Goal: Transaction & Acquisition: Subscribe to service/newsletter

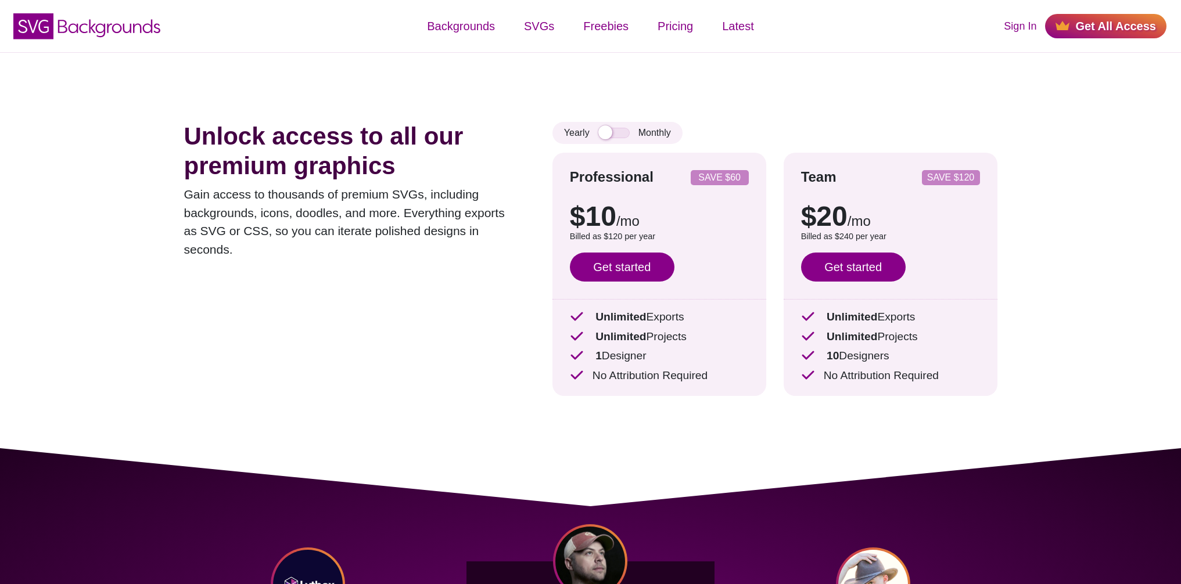
click at [1006, 185] on div "Unlock access to all our premium graphics Gain access to thousands of premium S…" at bounding box center [590, 250] width 883 height 396
click at [943, 98] on div "Unlock access to all our premium graphics Gain access to thousands of premium S…" at bounding box center [590, 250] width 883 height 396
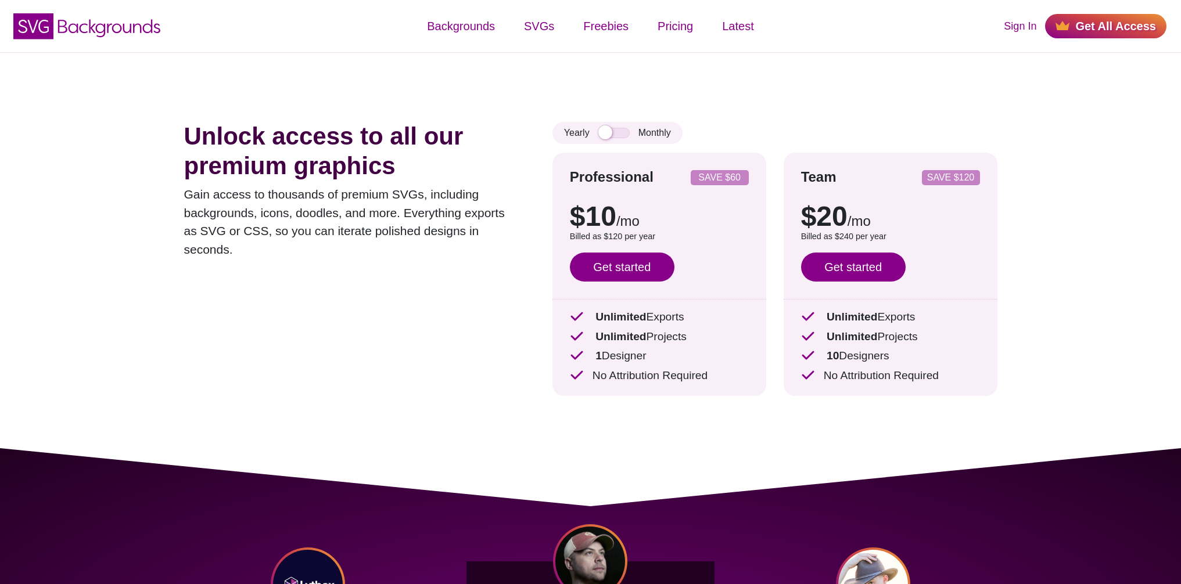
click at [943, 98] on div "Unlock access to all our premium graphics Gain access to thousands of premium S…" at bounding box center [590, 250] width 883 height 396
click at [1020, 209] on div "Unlock access to all our premium graphics Gain access to thousands of premium S…" at bounding box center [590, 250] width 883 height 396
click at [879, 120] on div "Unlock access to all our premium graphics Gain access to thousands of premium S…" at bounding box center [590, 250] width 883 height 396
click at [622, 135] on input "checkbox" at bounding box center [613, 133] width 31 height 10
click at [599, 133] on input "checkbox" at bounding box center [613, 133] width 31 height 10
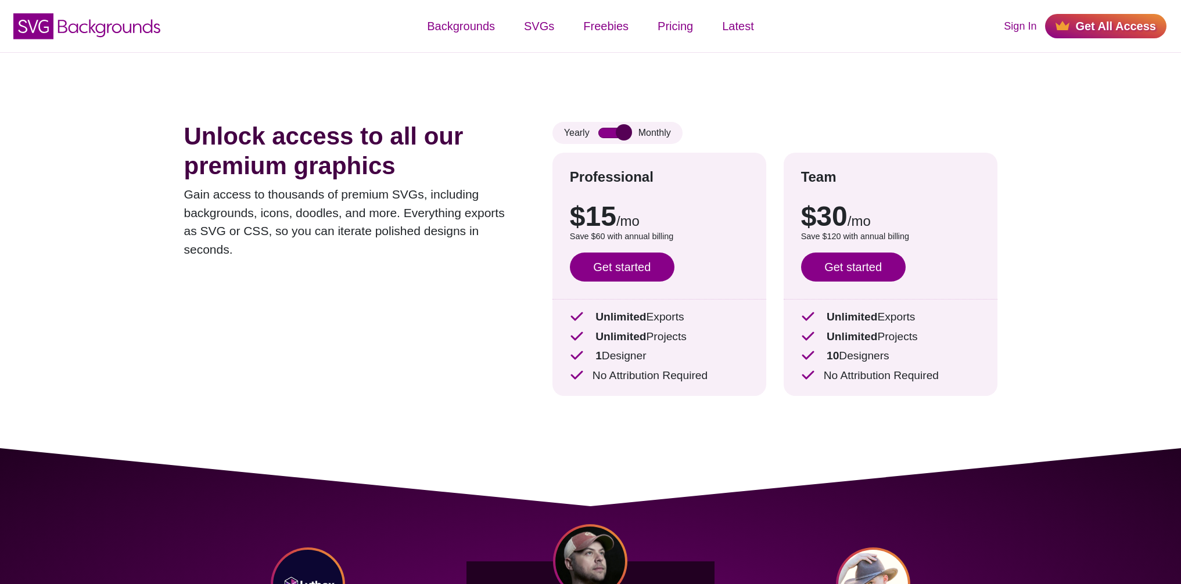
checkbox input "false"
click at [503, 141] on h1 "Unlock access to all our premium graphics" at bounding box center [350, 151] width 333 height 59
click at [628, 264] on link "Get started" at bounding box center [622, 267] width 105 height 29
click at [142, 24] on icon "SVG Backgrounds Logo" at bounding box center [87, 26] width 151 height 29
click at [1015, 26] on link "Sign In" at bounding box center [1019, 27] width 33 height 16
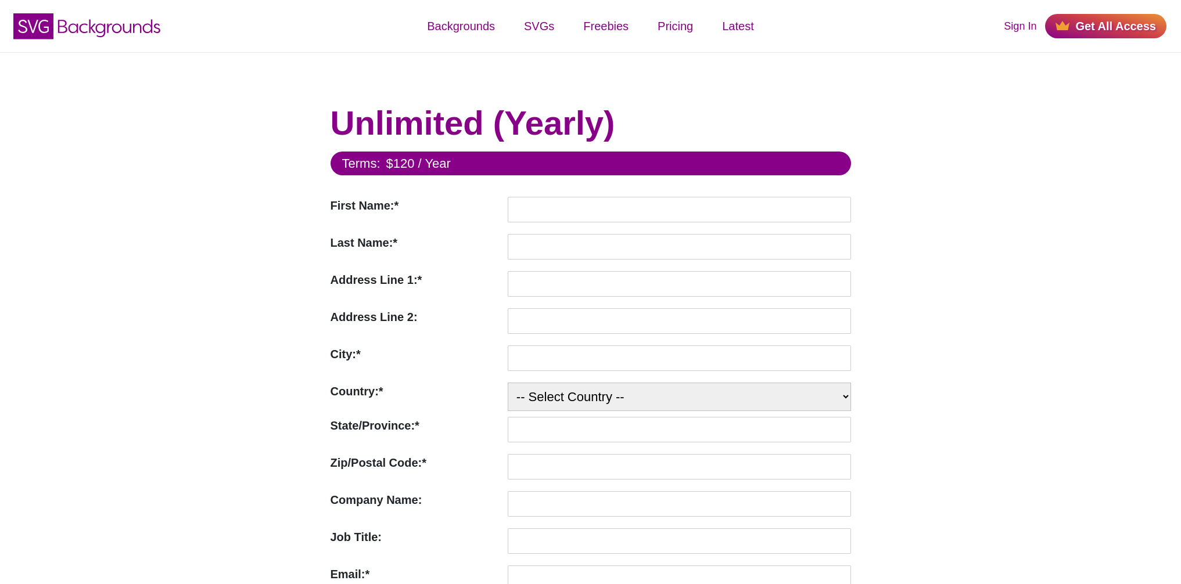
click at [602, 194] on form "Terms: $120 / Year First Name:* First Name Required Last Name:* Last Name Requi…" at bounding box center [590, 585] width 520 height 866
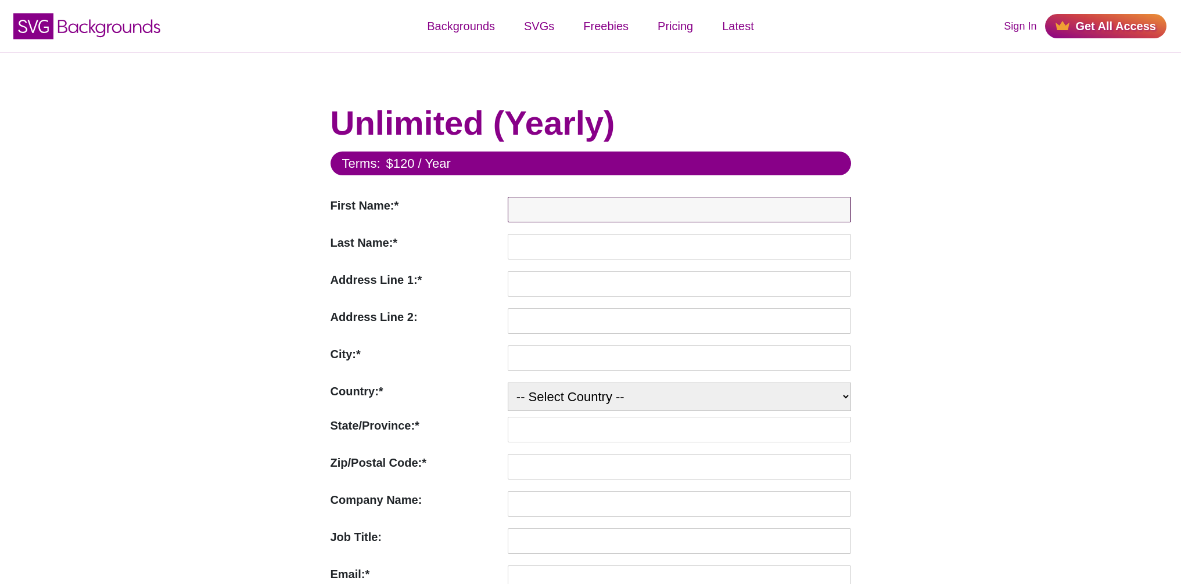
click at [597, 206] on input "First Name:*" at bounding box center [679, 210] width 343 height 26
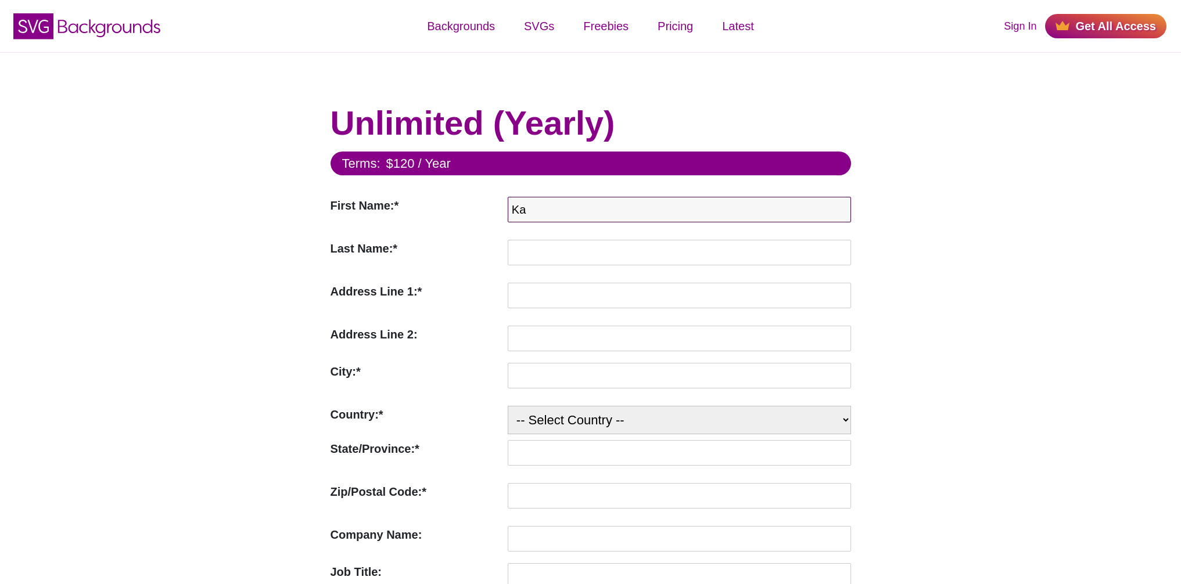
type input "Kai"
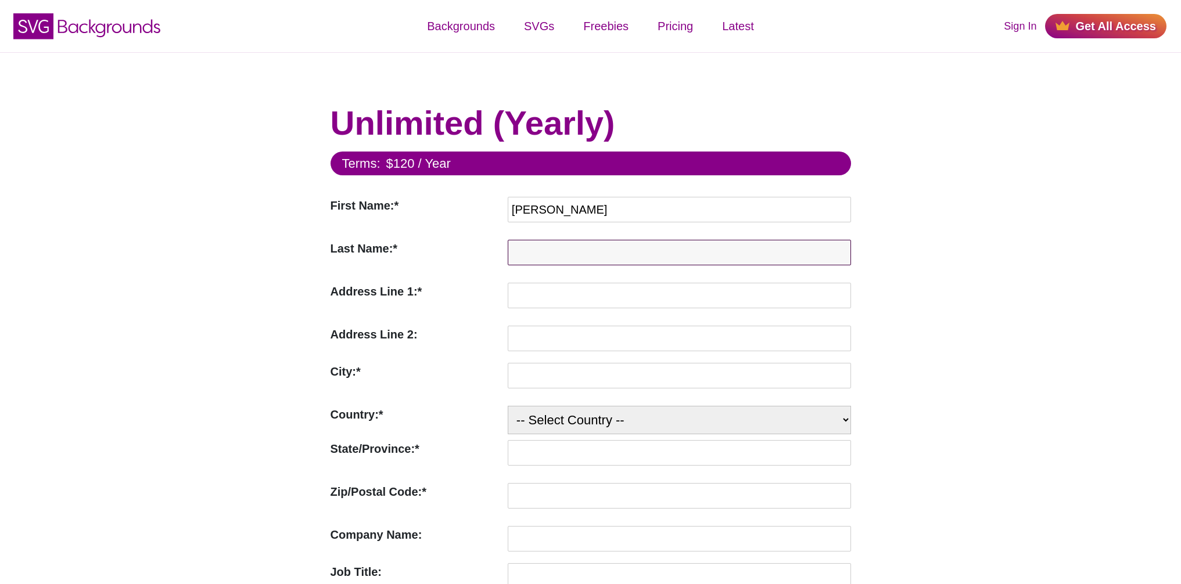
type input "Schulz"
type input "Altenweg 47"
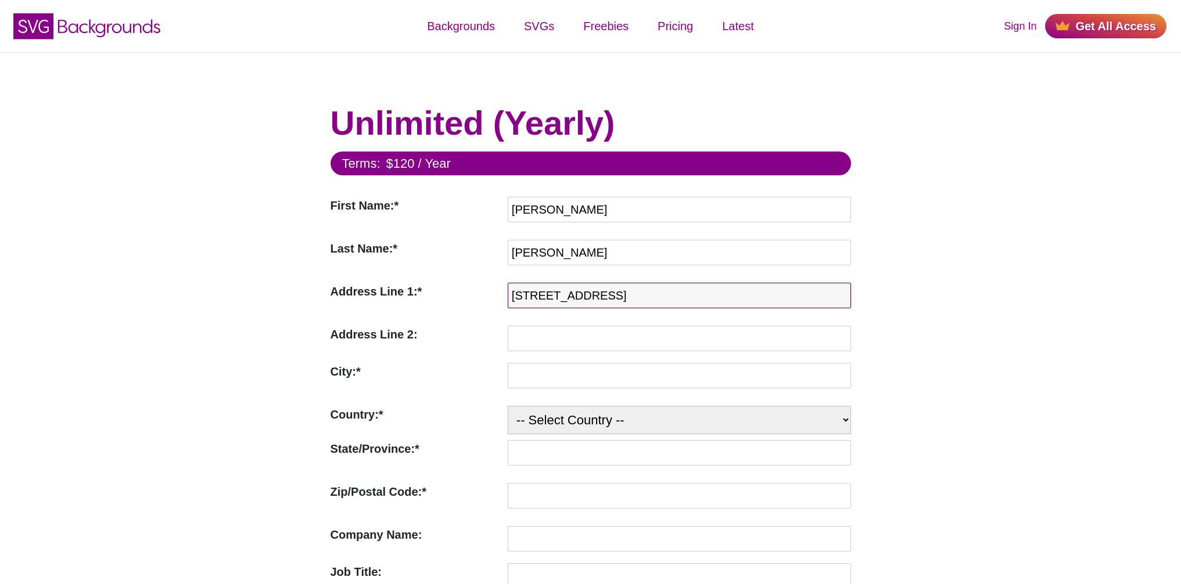
type input "Ispringen"
select select "DE"
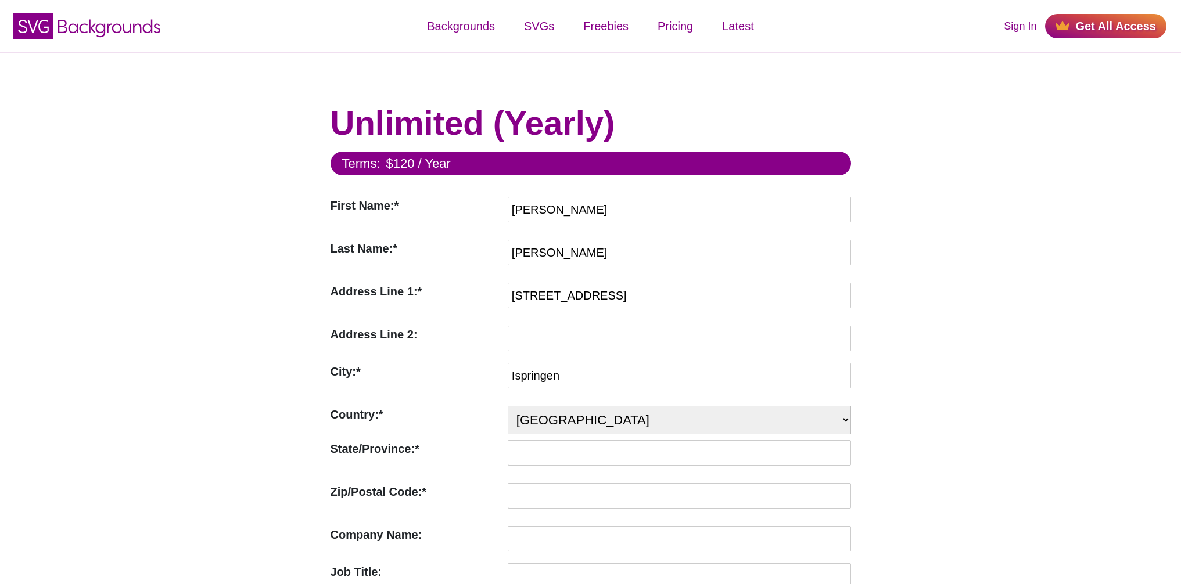
type input "75228"
type input "Kai Schulz sparrowmedia"
type input "draisn93@gmail.com"
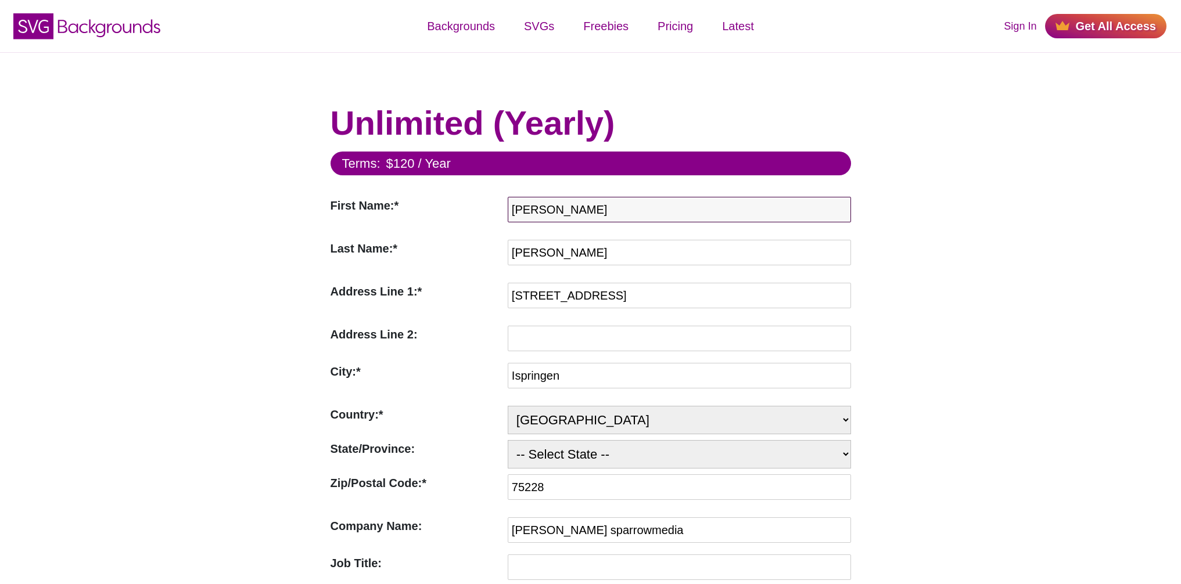
type input "Kai"
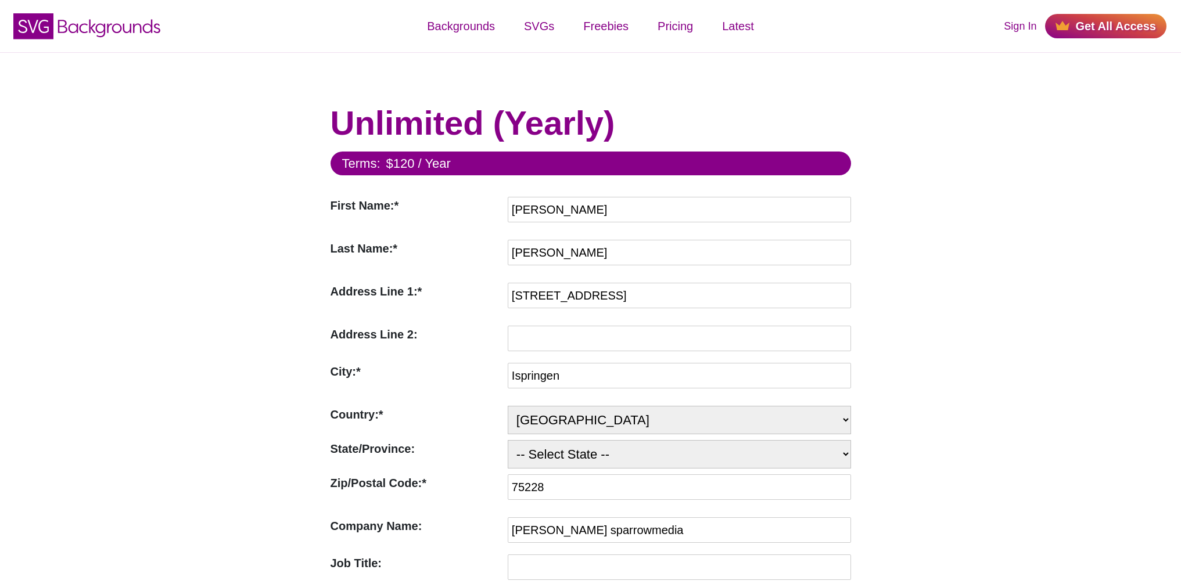
click at [1034, 220] on div "Unlimited (Yearly) Terms: $120 / Year First Name:* First Name Required Kai Last…" at bounding box center [590, 583] width 1181 height 1063
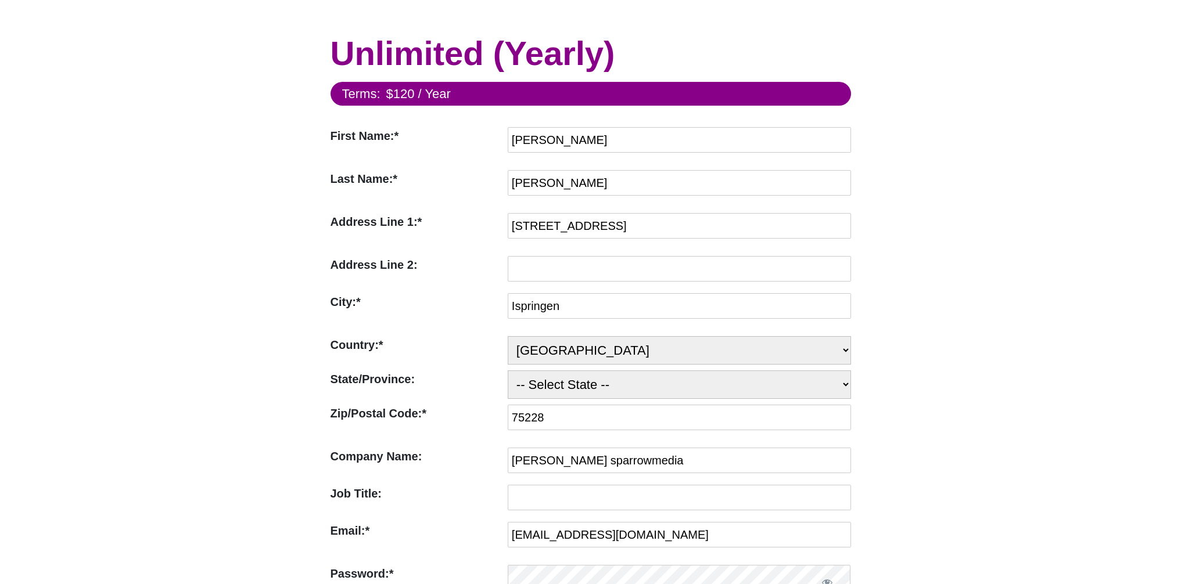
scroll to position [209, 0]
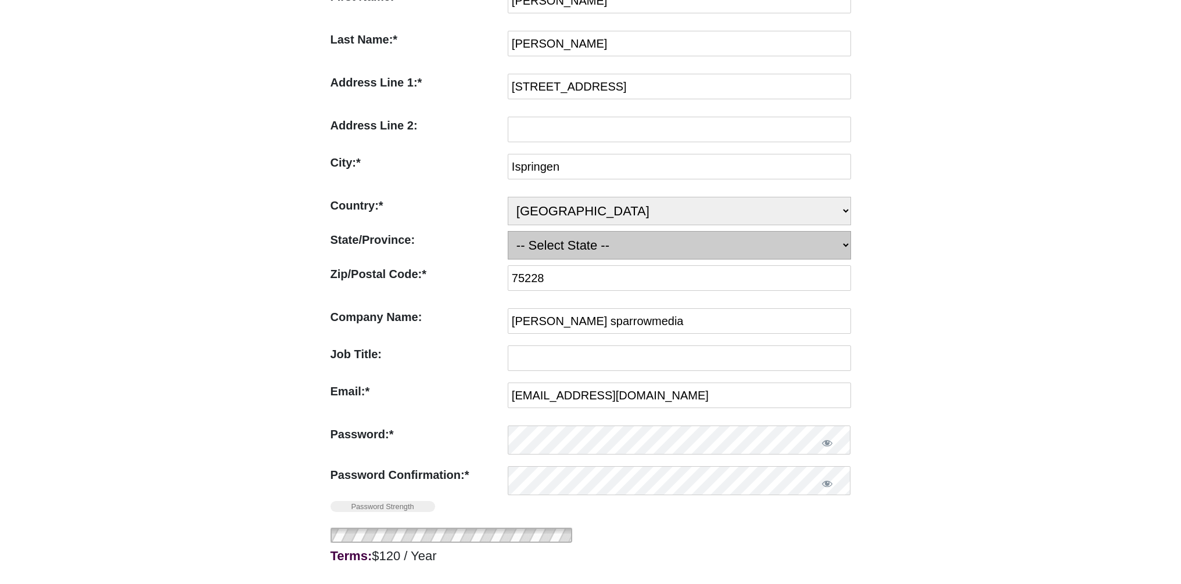
click at [598, 243] on select "-- Select State -- Baden-Württemberg Bavaria Berlin Brandenburg Bremen Hamburg …" at bounding box center [679, 245] width 343 height 28
select select "BW"
click at [508, 231] on select "-- Select State -- Baden-Württemberg Bavaria Berlin Brandenburg Bremen Hamburg …" at bounding box center [679, 245] width 343 height 28
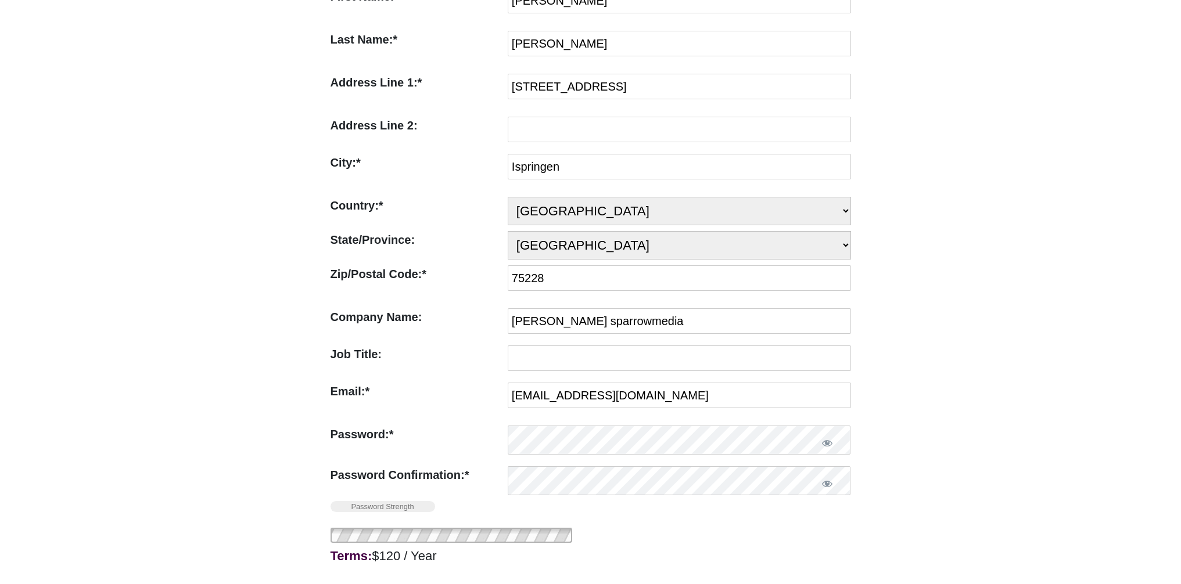
click div "Unlimited (Yearly) Terms: $120 / Year First Name:* First Name Required Kai Last…"
click input "draisn93@gmail.com"
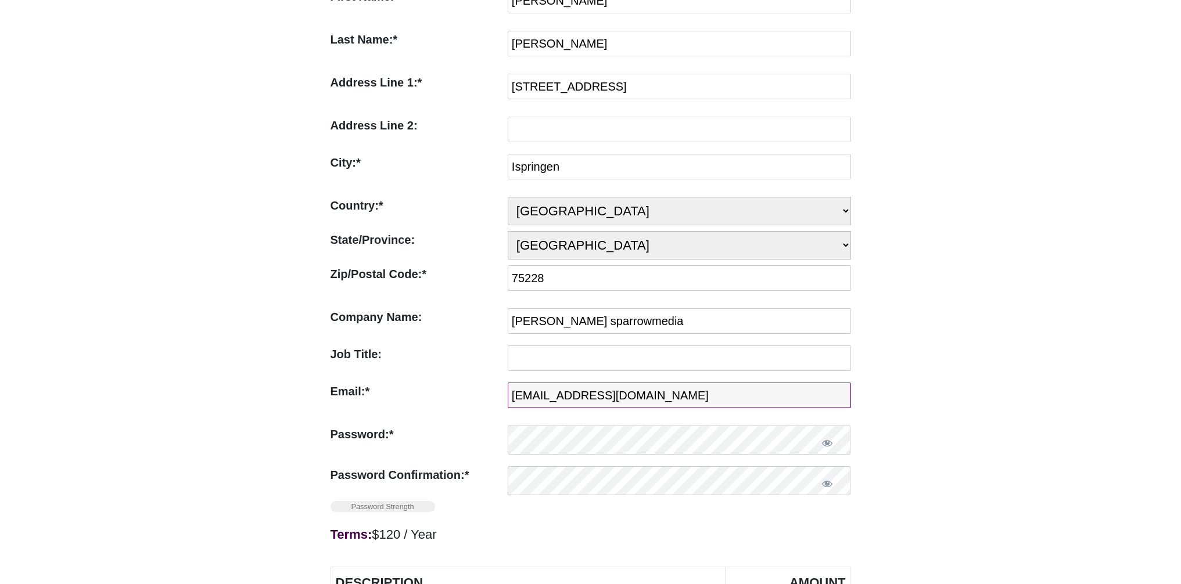
type input "info@sparrowmedia.de"
click div "Unlimited (Yearly) Terms: $120 / Year First Name:* First Name Required Kai Last…"
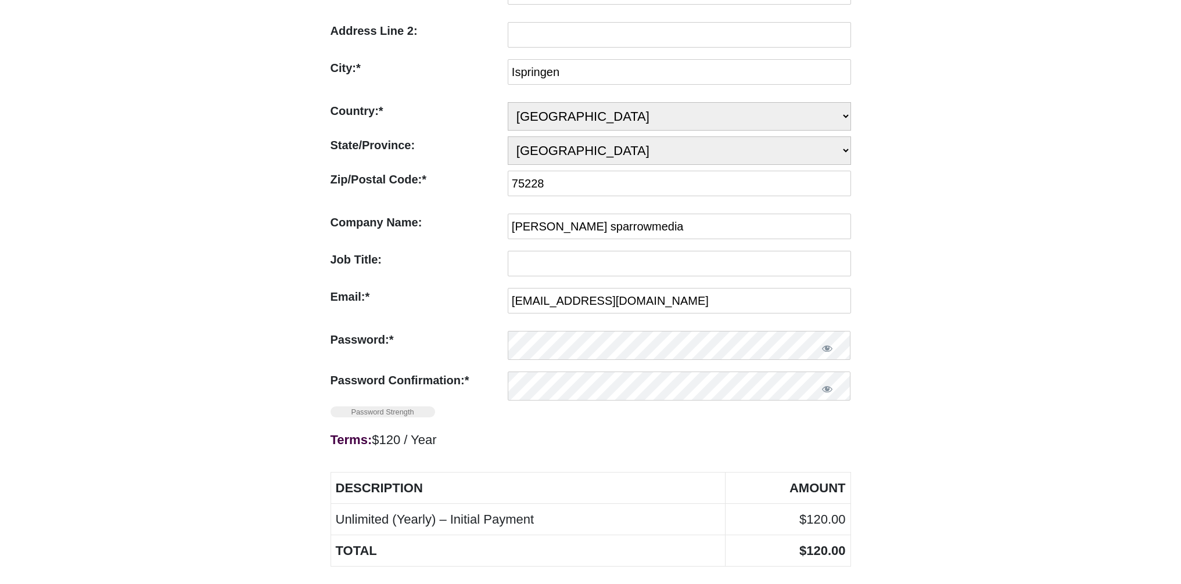
scroll to position [348, 0]
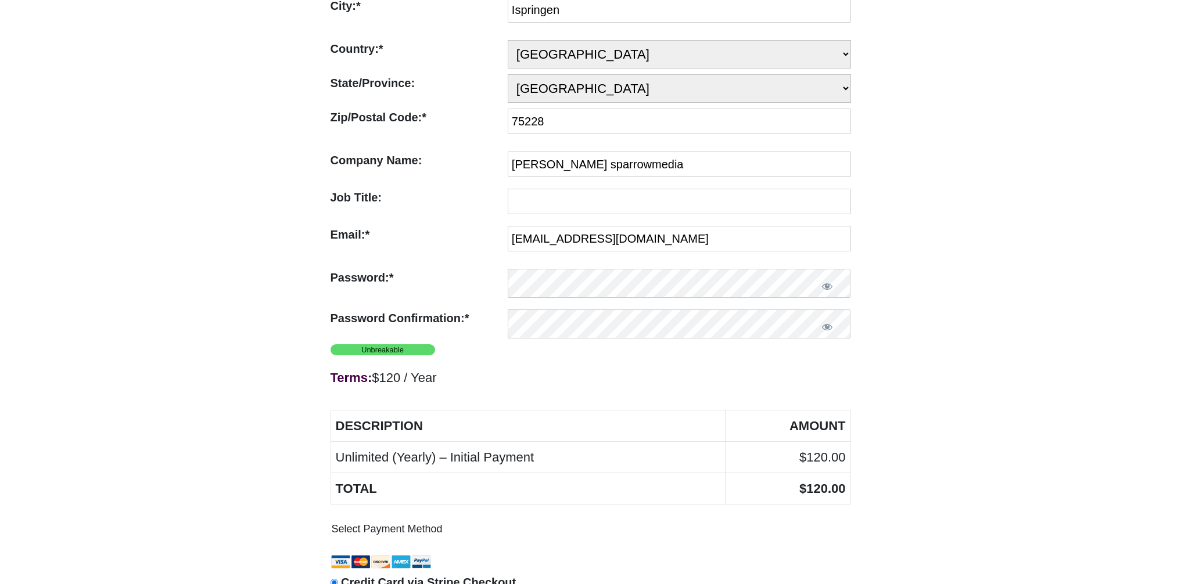
click nordpass-autofill-portal
click div "Unlimited (Yearly) Terms: $120 / Year First Name:* First Name Required Kai Last…"
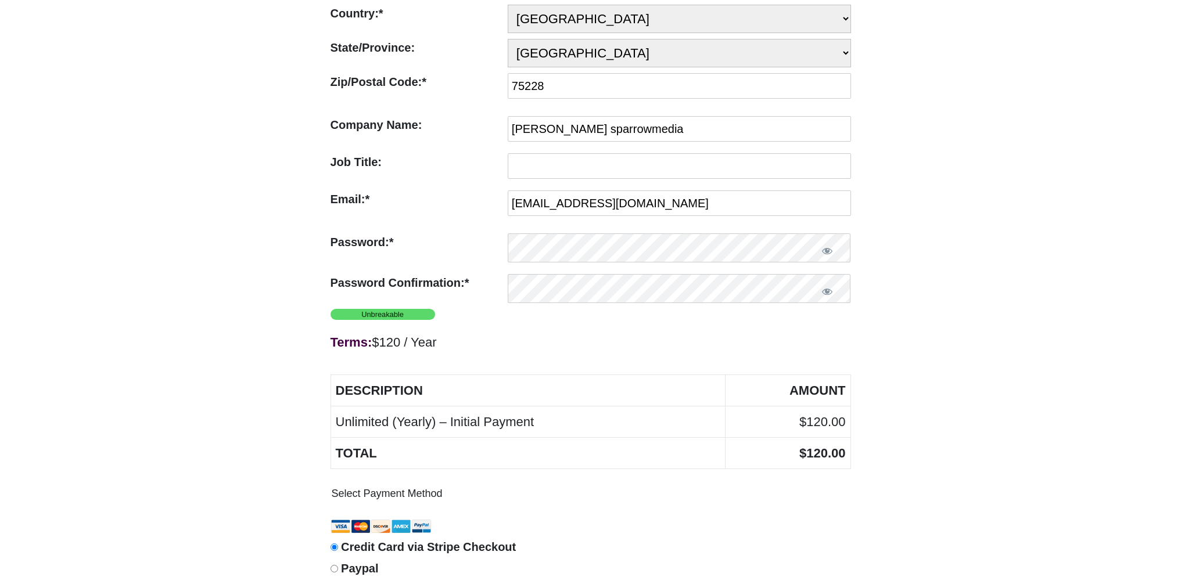
scroll to position [512, 0]
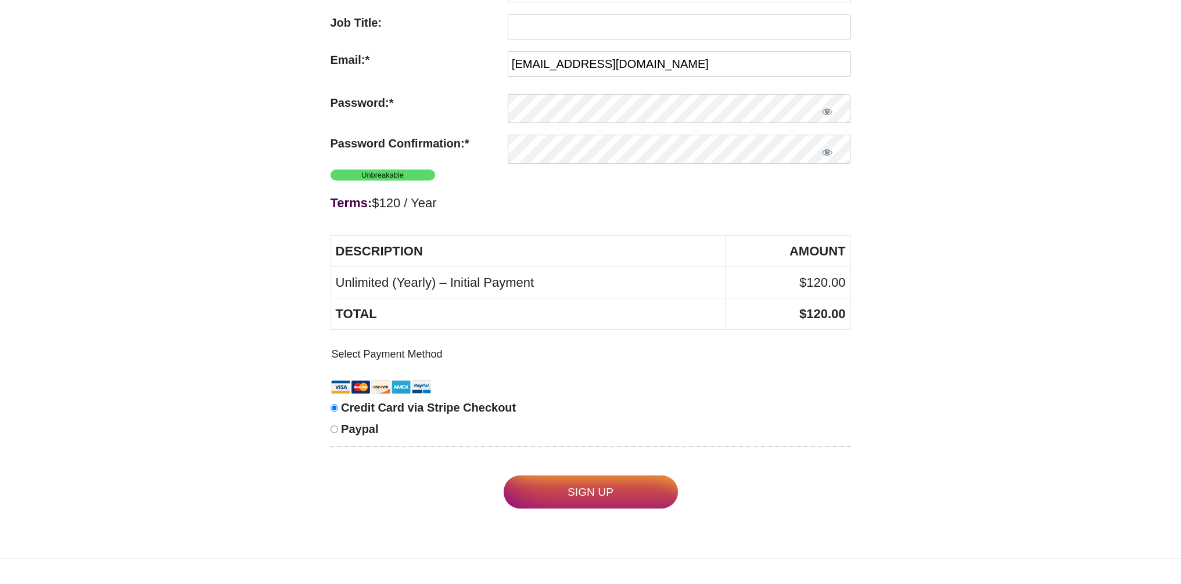
click input "Sign Up"
click nordpass-portal
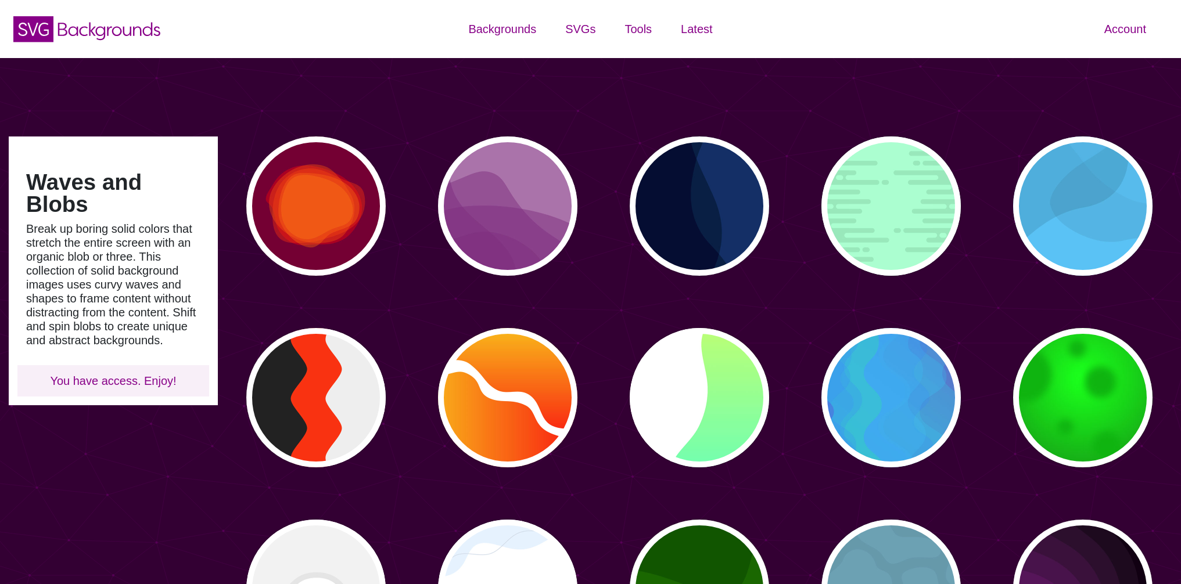
type input "#450057"
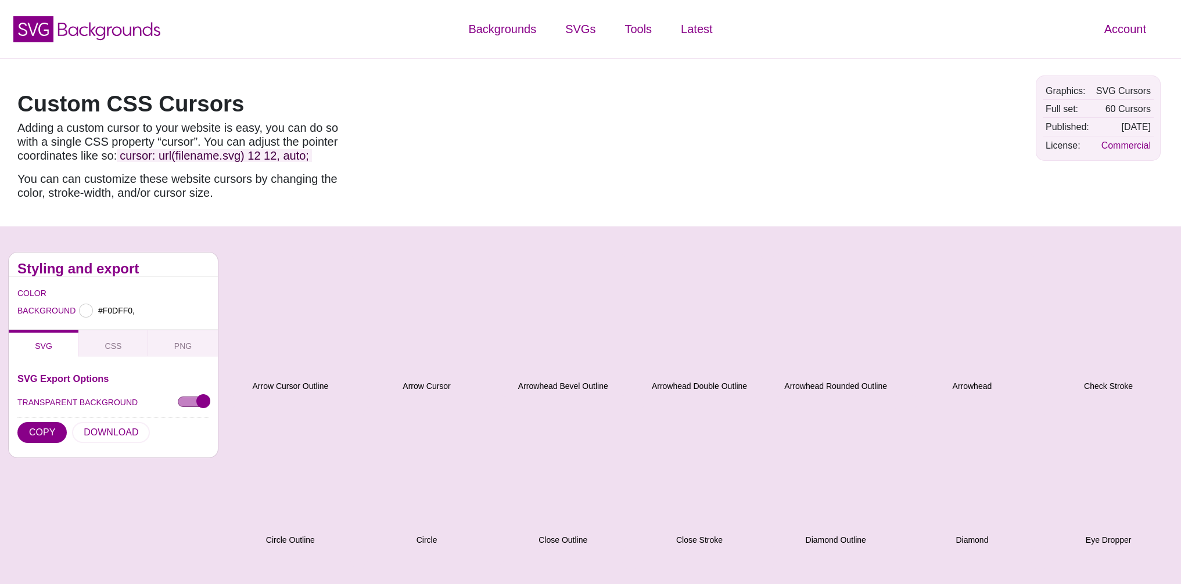
type input "#F0DFF0"
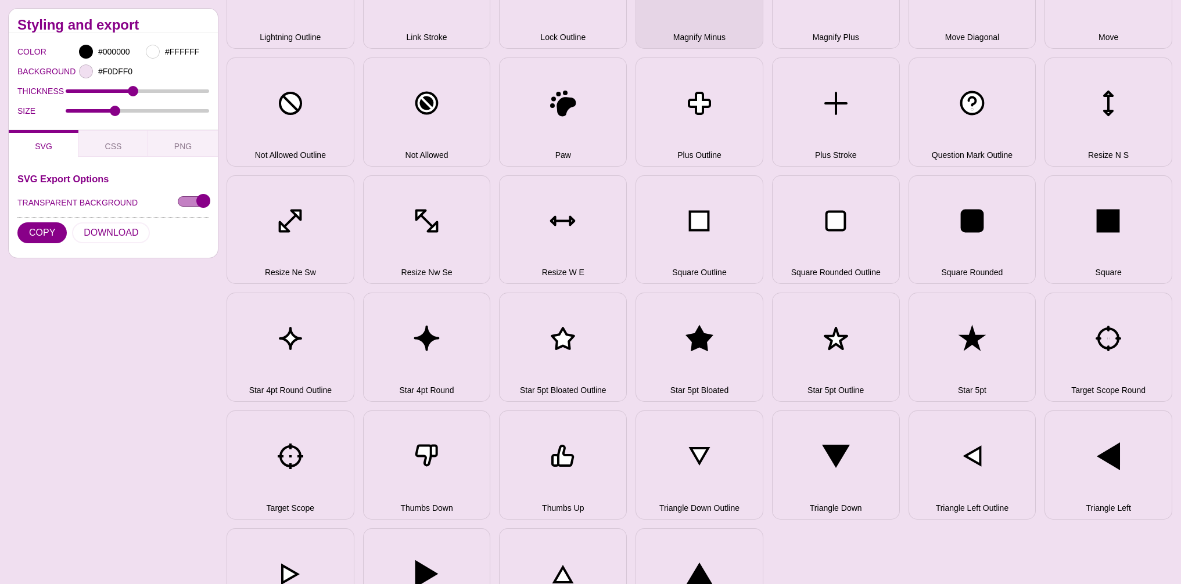
scroll to position [440, 0]
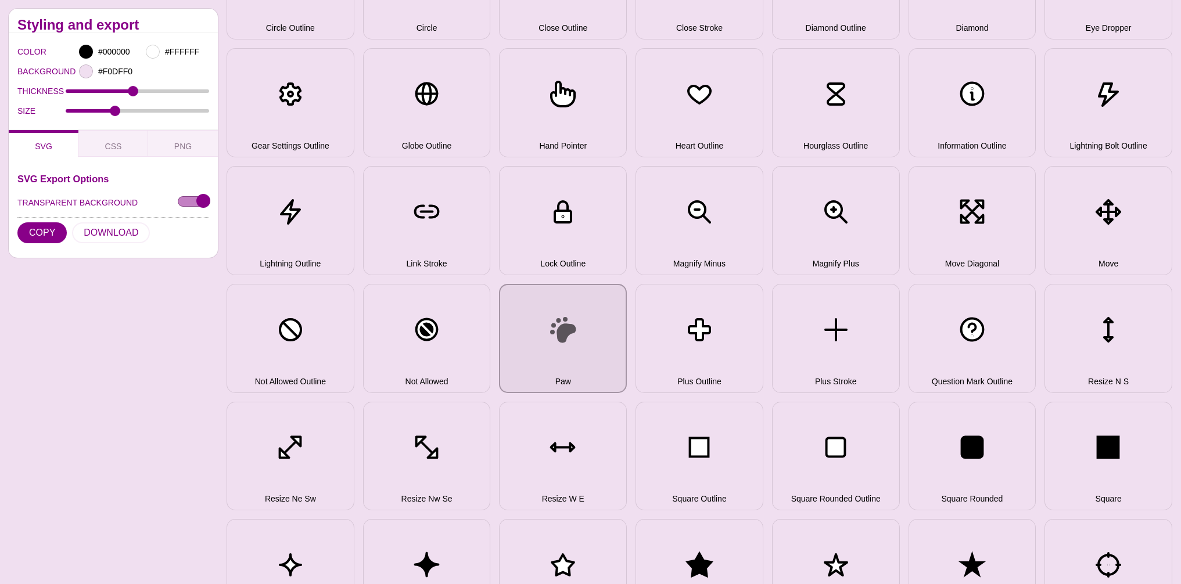
click at [564, 325] on button "Paw" at bounding box center [563, 338] width 128 height 109
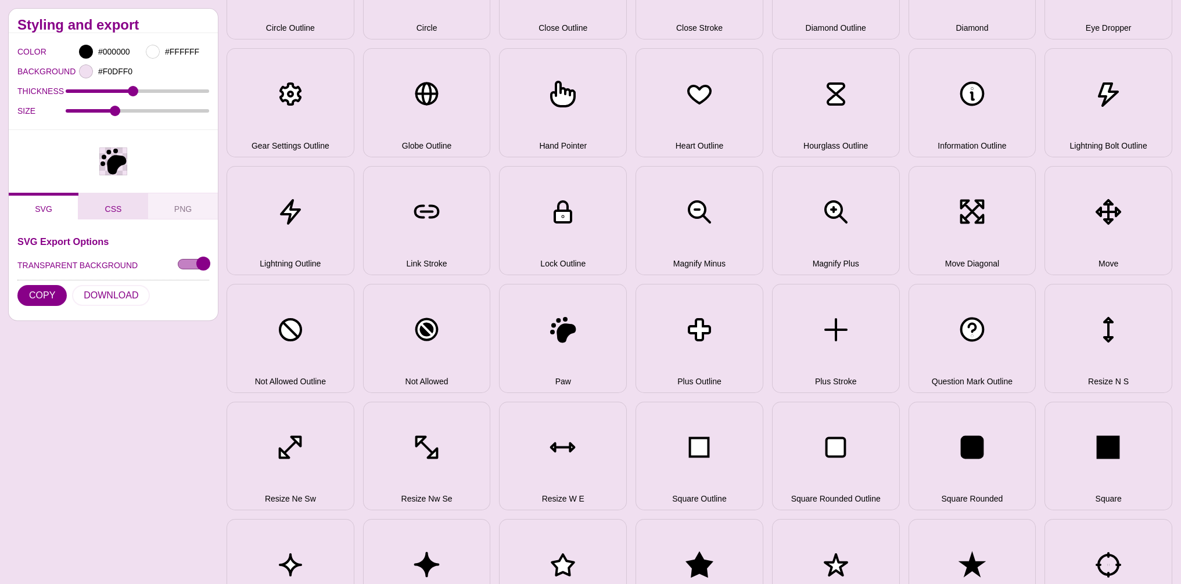
click at [110, 211] on span "CSS" at bounding box center [113, 208] width 26 height 13
click at [176, 217] on button "PNG" at bounding box center [183, 205] width 70 height 27
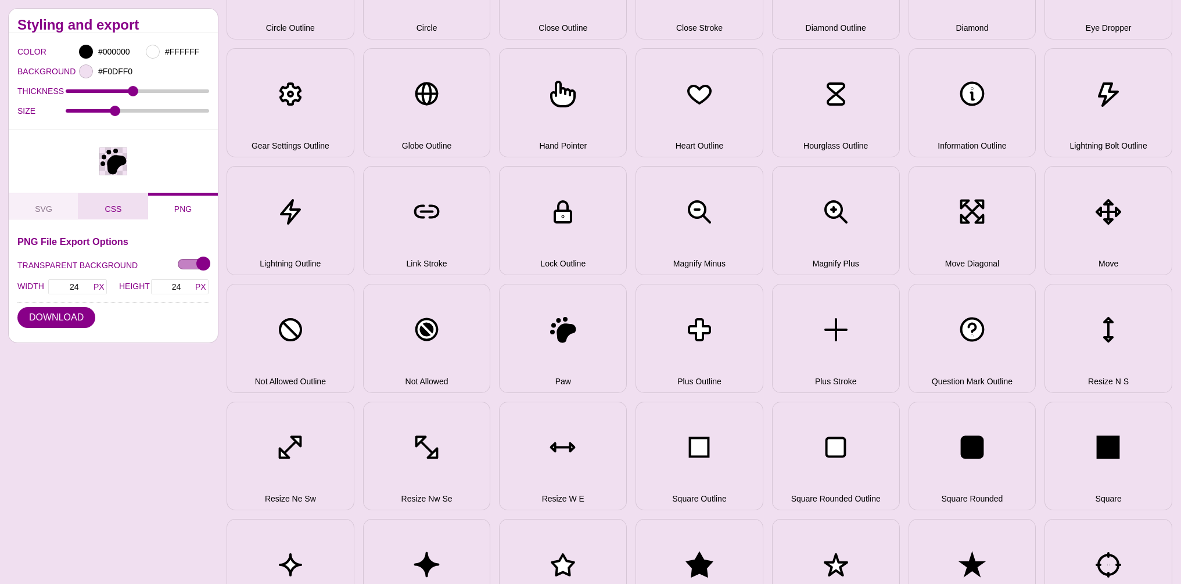
click at [126, 211] on button "CSS" at bounding box center [113, 205] width 70 height 27
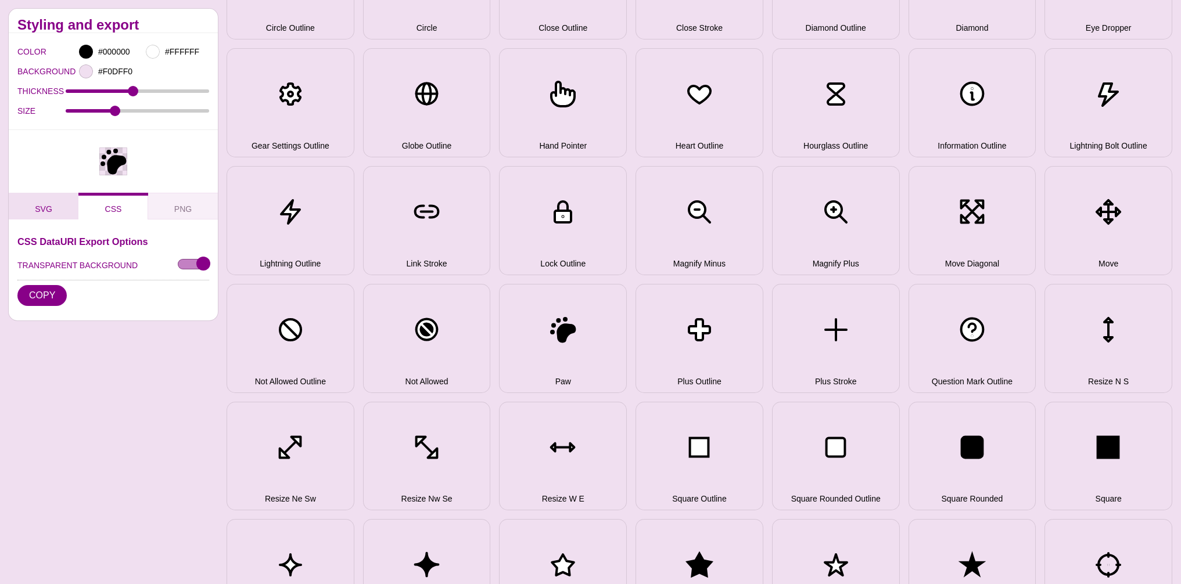
click at [37, 208] on span "SVG" at bounding box center [43, 208] width 27 height 13
click at [106, 212] on span "CSS" at bounding box center [113, 208] width 26 height 13
click at [55, 296] on button "COPY" at bounding box center [41, 295] width 49 height 21
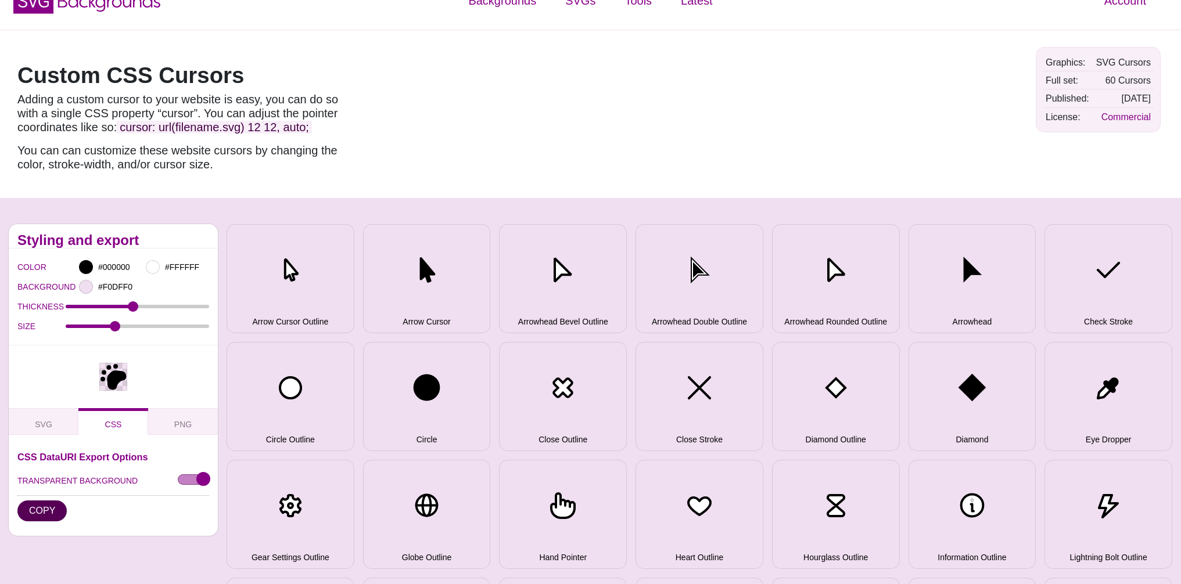
scroll to position [0, 0]
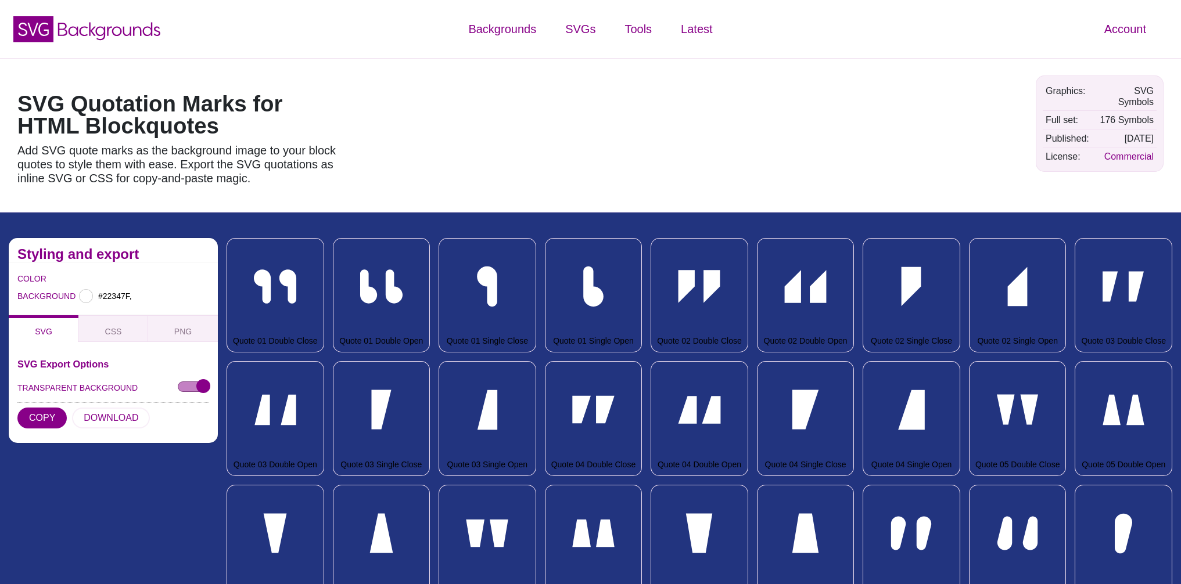
type input "#22347F"
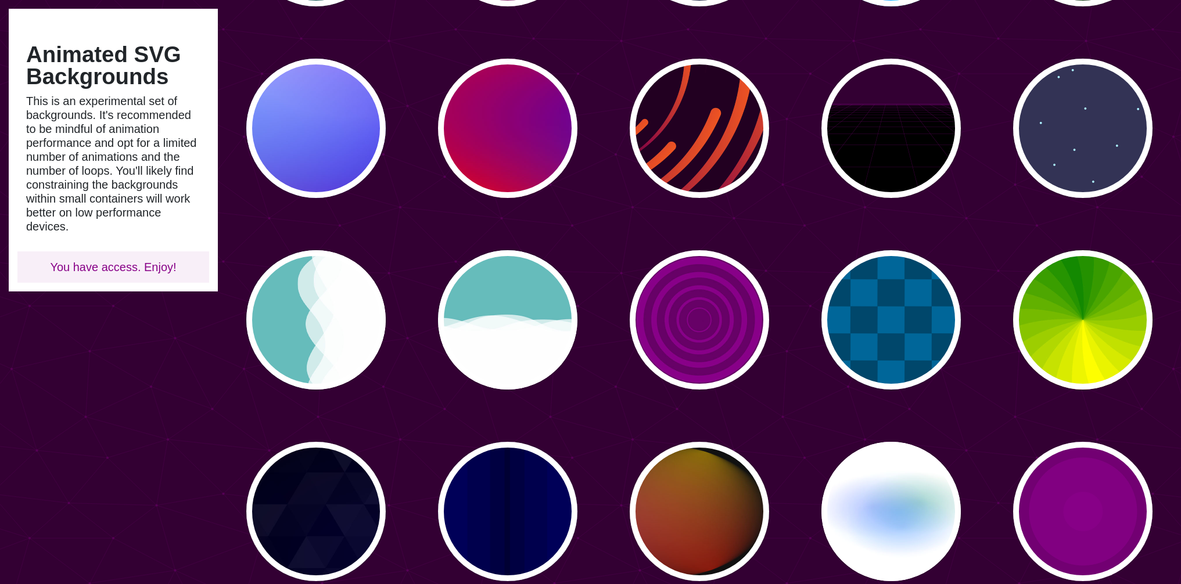
scroll to position [279, 0]
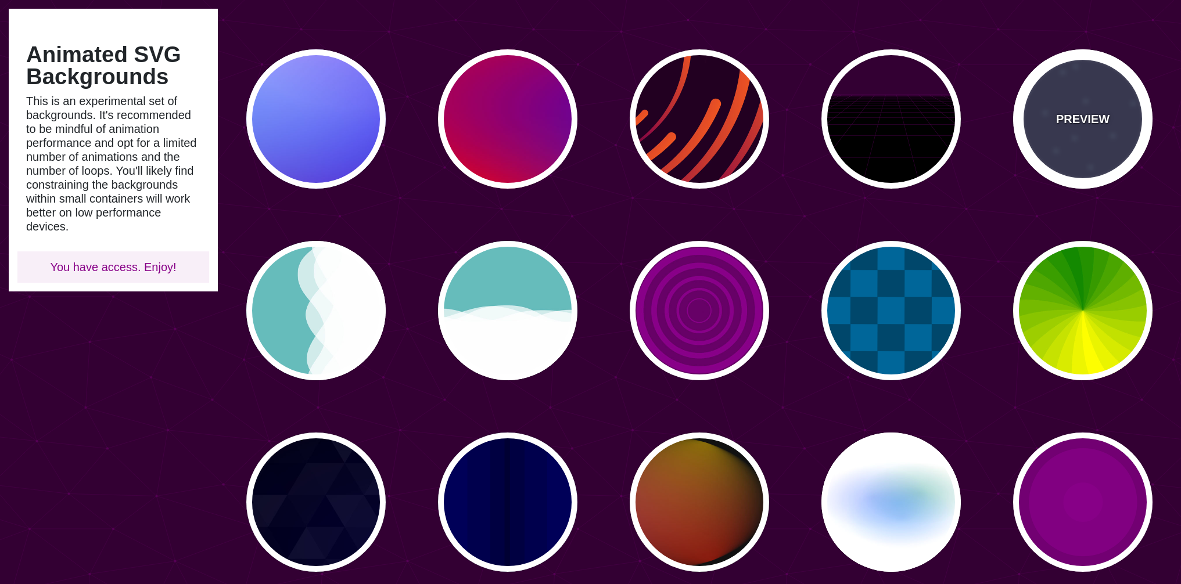
click at [1101, 134] on div "PREVIEW" at bounding box center [1082, 118] width 139 height 139
type input "#333355"
type input "#AAEEFF"
type input "15"
type input "40"
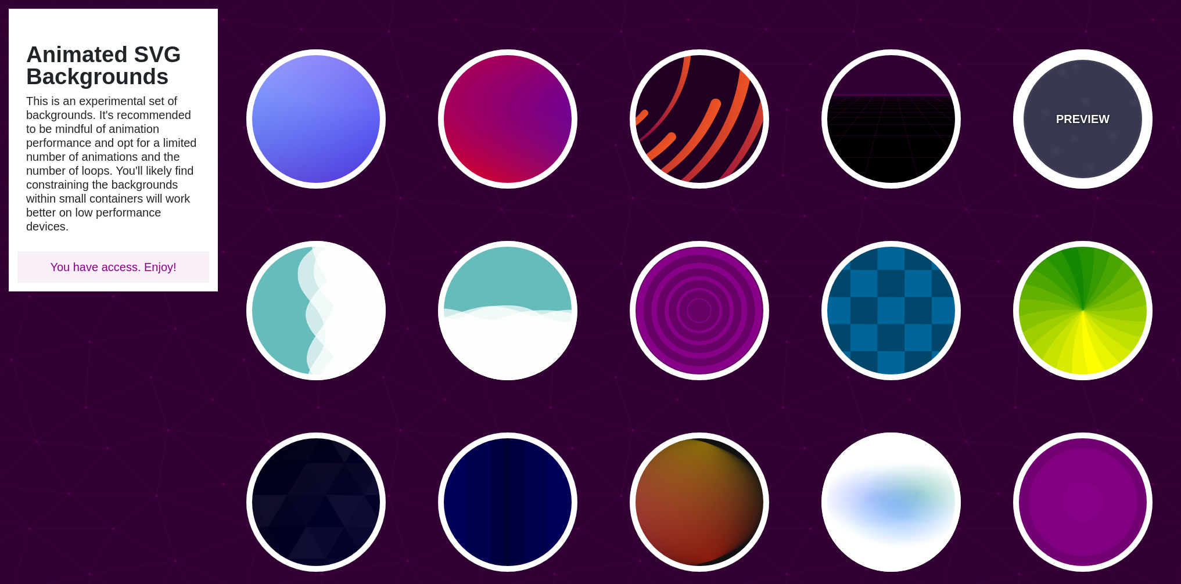
type input "5"
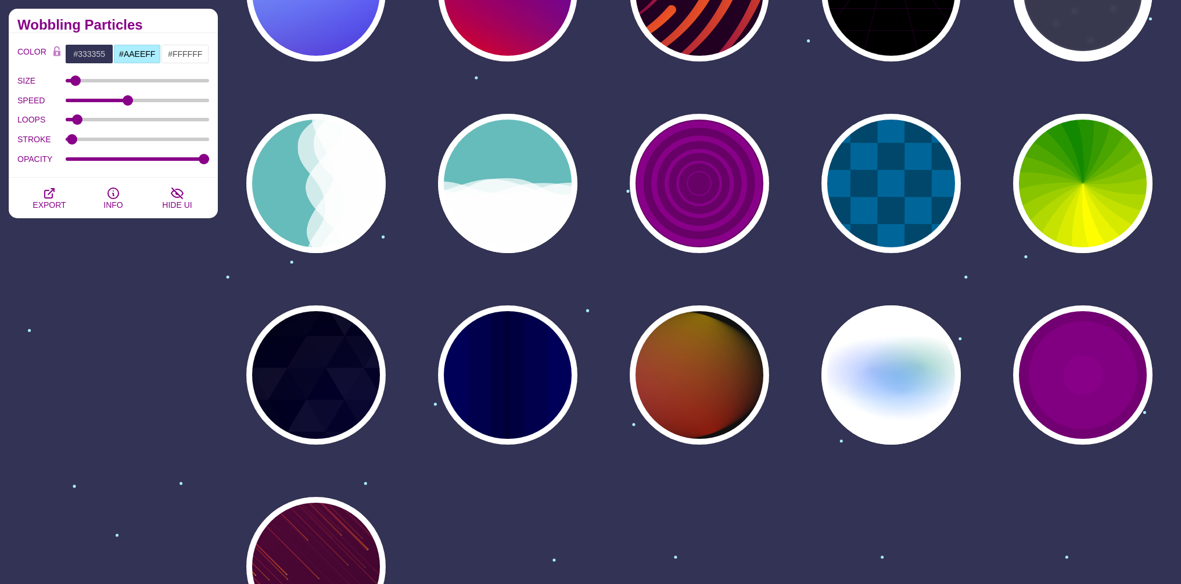
scroll to position [491, 0]
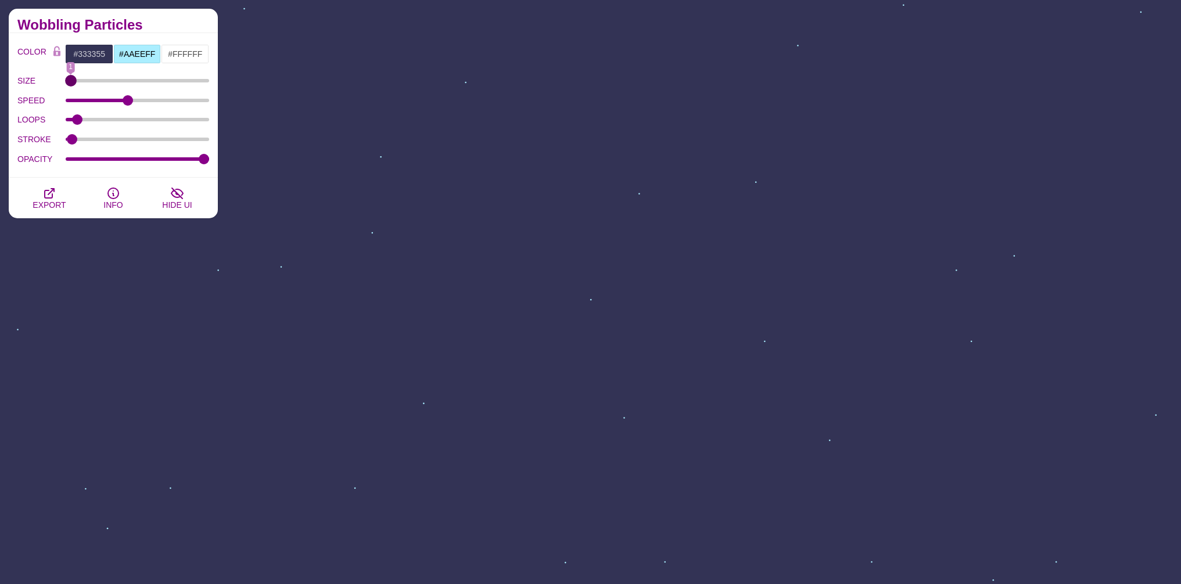
drag, startPoint x: 76, startPoint y: 81, endPoint x: 67, endPoint y: 87, distance: 10.2
type input "1"
click at [67, 83] on input "SIZE" at bounding box center [138, 80] width 144 height 5
type input "8.5"
click at [81, 142] on input "STROKE" at bounding box center [138, 139] width 144 height 5
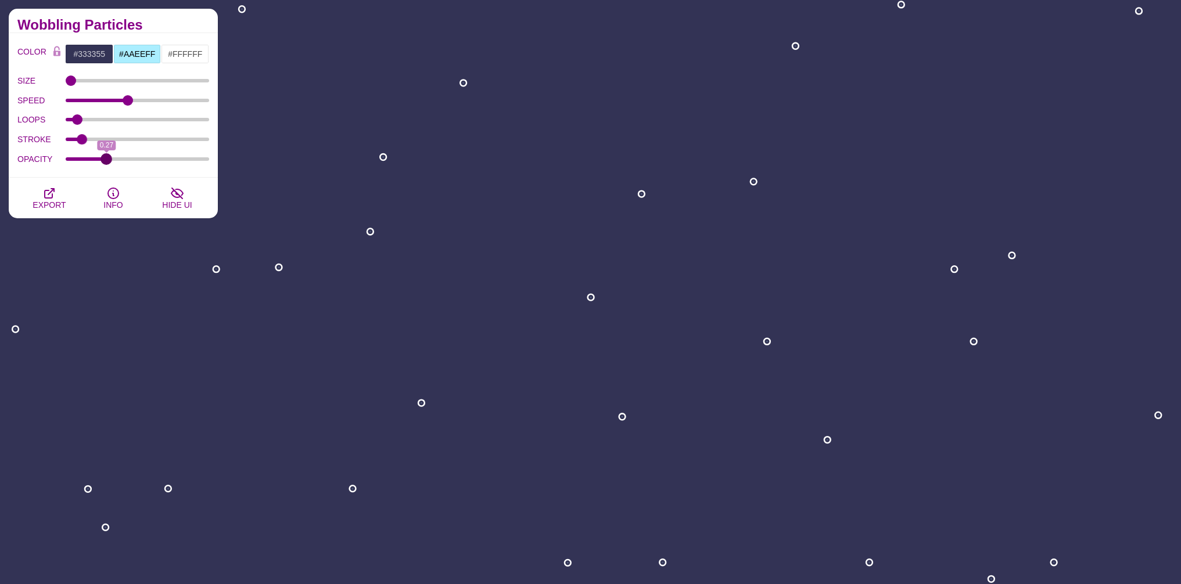
drag, startPoint x: 205, startPoint y: 157, endPoint x: 153, endPoint y: 163, distance: 52.5
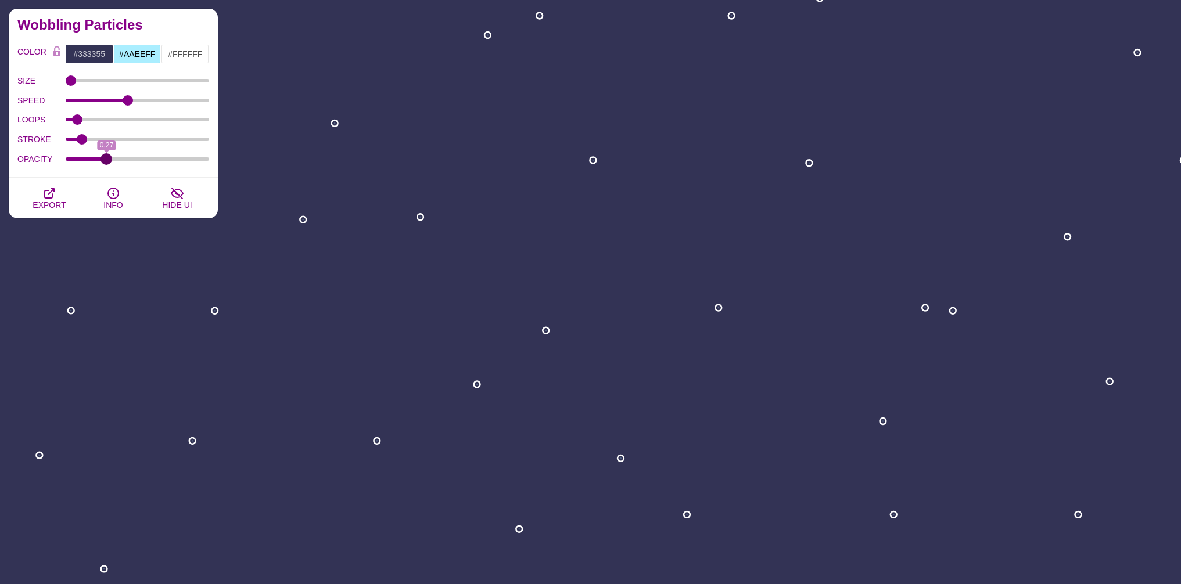
type input "0.28"
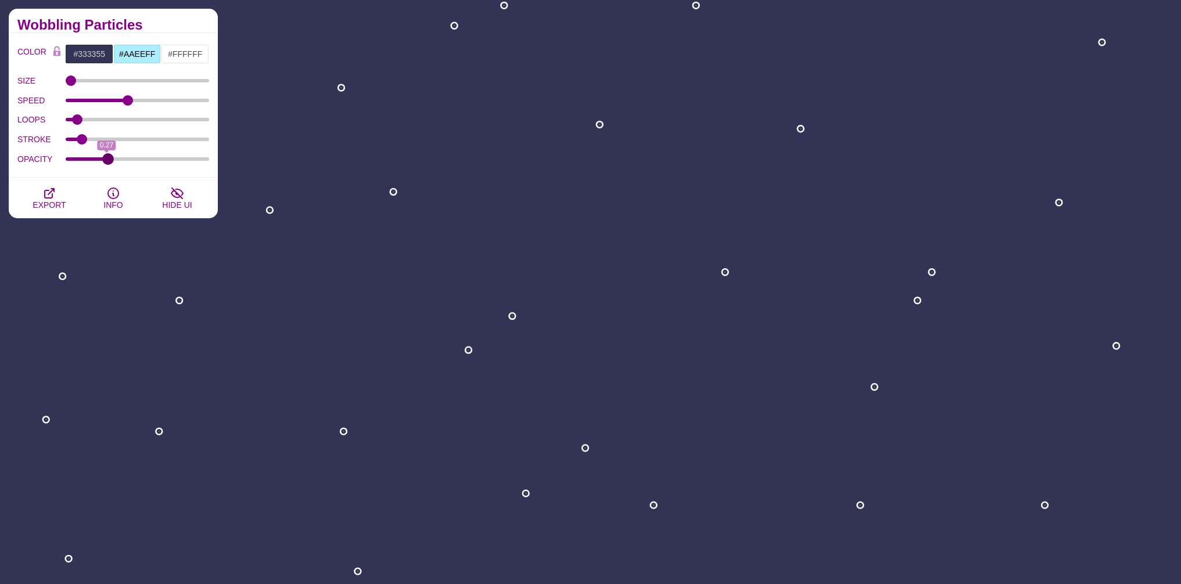
click at [107, 161] on input "OPACITY" at bounding box center [138, 159] width 144 height 5
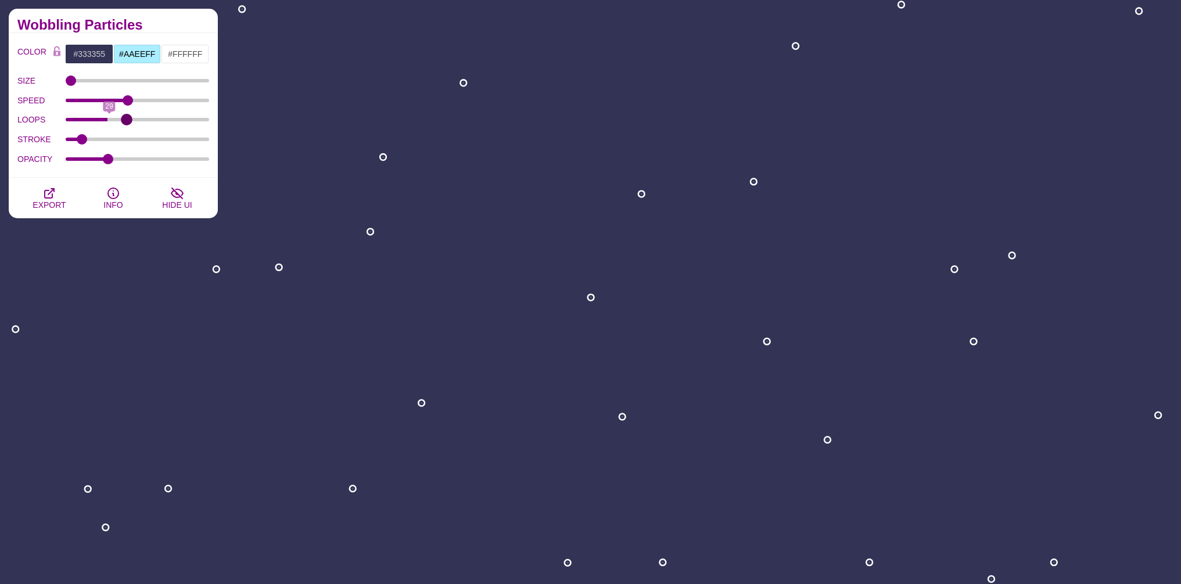
drag, startPoint x: 73, startPoint y: 116, endPoint x: 127, endPoint y: 120, distance: 53.5
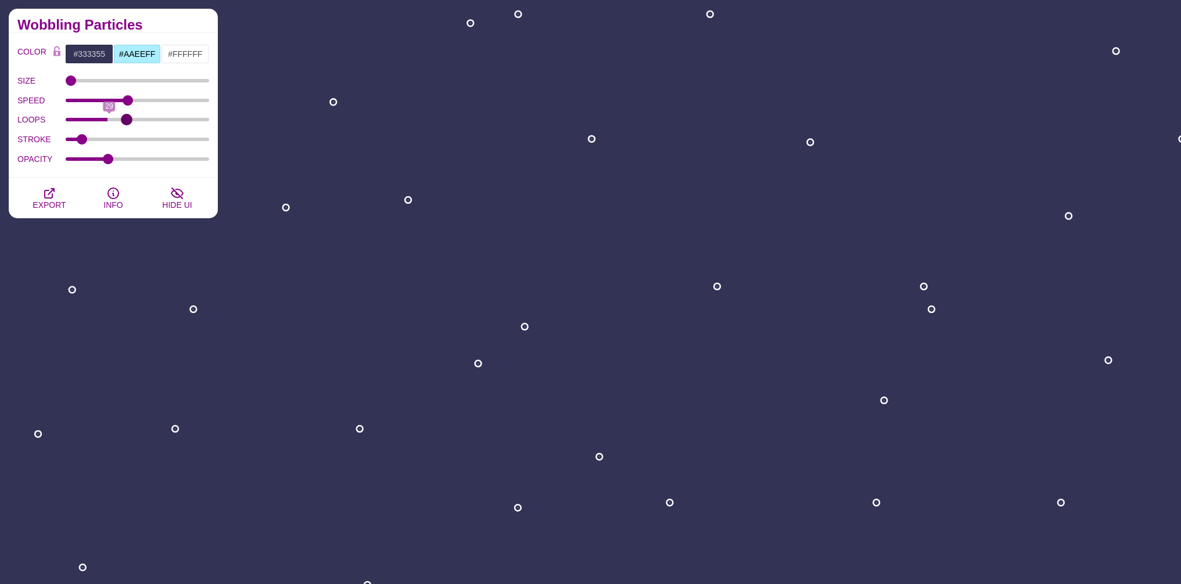
type input "42"
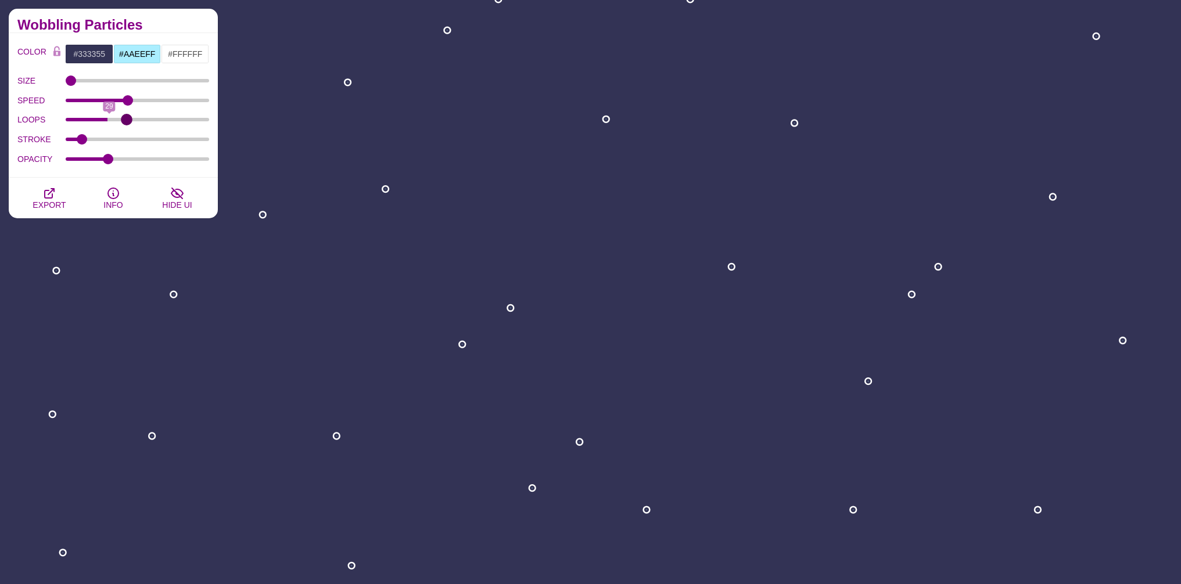
click at [126, 120] on input "LOOPS" at bounding box center [138, 119] width 144 height 5
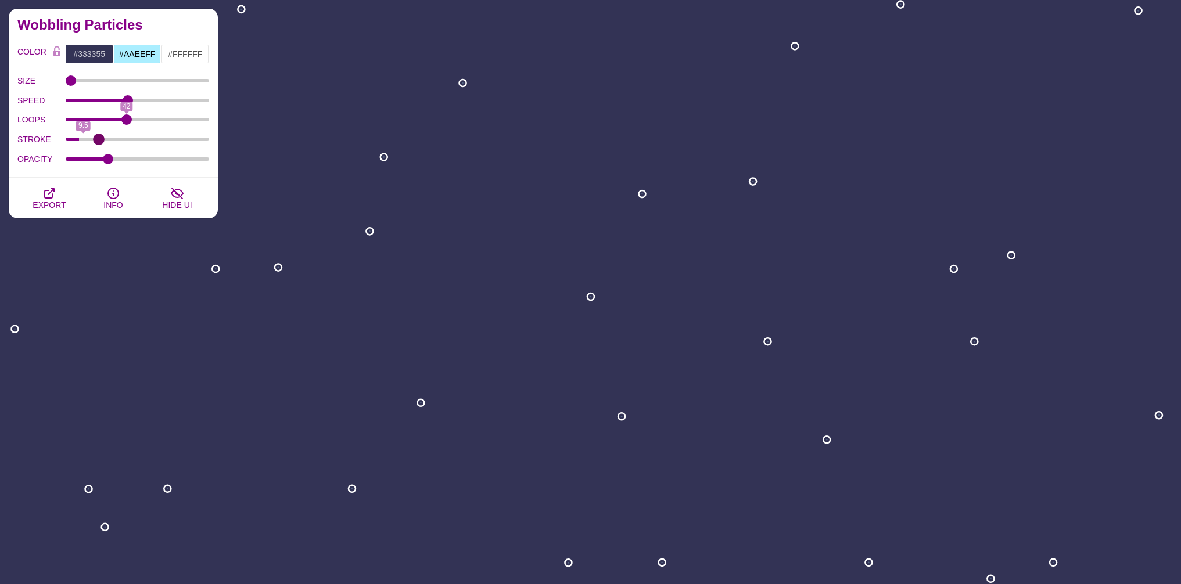
drag, startPoint x: 80, startPoint y: 136, endPoint x: 98, endPoint y: 136, distance: 18.0
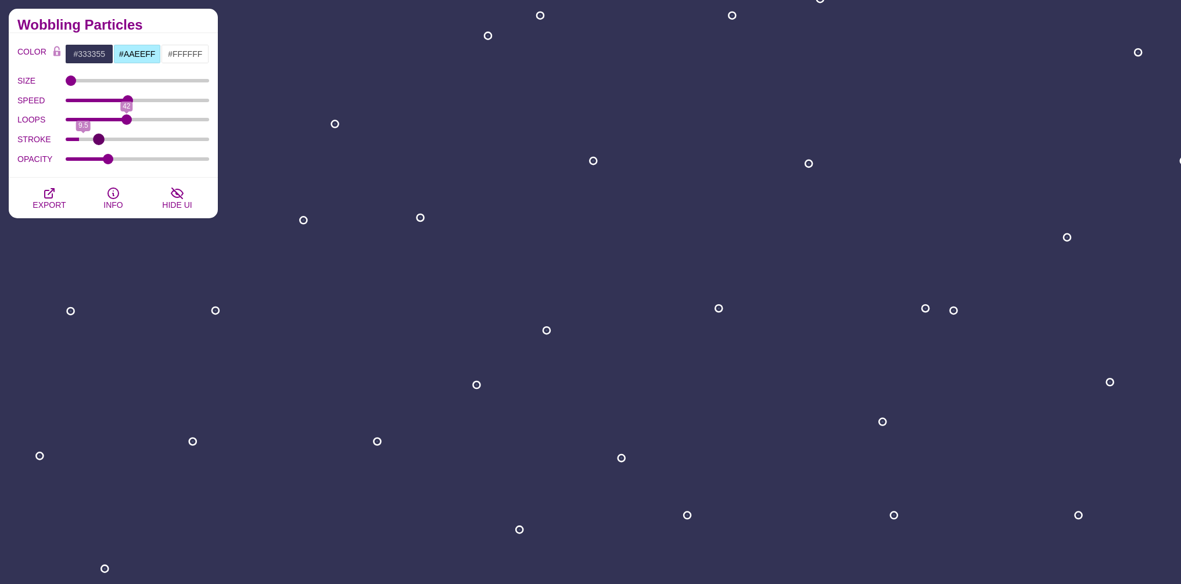
click at [98, 137] on input "STROKE" at bounding box center [138, 139] width 144 height 5
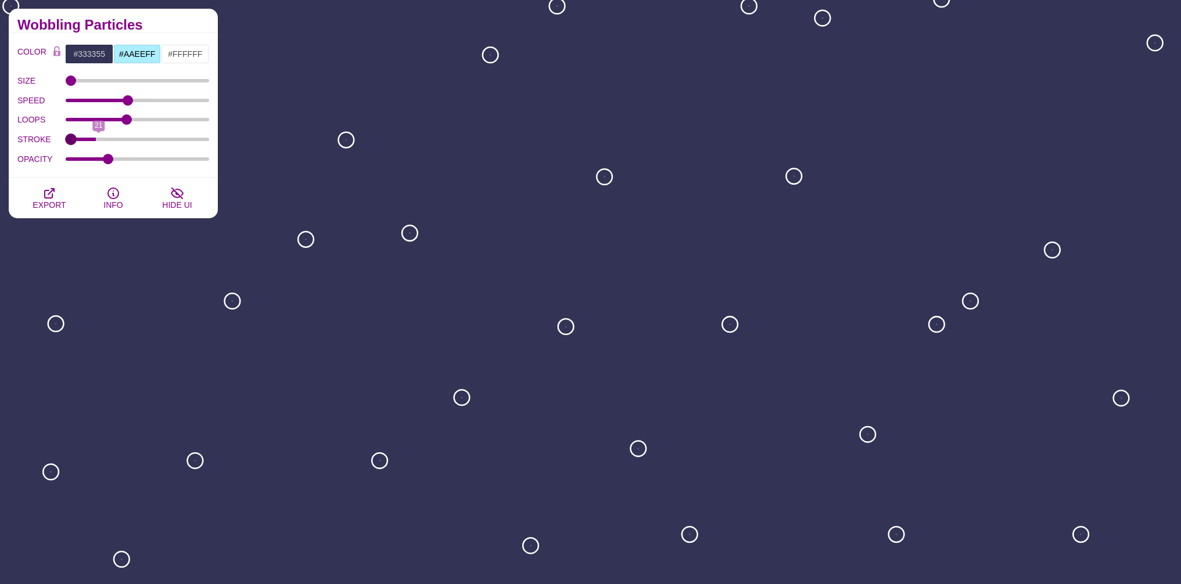
drag, startPoint x: 96, startPoint y: 138, endPoint x: 68, endPoint y: 141, distance: 28.7
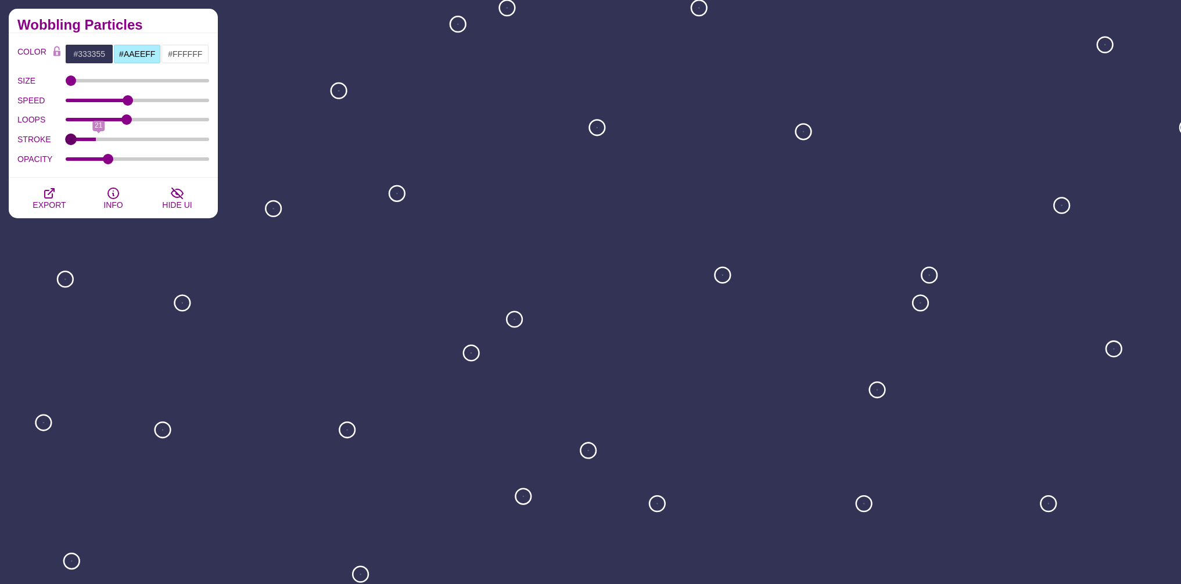
click at [68, 141] on input "STROKE" at bounding box center [138, 139] width 144 height 5
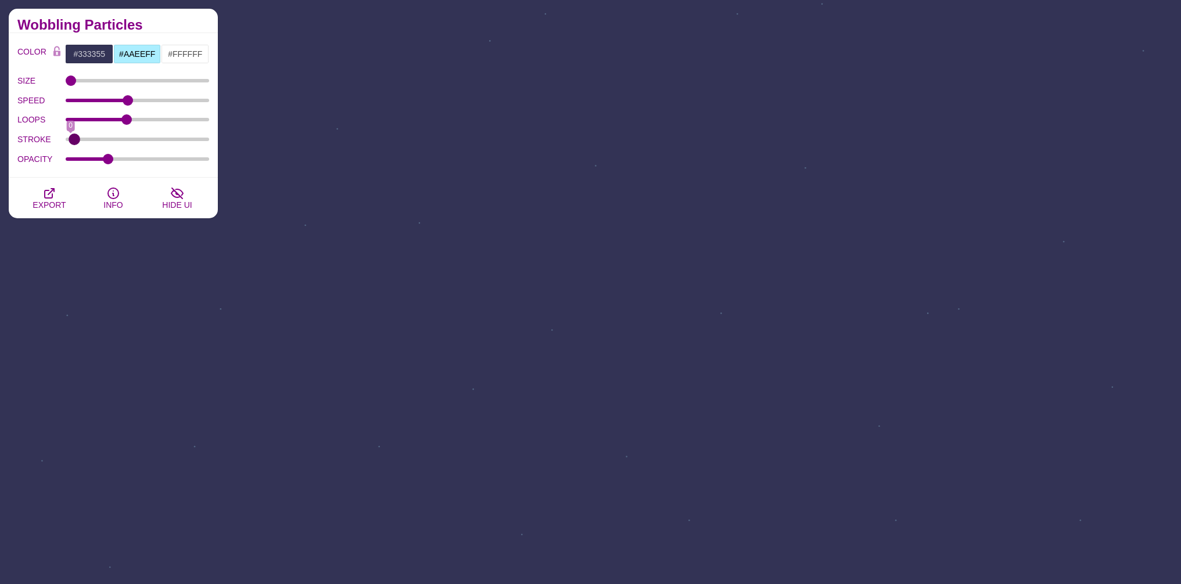
type input "3"
click at [74, 137] on input "STROKE" at bounding box center [138, 139] width 144 height 5
drag, startPoint x: 143, startPoint y: 100, endPoint x: 161, endPoint y: 100, distance: 18.6
click at [161, 100] on input "SPEED" at bounding box center [138, 100] width 144 height 5
drag, startPoint x: 160, startPoint y: 100, endPoint x: 193, endPoint y: 100, distance: 33.1
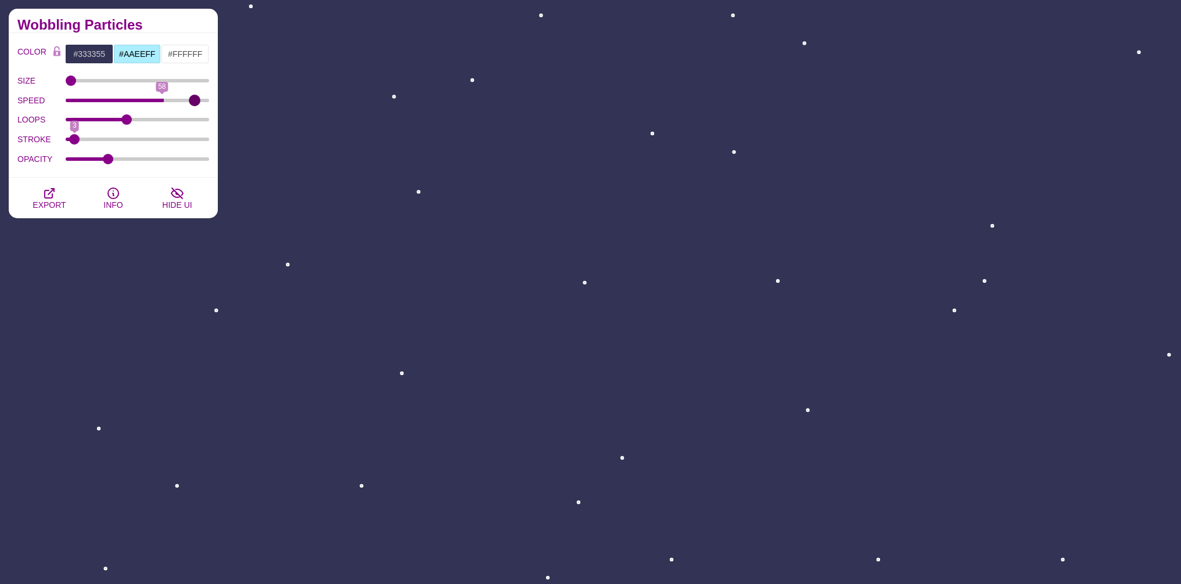
type input "75"
click at [193, 100] on input "SPEED" at bounding box center [138, 100] width 144 height 5
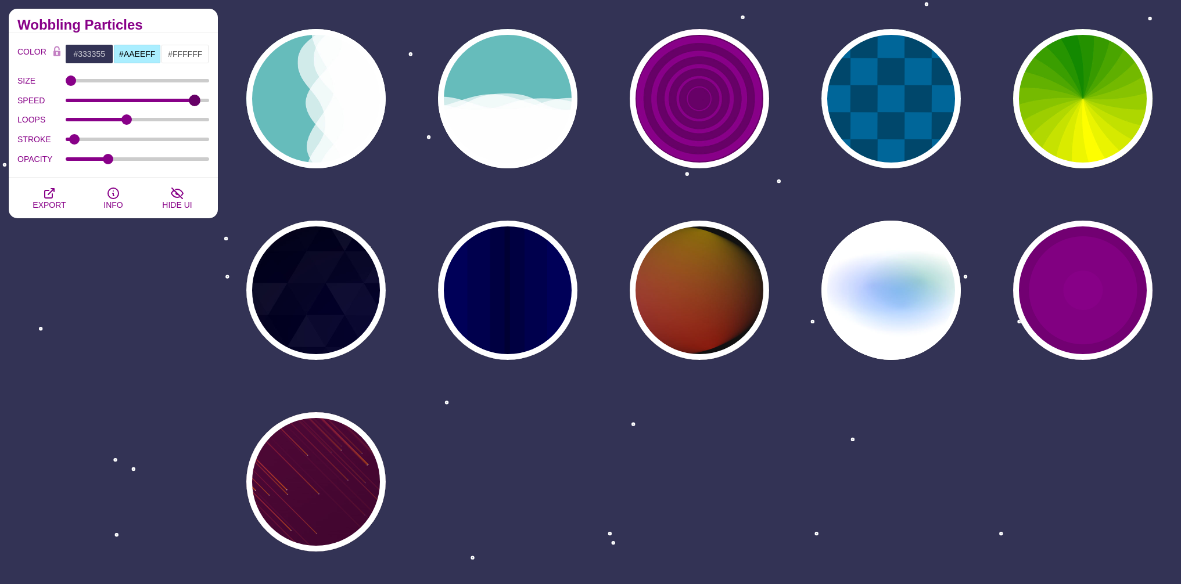
scroll to position [630, 0]
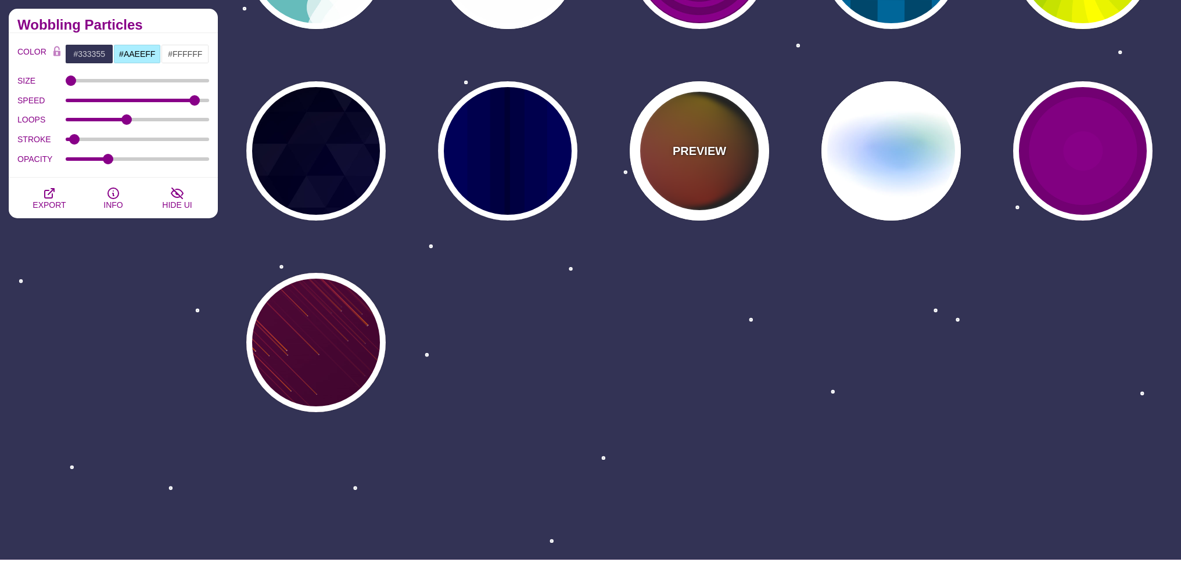
click at [699, 171] on div "PREVIEW" at bounding box center [699, 150] width 139 height 139
type input "#111111"
type input "#FF00FF"
type input "#FFCC00"
type input "#FF2200"
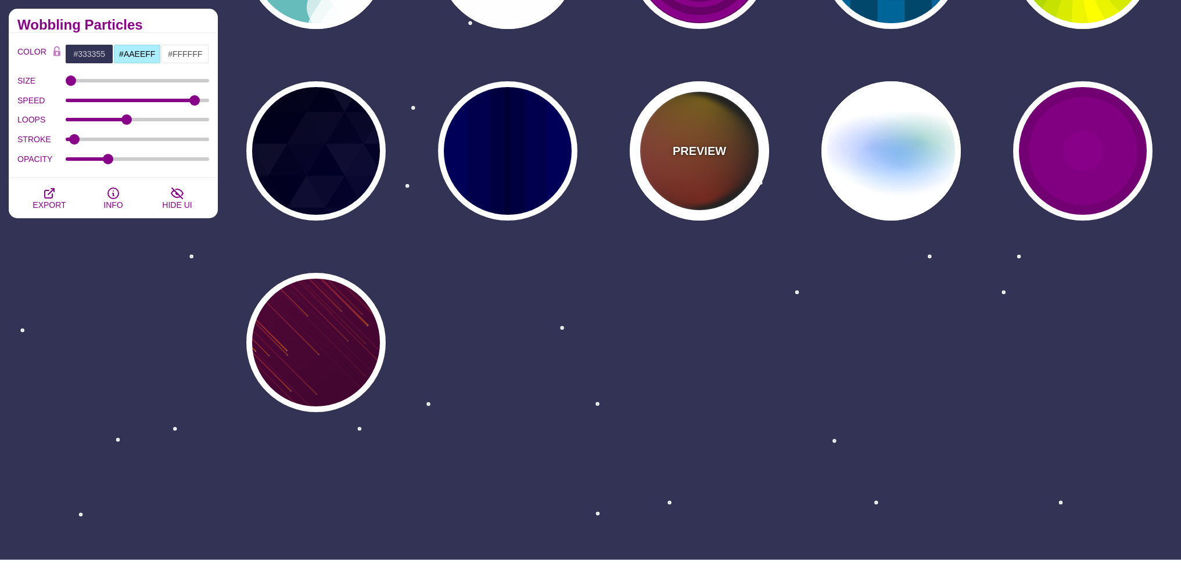
type input "4"
type input "12"
type input "999"
type input "1"
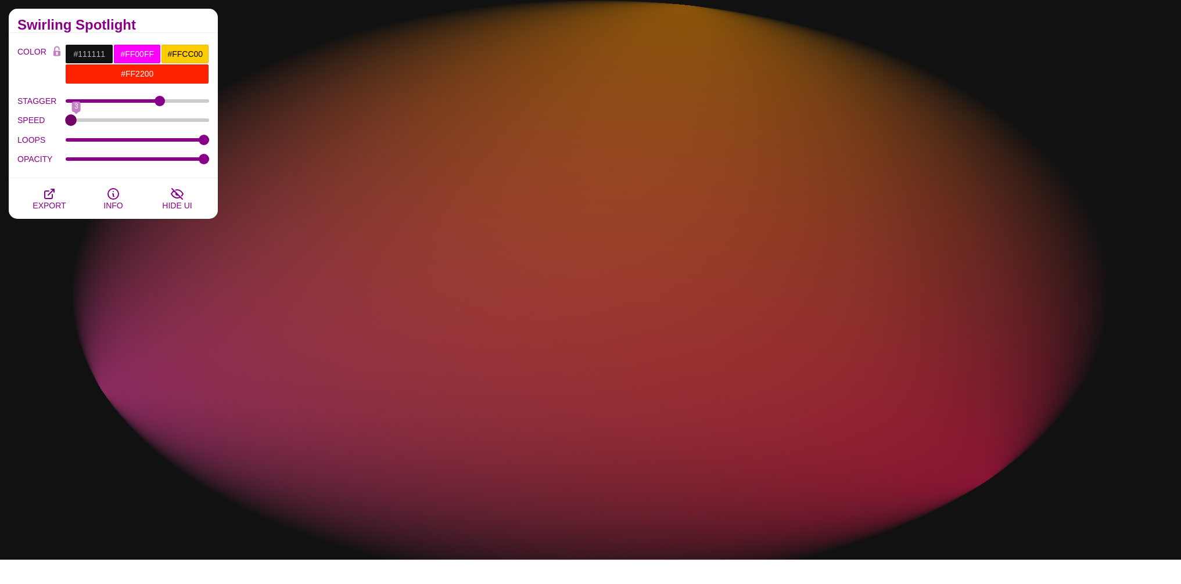
type input "1"
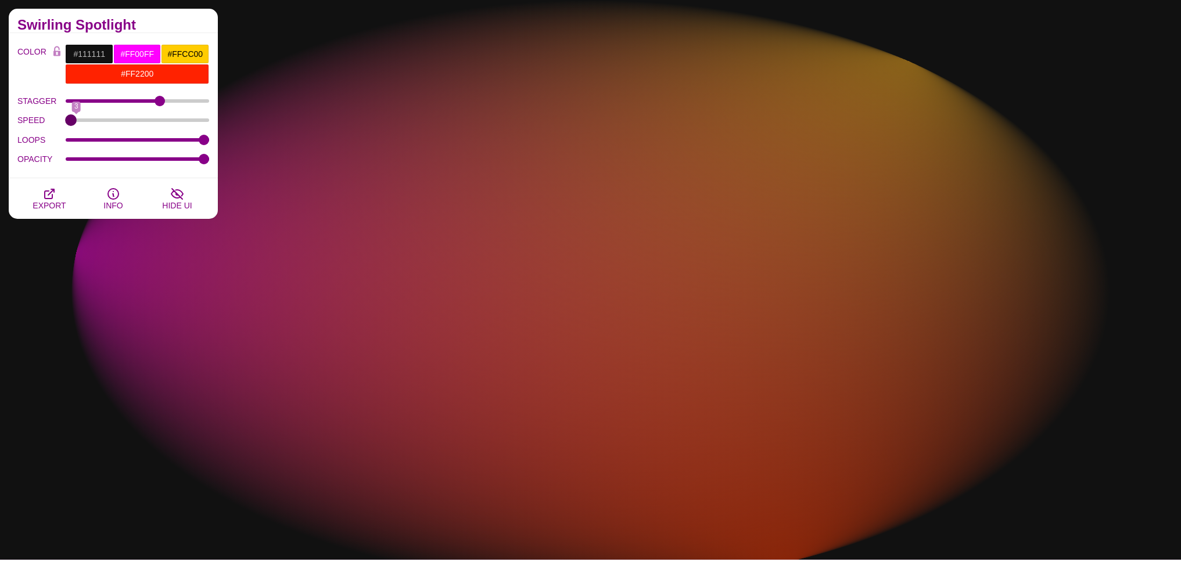
drag, startPoint x: 103, startPoint y: 120, endPoint x: 66, endPoint y: 125, distance: 37.6
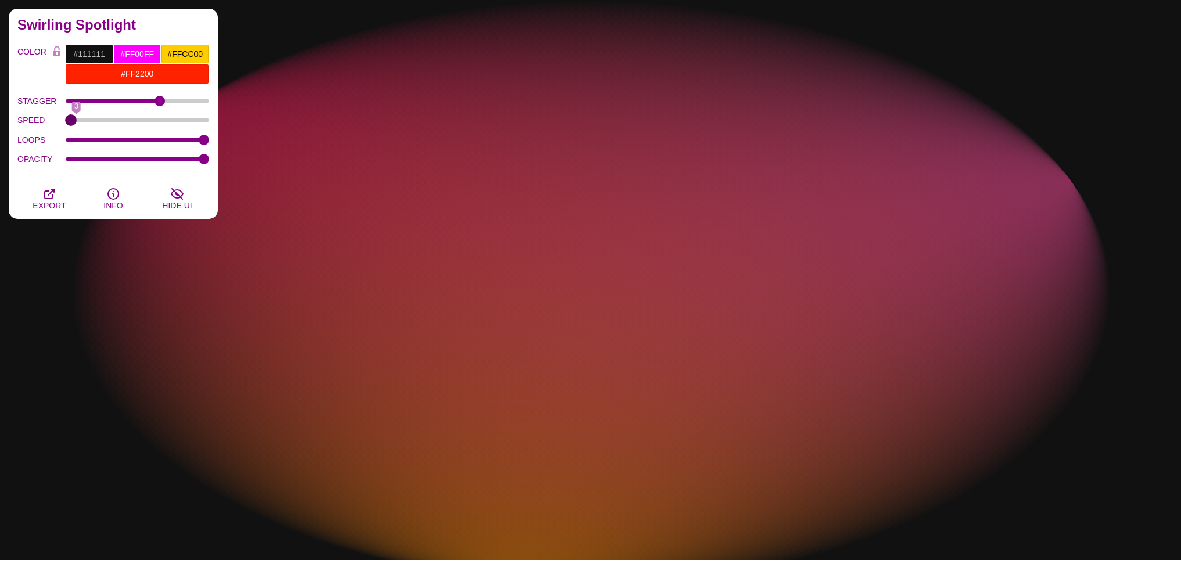
click at [66, 125] on div "SPEED 3" at bounding box center [113, 120] width 192 height 20
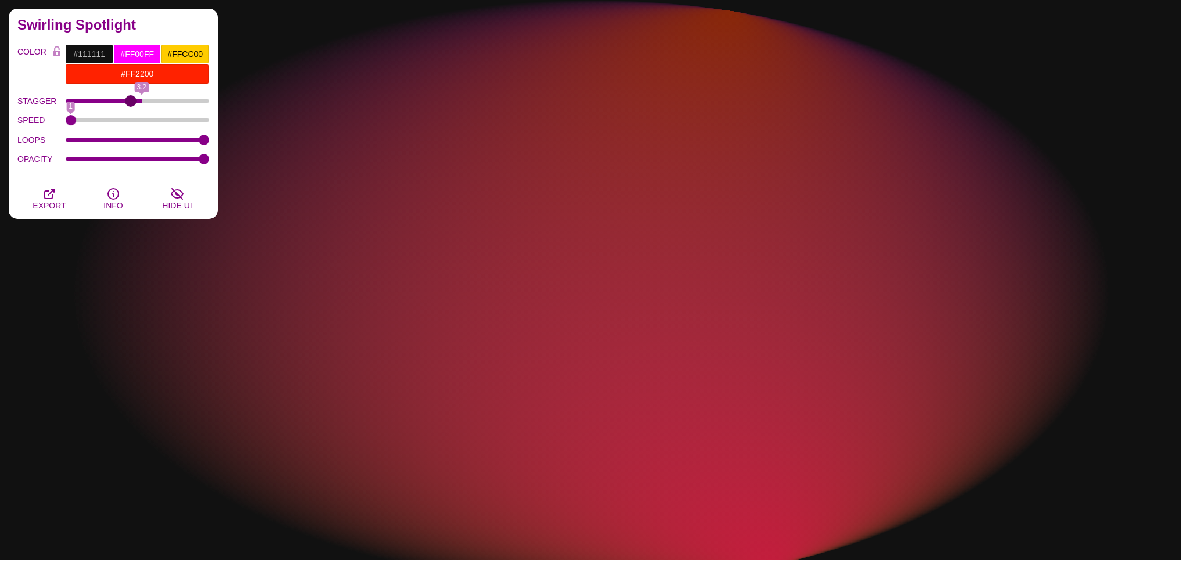
drag, startPoint x: 159, startPoint y: 101, endPoint x: 117, endPoint y: 107, distance: 42.2
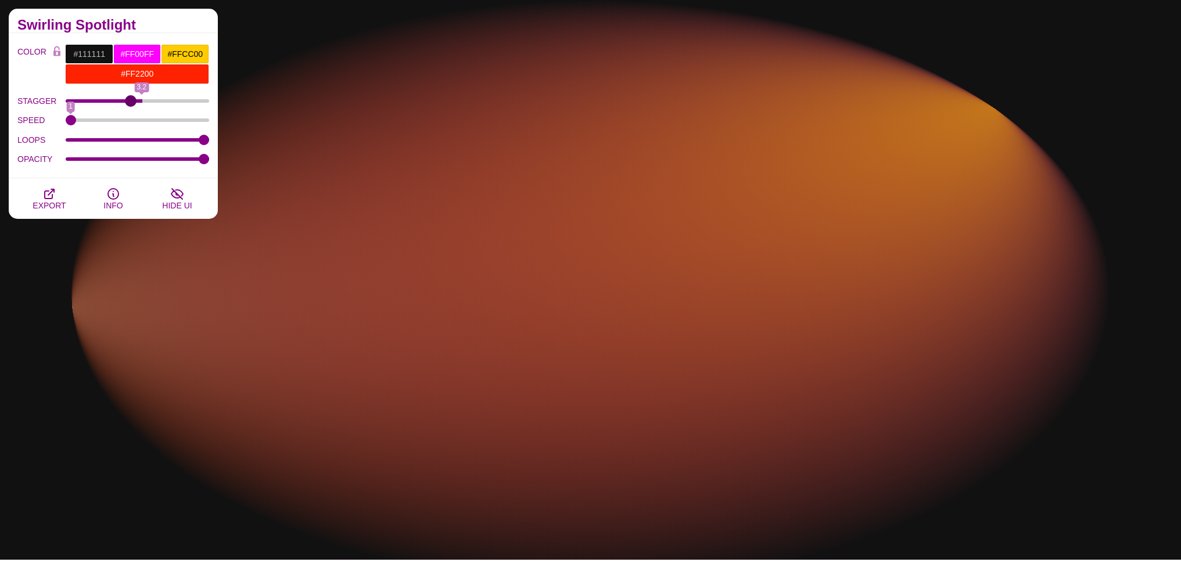
type input "2.7"
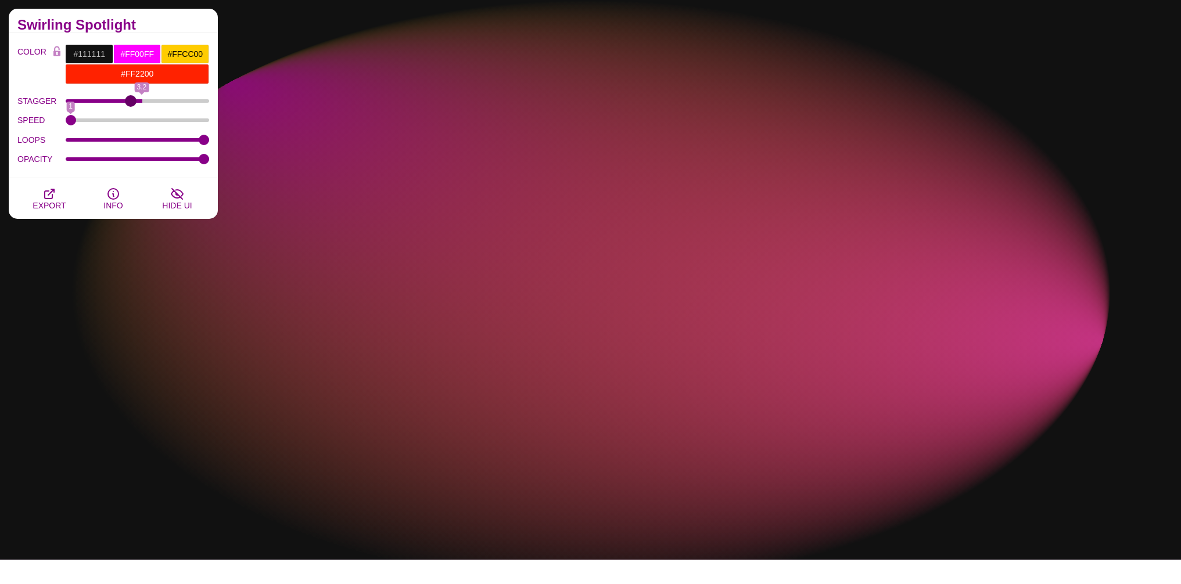
click at [130, 103] on input "STAGGER" at bounding box center [138, 101] width 144 height 5
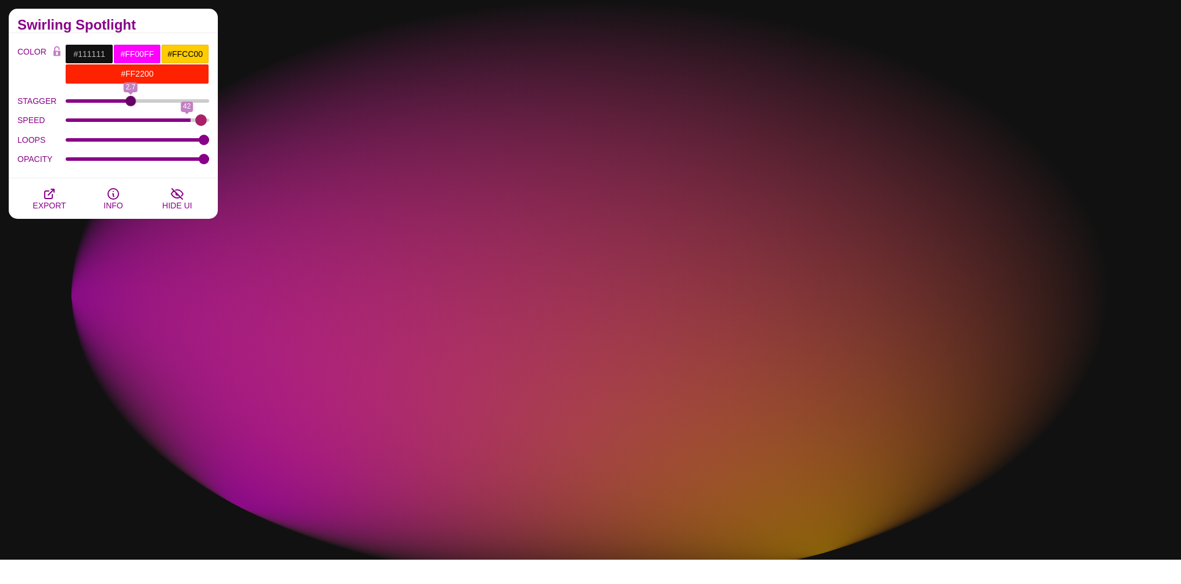
drag, startPoint x: 72, startPoint y: 121, endPoint x: 207, endPoint y: 117, distance: 134.8
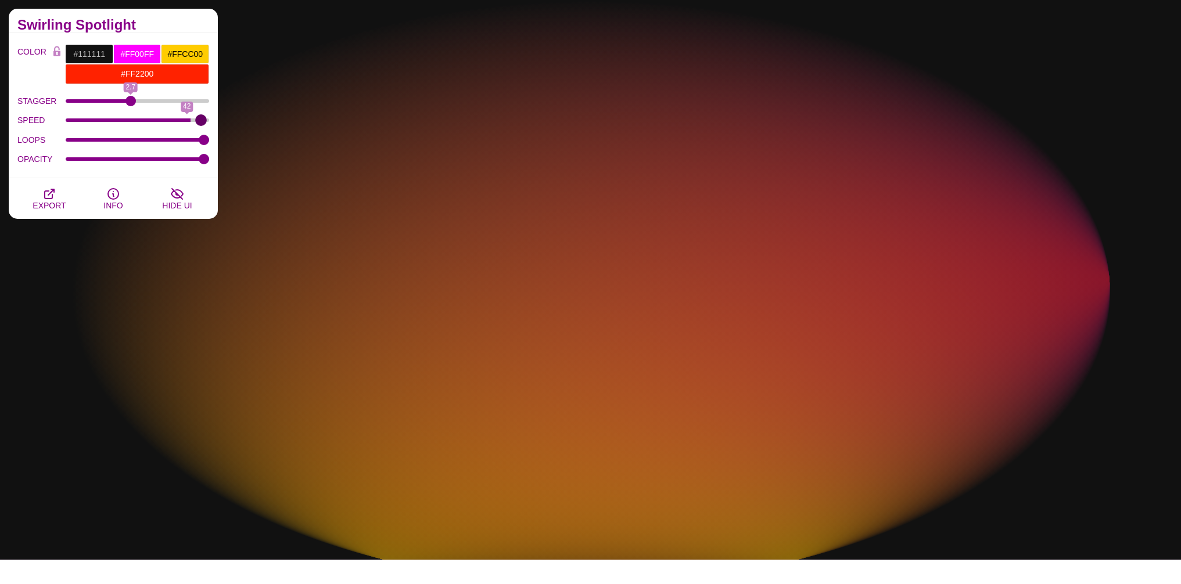
type input "48"
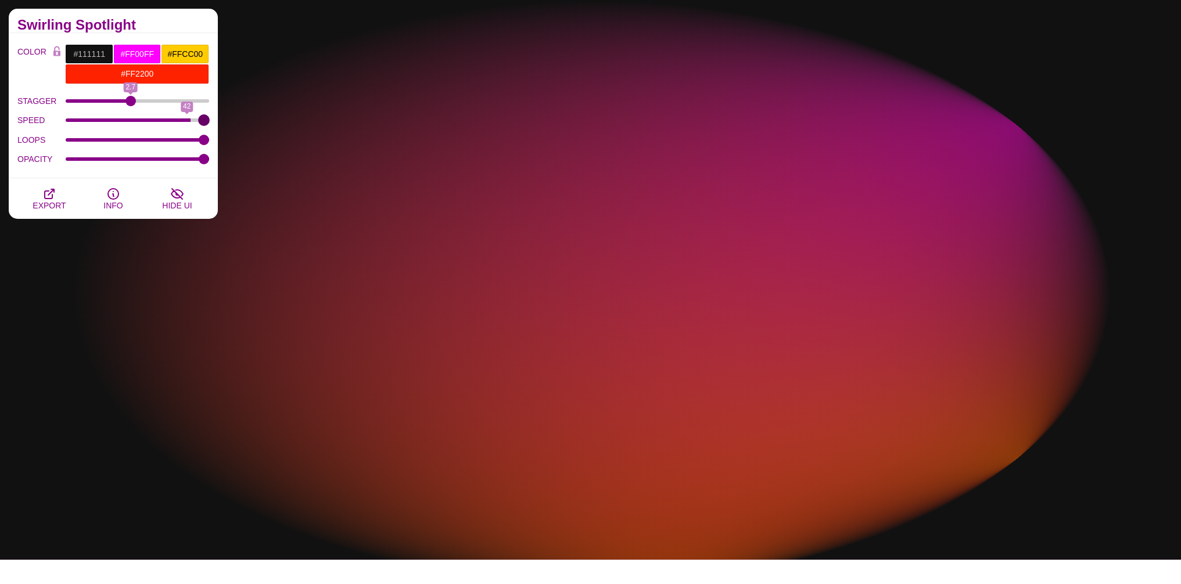
click at [204, 118] on input "SPEED" at bounding box center [138, 120] width 144 height 5
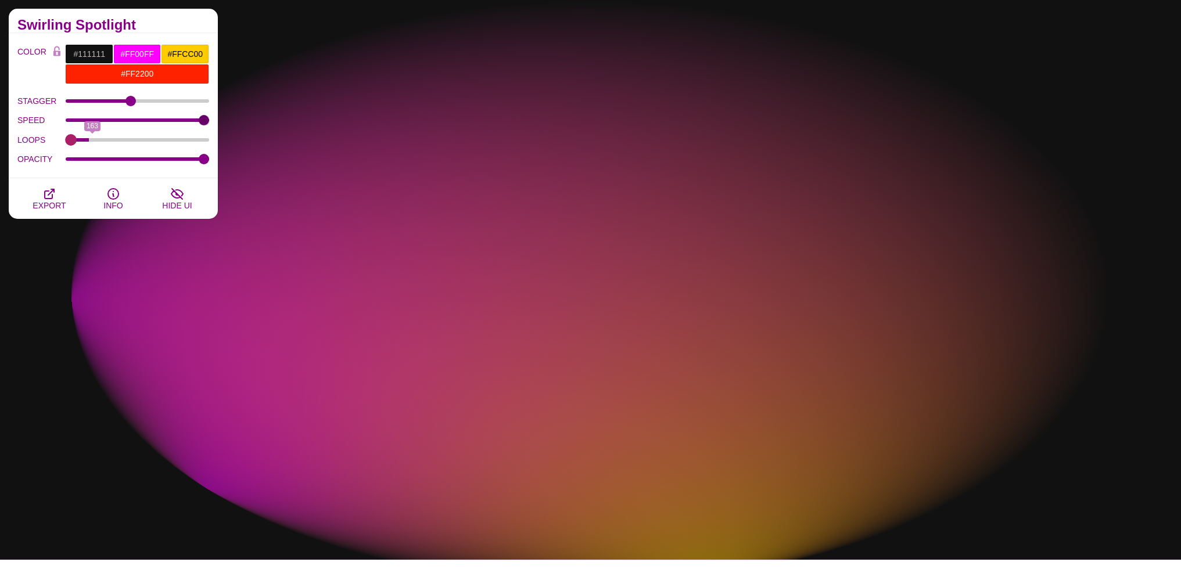
drag, startPoint x: 206, startPoint y: 143, endPoint x: 31, endPoint y: 165, distance: 175.6
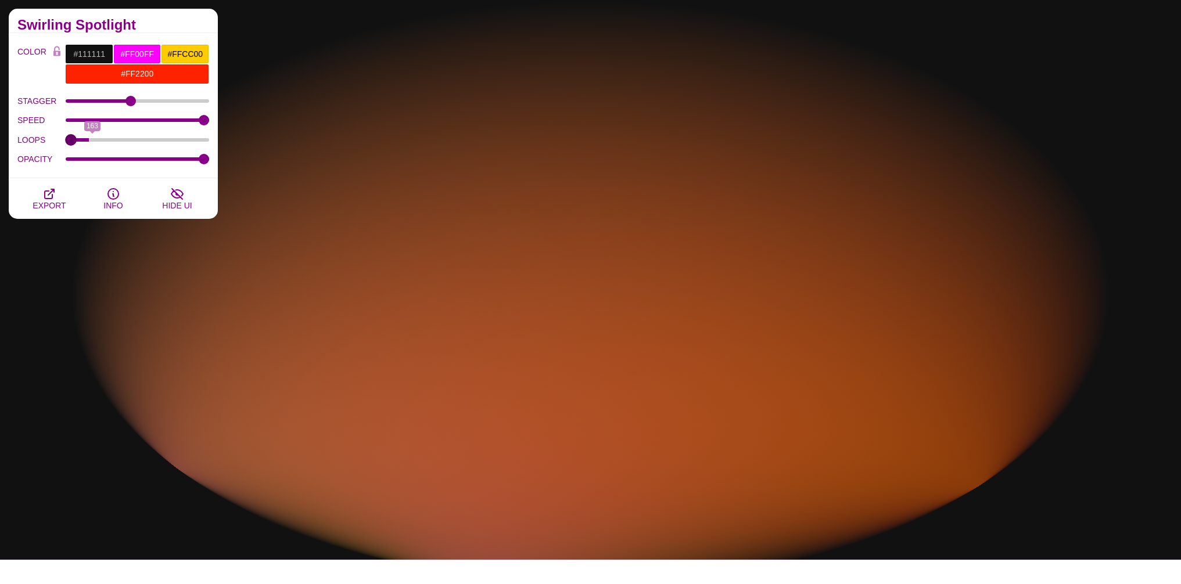
click at [66, 142] on input "LOOPS" at bounding box center [138, 140] width 144 height 5
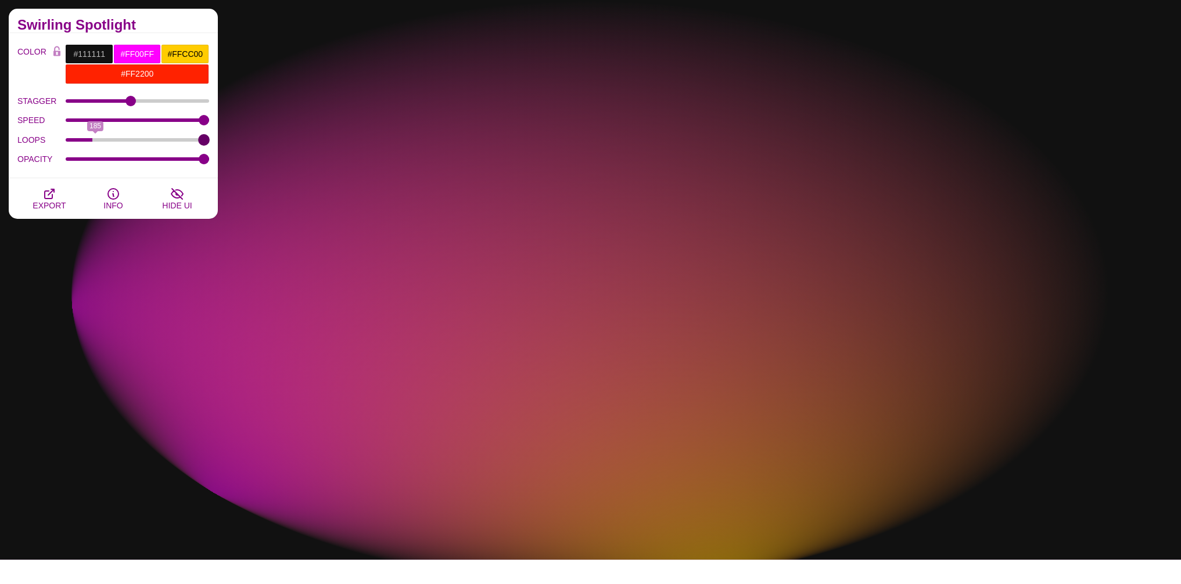
drag, startPoint x: 71, startPoint y: 136, endPoint x: 273, endPoint y: 140, distance: 202.1
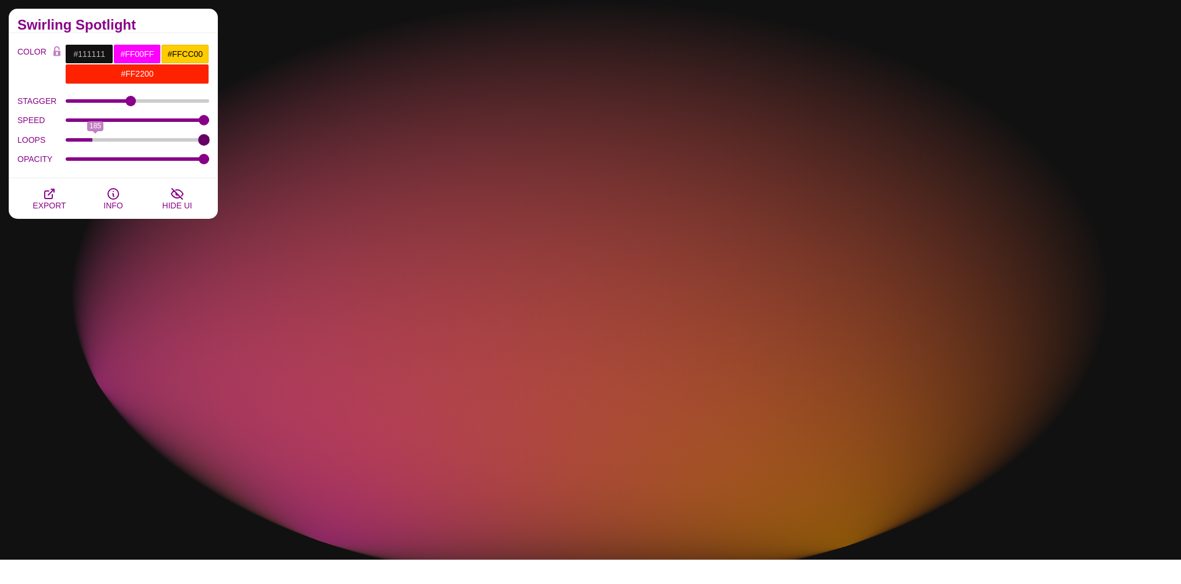
type input "999"
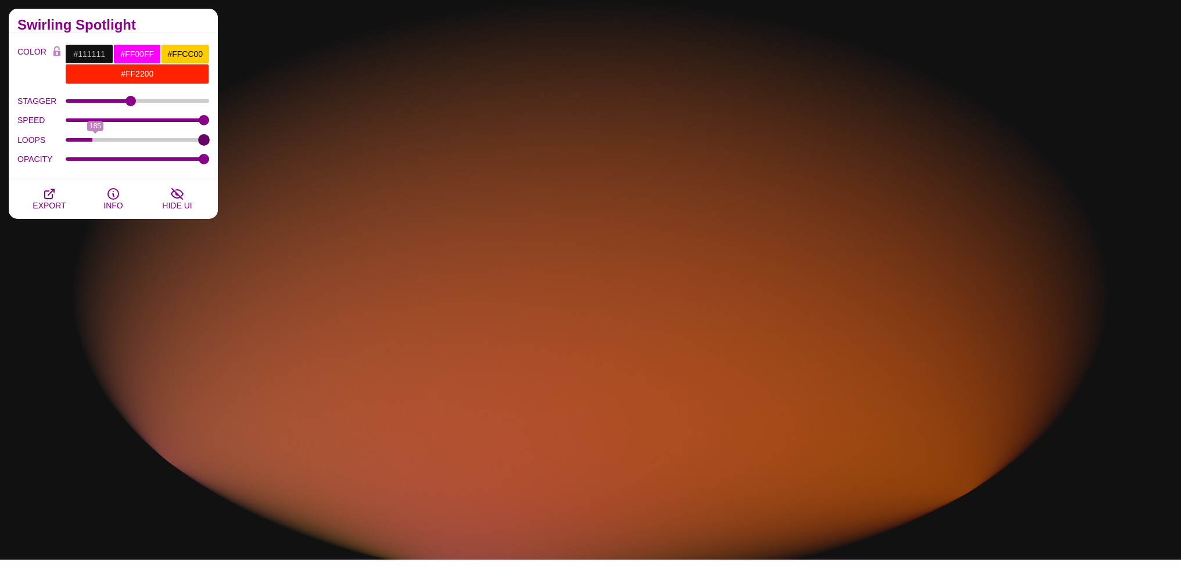
click at [210, 140] on input "LOOPS" at bounding box center [138, 140] width 144 height 5
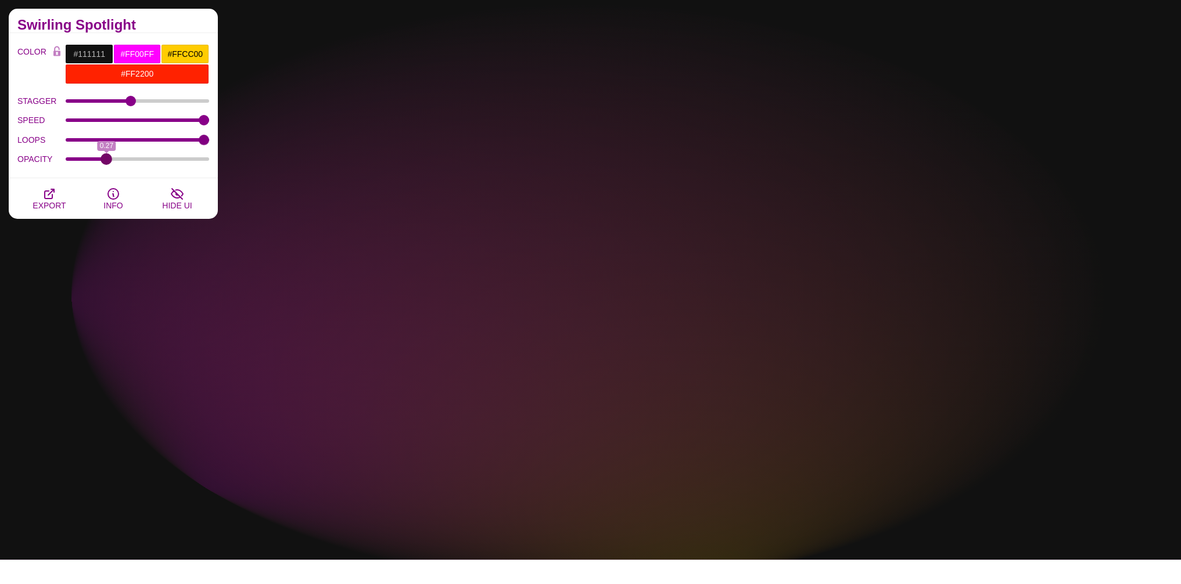
drag, startPoint x: 196, startPoint y: 159, endPoint x: 106, endPoint y: 177, distance: 91.7
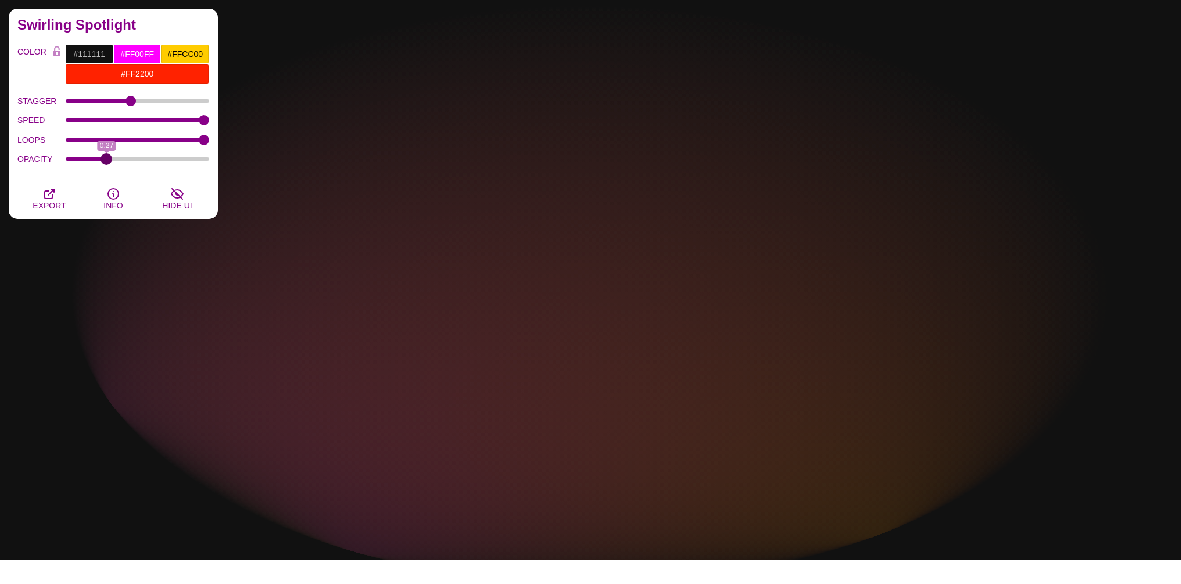
click at [106, 161] on input "OPACITY" at bounding box center [138, 159] width 144 height 5
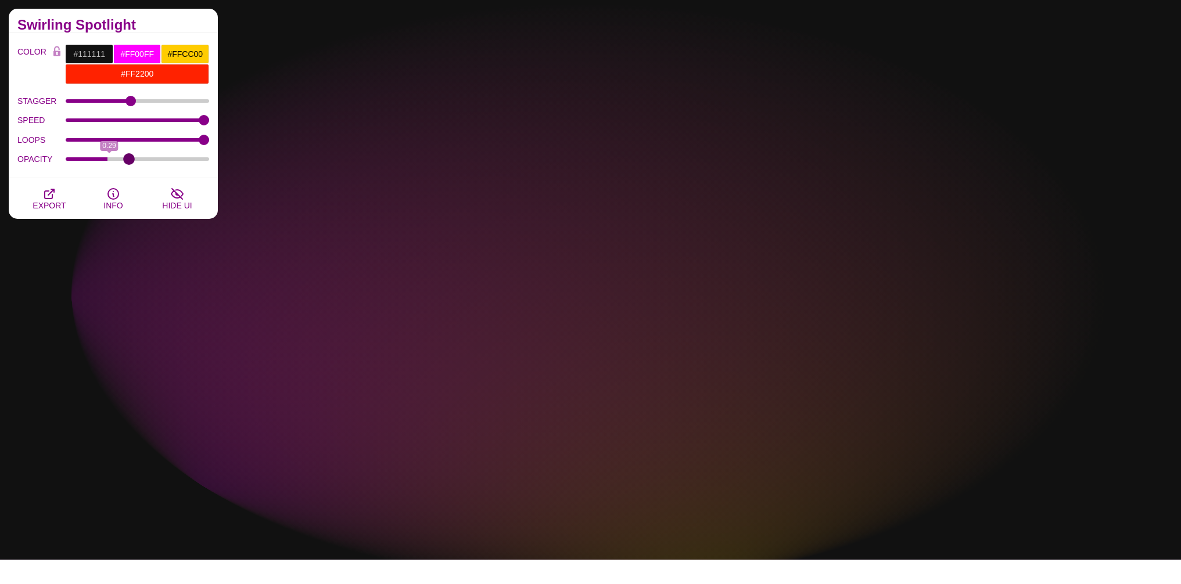
drag, startPoint x: 109, startPoint y: 159, endPoint x: 129, endPoint y: 157, distance: 20.4
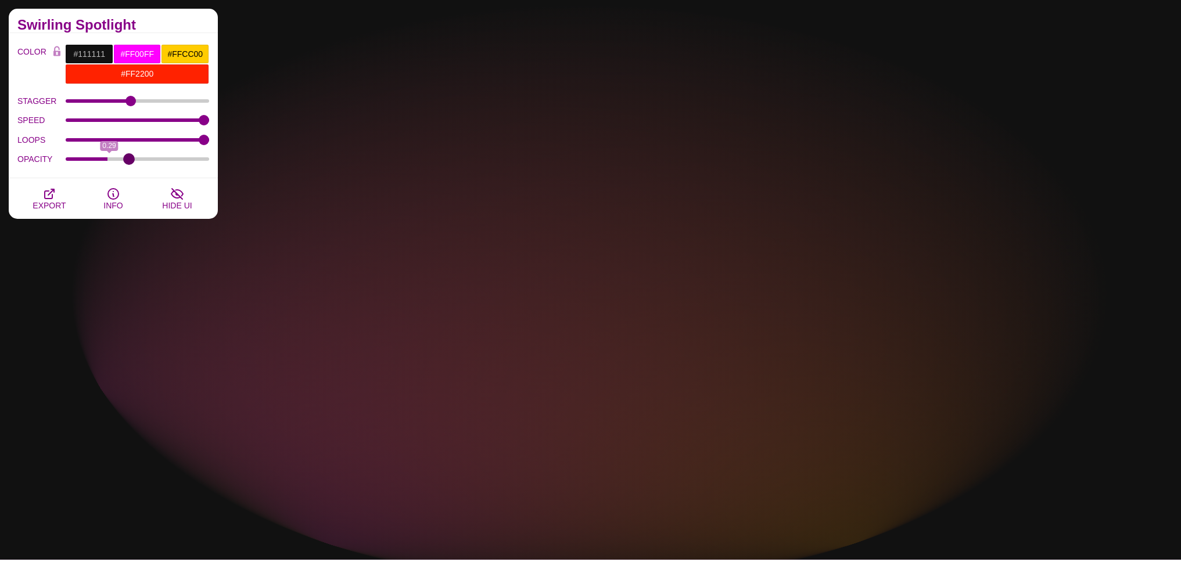
type input "0.44"
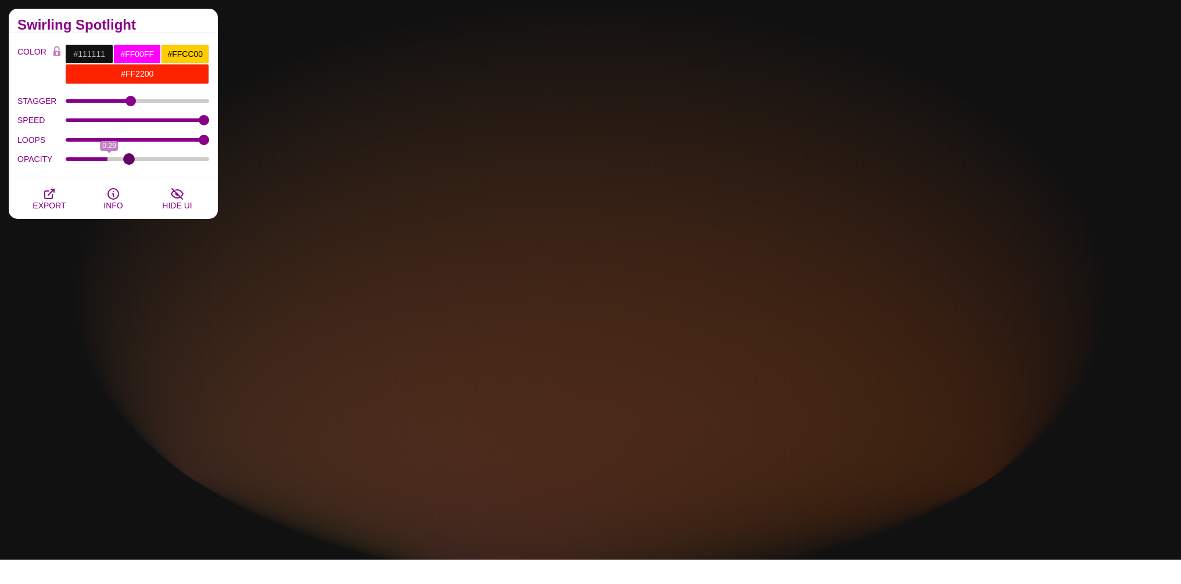
click at [129, 157] on input "OPACITY" at bounding box center [138, 159] width 144 height 5
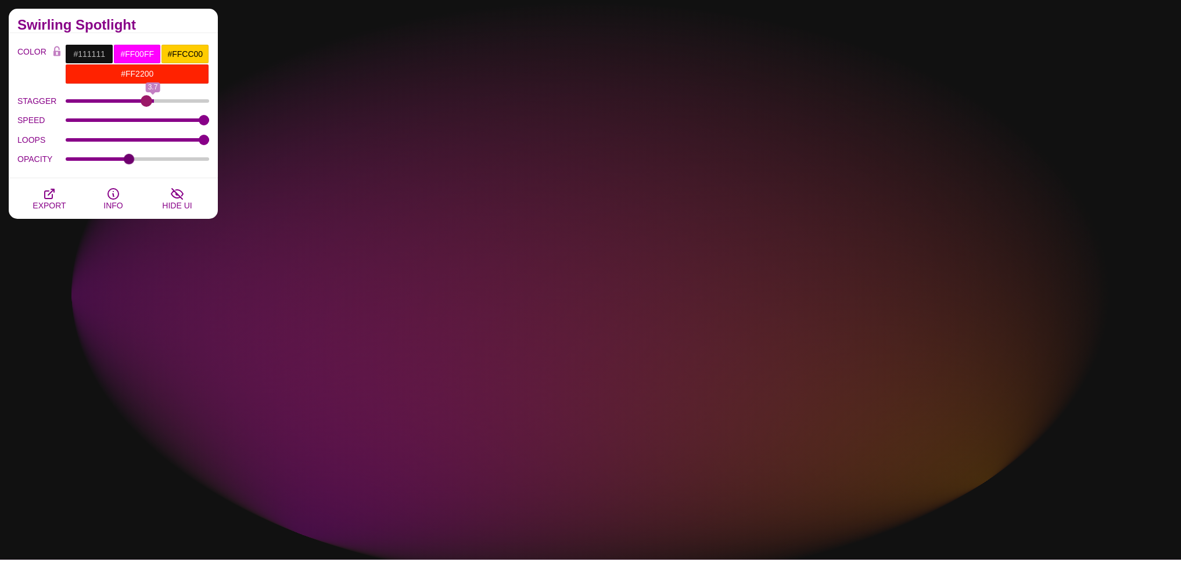
drag, startPoint x: 129, startPoint y: 103, endPoint x: 160, endPoint y: 139, distance: 47.3
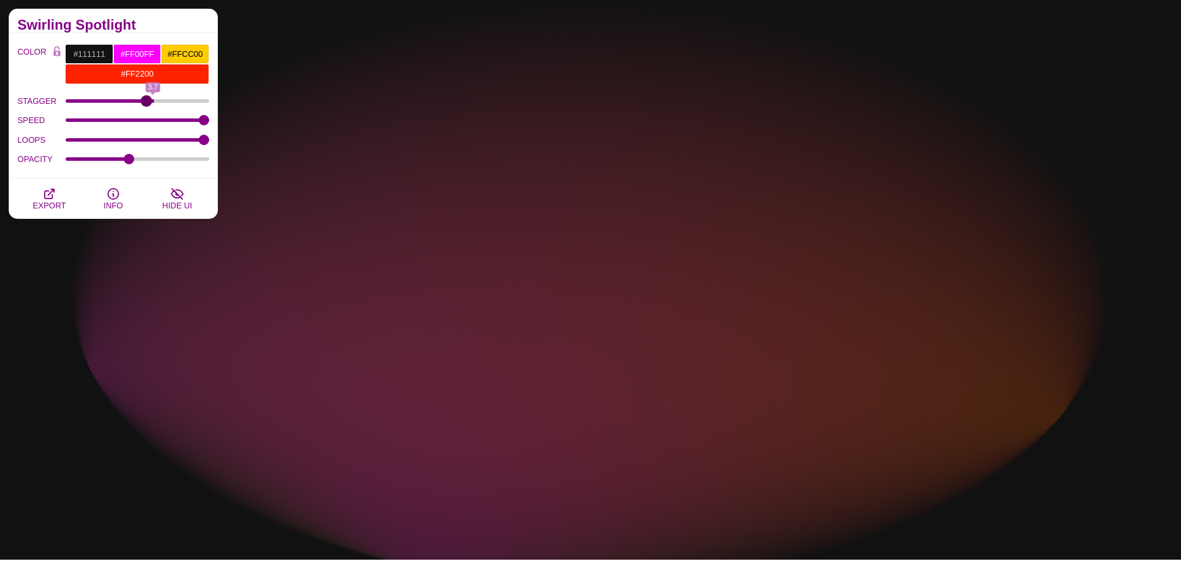
type input "3.4"
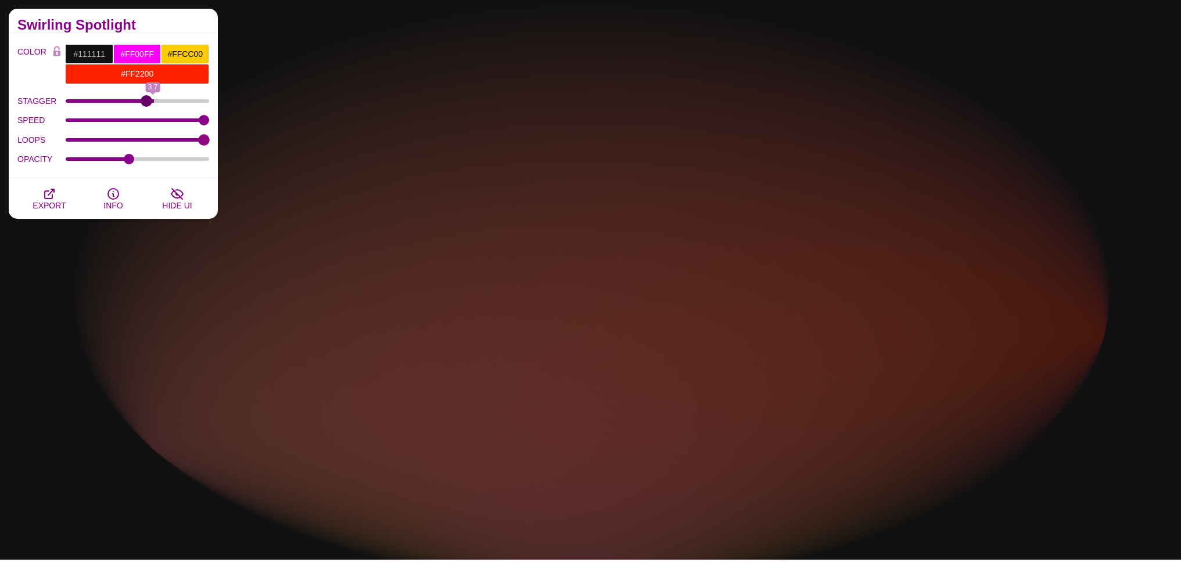
click at [146, 103] on input "STAGGER" at bounding box center [138, 101] width 144 height 5
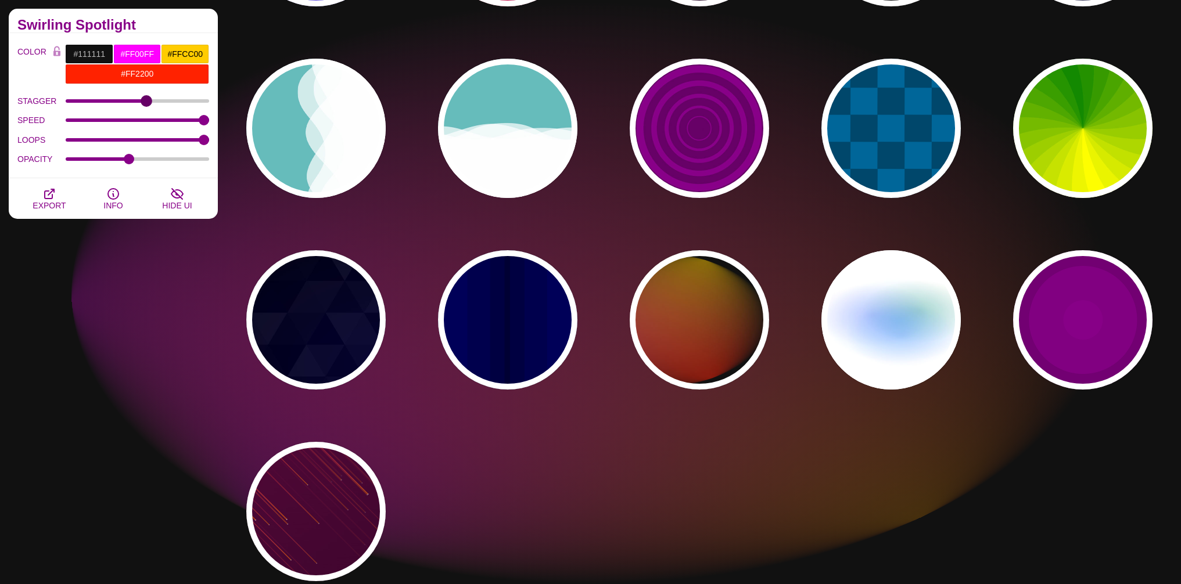
scroll to position [491, 0]
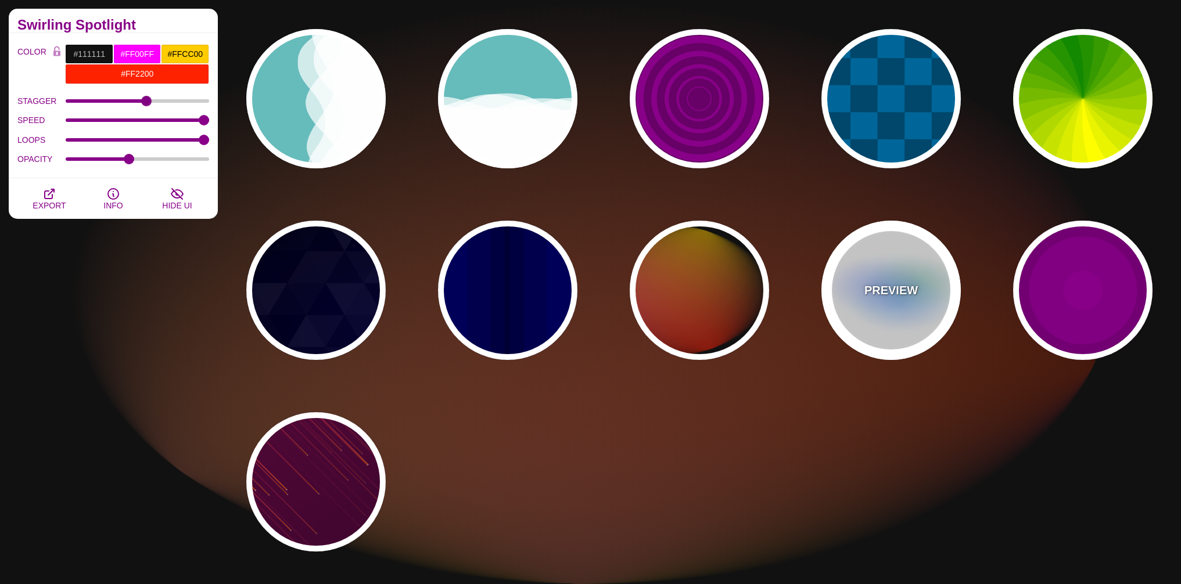
click at [896, 303] on div "PREVIEW" at bounding box center [890, 290] width 139 height 139
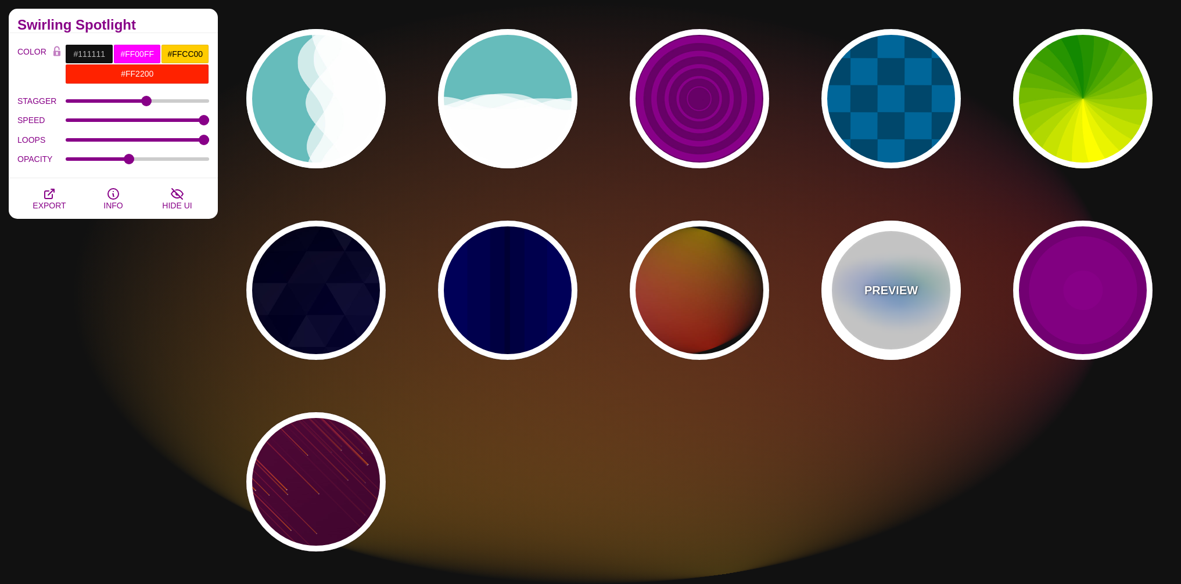
type input "#FFFFFF"
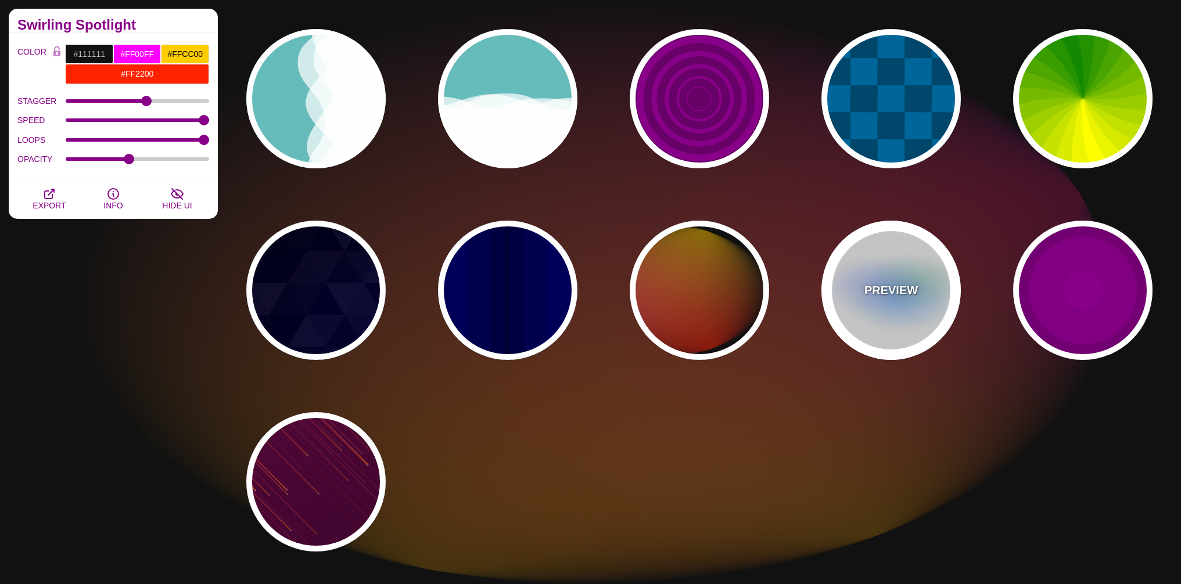
type input "#AA00FF"
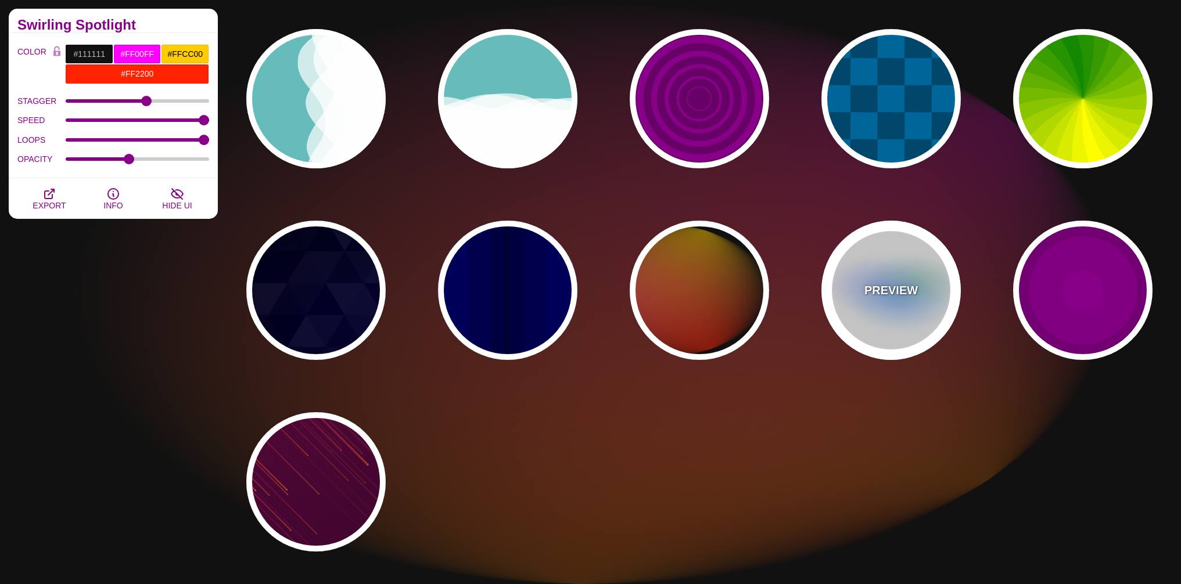
type input "#0088FF"
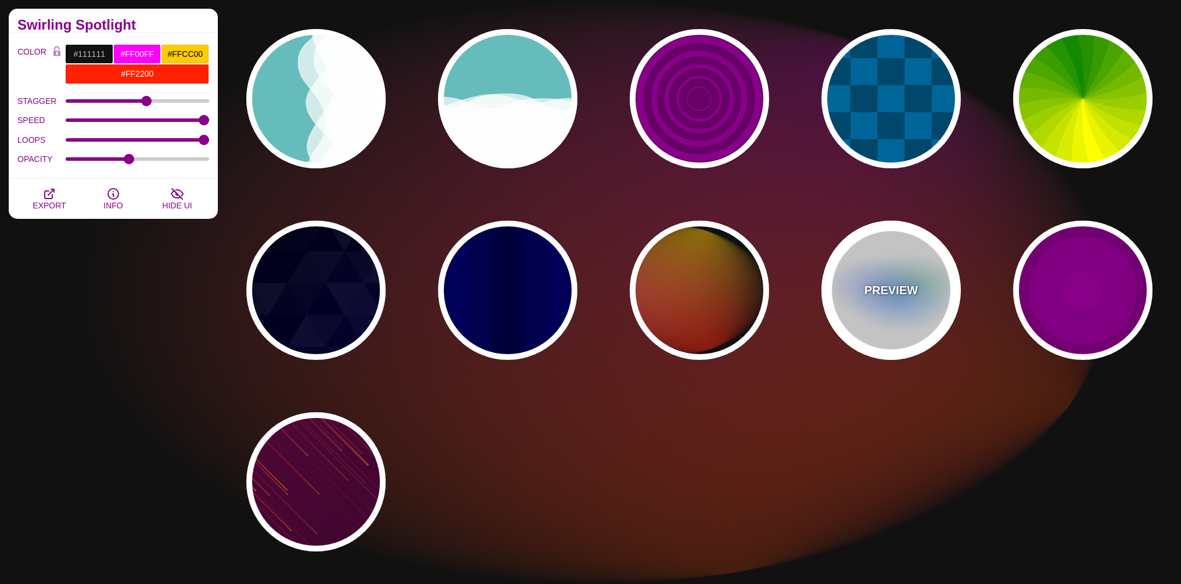
type input "#008800"
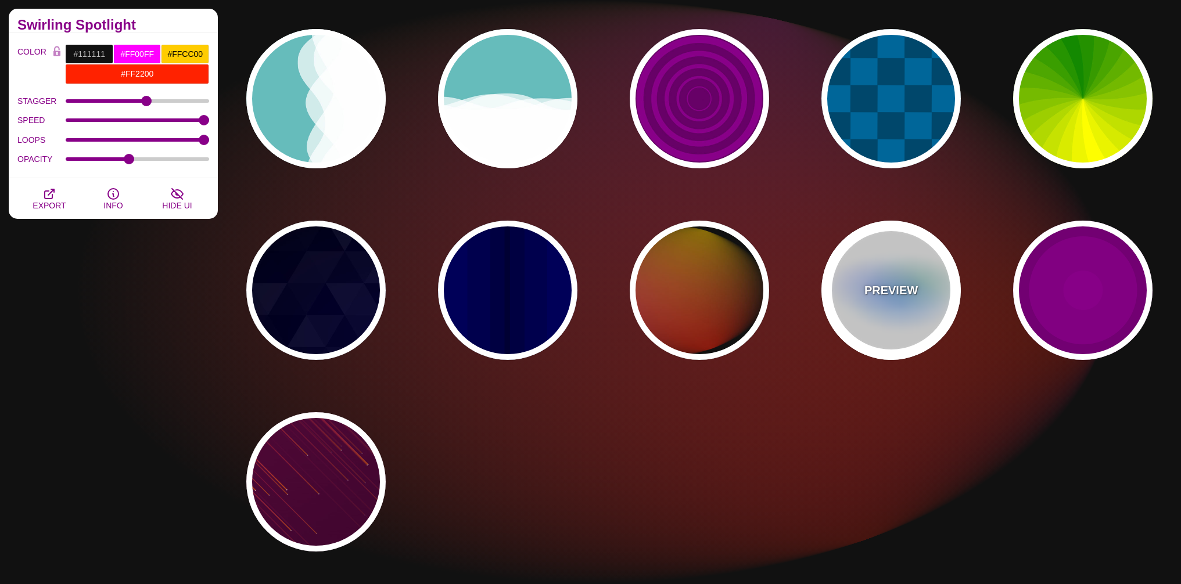
type input "8"
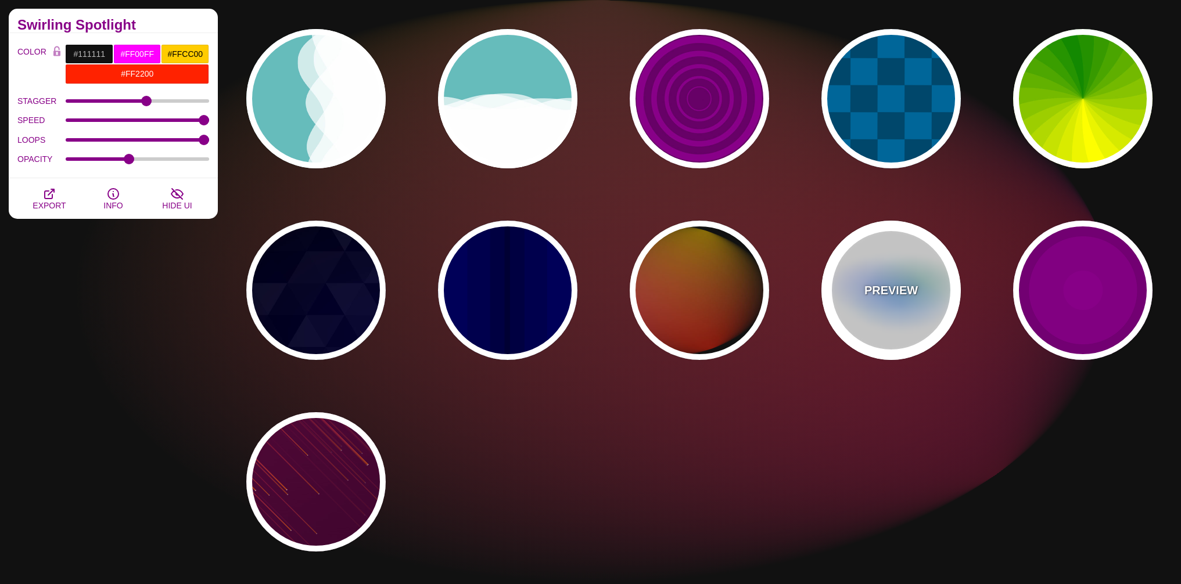
type input "24"
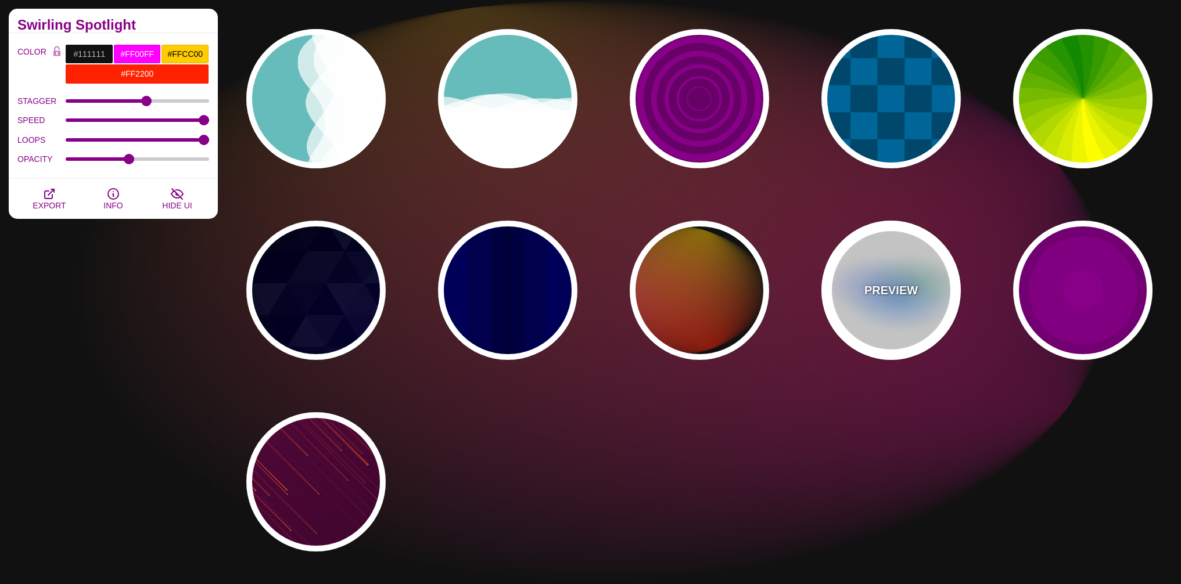
type input "0.5"
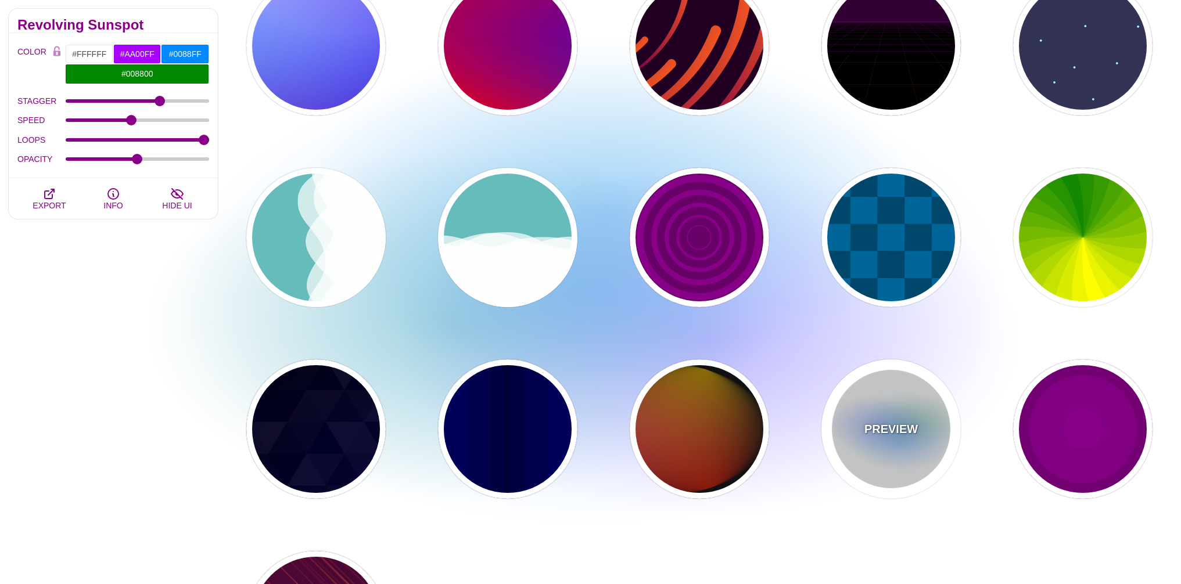
scroll to position [351, 0]
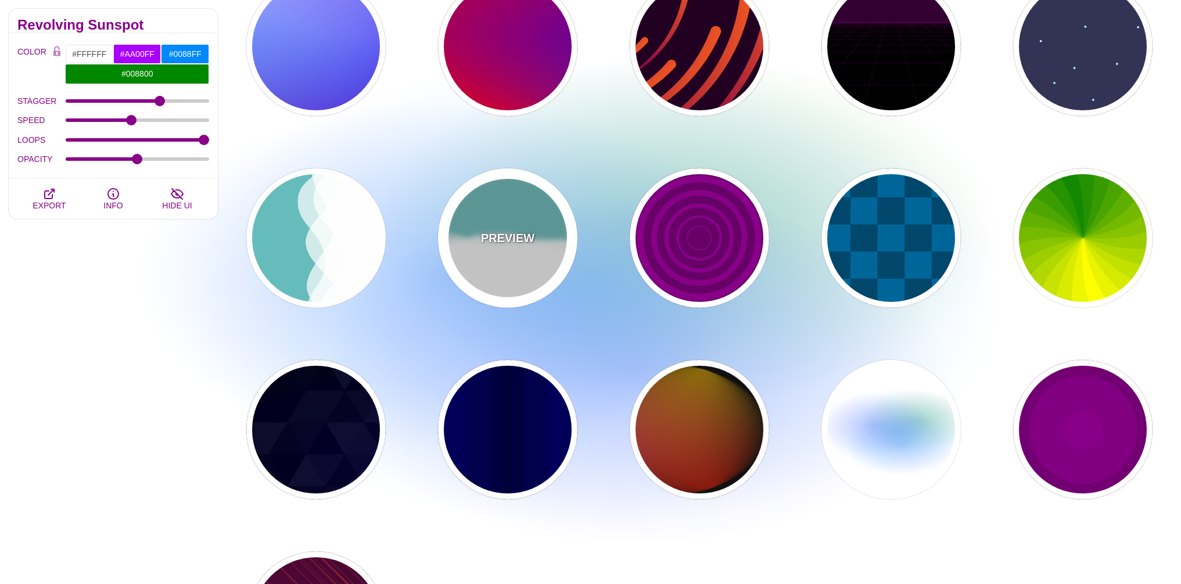
click at [473, 257] on div "PREVIEW" at bounding box center [507, 237] width 139 height 139
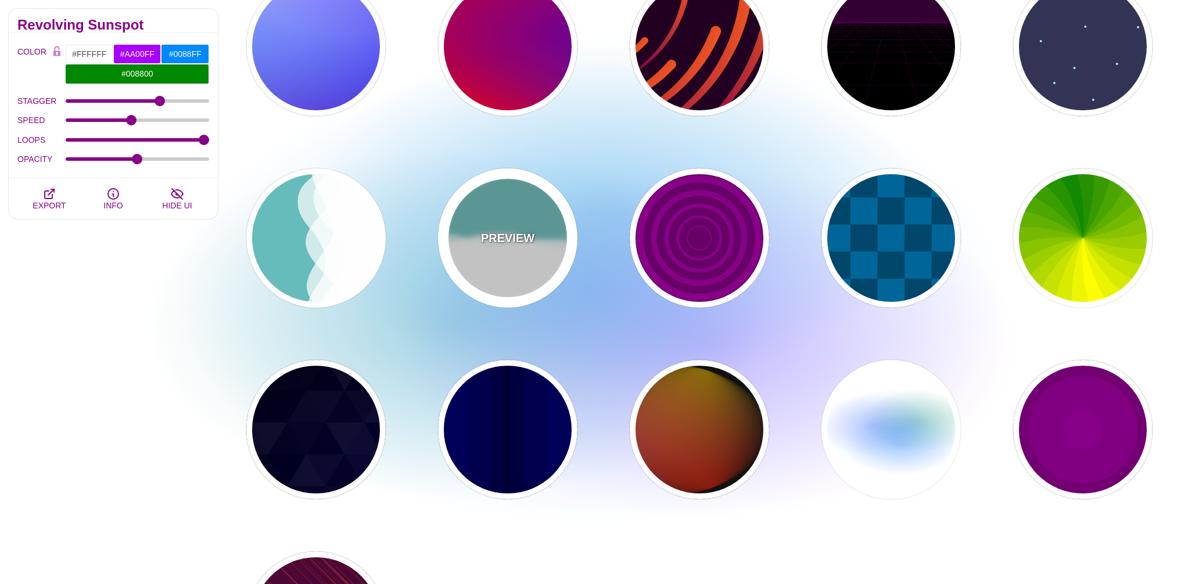
type input "#66BBBB"
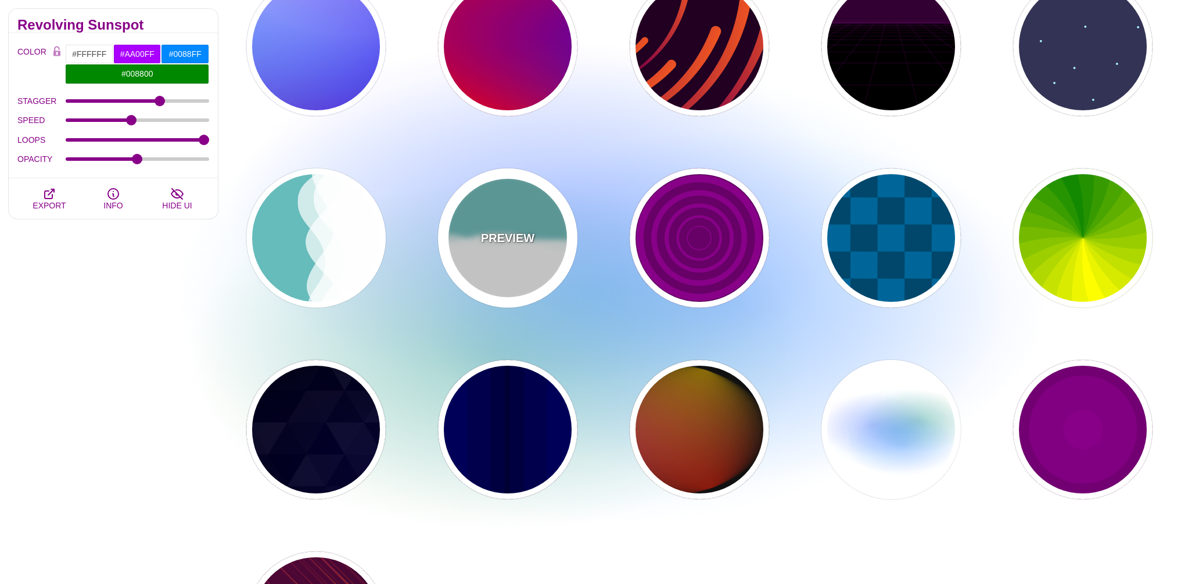
type input "#FFFFFF"
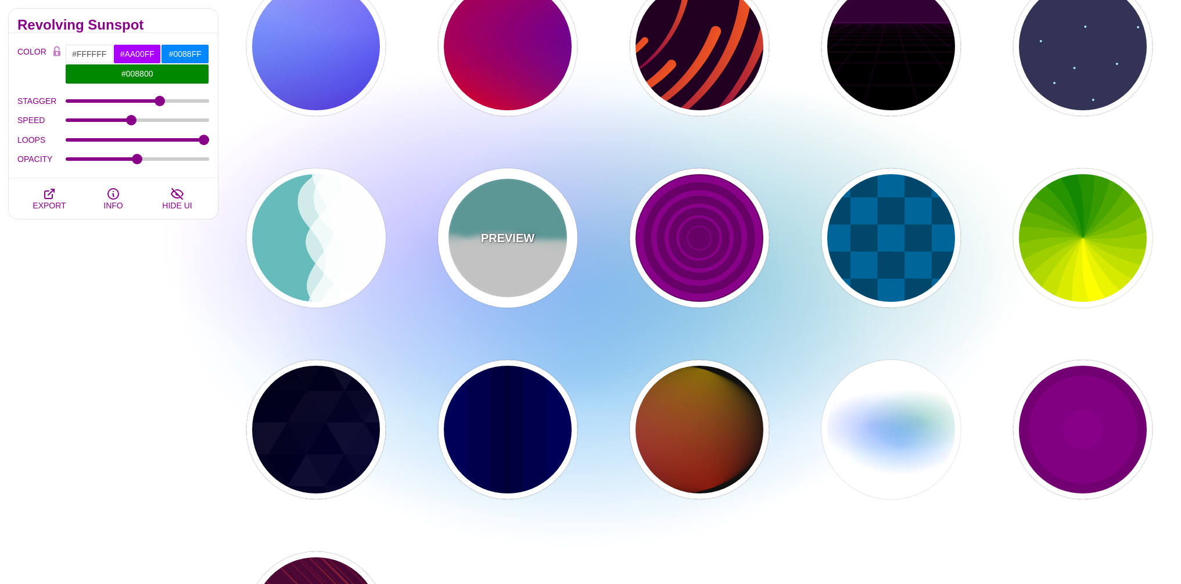
type input "#FFFFFF"
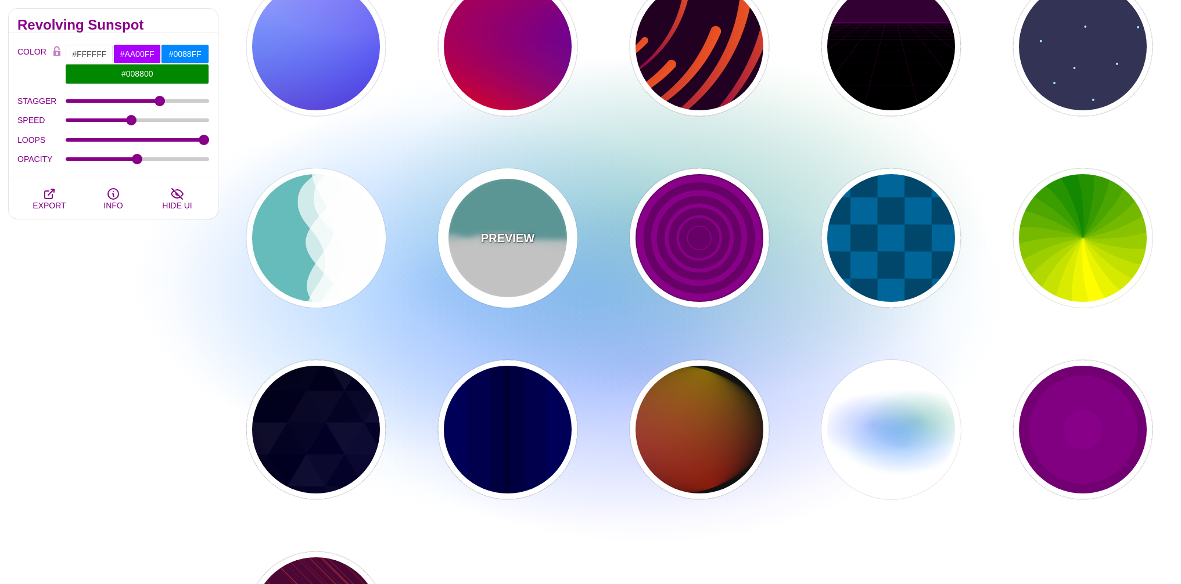
type input "0"
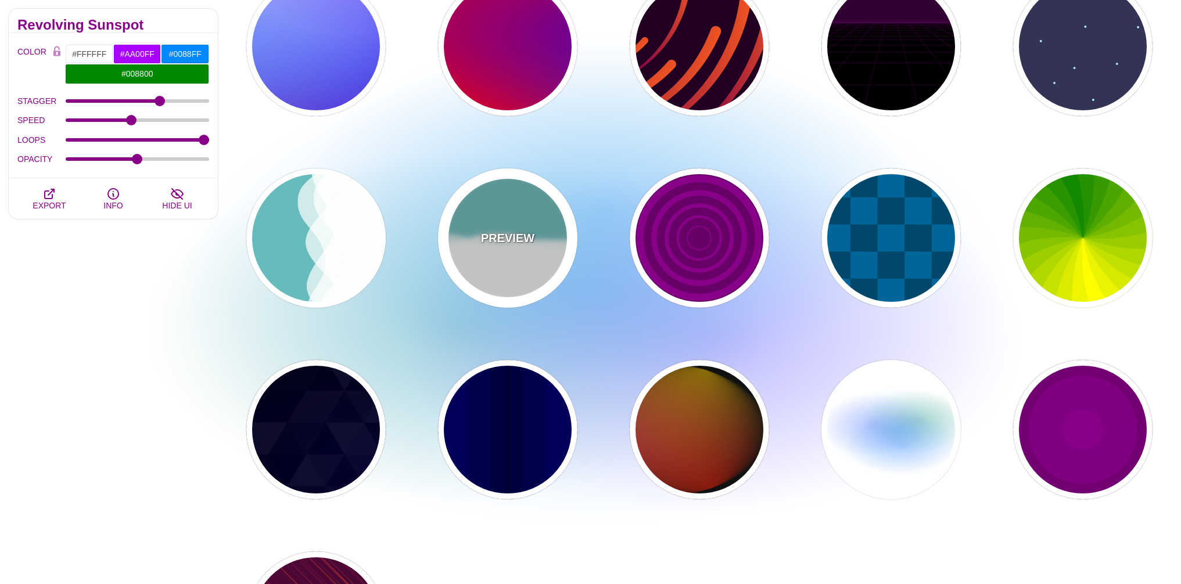
type input "1"
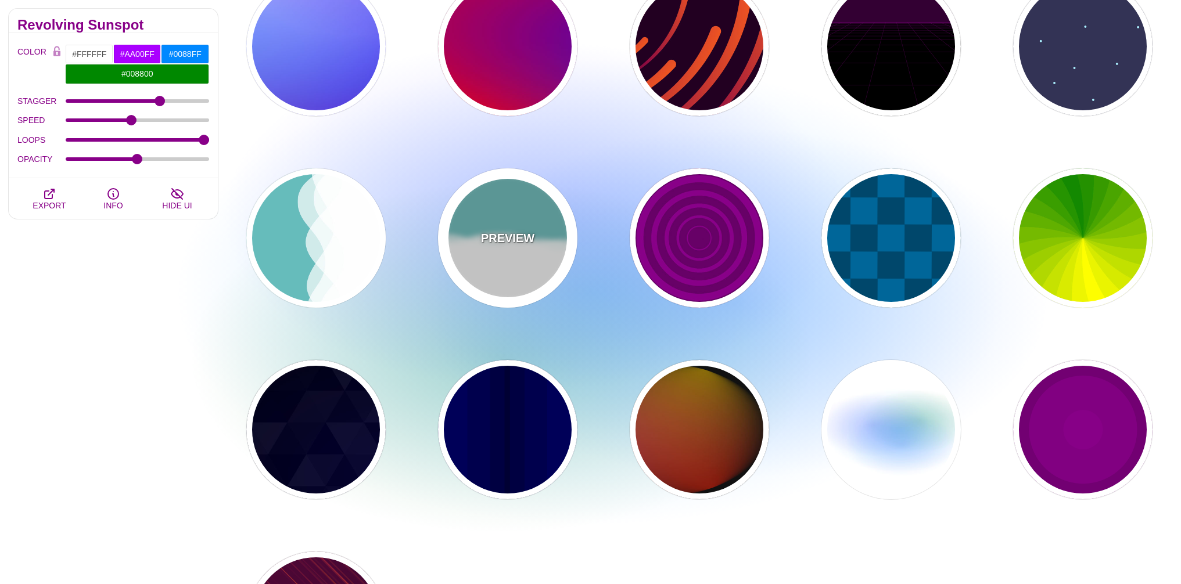
type input "0.7"
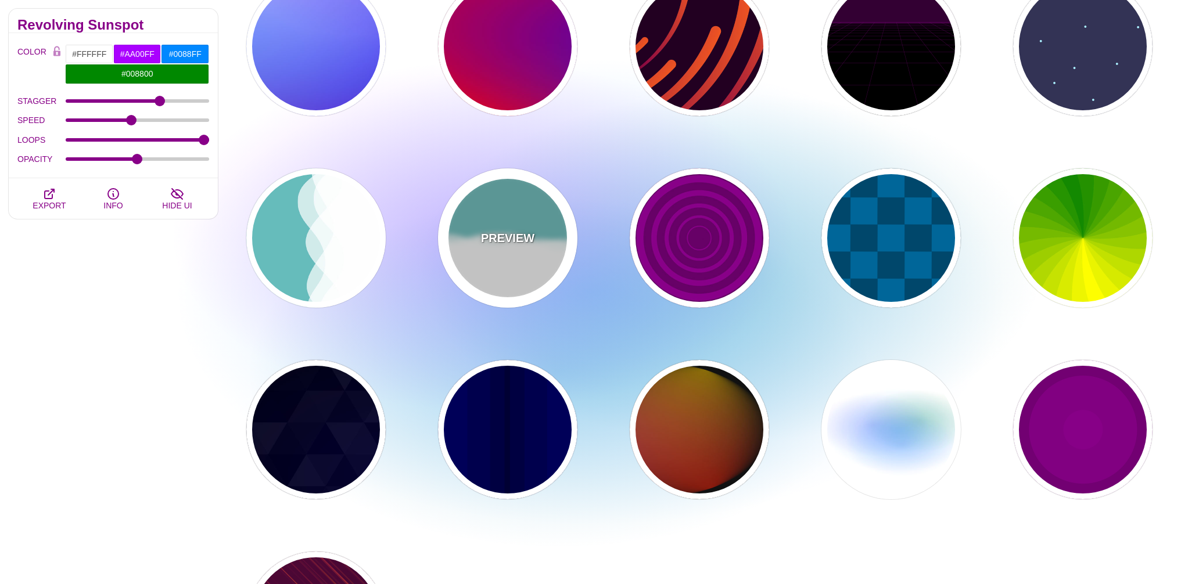
type input "56"
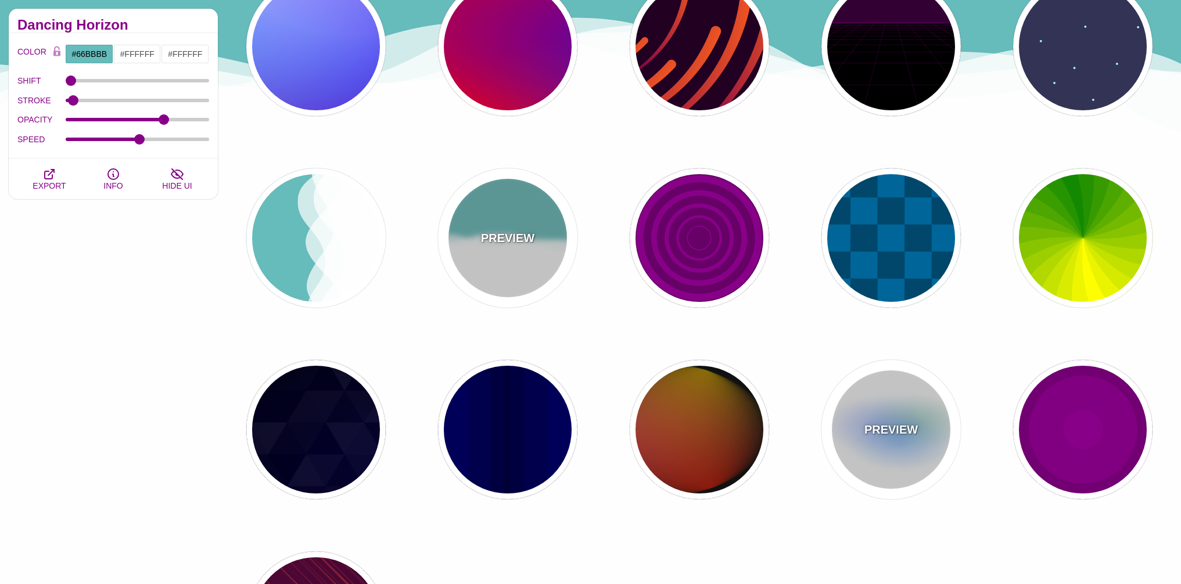
scroll to position [212, 0]
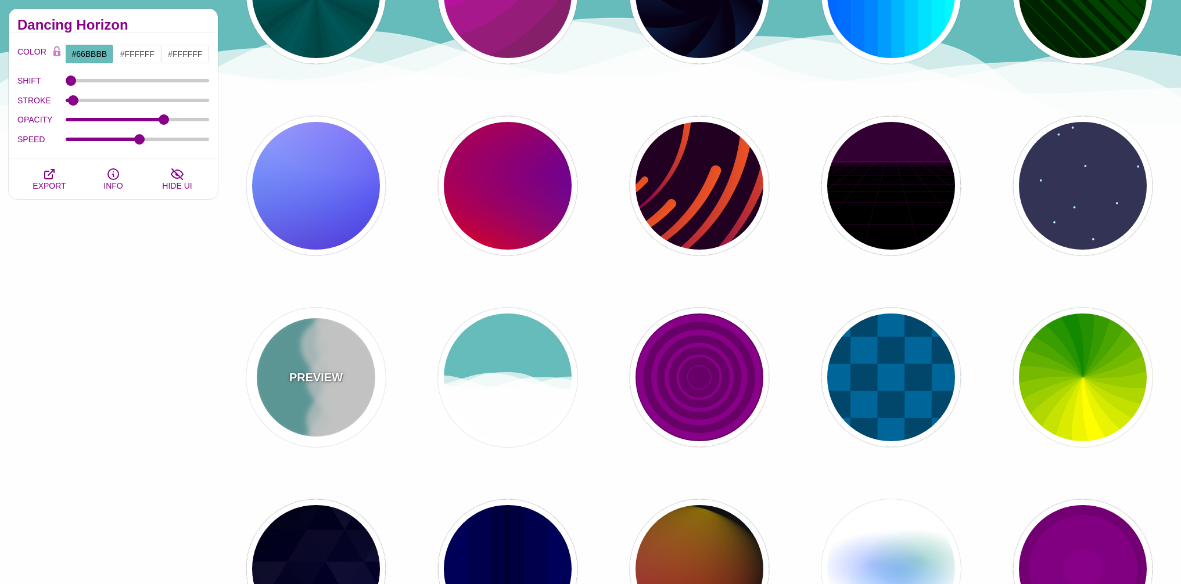
click at [347, 373] on div "PREVIEW" at bounding box center [315, 377] width 139 height 139
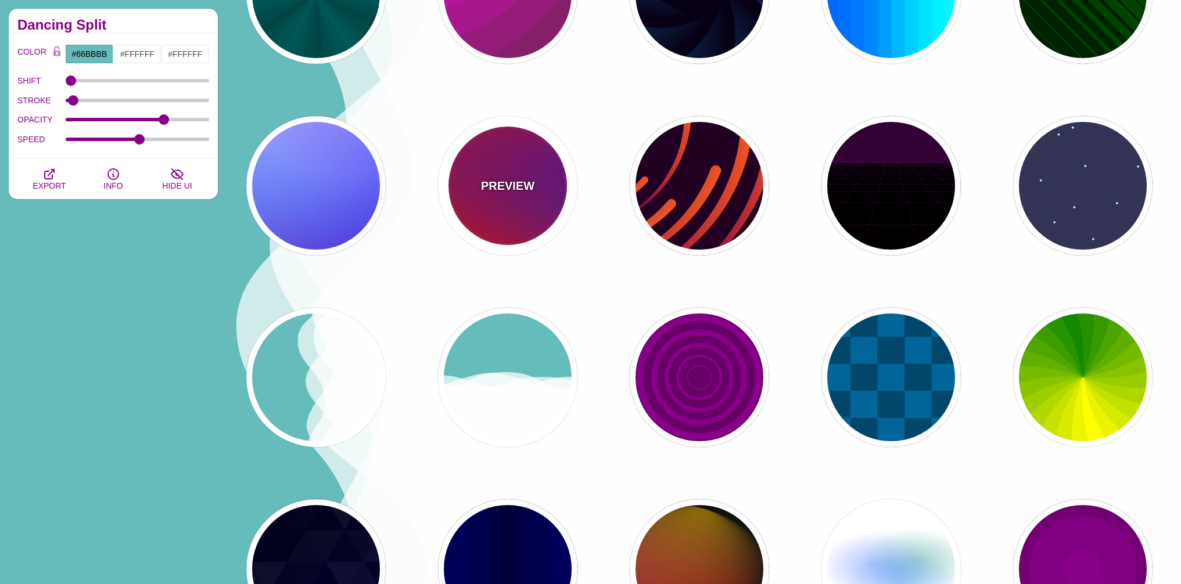
click at [513, 202] on div "PREVIEW" at bounding box center [507, 185] width 139 height 139
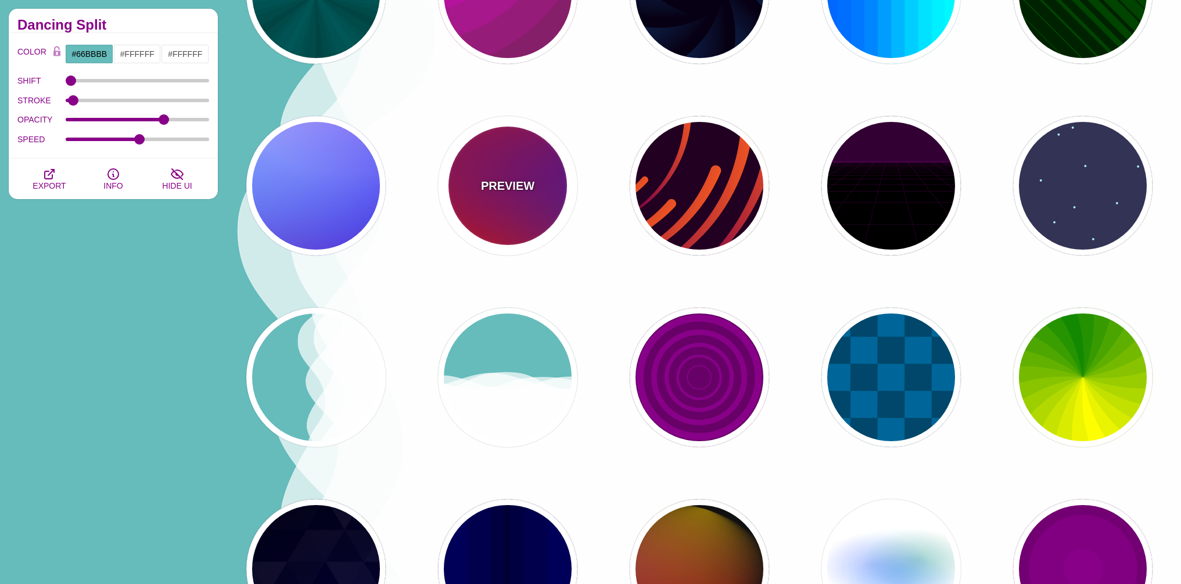
type input "#FF0000"
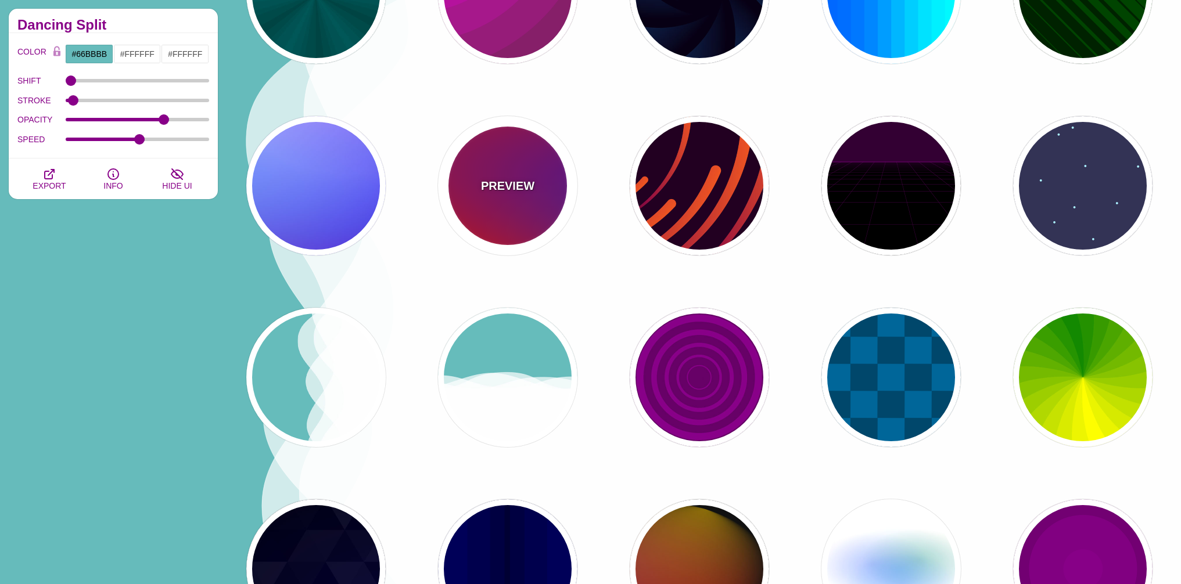
type input "#800080"
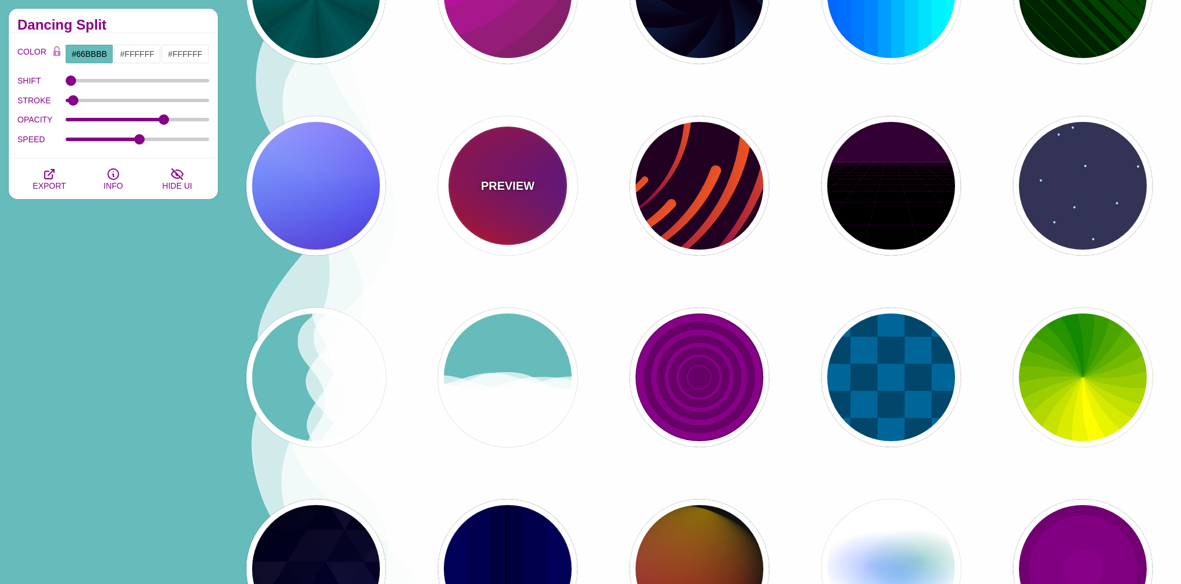
type input "#0000FF"
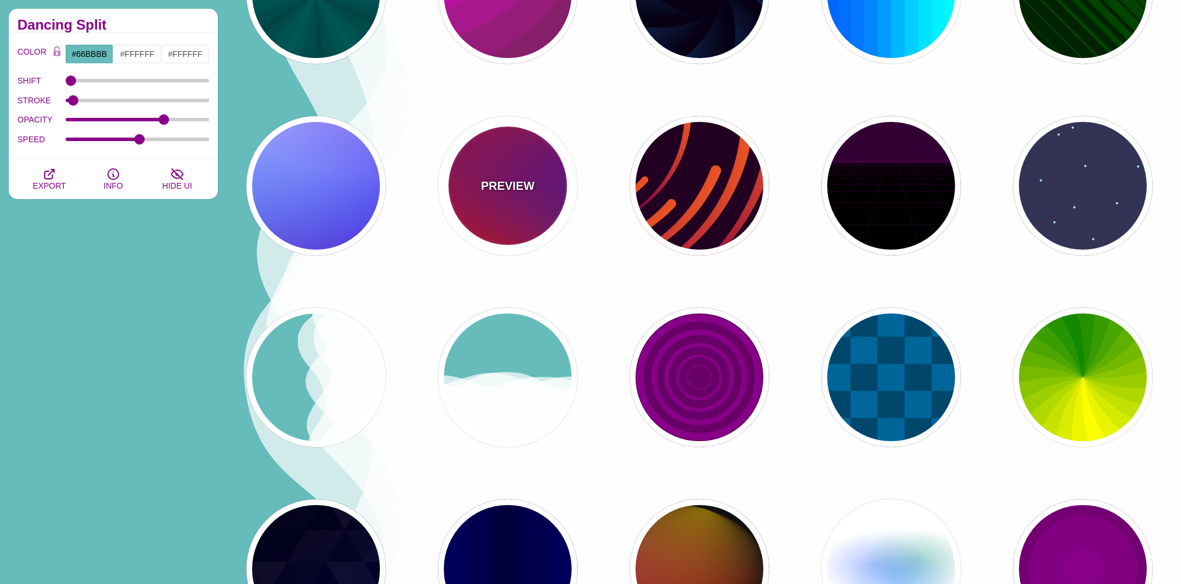
type input "#00EEBB"
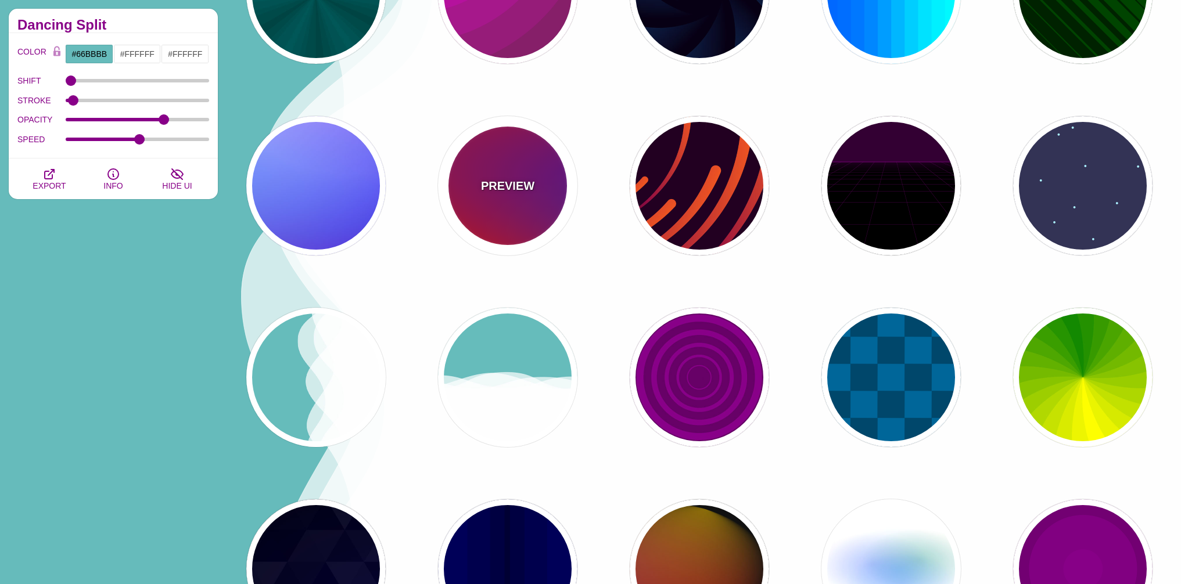
type input "#FFFF00"
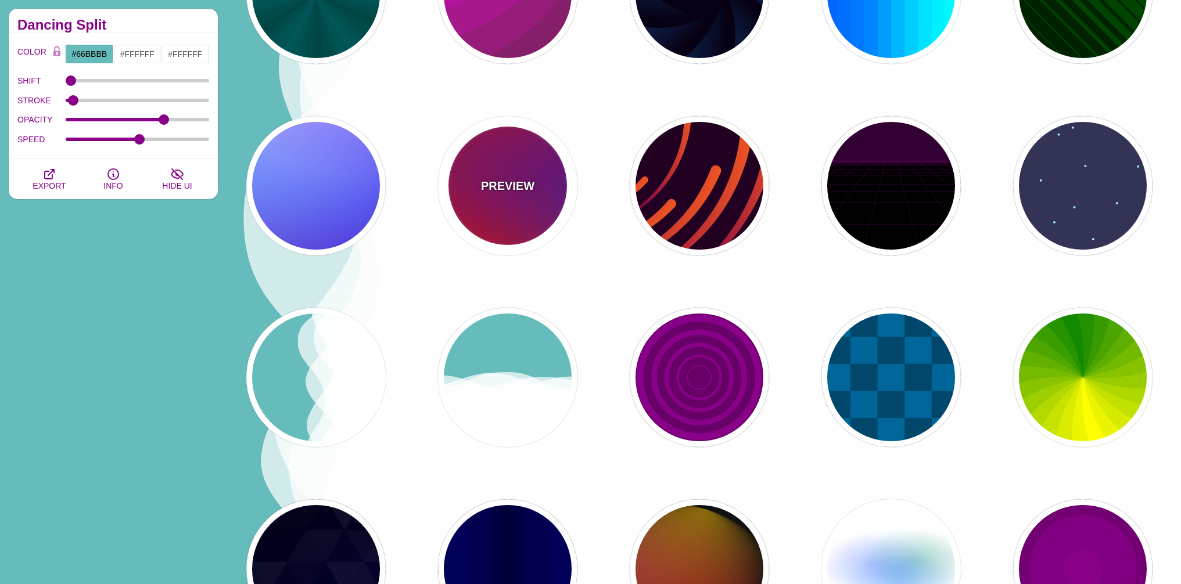
type input "#FFA500"
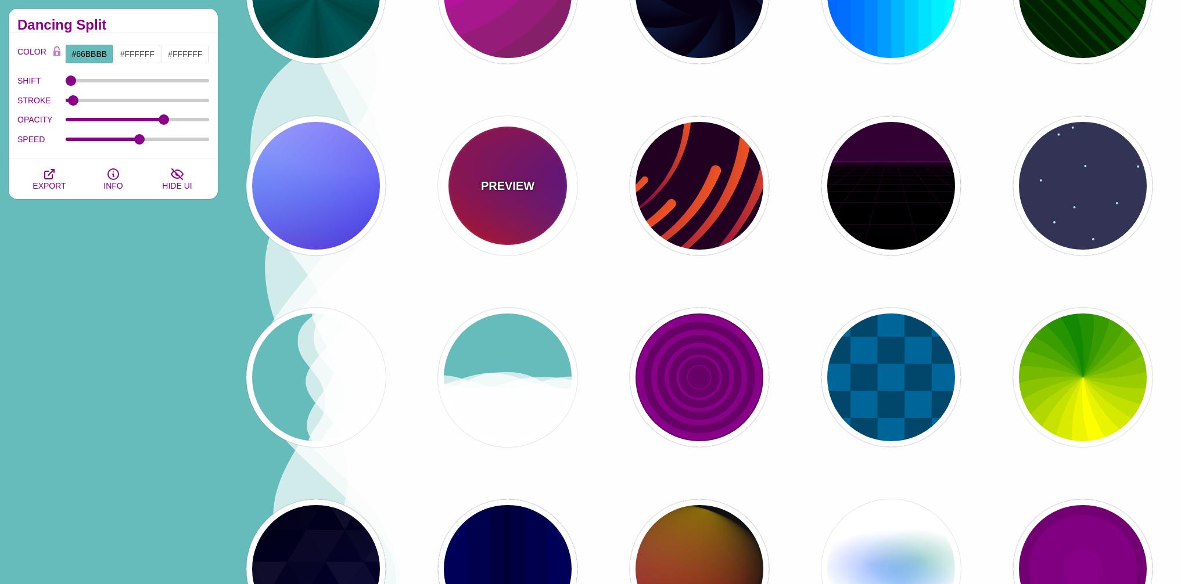
type input "1"
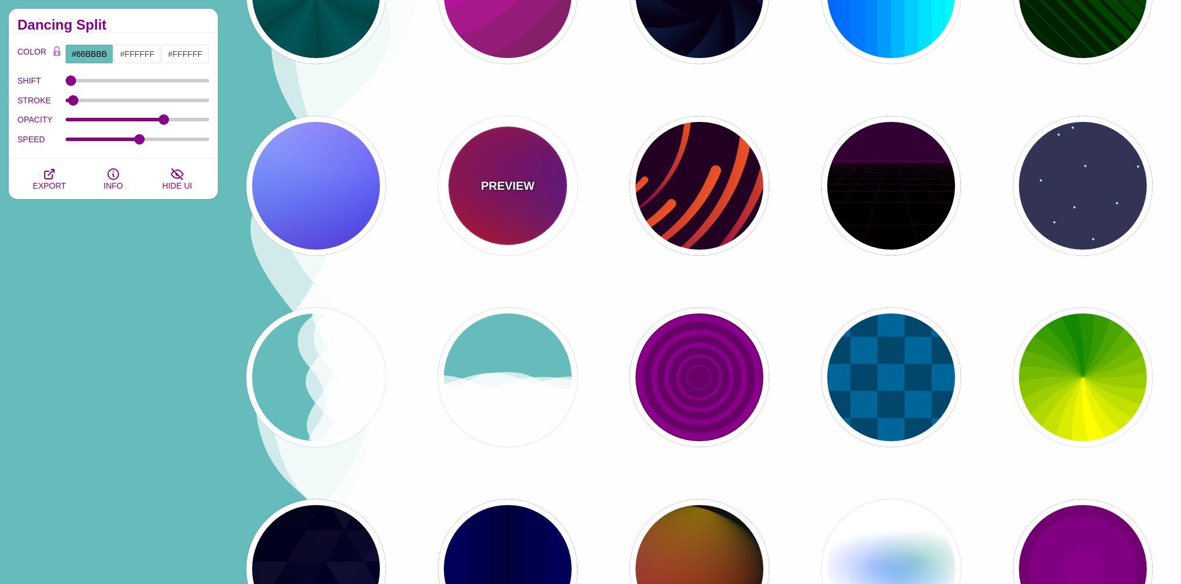
type input "20"
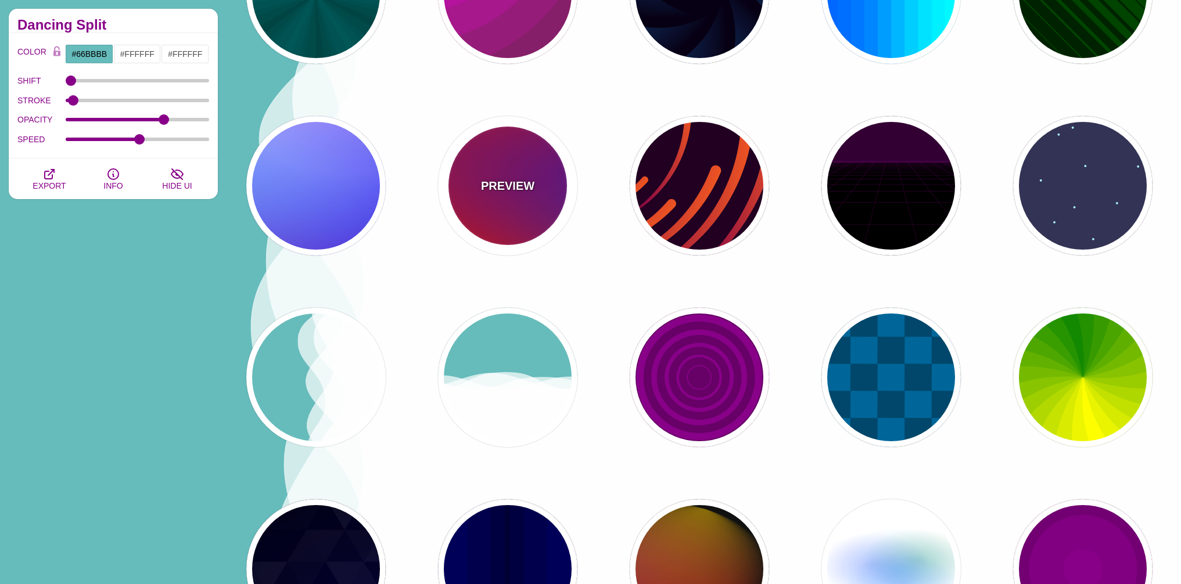
type input "0"
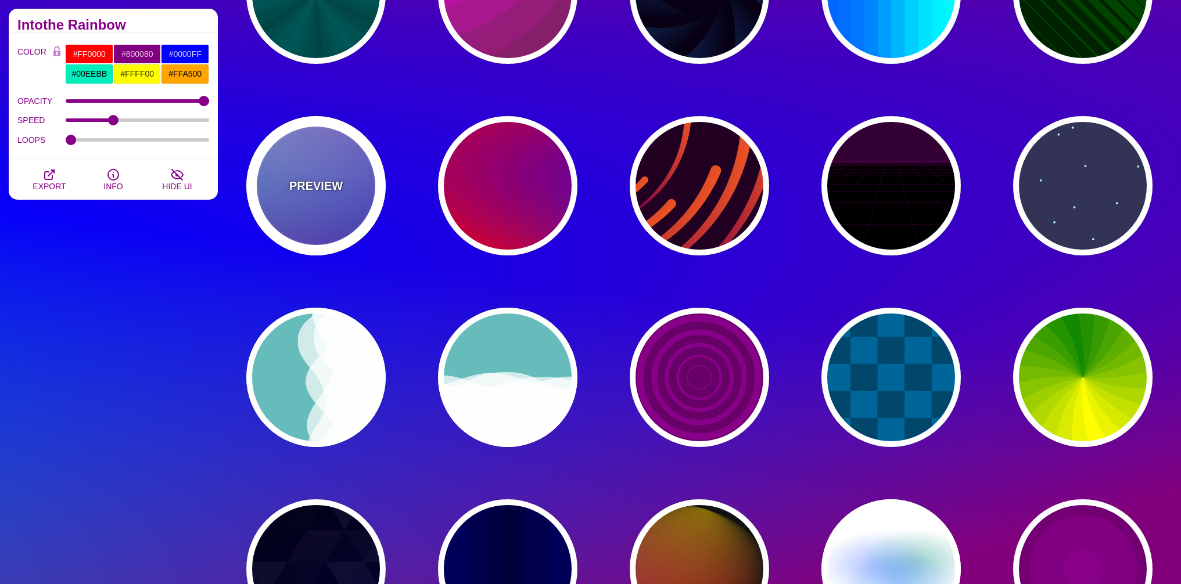
click at [297, 214] on div "PREVIEW" at bounding box center [315, 185] width 139 height 139
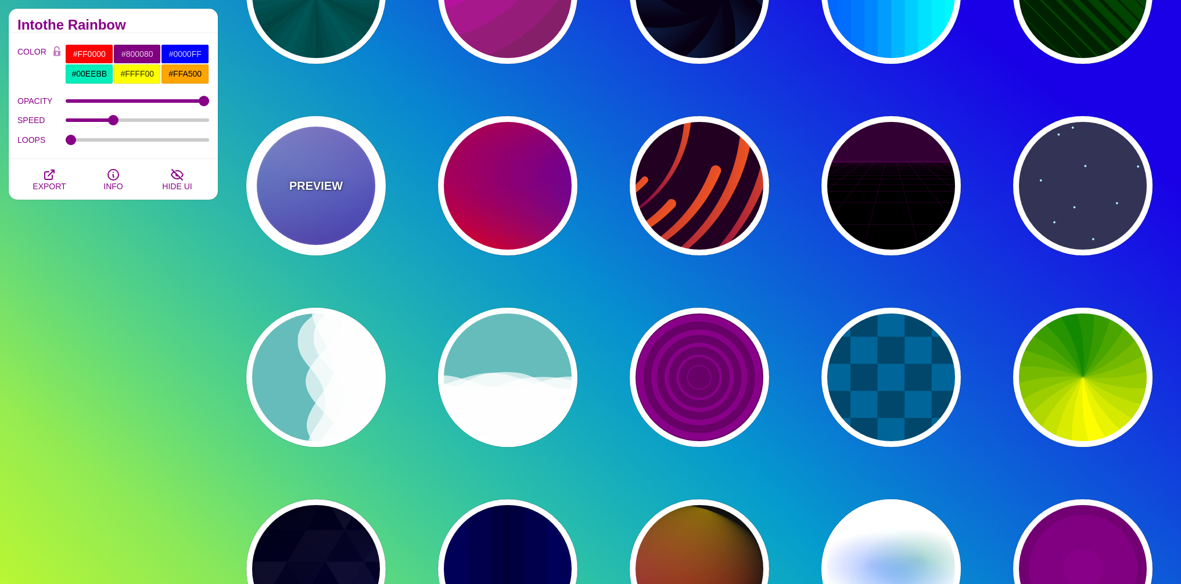
type input "#0000FF"
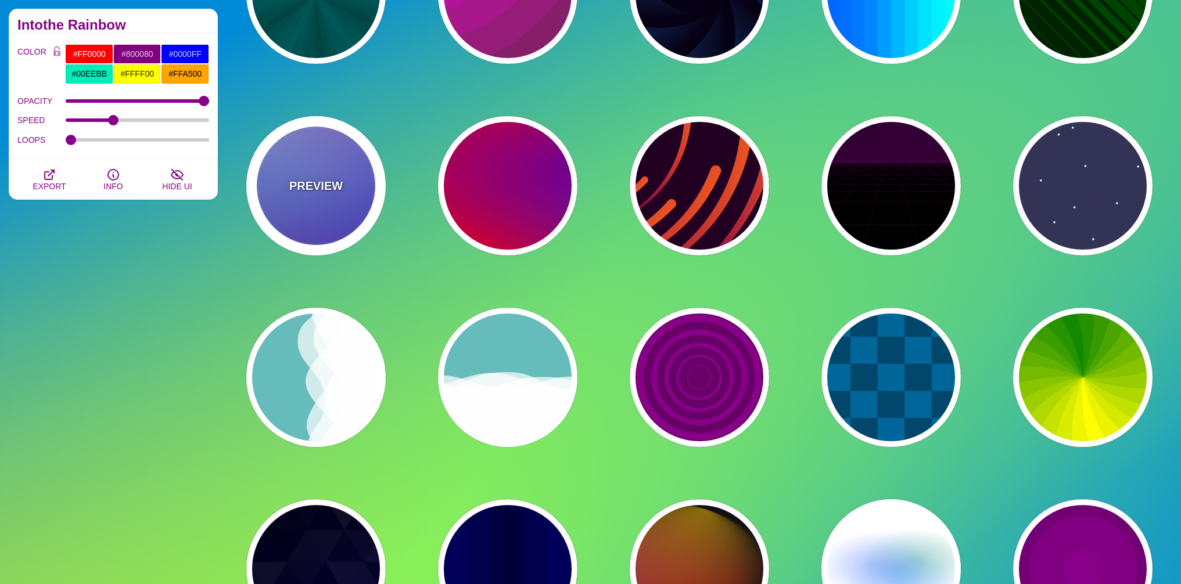
type input "#0099FF"
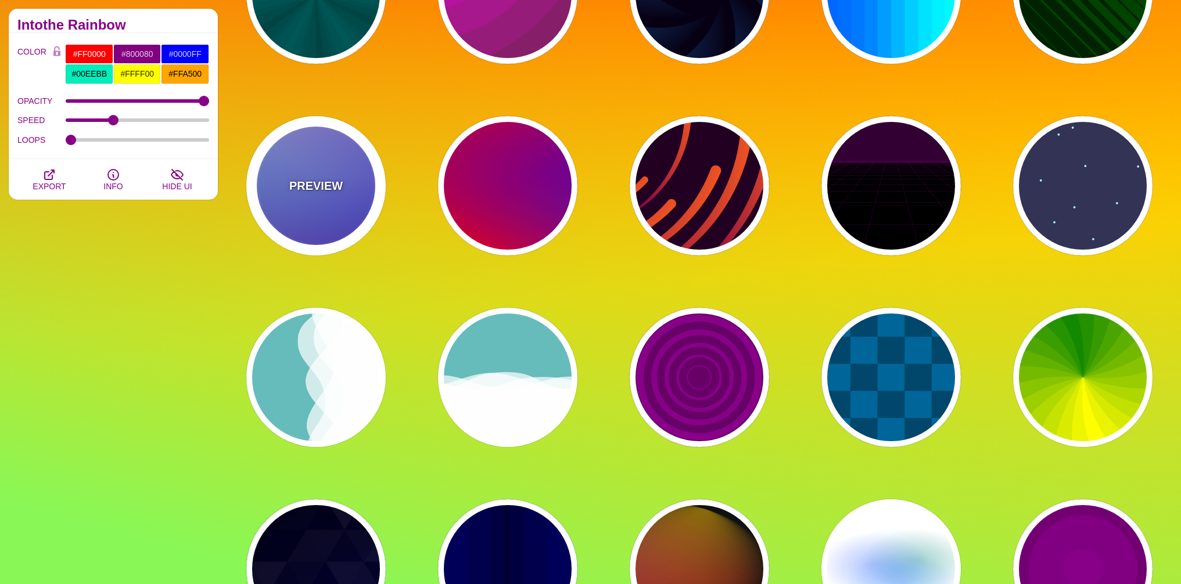
type input "#FFFFFF"
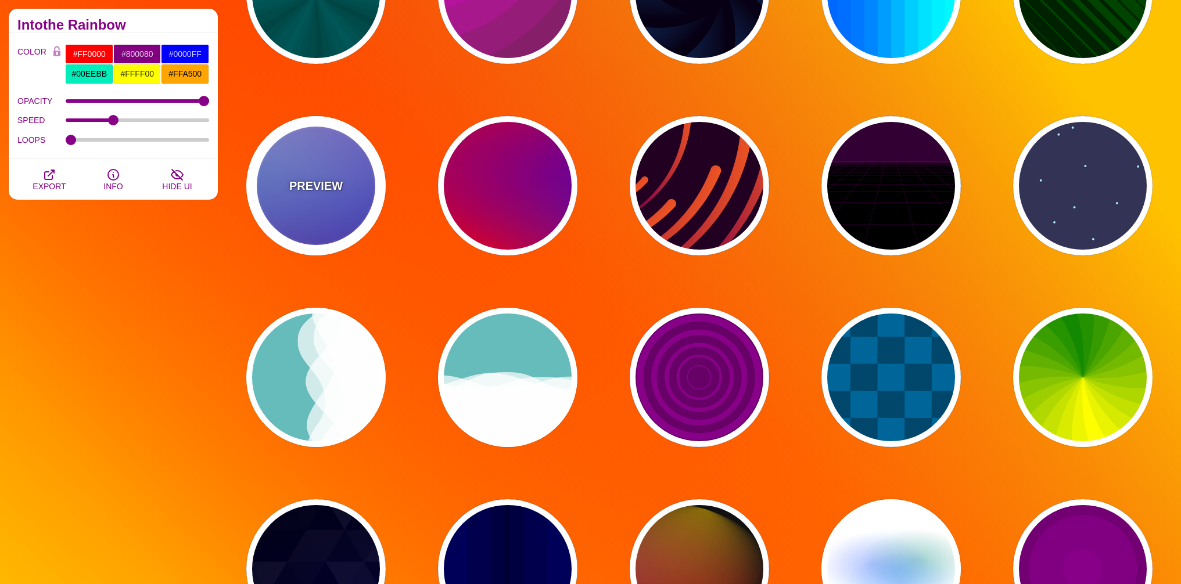
type input "#FF99FF"
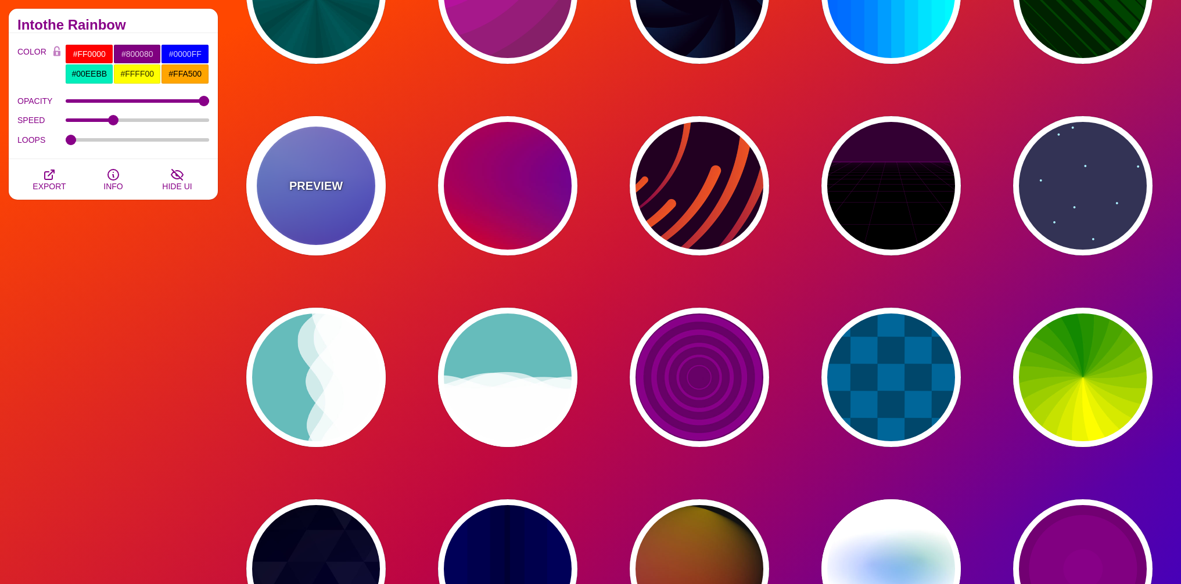
type input "#880088"
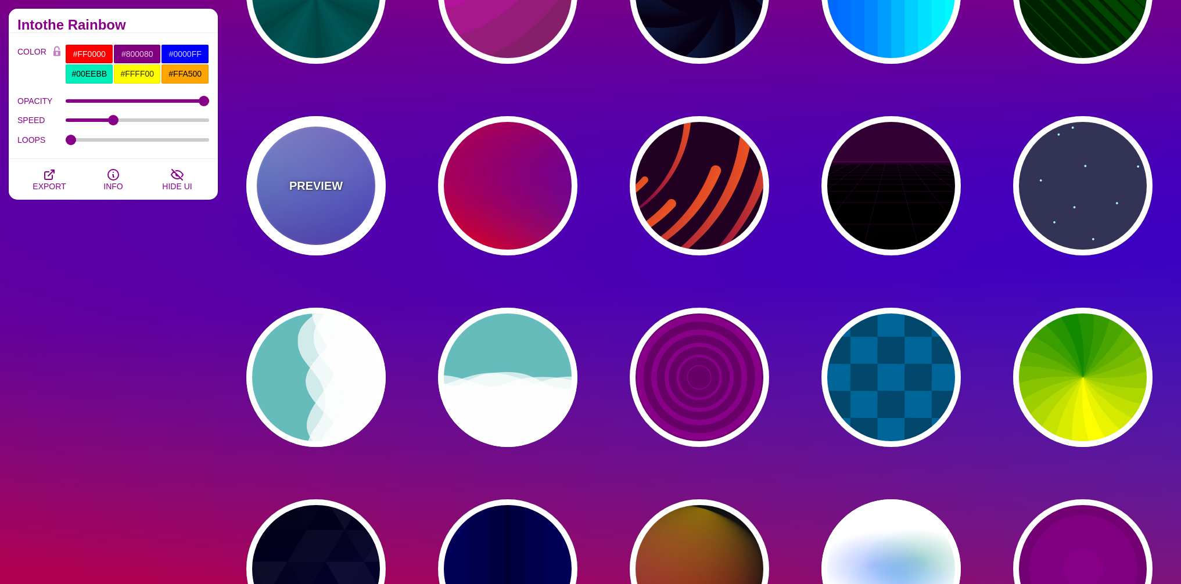
type input "12"
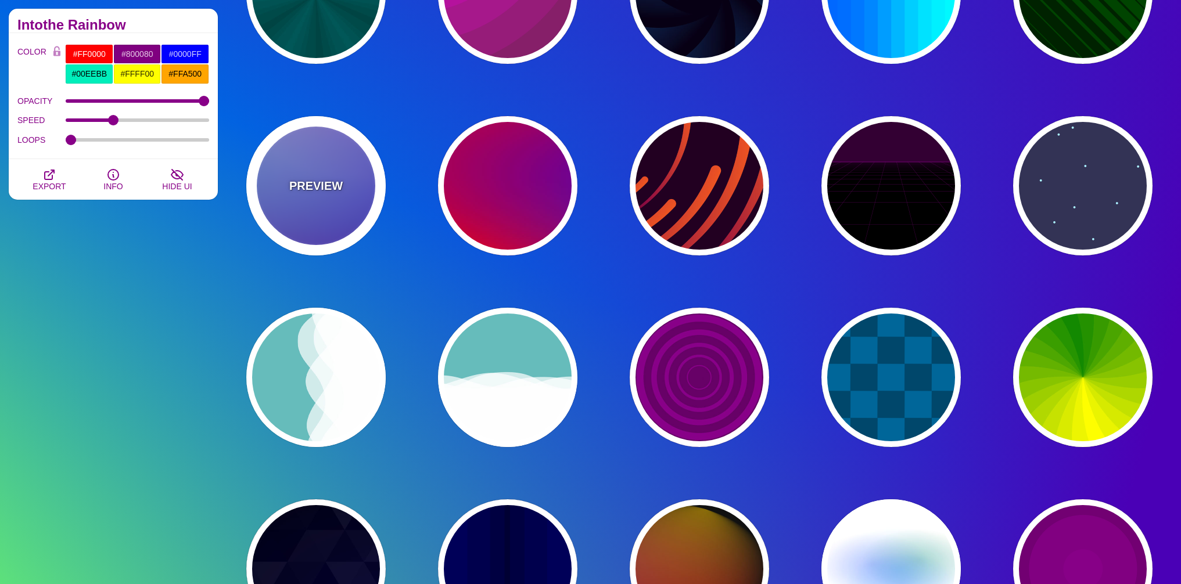
type input "0"
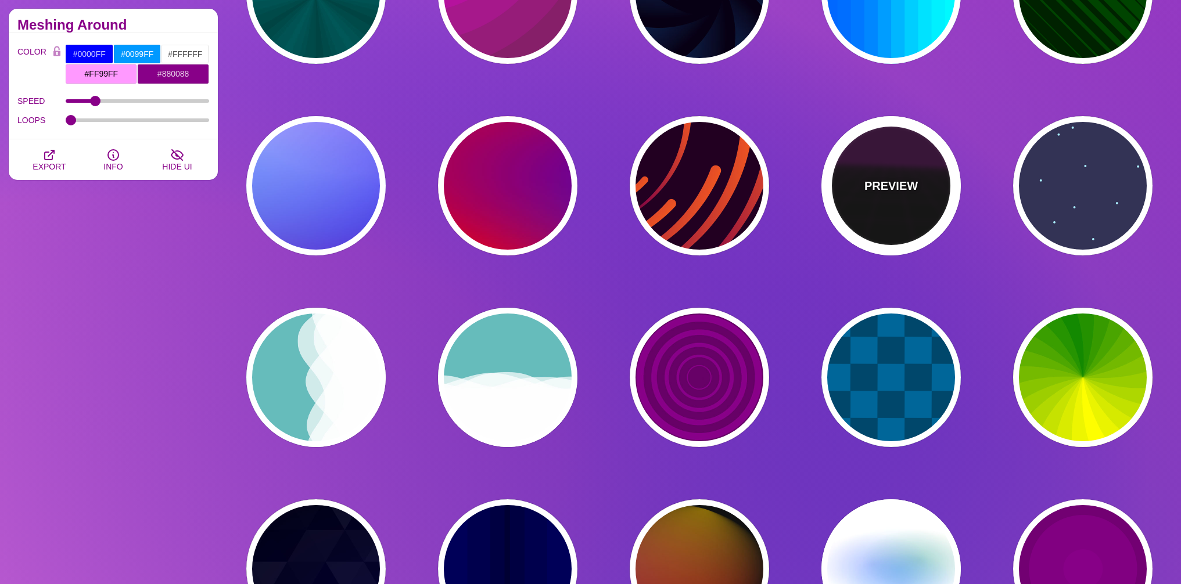
click at [934, 209] on div "PREVIEW" at bounding box center [890, 185] width 139 height 139
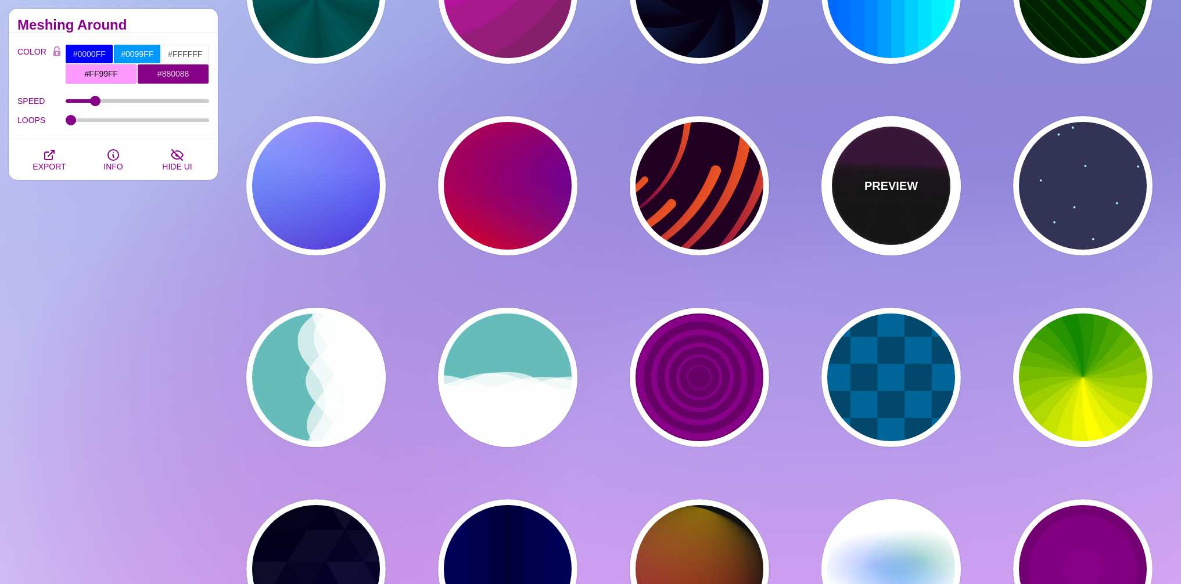
type input "#000000"
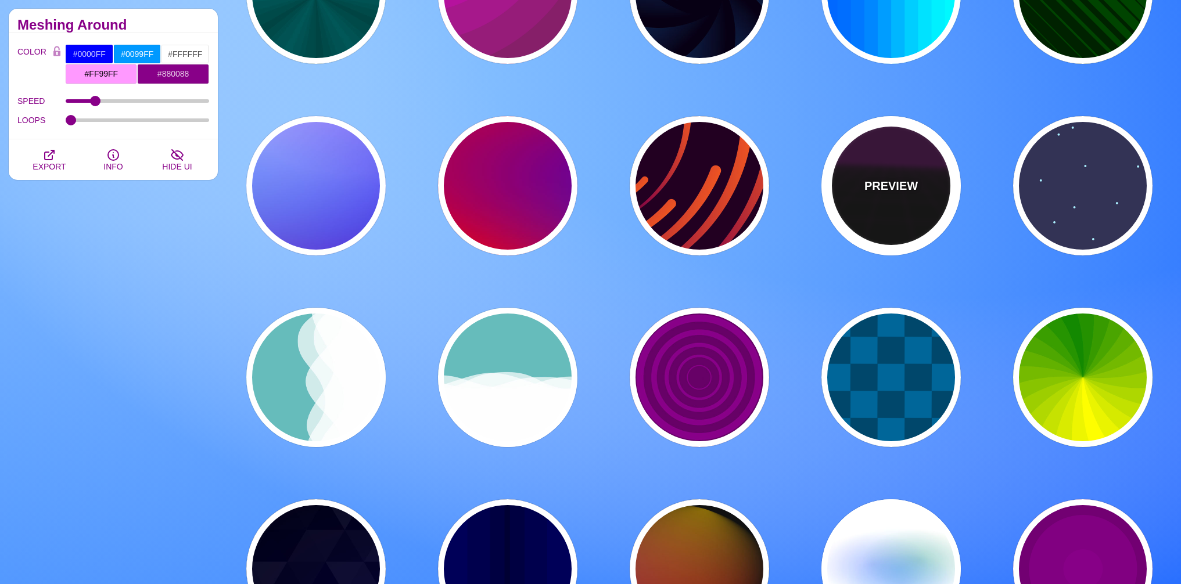
type input "#220022"
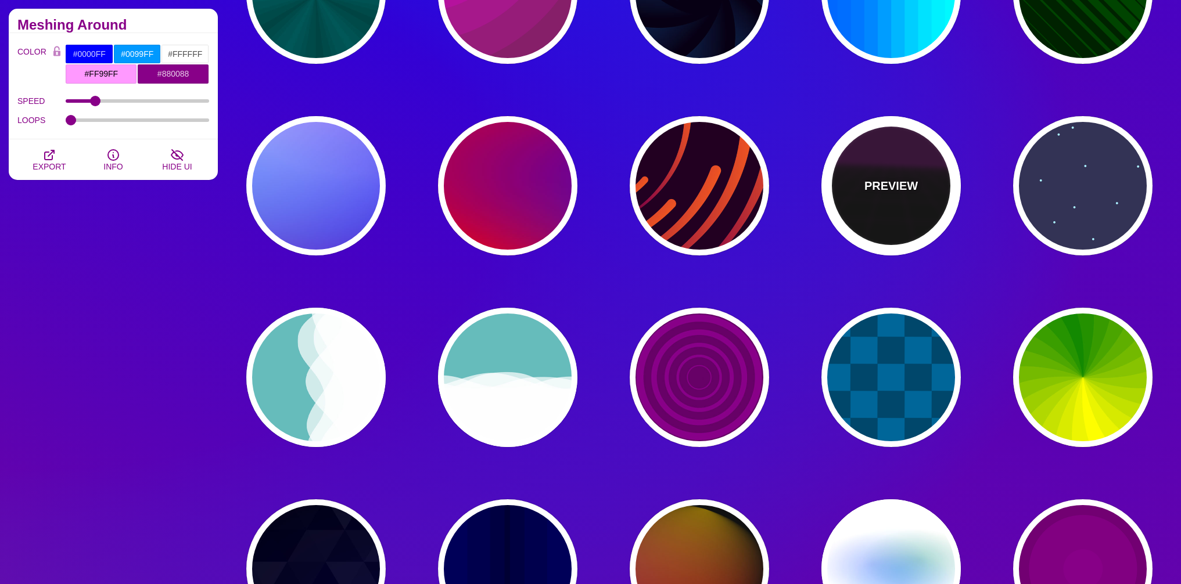
type input "#330033"
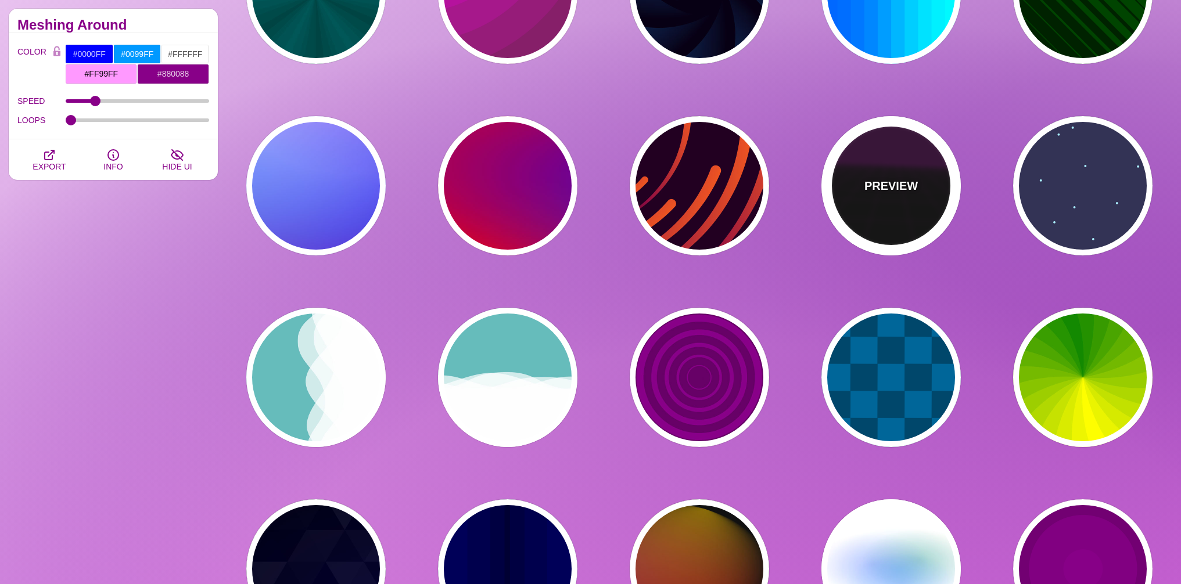
type input "1"
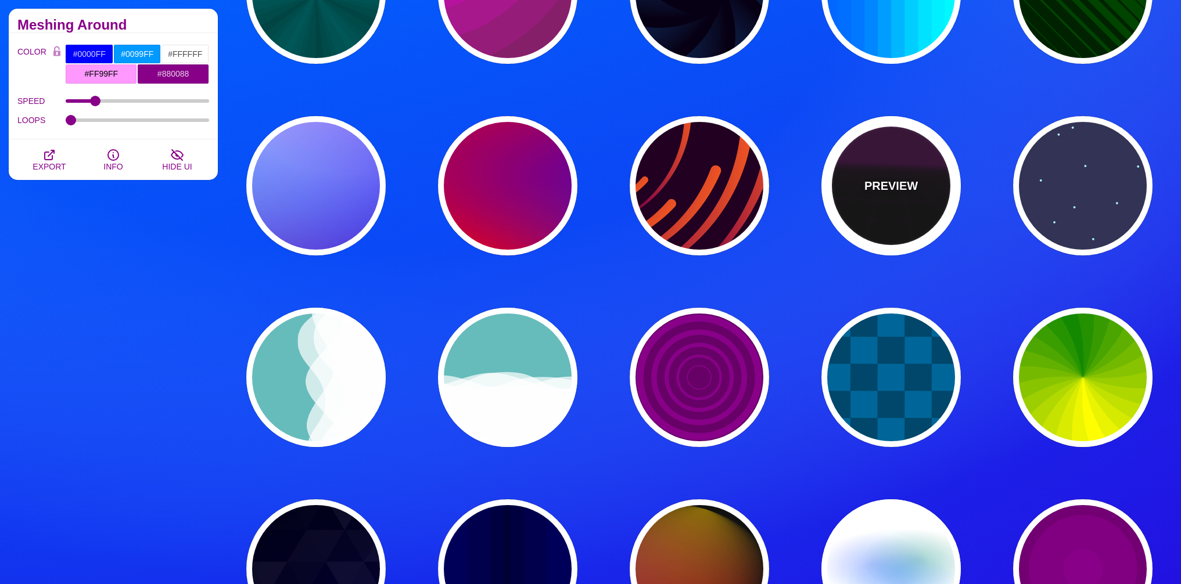
type input "10"
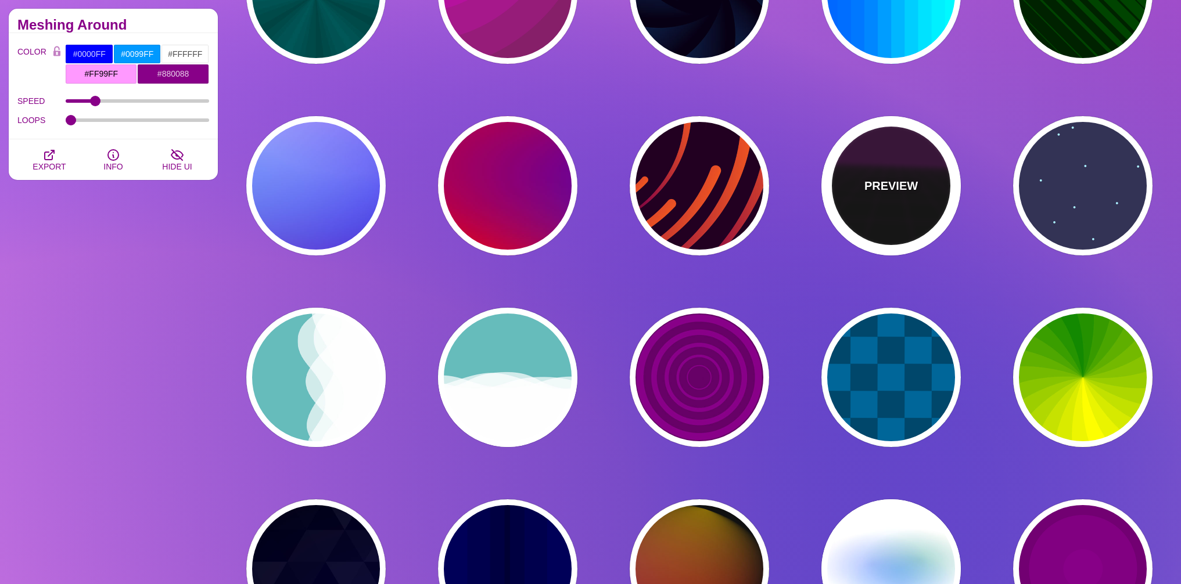
type input "999"
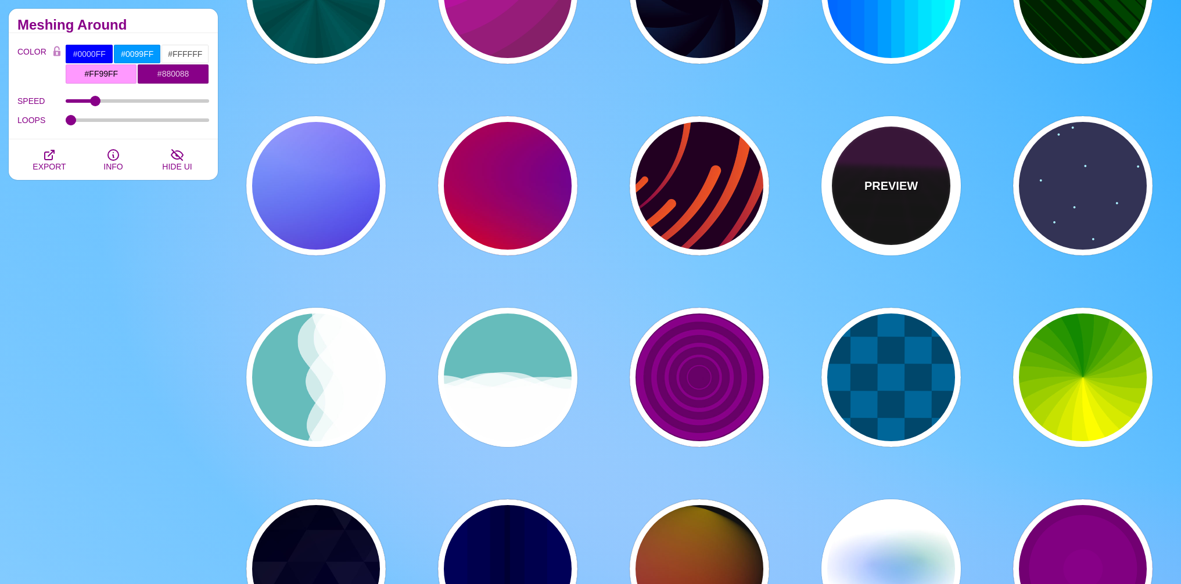
type input "1"
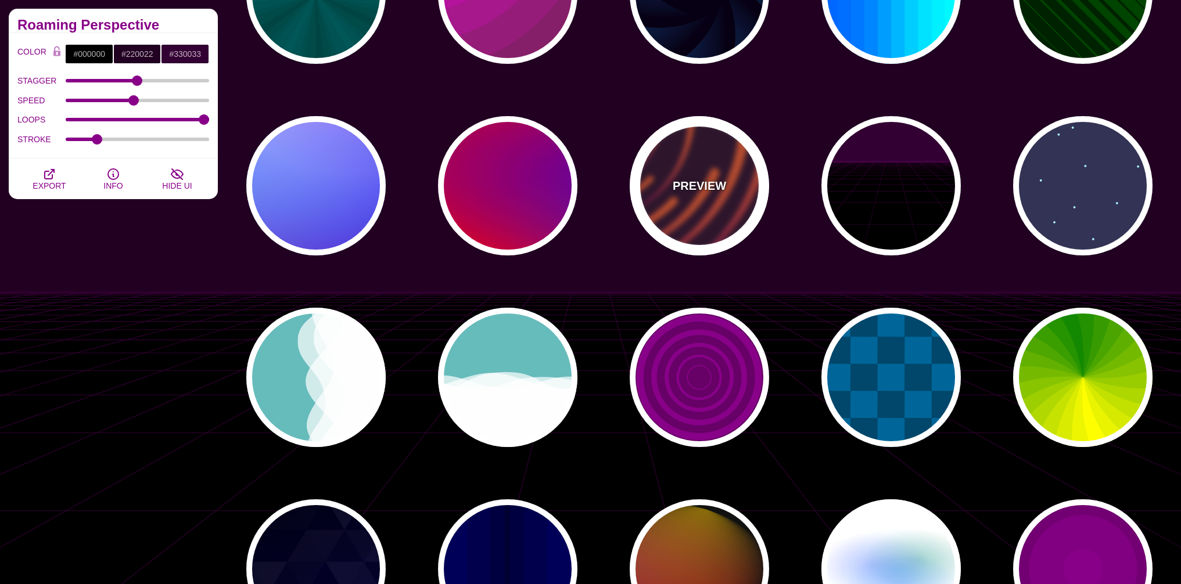
click at [670, 214] on div "PREVIEW" at bounding box center [699, 185] width 139 height 139
type input "#220022"
type input "#EE5522"
type input "#220022"
type input "50"
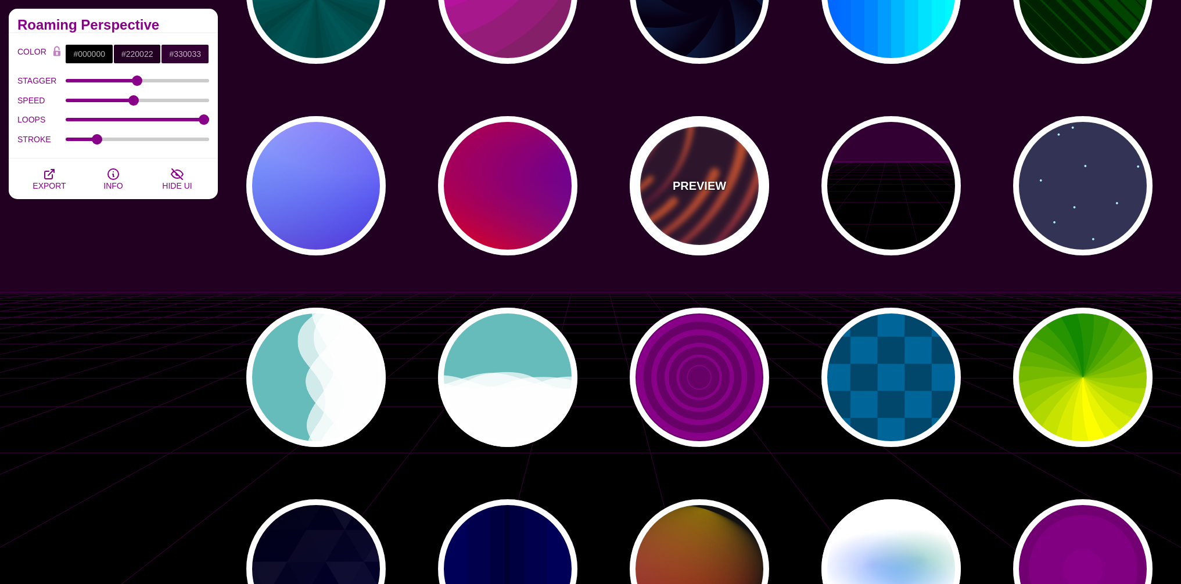
type input "99"
type input "0"
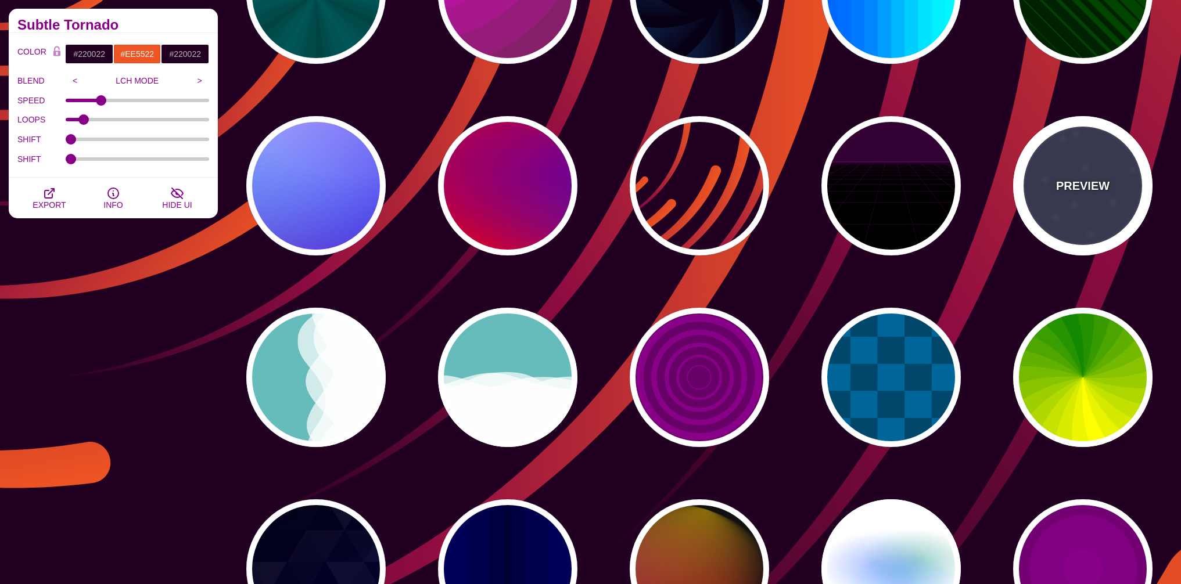
click at [1074, 198] on div "PREVIEW" at bounding box center [1082, 185] width 139 height 139
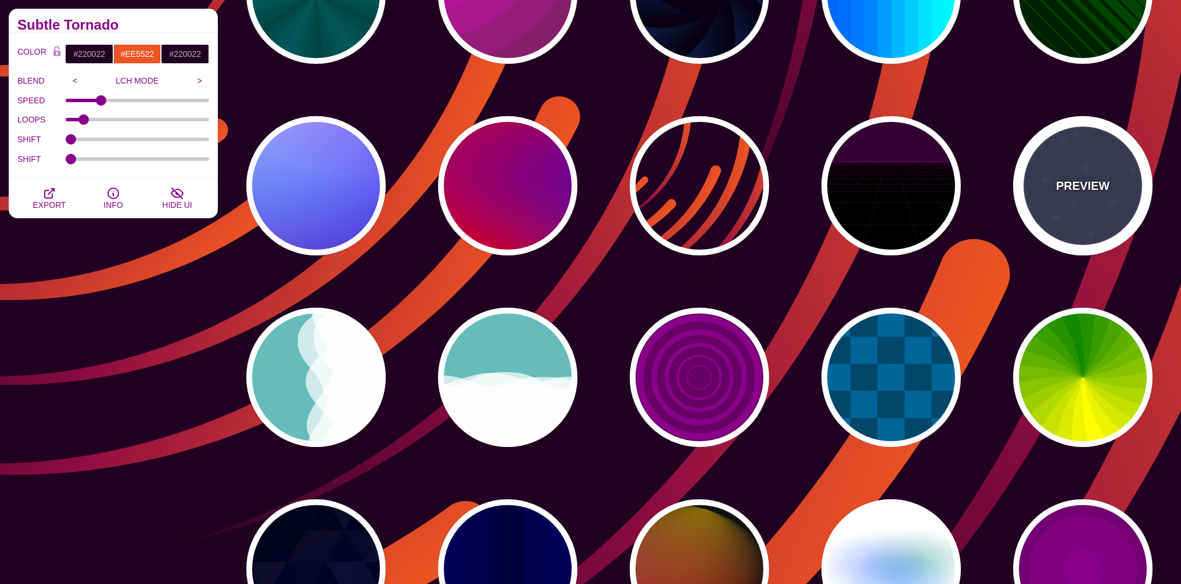
type input "#333355"
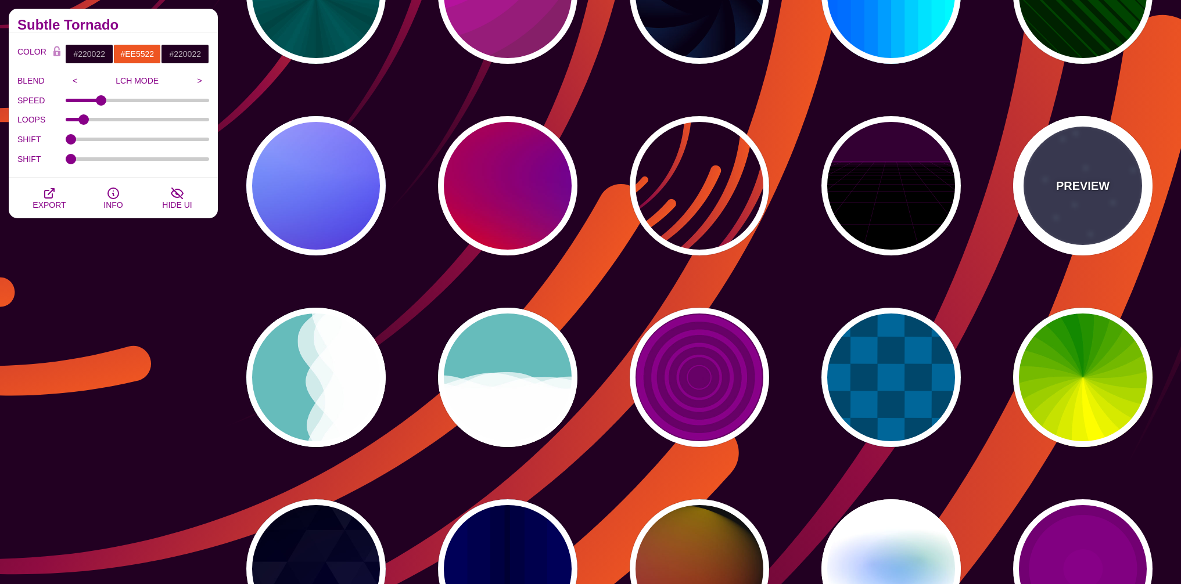
type input "#AAEEFF"
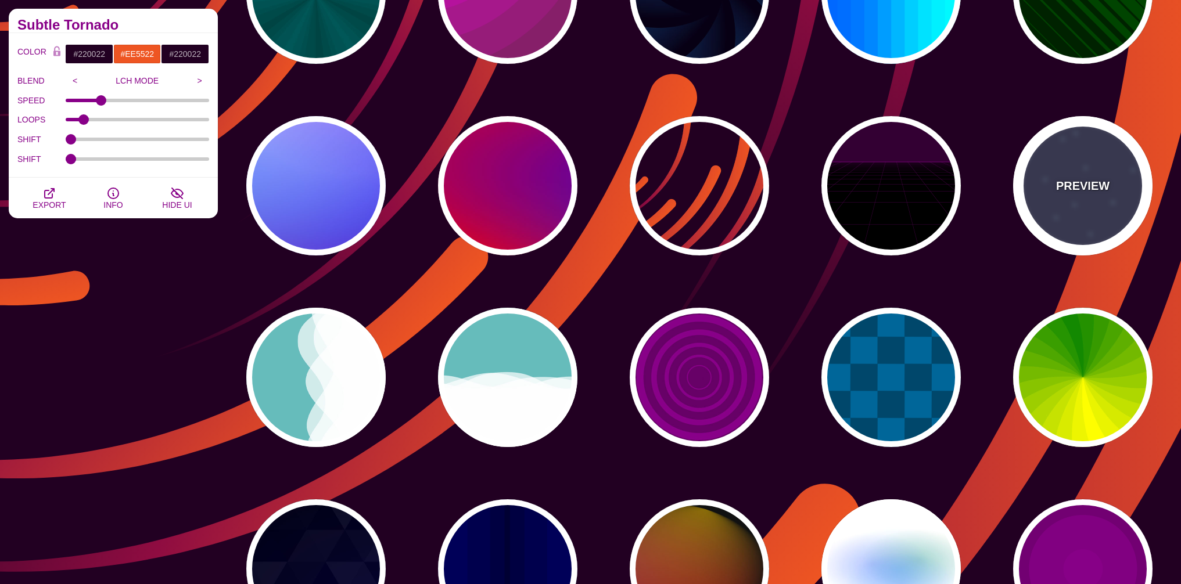
type input "#FFFFFF"
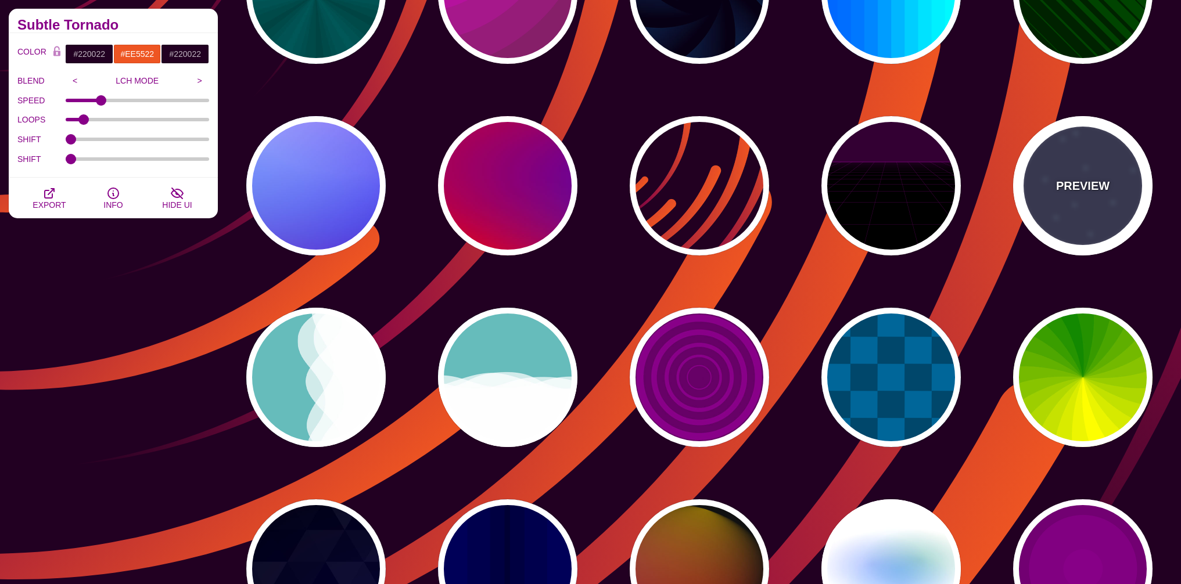
type input "15"
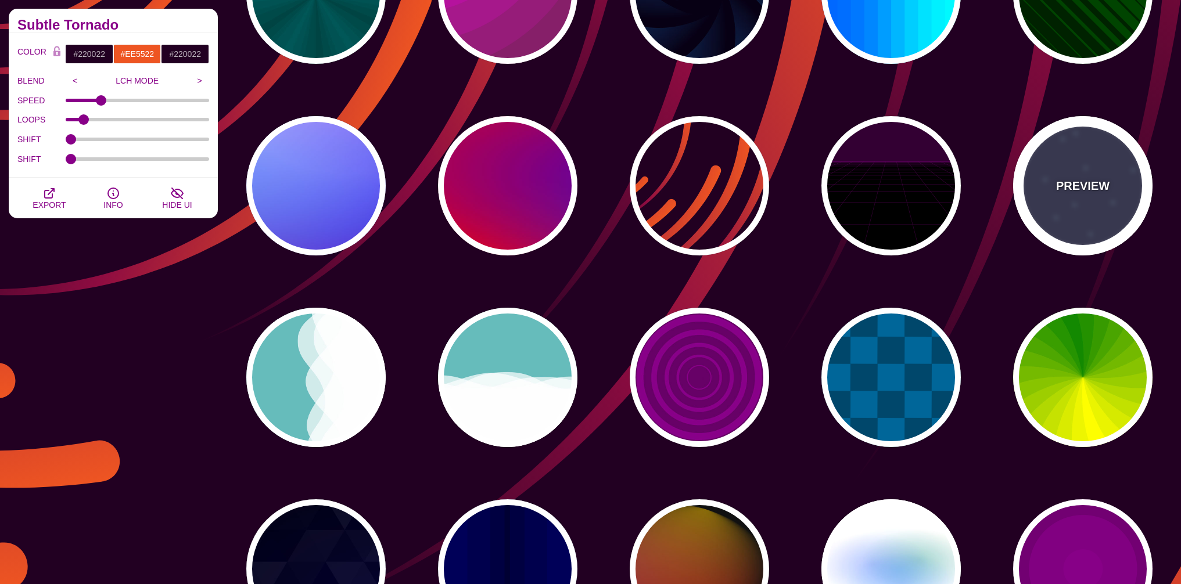
type input "40"
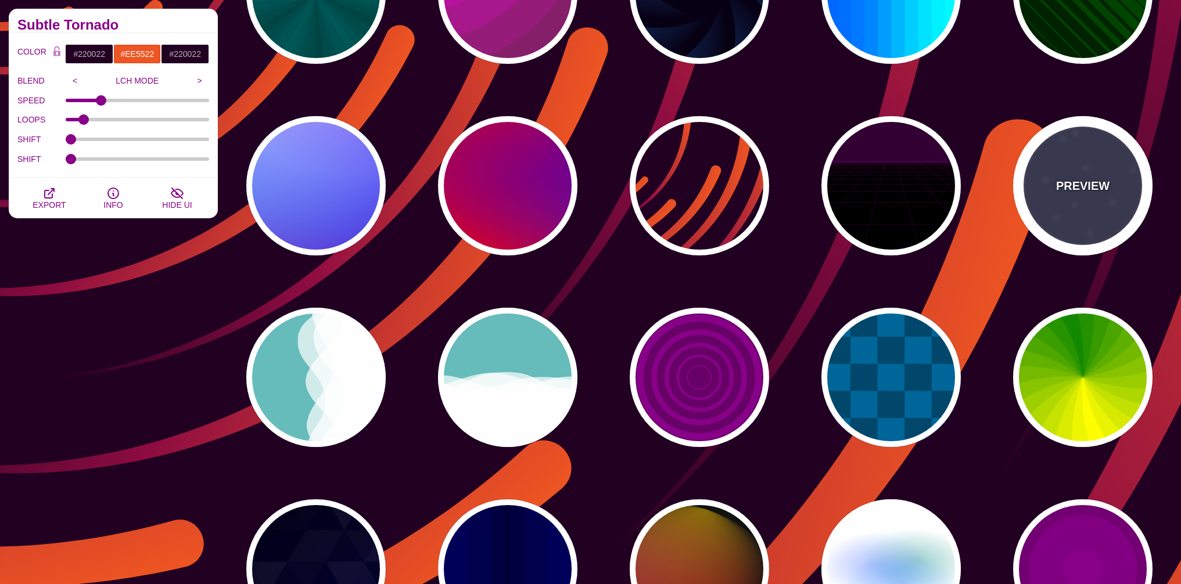
type input "5"
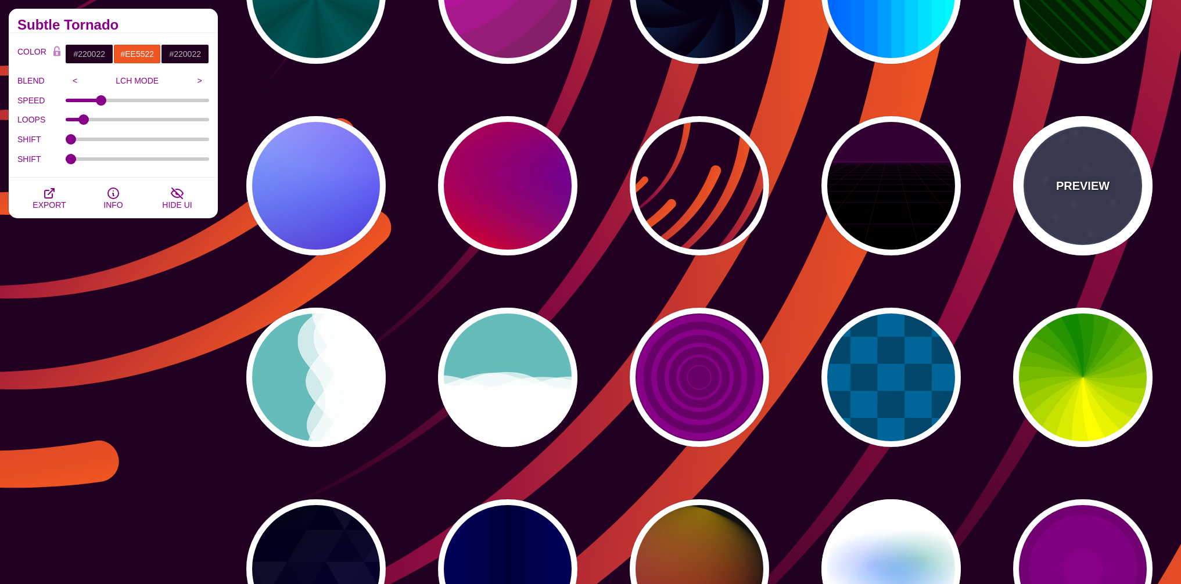
type input "1"
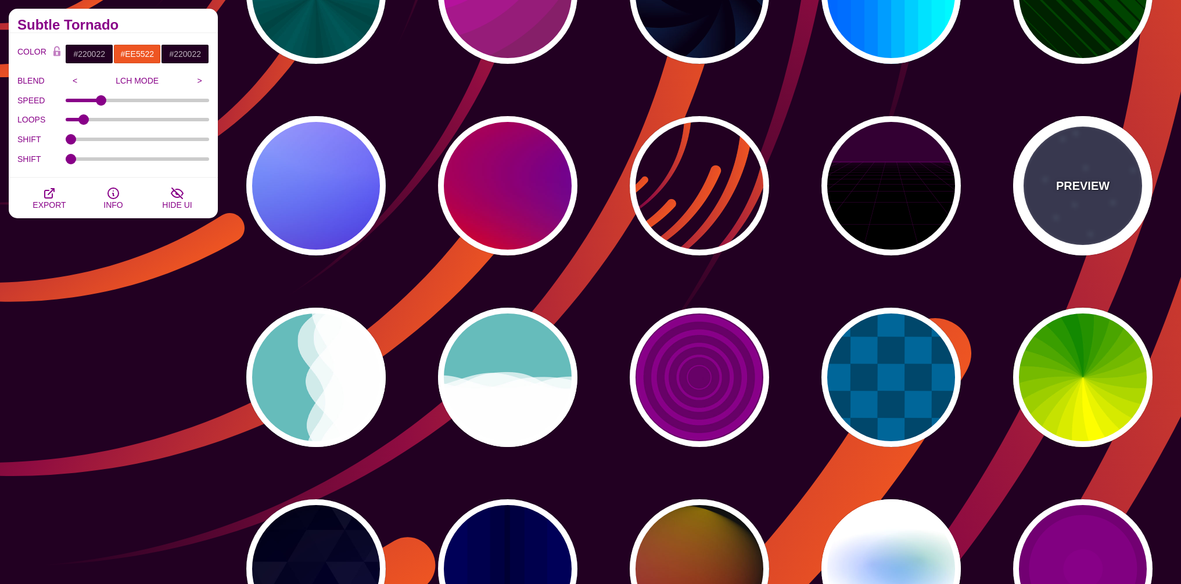
type input "1"
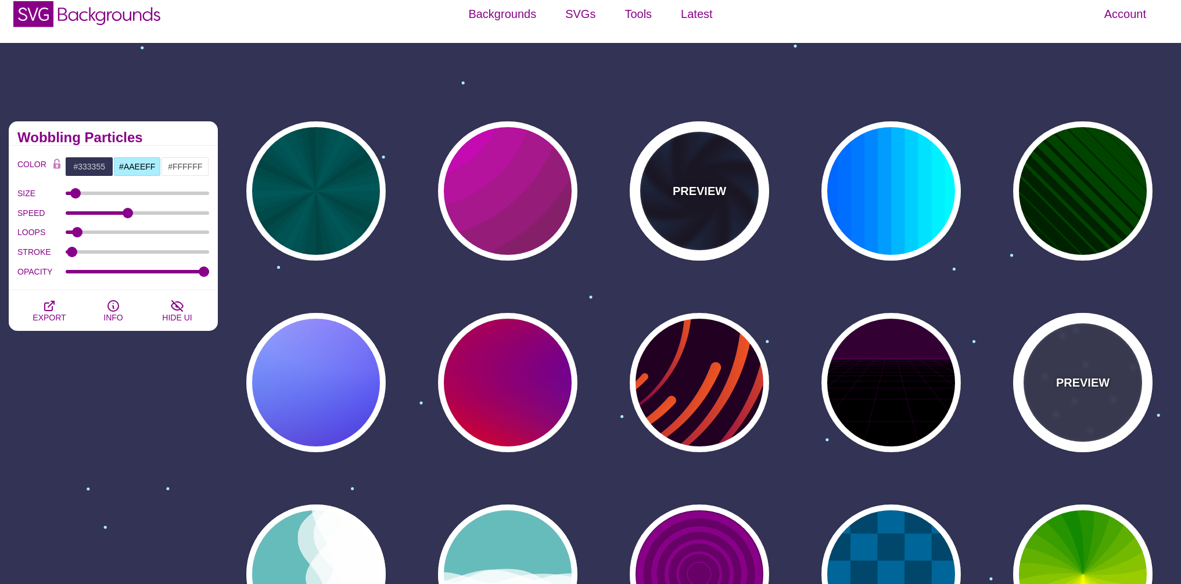
scroll to position [3, 0]
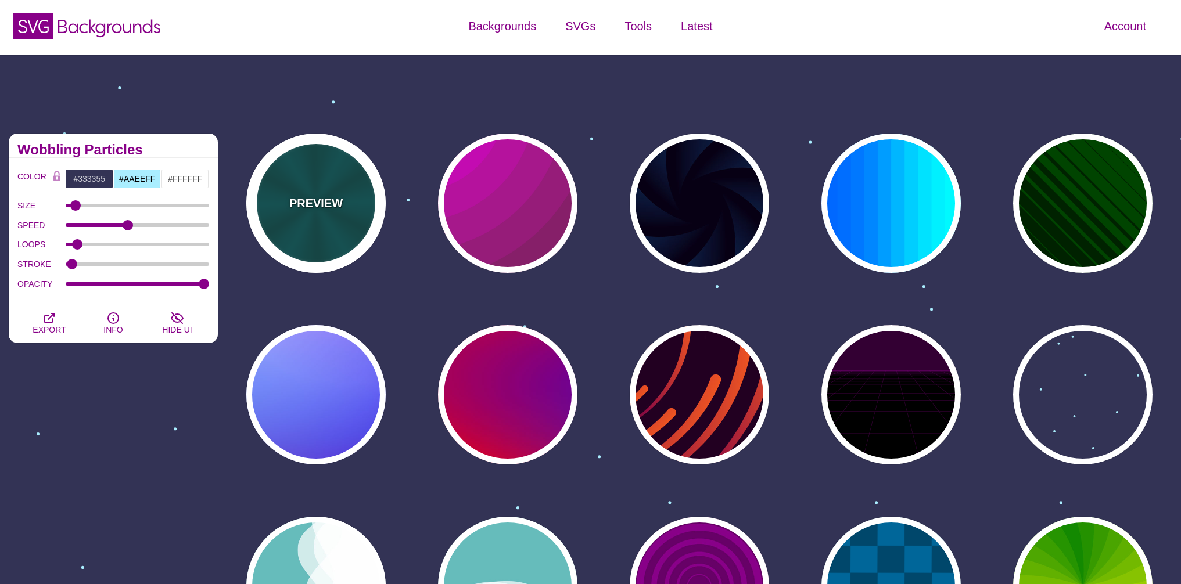
click at [344, 211] on div "PREVIEW" at bounding box center [315, 203] width 139 height 139
type input "#004444"
type input "#006666"
type input "5"
type input "1"
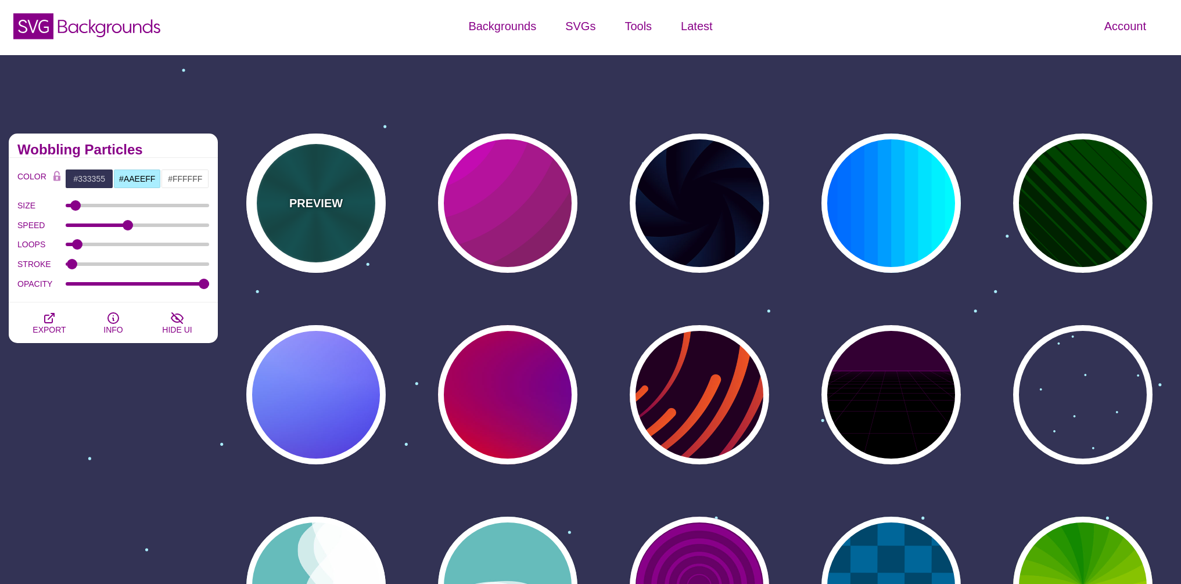
type input "0.2"
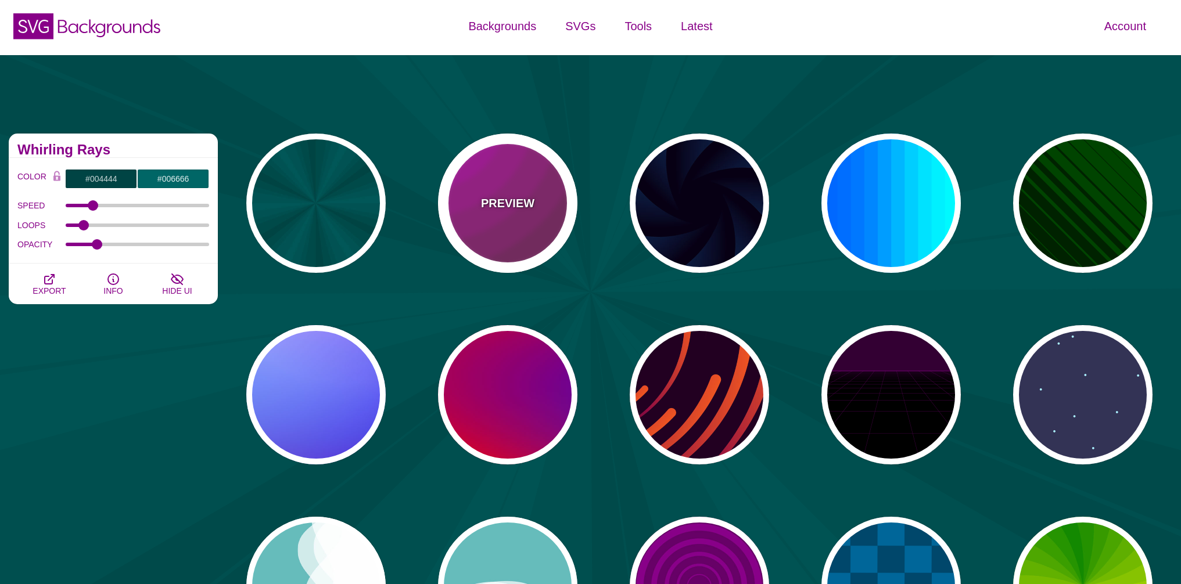
click at [468, 218] on div "PREVIEW" at bounding box center [507, 203] width 139 height 139
type input "#442233"
type input "#DD00DD"
type input "0"
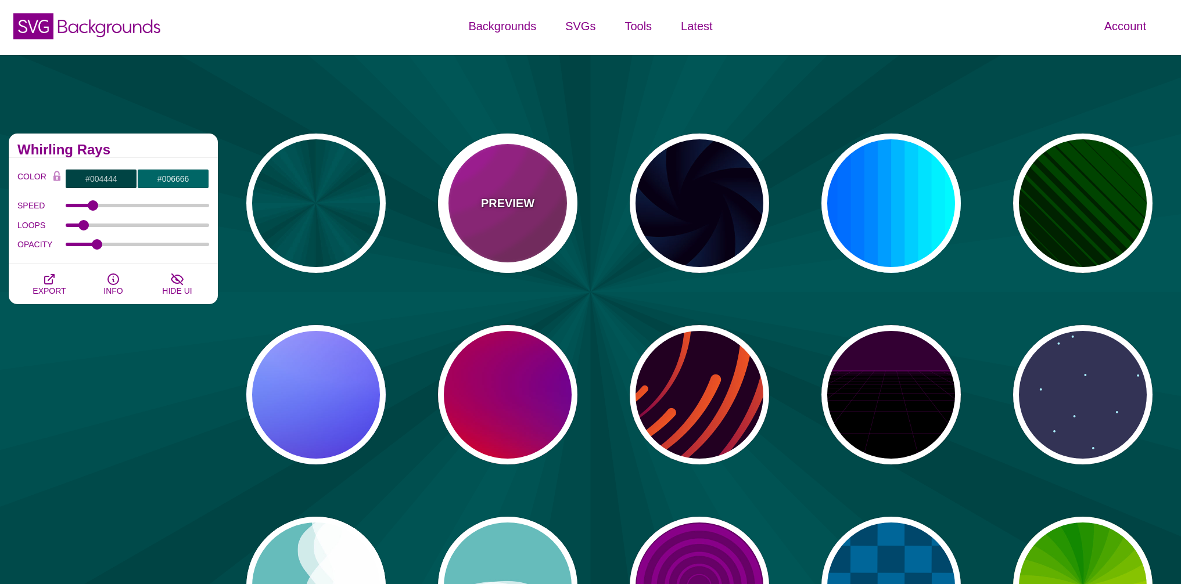
type input "5"
type input "0.2"
type input "0"
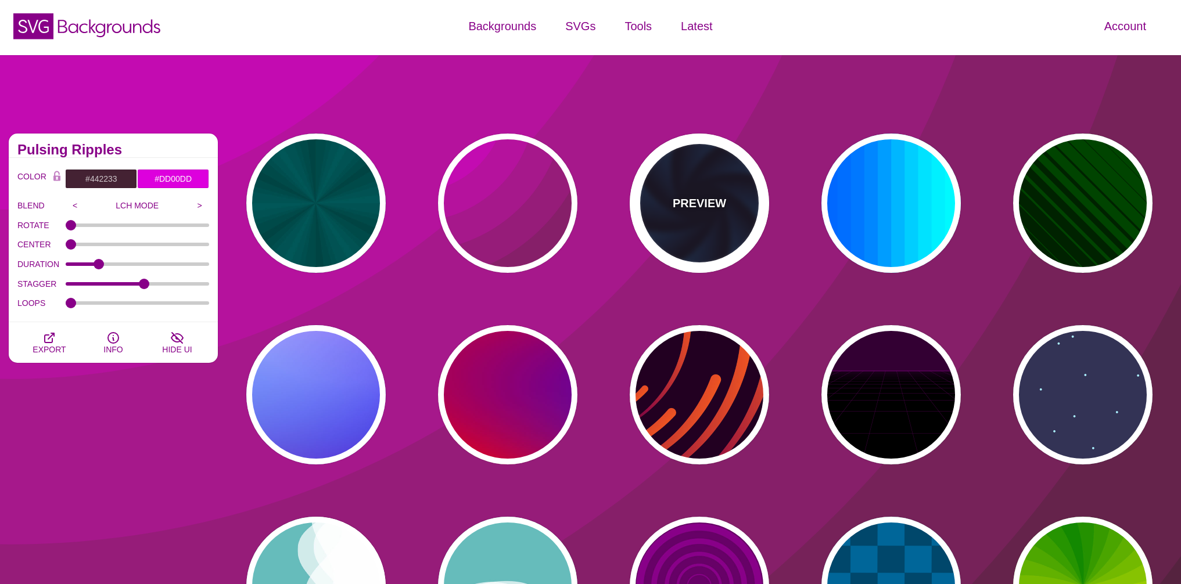
click at [660, 213] on div "PREVIEW" at bounding box center [699, 203] width 139 height 139
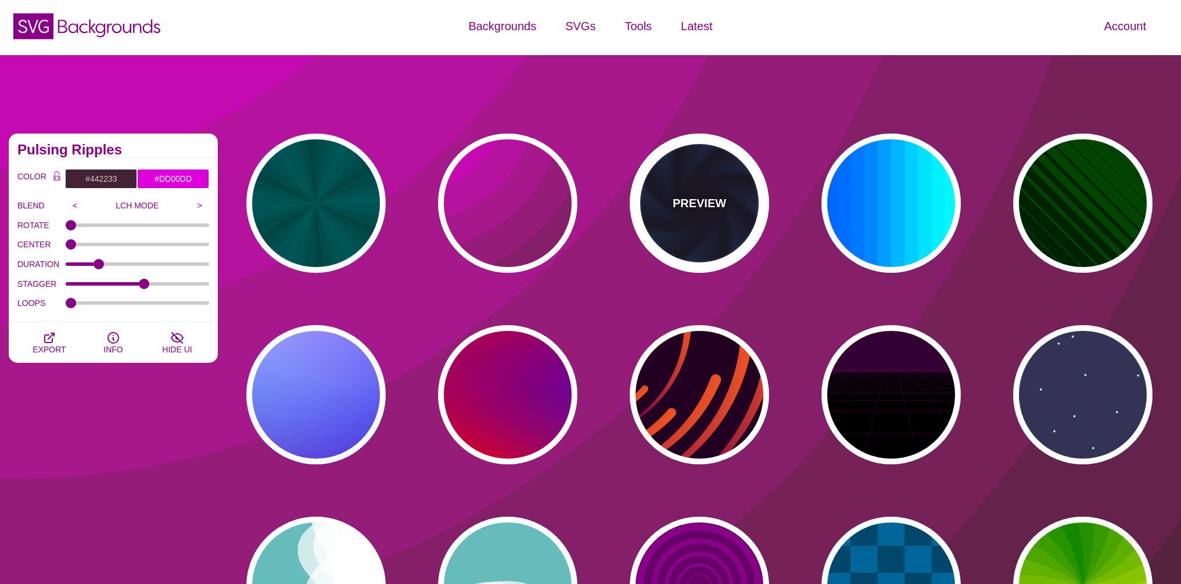
type input "#070014"
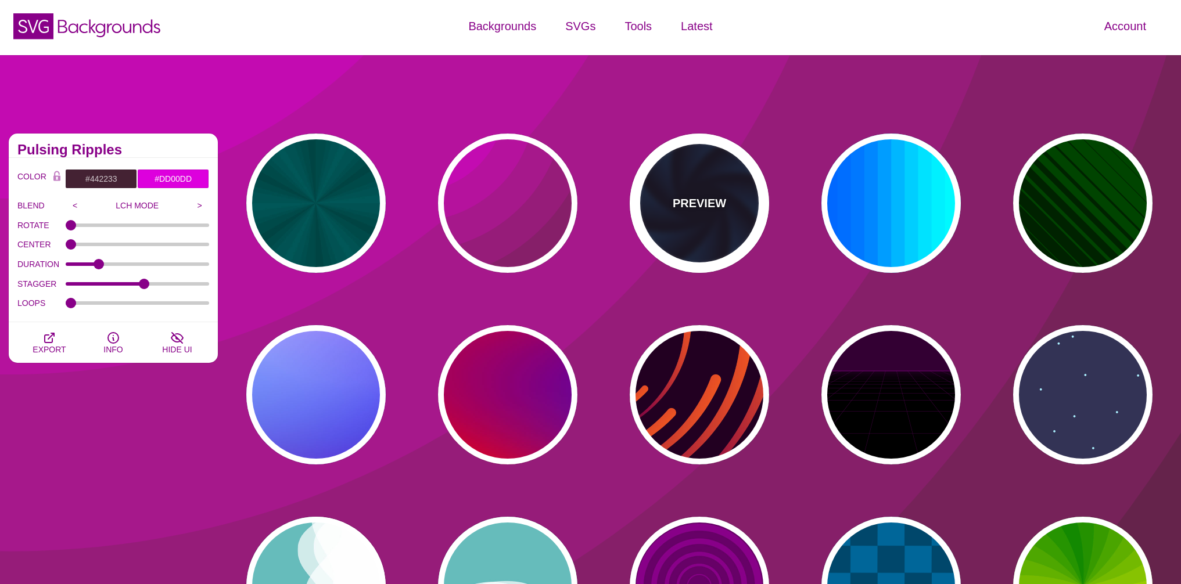
type input "#113366"
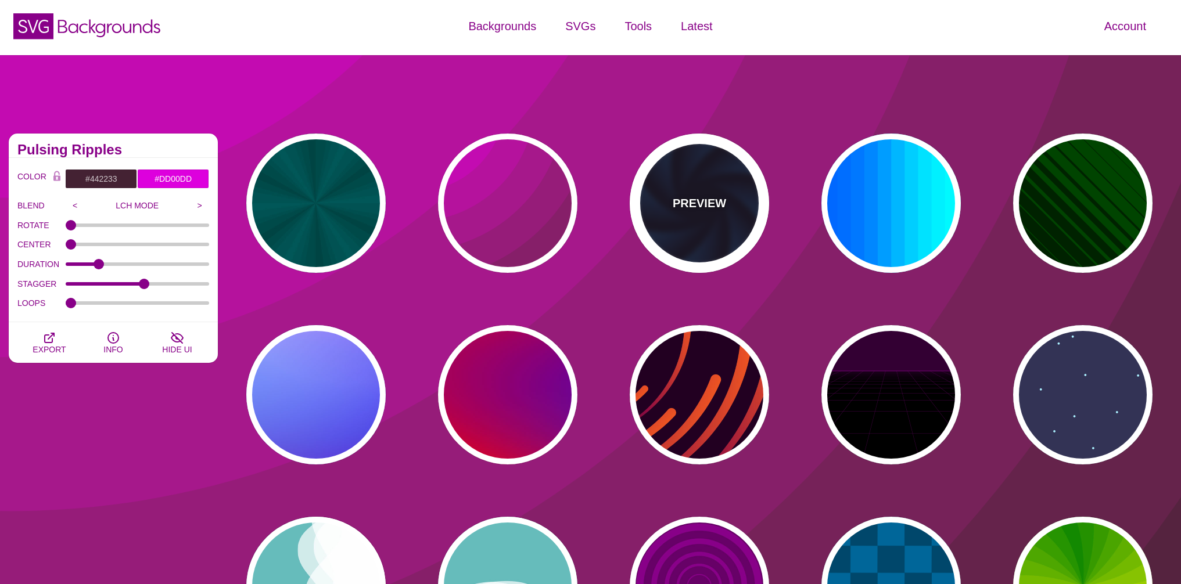
type input "#99FFFF"
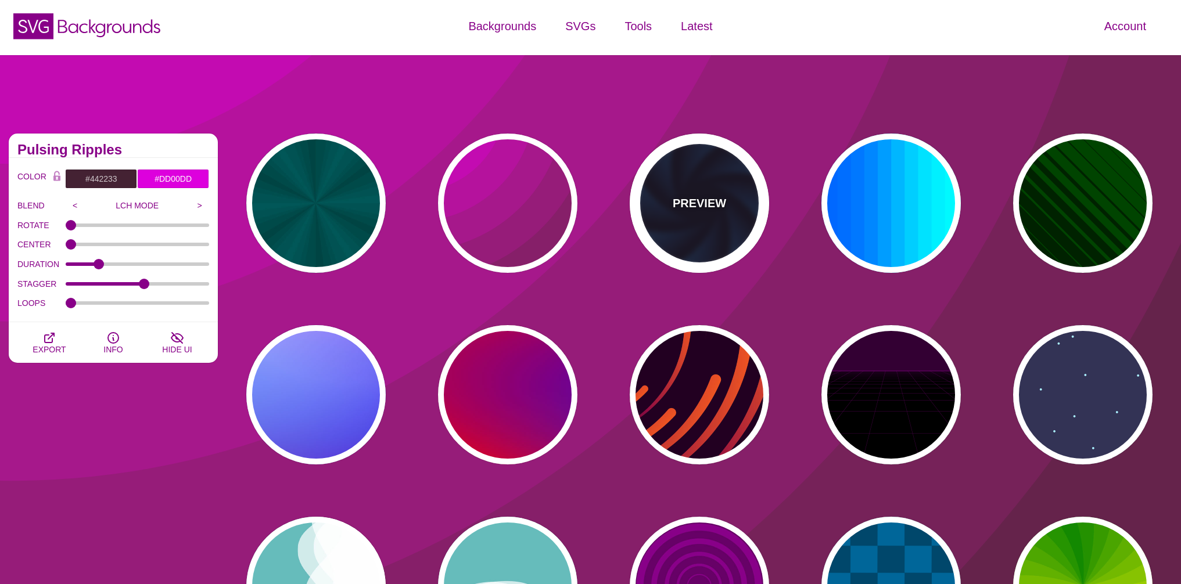
type input "1"
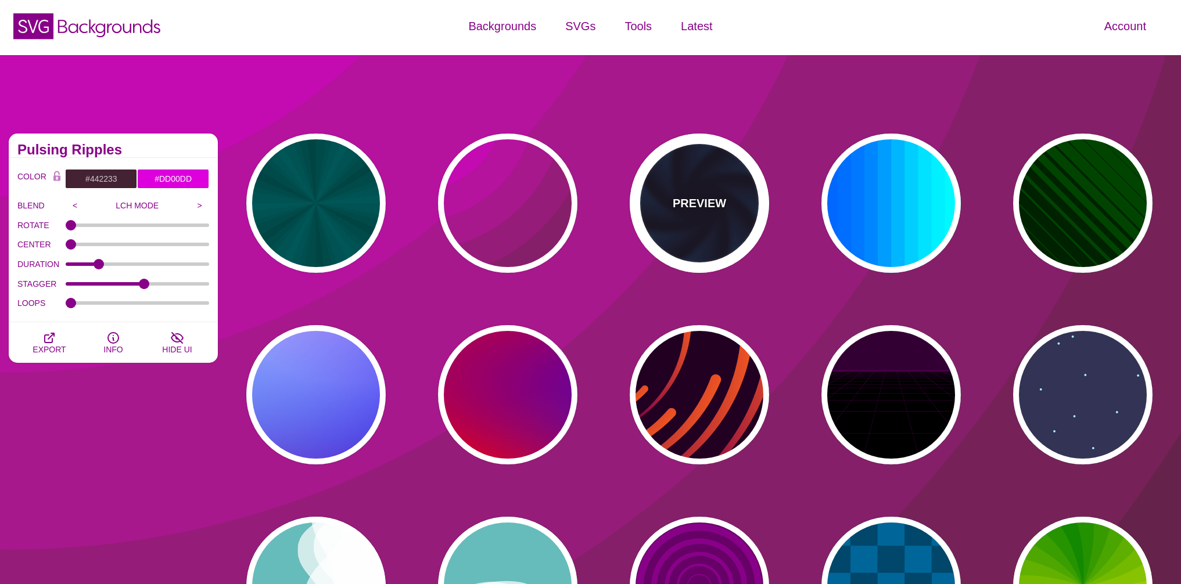
type input "1"
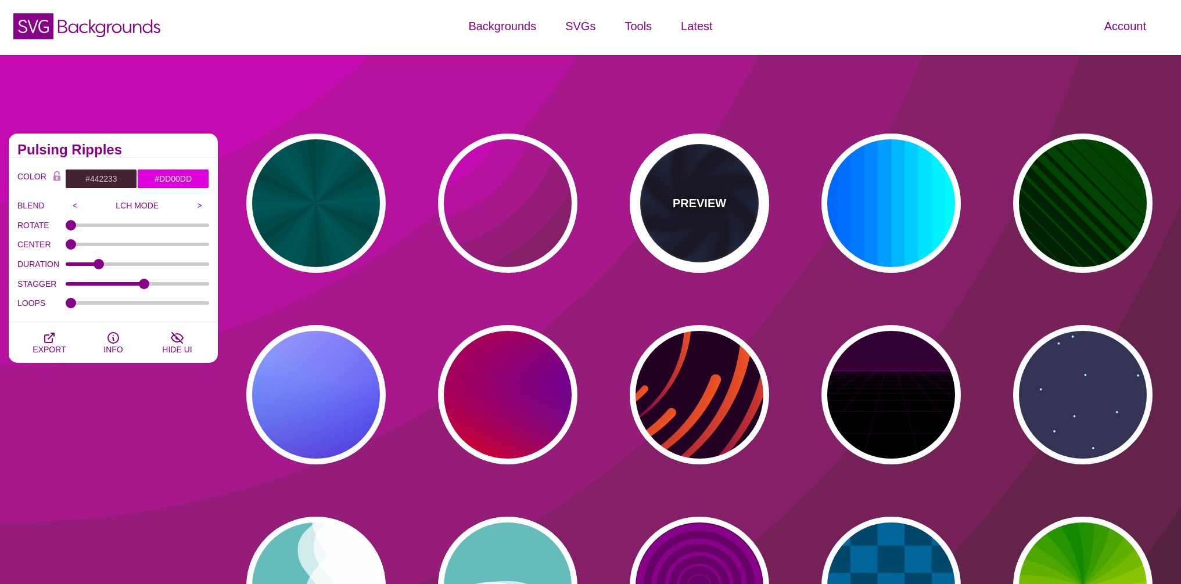
type input "12"
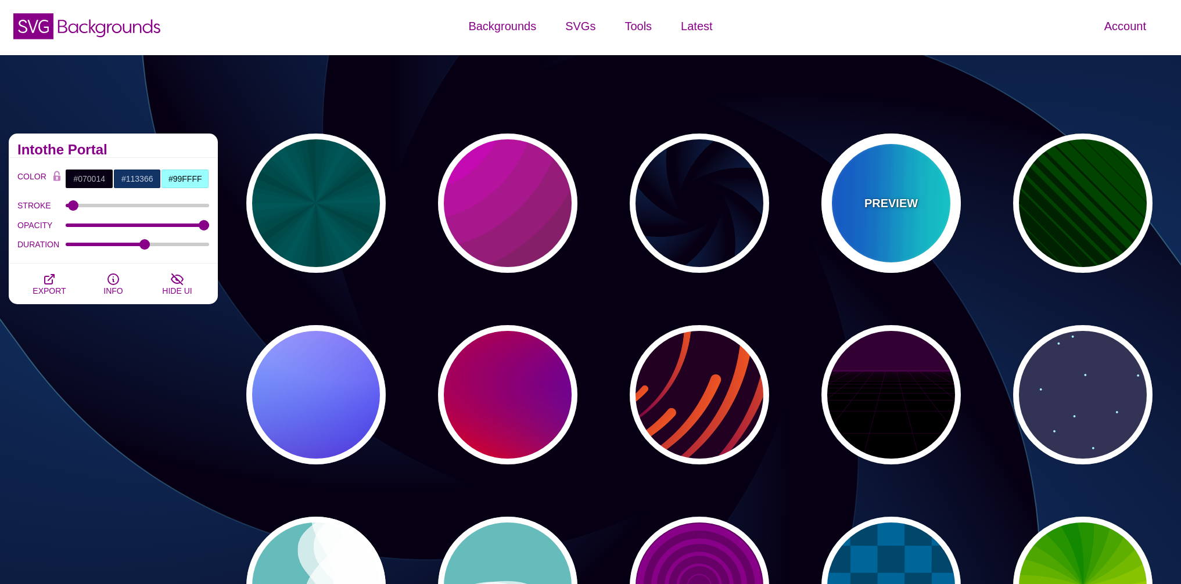
click at [889, 207] on p "PREVIEW" at bounding box center [890, 203] width 53 height 17
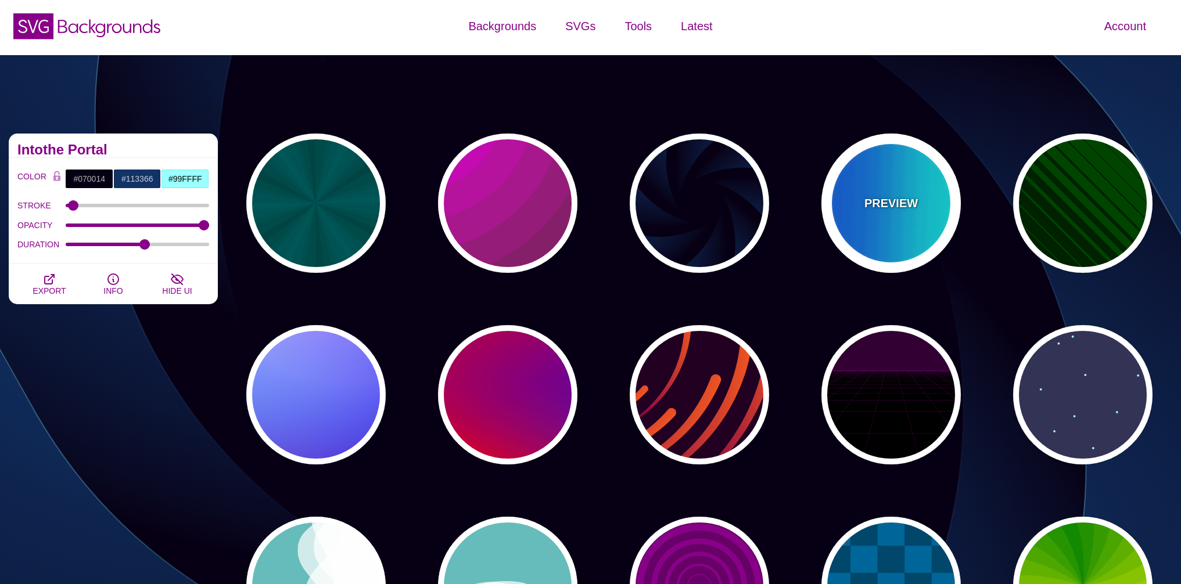
type input "#00FFFF"
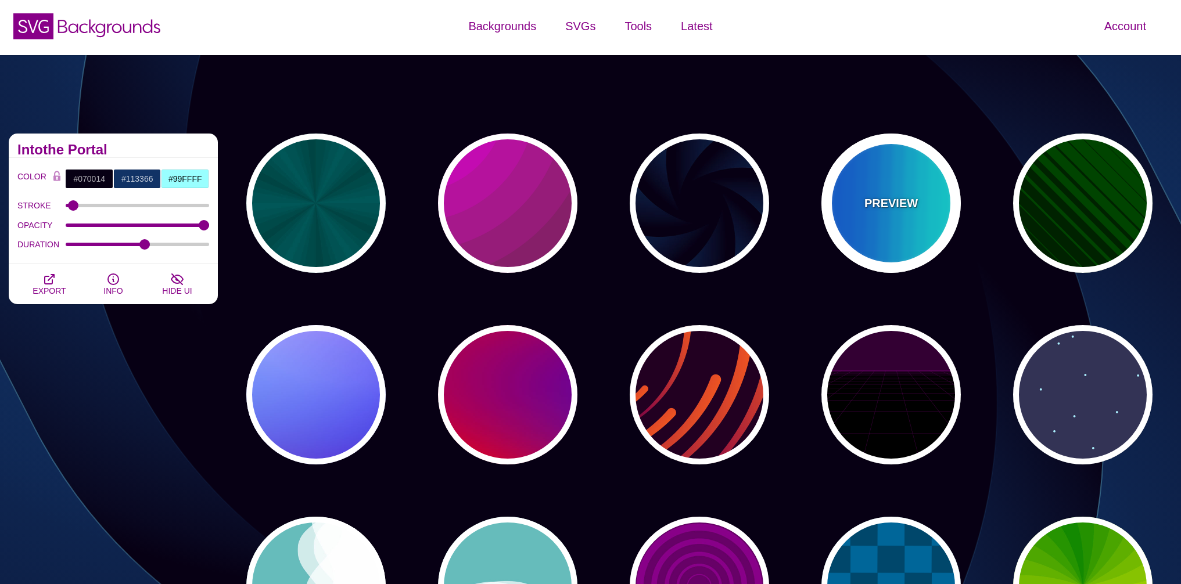
type input "#0066FF"
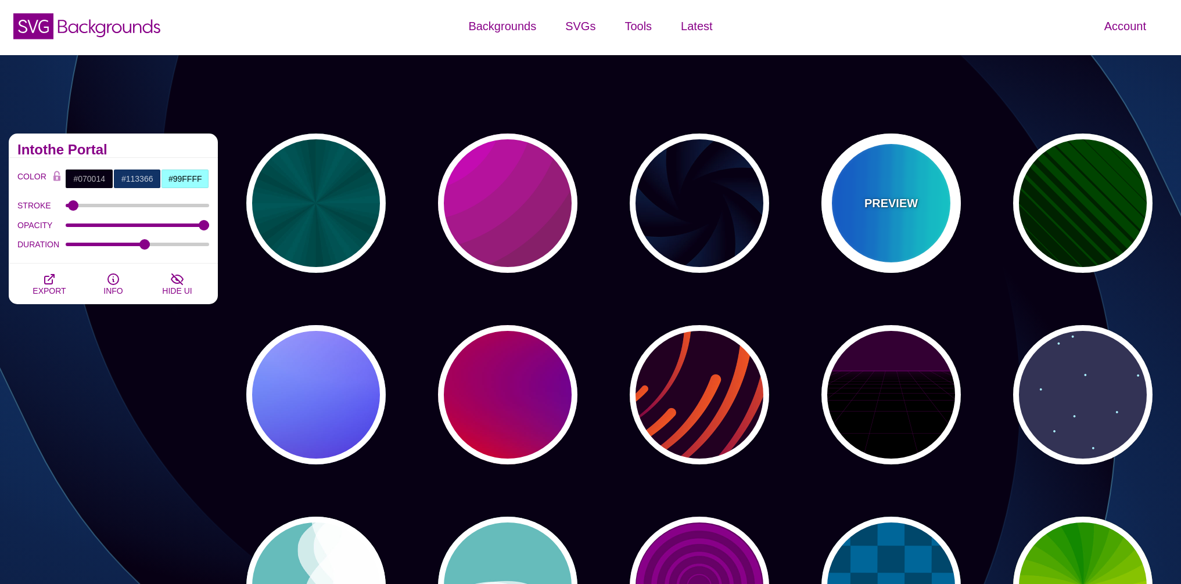
type input "0.25"
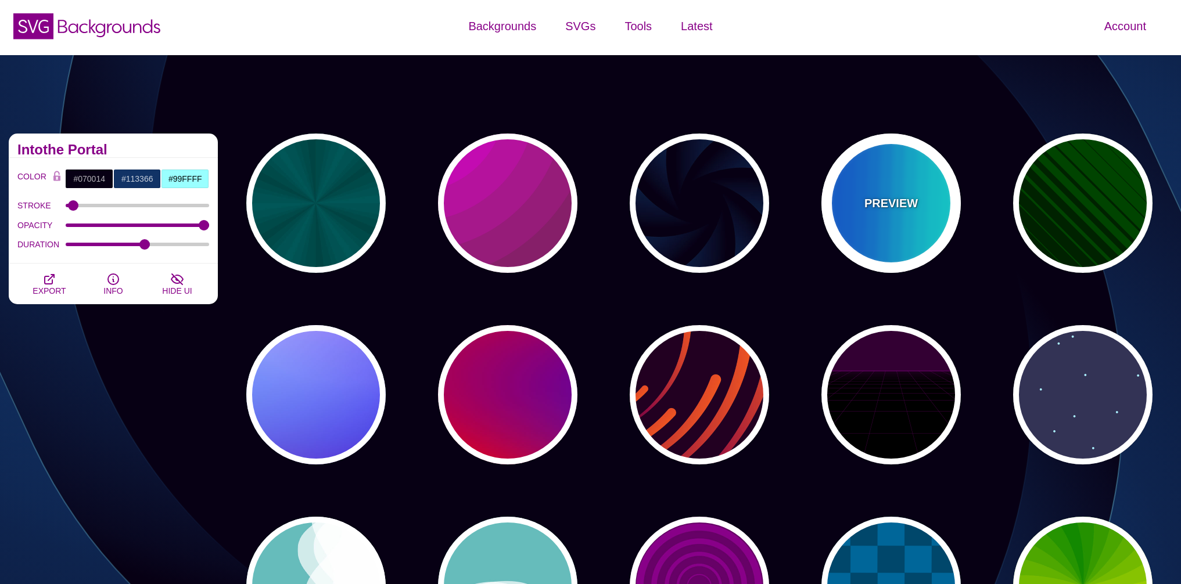
type input "12"
type input "999"
type input "0"
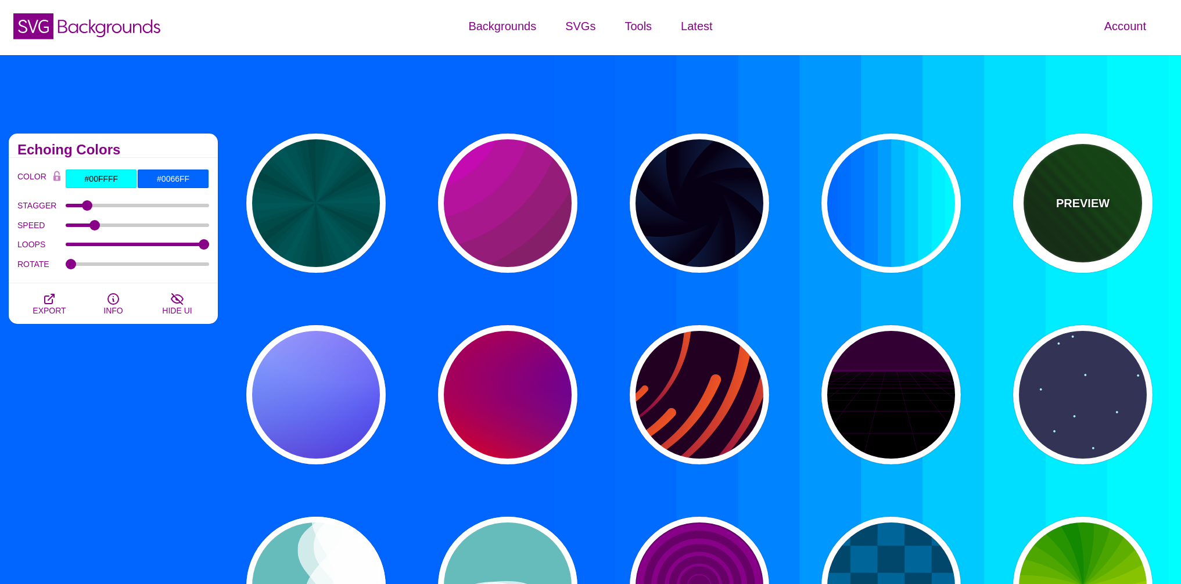
click at [1040, 205] on div "PREVIEW" at bounding box center [1082, 203] width 139 height 139
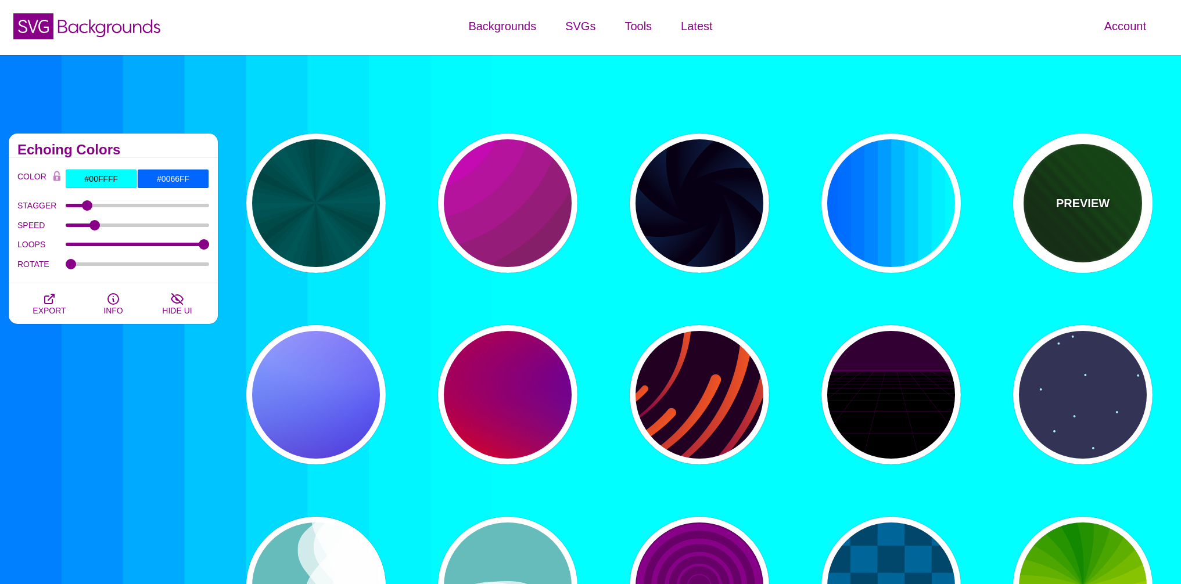
type input "#002200"
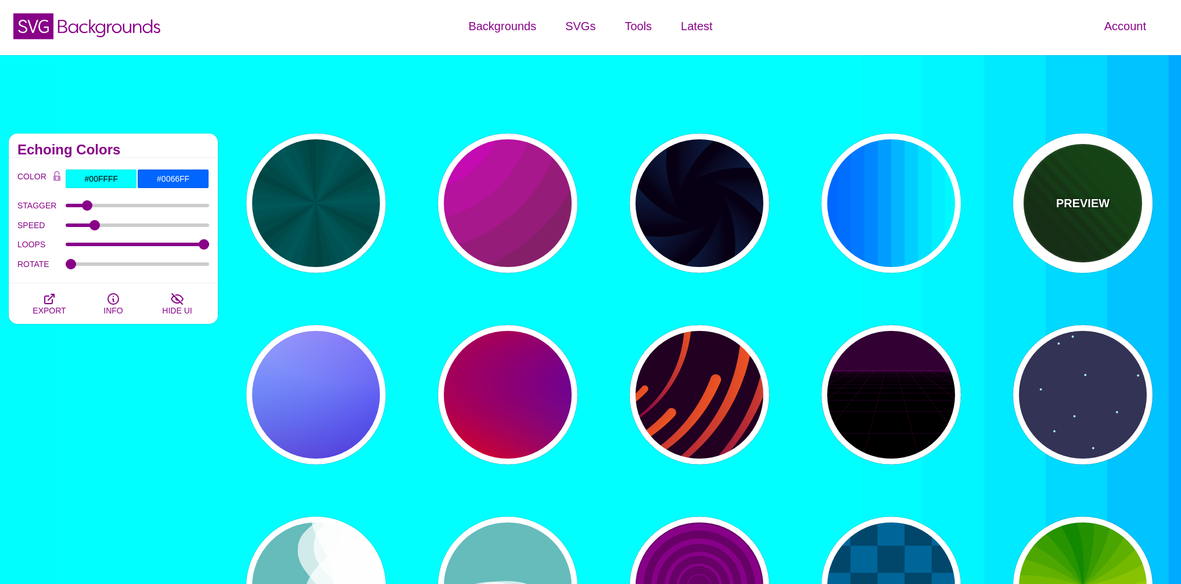
type input "#004400"
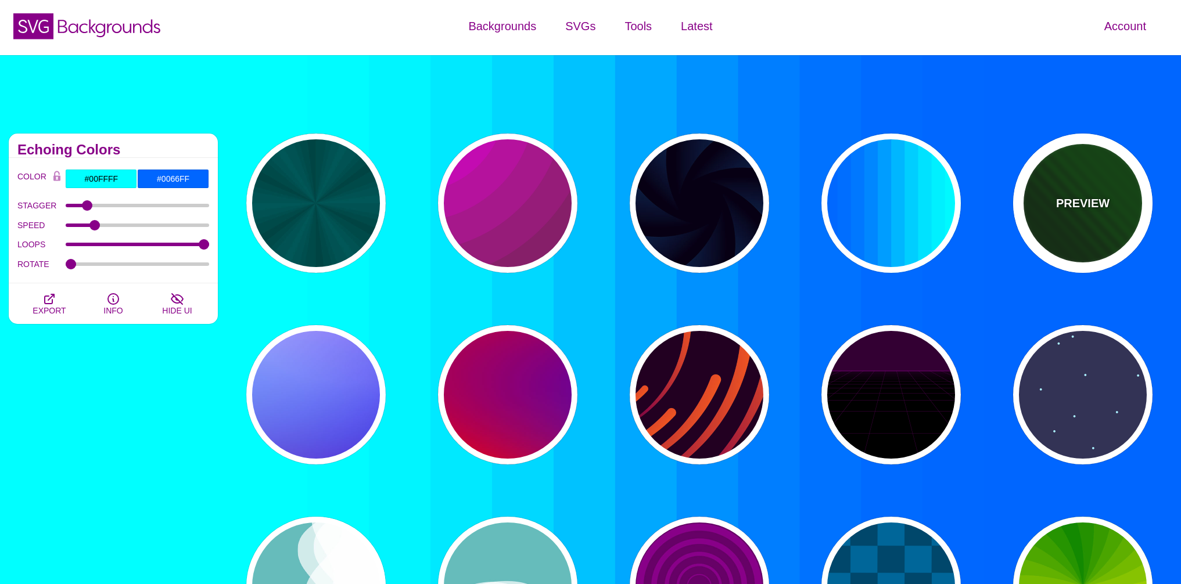
type input "0"
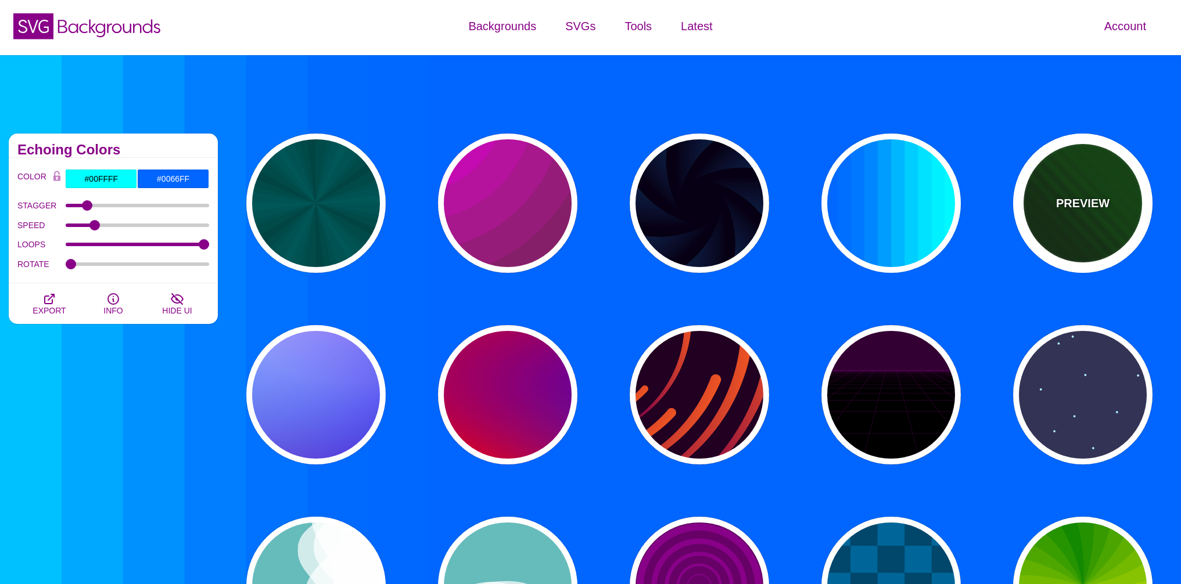
type input "1"
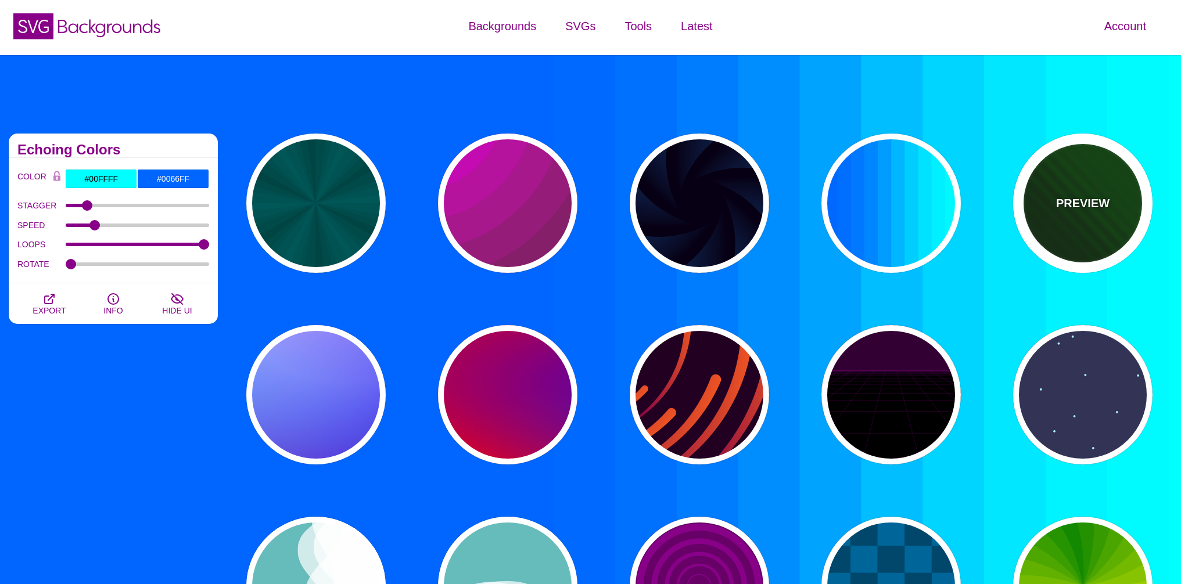
type input "5"
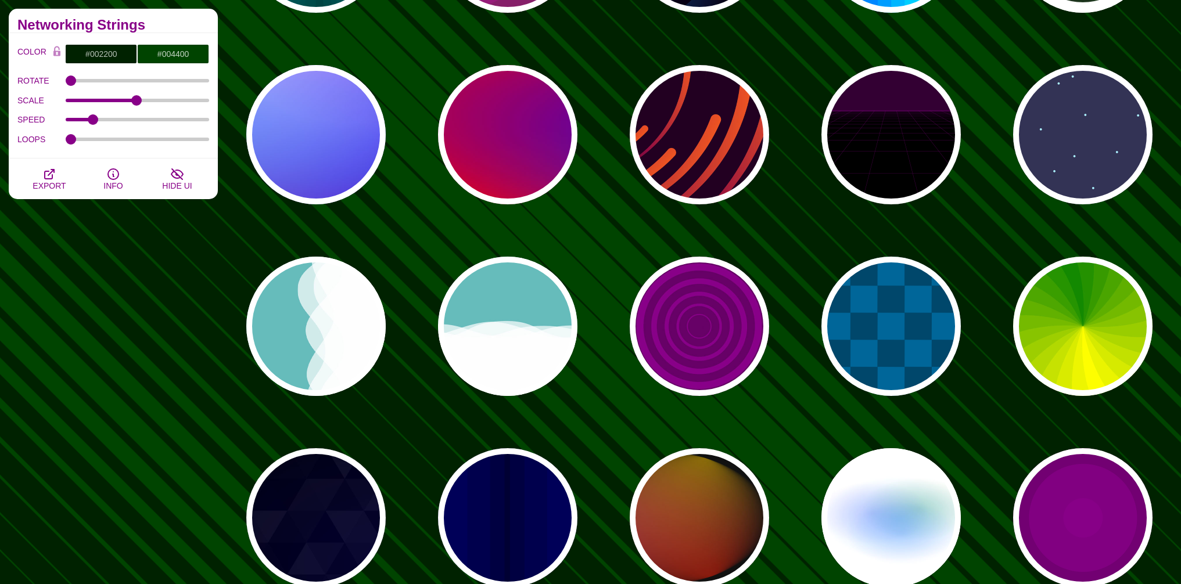
scroll to position [282, 0]
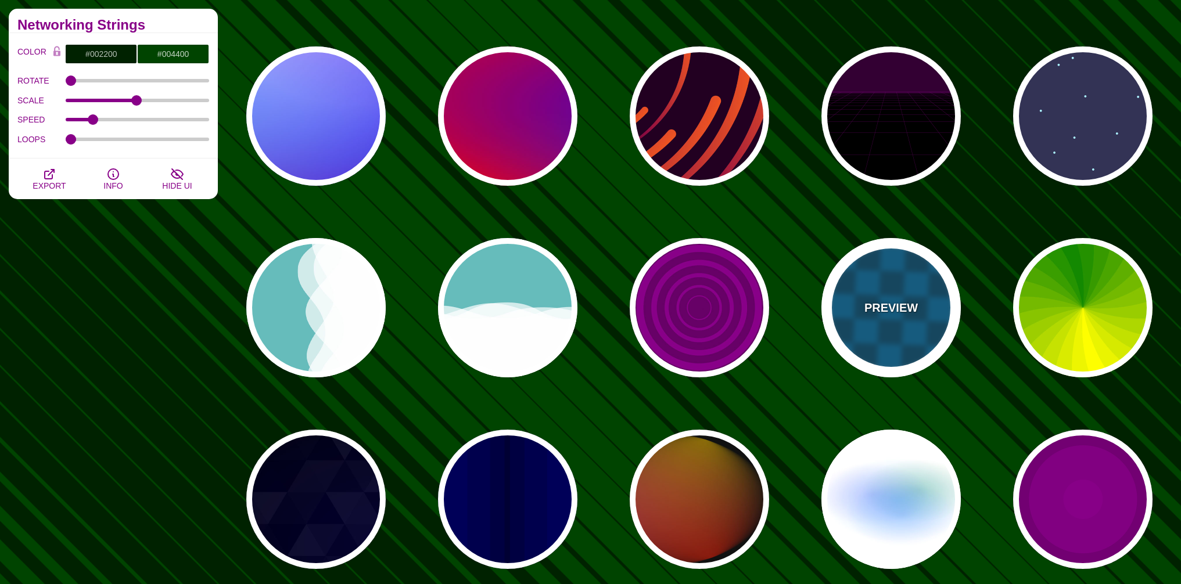
click at [941, 300] on div "PREVIEW" at bounding box center [890, 307] width 139 height 139
type input "#00476B"
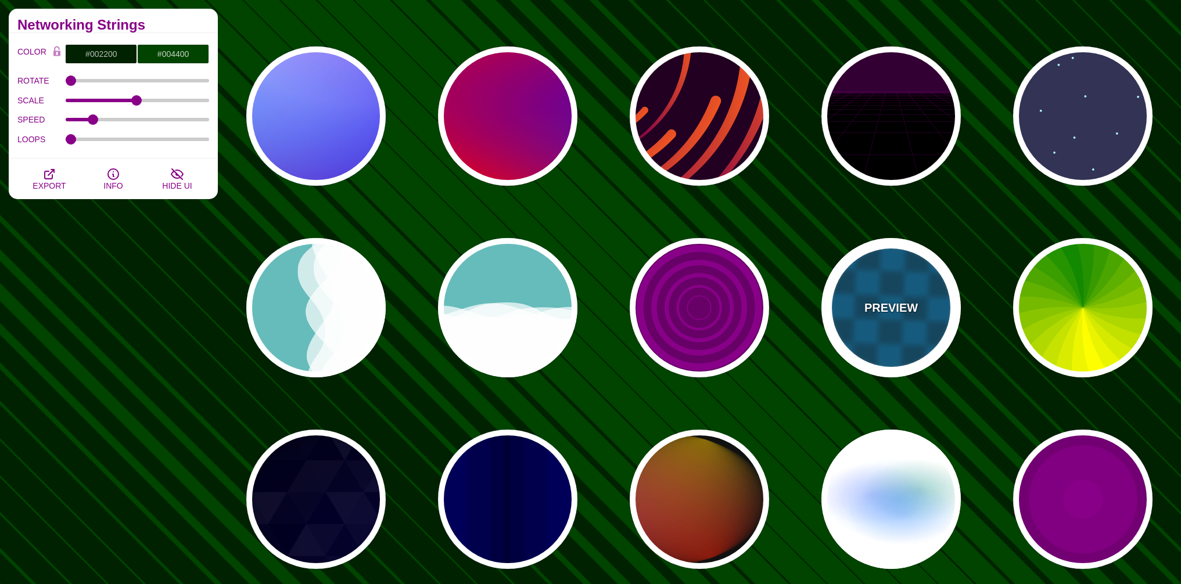
type input "#006699"
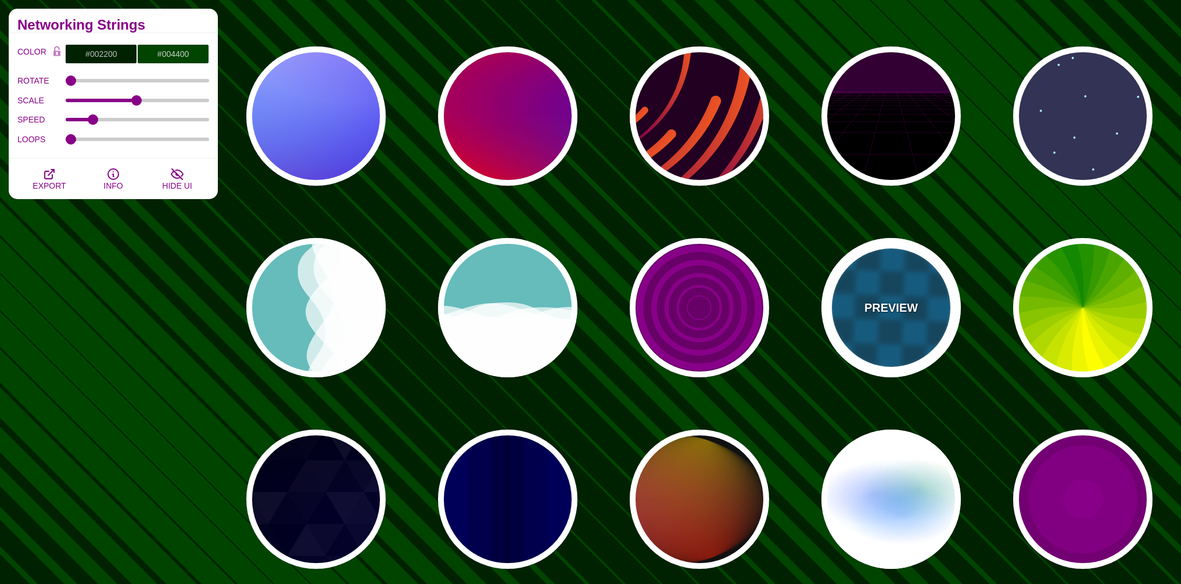
type input "15"
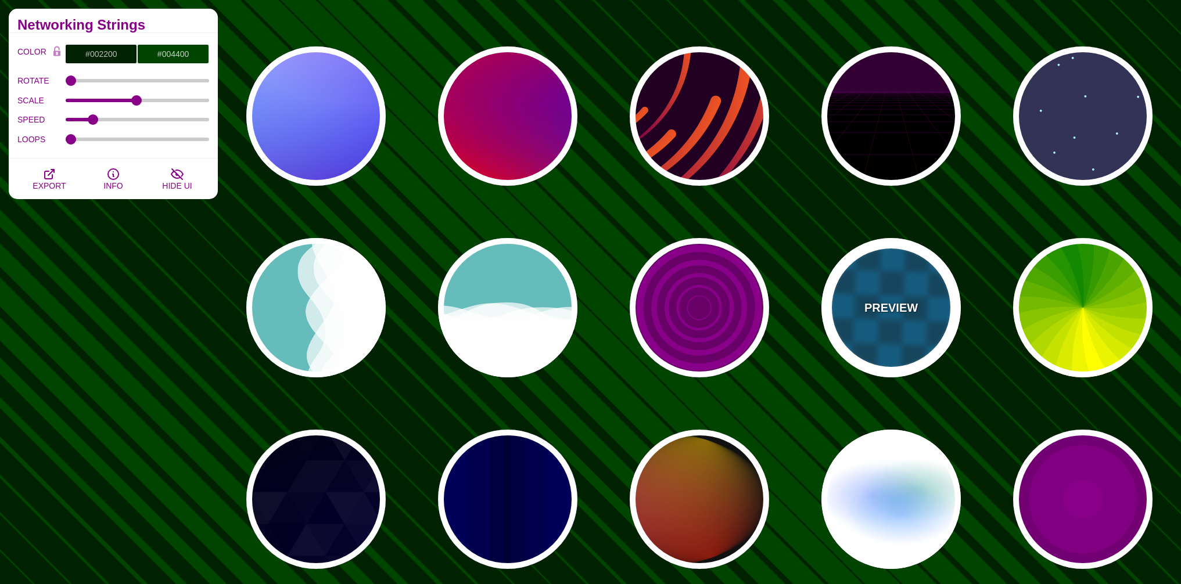
type input "1"
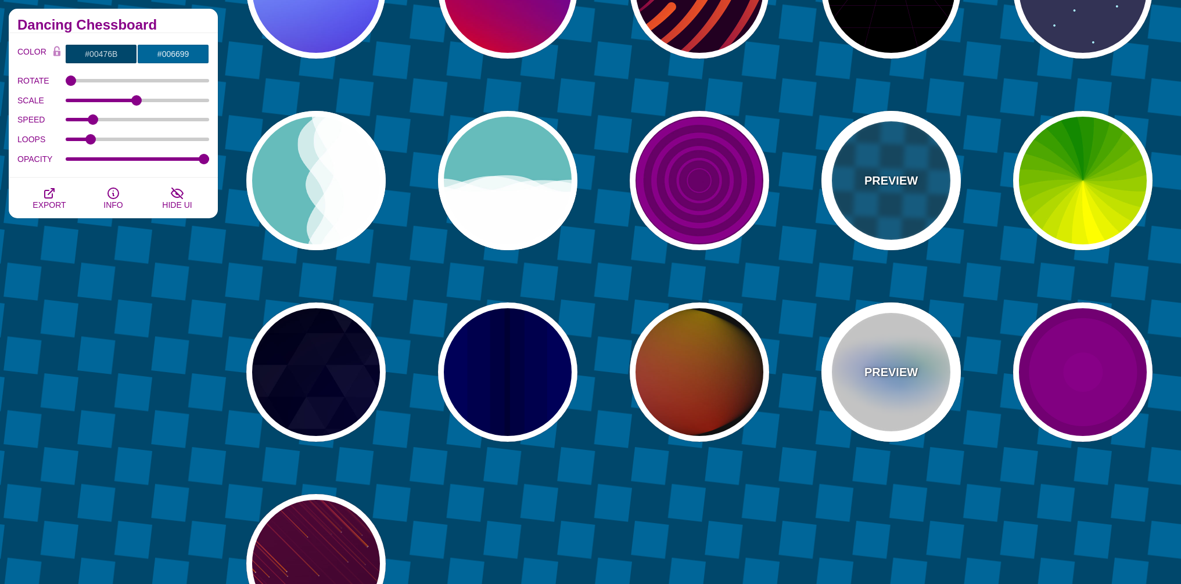
scroll to position [421, 0]
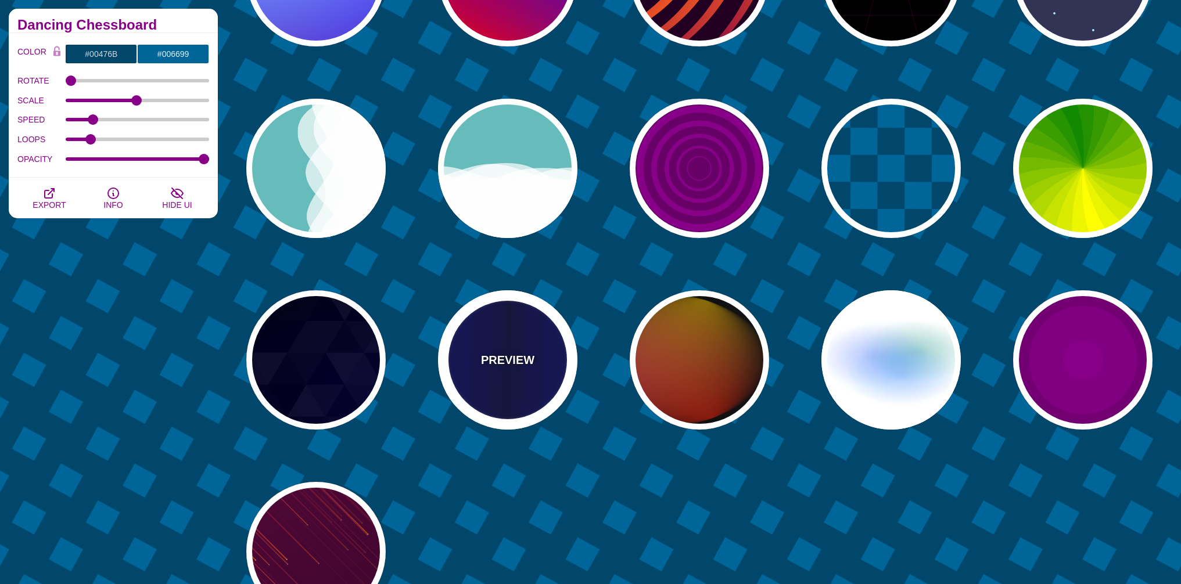
click at [525, 354] on p "PREVIEW" at bounding box center [507, 359] width 53 height 17
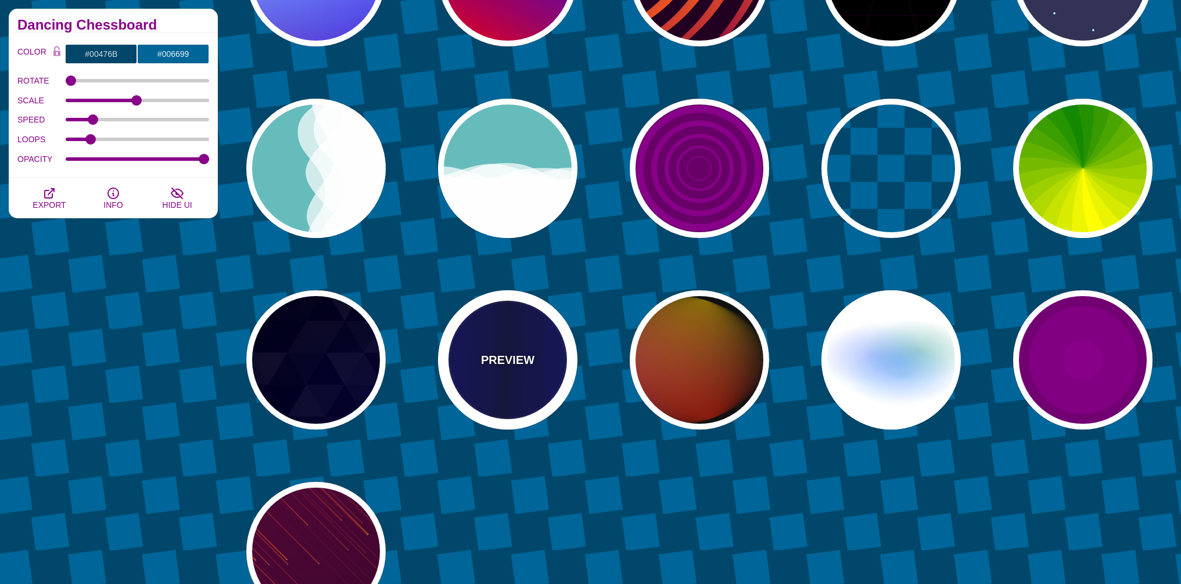
type input "#0000BB"
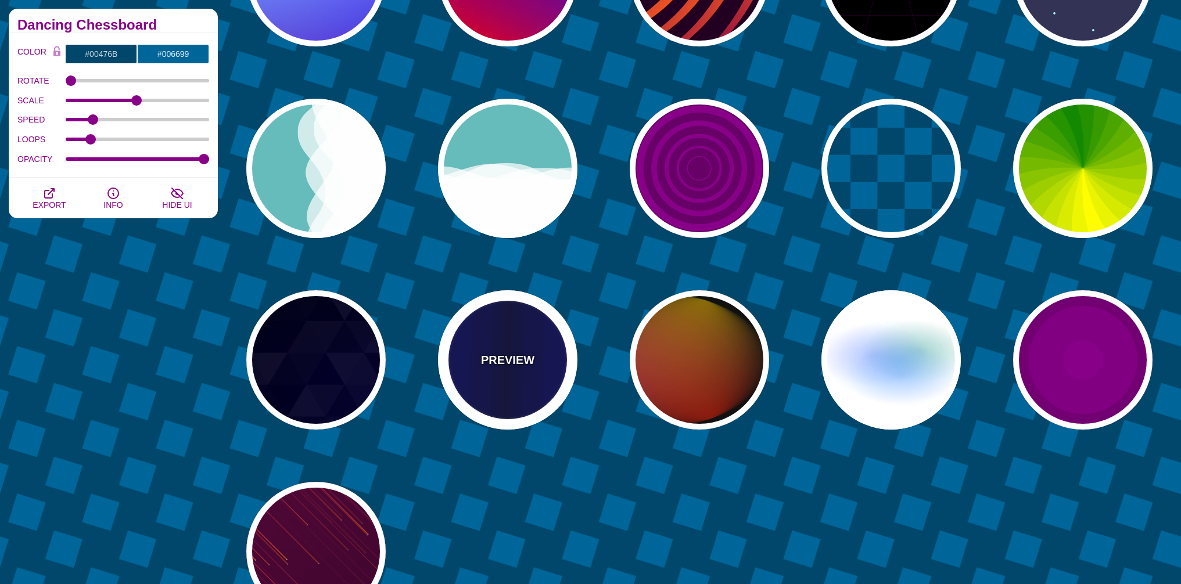
type input "#000033"
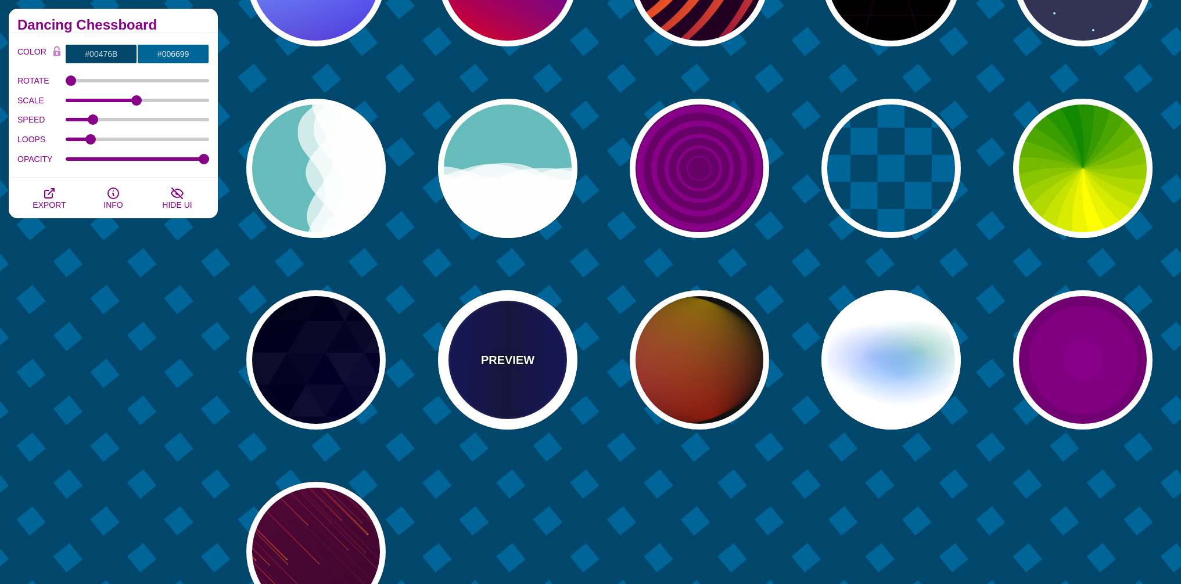
type input "0.5"
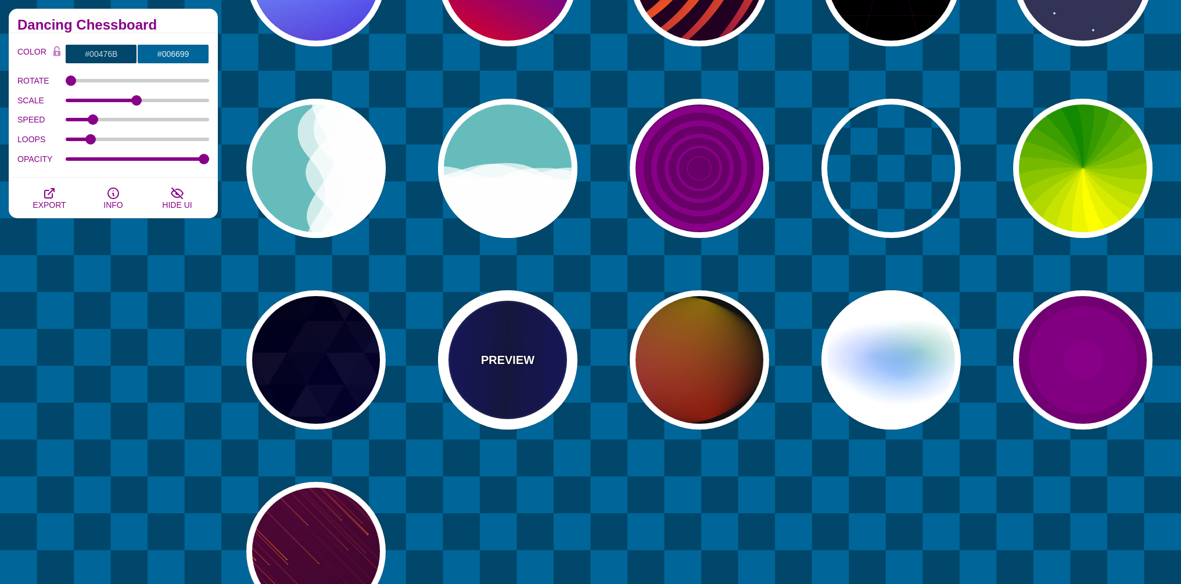
type input "5"
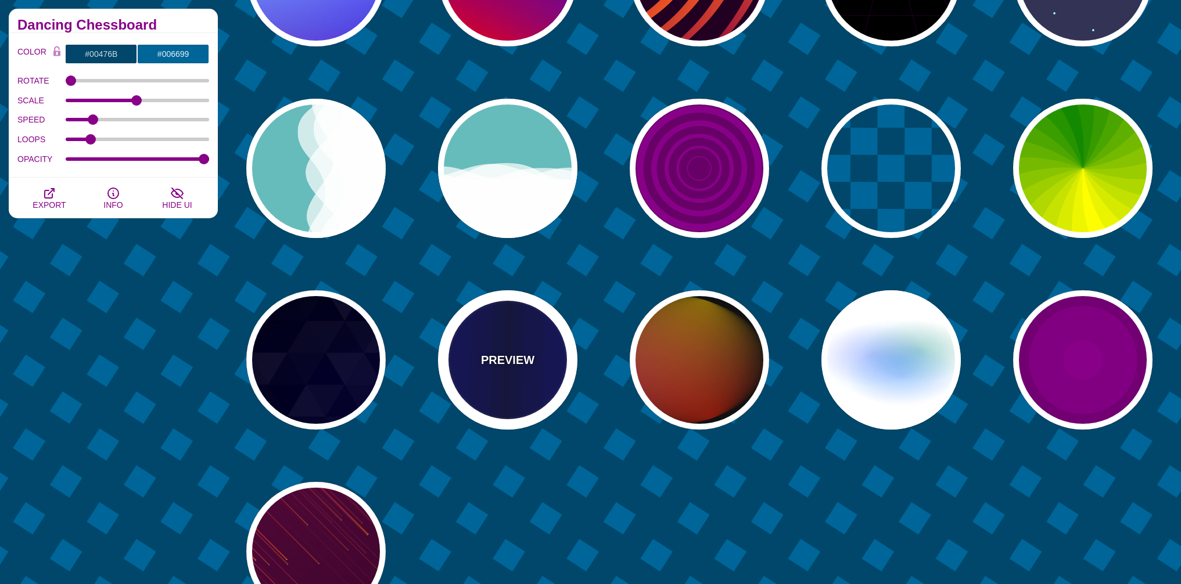
type input "0.1"
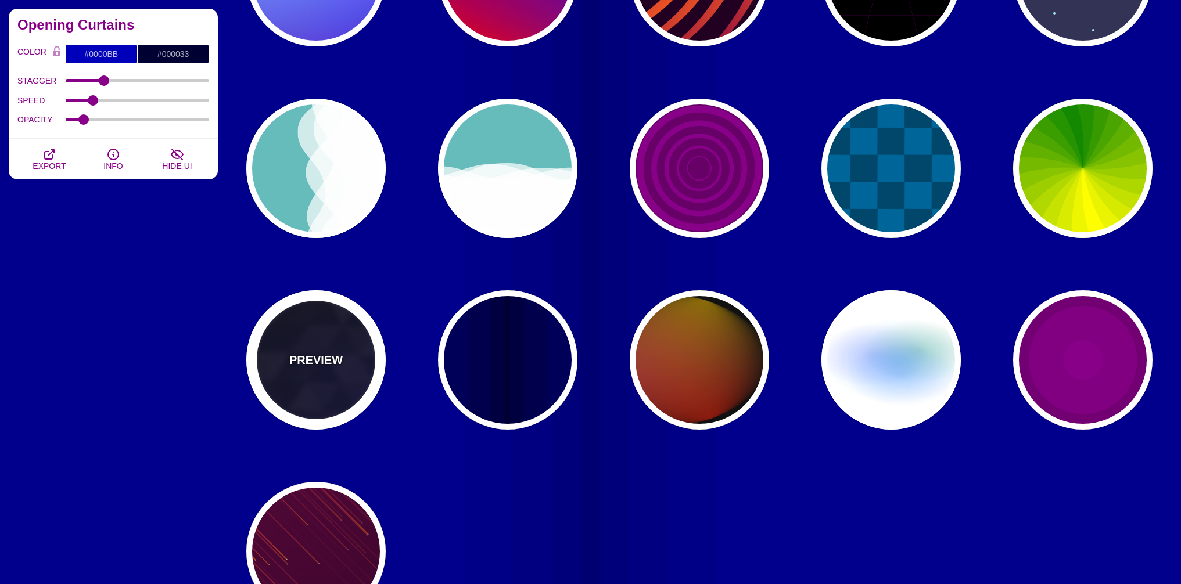
click at [327, 350] on div "PREVIEW" at bounding box center [315, 359] width 139 height 139
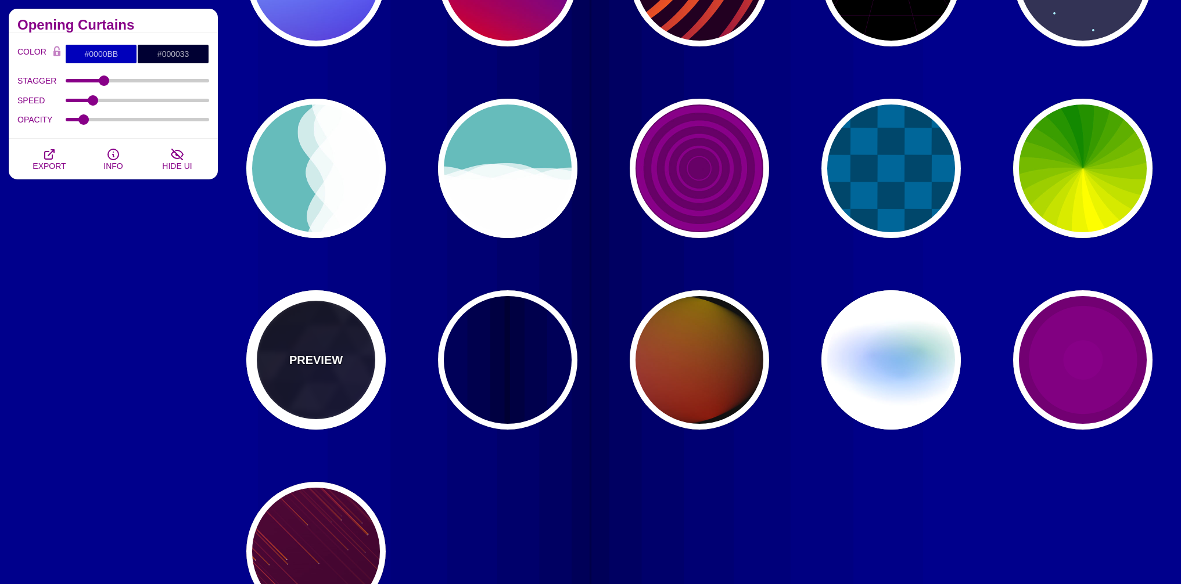
type input "#000000"
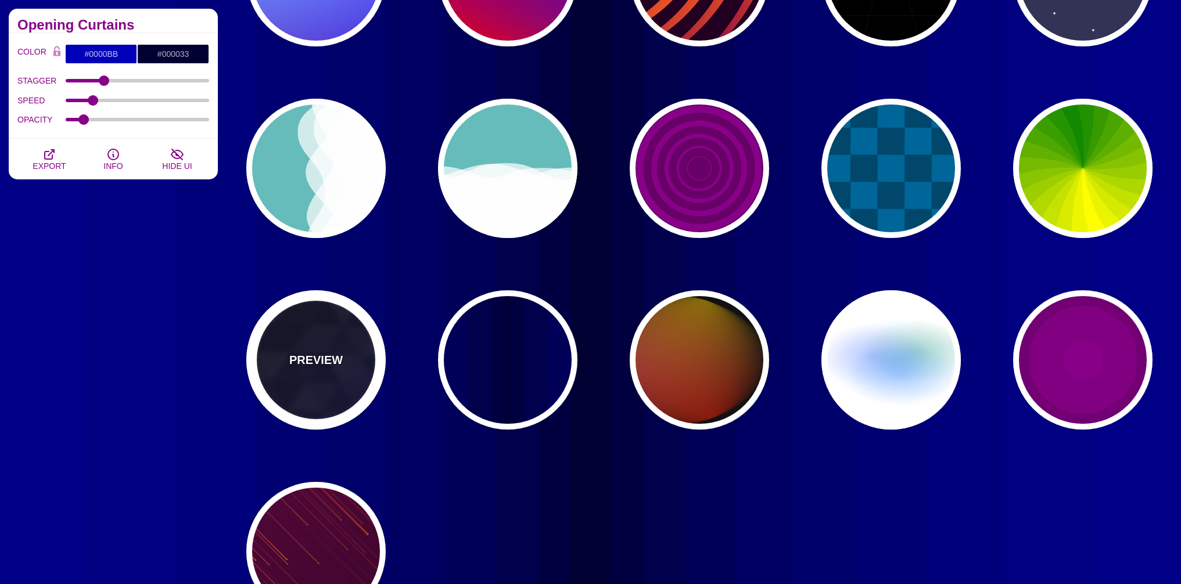
type input "#880088"
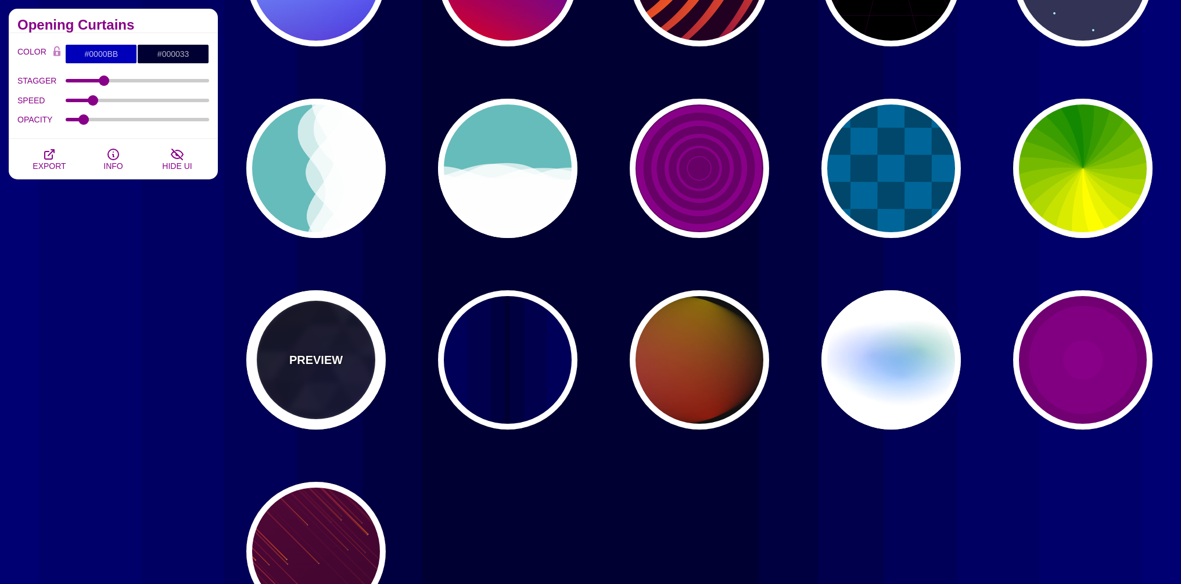
type input "#0000FF"
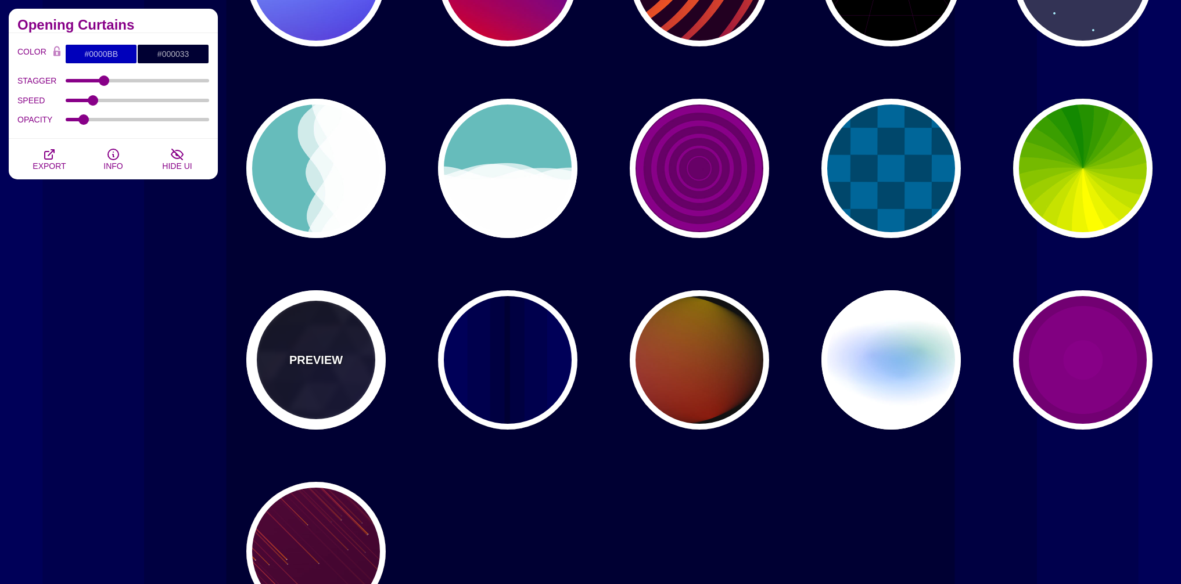
type input "#006600"
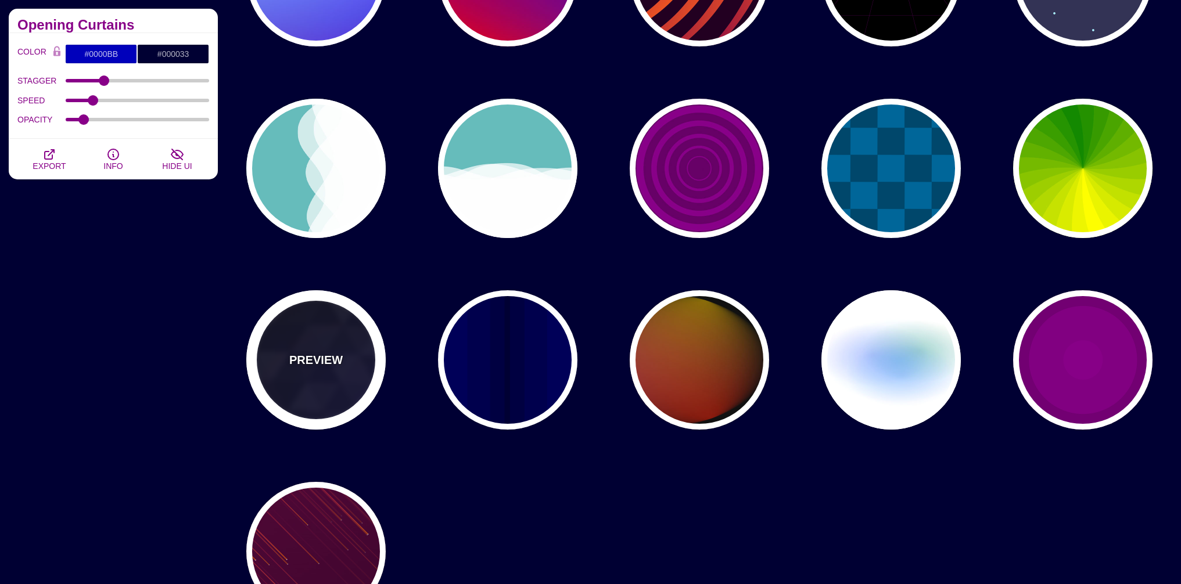
type input "0"
type input "0.4"
type input "5"
type input "0.2"
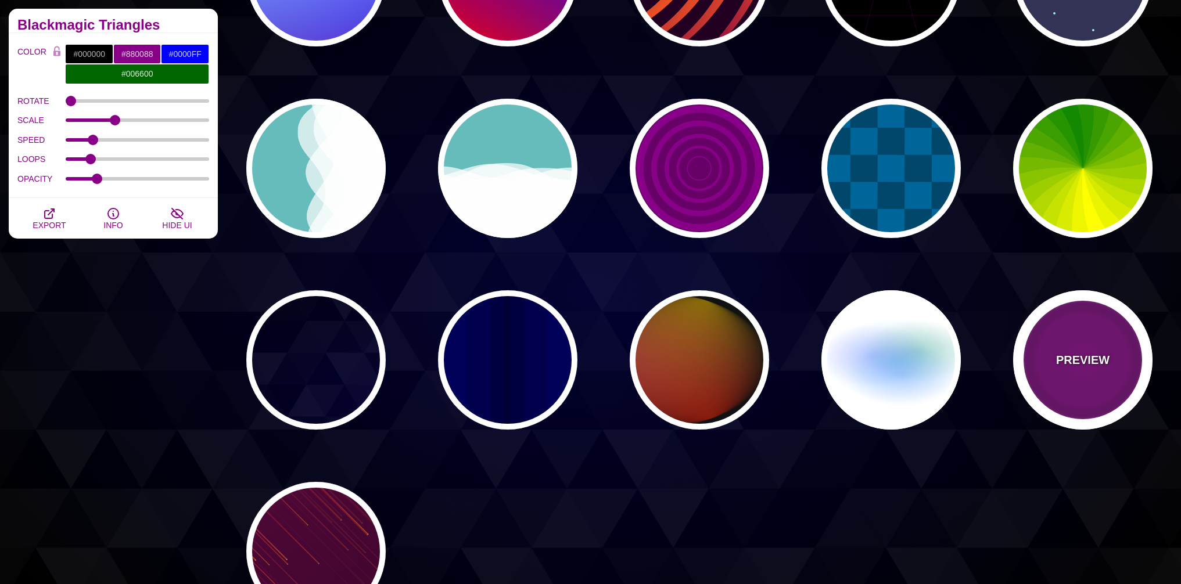
click at [1098, 339] on div "PREVIEW" at bounding box center [1082, 359] width 139 height 139
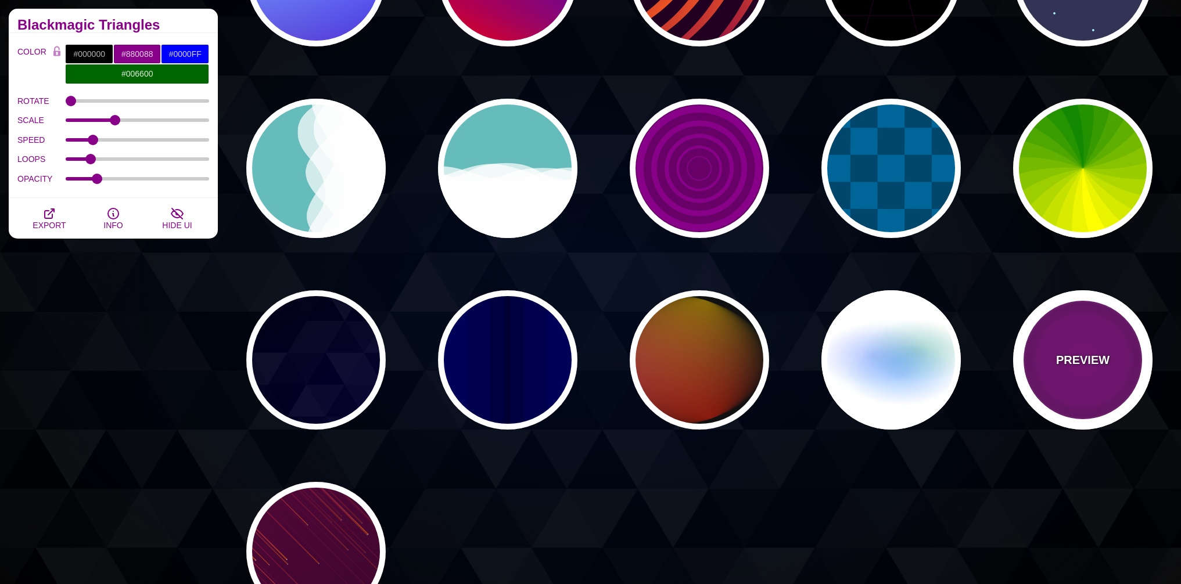
type input "#220022"
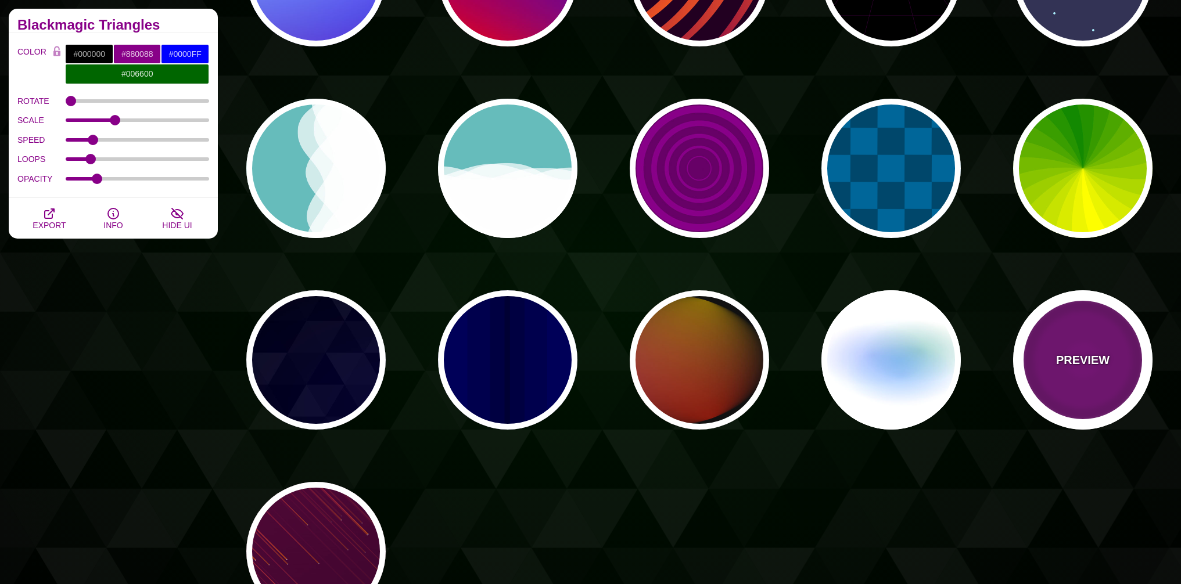
type input "999"
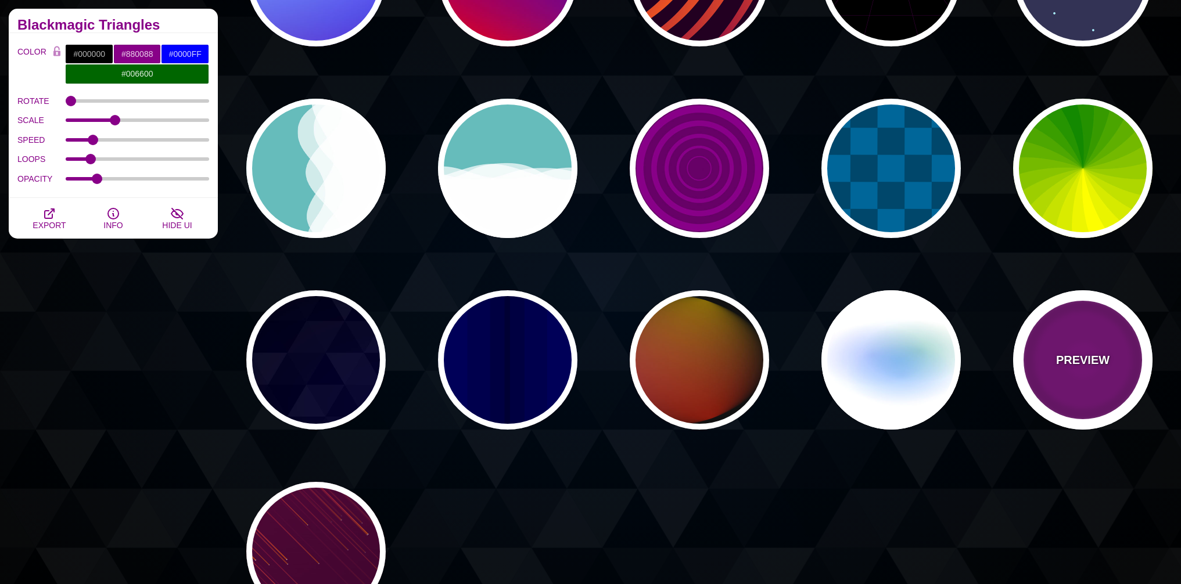
type input "5"
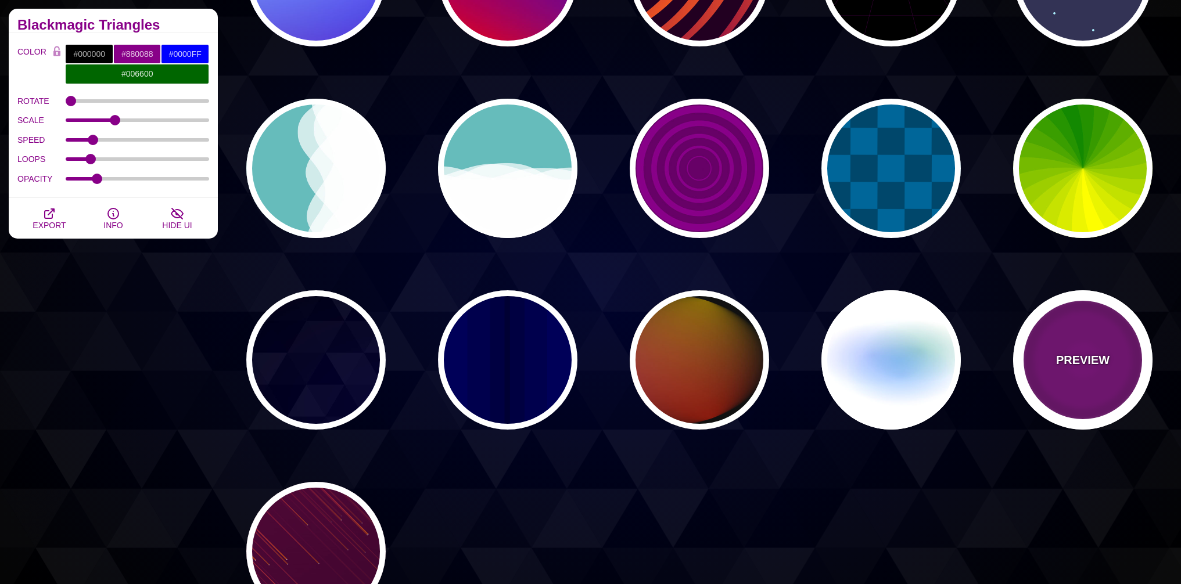
type input "0"
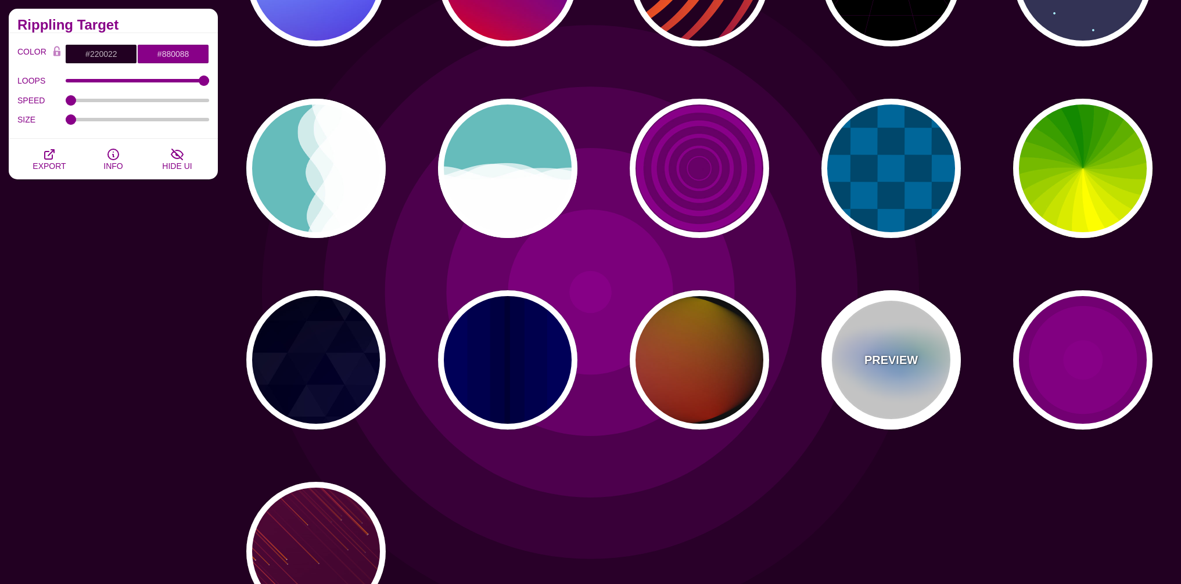
click at [891, 355] on p "PREVIEW" at bounding box center [890, 359] width 53 height 17
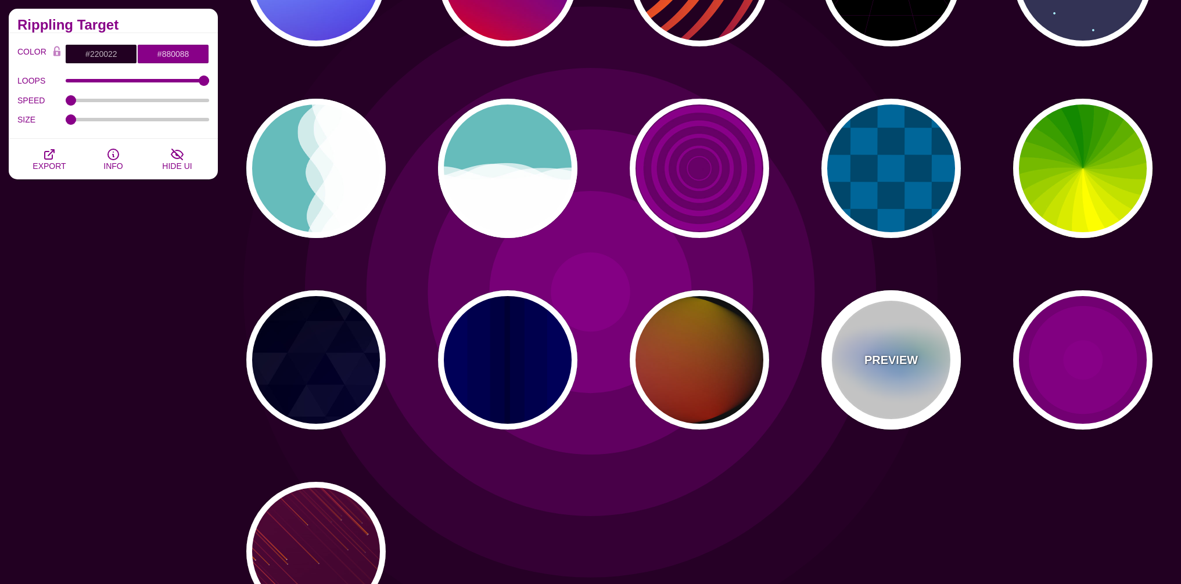
type input "#FFFFFF"
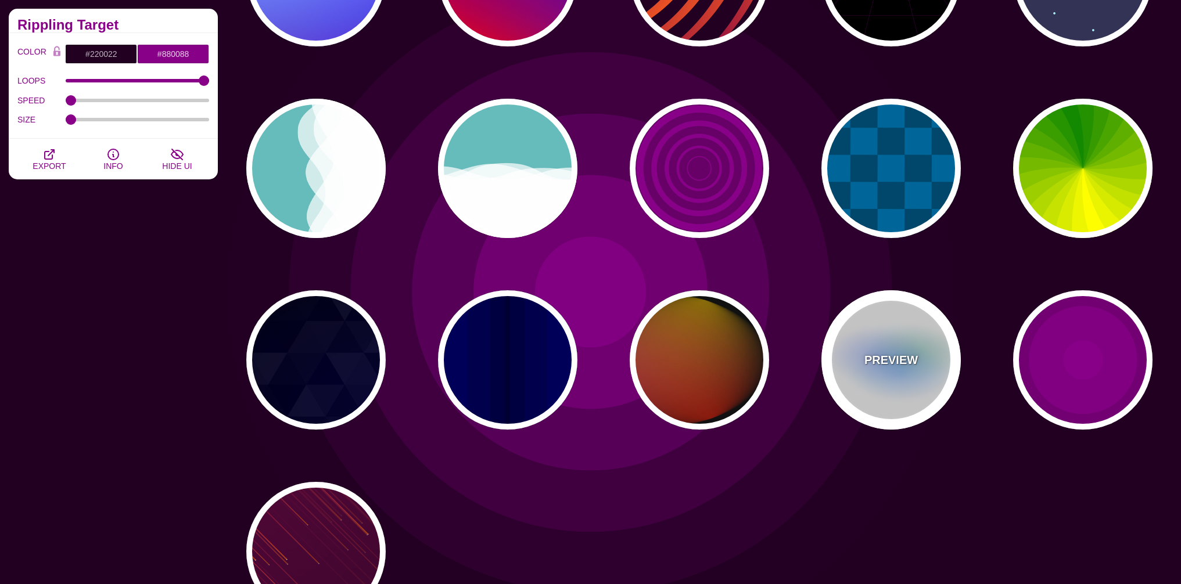
type input "#AA00FF"
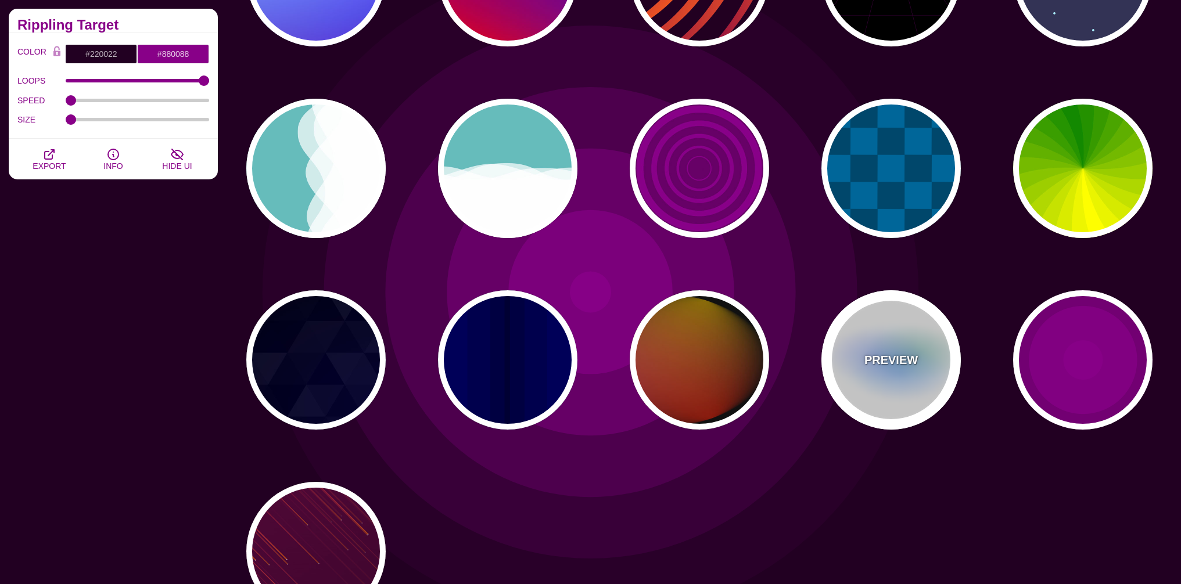
type input "#0088FF"
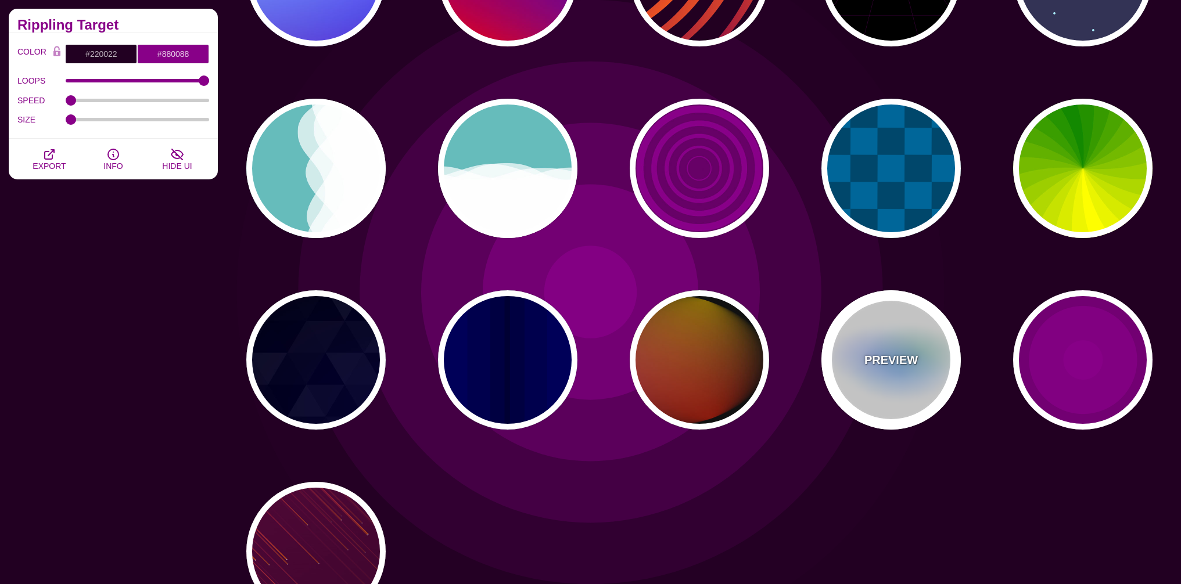
type input "#008800"
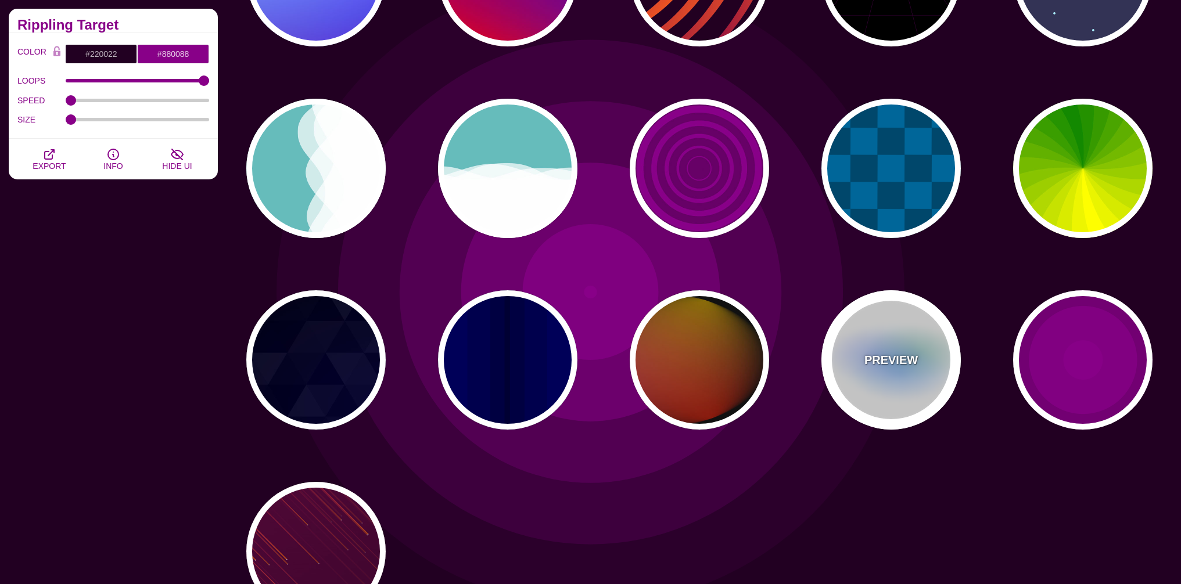
type input "8"
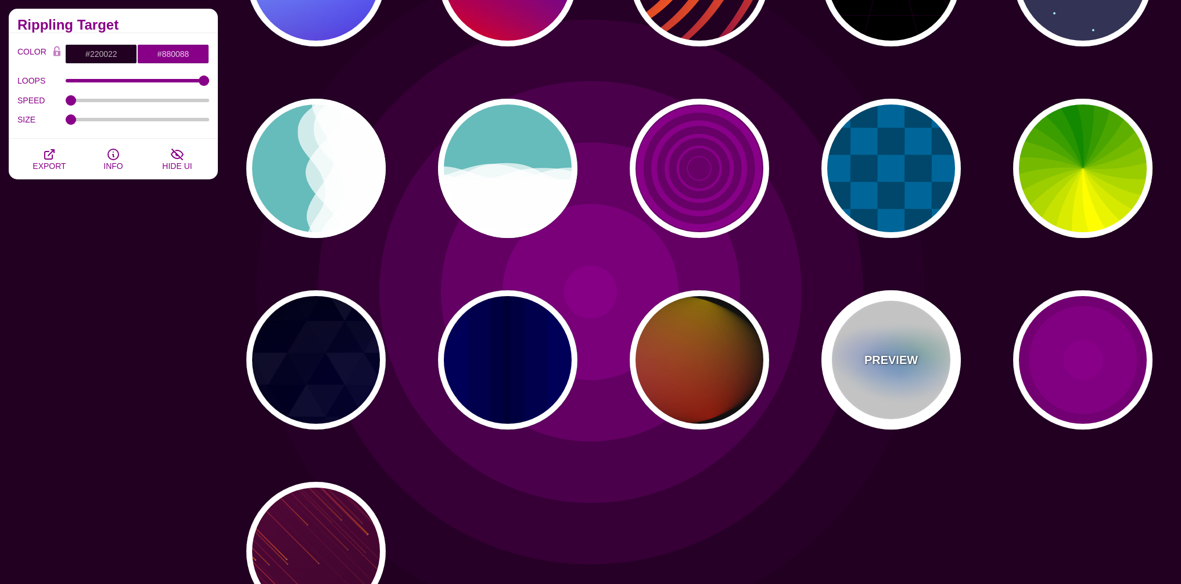
type input "24"
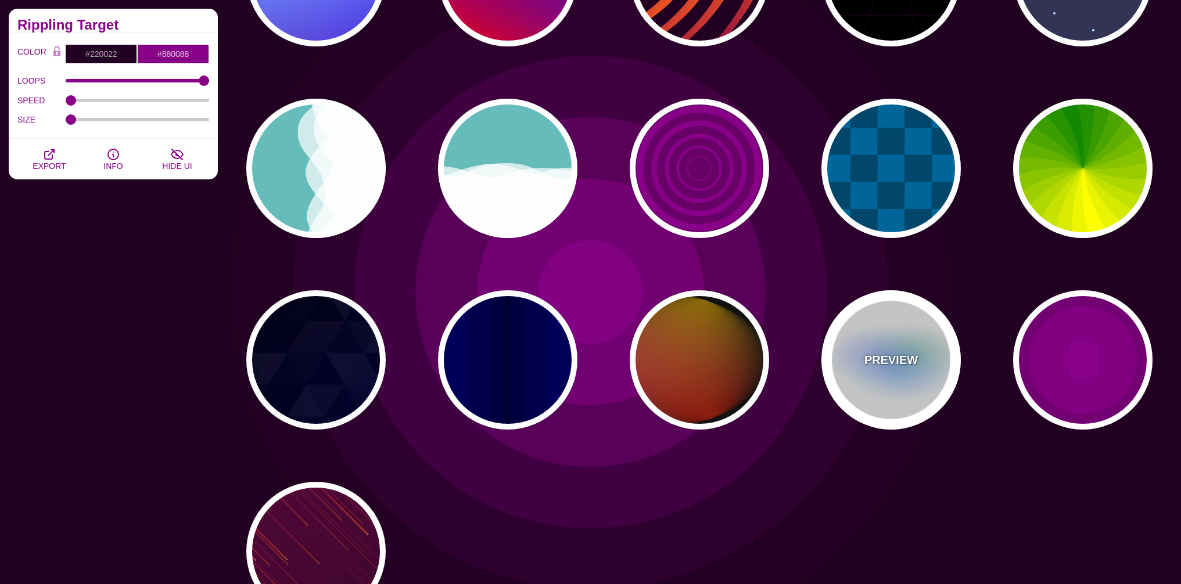
type input "999"
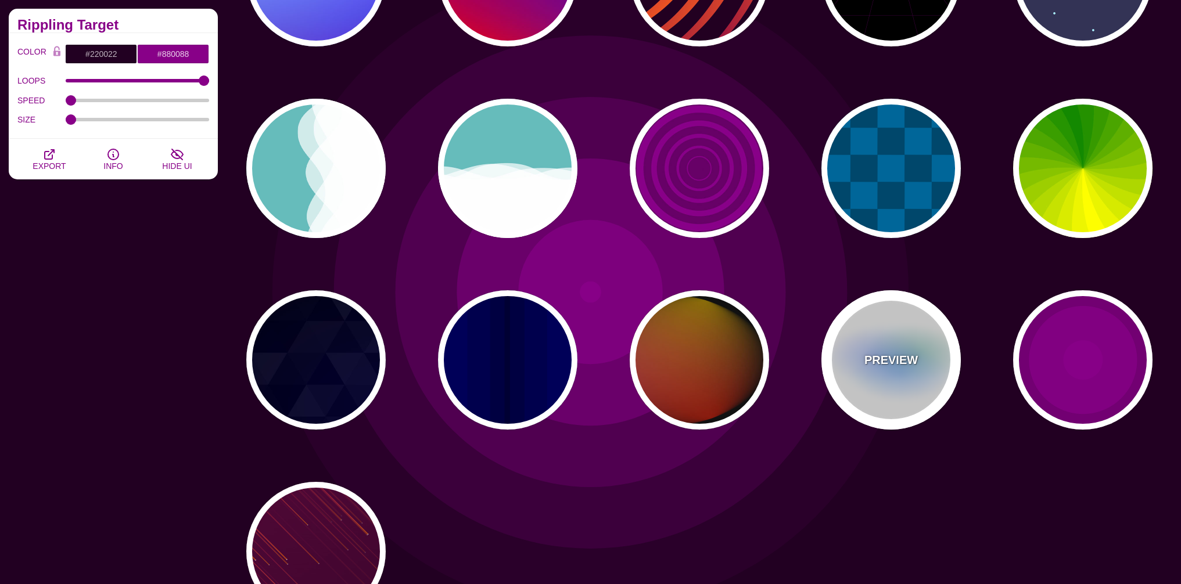
type input "0.5"
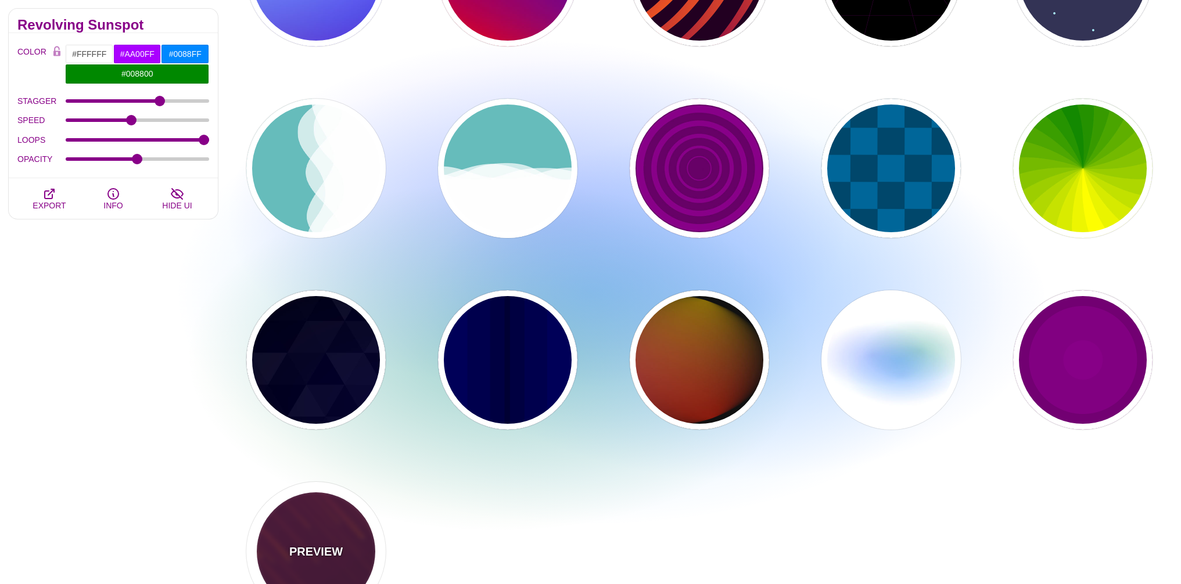
click at [328, 538] on div "PREVIEW" at bounding box center [315, 551] width 139 height 139
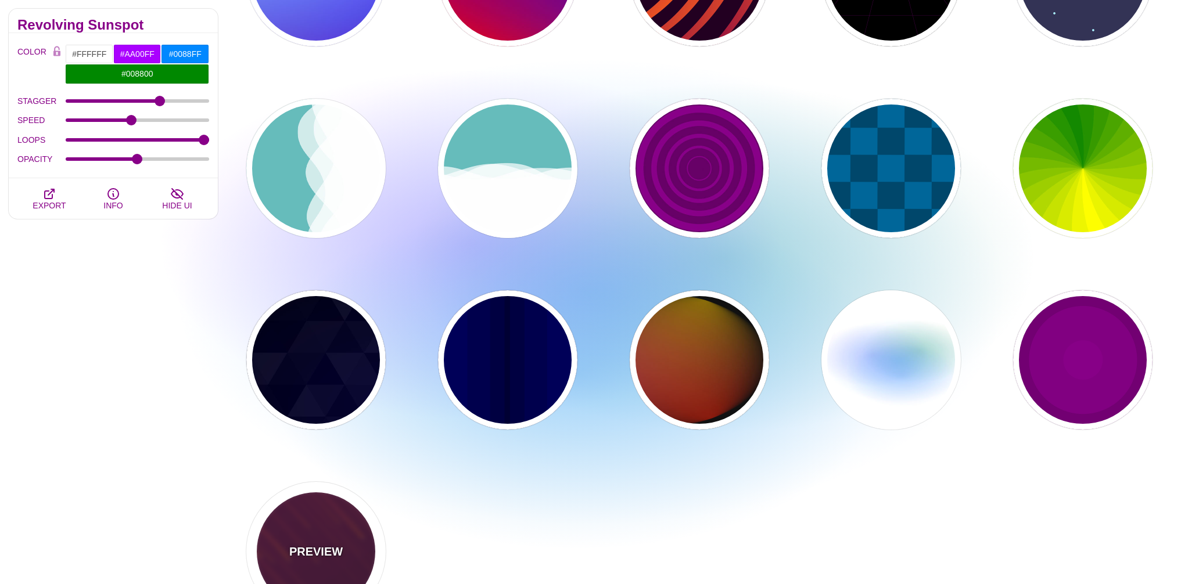
type input "#220022"
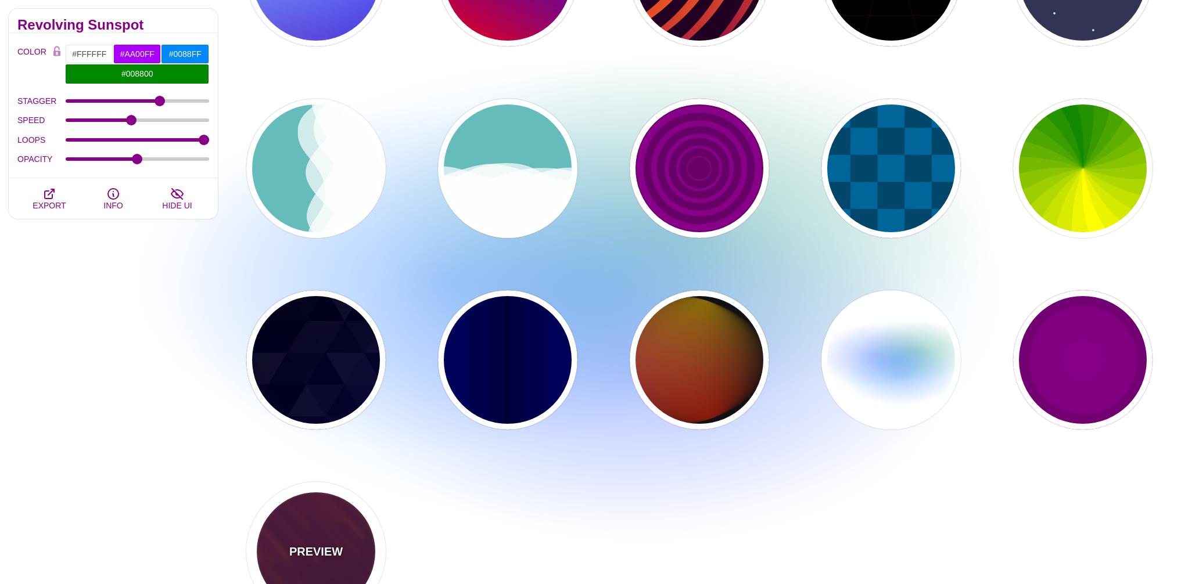
type input "#FF7700"
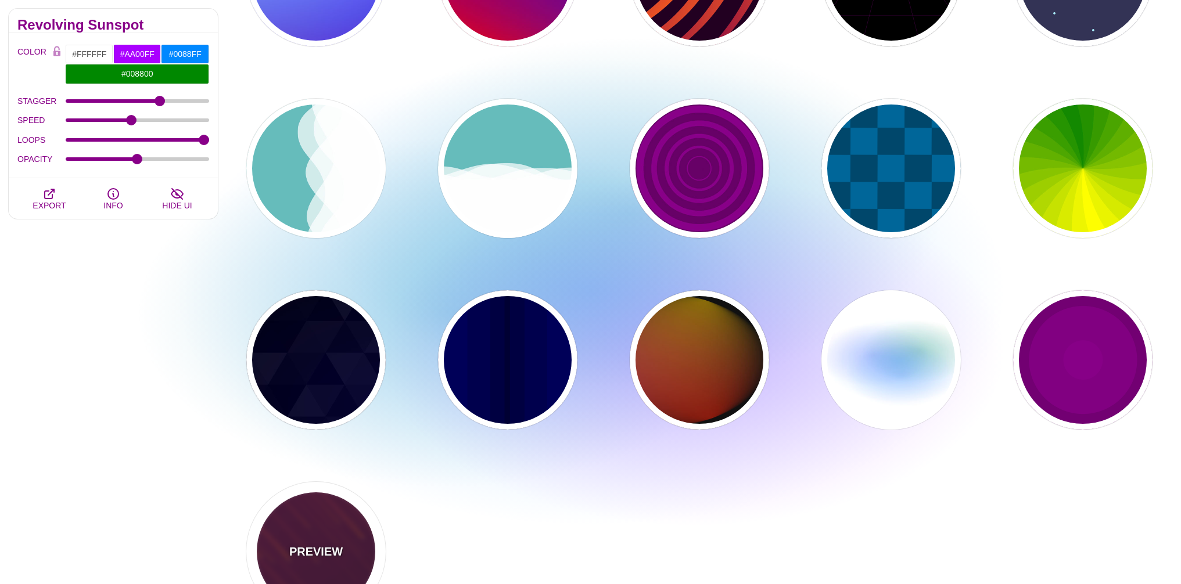
type input "#FFFFFF"
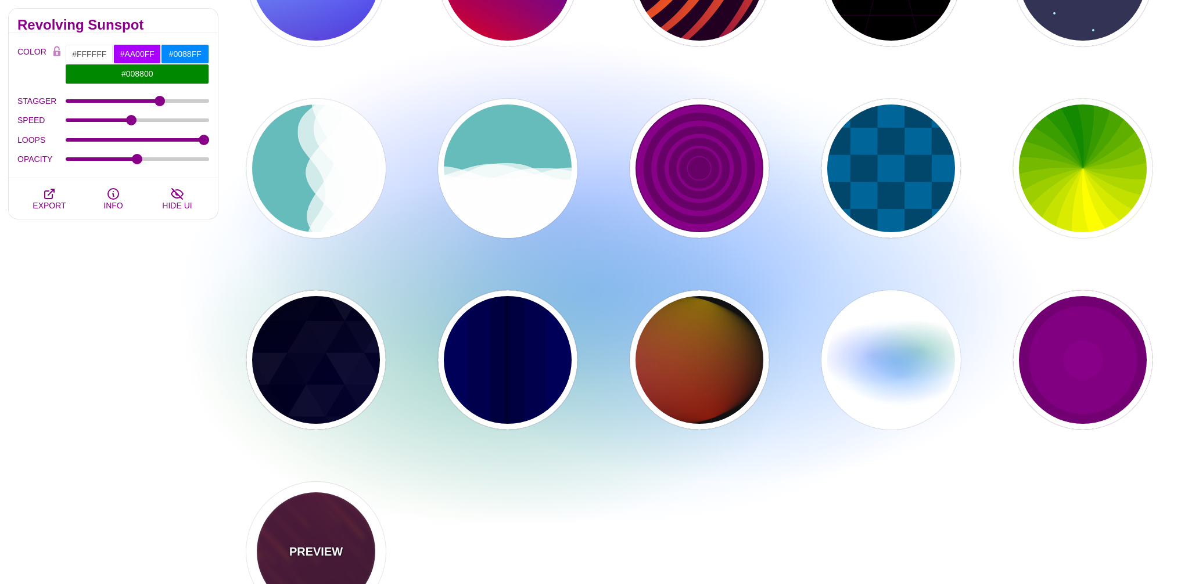
type input "10"
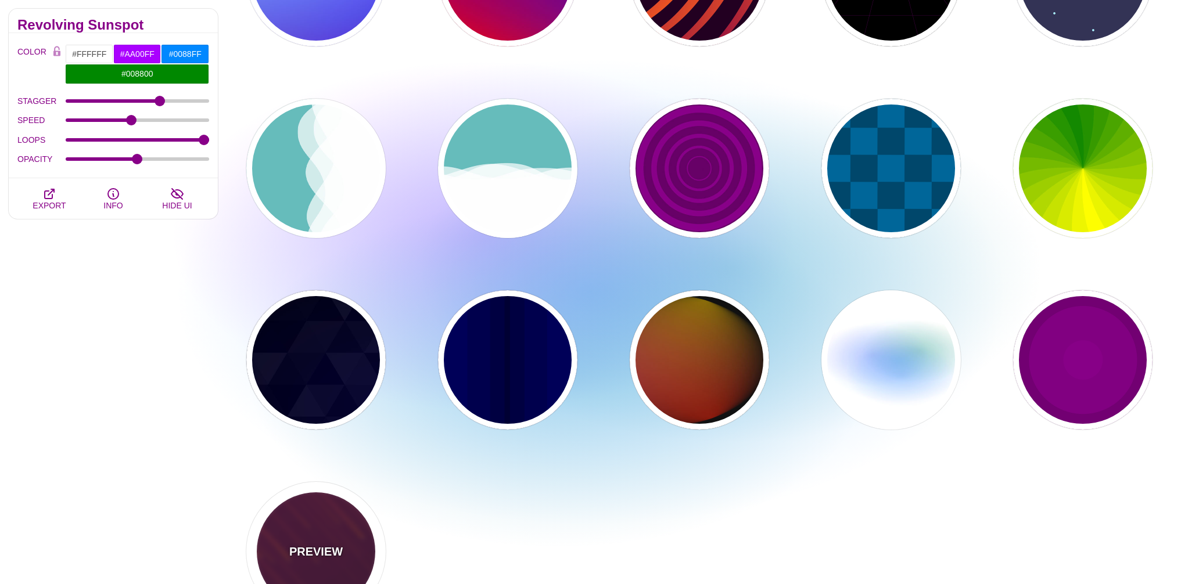
type input "999"
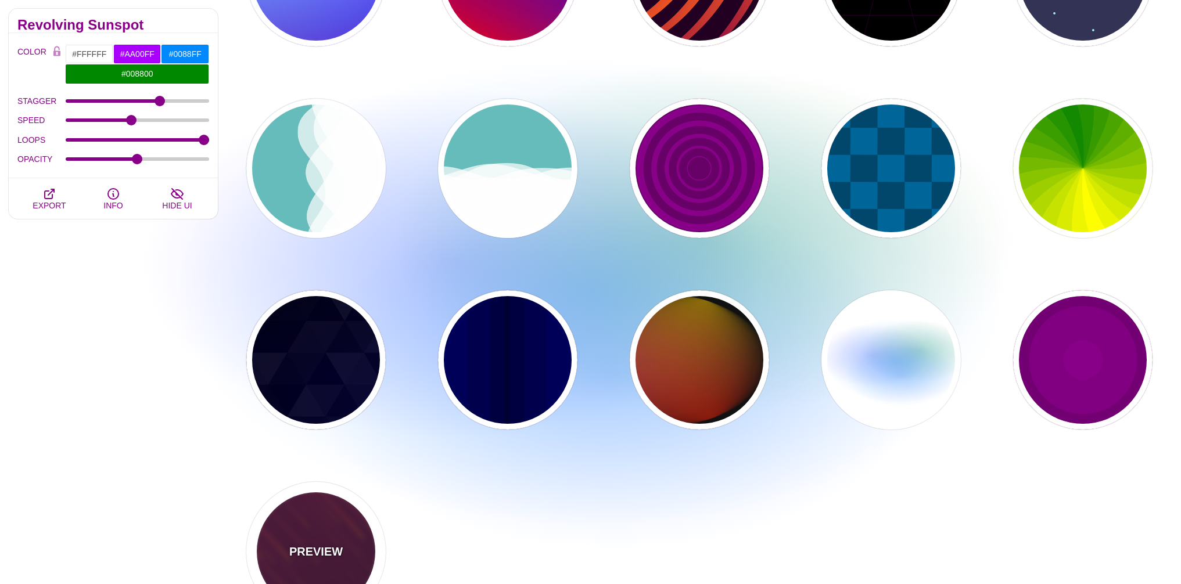
type input "3"
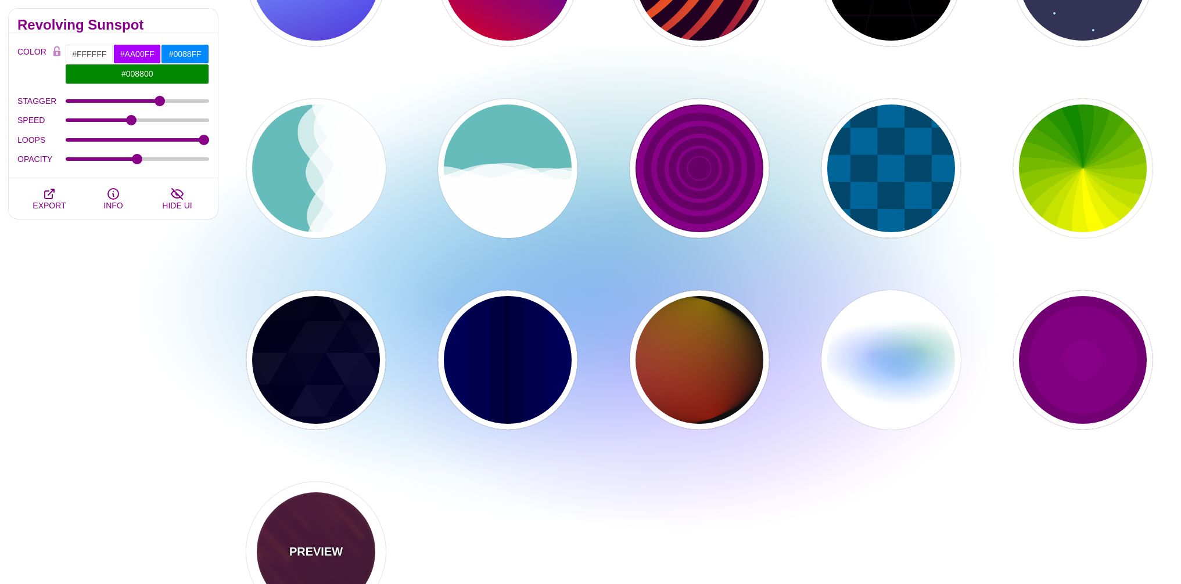
type input "1.5"
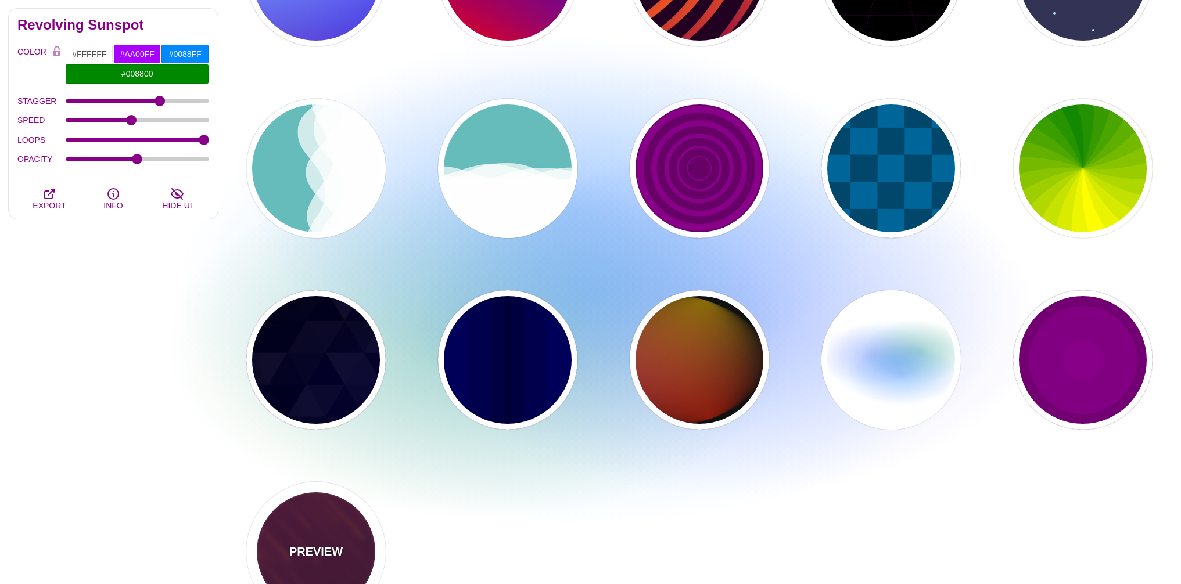
type input "1"
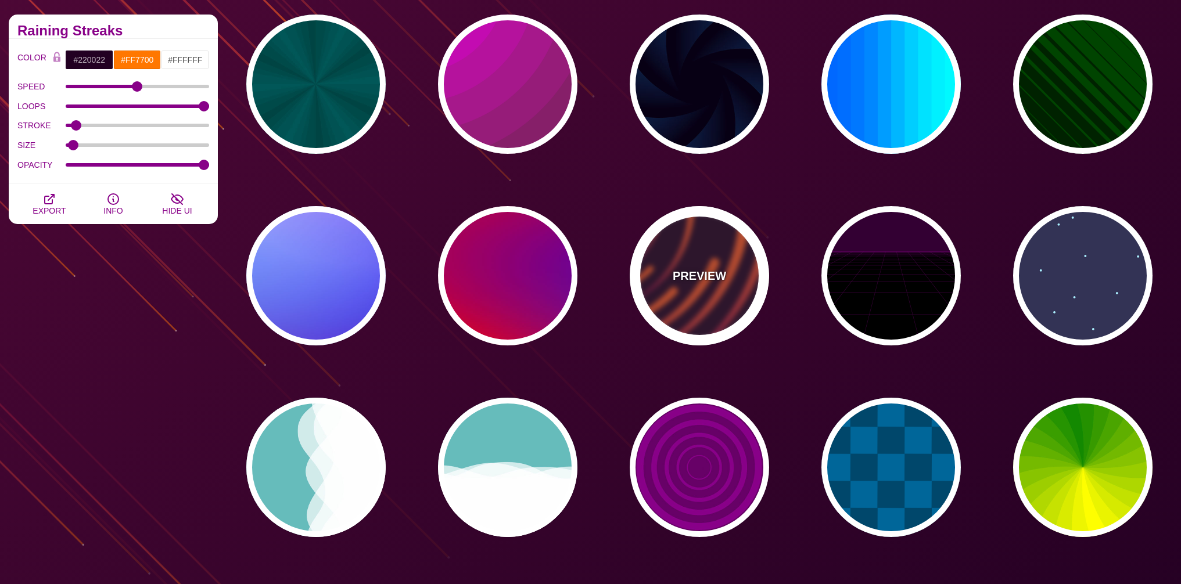
scroll to position [139, 0]
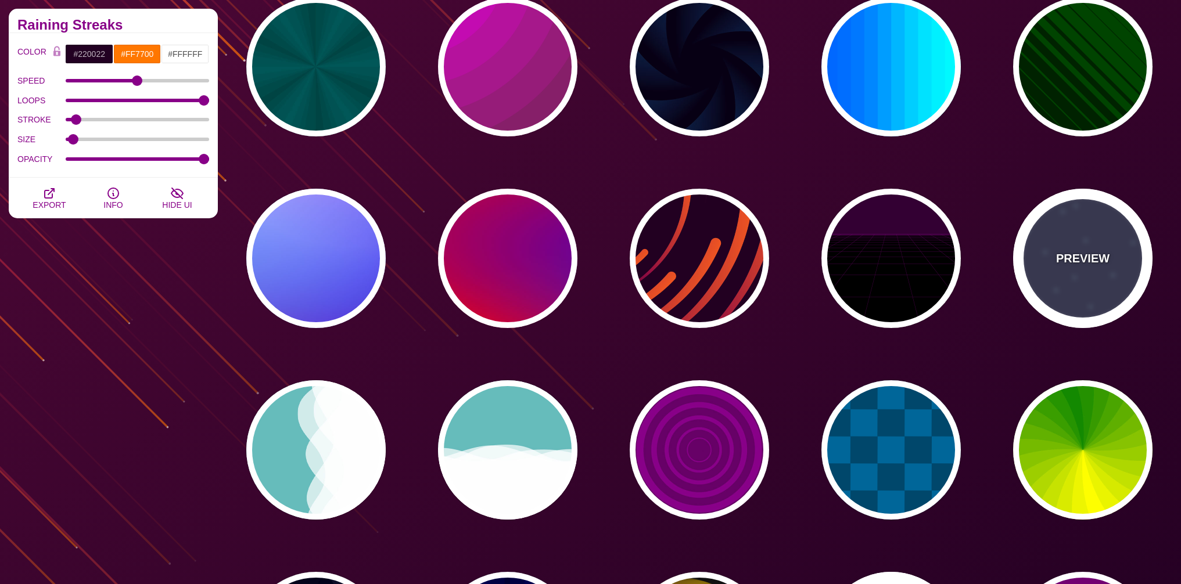
click at [1100, 240] on div "PREVIEW" at bounding box center [1082, 258] width 139 height 139
type input "#333355"
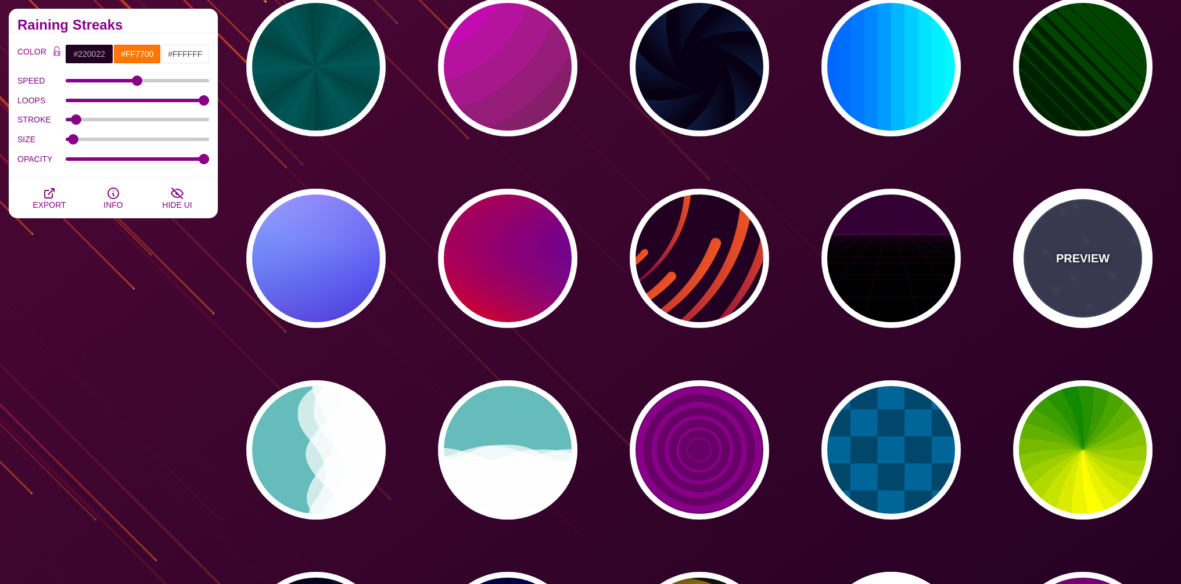
type input "#AAEEFF"
type input "15"
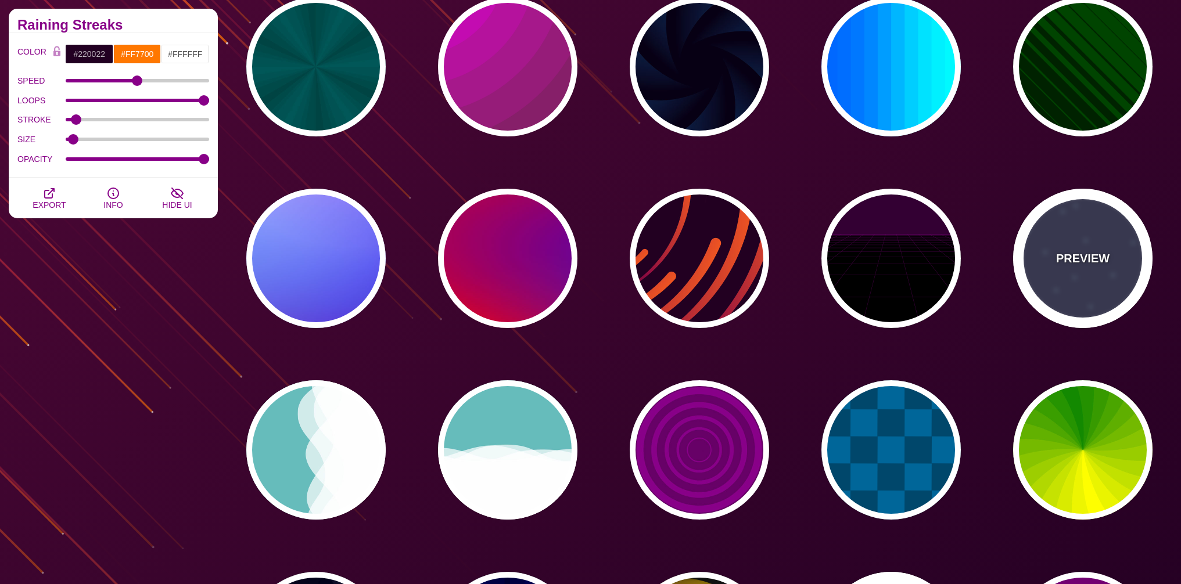
type input "40"
type input "5"
type input "1"
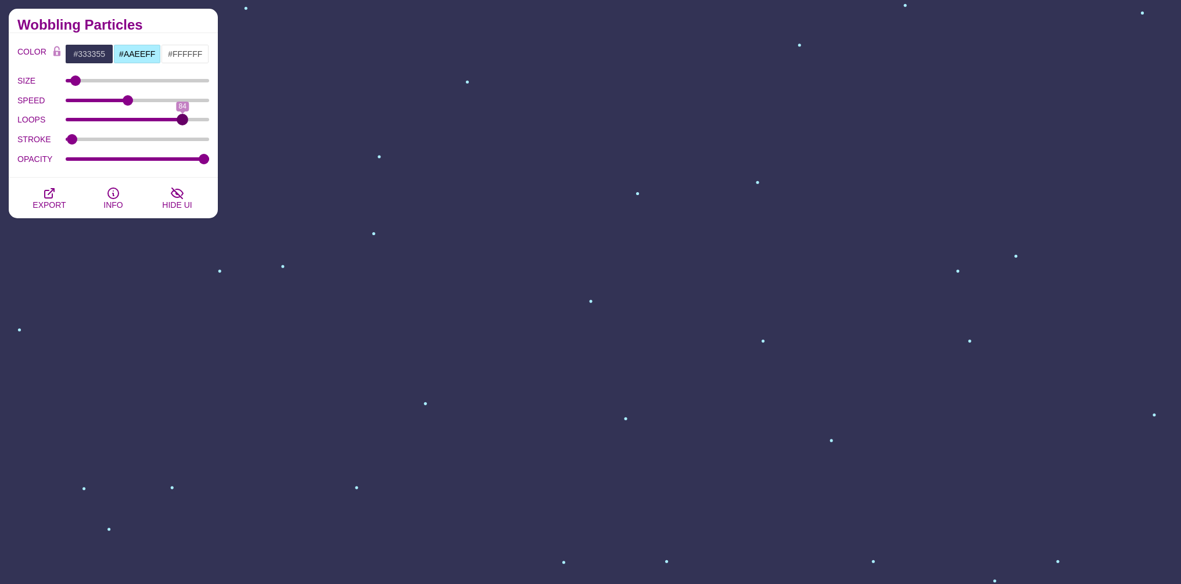
drag, startPoint x: 74, startPoint y: 122, endPoint x: 183, endPoint y: 123, distance: 109.2
click at [183, 122] on input "LOOPS" at bounding box center [138, 119] width 144 height 5
drag, startPoint x: 185, startPoint y: 121, endPoint x: 233, endPoint y: 121, distance: 48.8
click at [210, 121] on input "LOOPS" at bounding box center [138, 119] width 144 height 5
drag, startPoint x: 206, startPoint y: 123, endPoint x: 81, endPoint y: 124, distance: 125.4
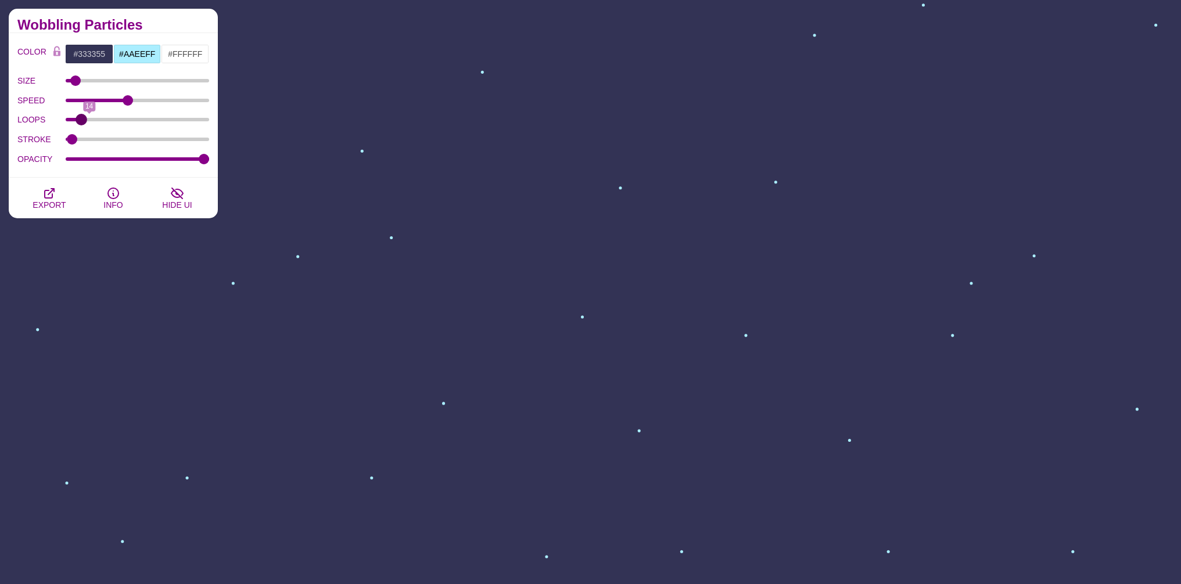
type input "8"
click at [81, 122] on input "LOOPS" at bounding box center [138, 119] width 144 height 5
drag, startPoint x: 133, startPoint y: 102, endPoint x: 67, endPoint y: 110, distance: 66.1
click at [67, 103] on input "SPEED" at bounding box center [138, 100] width 144 height 5
drag, startPoint x: 75, startPoint y: 105, endPoint x: 96, endPoint y: 104, distance: 21.5
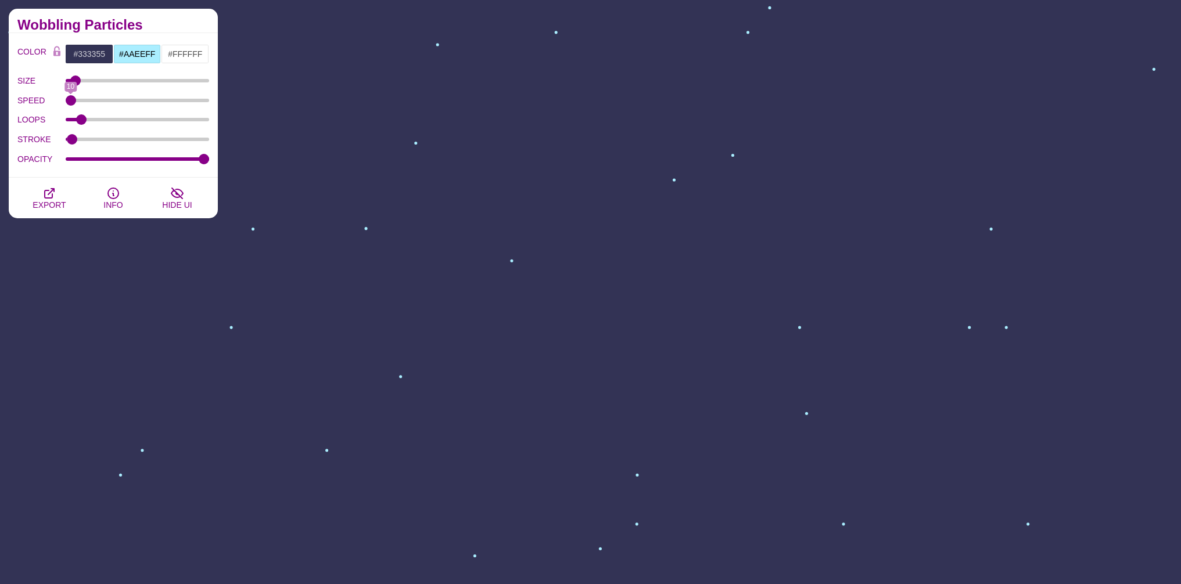
click at [96, 104] on div "SPEED 10" at bounding box center [113, 101] width 192 height 20
drag, startPoint x: 69, startPoint y: 100, endPoint x: 91, endPoint y: 100, distance: 21.5
click at [91, 100] on input "SPEED" at bounding box center [138, 100] width 144 height 5
drag, startPoint x: 89, startPoint y: 100, endPoint x: 116, endPoint y: 100, distance: 26.7
type input "34"
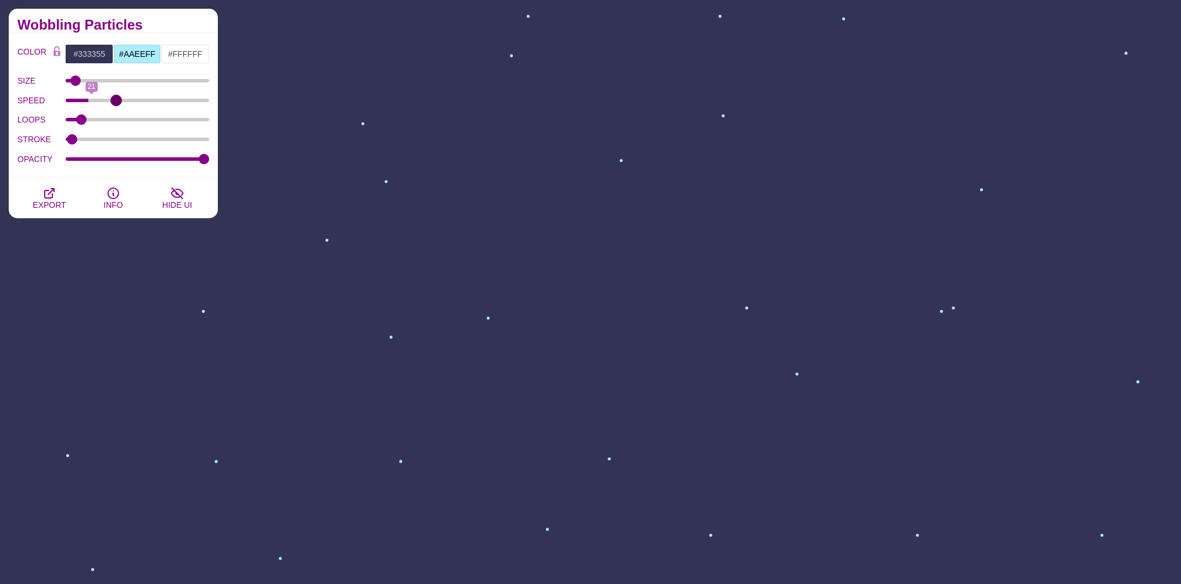
click at [116, 100] on input "SPEED" at bounding box center [138, 100] width 144 height 5
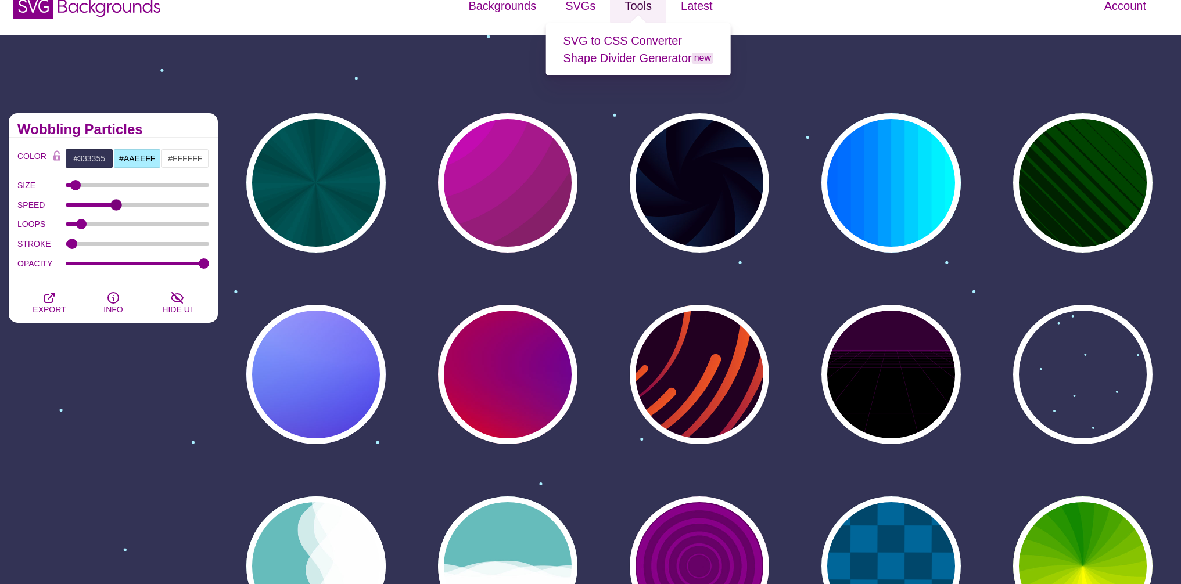
scroll to position [0, 0]
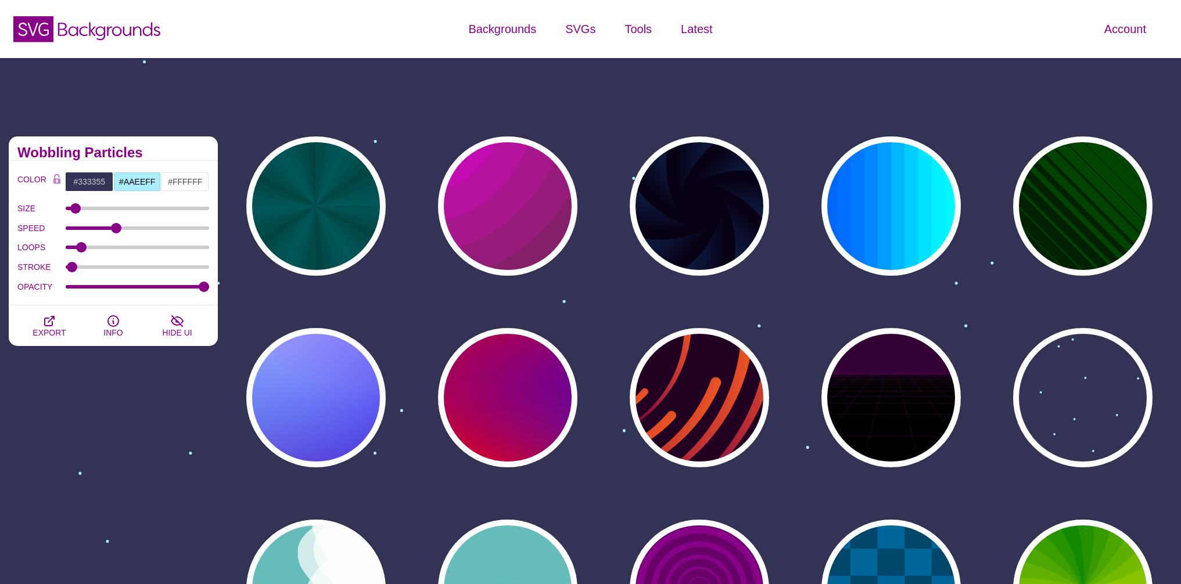
click at [356, 45] on div "SVG Backgrounds Logo" at bounding box center [197, 29] width 394 height 52
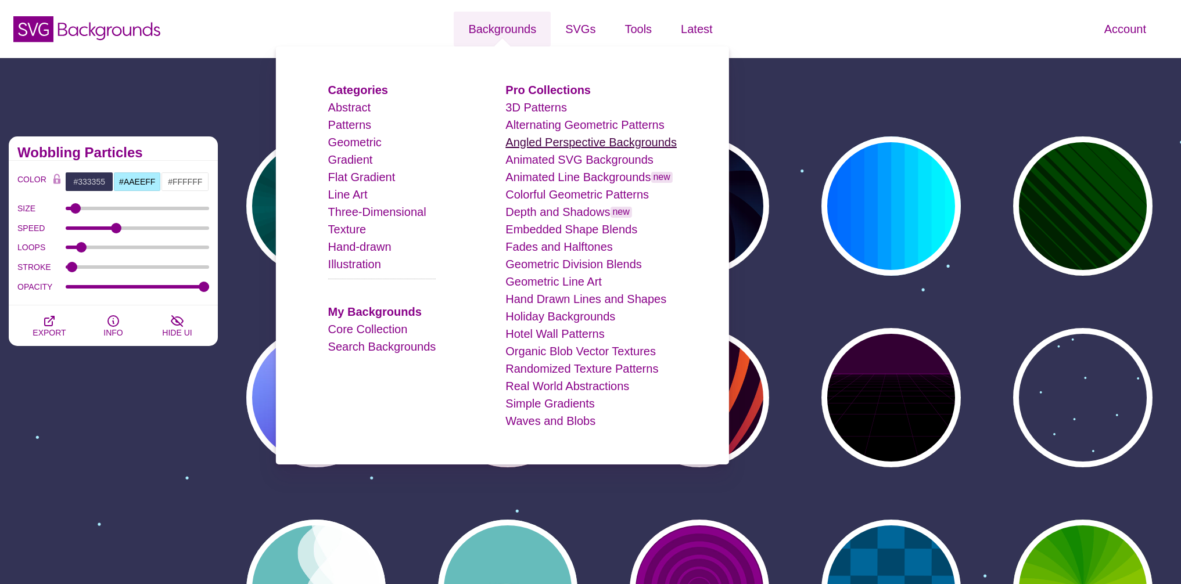
click at [607, 142] on link "Angled Perspective Backgrounds" at bounding box center [590, 142] width 171 height 13
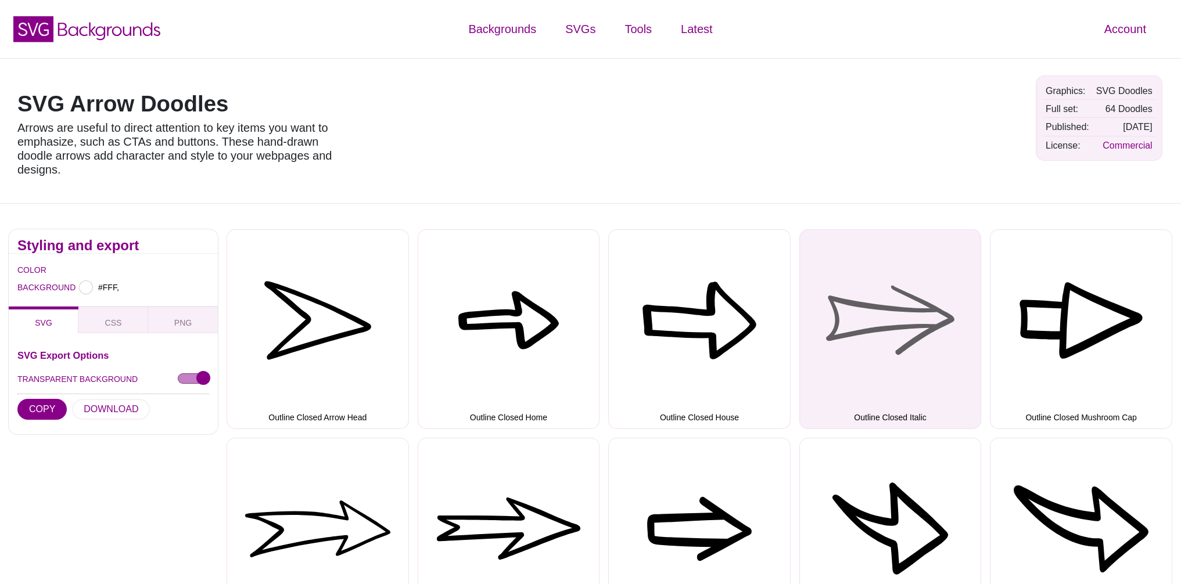
type input "#FFFFFF"
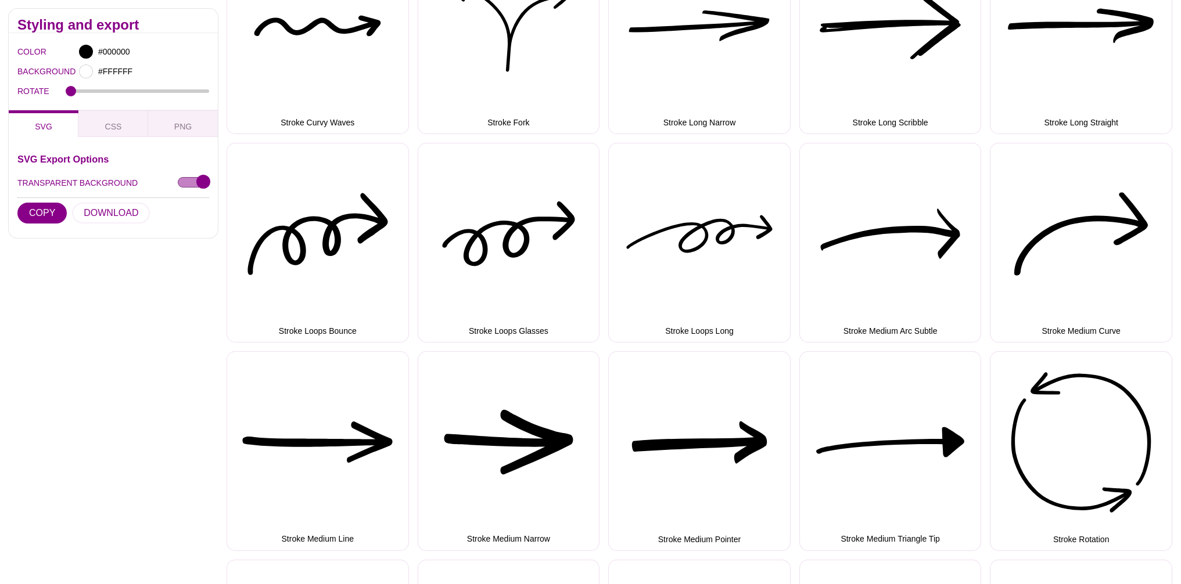
scroll to position [1300, 0]
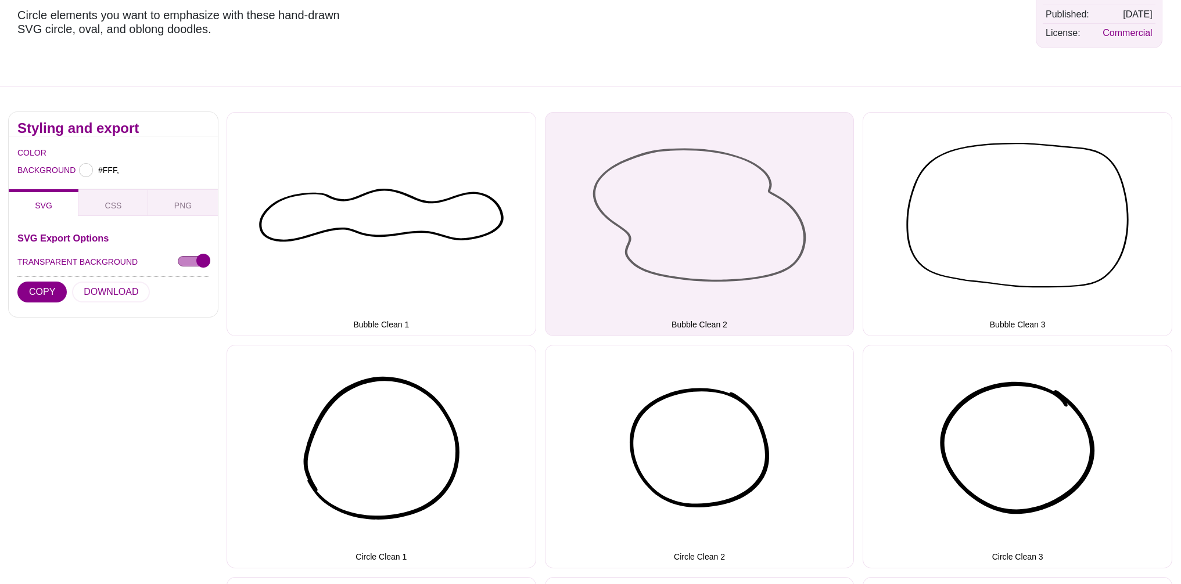
type input "#FFFFFF"
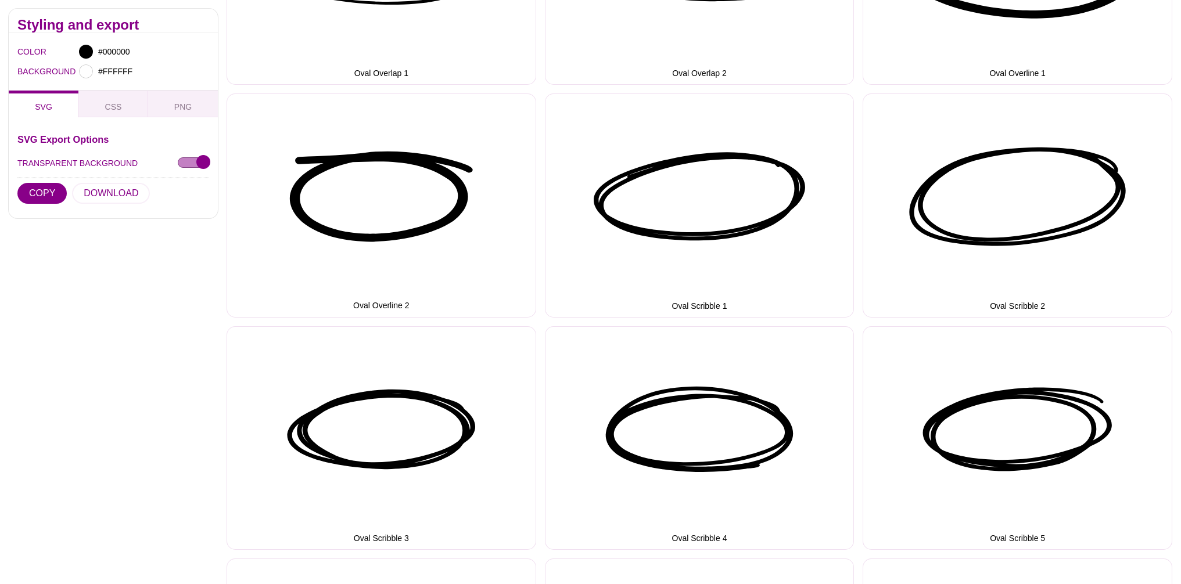
scroll to position [2450, 0]
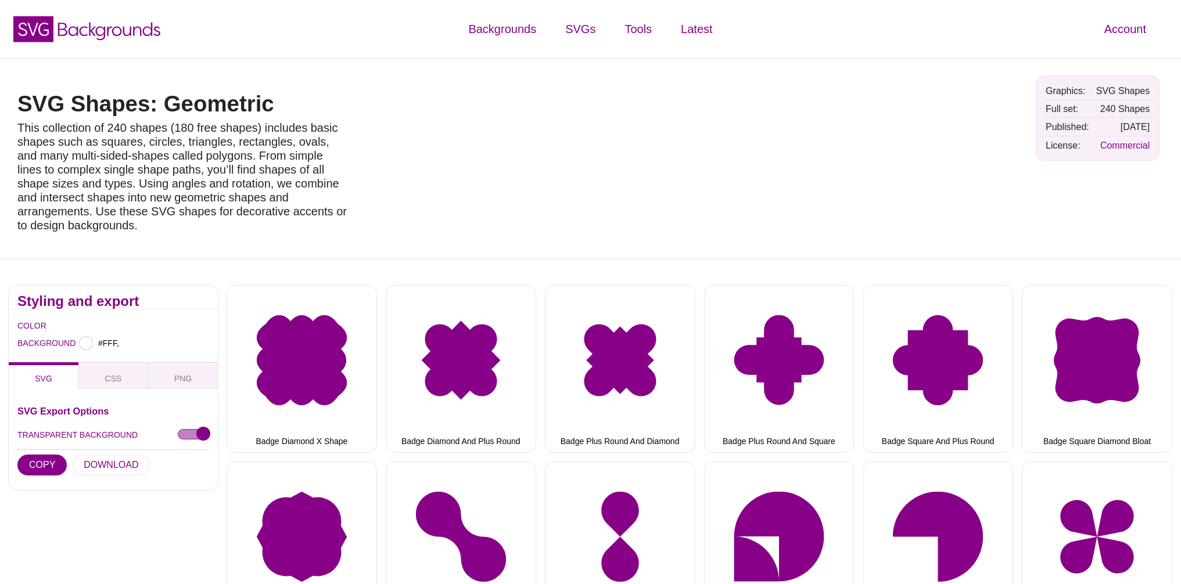
type input "#FFFFFF"
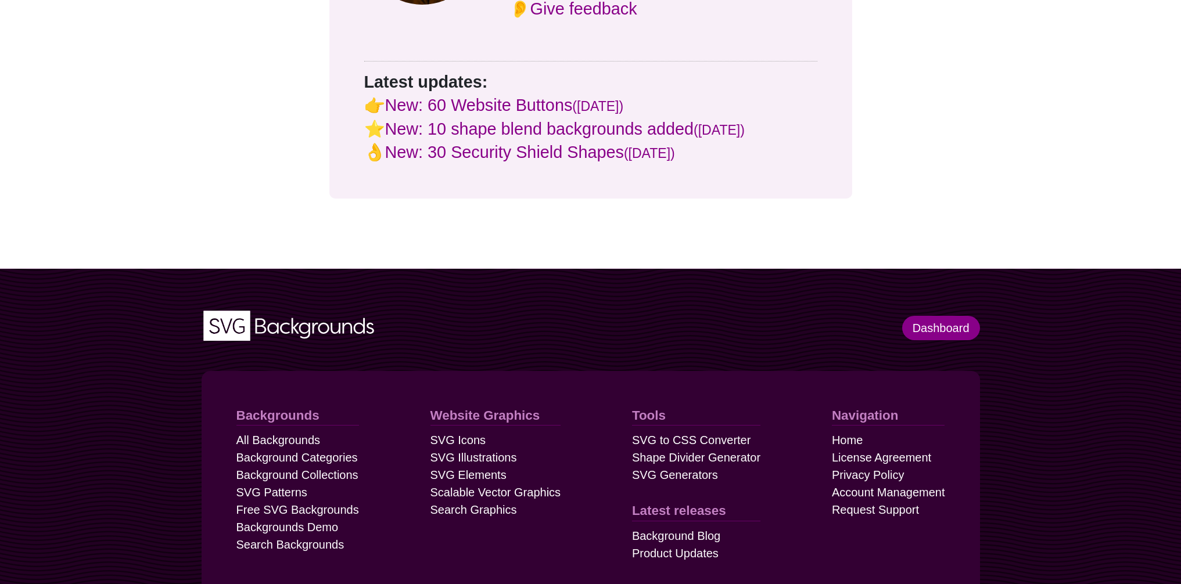
scroll to position [6412, 0]
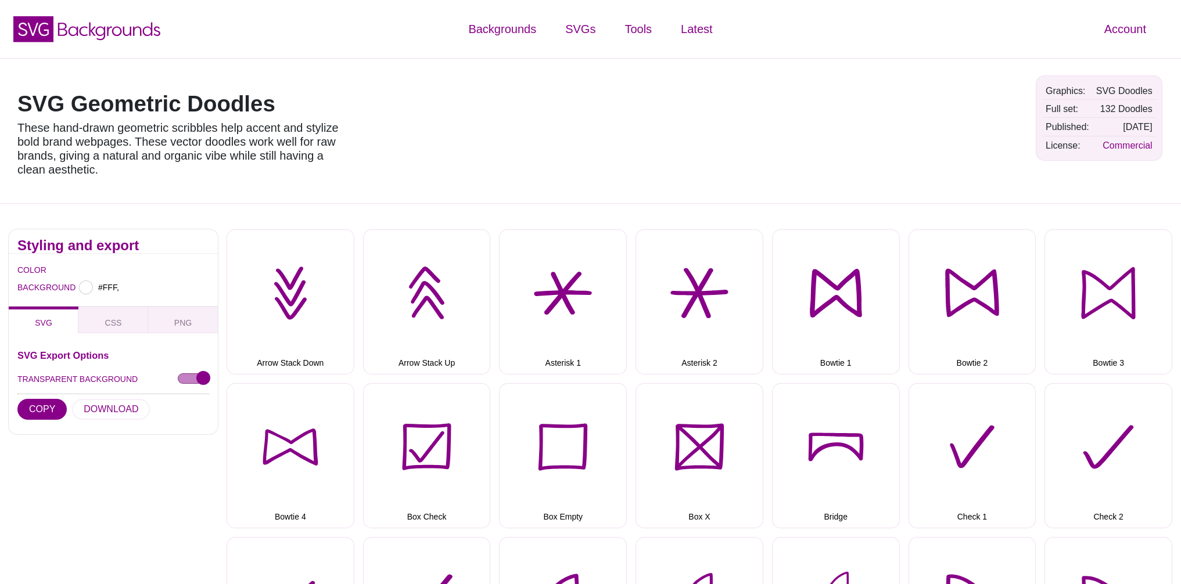
type input "#FFFFFF"
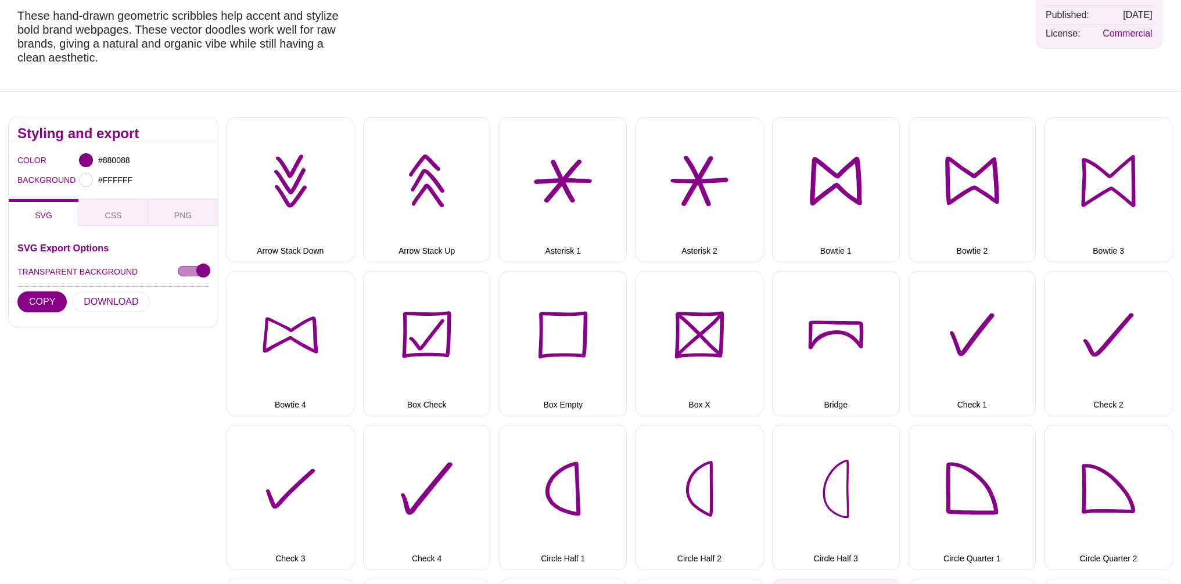
scroll to position [251, 0]
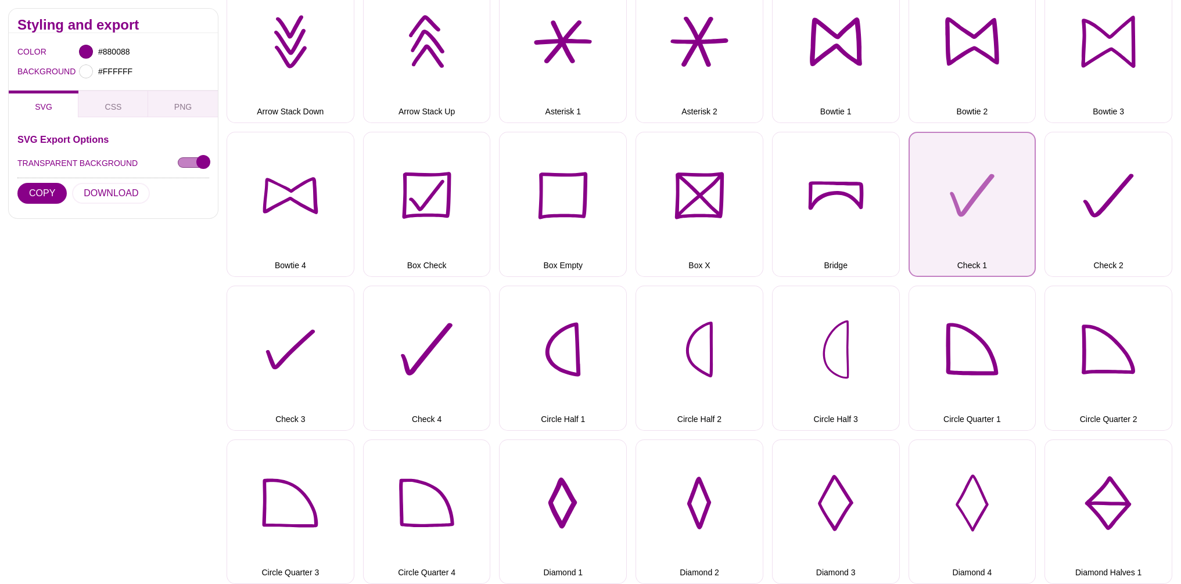
click at [958, 202] on button "Check 1" at bounding box center [972, 204] width 128 height 145
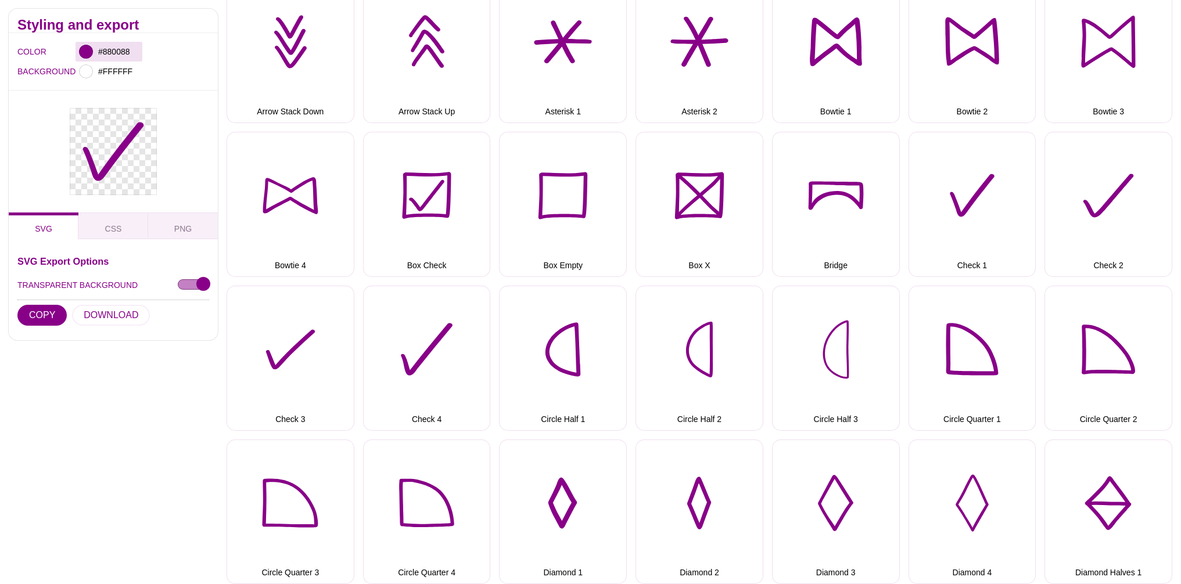
click at [84, 53] on div at bounding box center [86, 52] width 14 height 14
type input "#0F881A"
drag, startPoint x: 224, startPoint y: 80, endPoint x: 225, endPoint y: 63, distance: 17.5
click at [225, 63] on div at bounding box center [259, 108] width 241 height 128
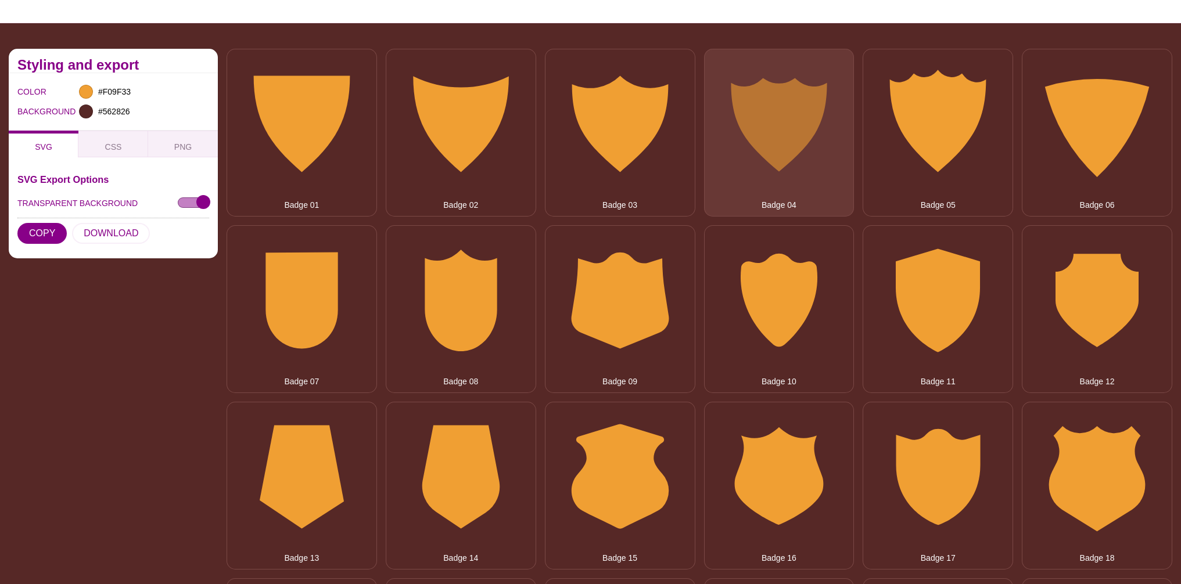
scroll to position [337, 0]
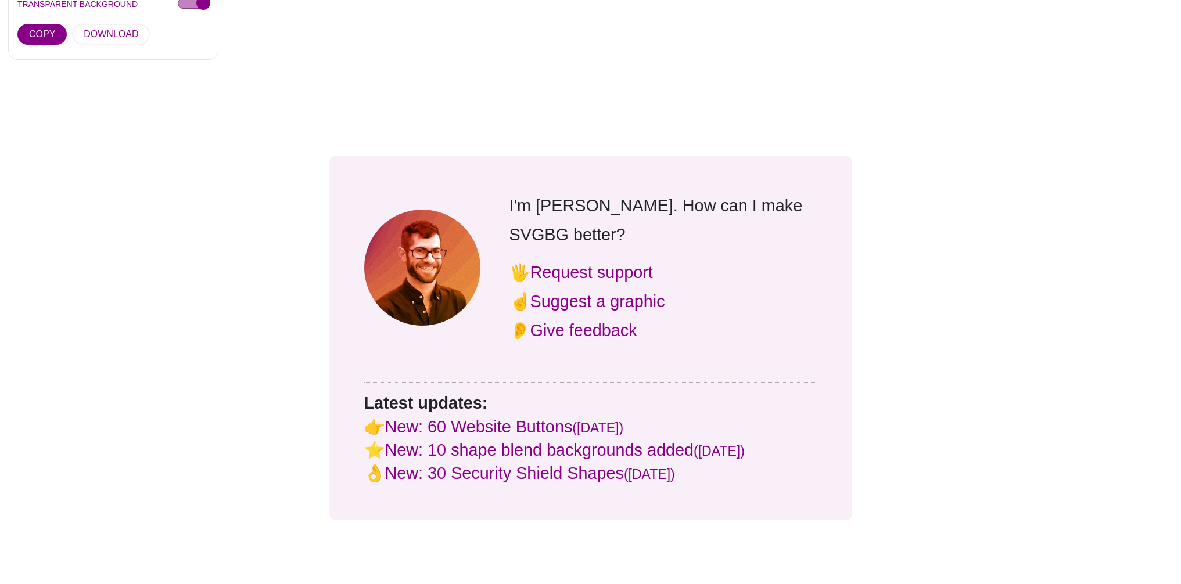
scroll to position [1587, 0]
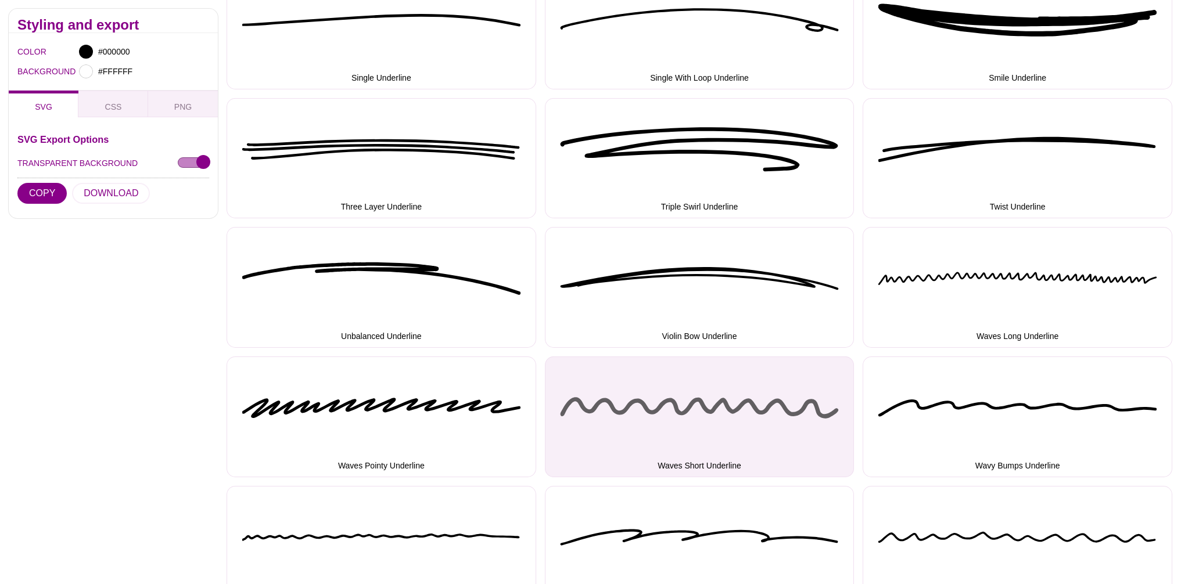
scroll to position [1647, 0]
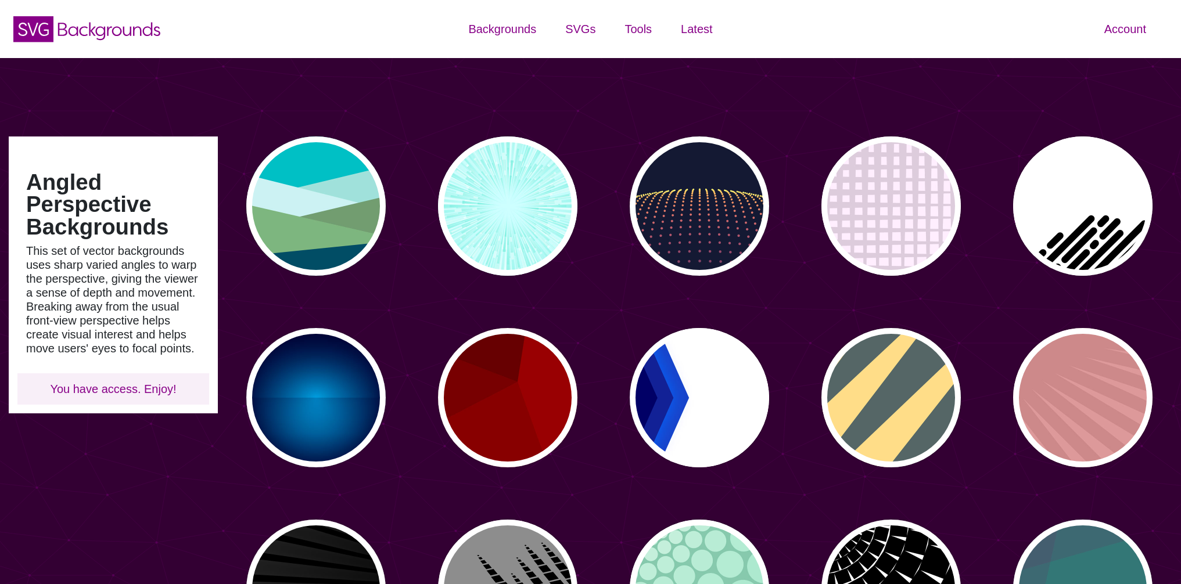
type input "#450057"
type input "#FFFFFF"
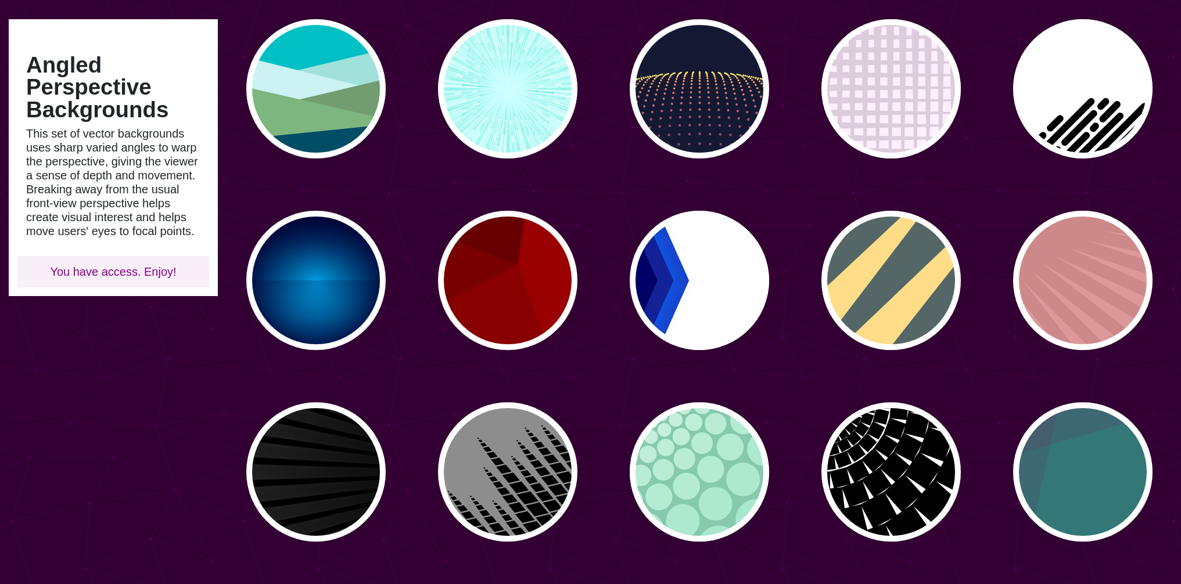
scroll to position [63, 0]
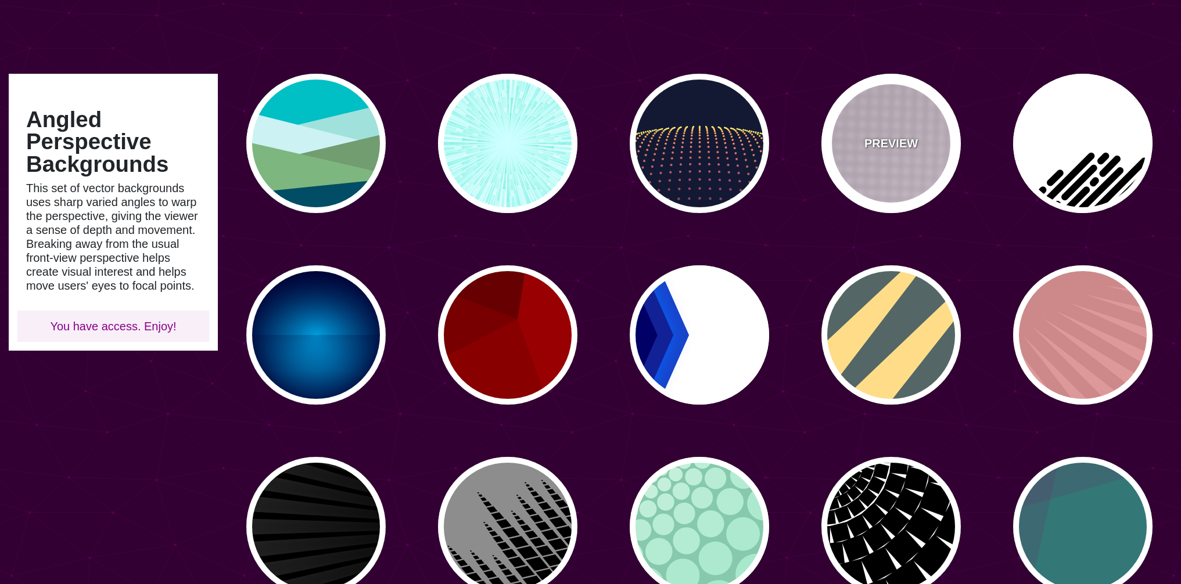
click at [891, 148] on p "PREVIEW" at bounding box center [890, 143] width 53 height 17
type input "#FFEEFF"
type input "#DDCCDD"
type input "0"
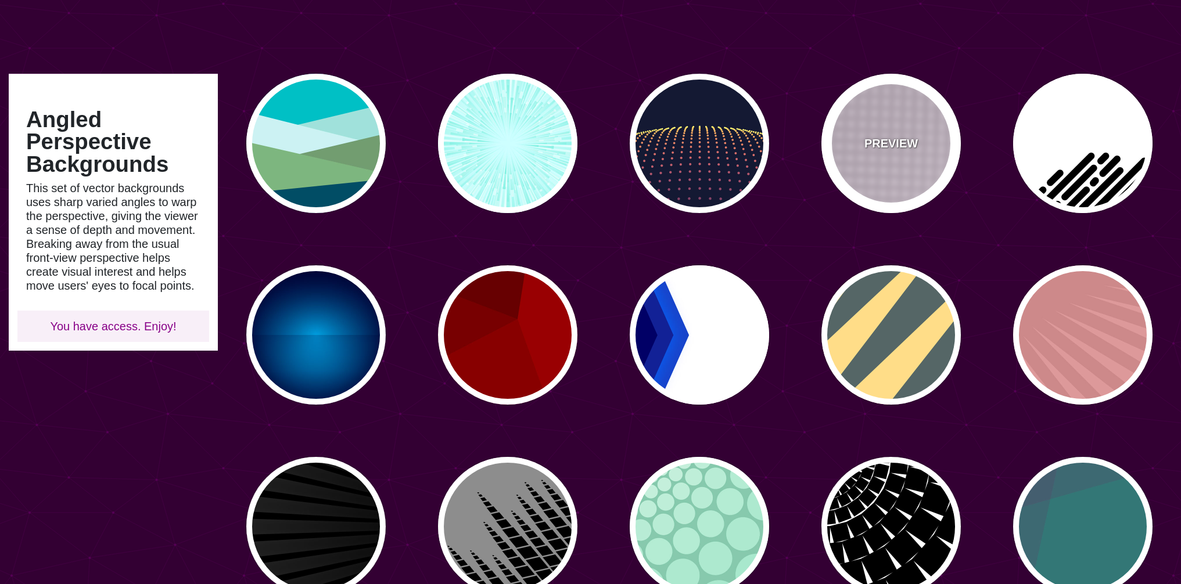
type input "0"
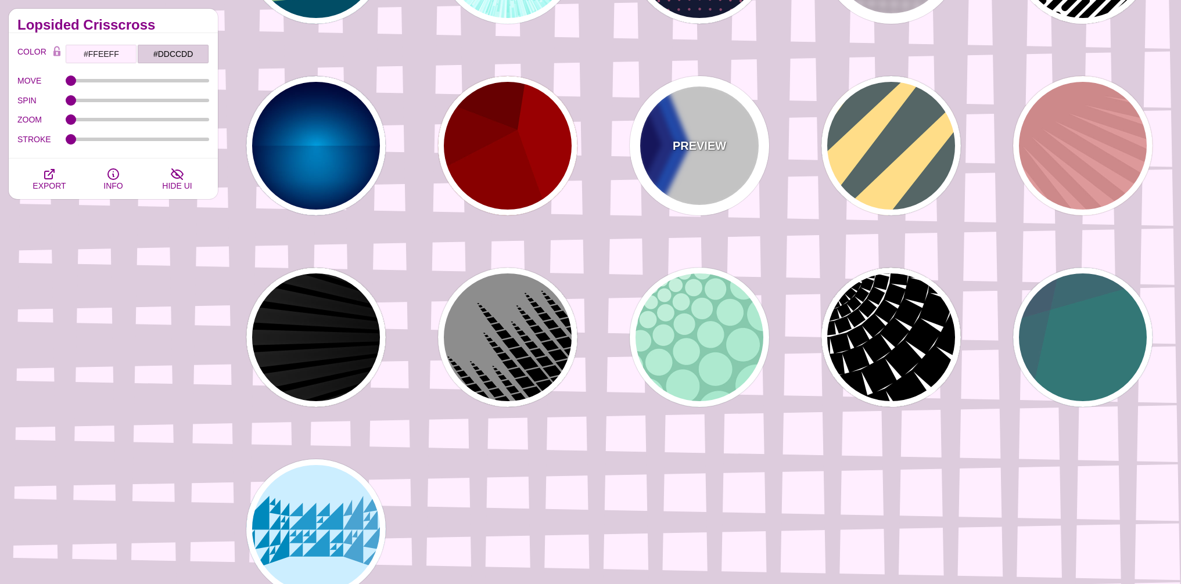
scroll to position [286, 0]
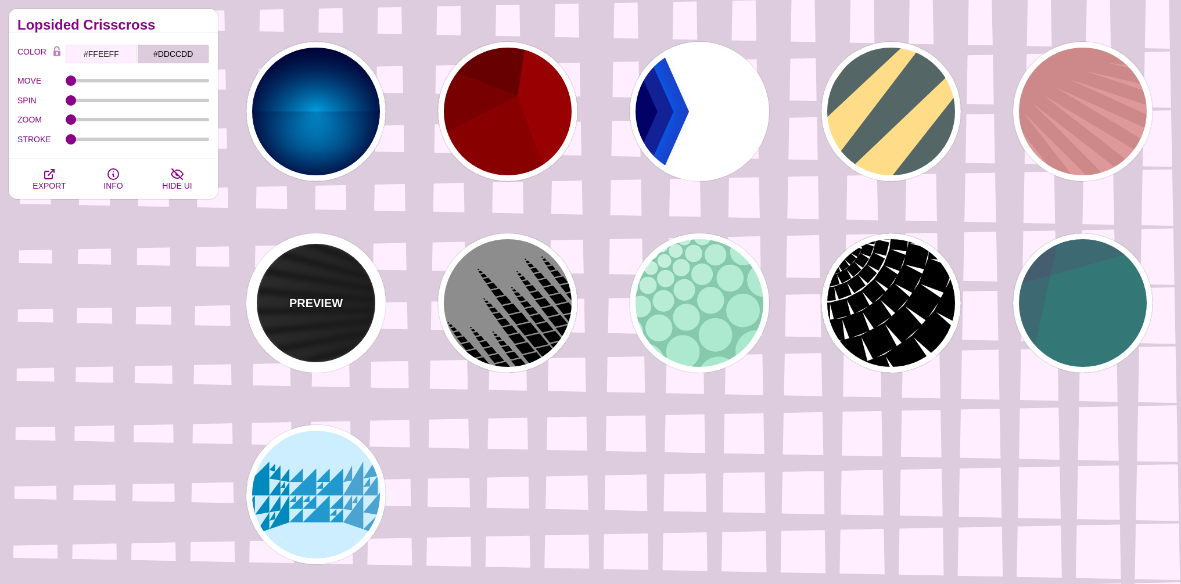
click at [291, 341] on div "PREVIEW" at bounding box center [315, 302] width 139 height 139
type input "#000000"
type input "#FFFFFF"
type input "50"
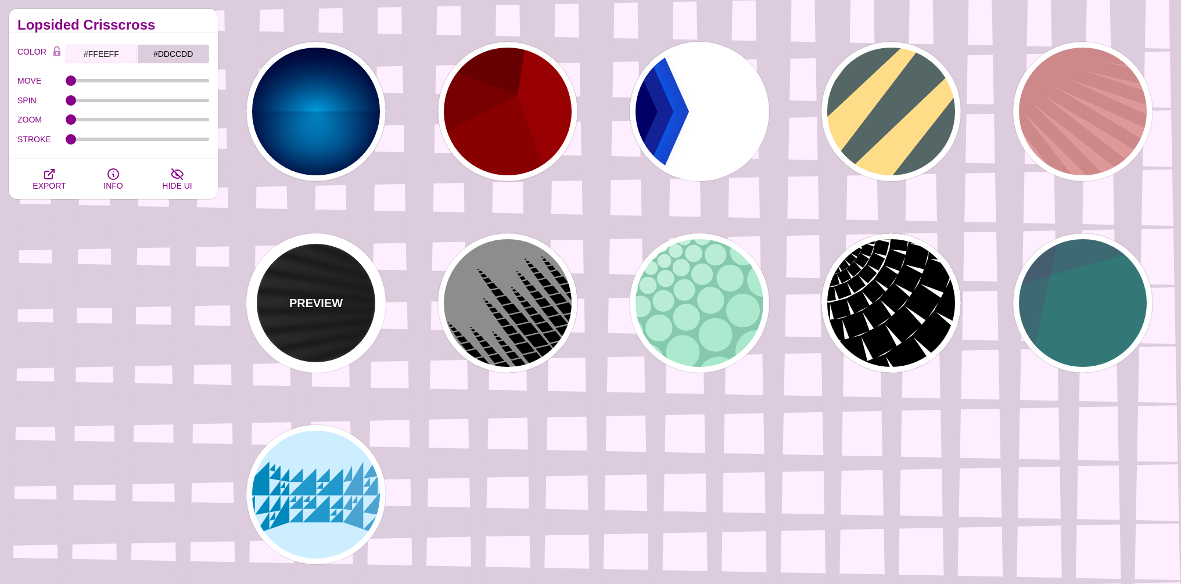
type input "0.2"
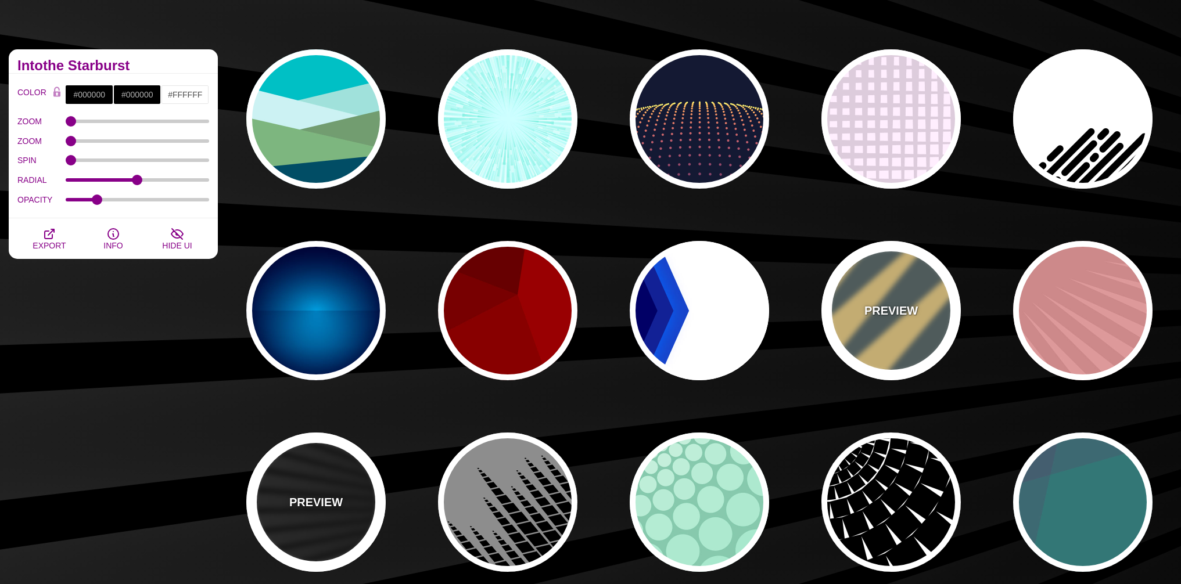
scroll to position [65, 0]
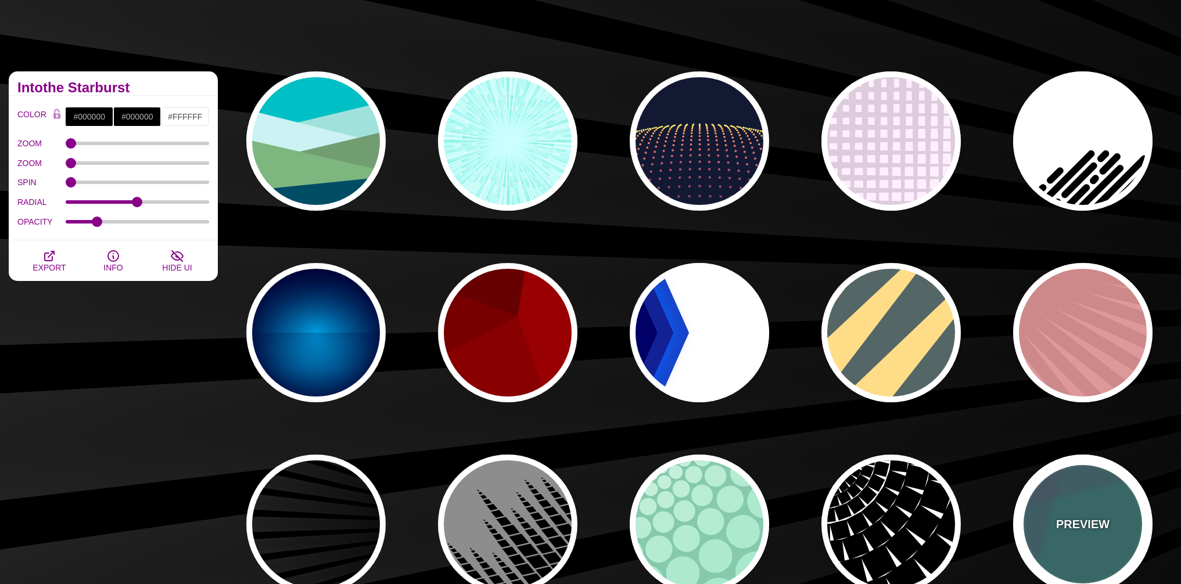
click at [1046, 499] on div "PREVIEW" at bounding box center [1082, 524] width 139 height 139
type input "#337777"
type input "#663366"
type input "#55CC77"
type input "0.2"
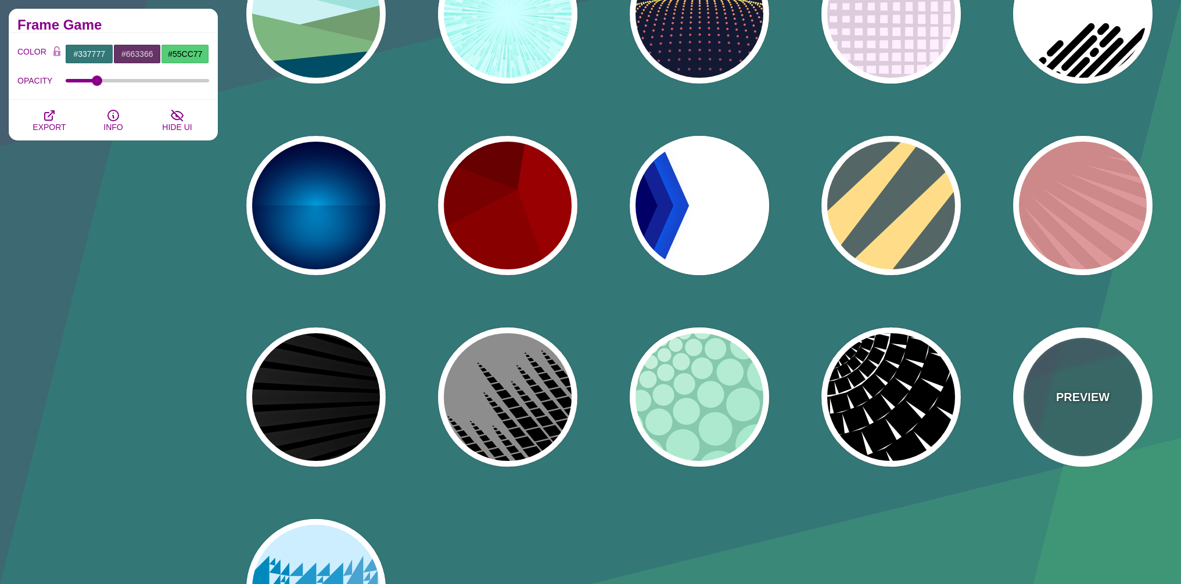
scroll to position [0, 0]
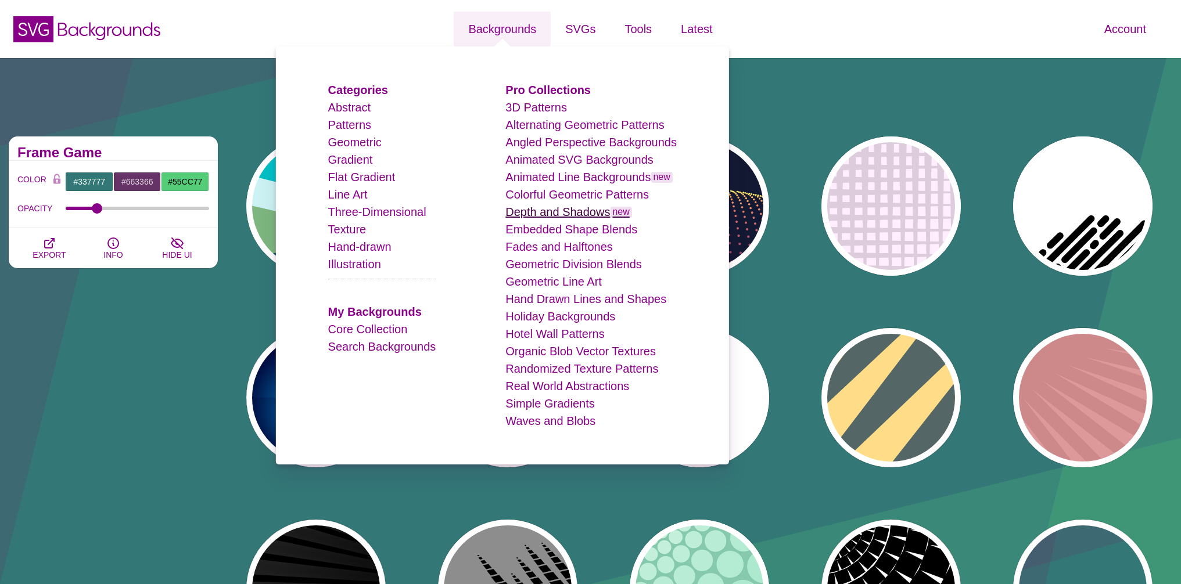
click at [564, 213] on link "Depth and Shadows new" at bounding box center [568, 212] width 127 height 13
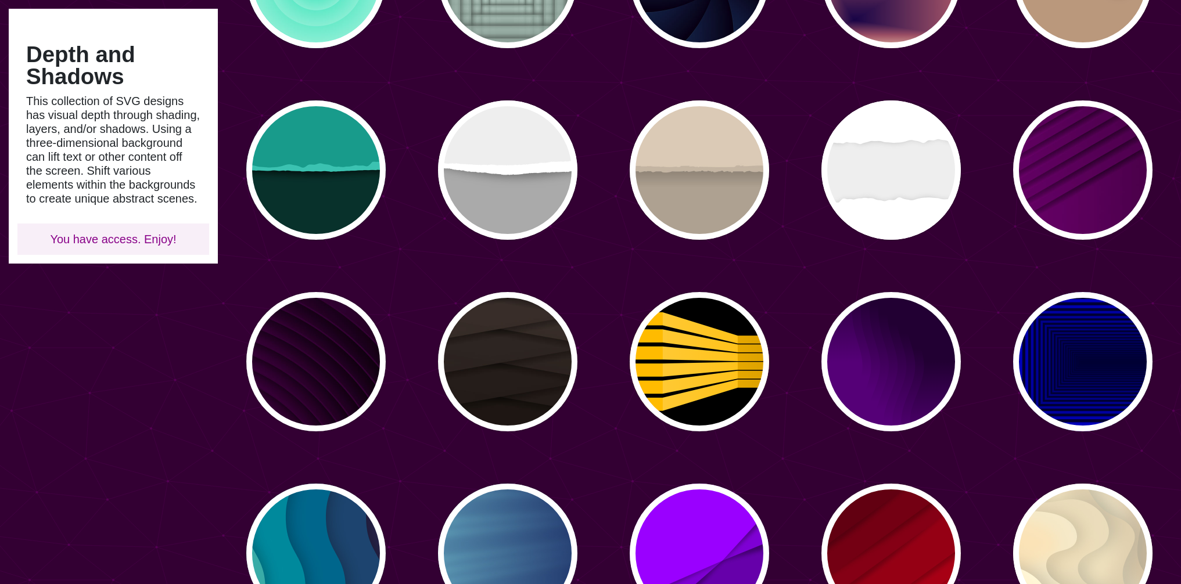
scroll to position [343, 0]
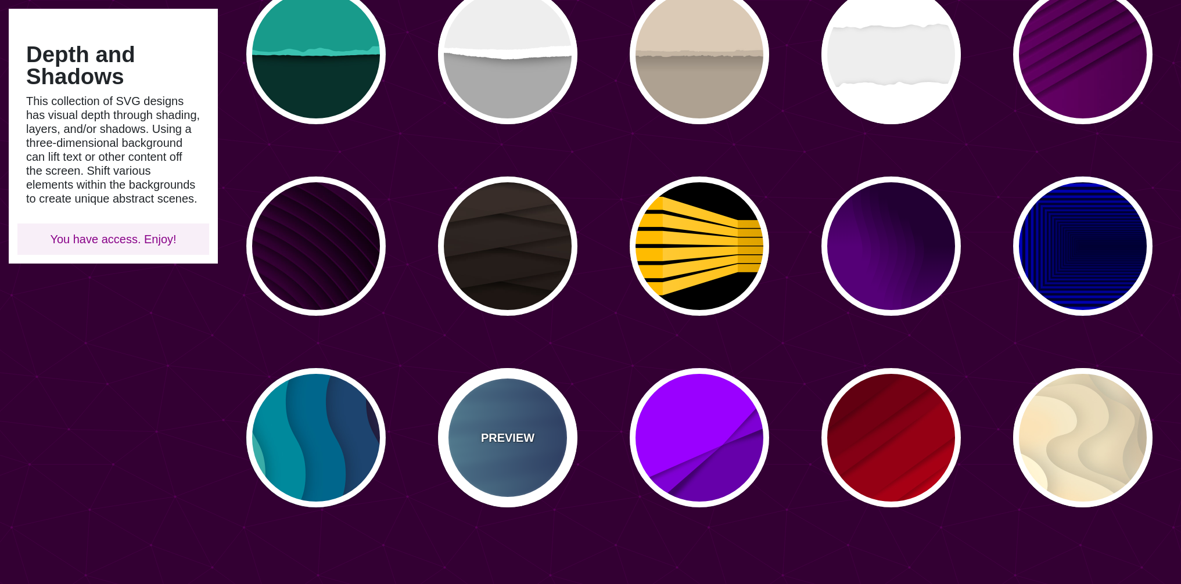
click at [524, 409] on div "PREVIEW" at bounding box center [507, 437] width 139 height 139
type input "#000044"
type input "#99FFFF"
type input "0.25"
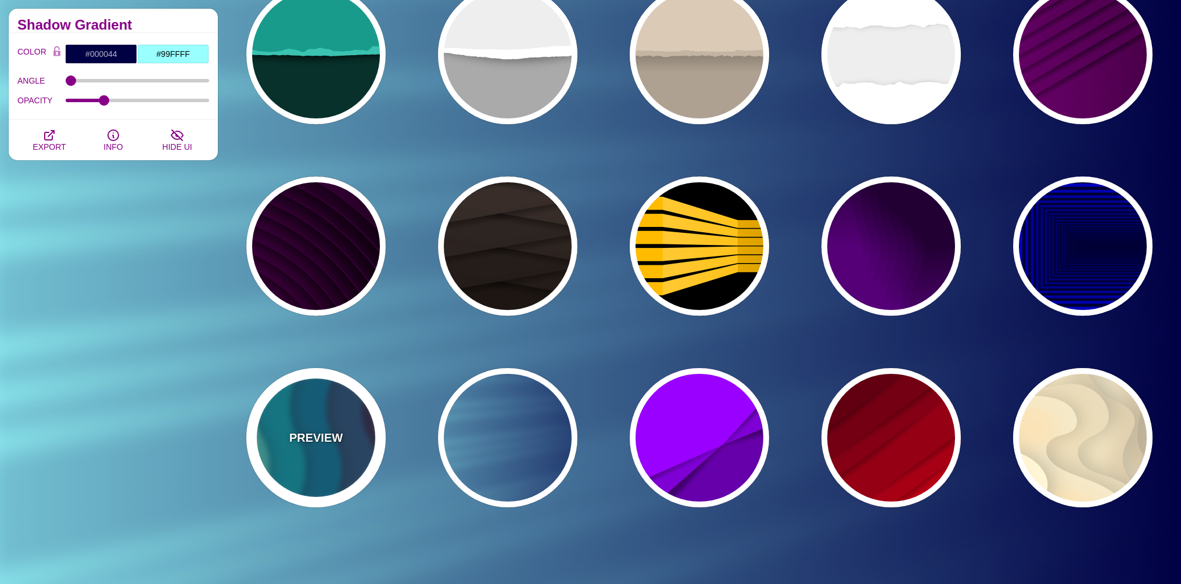
click at [289, 423] on div "PREVIEW" at bounding box center [315, 437] width 139 height 139
type input "#220022"
type input "#77CCAA"
type input "0"
type input "0.3"
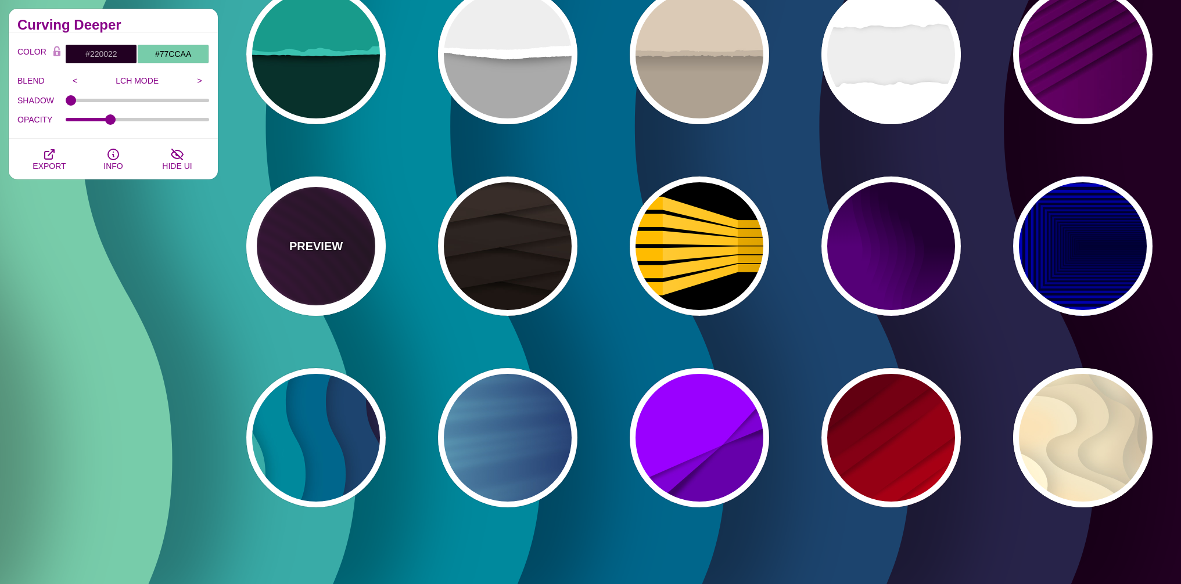
click at [323, 258] on div "PREVIEW" at bounding box center [315, 246] width 139 height 139
type input "#110011"
type input "#550055"
type input "#330033"
type input "0"
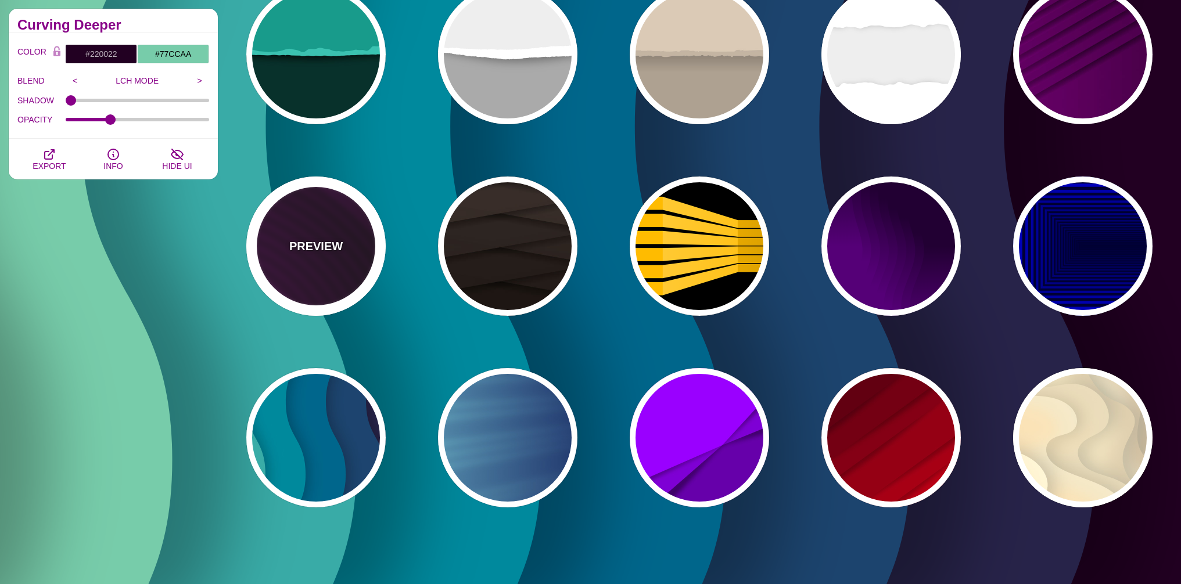
type input "4000"
type input "10"
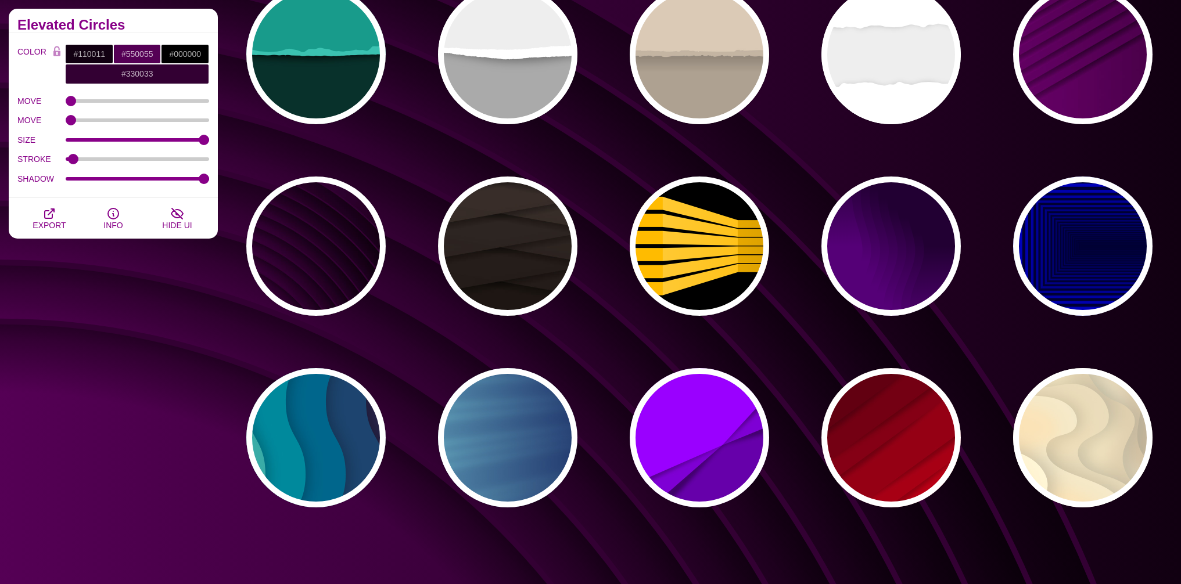
click at [818, 422] on div "PREVIEW PREVIEW PREVIEW PREVIEW PREVIEW PREVIEW PREVIEW PREVIEW PREVIEW PREVIEW…" at bounding box center [703, 151] width 954 height 732
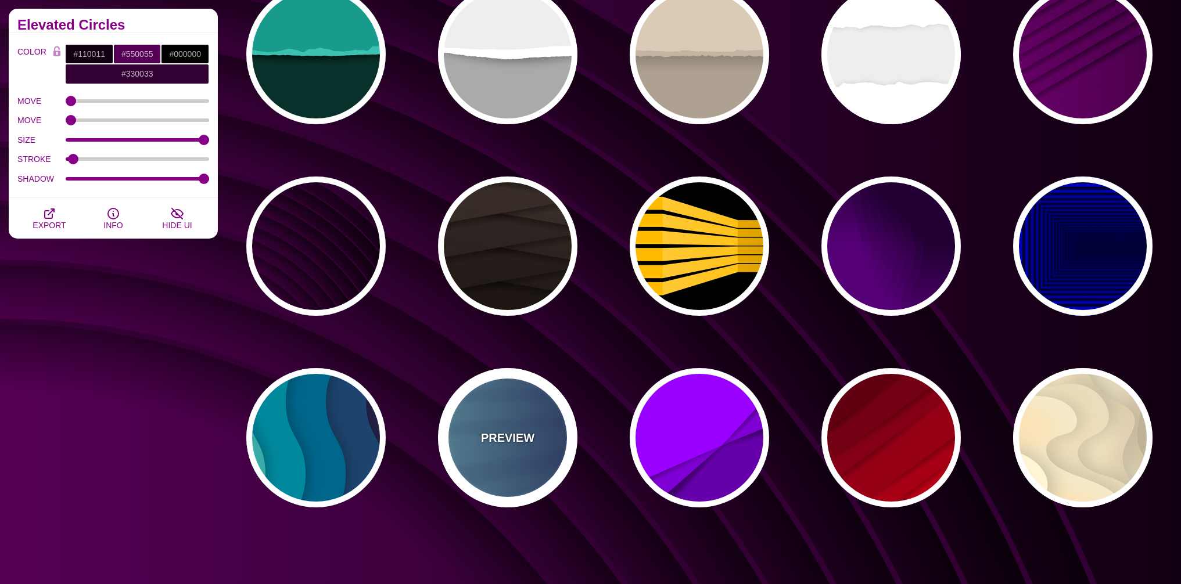
click at [531, 433] on p "PREVIEW" at bounding box center [507, 437] width 53 height 17
type input "#000044"
type input "#99FFFF"
type input "1"
type input "0.25"
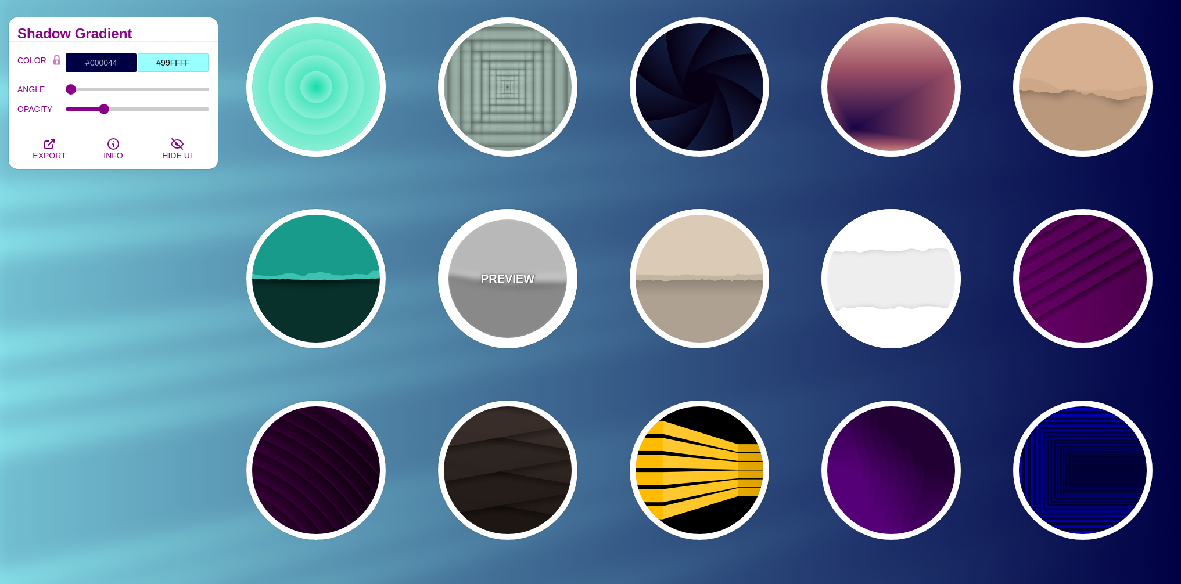
scroll to position [0, 0]
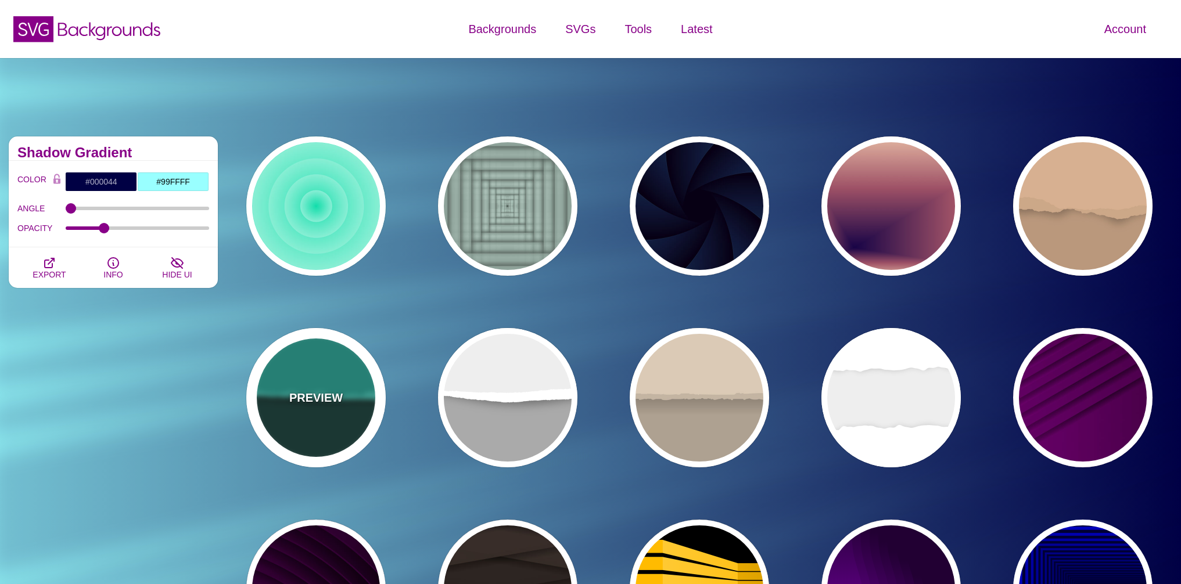
click at [373, 382] on div "PREVIEW" at bounding box center [315, 397] width 139 height 139
type input "#08312B"
type input "#189B8A"
type input "#3BC3B0"
type input "0"
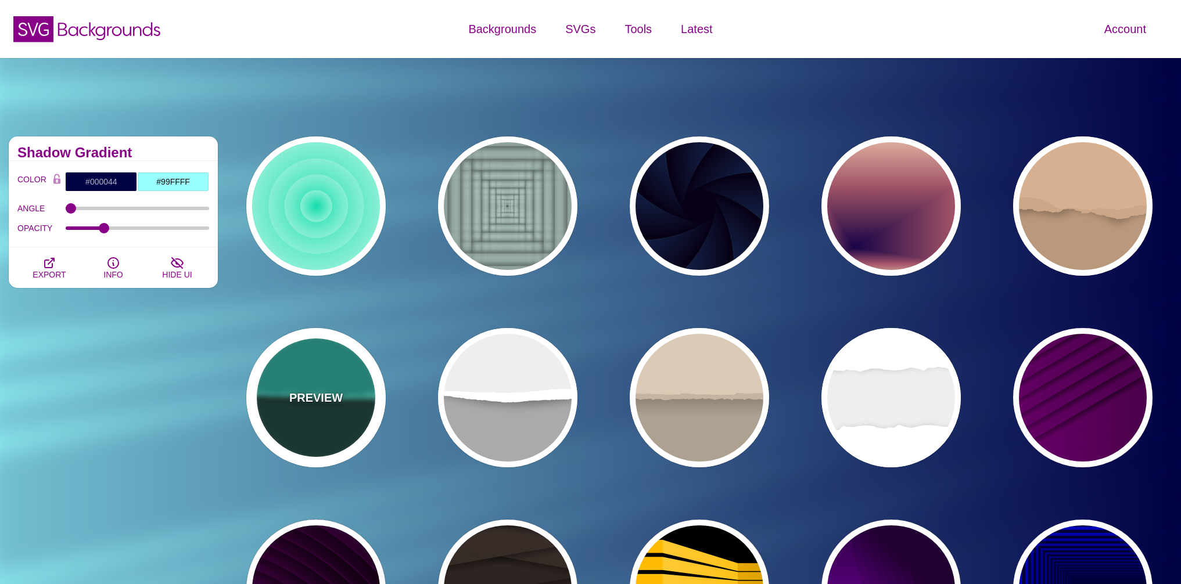
type input "0"
type input "0.5"
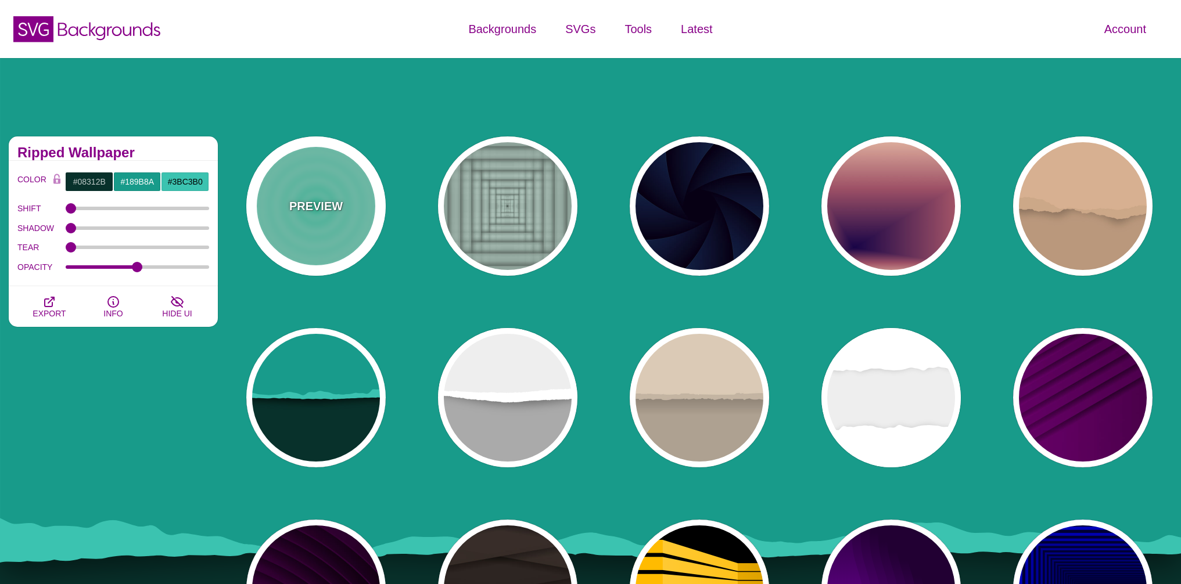
click at [343, 245] on div "PREVIEW" at bounding box center [315, 205] width 139 height 139
type input "#11DDAA"
type input "#FFFFFF"
type input "1"
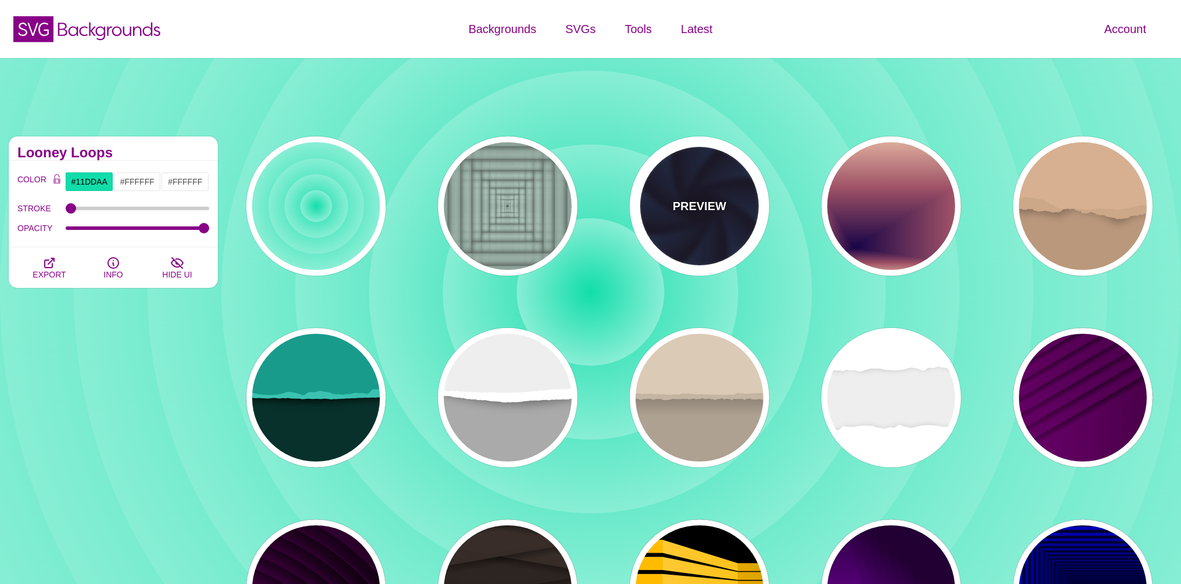
click at [695, 242] on div "PREVIEW" at bounding box center [699, 205] width 139 height 139
type input "#070014"
type input "#1A3666"
type input "#99FFFF"
type input "0"
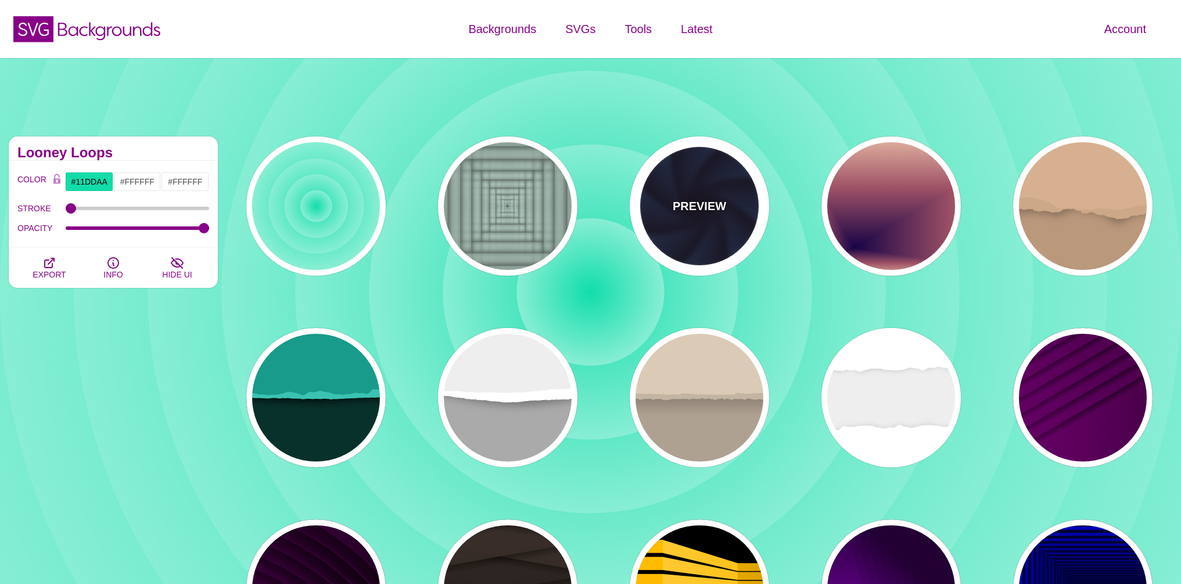
type input "1"
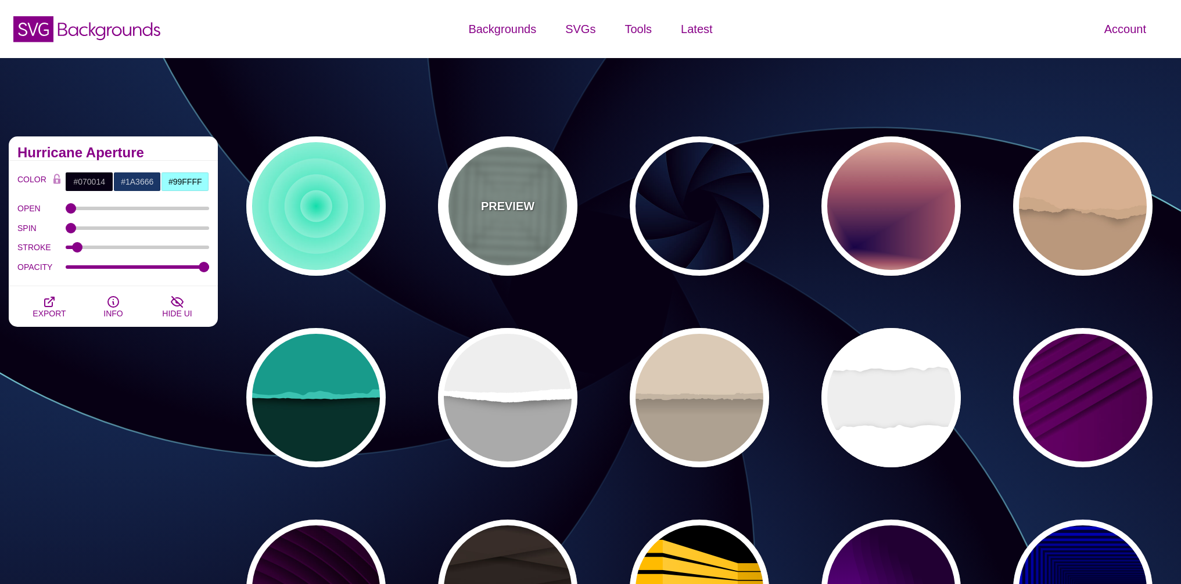
click at [500, 220] on div "PREVIEW" at bounding box center [507, 205] width 139 height 139
type input "#ABC3B9"
type input "0.5"
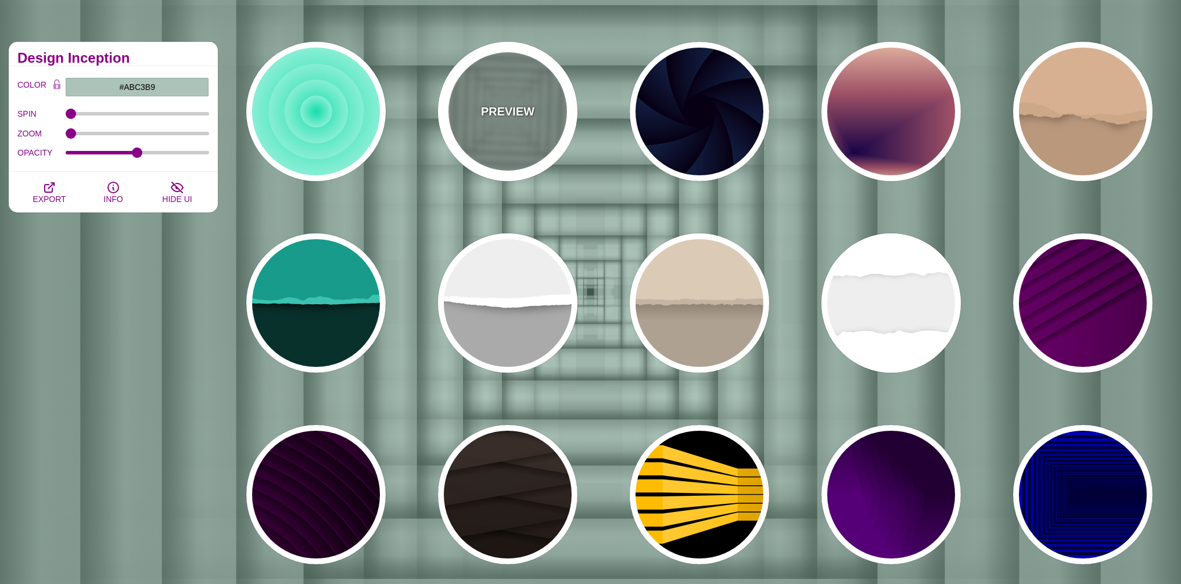
scroll to position [139, 0]
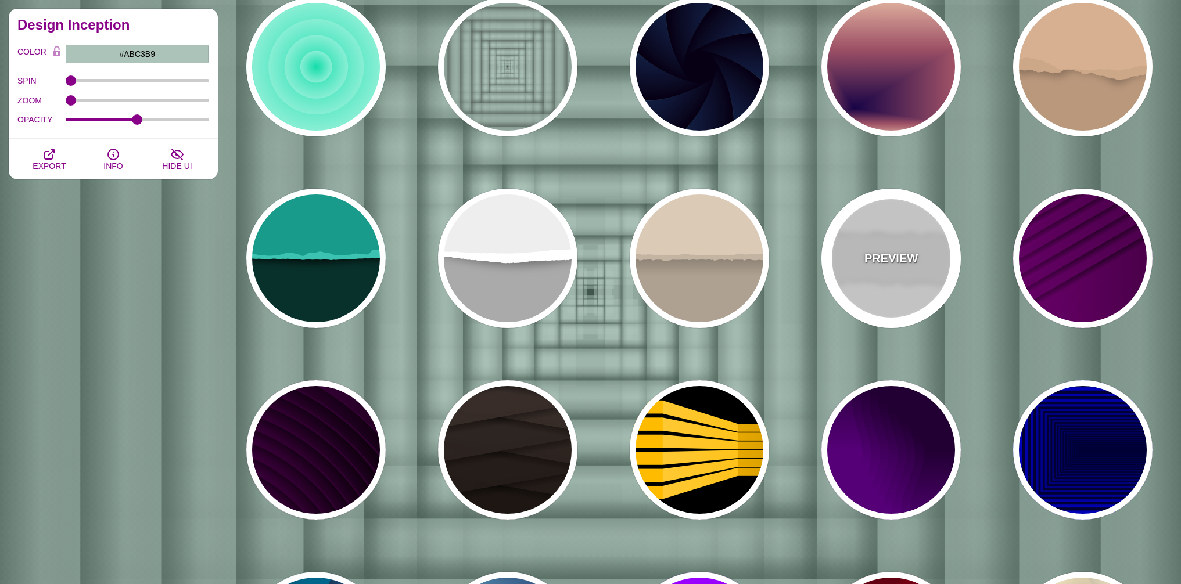
click at [916, 280] on div "PREVIEW" at bounding box center [890, 258] width 139 height 139
type input "#EEEEEE"
type input "#FFFFFF"
type input "0.2"
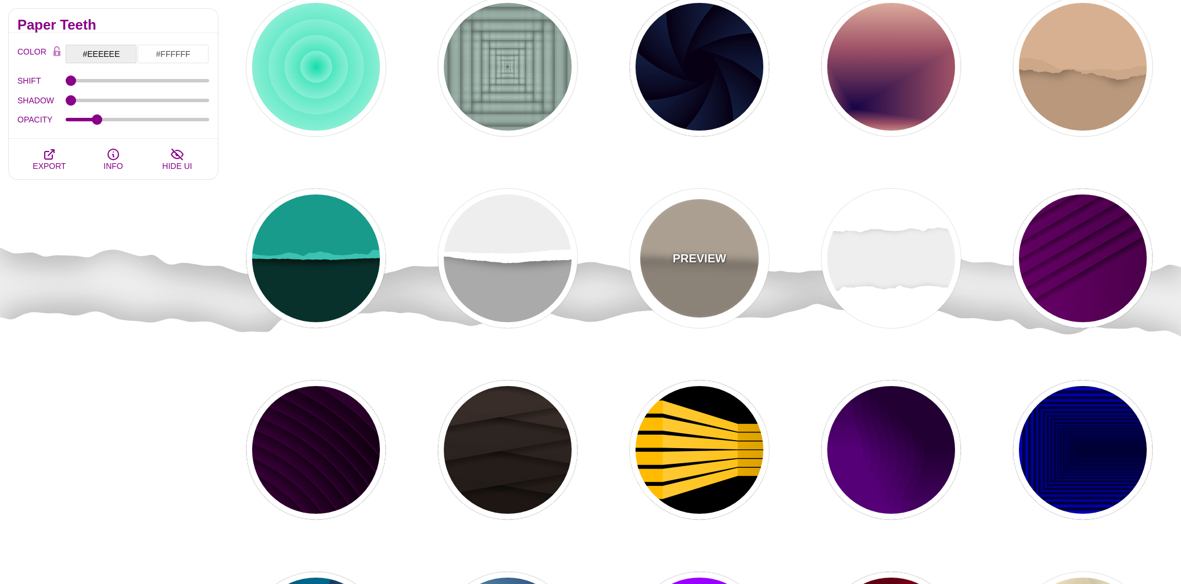
click at [701, 267] on div "PREVIEW" at bounding box center [699, 258] width 139 height 139
type input "#AEA191"
type input "#DACAB5"
type input "#C3B4A2"
type input "0"
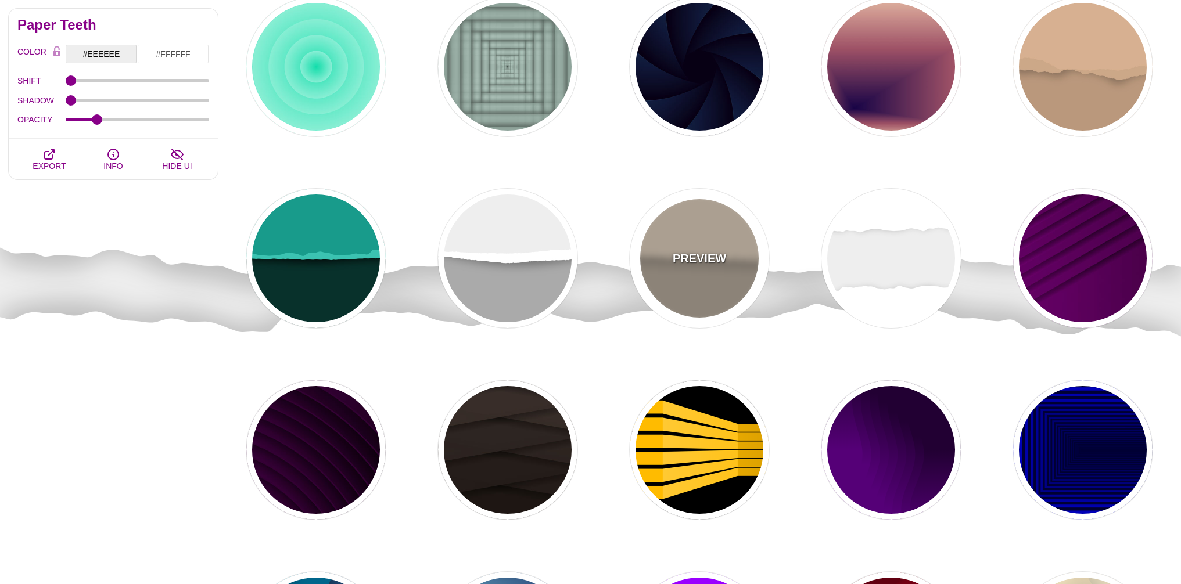
type input "0.7"
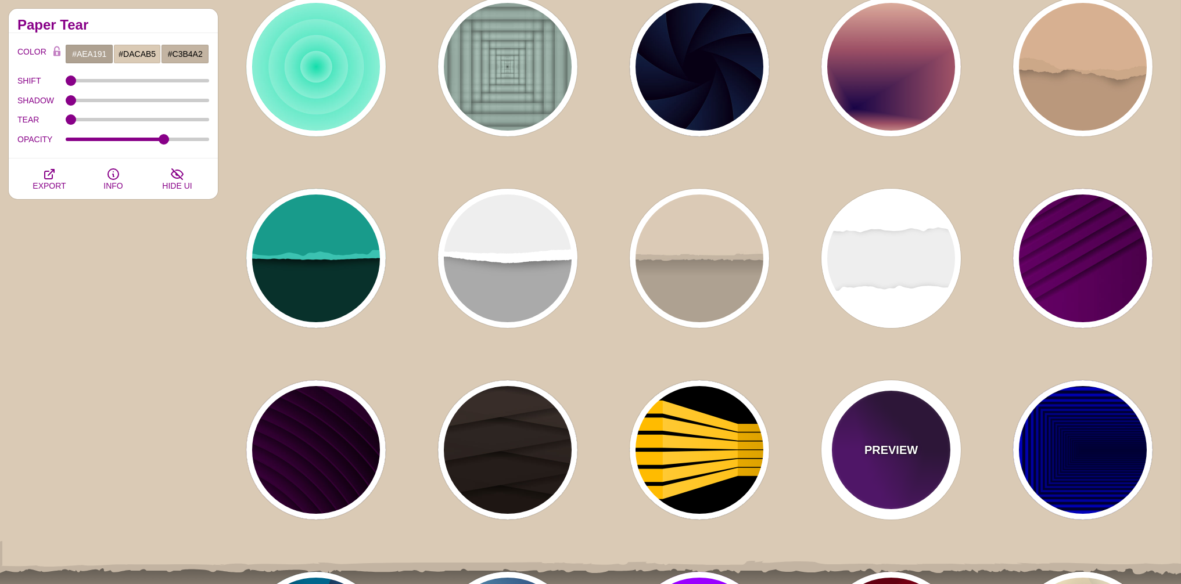
click at [925, 436] on div "PREVIEW" at bounding box center [890, 449] width 139 height 139
type input "#550077"
type input "#220033"
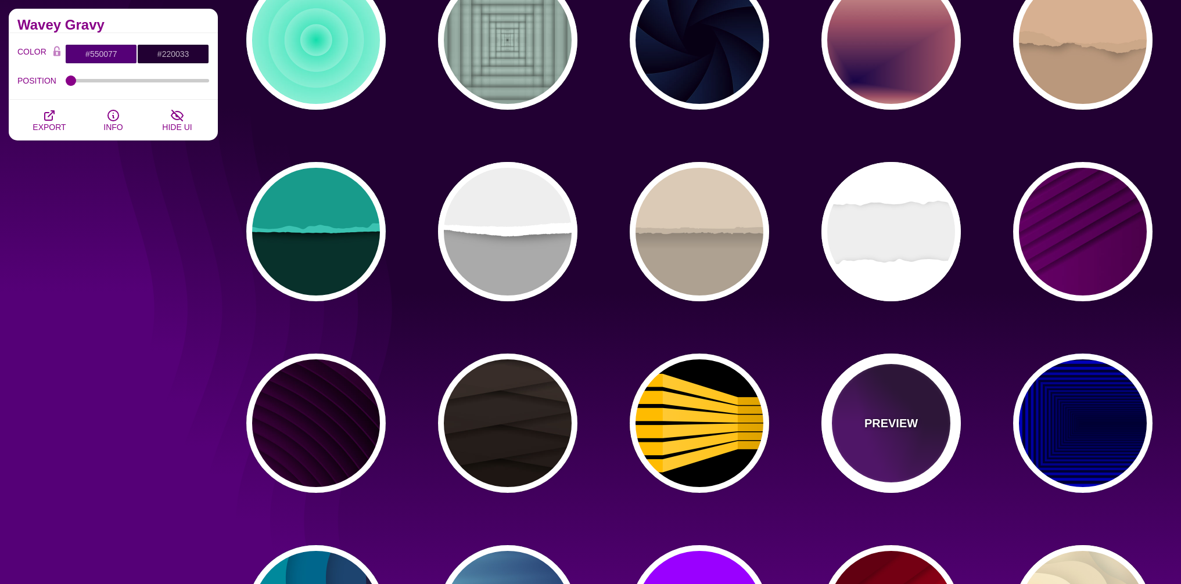
scroll to position [141, 0]
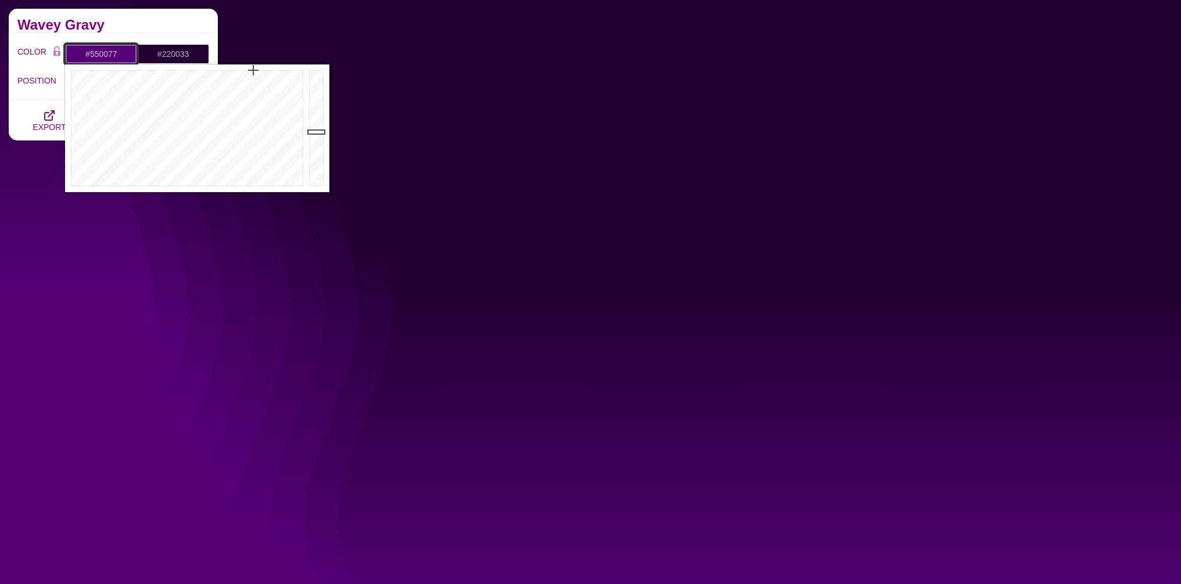
click at [111, 53] on input "#550077" at bounding box center [101, 54] width 72 height 20
paste input "E1EEFD"
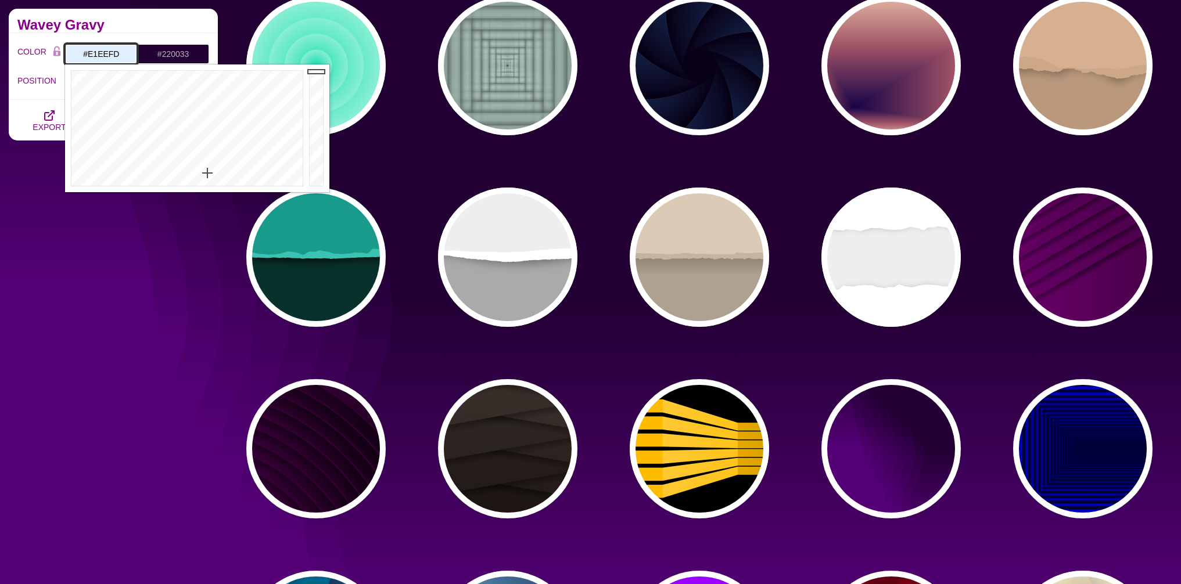
type input "#E1EEFD"
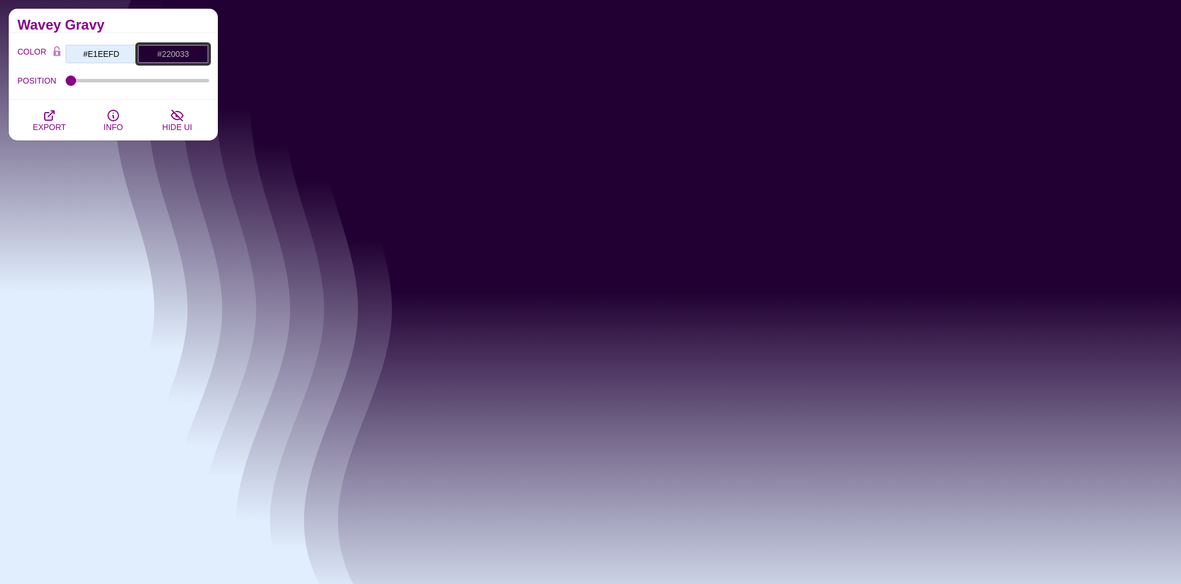
click at [182, 53] on input "#220033" at bounding box center [173, 54] width 72 height 20
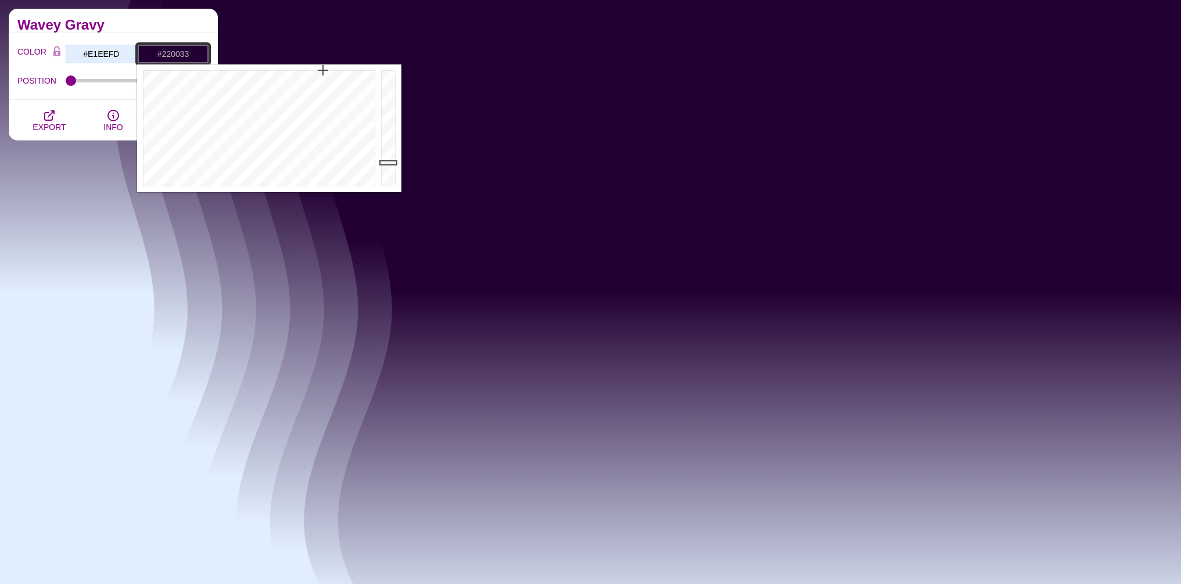
click at [182, 53] on input "#220033" at bounding box center [173, 54] width 72 height 20
paste input "EFF8EE"
type input "#EFF8EE"
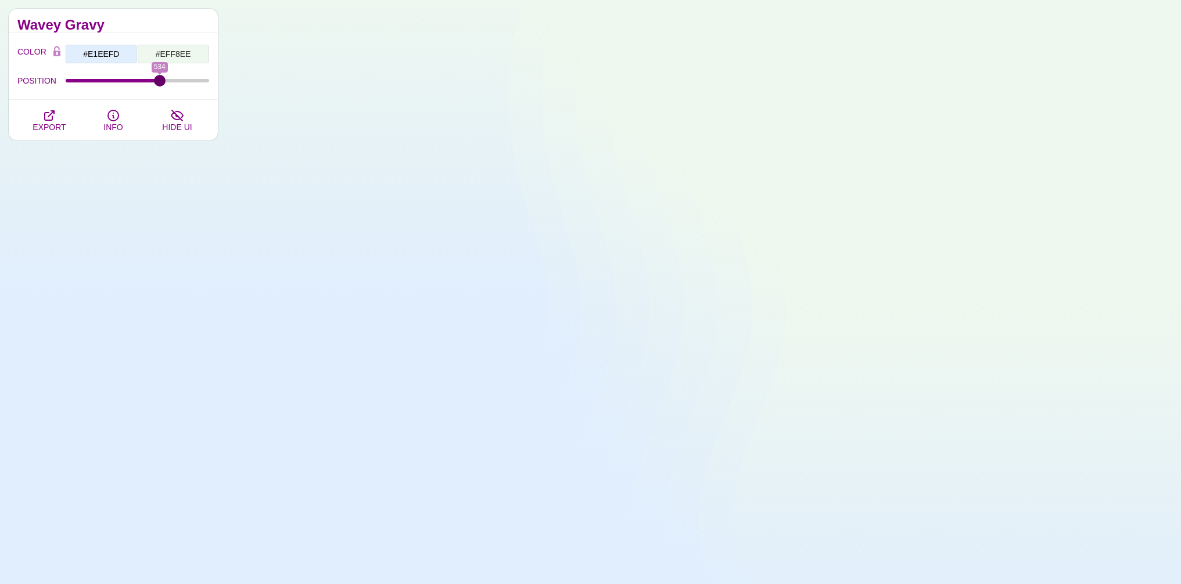
drag, startPoint x: 70, startPoint y: 82, endPoint x: 159, endPoint y: 101, distance: 91.5
type input "534"
click at [159, 83] on input "POSITION" at bounding box center [138, 80] width 144 height 5
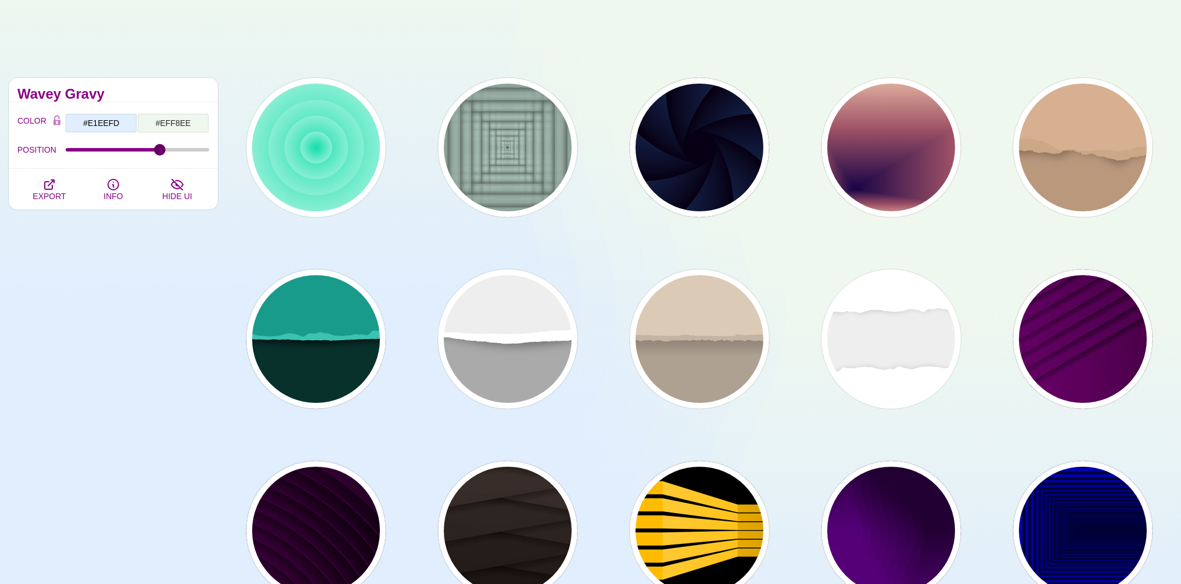
scroll to position [71, 0]
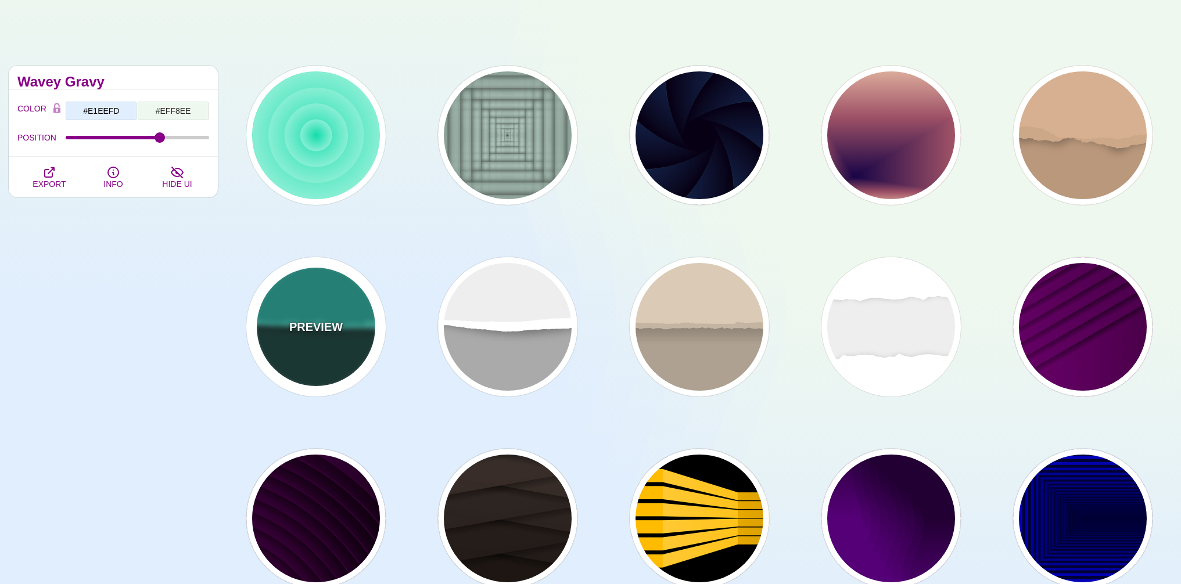
click at [327, 330] on p "PREVIEW" at bounding box center [315, 326] width 53 height 17
type input "#08312B"
type input "#189B8A"
type input "#3BC3B0"
type input "0"
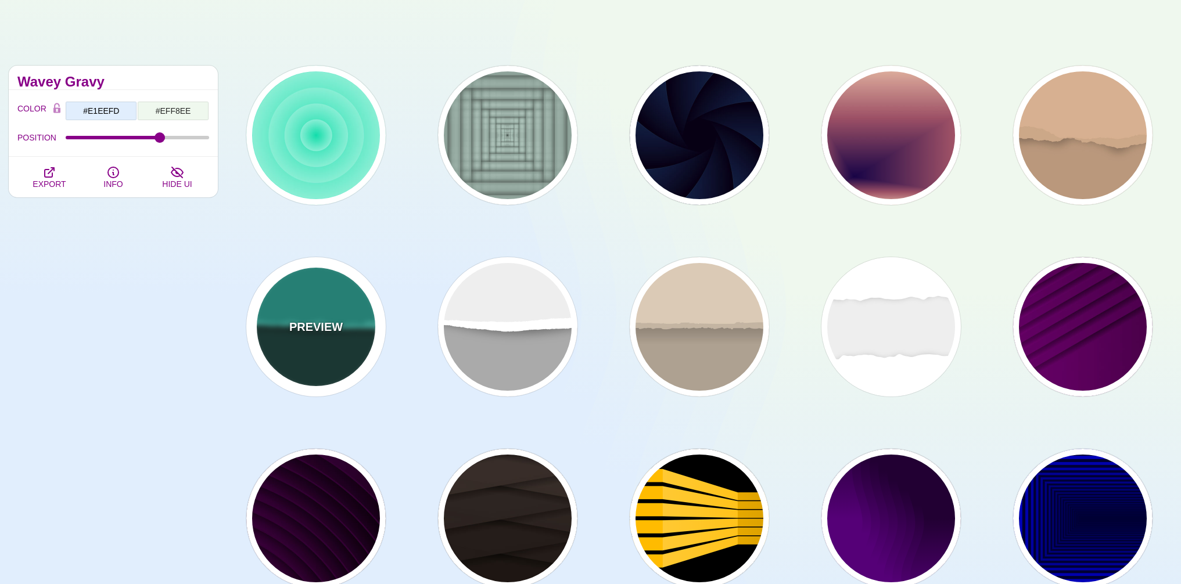
type input "0.5"
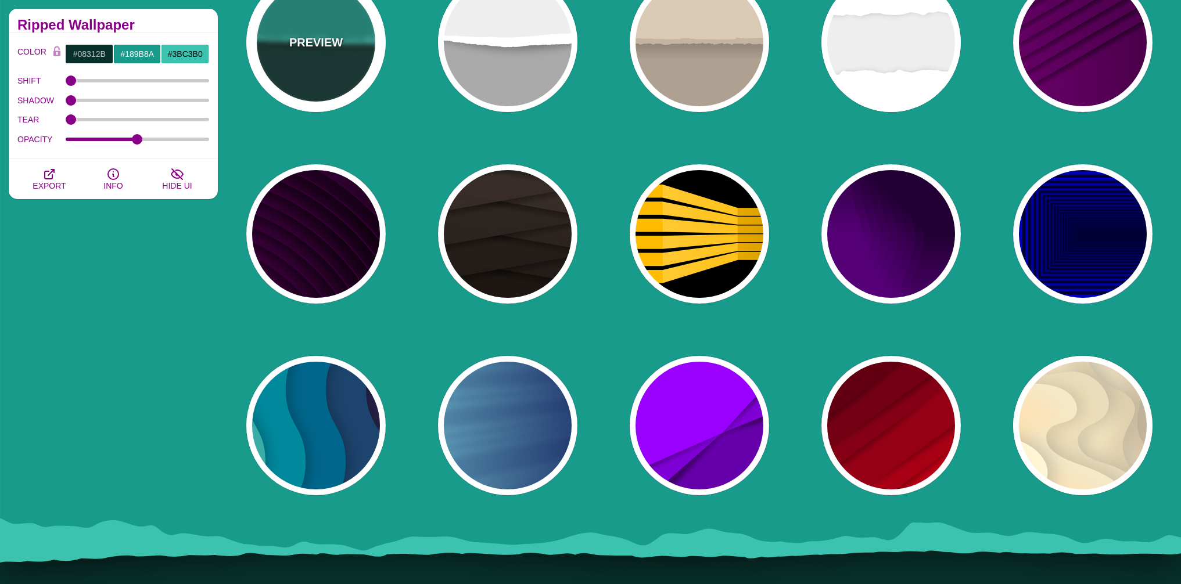
scroll to position [415, 0]
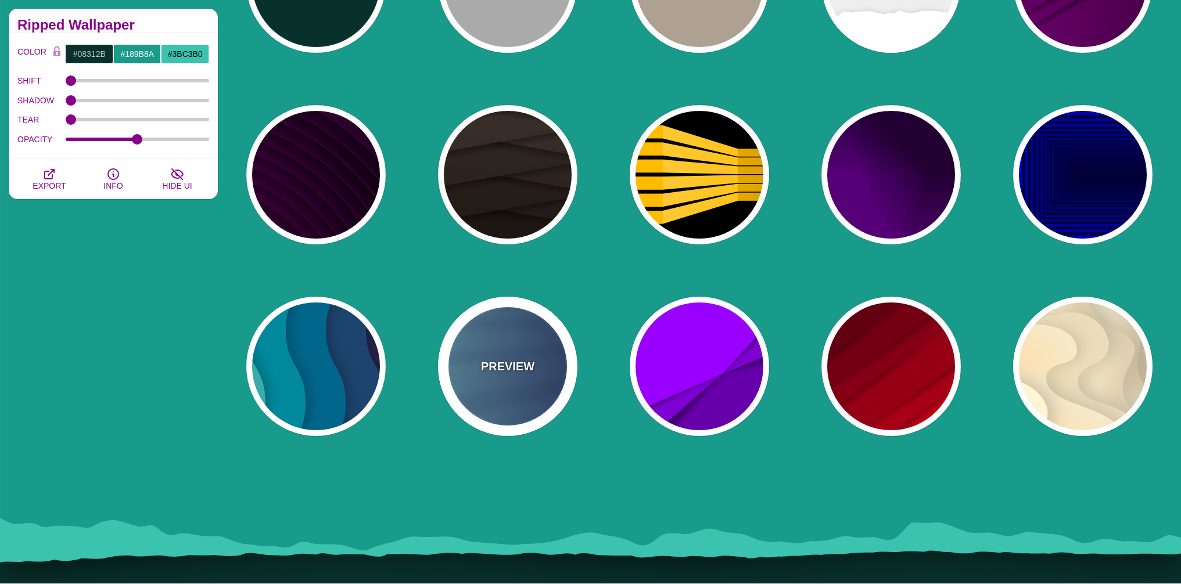
click at [494, 399] on div "PREVIEW" at bounding box center [507, 366] width 139 height 139
type input "#000044"
type input "#99FFFF"
type input "1"
type input "0.25"
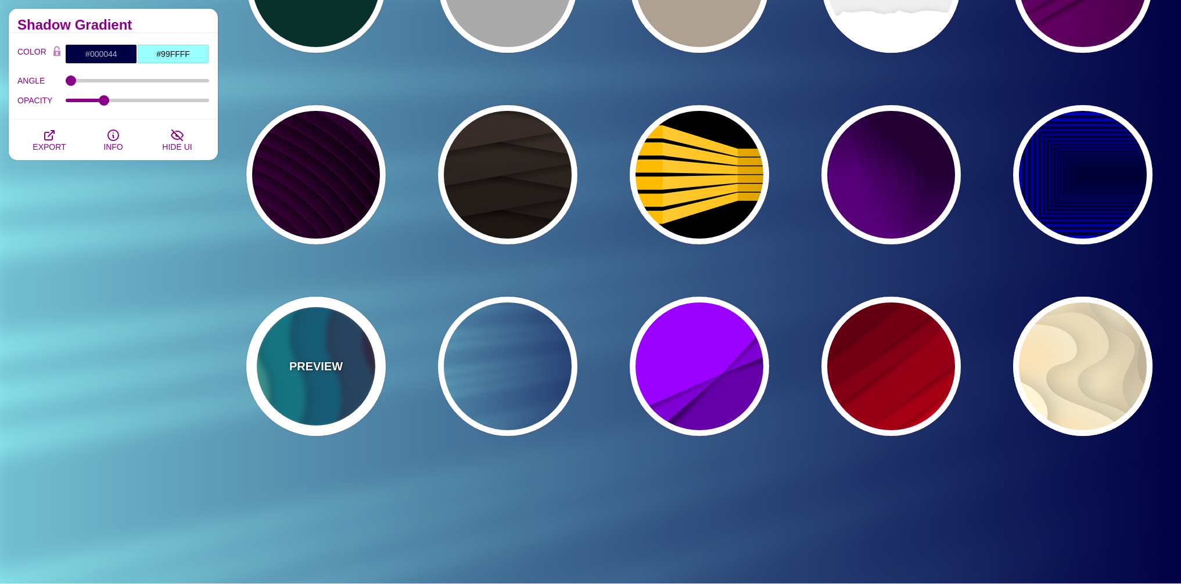
click at [308, 363] on p "PREVIEW" at bounding box center [315, 366] width 53 height 17
type input "#220022"
type input "#77CCAA"
type input "0"
type input "0.3"
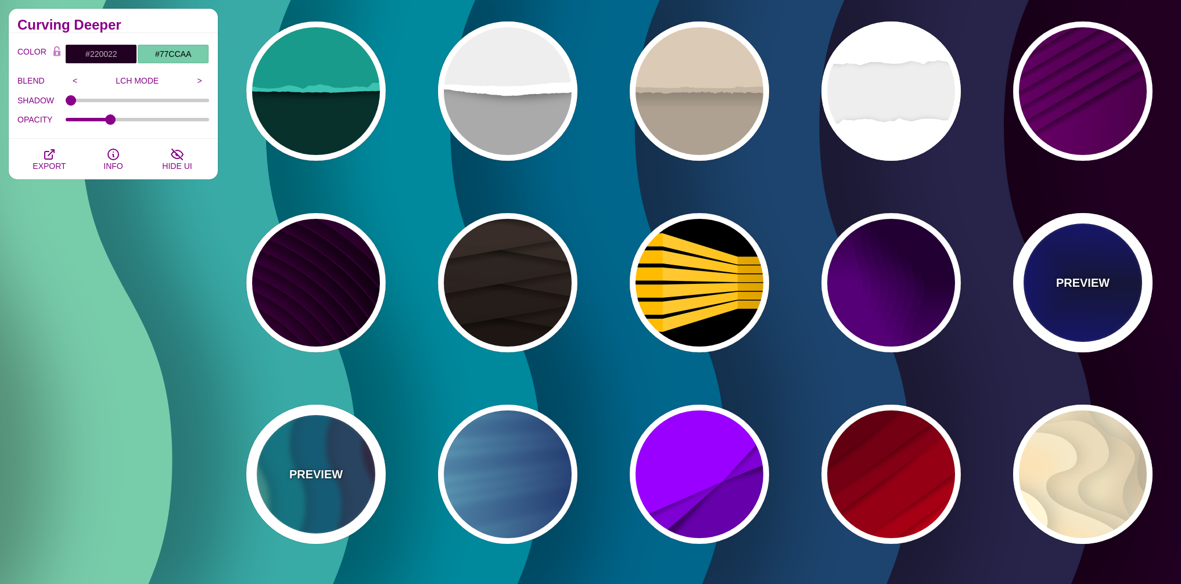
scroll to position [275, 0]
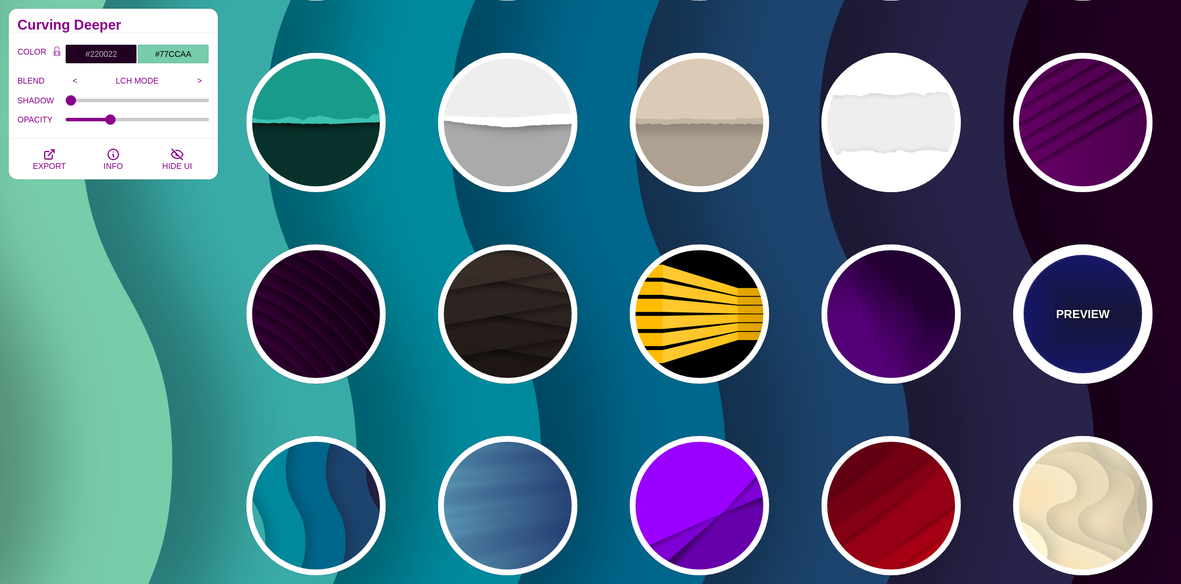
click at [1078, 327] on div "PREVIEW" at bounding box center [1082, 313] width 139 height 139
type input "#000033"
type input "#0000CC"
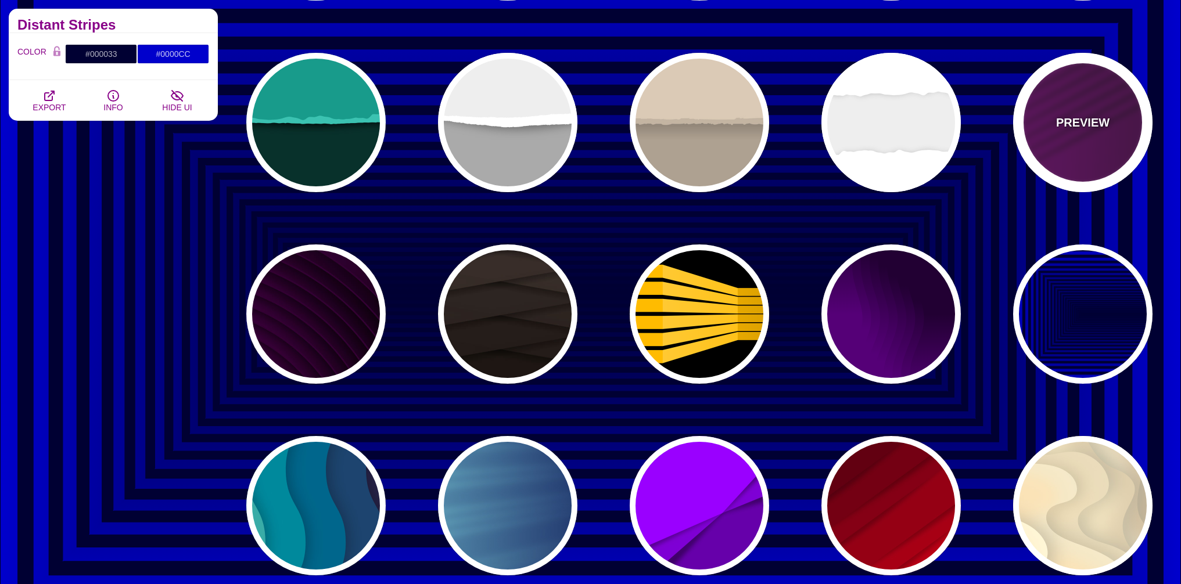
click at [1052, 110] on div "PREVIEW" at bounding box center [1082, 122] width 139 height 139
type input "#330033"
type input "#770077"
type input "#000000"
type input "0"
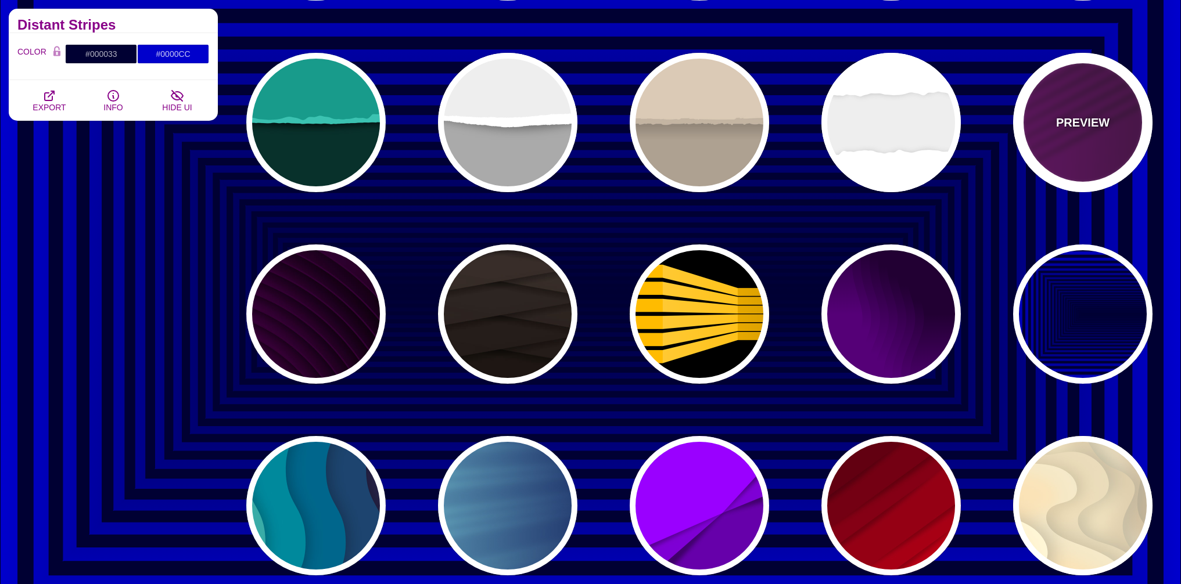
type input "1"
type input "0.5"
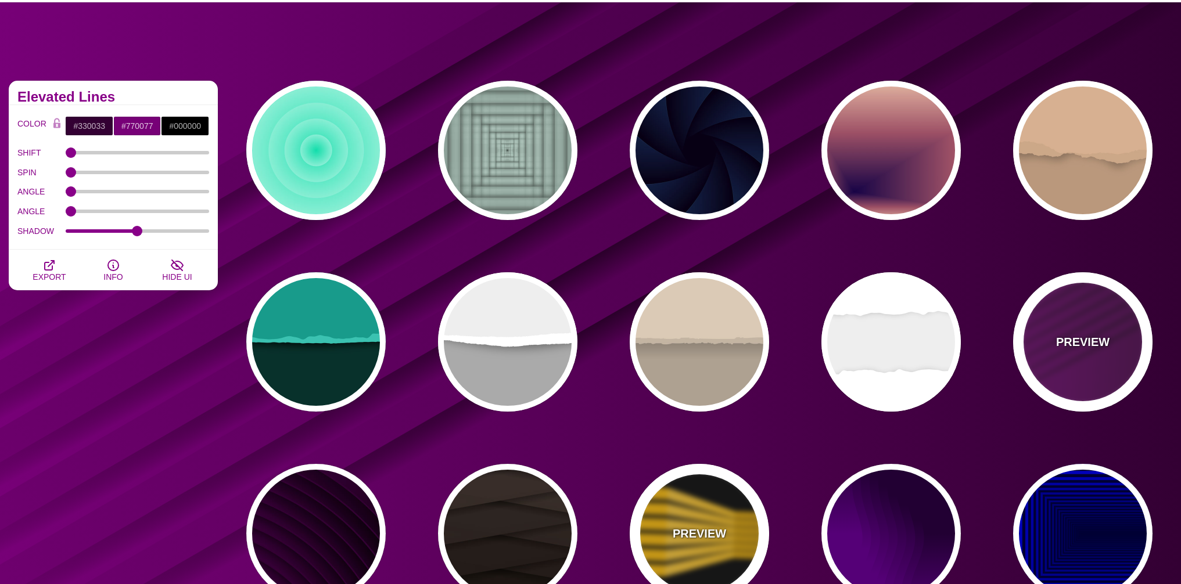
scroll to position [0, 0]
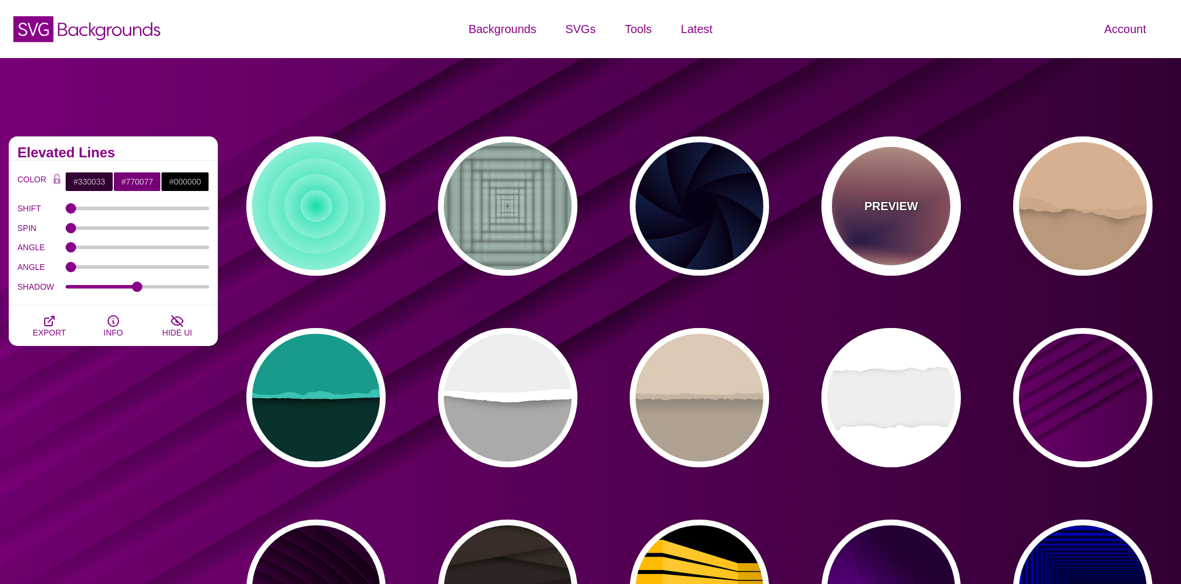
click at [907, 207] on p "PREVIEW" at bounding box center [890, 205] width 53 height 17
type input "#EEC6AB"
type input "#170346"
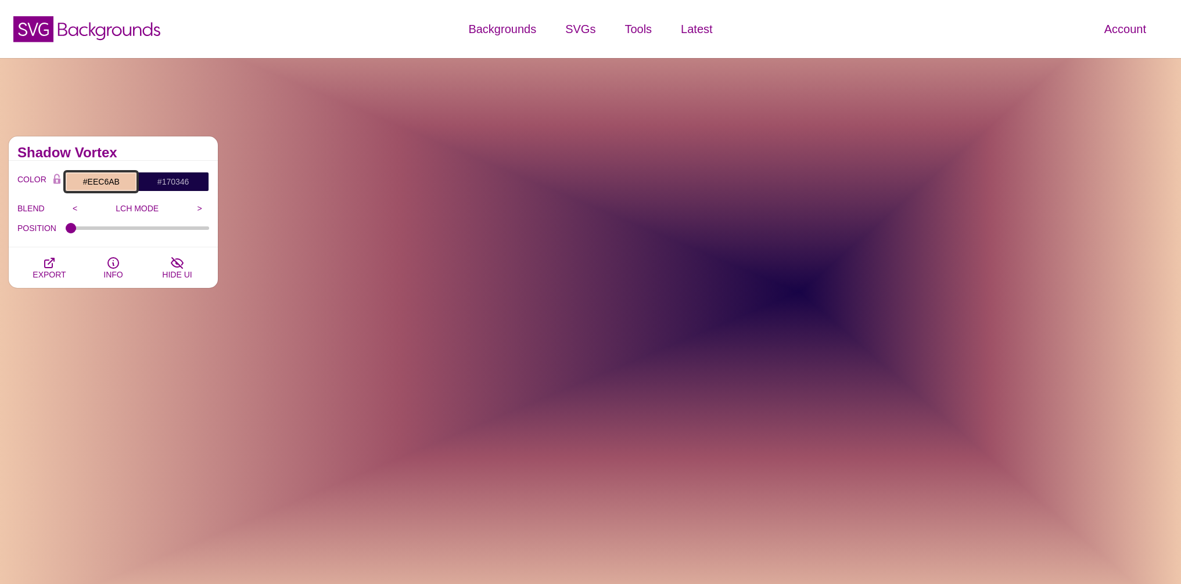
click at [92, 186] on input "#EEC6AB" at bounding box center [101, 182] width 72 height 20
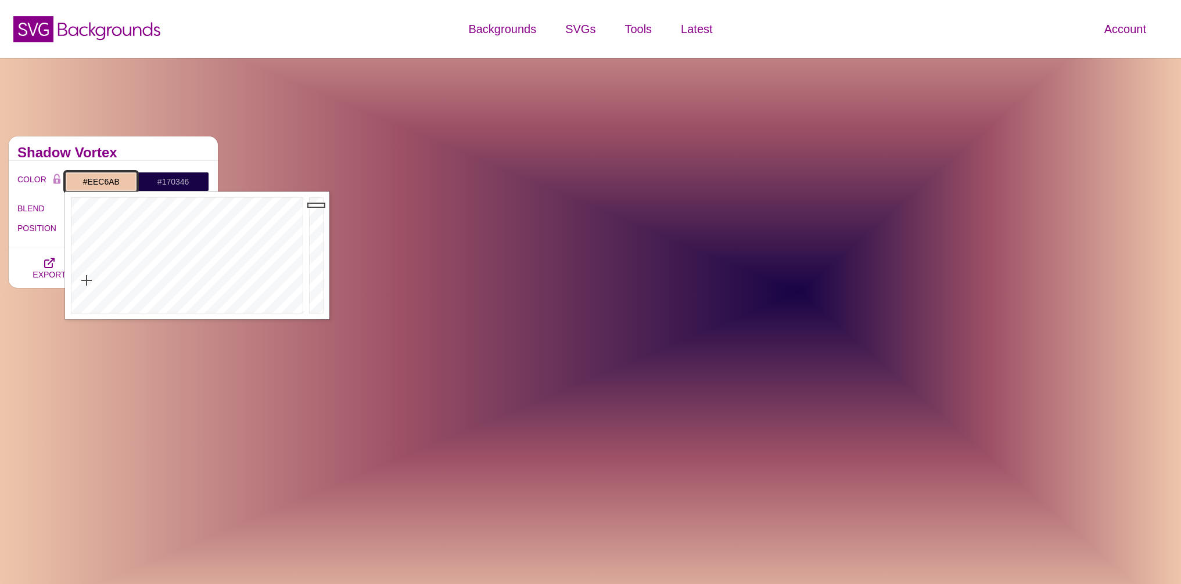
click at [92, 186] on input "#EEC6AB" at bounding box center [101, 182] width 72 height 20
paste input "#EFF8EE"
type input "#EFF8EE"
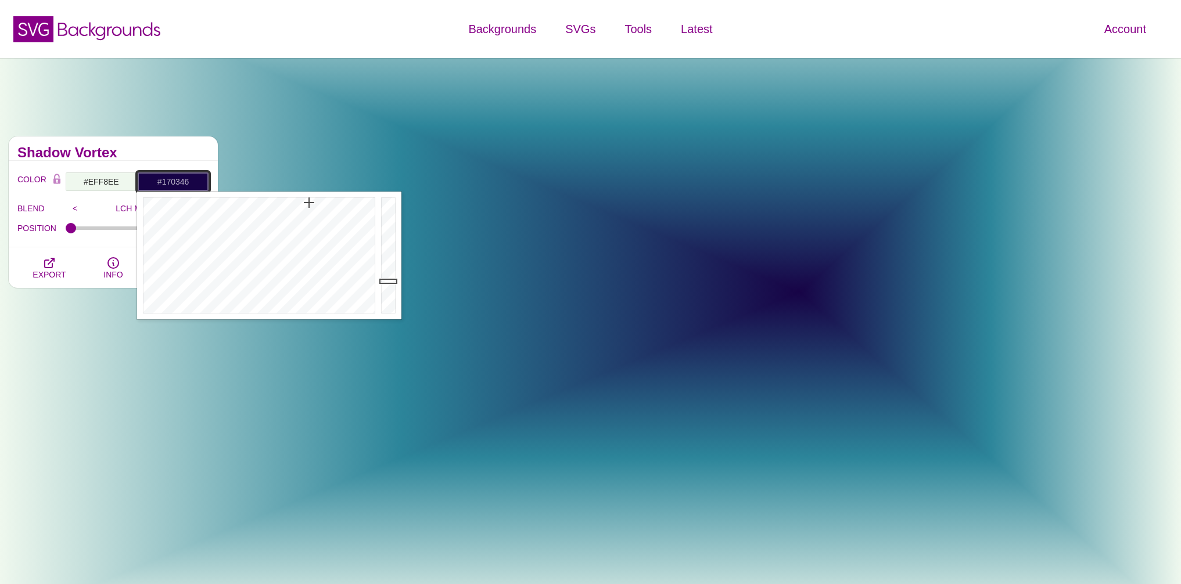
click at [182, 182] on input "#170346" at bounding box center [173, 182] width 72 height 20
paste input "EFF8EE"
type input "#EFF8EE"
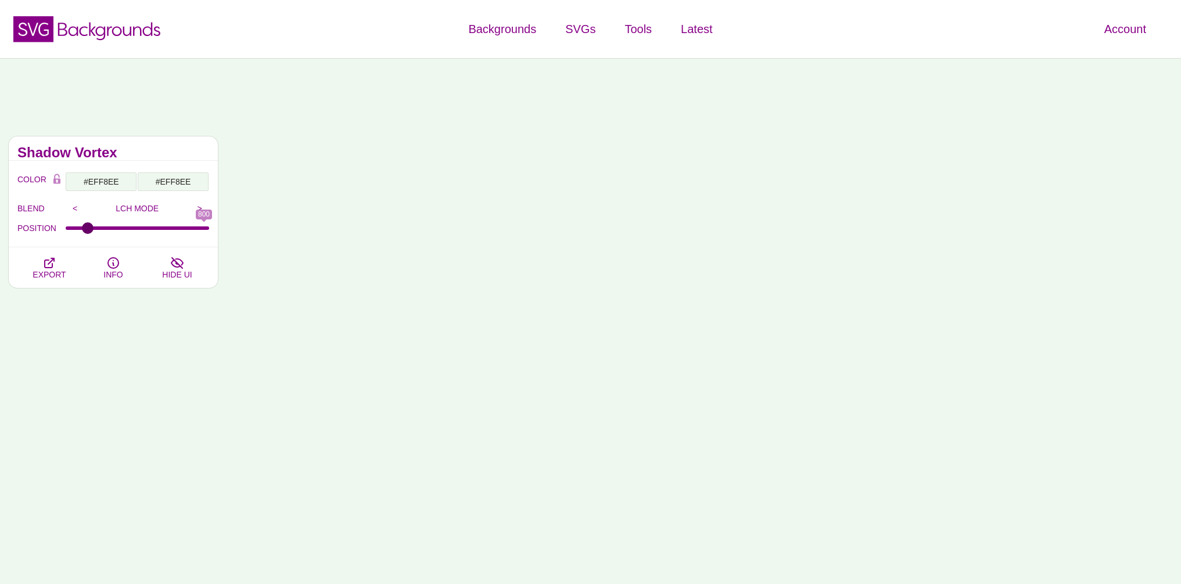
type input "0"
drag, startPoint x: 93, startPoint y: 228, endPoint x: 0, endPoint y: 234, distance: 93.1
click at [66, 231] on input "POSITION" at bounding box center [138, 228] width 144 height 5
click at [182, 174] on input "#EFF8EE" at bounding box center [173, 182] width 72 height 20
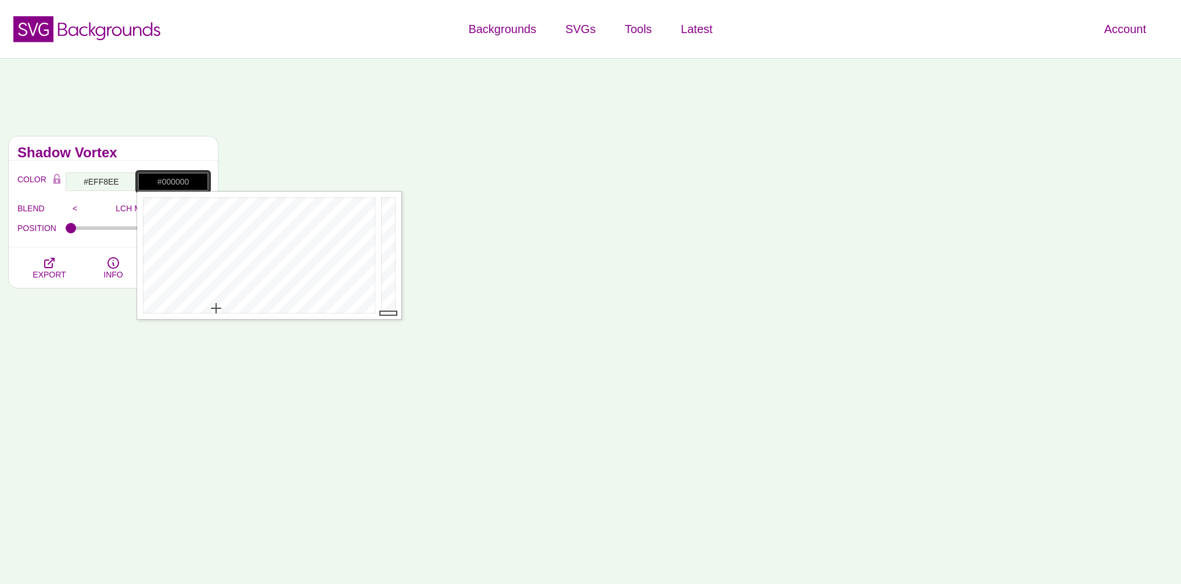
drag, startPoint x: 391, startPoint y: 206, endPoint x: 391, endPoint y: 318, distance: 112.1
click at [391, 318] on div at bounding box center [389, 256] width 23 height 128
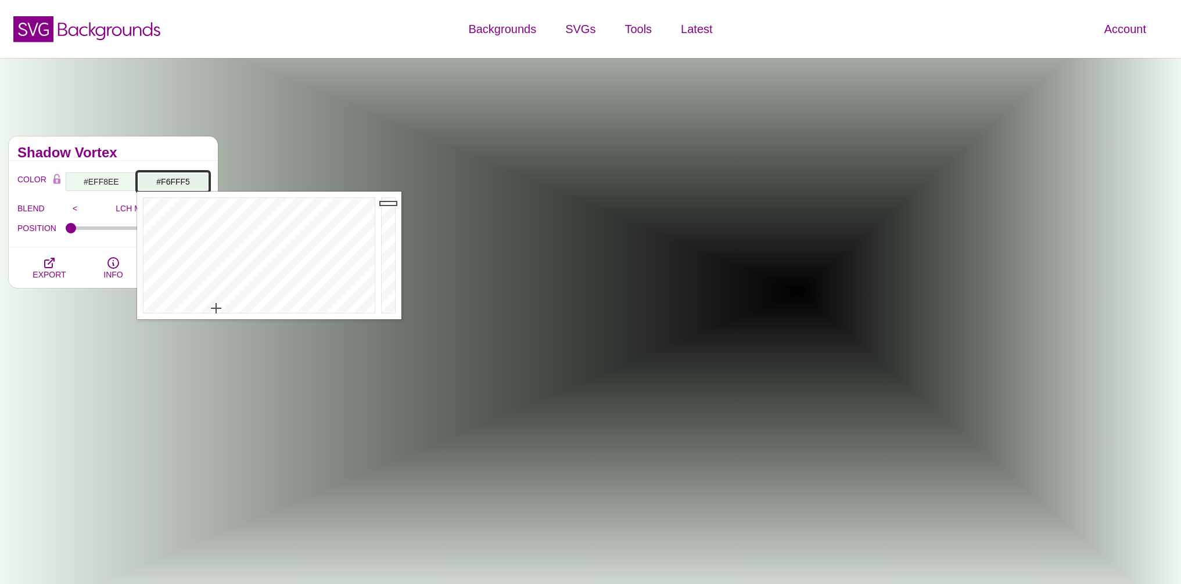
drag, startPoint x: 391, startPoint y: 307, endPoint x: 382, endPoint y: 188, distance: 119.4
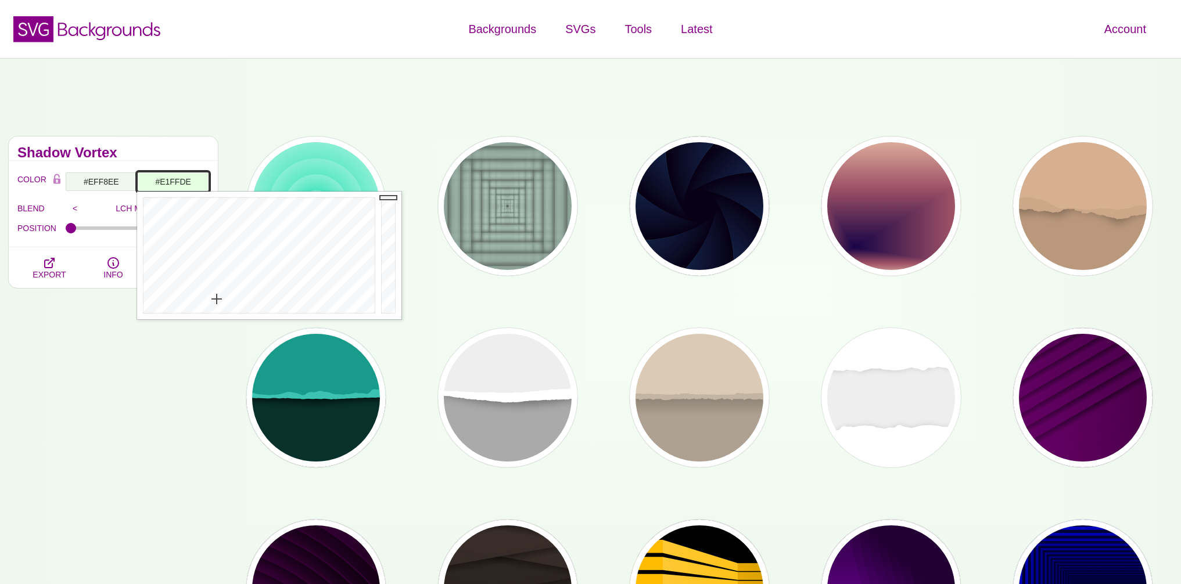
drag, startPoint x: 216, startPoint y: 309, endPoint x: 217, endPoint y: 298, distance: 11.0
click at [217, 298] on div at bounding box center [257, 256] width 241 height 128
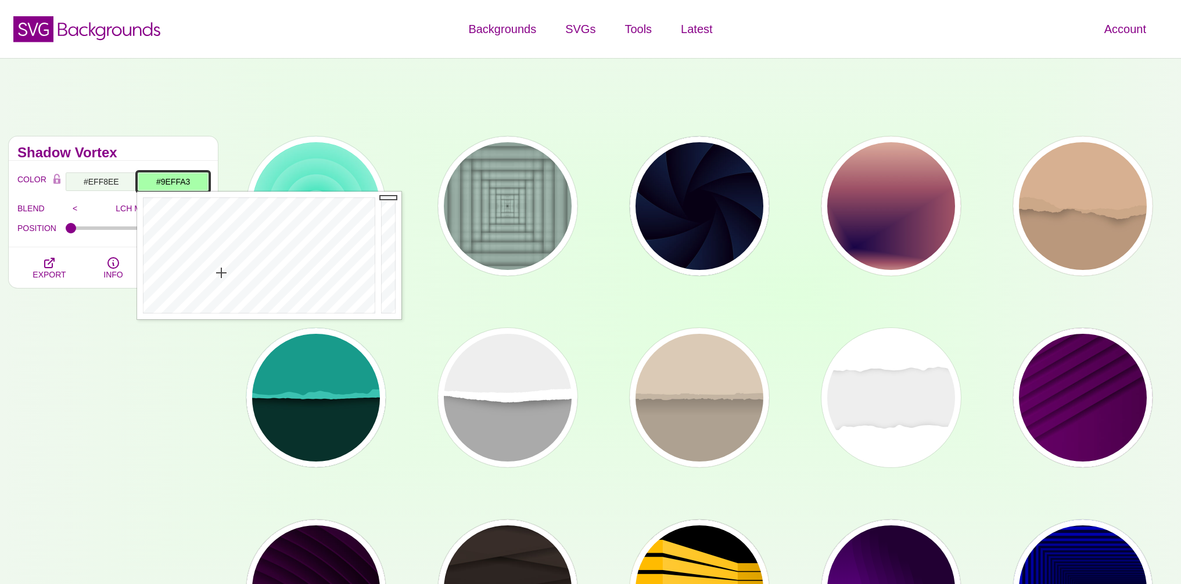
drag, startPoint x: 215, startPoint y: 301, endPoint x: 222, endPoint y: 269, distance: 32.8
click at [222, 269] on div at bounding box center [257, 256] width 241 height 128
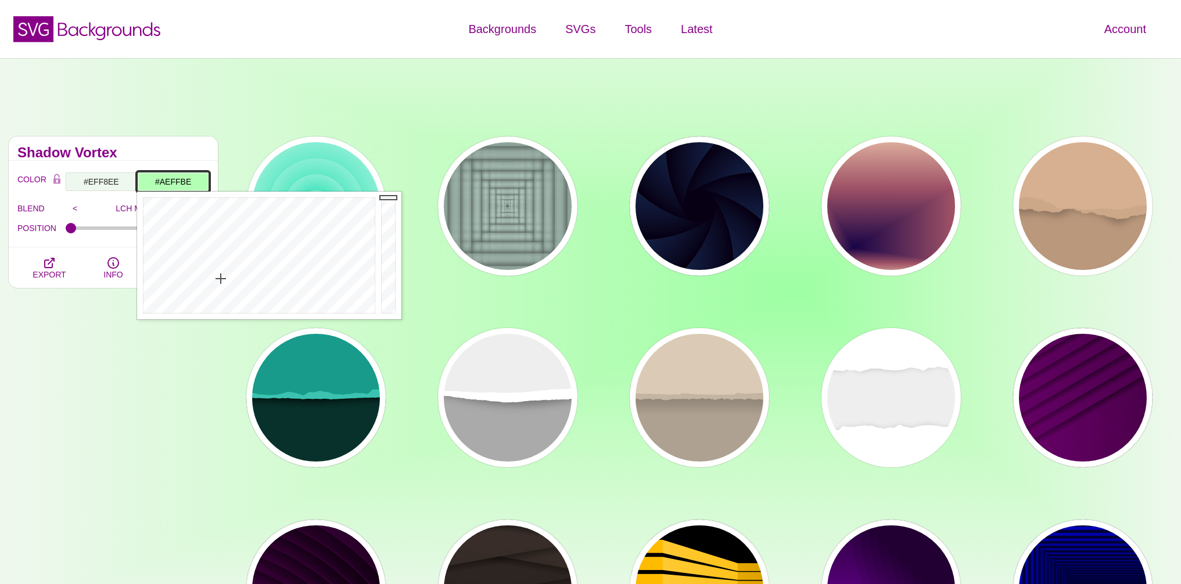
type input "#ADFFBE"
drag, startPoint x: 221, startPoint y: 279, endPoint x: 228, endPoint y: 276, distance: 8.1
click at [228, 276] on div at bounding box center [257, 256] width 241 height 128
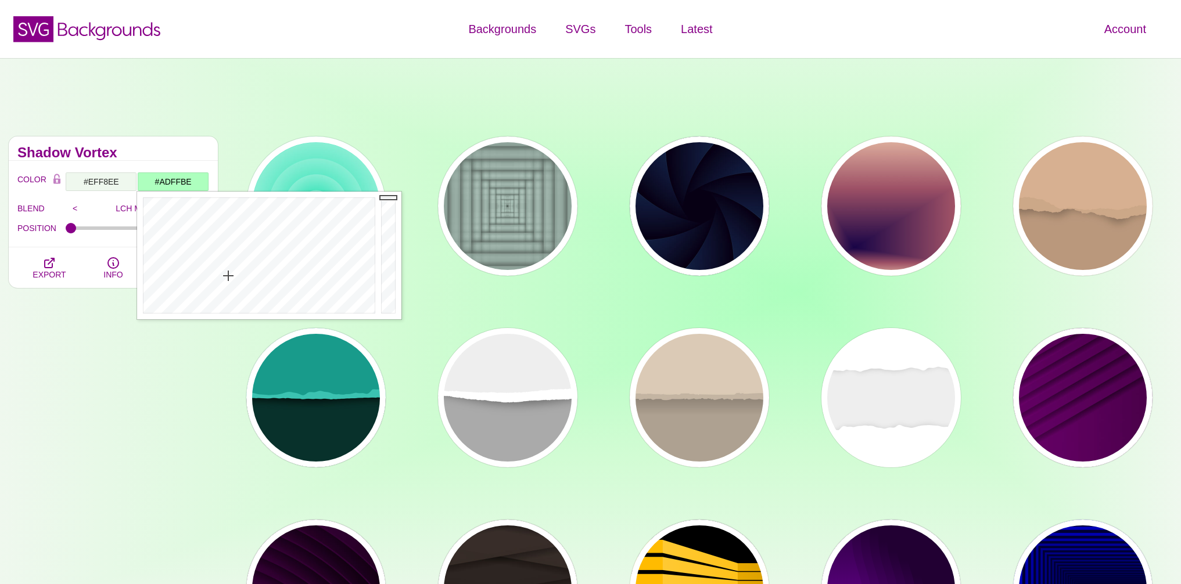
click at [452, 103] on div "Depth and Shadows This collection of SVG designs has visual depth through shadi…" at bounding box center [590, 528] width 1181 height 941
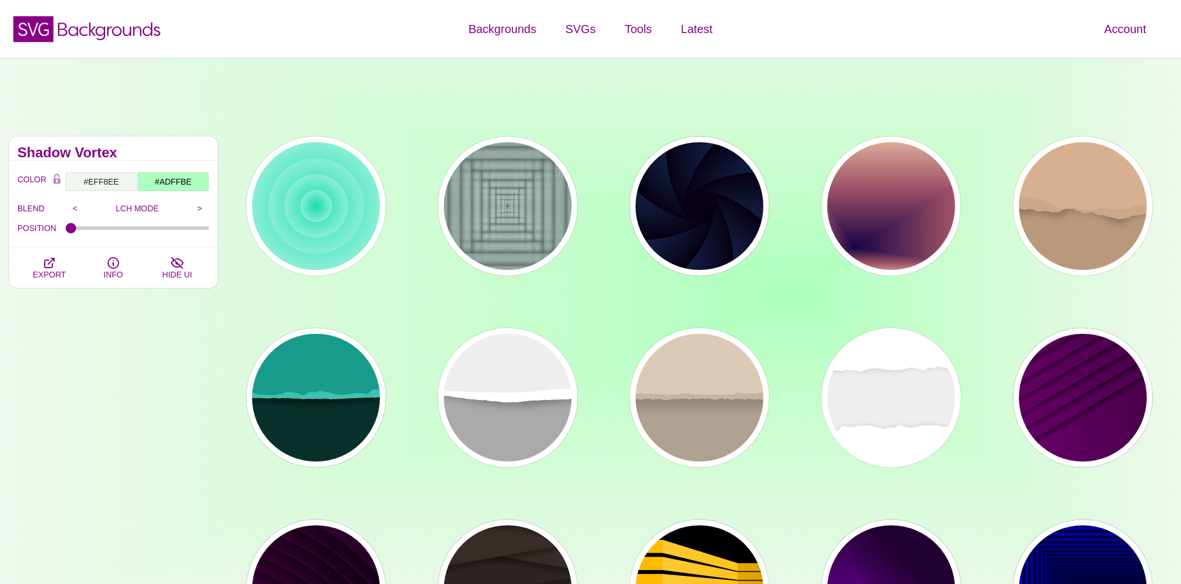
click at [167, 419] on div "Depth and Shadows This collection of SVG designs has visual depth through shadi…" at bounding box center [113, 494] width 226 height 732
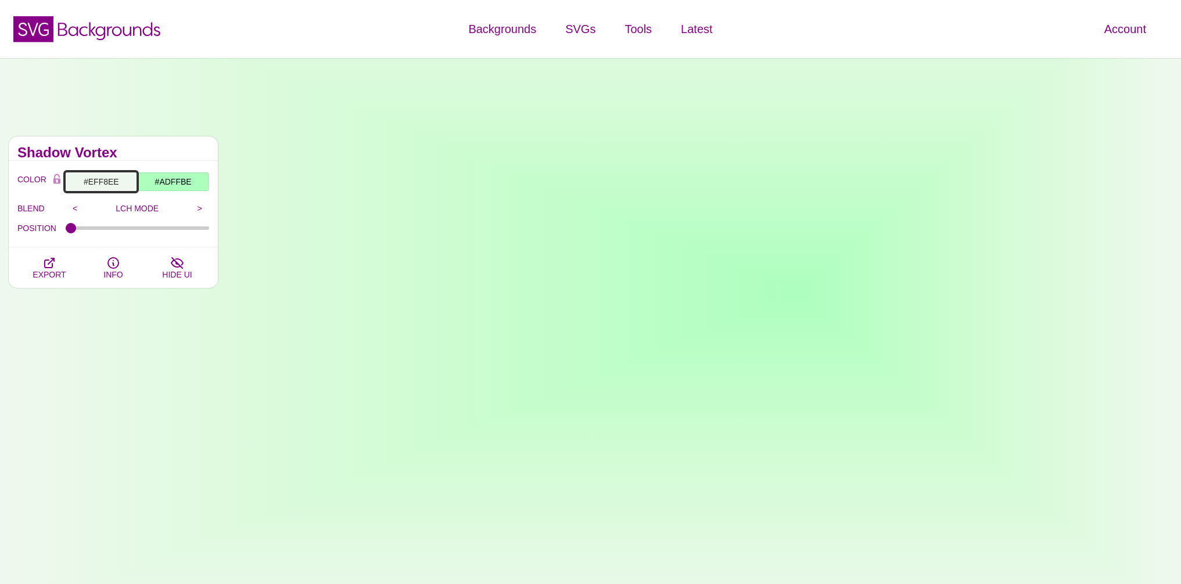
click at [80, 181] on input "#EFF8EE" at bounding box center [101, 182] width 72 height 20
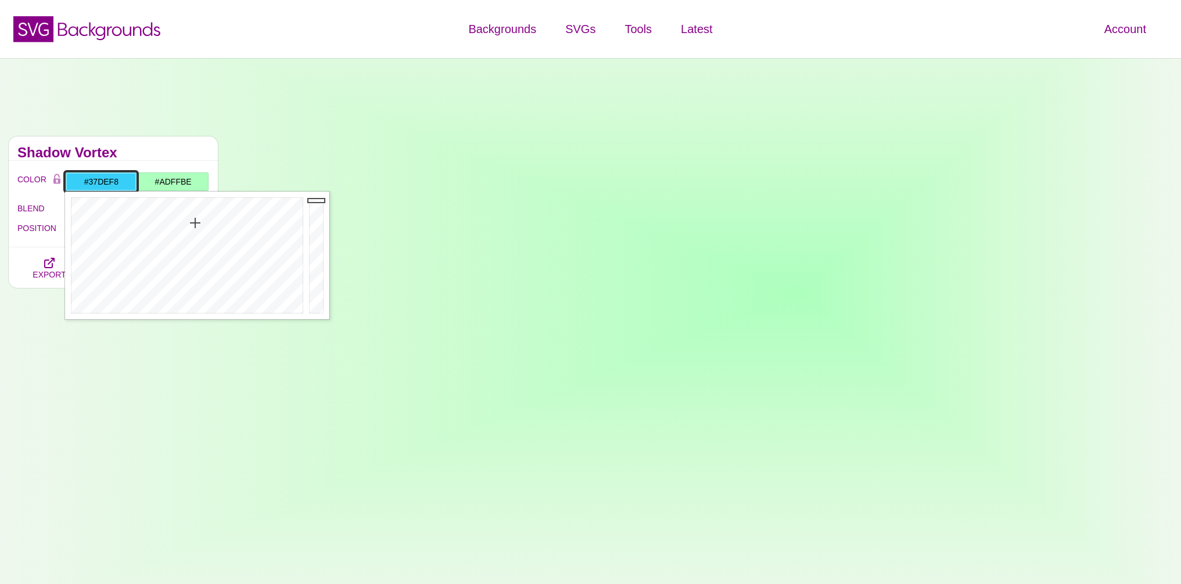
drag, startPoint x: 168, startPoint y: 234, endPoint x: 192, endPoint y: 223, distance: 26.2
click at [192, 223] on div at bounding box center [185, 256] width 241 height 128
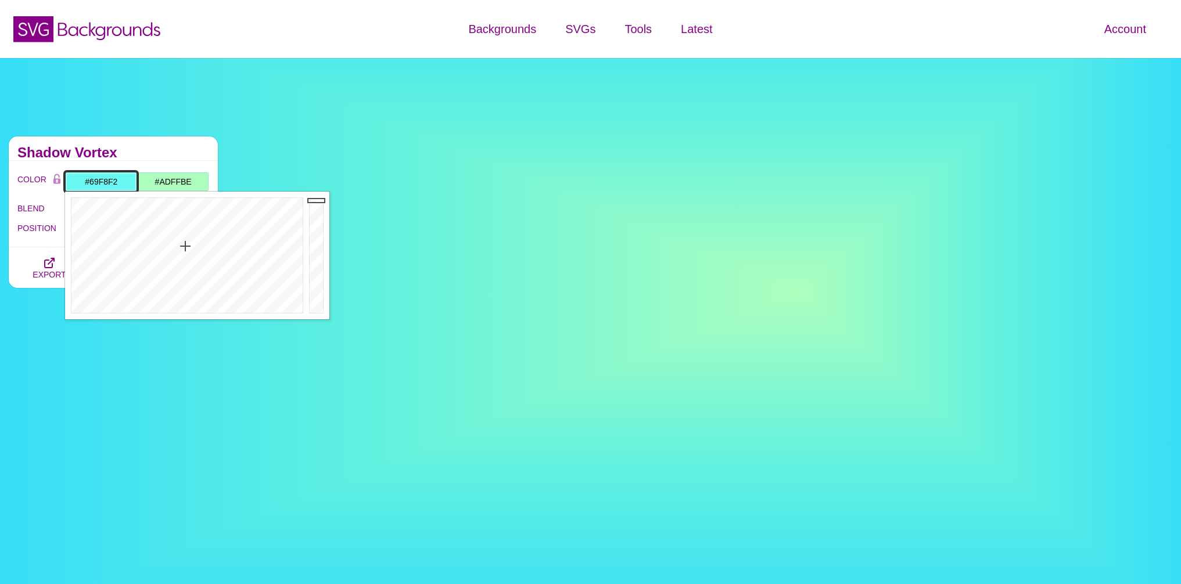
drag, startPoint x: 190, startPoint y: 236, endPoint x: 185, endPoint y: 246, distance: 11.2
click at [185, 246] on div at bounding box center [185, 256] width 241 height 128
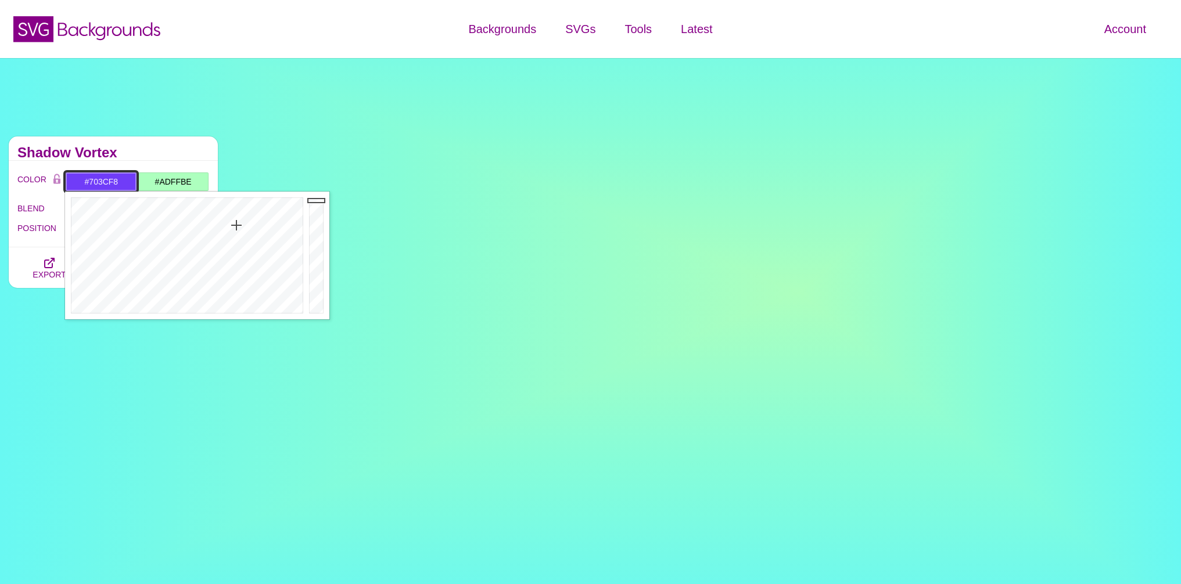
drag, startPoint x: 190, startPoint y: 253, endPoint x: 236, endPoint y: 225, distance: 54.2
click at [236, 225] on div at bounding box center [185, 256] width 241 height 128
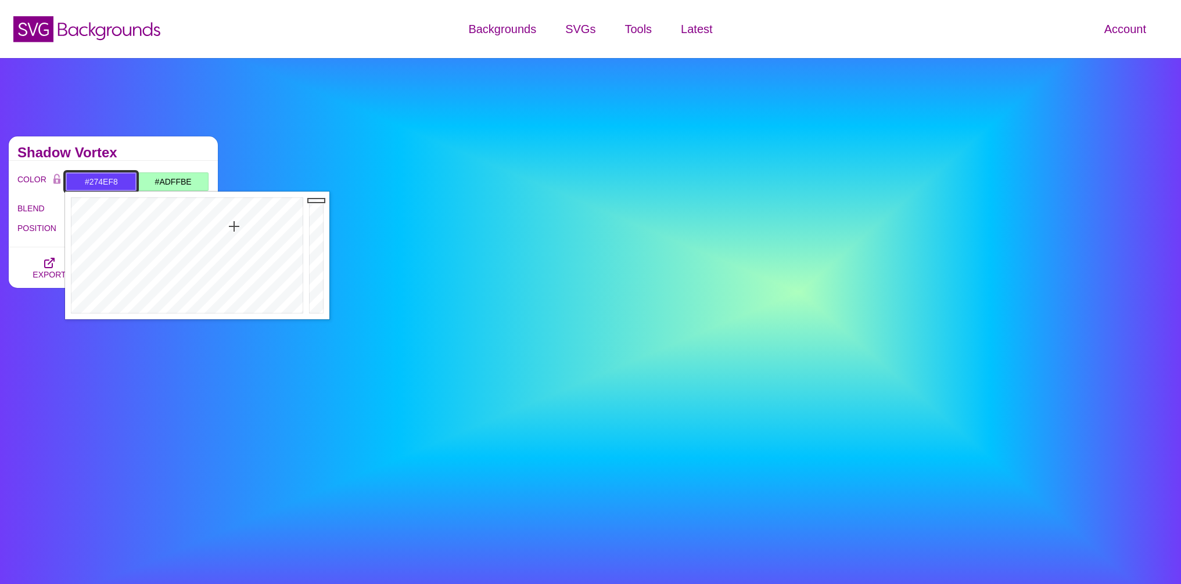
drag, startPoint x: 234, startPoint y: 226, endPoint x: 218, endPoint y: 215, distance: 19.2
click at [218, 215] on div at bounding box center [185, 256] width 241 height 128
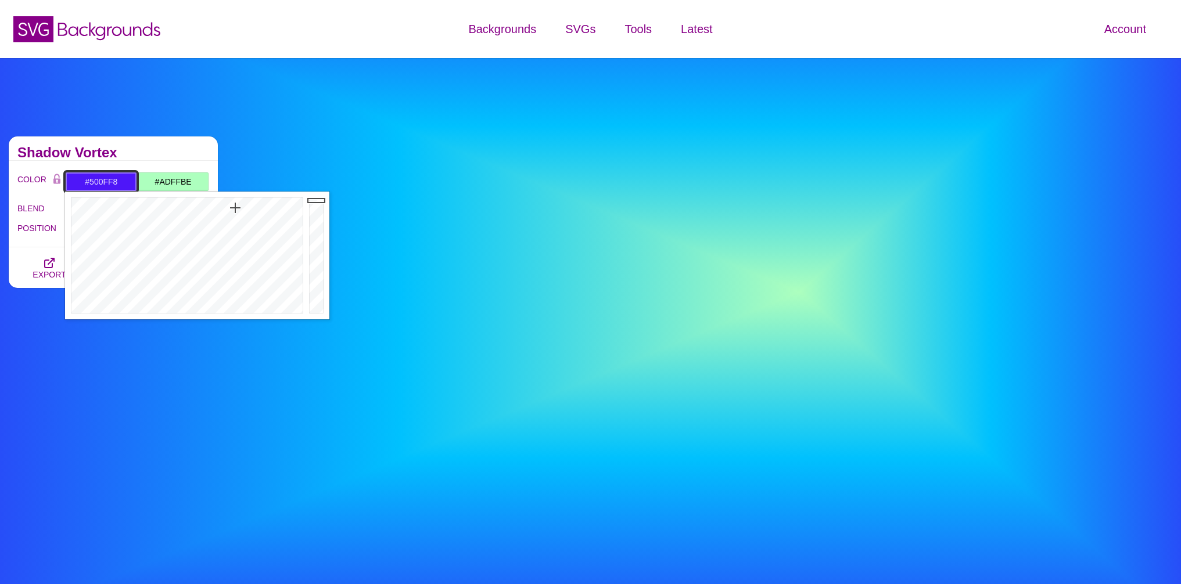
type input "#4F0EF8"
drag, startPoint x: 225, startPoint y: 220, endPoint x: 236, endPoint y: 204, distance: 19.5
click at [236, 204] on div at bounding box center [185, 256] width 241 height 128
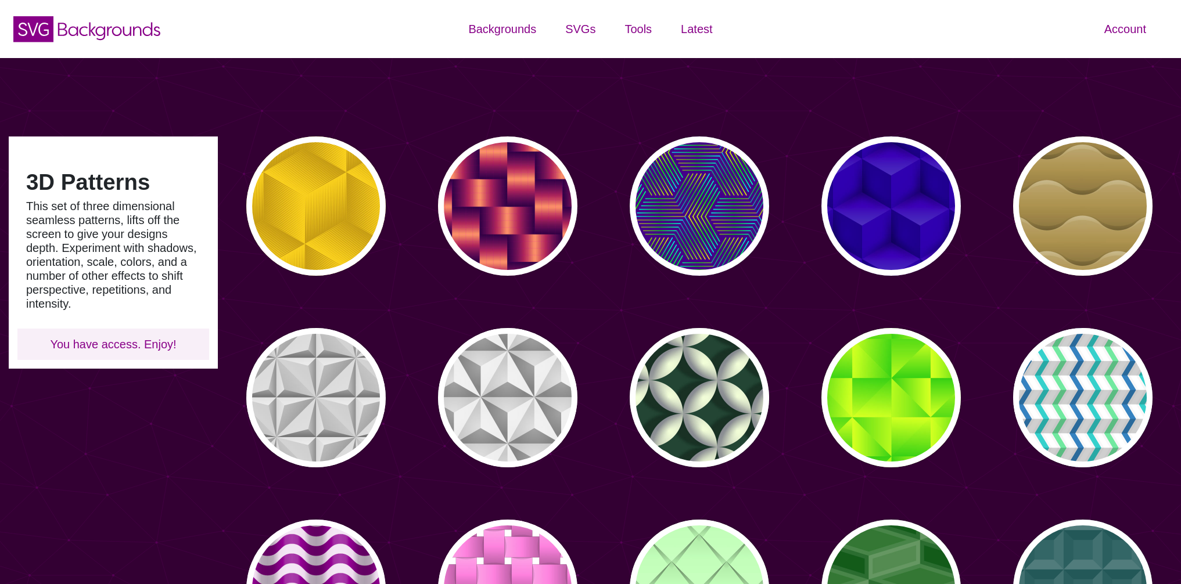
type input "#450057"
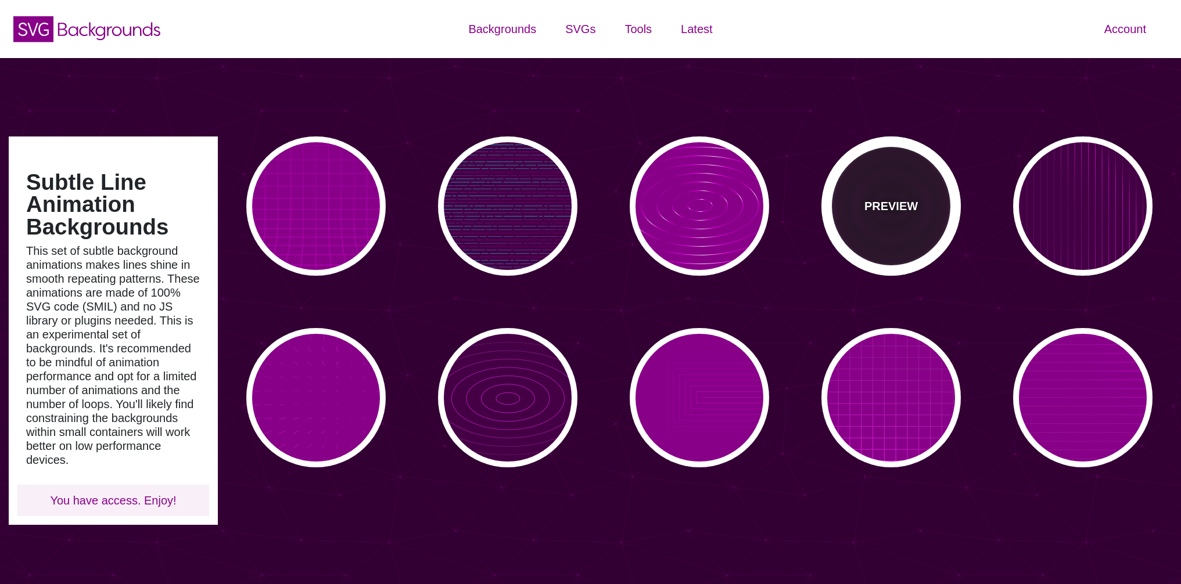
type input "#450057"
type input "#FFFFFF"
click at [886, 200] on p "PREVIEW" at bounding box center [890, 205] width 53 height 17
type input "#220022"
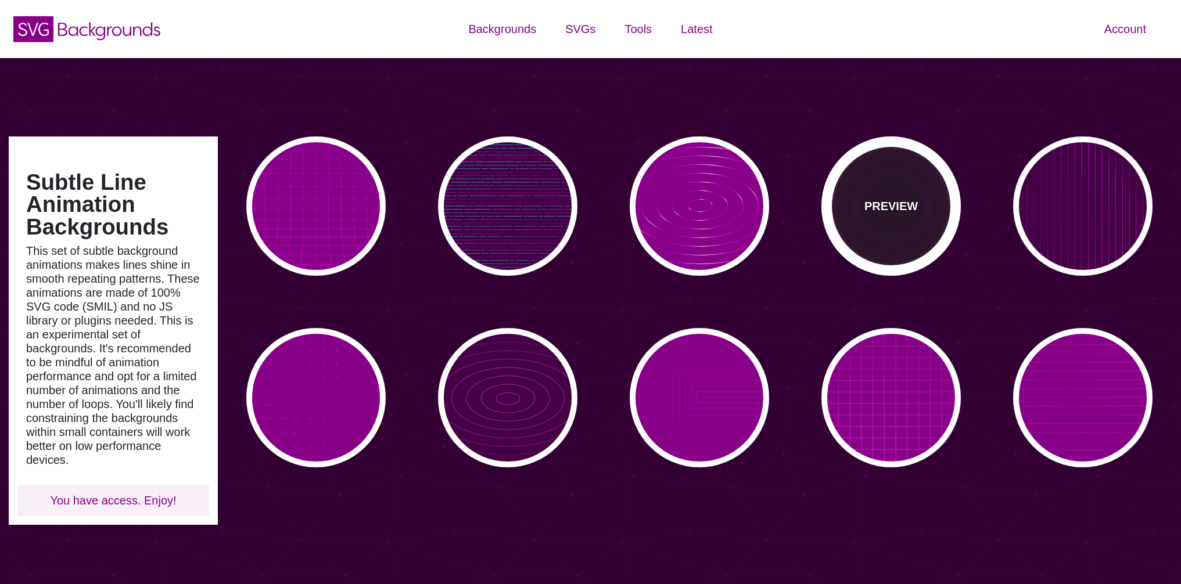
type input "#FF00FF"
type input "#110011"
type input "6"
type input "999"
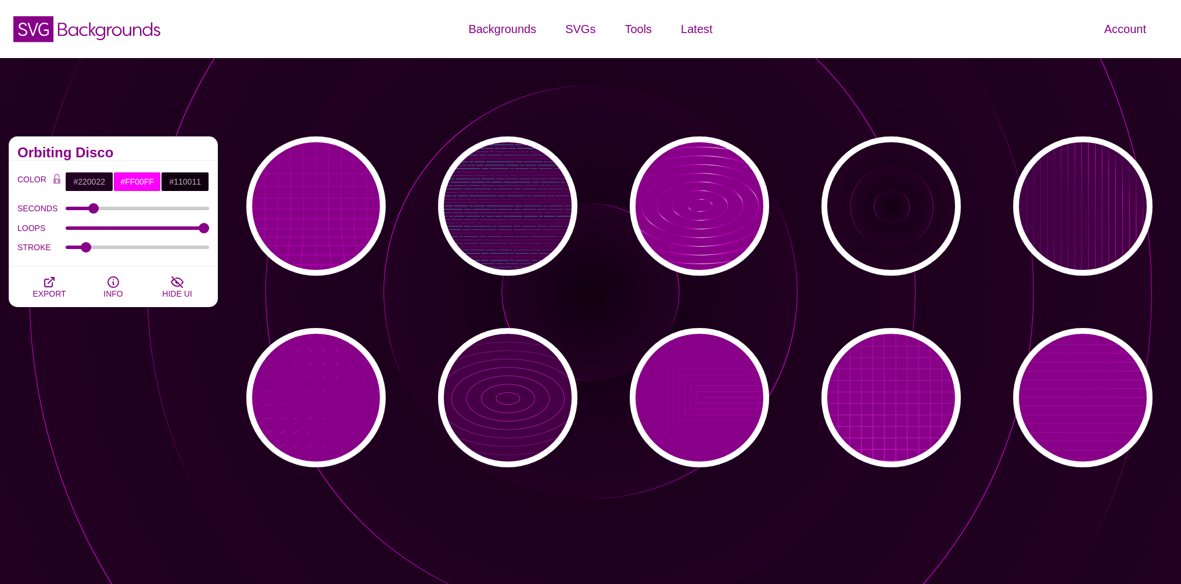
click at [188, 467] on div "Subtle Line Animation Backgrounds This set of subtle background animations make…" at bounding box center [113, 302] width 226 height 348
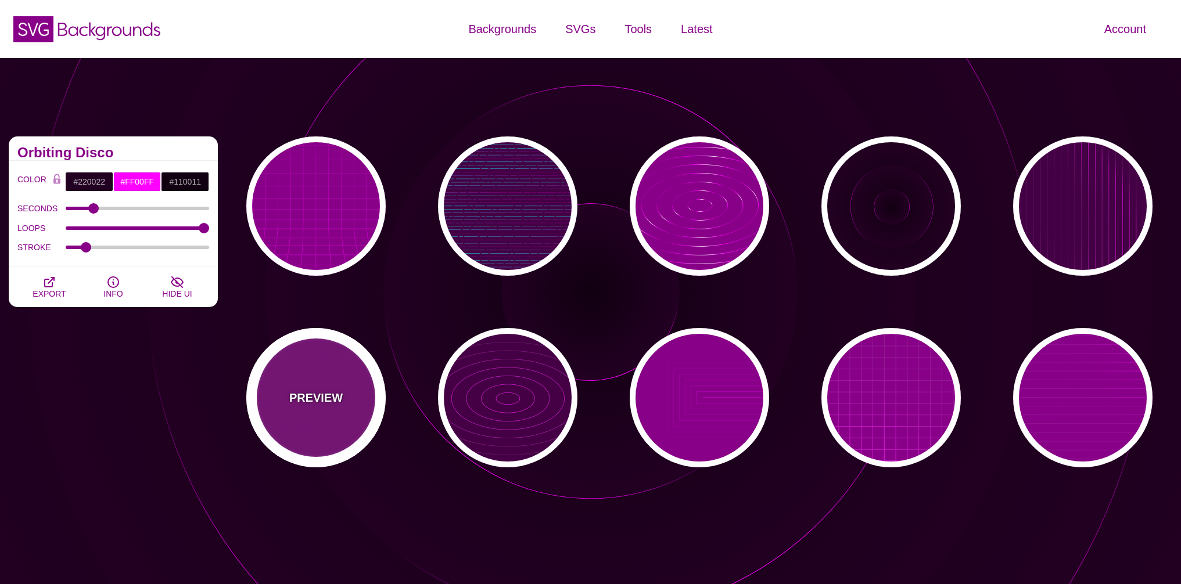
click at [321, 423] on div "PREVIEW" at bounding box center [315, 397] width 139 height 139
type input "#880088"
type input "#FFFFFF"
type input "15"
type input "0.1"
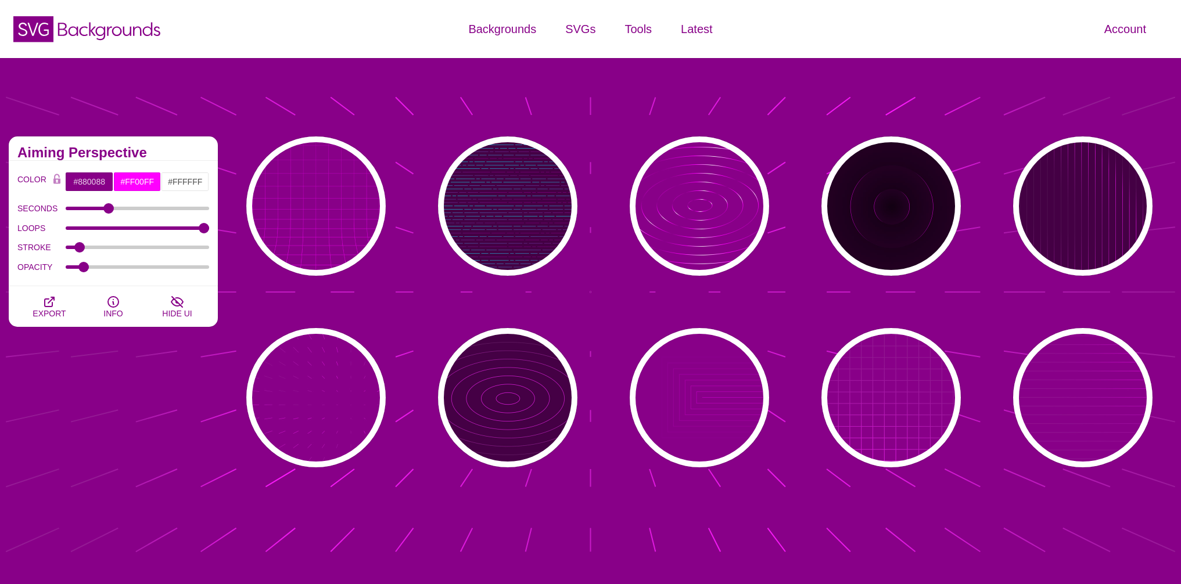
click at [905, 529] on div "Subtle Line Animation Backgrounds This set of subtle background animations make…" at bounding box center [590, 336] width 1181 height 557
click at [420, 239] on div "PREVIEW PREVIEW PREVIEW PREVIEW PREVIEW PREVIEW PREVIEW PREVIEW PREVIEW PREVIEW" at bounding box center [703, 302] width 954 height 348
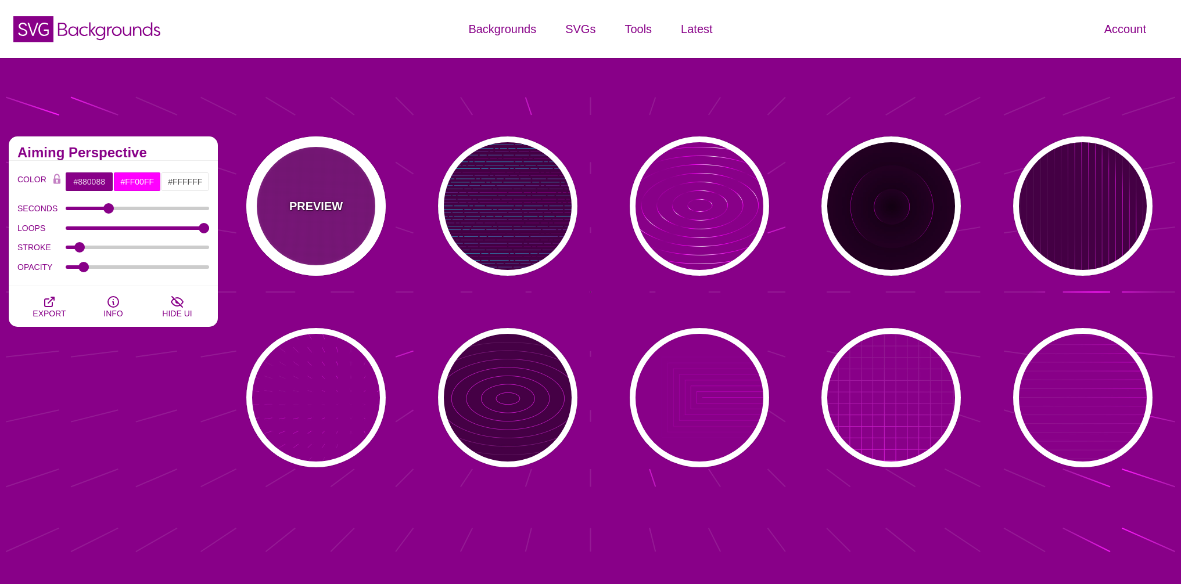
click at [316, 236] on div "PREVIEW" at bounding box center [315, 205] width 139 height 139
type input "#FFFFFF"
type input "0"
type input "5"
type input "999"
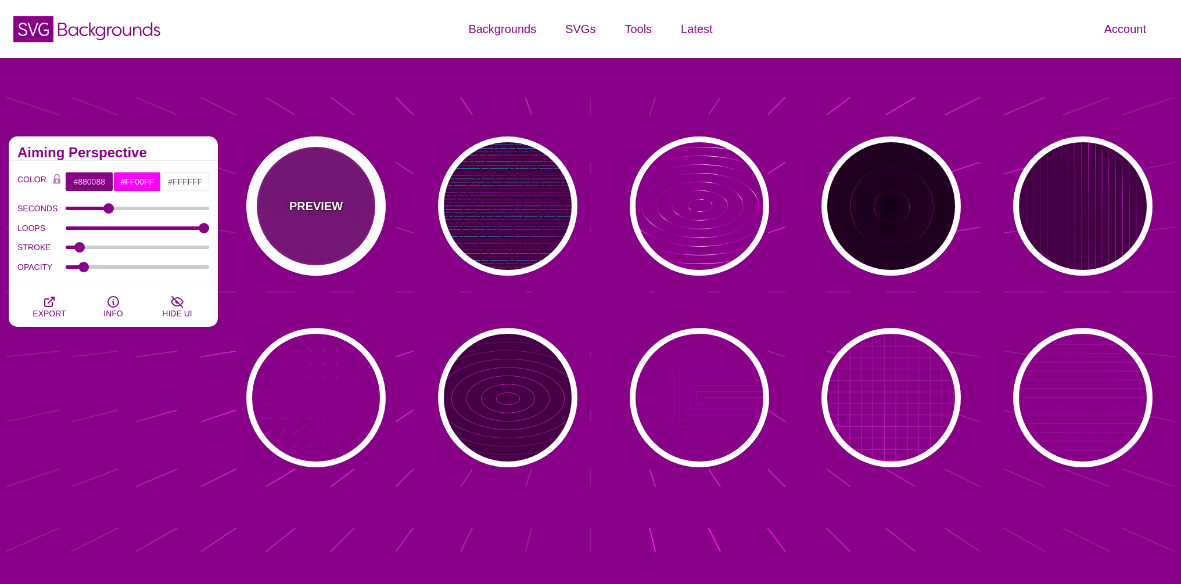
type input "0"
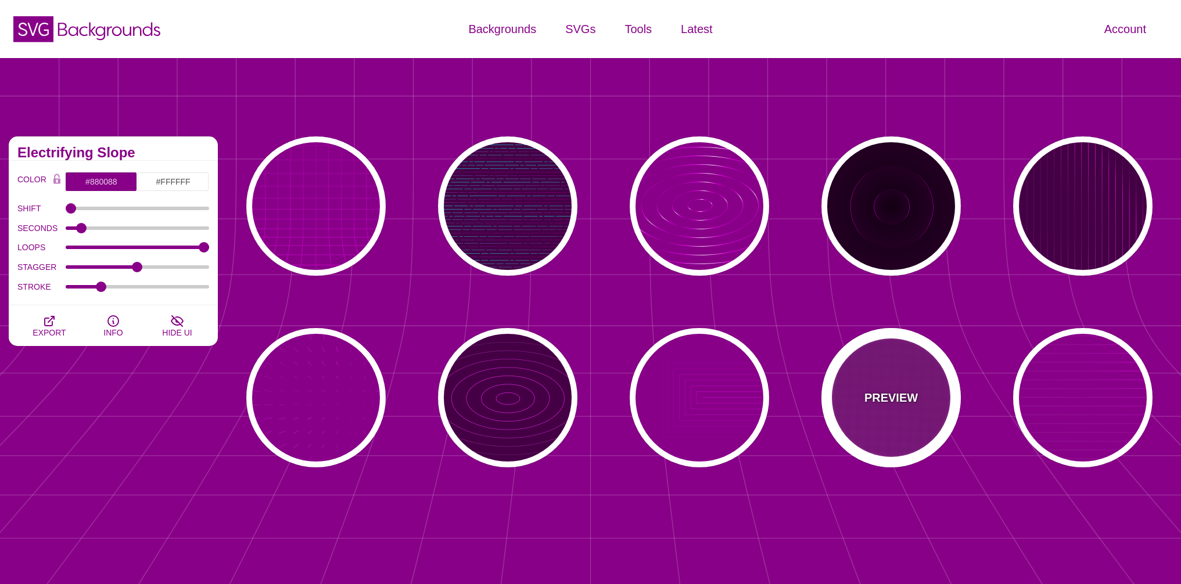
click at [887, 402] on p "PREVIEW" at bounding box center [890, 397] width 53 height 17
type input "#FF00FF"
type input "20"
type input "999"
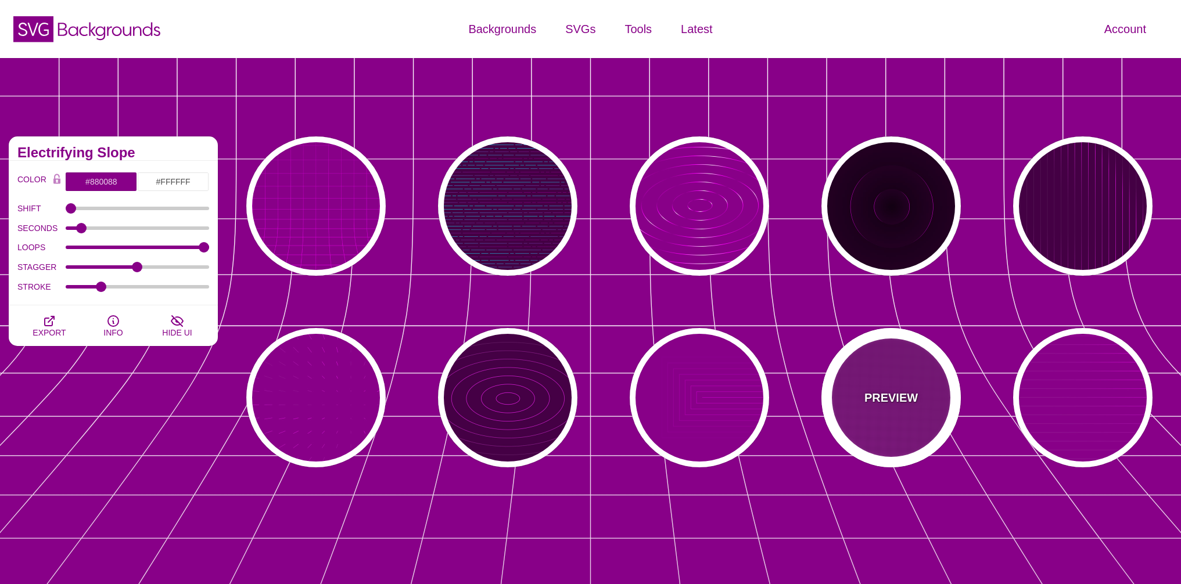
type input "1"
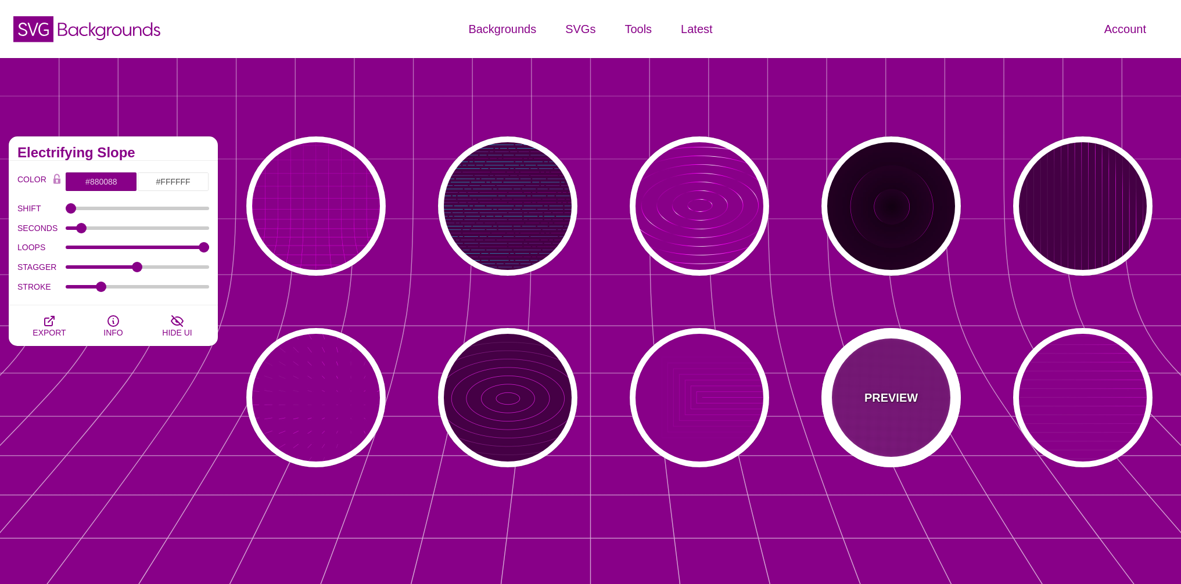
type input "0.1"
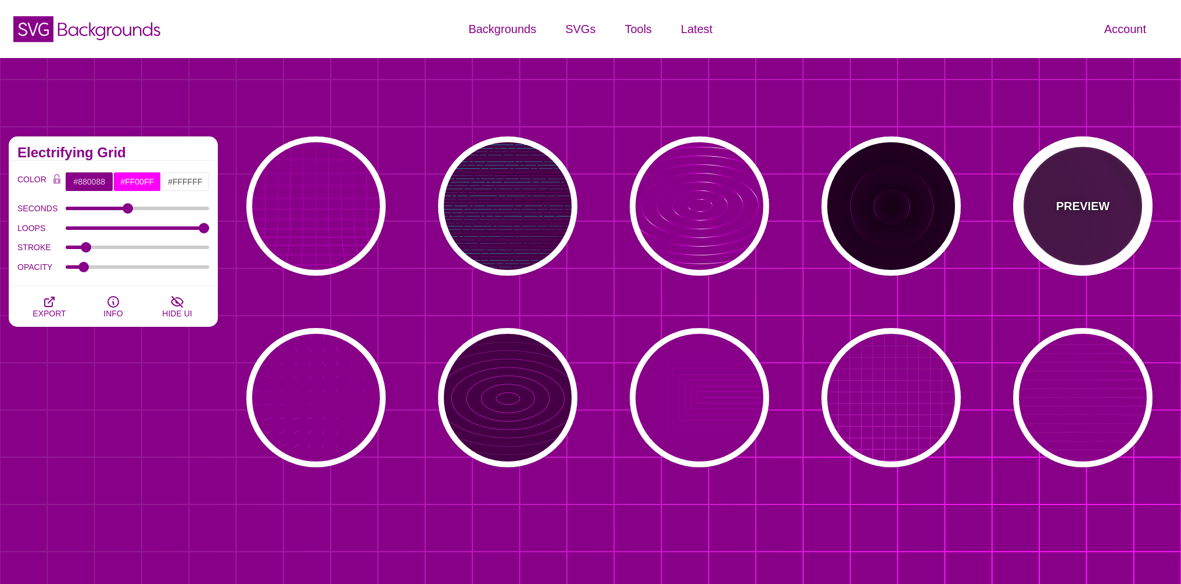
click at [1082, 189] on div "PREVIEW" at bounding box center [1082, 205] width 139 height 139
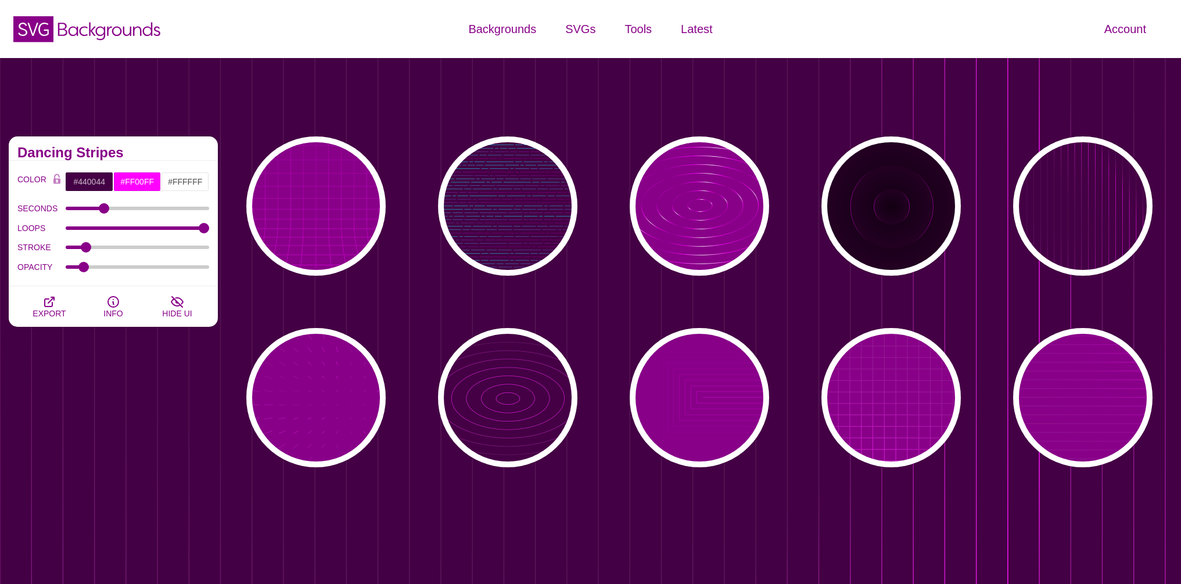
click at [89, 436] on div "Subtle Line Animation Backgrounds This set of subtle background animations make…" at bounding box center [113, 302] width 226 height 348
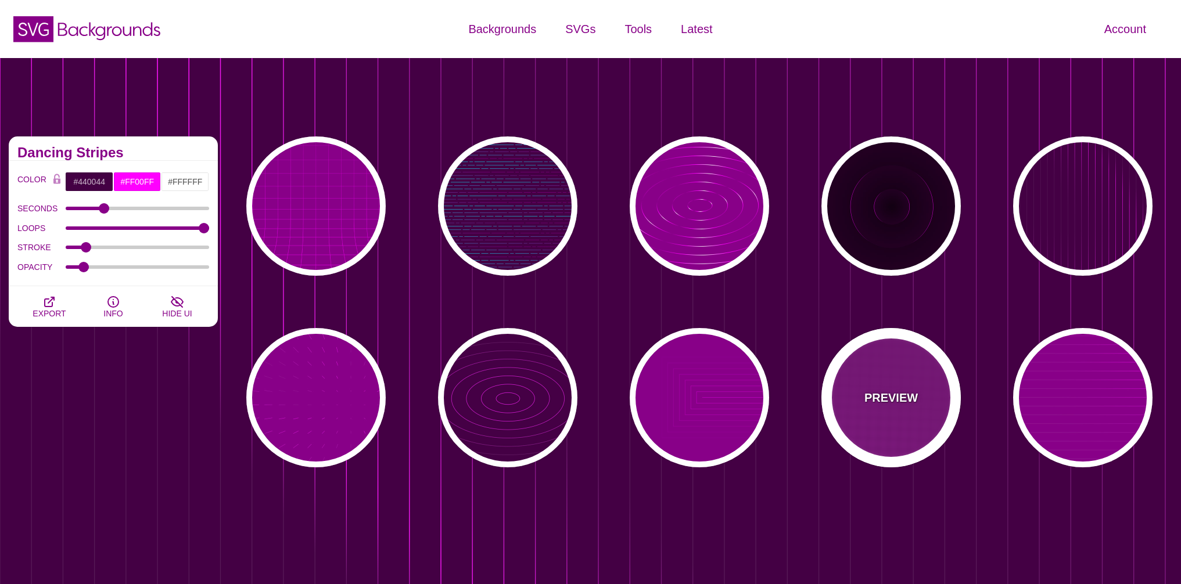
click at [927, 404] on div "PREVIEW" at bounding box center [890, 397] width 139 height 139
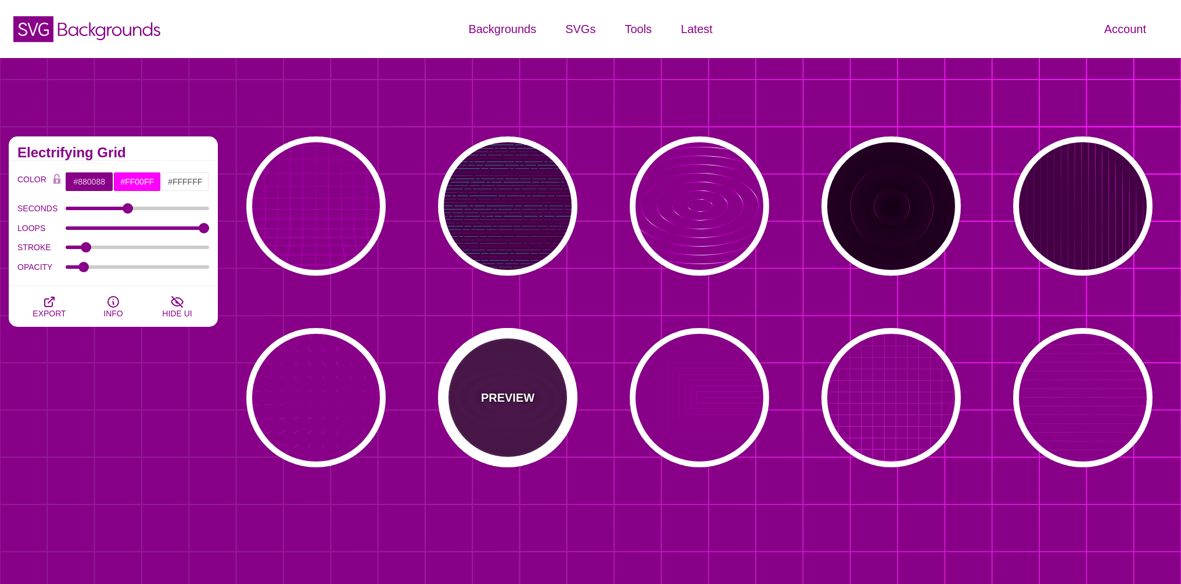
click at [529, 433] on div "PREVIEW" at bounding box center [507, 397] width 139 height 139
type input "#440044"
type input "5"
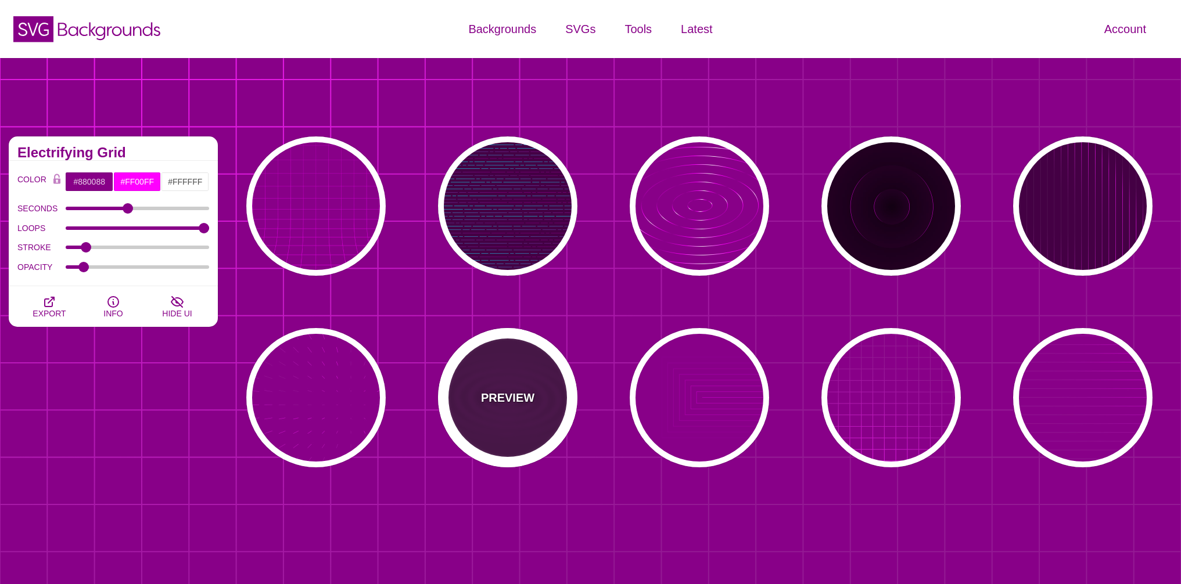
type input "0"
type input "1"
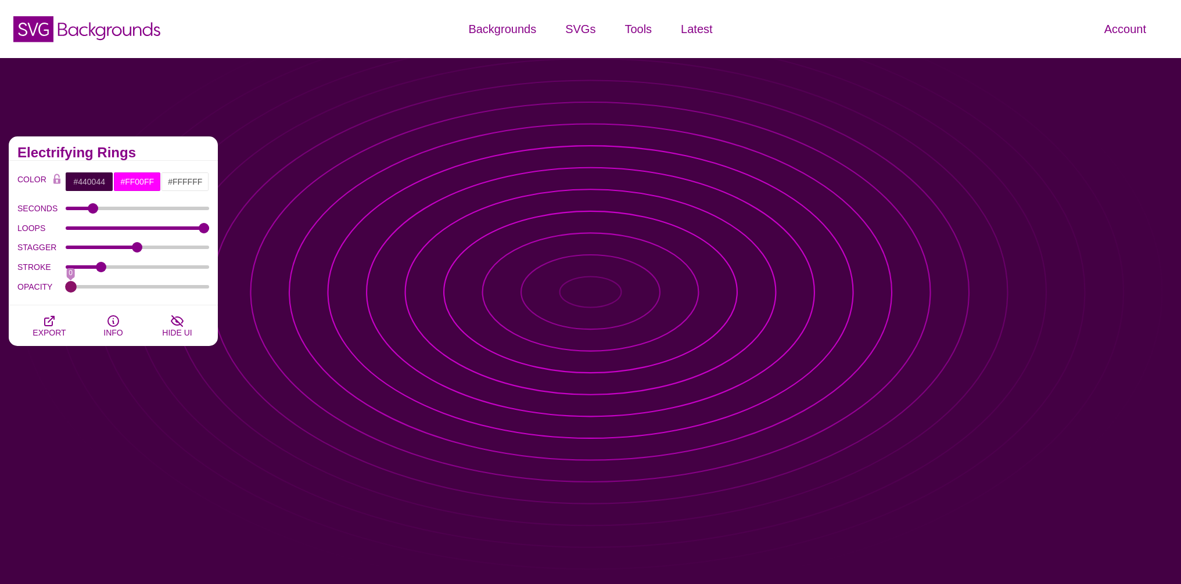
drag, startPoint x: 88, startPoint y: 288, endPoint x: 70, endPoint y: 293, distance: 18.2
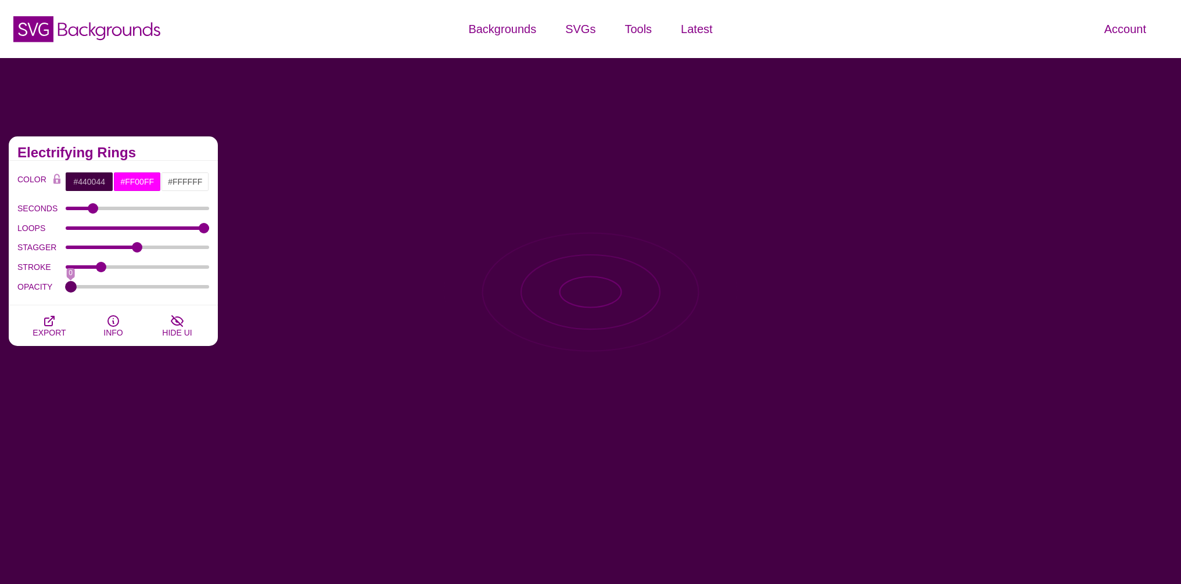
type input "0"
click at [70, 289] on input "OPACITY" at bounding box center [138, 287] width 144 height 5
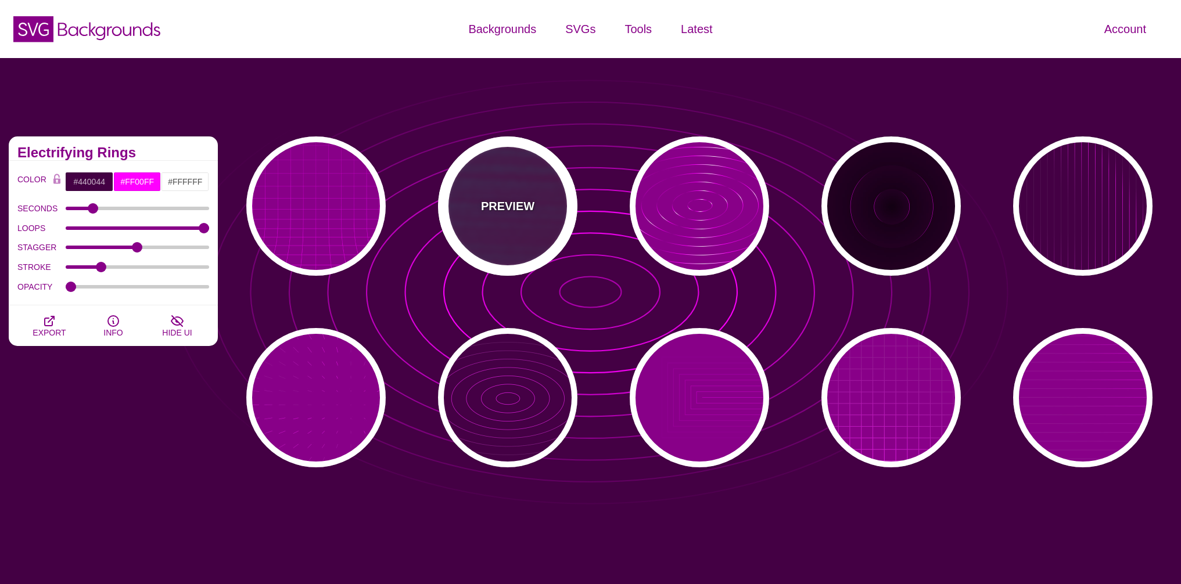
click at [503, 236] on div "PREVIEW" at bounding box center [507, 205] width 139 height 139
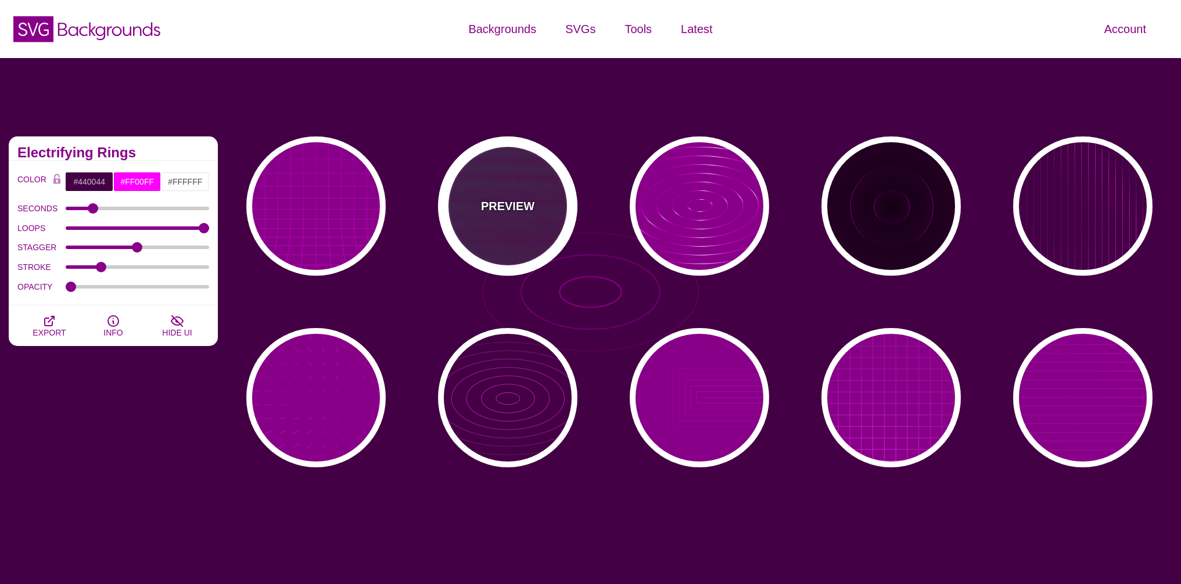
type input "#00FFFF"
type input "#FF0000"
type input "#880088"
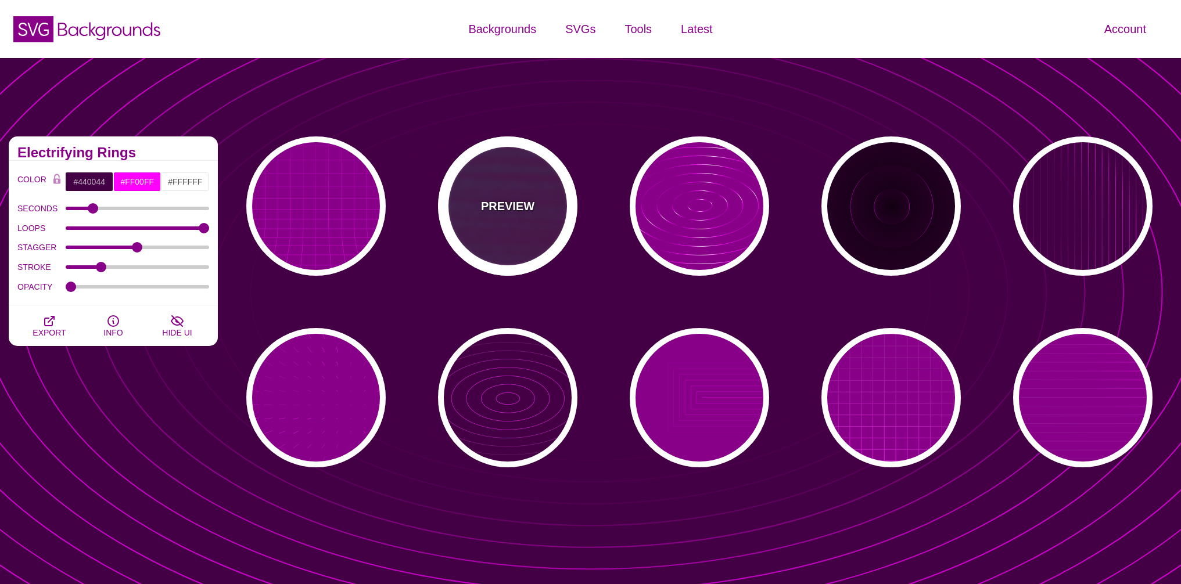
type input "15"
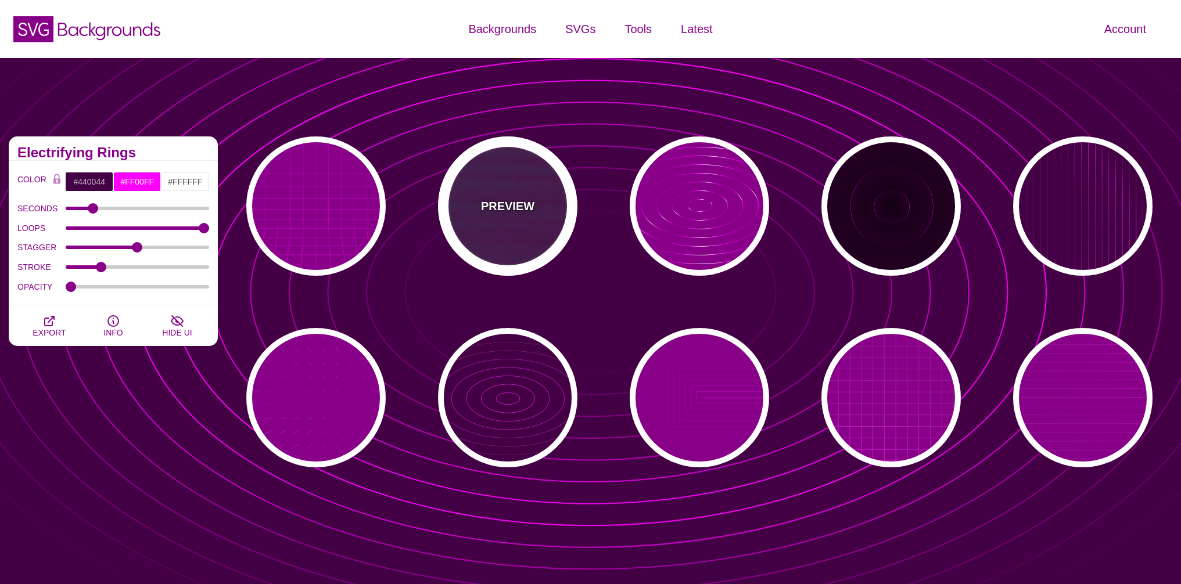
type input "1"
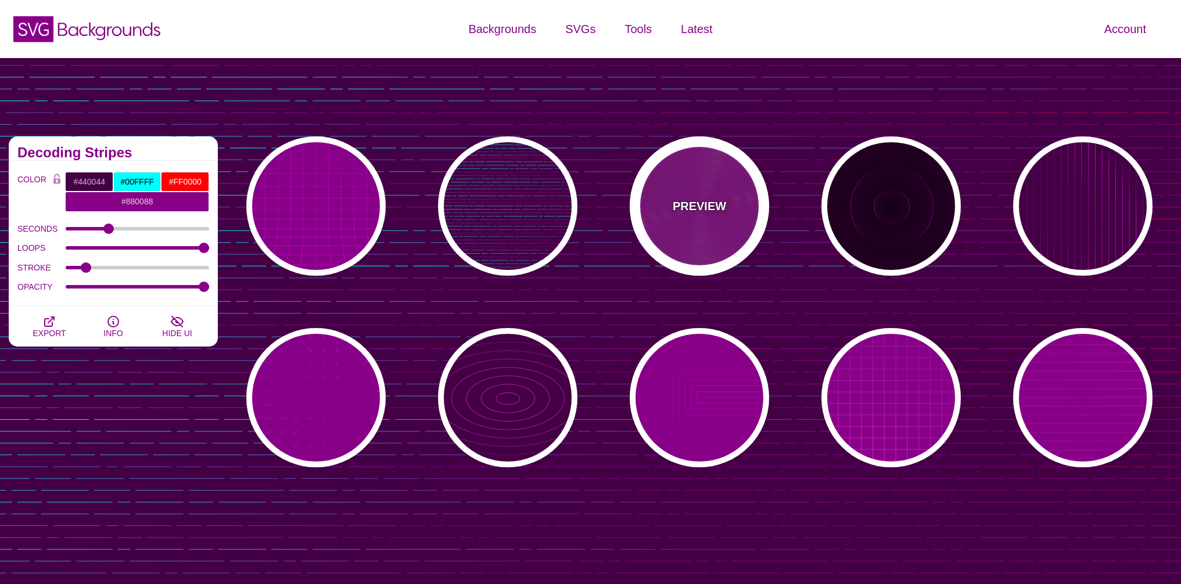
click at [646, 205] on div "PREVIEW" at bounding box center [699, 205] width 139 height 139
type input "#880088"
type input "#FF00FF"
type input "#FFFFFF"
type input "10000"
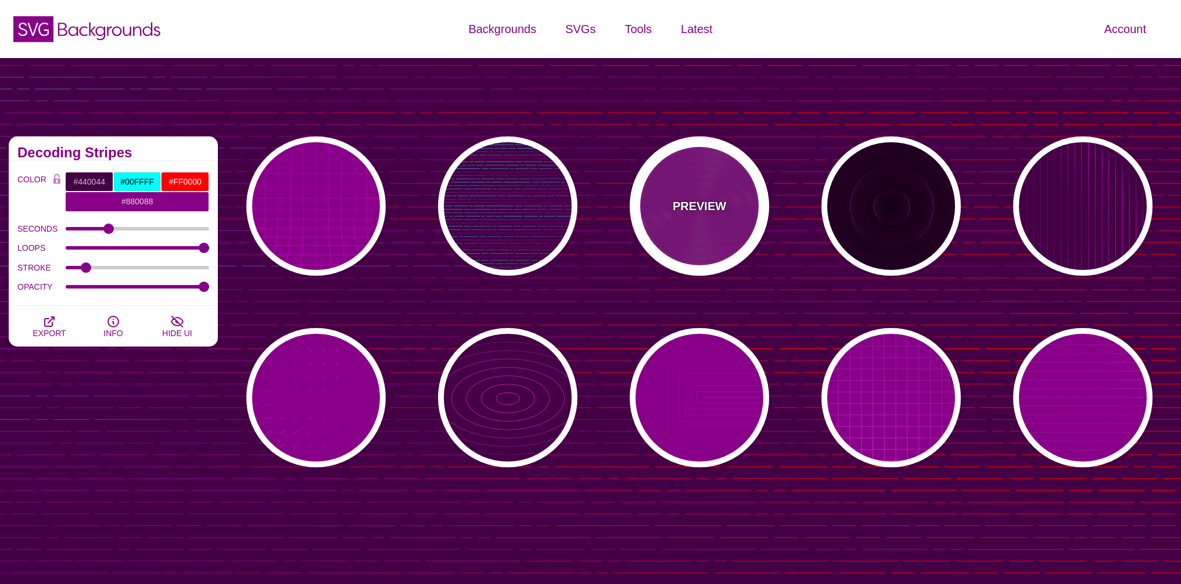
type input "99"
type input "50"
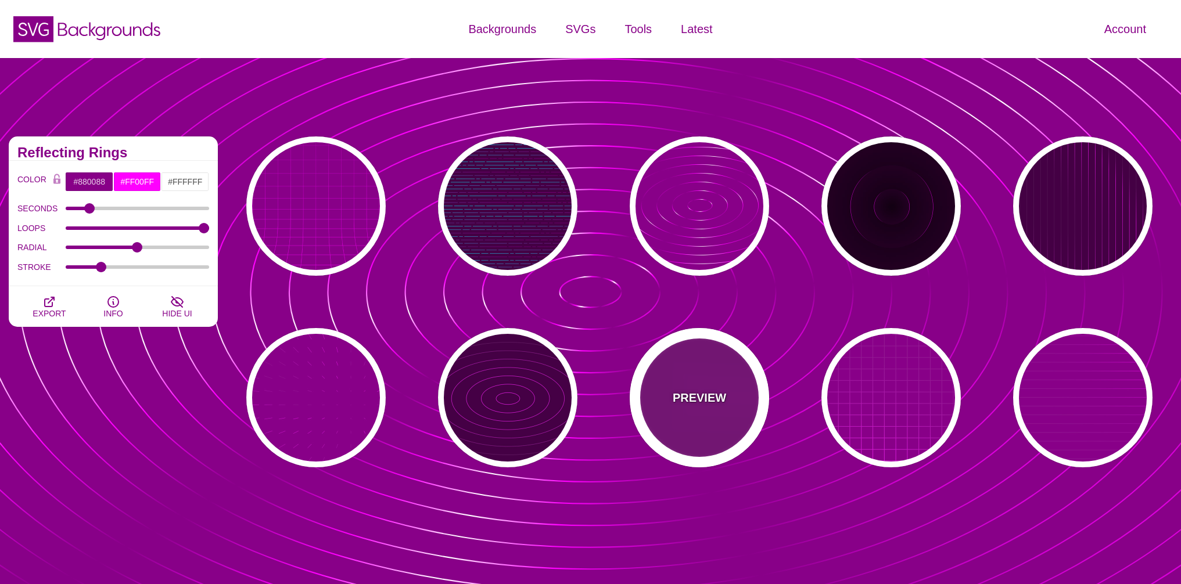
click at [725, 382] on div "PREVIEW" at bounding box center [699, 397] width 139 height 139
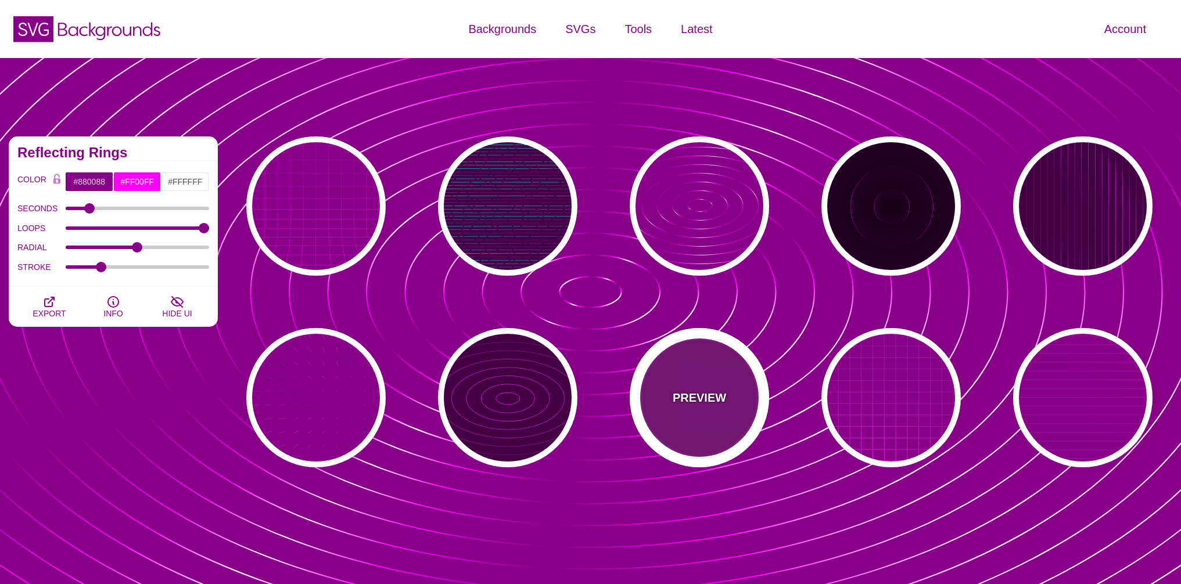
type input "5"
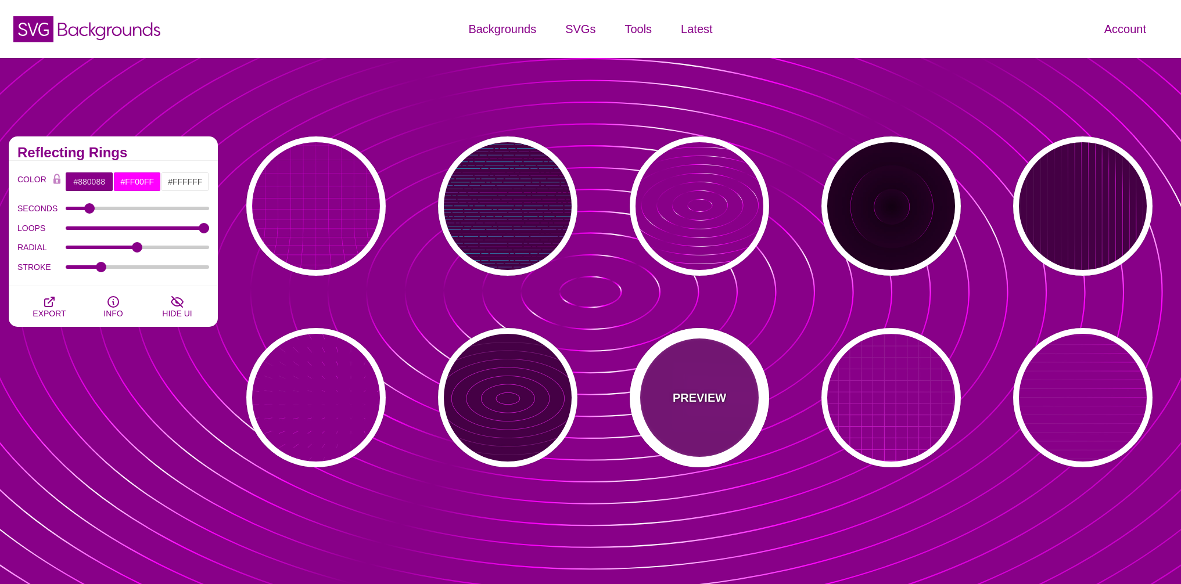
type input "999"
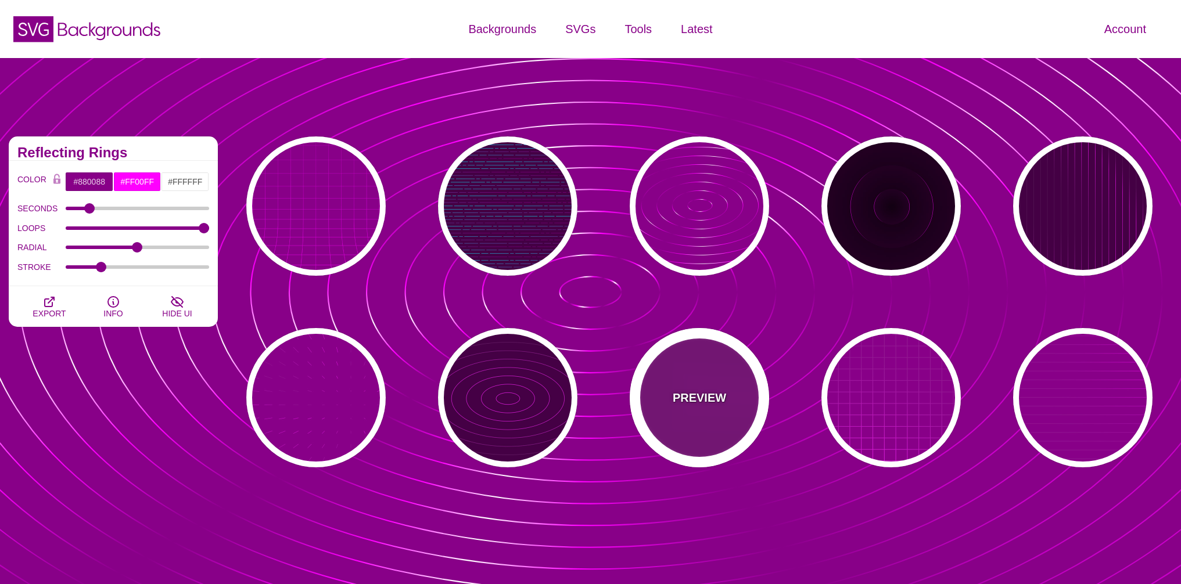
type input "0"
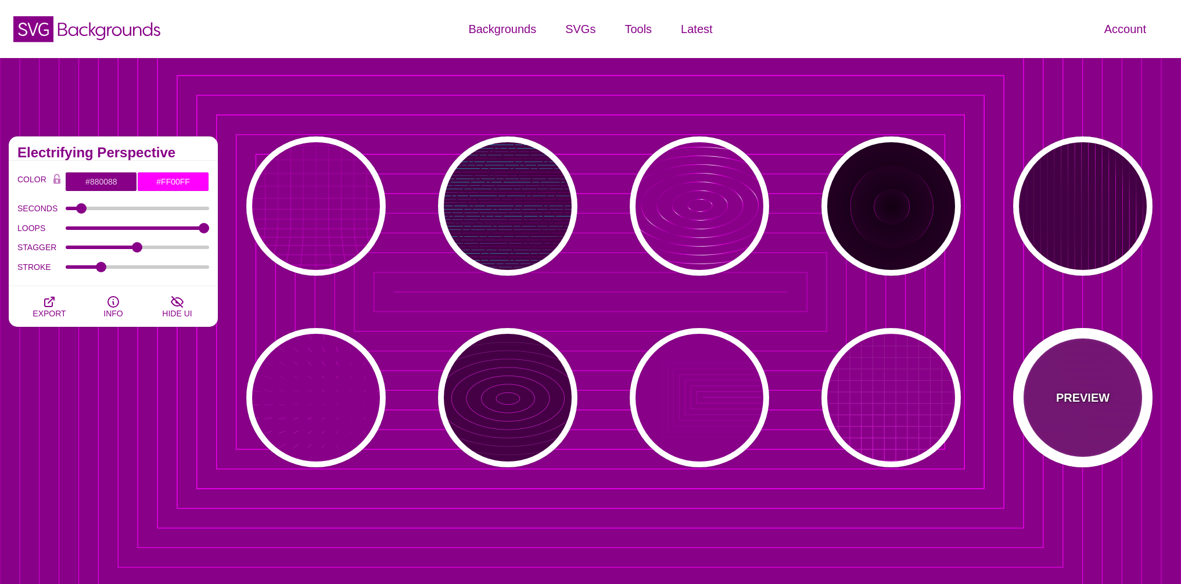
click at [1116, 398] on div "PREVIEW" at bounding box center [1082, 397] width 139 height 139
type input "20"
type input "1"
type input "0.1"
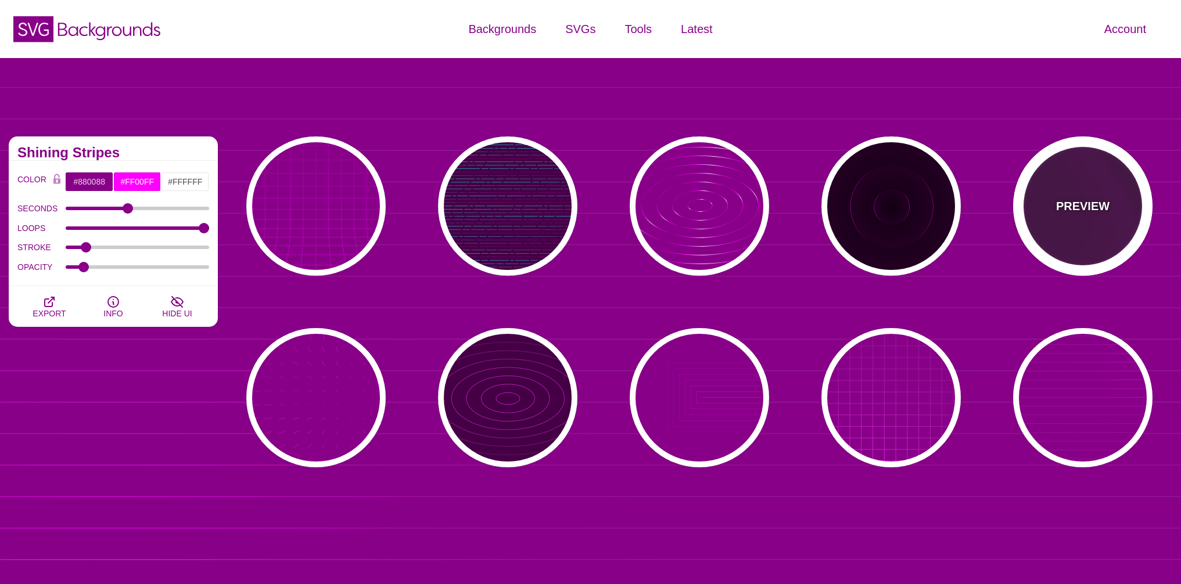
click at [1089, 226] on div "PREVIEW" at bounding box center [1082, 205] width 139 height 139
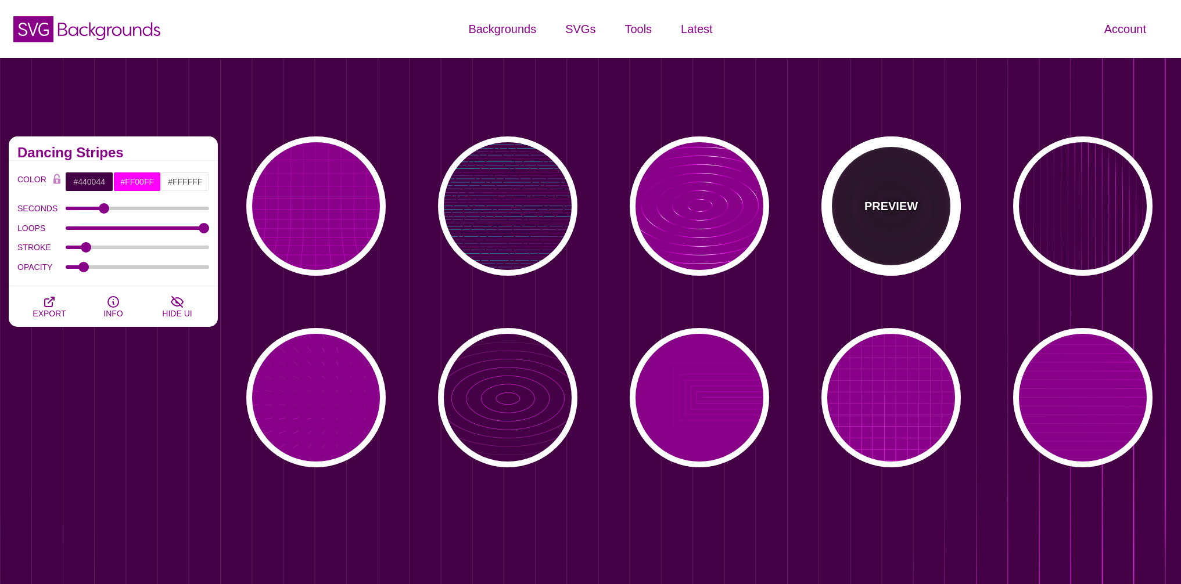
click at [902, 228] on div "PREVIEW" at bounding box center [890, 205] width 139 height 139
type input "#220022"
type input "#110011"
type input "6"
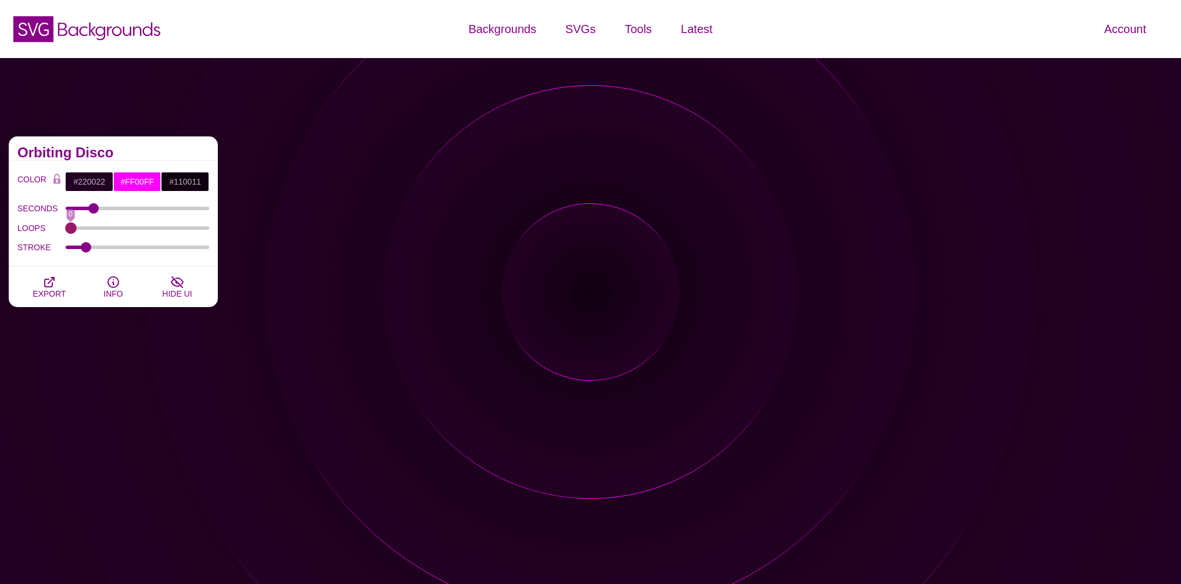
drag, startPoint x: 208, startPoint y: 228, endPoint x: 29, endPoint y: 242, distance: 179.5
click at [66, 231] on input "LOOPS" at bounding box center [138, 228] width 144 height 5
drag, startPoint x: 75, startPoint y: 230, endPoint x: 207, endPoint y: 237, distance: 131.4
type input "999"
click at [210, 231] on input "LOOPS" at bounding box center [138, 228] width 144 height 5
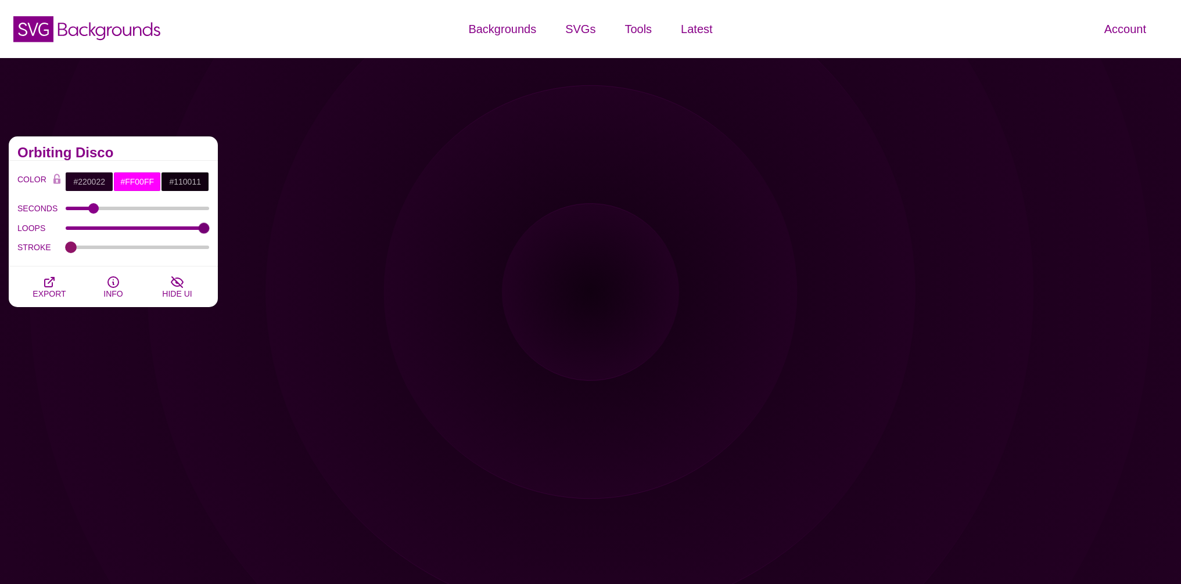
drag, startPoint x: 85, startPoint y: 246, endPoint x: 17, endPoint y: 253, distance: 67.7
type input "0.1"
click at [66, 250] on input "STROKE" at bounding box center [138, 247] width 144 height 5
click at [102, 185] on input "#220022" at bounding box center [89, 182] width 48 height 20
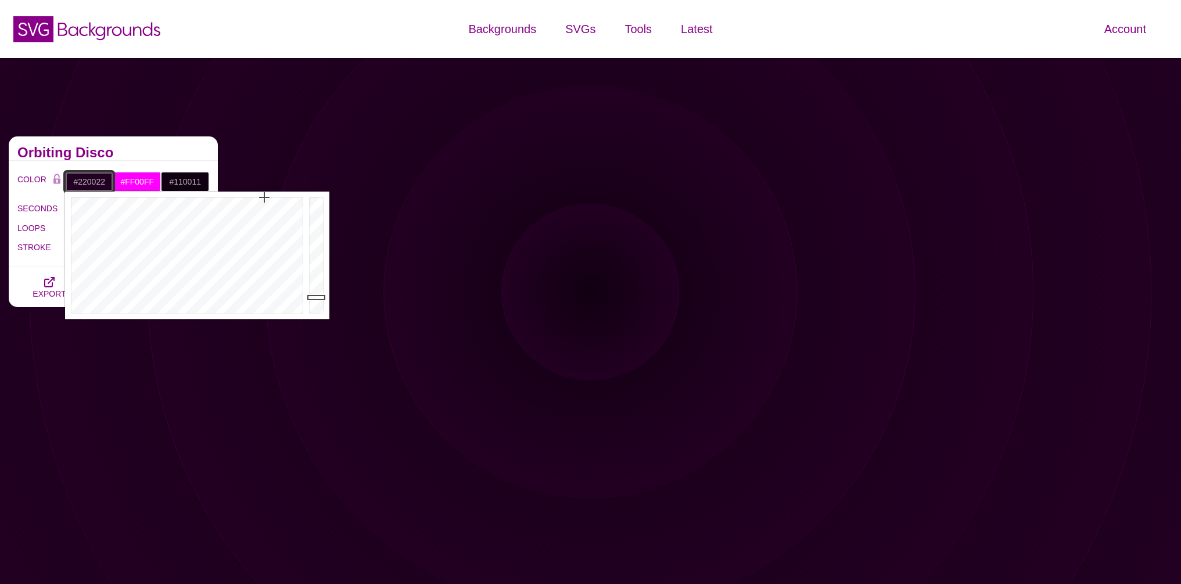
click at [96, 184] on input "#220022" at bounding box center [89, 182] width 48 height 20
paste input "EFF8EE"
type input "#EFF8EE"
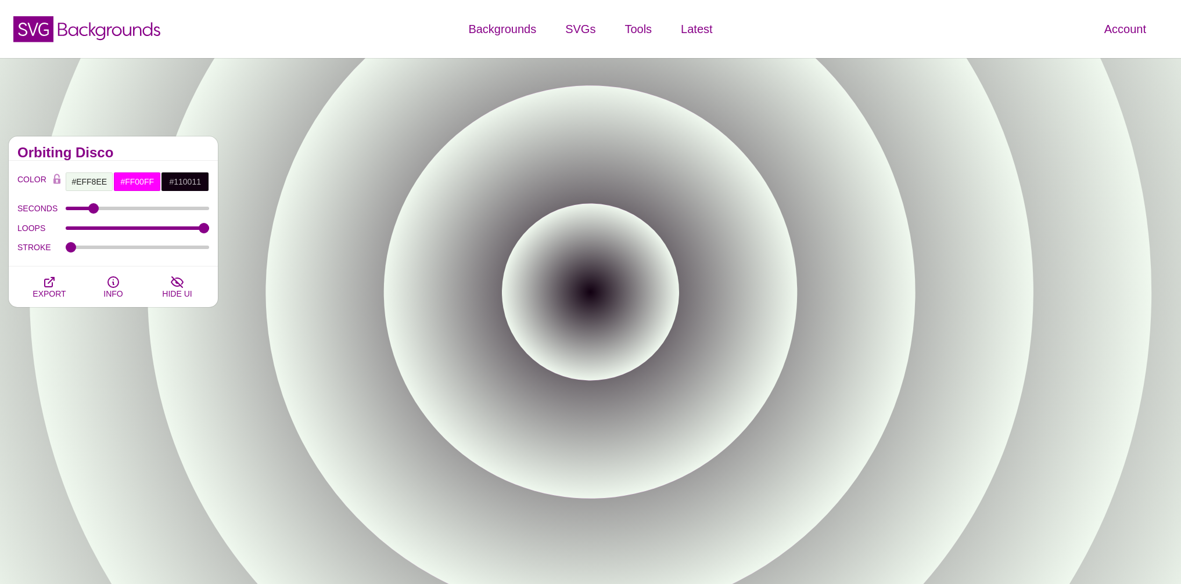
click at [187, 143] on div "Orbiting Disco" at bounding box center [113, 148] width 209 height 24
click at [139, 175] on input "#FF00FF" at bounding box center [137, 182] width 48 height 20
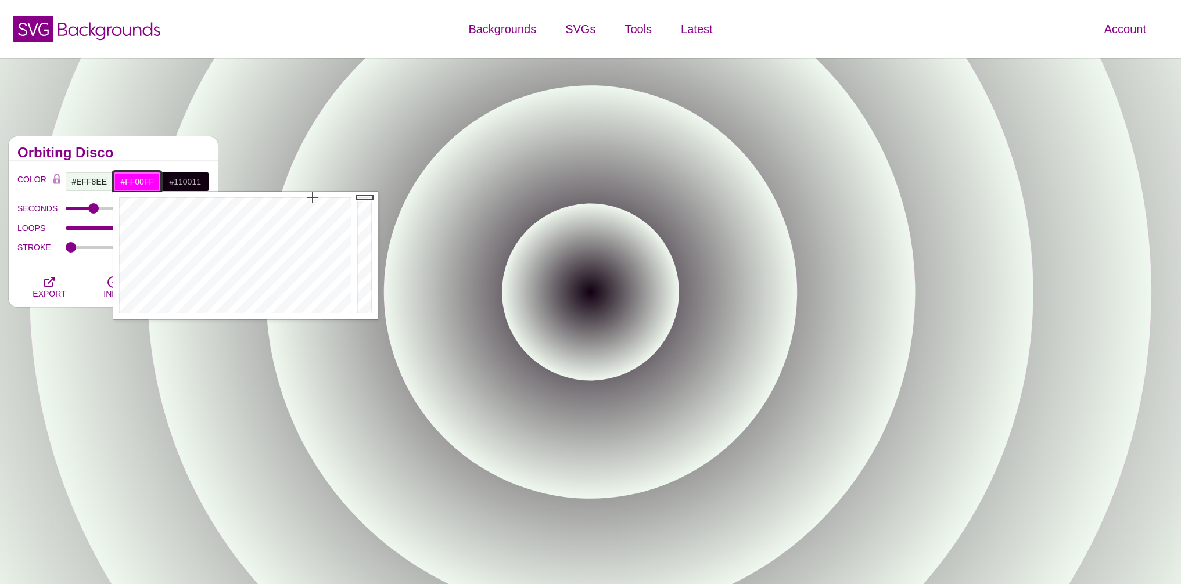
click at [139, 175] on input "#FF00FF" at bounding box center [137, 182] width 48 height 20
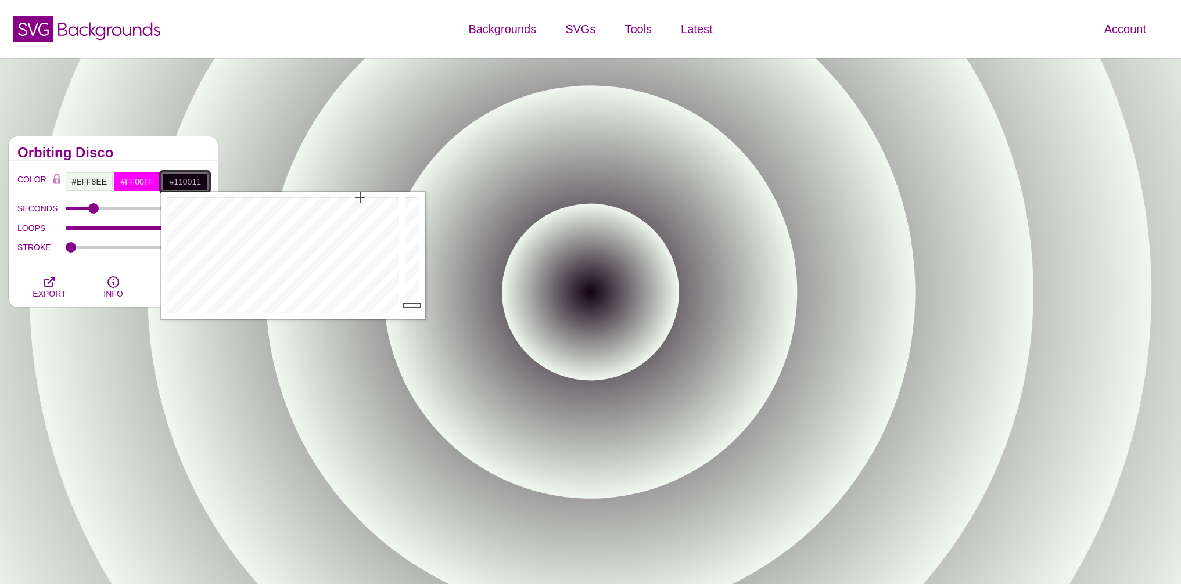
click at [193, 179] on input "#110011" at bounding box center [185, 182] width 48 height 20
paste input "E1EEFD"
type input "#E1EEFD"
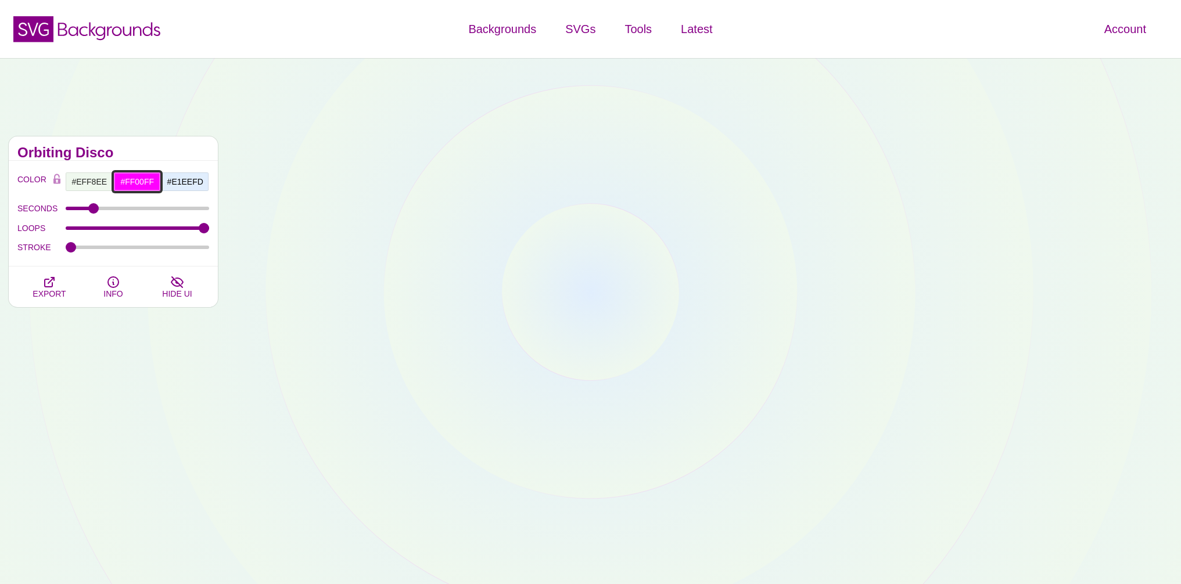
click at [141, 185] on input "#FF00FF" at bounding box center [137, 182] width 48 height 20
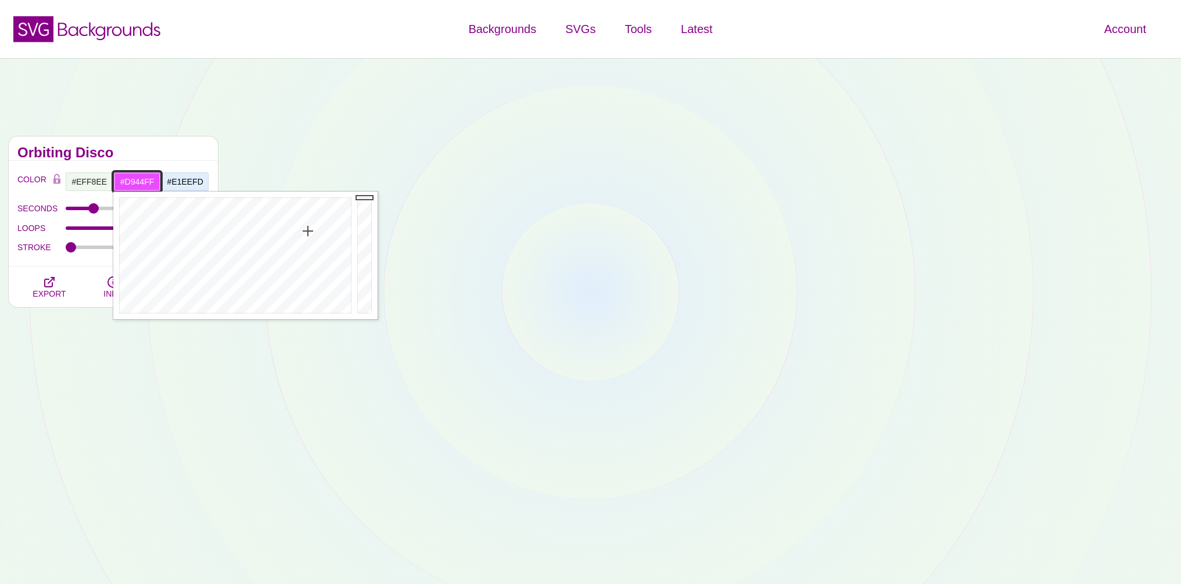
drag, startPoint x: 280, startPoint y: 256, endPoint x: 313, endPoint y: 226, distance: 44.4
click at [304, 228] on div at bounding box center [233, 256] width 241 height 128
drag, startPoint x: 369, startPoint y: 209, endPoint x: 368, endPoint y: 323, distance: 113.8
click at [369, 318] on div at bounding box center [365, 256] width 23 height 128
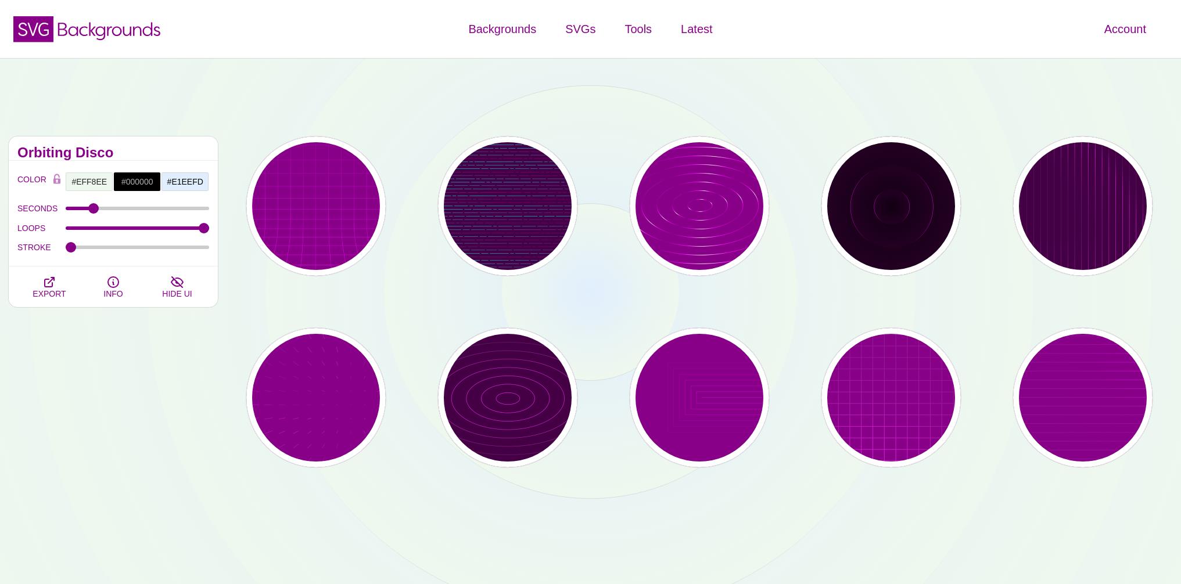
click at [523, 98] on div "Subtle Line Animation Backgrounds This set of subtle background animations make…" at bounding box center [590, 336] width 1181 height 557
click at [351, 89] on div "Subtle Line Animation Backgrounds This set of subtle background animations make…" at bounding box center [590, 336] width 1181 height 557
click at [206, 450] on div "Subtle Line Animation Backgrounds This set of subtle background animations make…" at bounding box center [113, 302] width 226 height 348
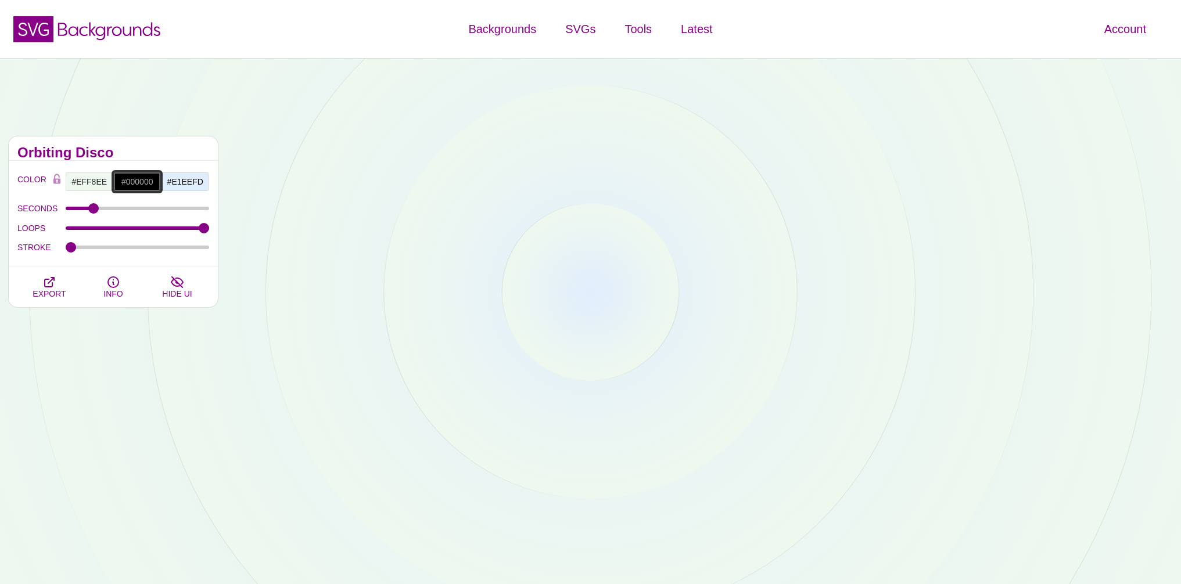
click at [139, 188] on input "#000000" at bounding box center [137, 182] width 48 height 20
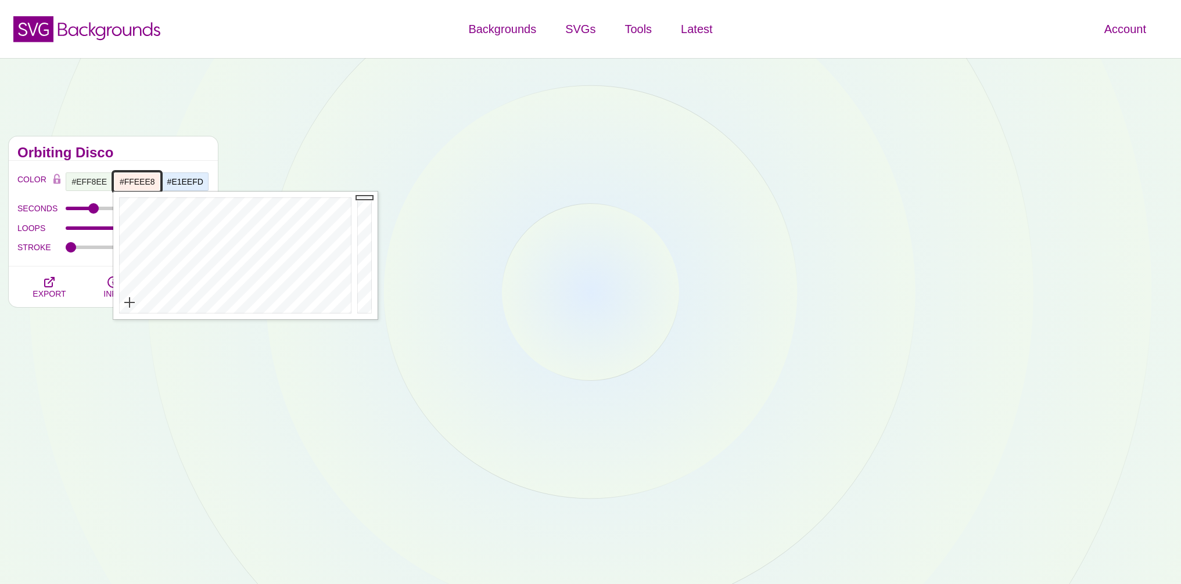
type input "#FFFFFF"
drag, startPoint x: 130, startPoint y: 303, endPoint x: 94, endPoint y: 344, distance: 54.8
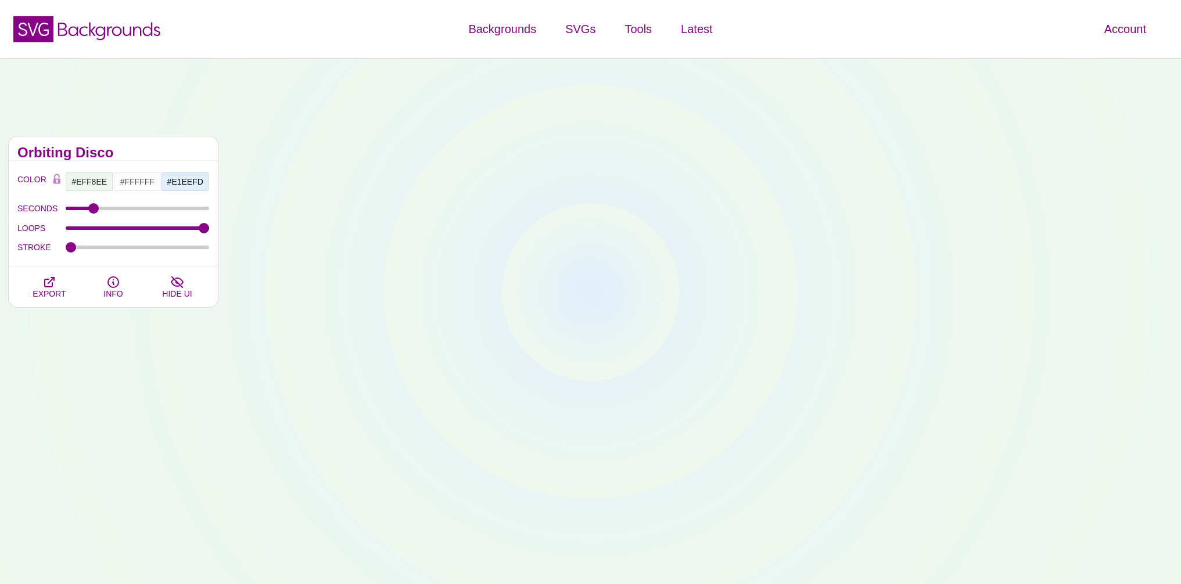
click at [89, 430] on div "Subtle Line Animation Backgrounds This set of subtle background animations make…" at bounding box center [113, 302] width 226 height 348
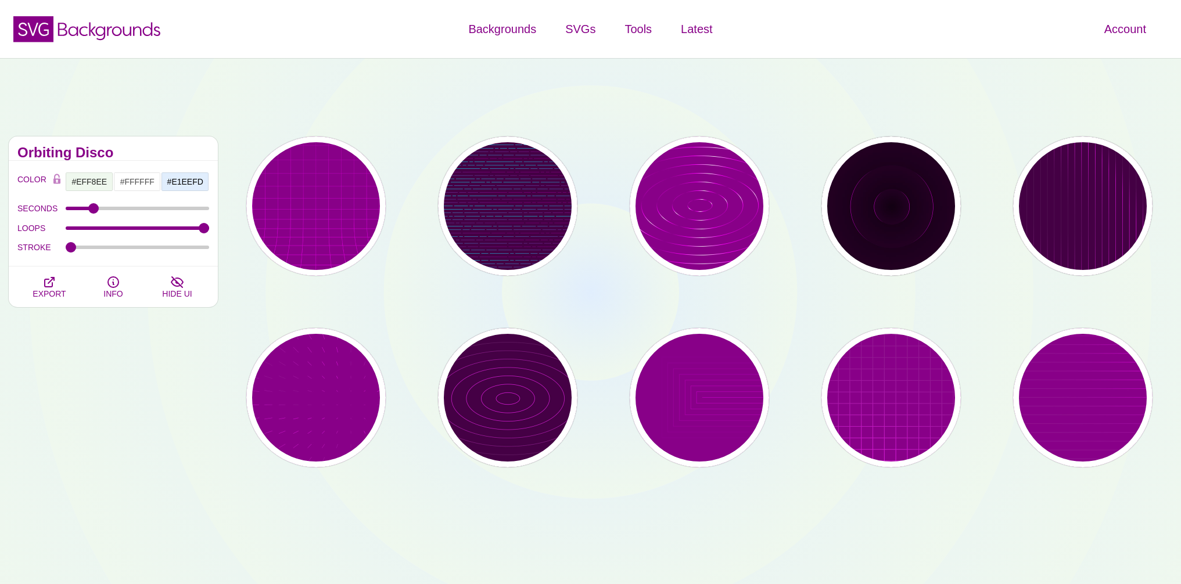
click at [1066, 89] on div "Subtle Line Animation Backgrounds This set of subtle background animations make…" at bounding box center [590, 336] width 1181 height 557
click at [584, 94] on div "Subtle Line Animation Backgrounds This set of subtle background animations make…" at bounding box center [590, 336] width 1181 height 557
click at [292, 92] on div "Subtle Line Animation Backgrounds This set of subtle background animations make…" at bounding box center [590, 336] width 1181 height 557
click at [504, 87] on div "Subtle Line Animation Backgrounds This set of subtle background animations make…" at bounding box center [590, 336] width 1181 height 557
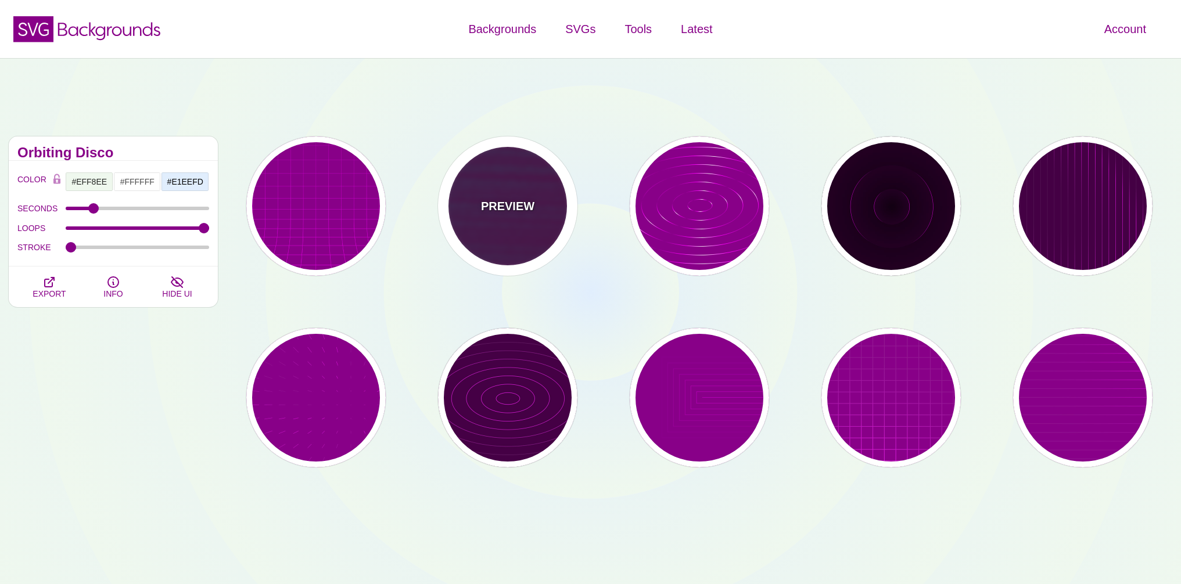
click at [553, 225] on div "PREVIEW" at bounding box center [507, 205] width 139 height 139
type input "#440044"
type input "#00FFFF"
type input "#FF0000"
type input "15"
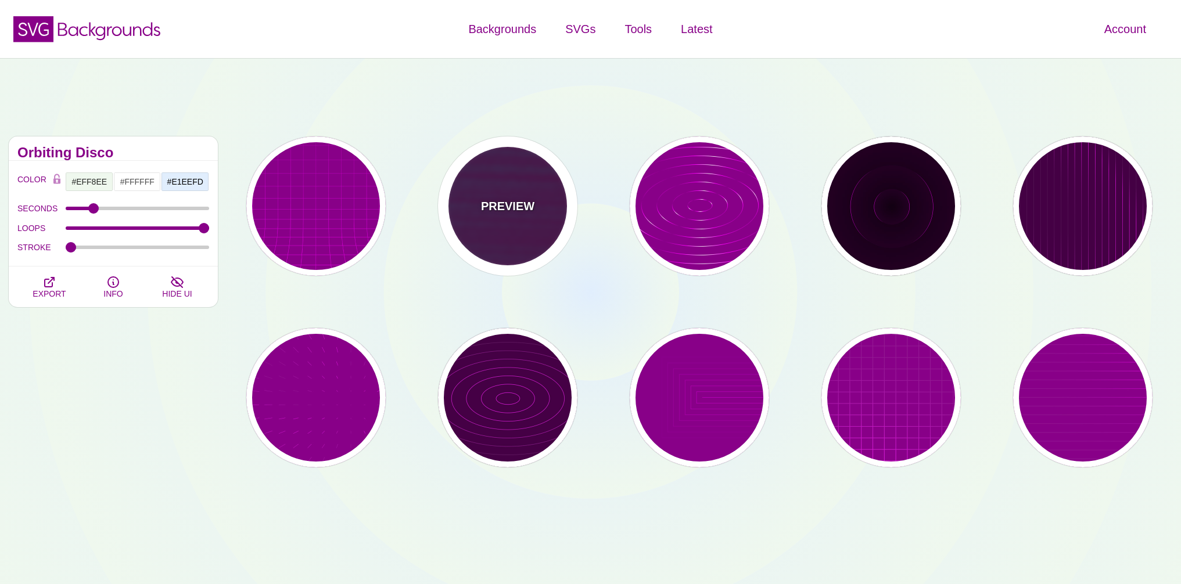
type input "1"
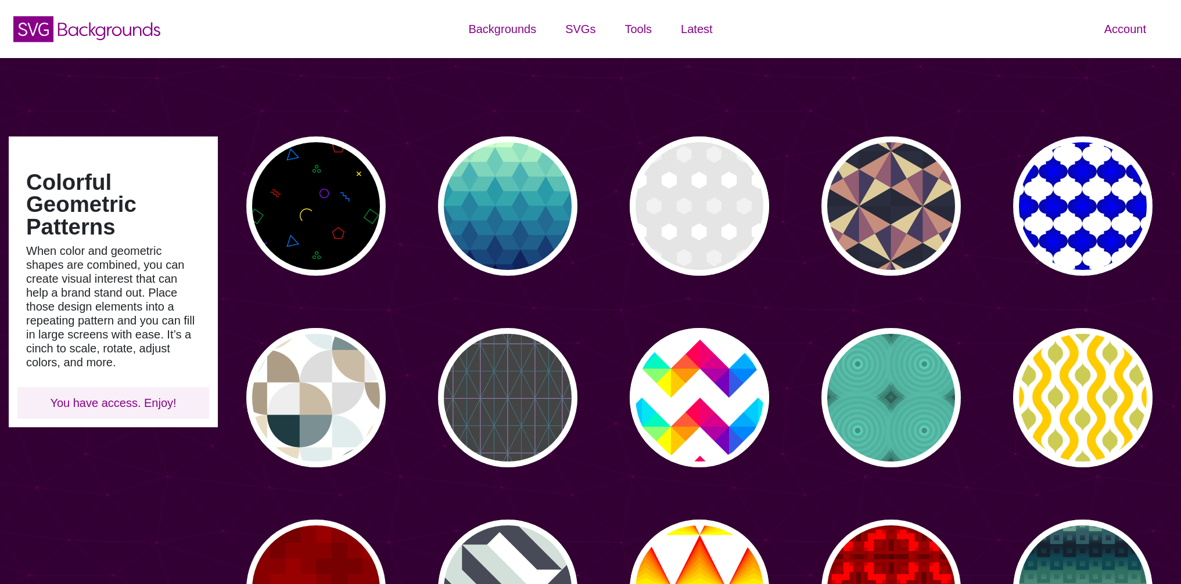
type input "#450057"
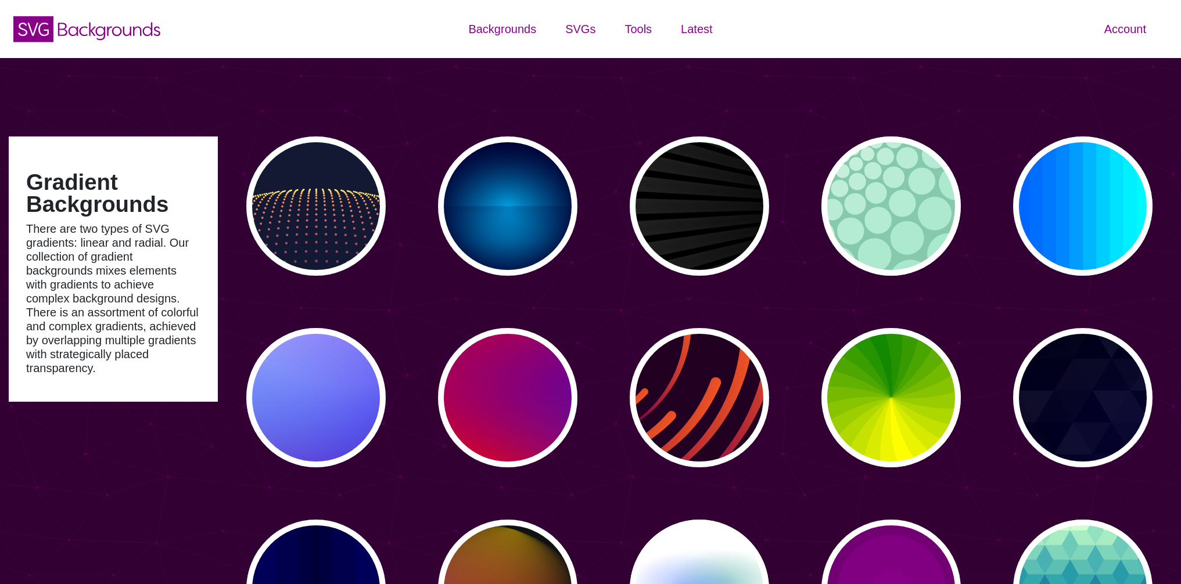
type input "#450057"
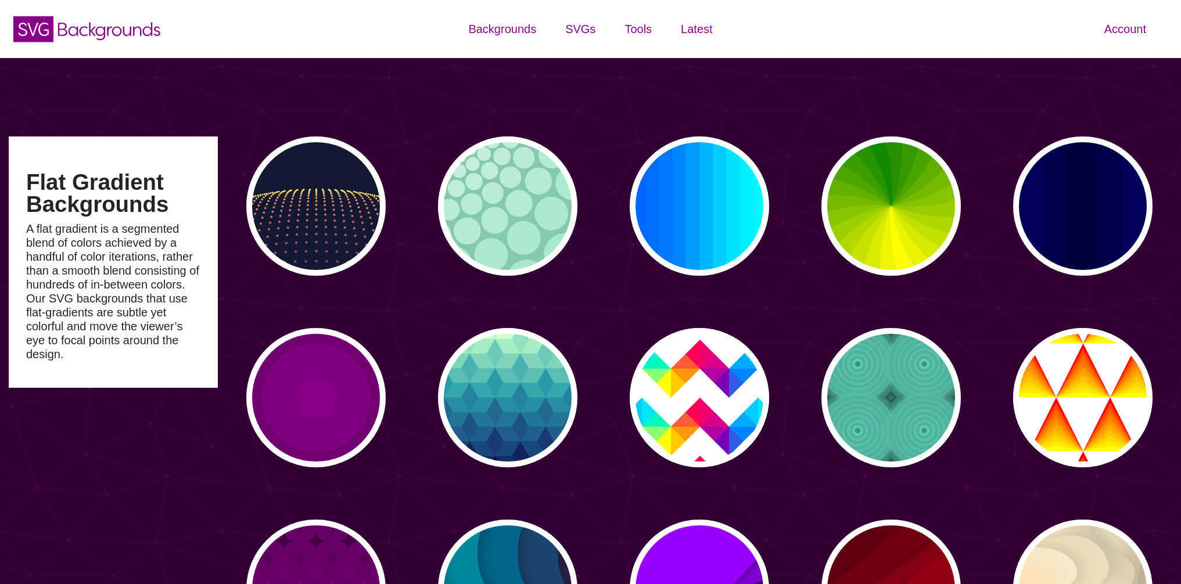
type input "#450057"
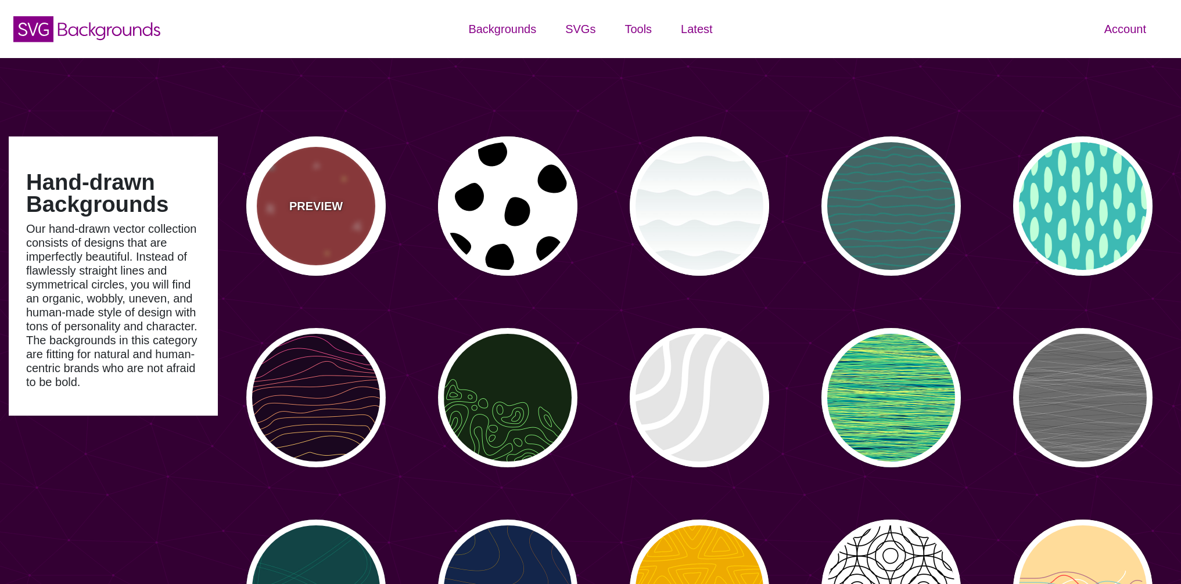
click at [316, 190] on div "PREVIEW" at bounding box center [315, 205] width 139 height 139
type input "#AA3333"
type input "#FFFF77"
type input "#55FFFF"
type input "1600"
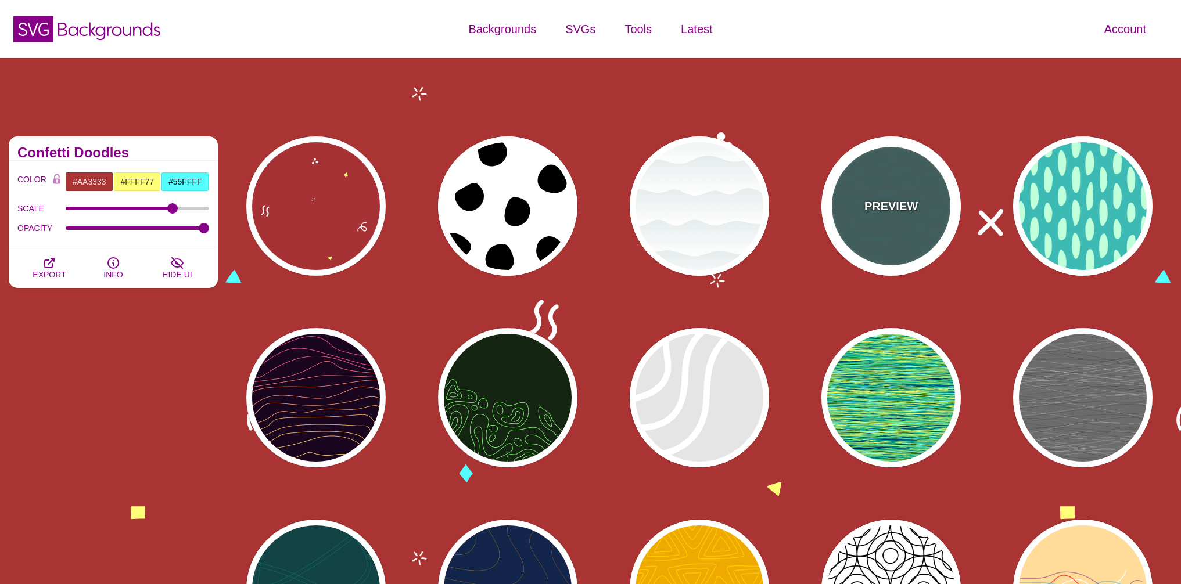
click at [895, 202] on p "PREVIEW" at bounding box center [890, 205] width 53 height 17
type input "#446666"
type input "#119988"
type input "0"
type input "5"
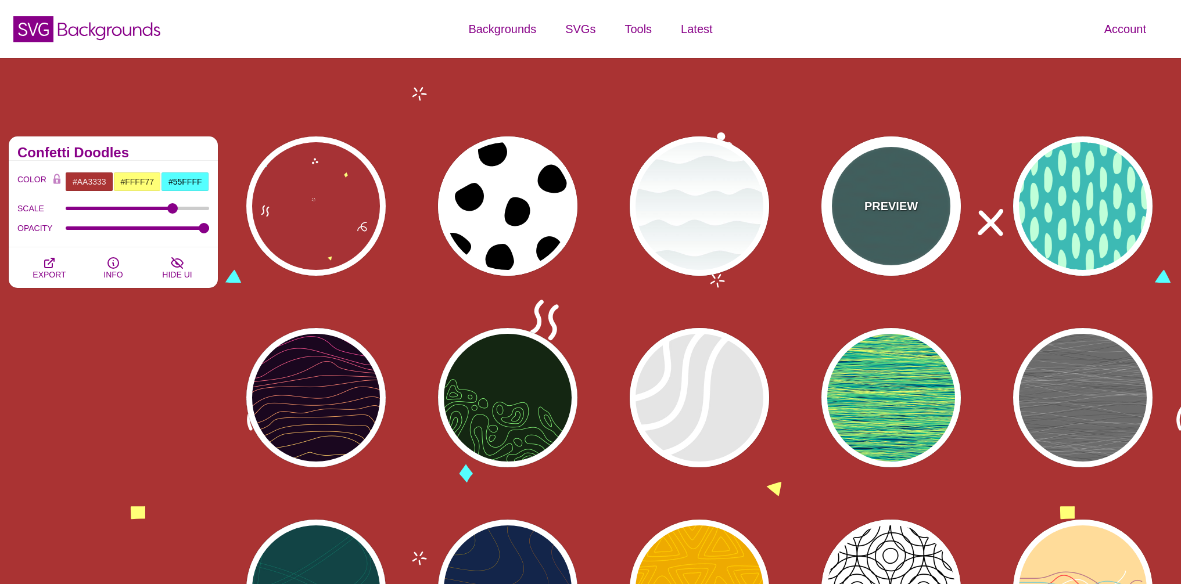
type input "0.1"
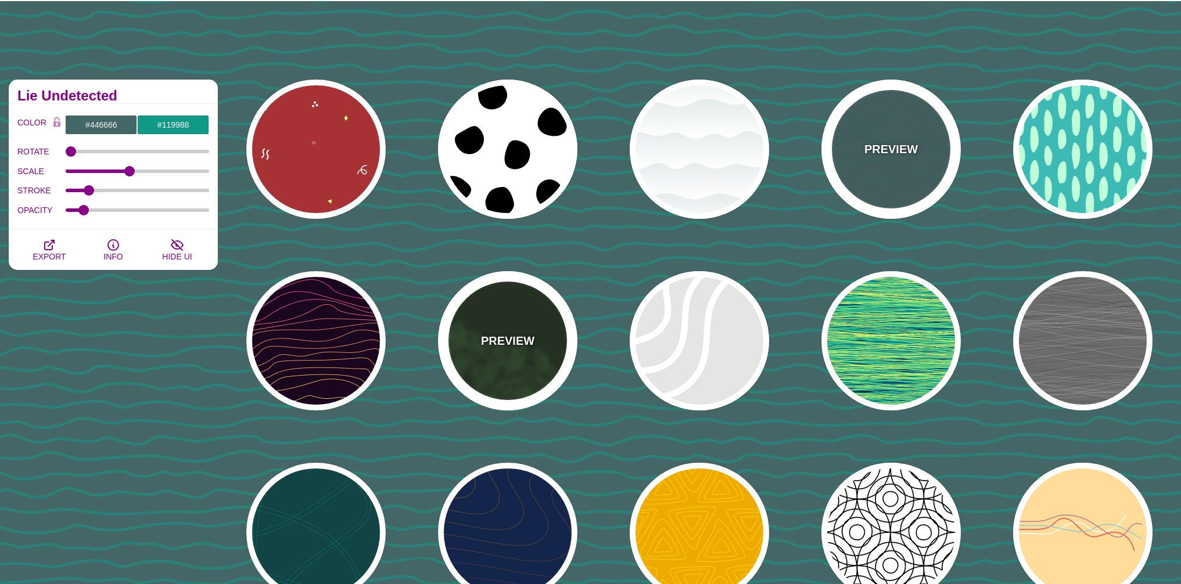
scroll to position [70, 0]
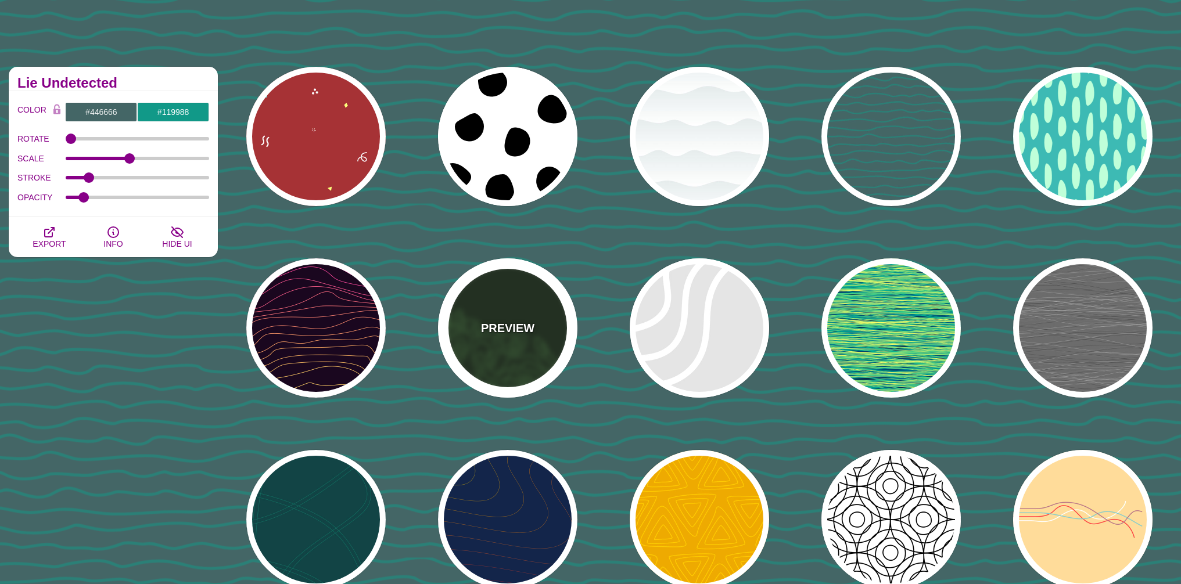
click at [484, 356] on div "PREVIEW" at bounding box center [507, 327] width 139 height 139
type input "#142612"
type input "#86FF79"
type input "0"
type input "4"
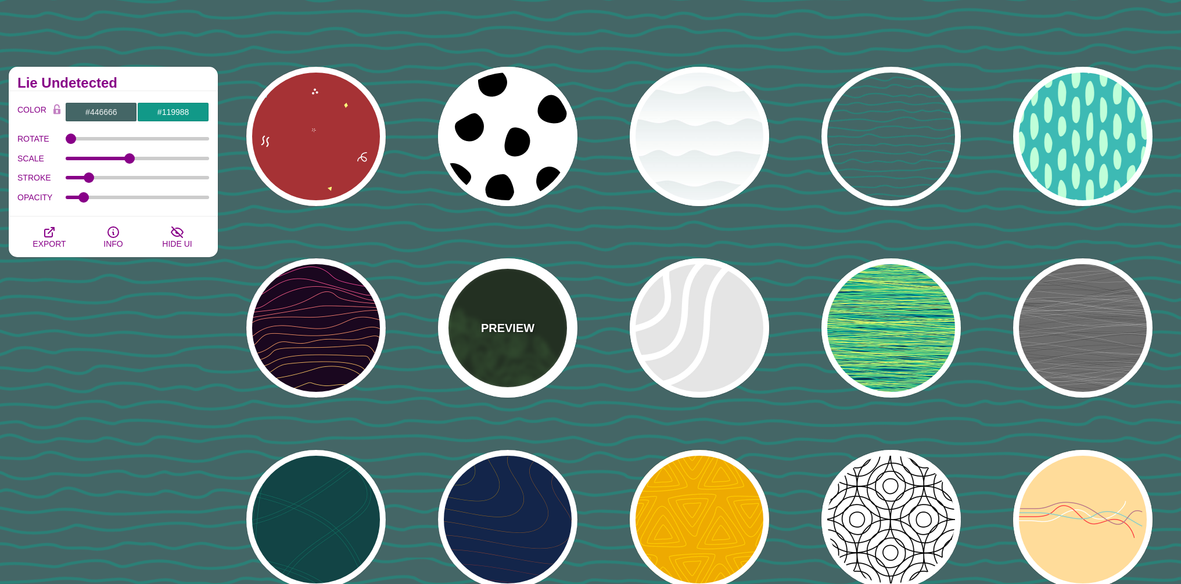
type input "1"
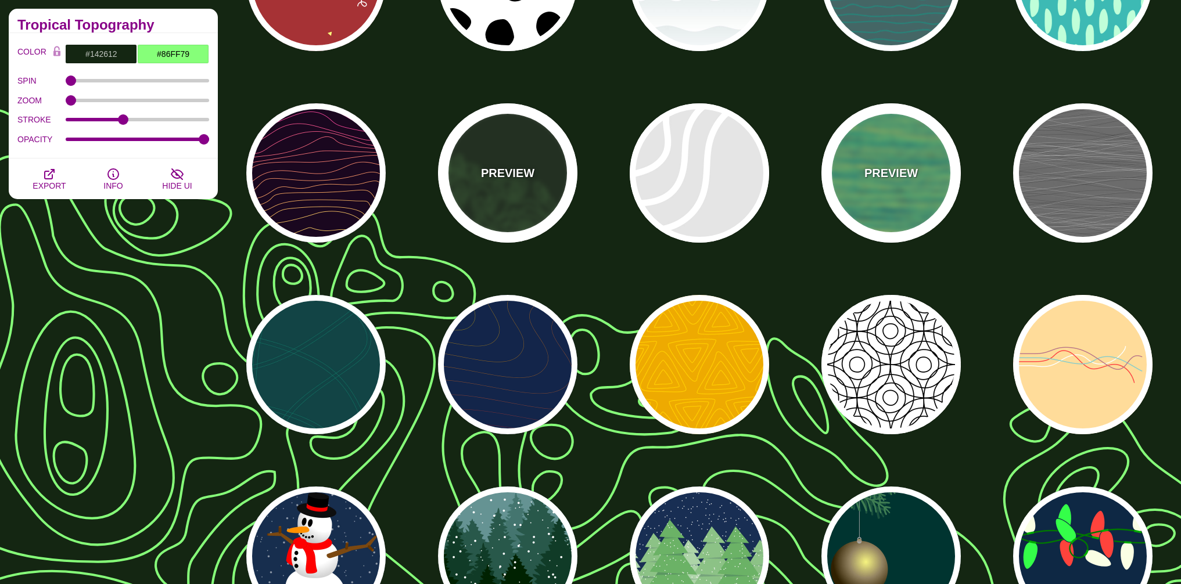
scroll to position [279, 0]
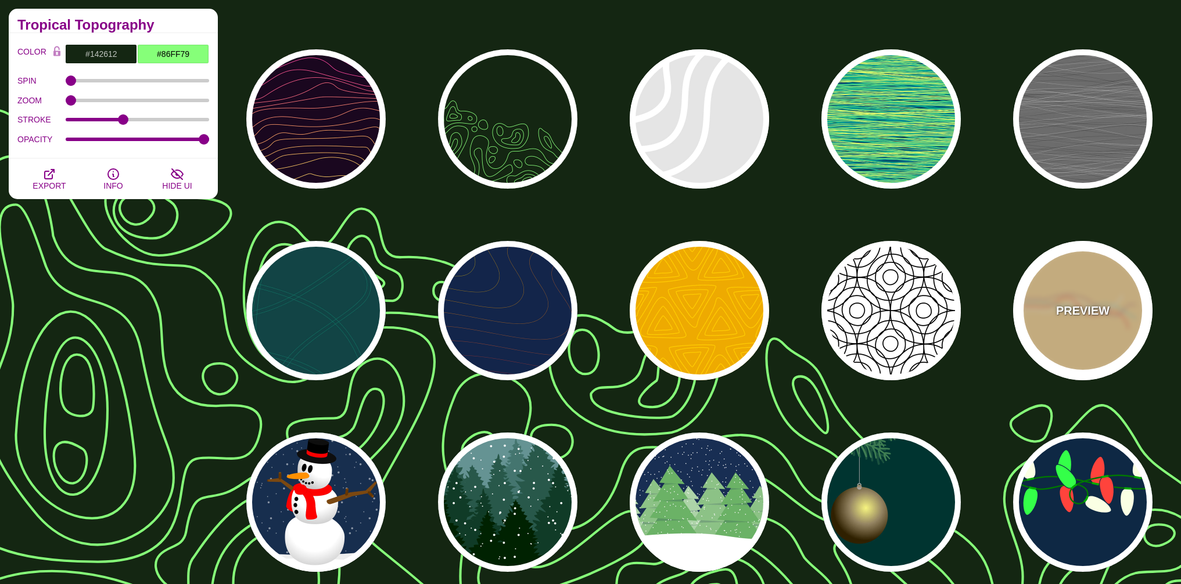
click at [1084, 293] on div "PREVIEW" at bounding box center [1082, 310] width 139 height 139
type input "#FFDD99"
type input "#FFFFFF"
type input "#FF4444"
type input "#88CCCC"
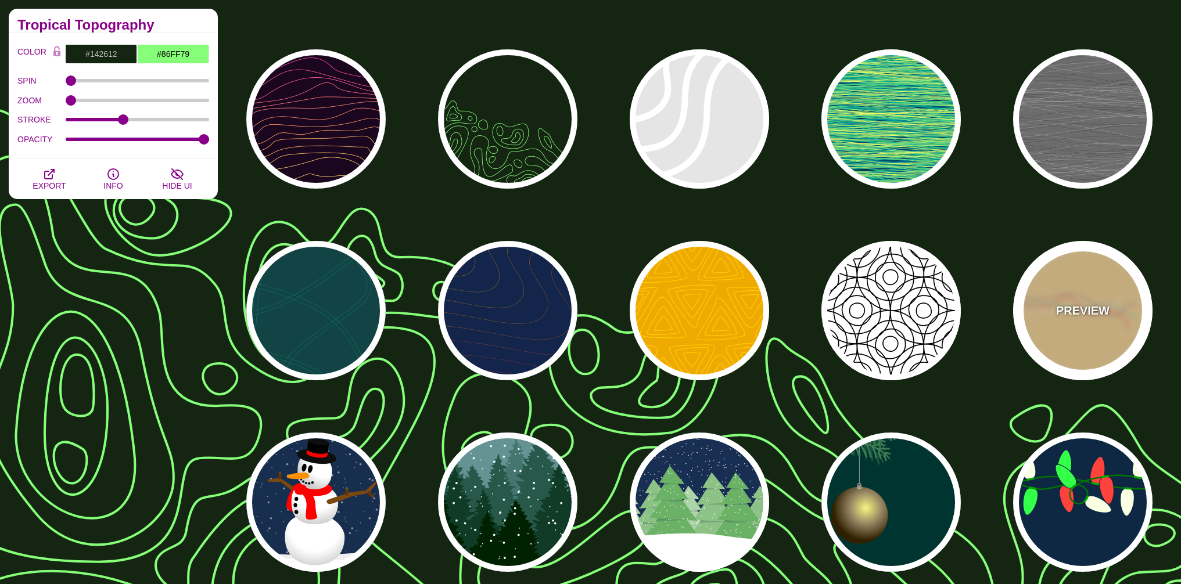
type input "#BB7788"
type input "5"
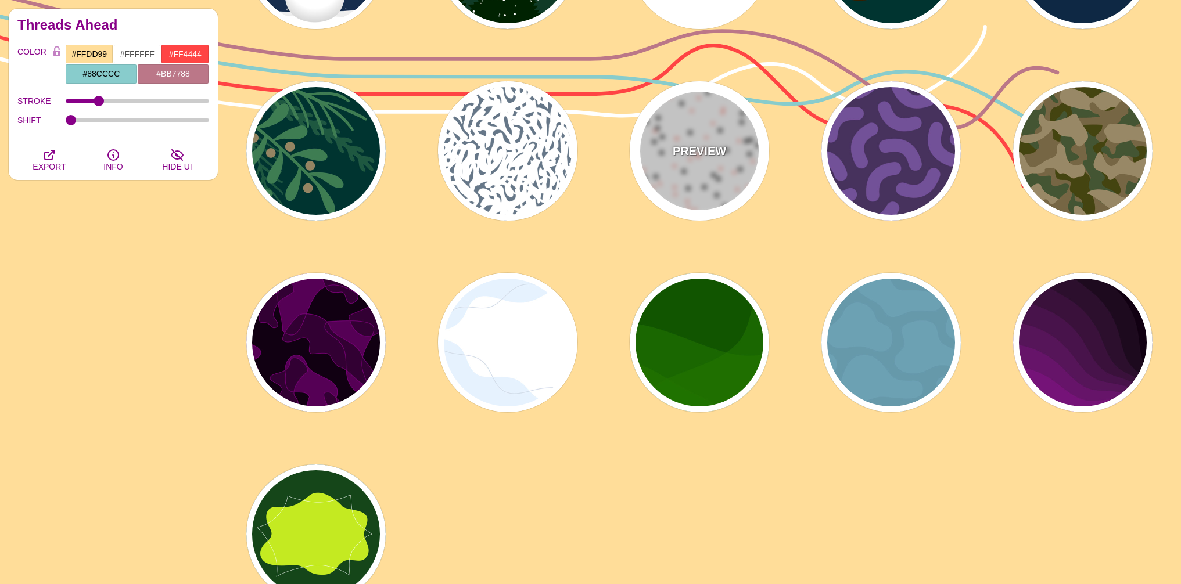
scroll to position [891, 0]
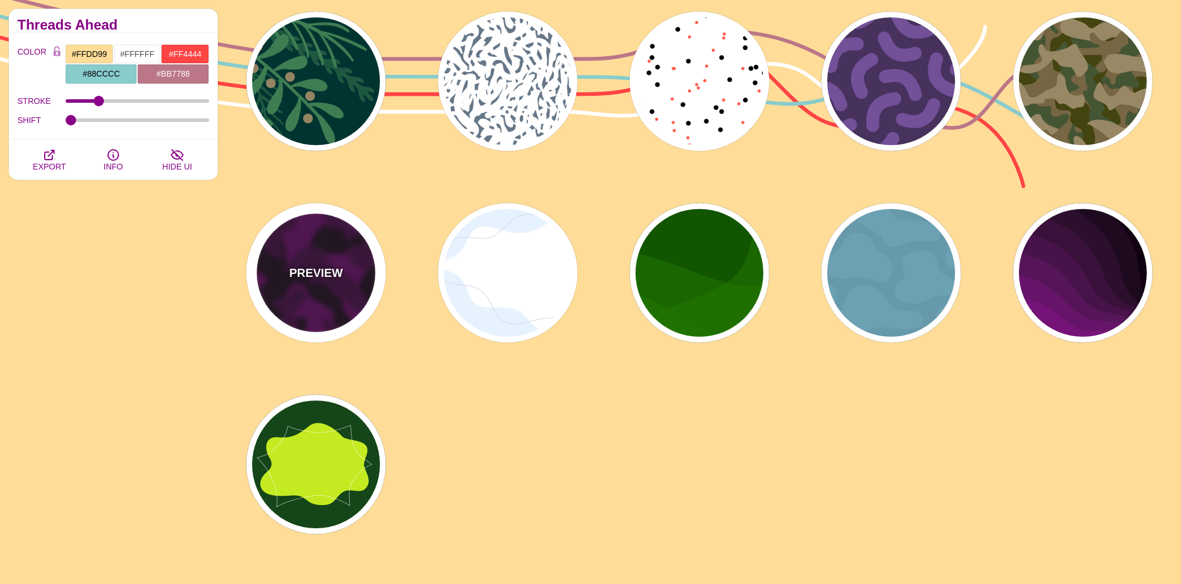
click at [341, 271] on p "PREVIEW" at bounding box center [315, 272] width 53 height 17
type input "#110011"
type input "#550055"
type input "#330033"
type input "#770077"
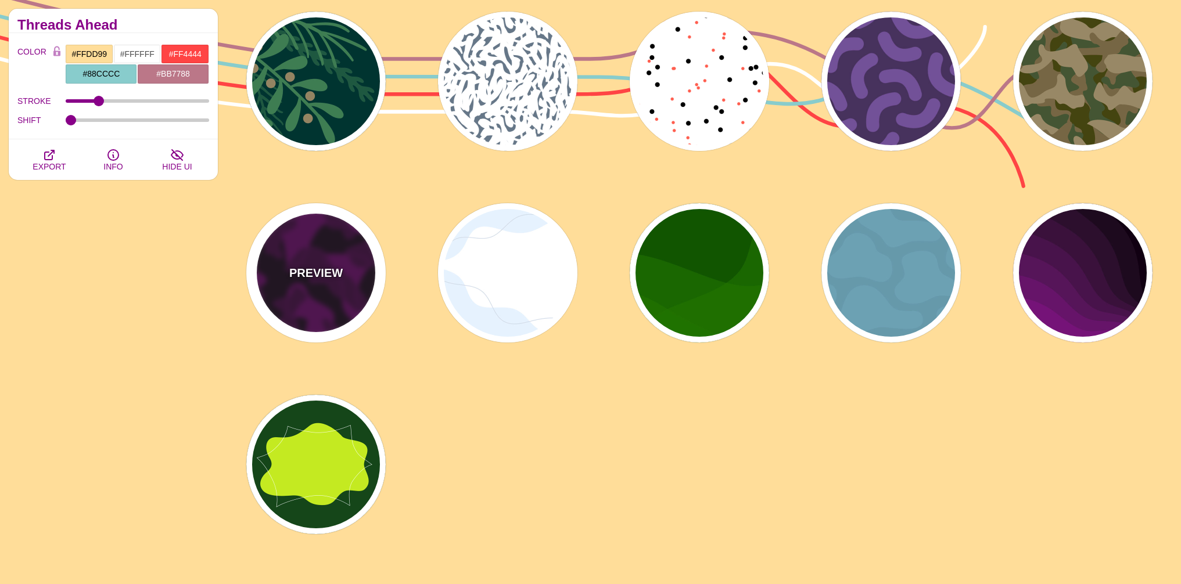
type input "2"
type input "1"
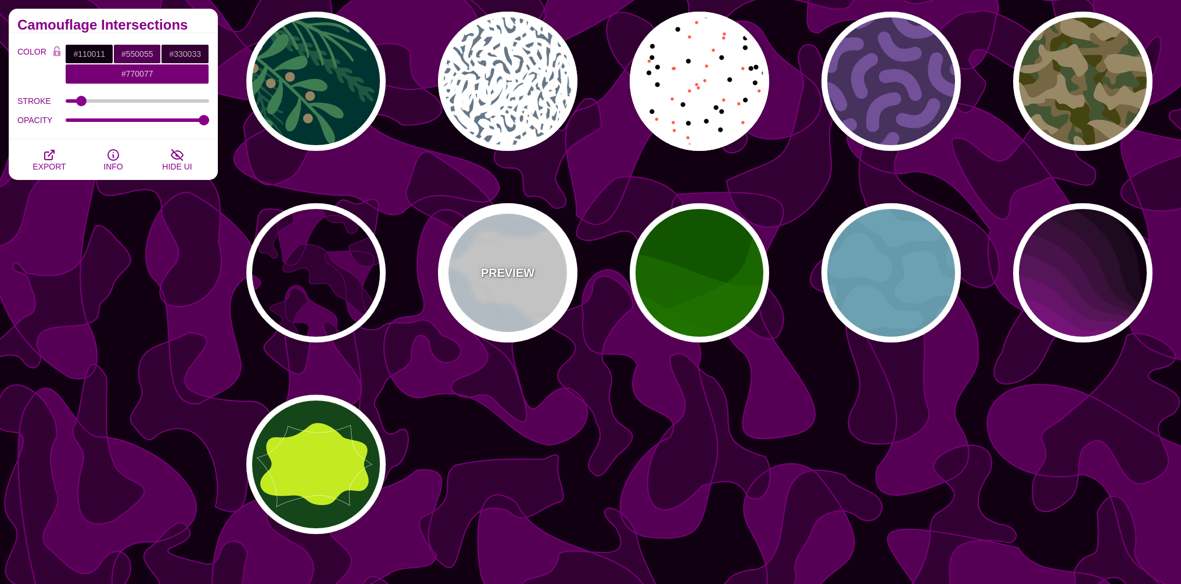
click at [541, 274] on div "PREVIEW" at bounding box center [507, 272] width 139 height 139
type input "#FFFFFF"
type input "#E7F2FF"
type input "#D2DCE8"
type input "0"
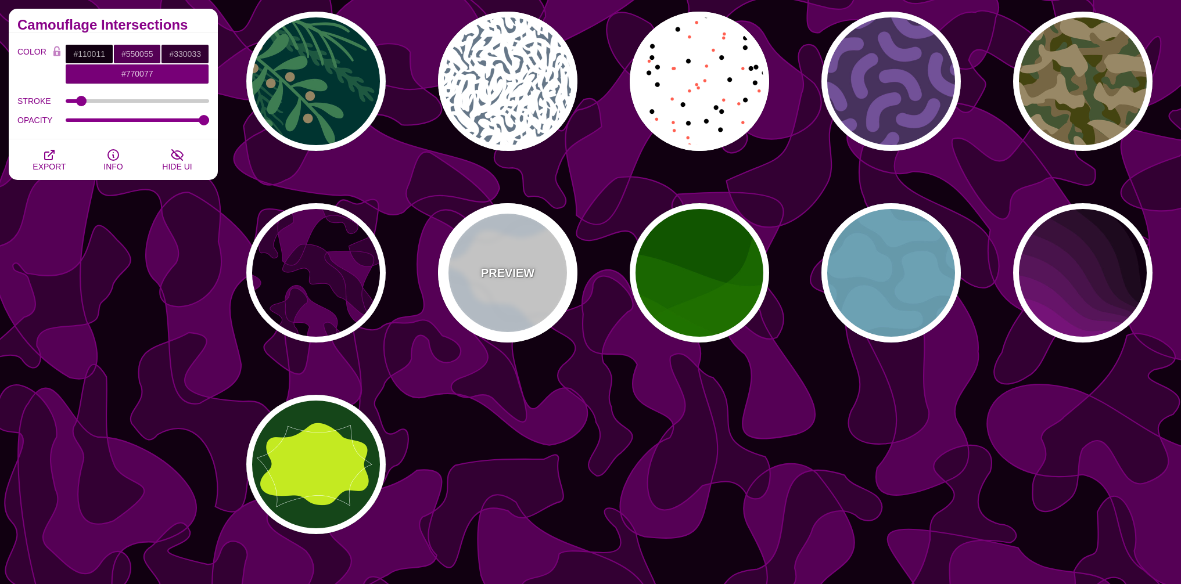
type input "0"
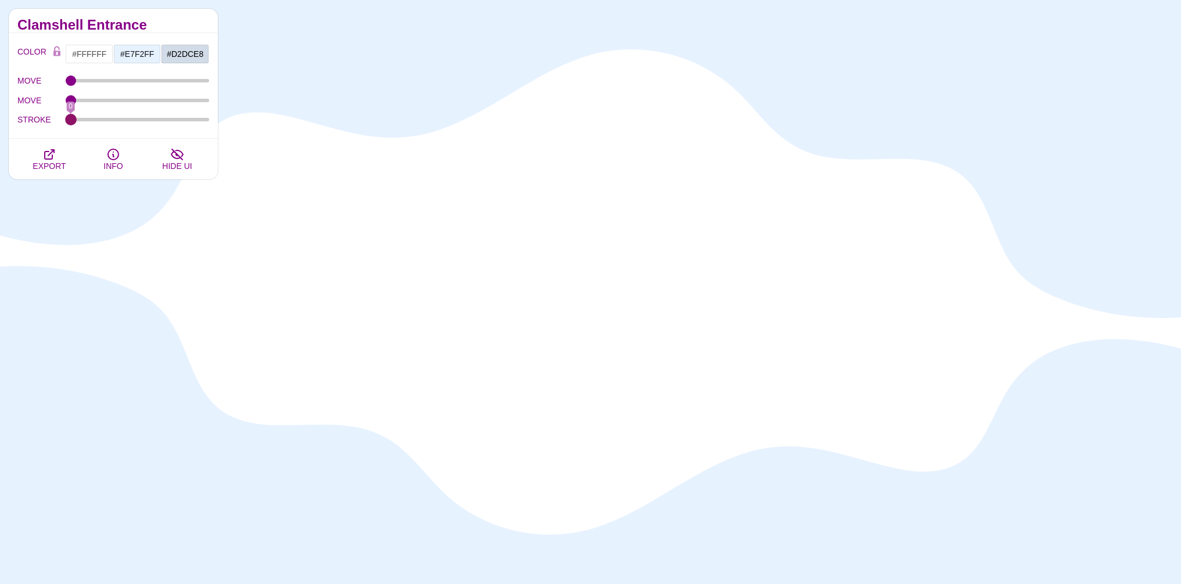
drag, startPoint x: 99, startPoint y: 118, endPoint x: 66, endPoint y: 120, distance: 33.1
click at [66, 120] on input "STROKE" at bounding box center [138, 119] width 144 height 5
type input "3.8"
click at [95, 122] on input "STROKE" at bounding box center [138, 119] width 144 height 5
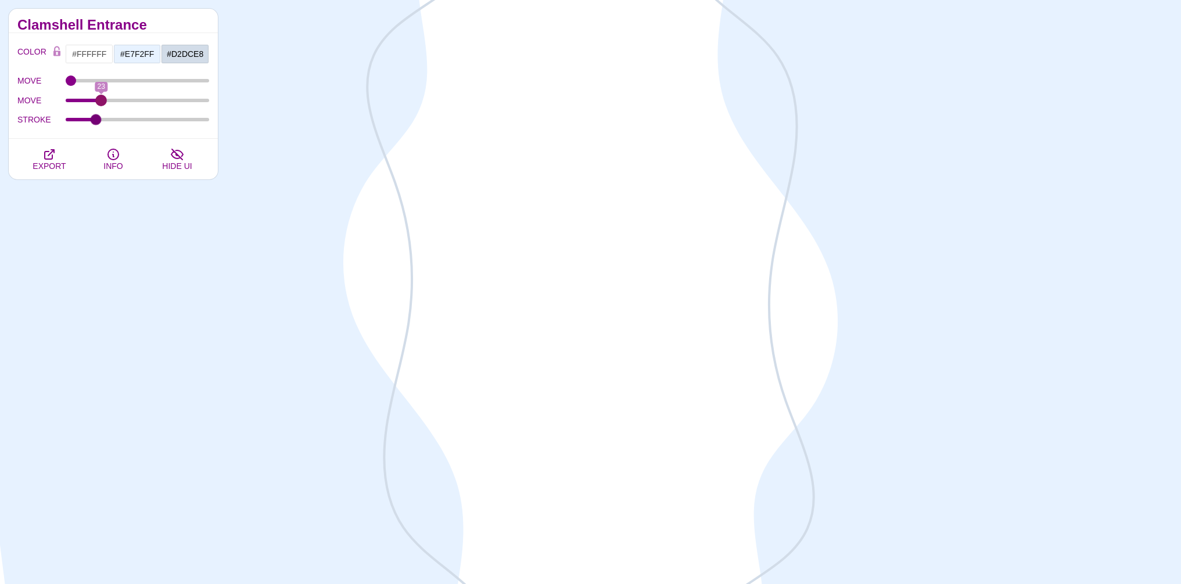
drag, startPoint x: 72, startPoint y: 104, endPoint x: 102, endPoint y: 103, distance: 29.6
type input "23"
click at [102, 103] on input "MOVE" at bounding box center [138, 100] width 144 height 5
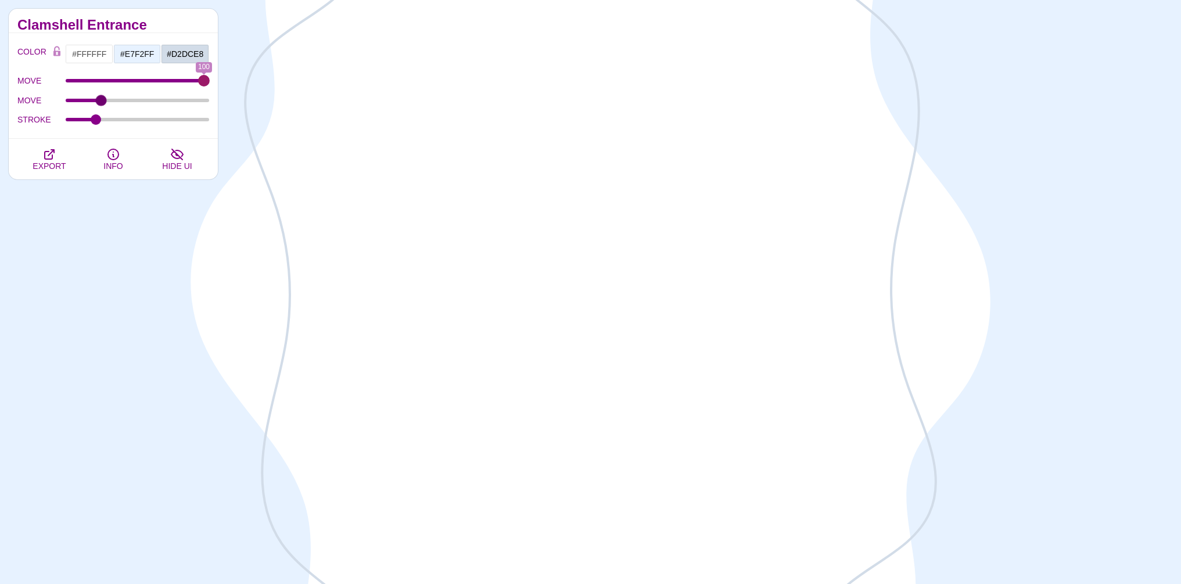
drag, startPoint x: 71, startPoint y: 77, endPoint x: 344, endPoint y: 82, distance: 273.0
type input "100"
click at [210, 81] on input "MOVE" at bounding box center [138, 80] width 144 height 5
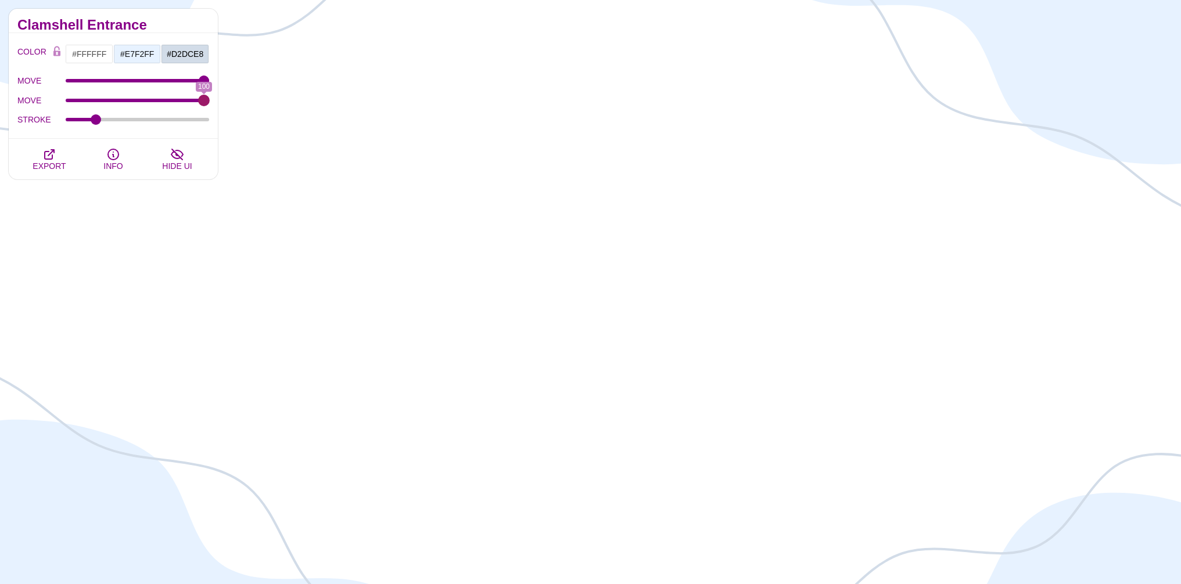
drag, startPoint x: 99, startPoint y: 100, endPoint x: 210, endPoint y: 83, distance: 111.6
type input "100"
click at [210, 98] on input "MOVE" at bounding box center [138, 100] width 144 height 5
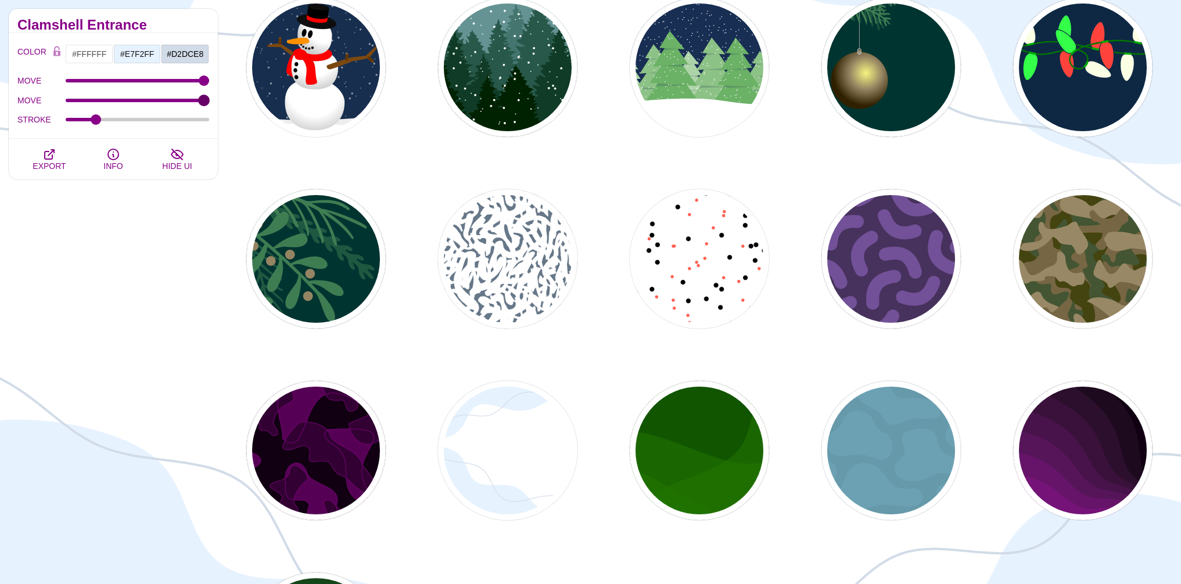
scroll to position [682, 0]
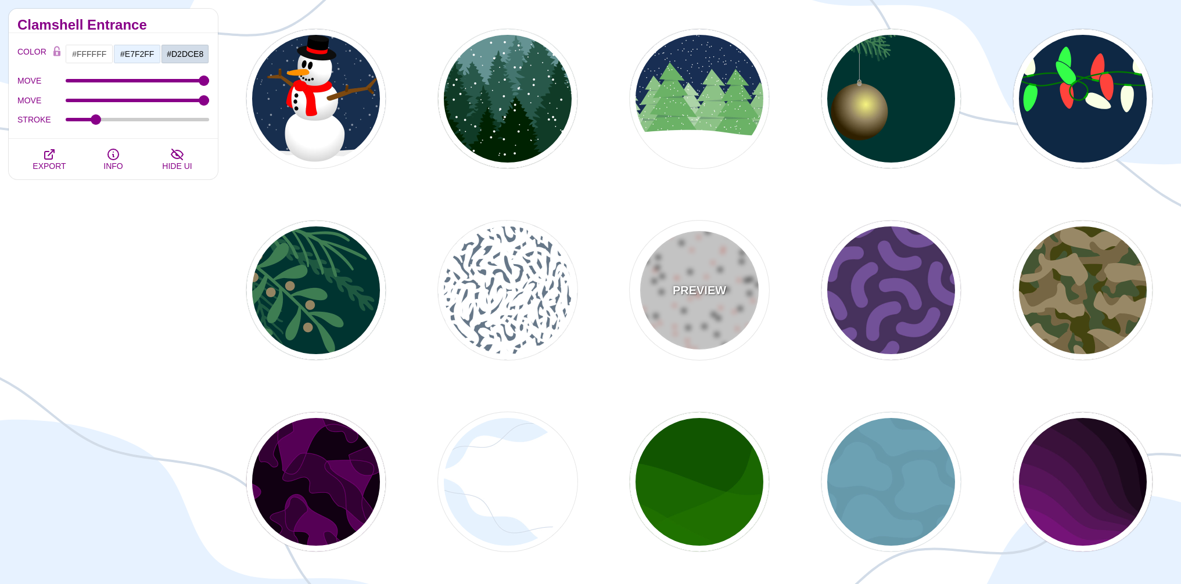
click at [726, 283] on div "PREVIEW" at bounding box center [699, 290] width 139 height 139
type input "#000000"
type input "#FF5E4F"
type input "30"
type input "20"
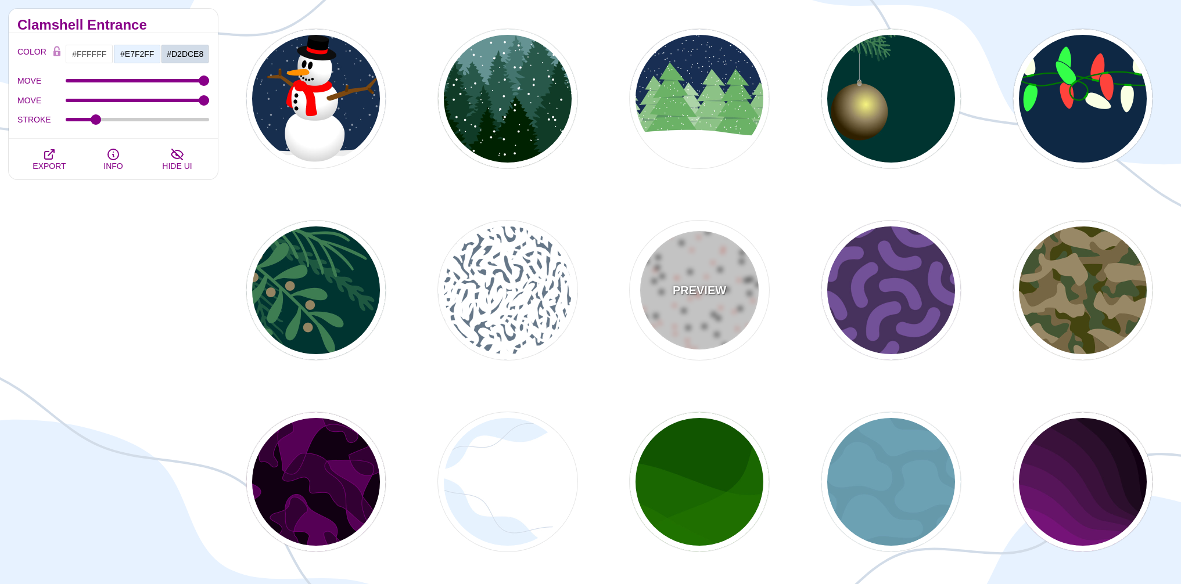
type input "0"
type input "0.25"
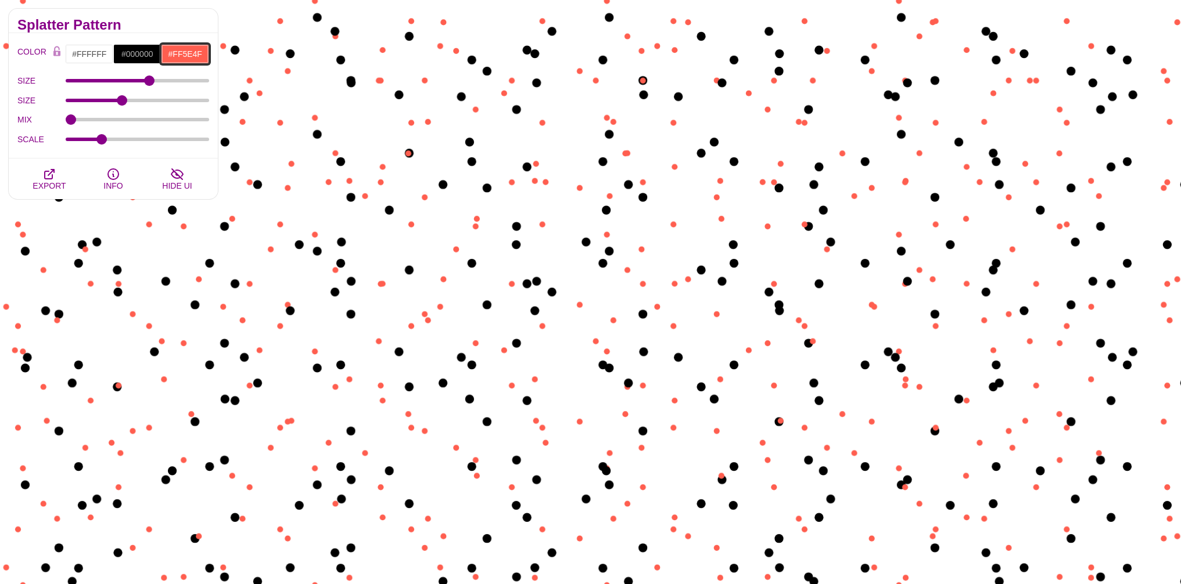
click at [178, 57] on input "#FF5E4F" at bounding box center [185, 54] width 48 height 20
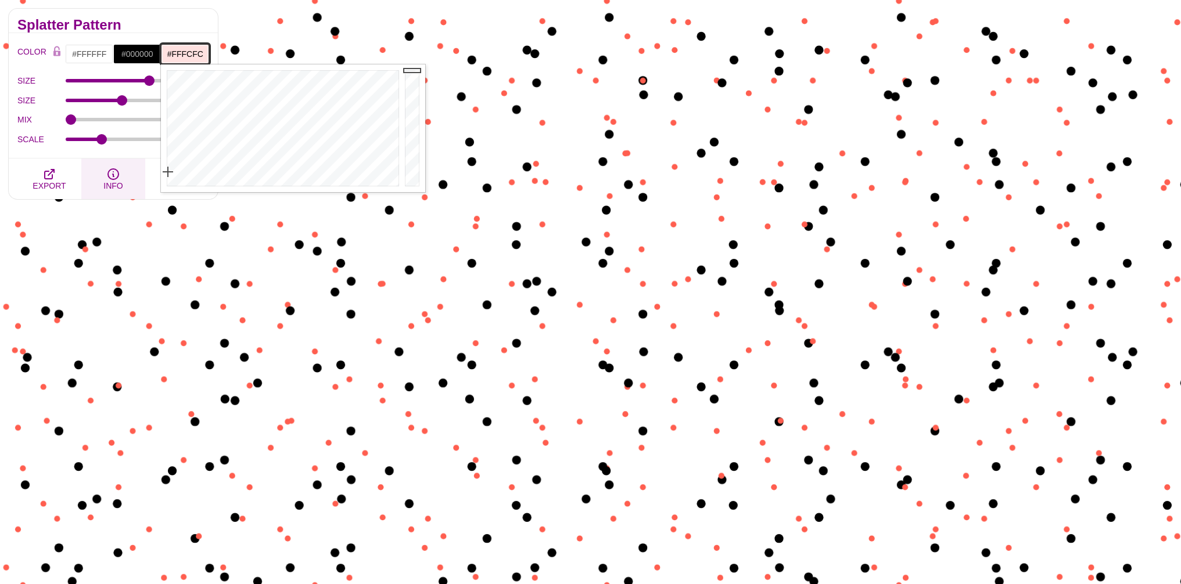
type input "#FFFFFF"
drag, startPoint x: 260, startPoint y: 133, endPoint x: 122, endPoint y: 196, distance: 152.0
click at [125, 195] on body "SVG Backgrounds Logo Backgrounds Categories Abstract Patterns Geometric Gradien…" at bounding box center [590, 536] width 1181 height 2437
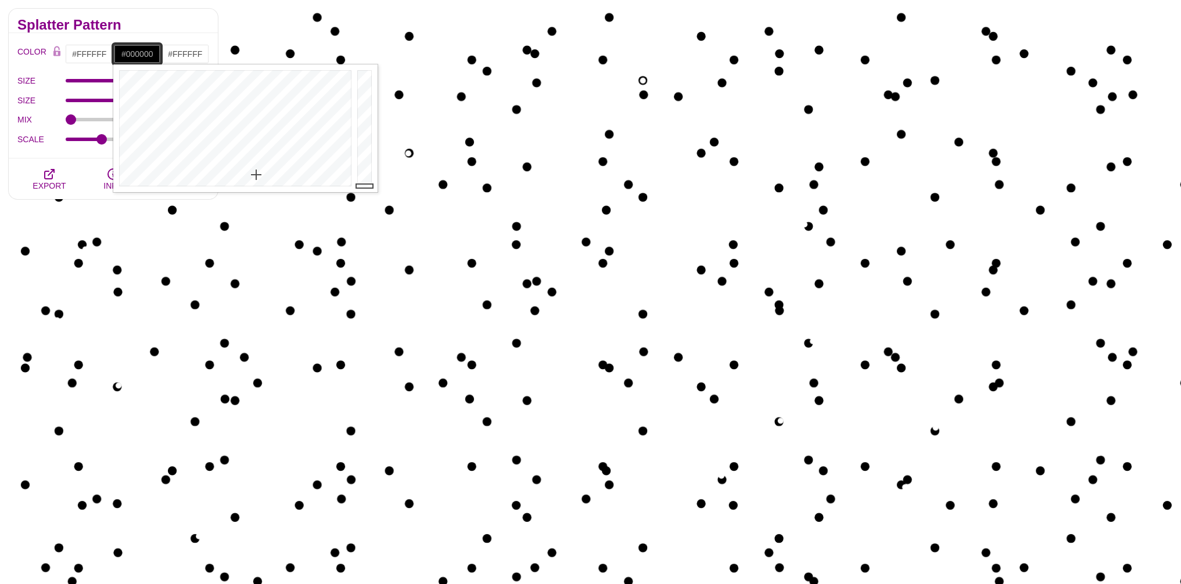
click at [148, 57] on input "#000000" at bounding box center [137, 54] width 48 height 20
type input "#E7F2FF"
drag, startPoint x: 369, startPoint y: 178, endPoint x: 361, endPoint y: 55, distance: 122.8
click at [361, 56] on body "SVG Backgrounds Logo Backgrounds Categories Abstract Patterns Geometric Gradien…" at bounding box center [590, 536] width 1181 height 2437
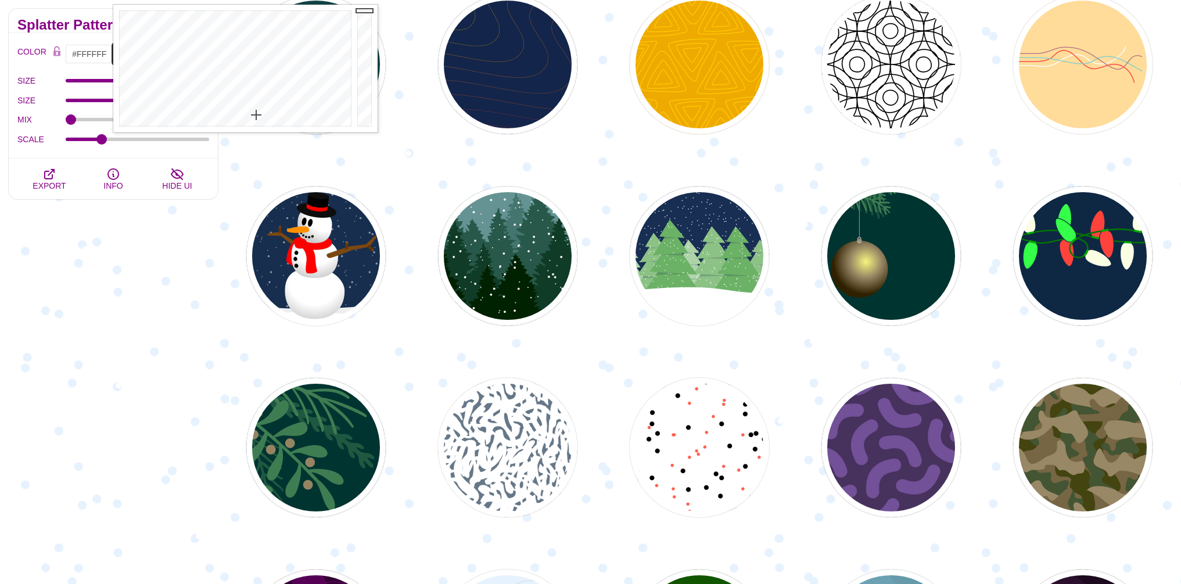
scroll to position [466, 0]
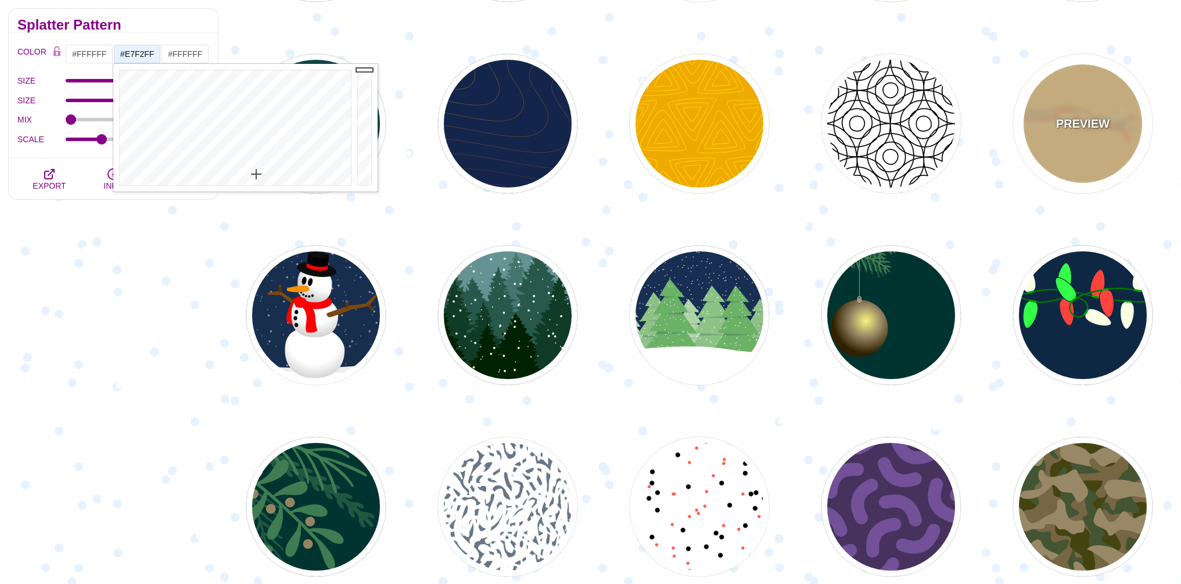
click at [1100, 138] on div "PREVIEW" at bounding box center [1082, 123] width 139 height 139
type input "#FFDD99"
type input "#FFFFFF"
type input "#FF4444"
type input "#88CCCC"
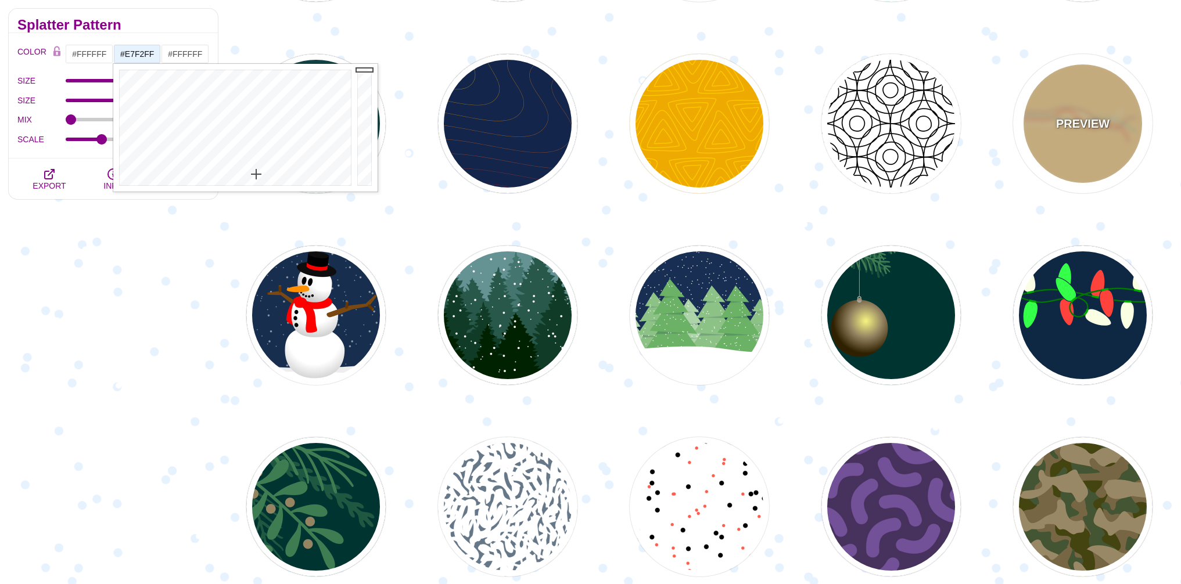
type input "5"
type input "0"
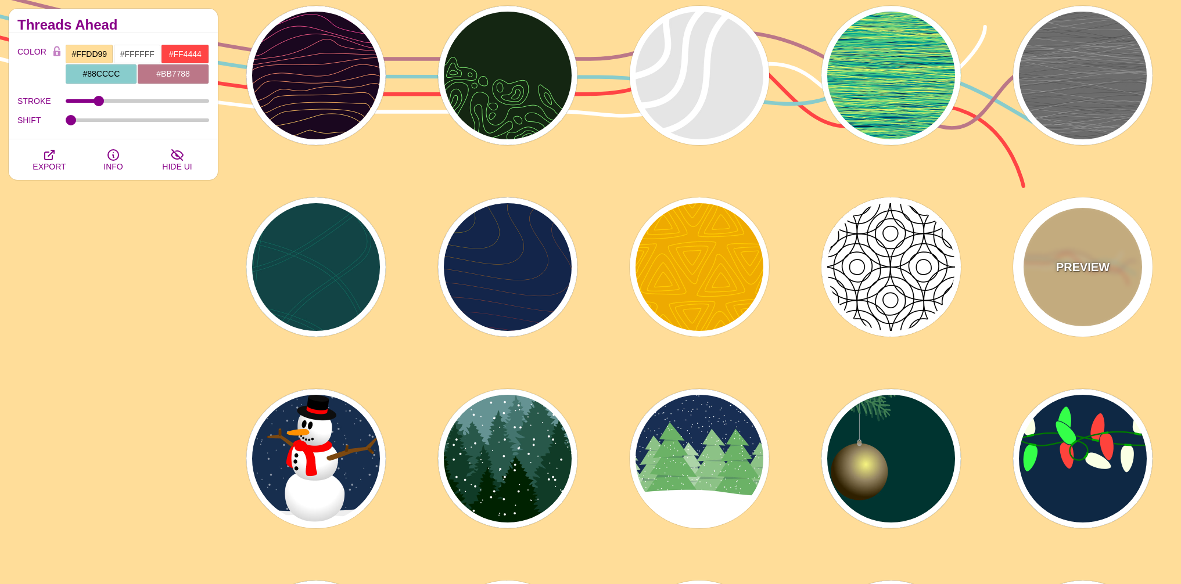
scroll to position [0, 0]
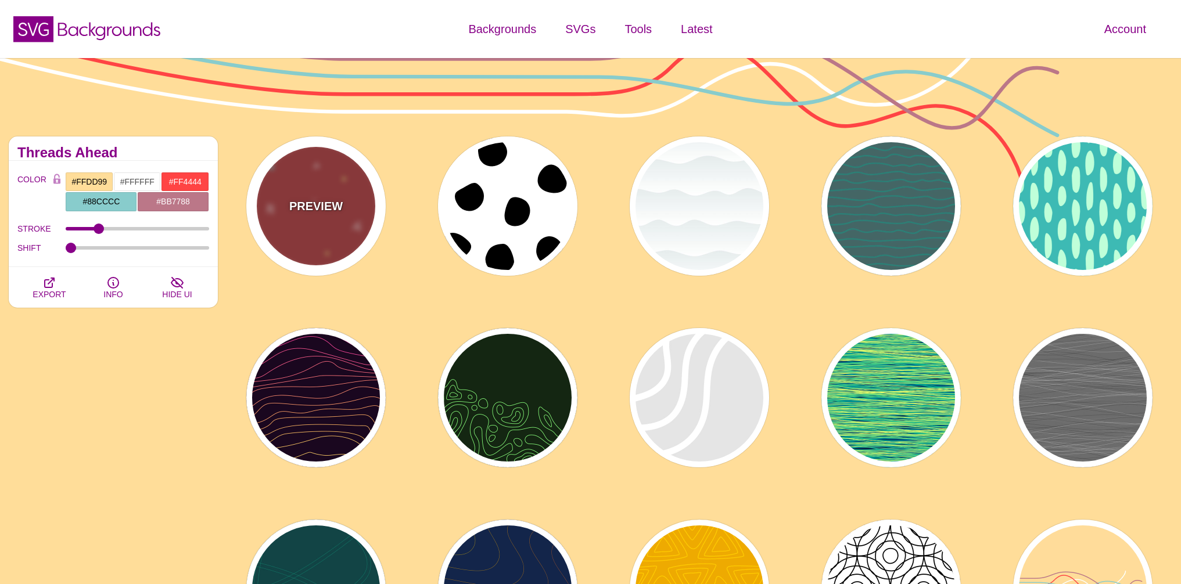
click at [359, 225] on div "PREVIEW" at bounding box center [315, 205] width 139 height 139
type input "#AA3333"
type input "#FFFF77"
type input "#55FFFF"
type input "1600"
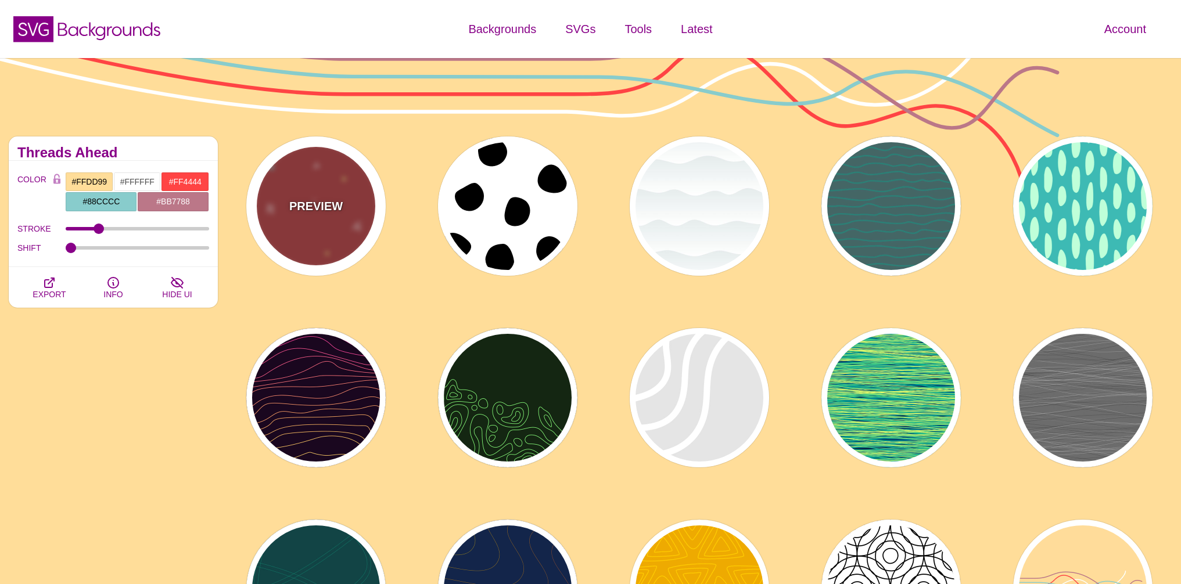
type input "1"
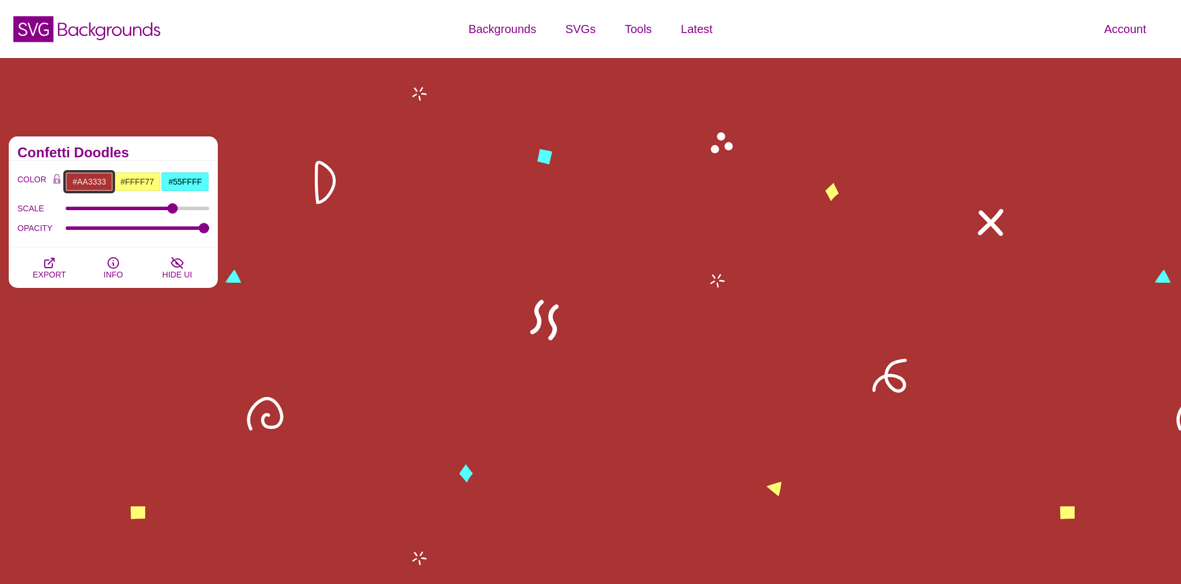
click at [102, 185] on input "#AA3333" at bounding box center [89, 182] width 48 height 20
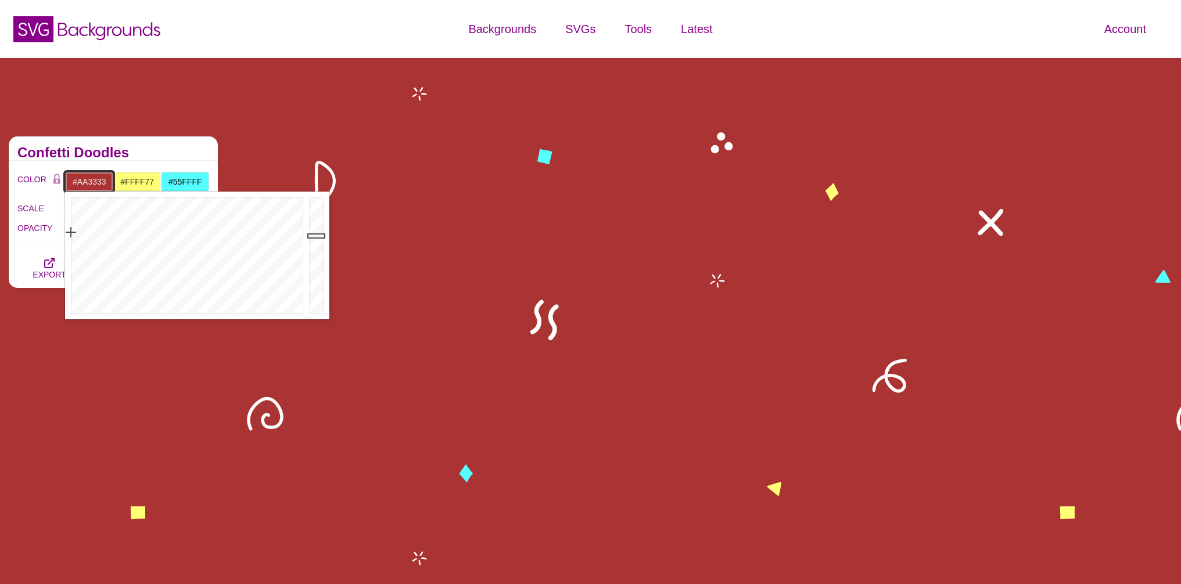
click at [74, 179] on input "#AA3333" at bounding box center [89, 182] width 48 height 20
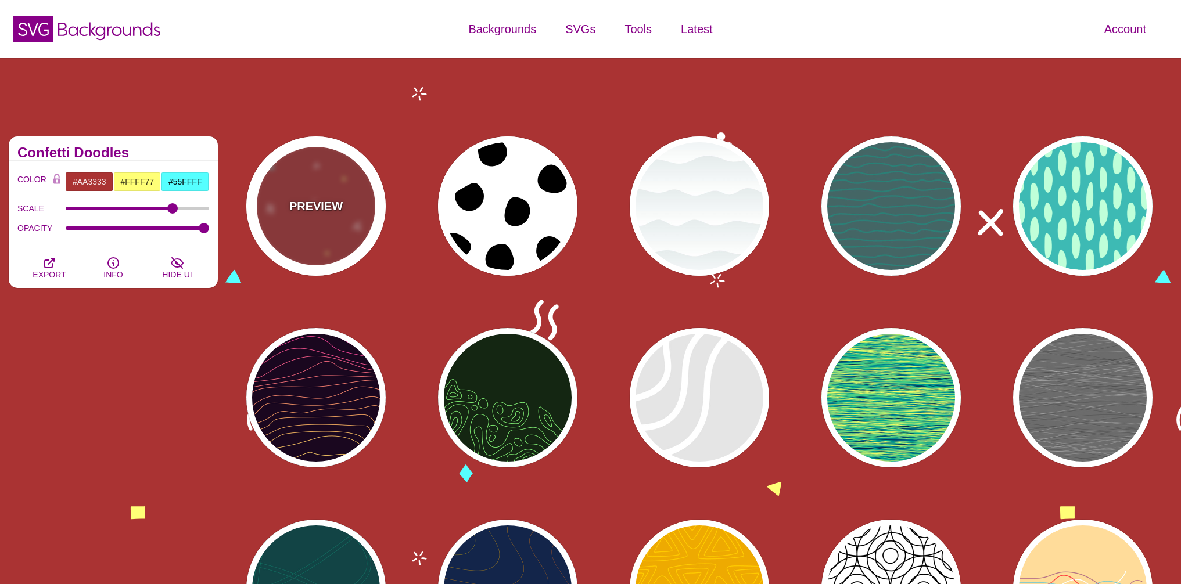
click at [298, 140] on div "PREVIEW" at bounding box center [315, 205] width 139 height 139
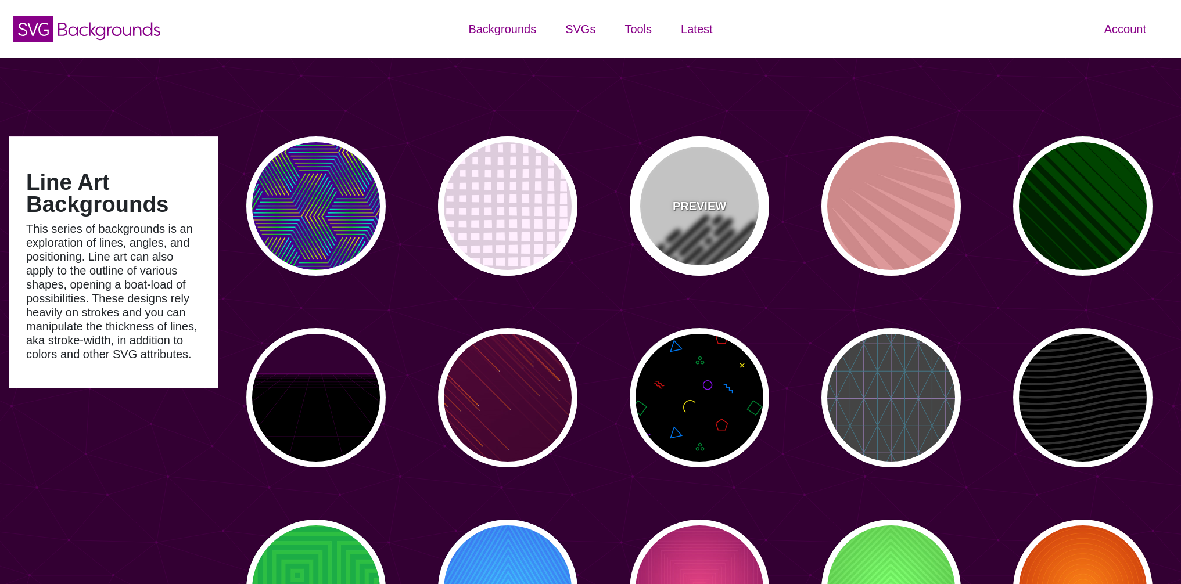
click at [714, 220] on div "PREVIEW" at bounding box center [699, 205] width 139 height 139
type input "#FFFFFF"
type input "#000000"
type input "0"
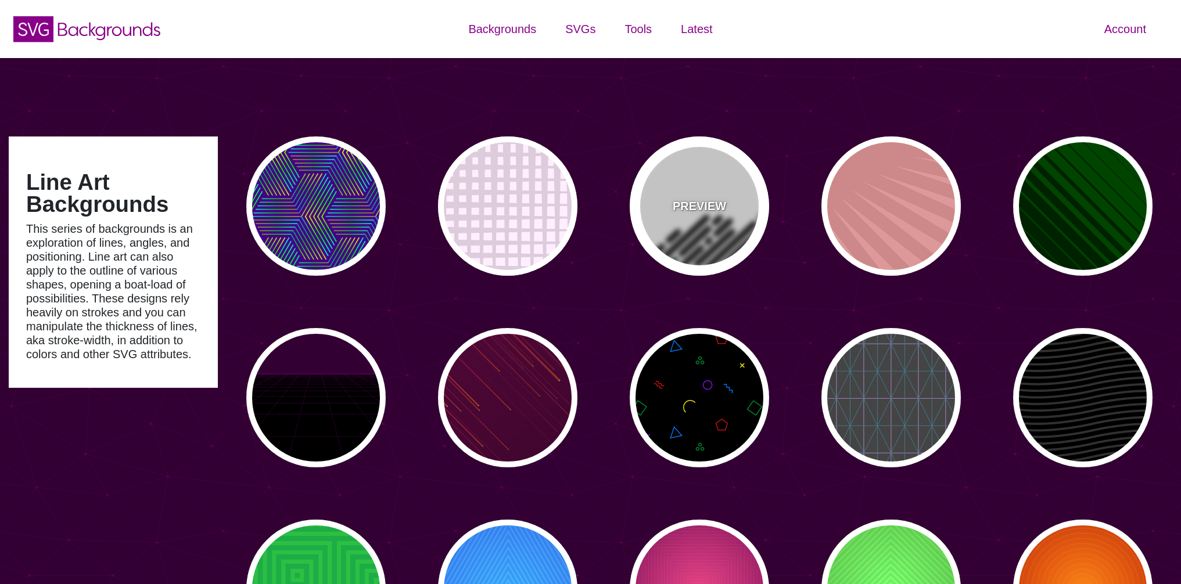
type input "500"
type input "25"
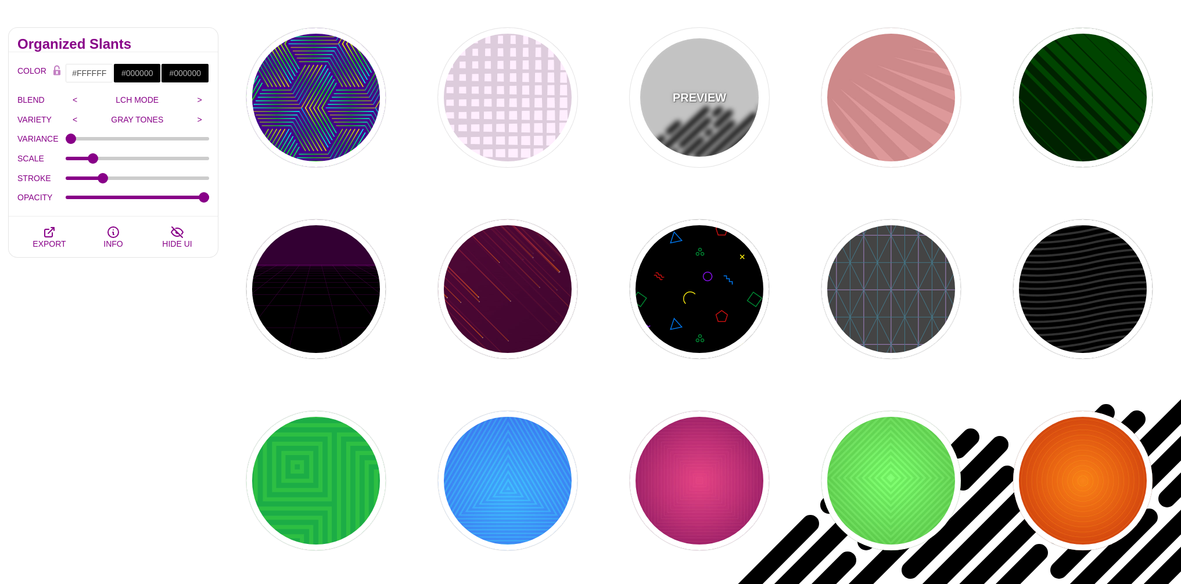
scroll to position [248, 0]
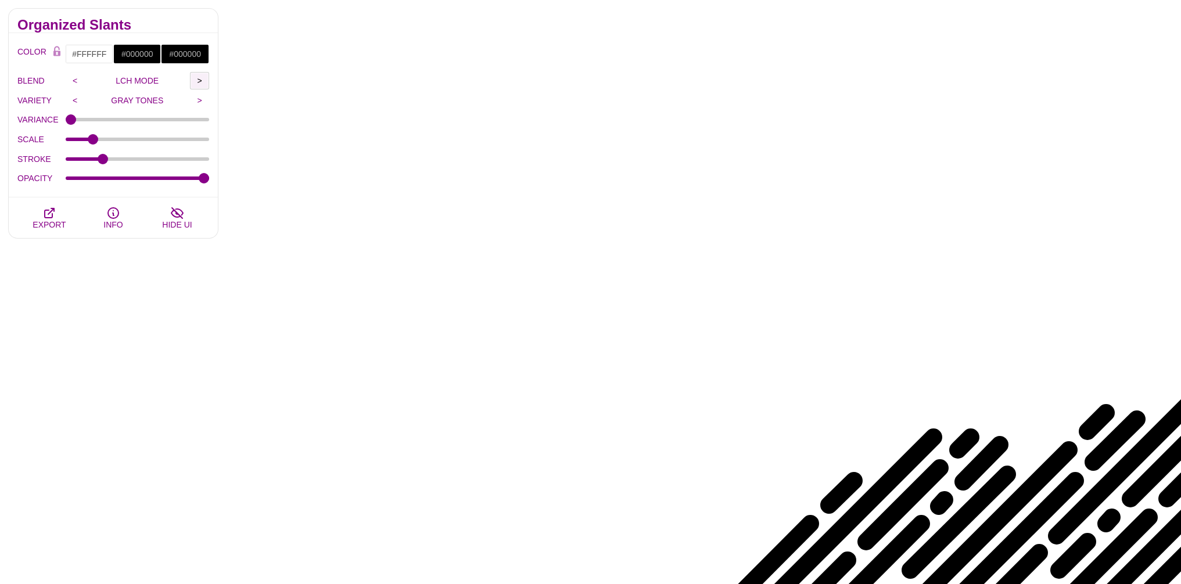
click at [198, 81] on input ">" at bounding box center [199, 80] width 19 height 17
click at [203, 82] on input ">" at bounding box center [199, 80] width 19 height 17
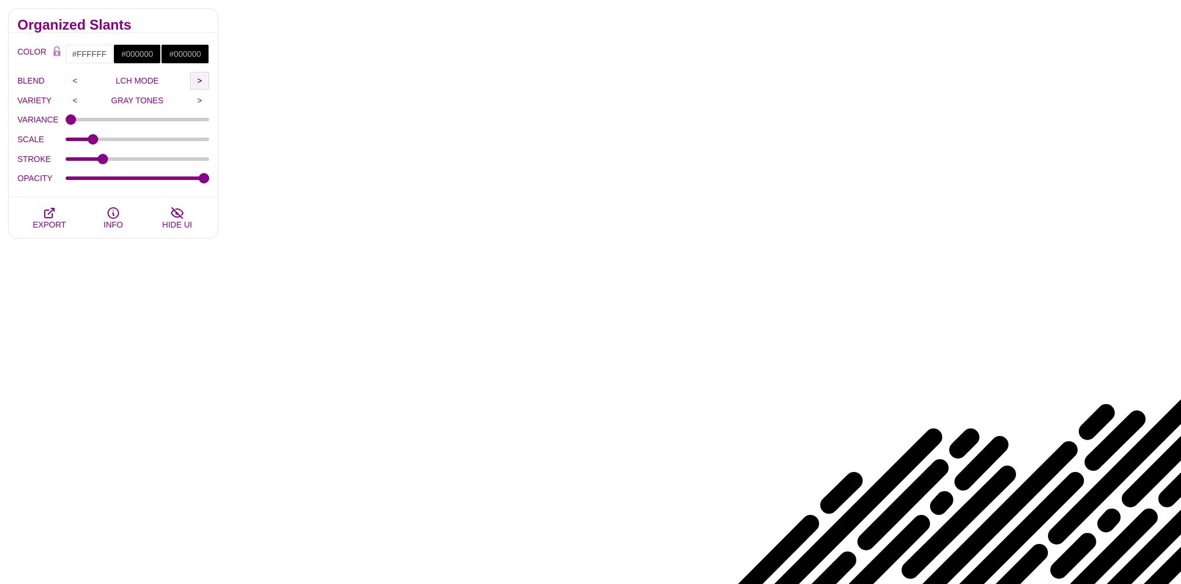
click at [203, 82] on input ">" at bounding box center [199, 80] width 19 height 17
click at [70, 84] on input "<" at bounding box center [75, 80] width 19 height 17
click at [193, 100] on input ">" at bounding box center [199, 100] width 19 height 17
click at [197, 102] on input ">" at bounding box center [199, 100] width 19 height 17
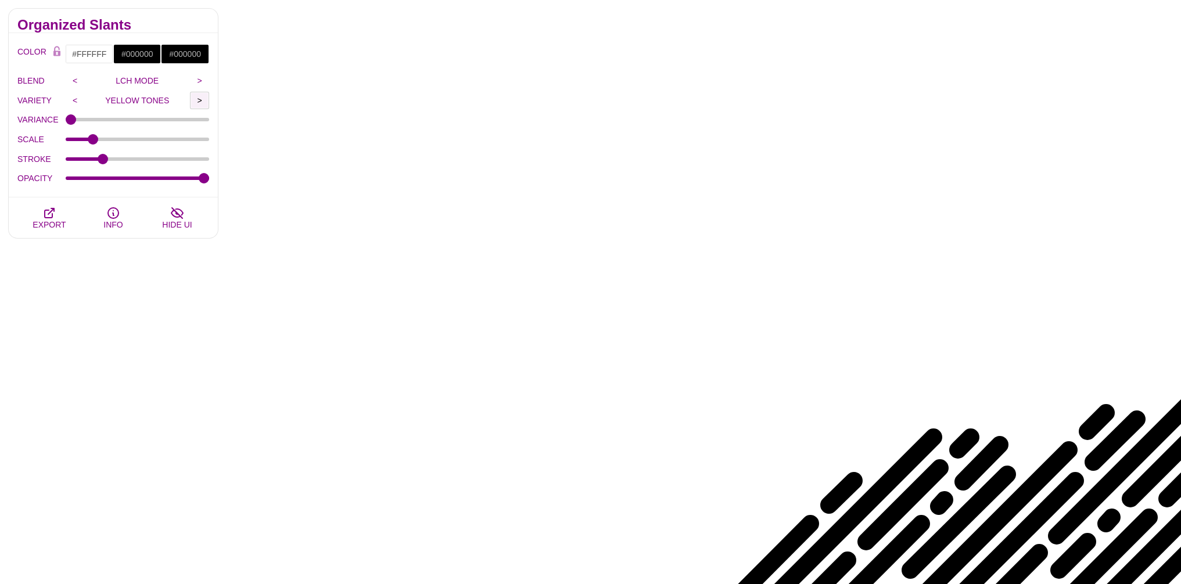
click at [197, 102] on input ">" at bounding box center [199, 100] width 19 height 17
type input "GREEN TONES"
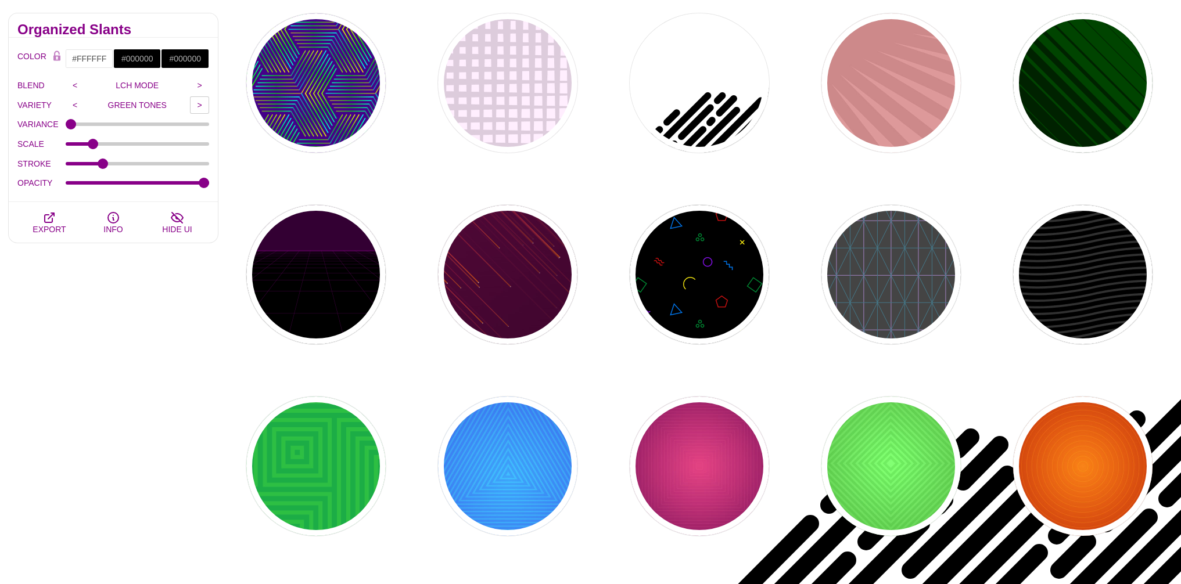
scroll to position [0, 0]
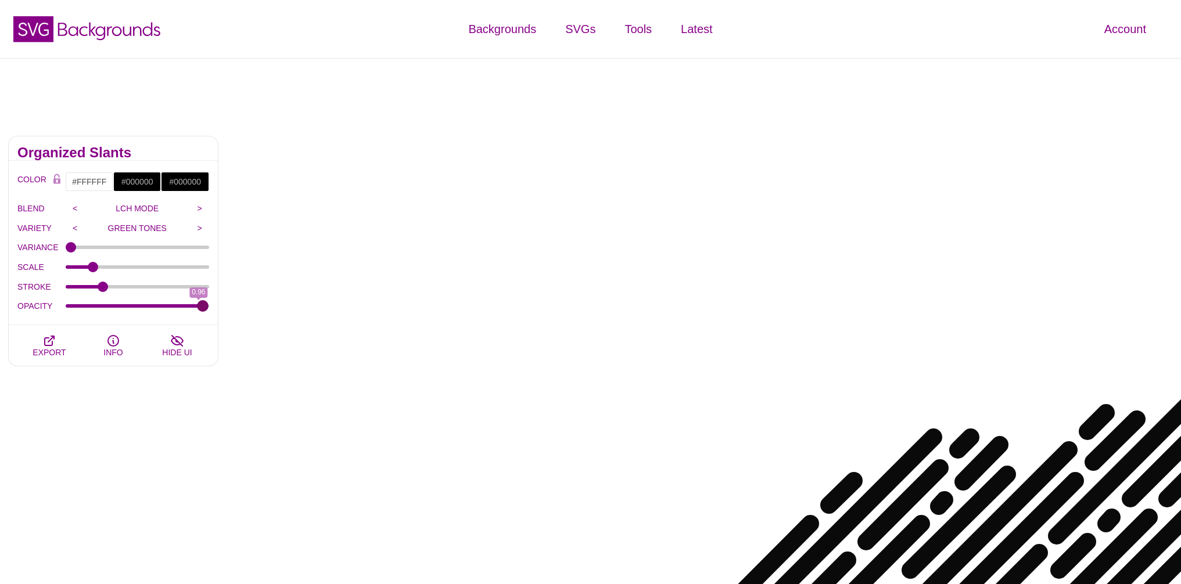
type input "1"
click at [208, 304] on input "OPACITY" at bounding box center [138, 306] width 144 height 5
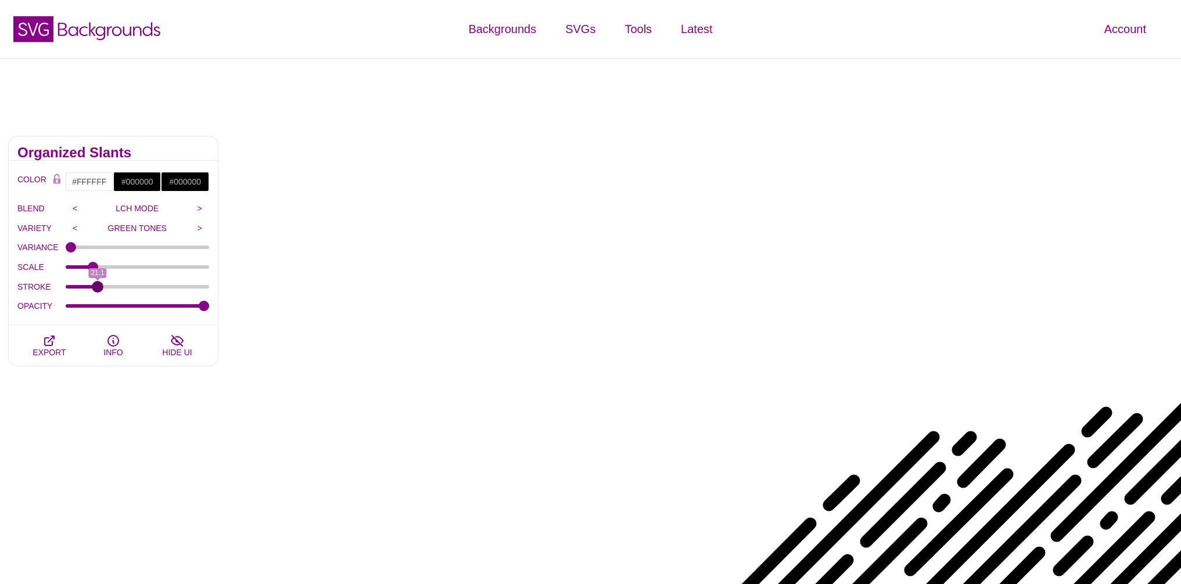
type input "21.1"
click at [98, 289] on input "STROKE" at bounding box center [138, 287] width 144 height 5
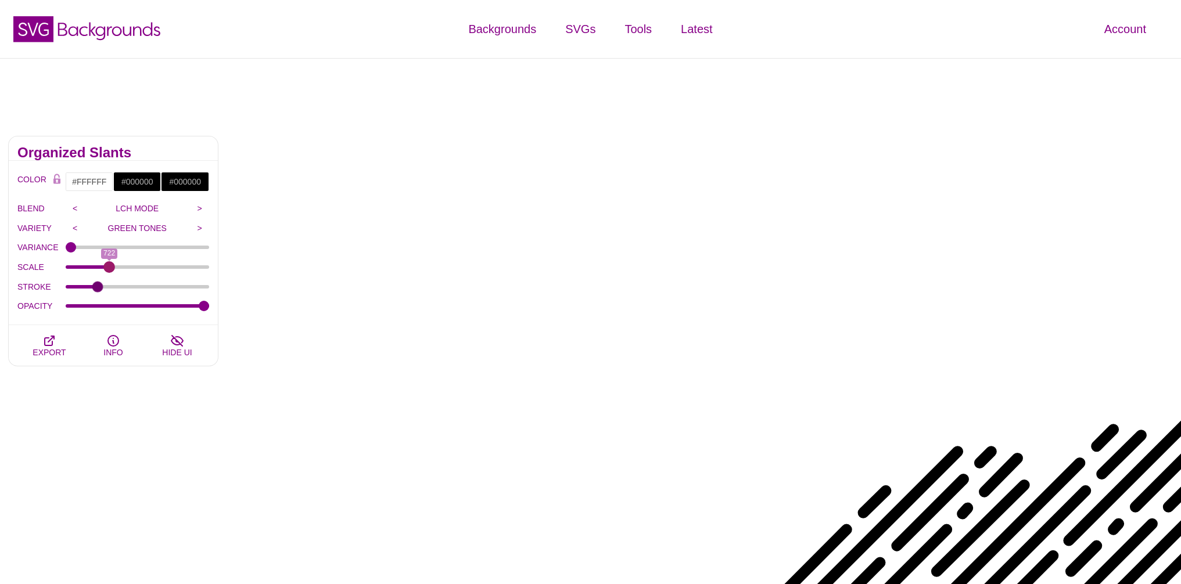
drag, startPoint x: 93, startPoint y: 267, endPoint x: 109, endPoint y: 271, distance: 16.2
type input "722"
click at [109, 269] on input "SCALE" at bounding box center [138, 267] width 144 height 5
drag, startPoint x: 74, startPoint y: 248, endPoint x: 51, endPoint y: 260, distance: 26.0
click at [66, 250] on input "VARIANCE" at bounding box center [138, 247] width 144 height 5
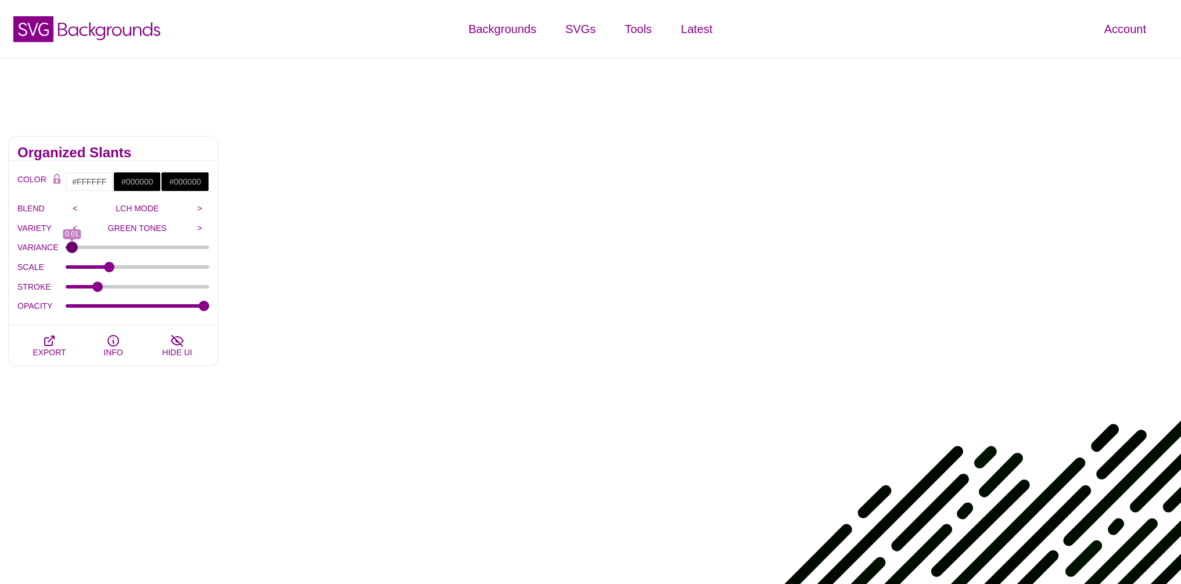
type input "0"
click at [71, 246] on input "VARIANCE" at bounding box center [138, 247] width 144 height 5
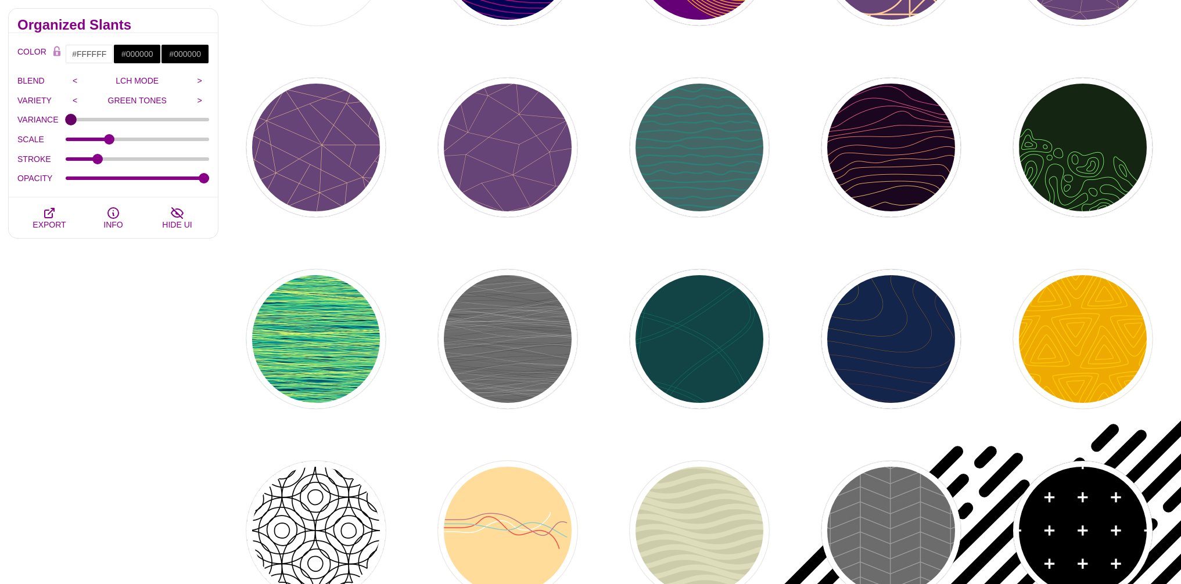
scroll to position [1603, 0]
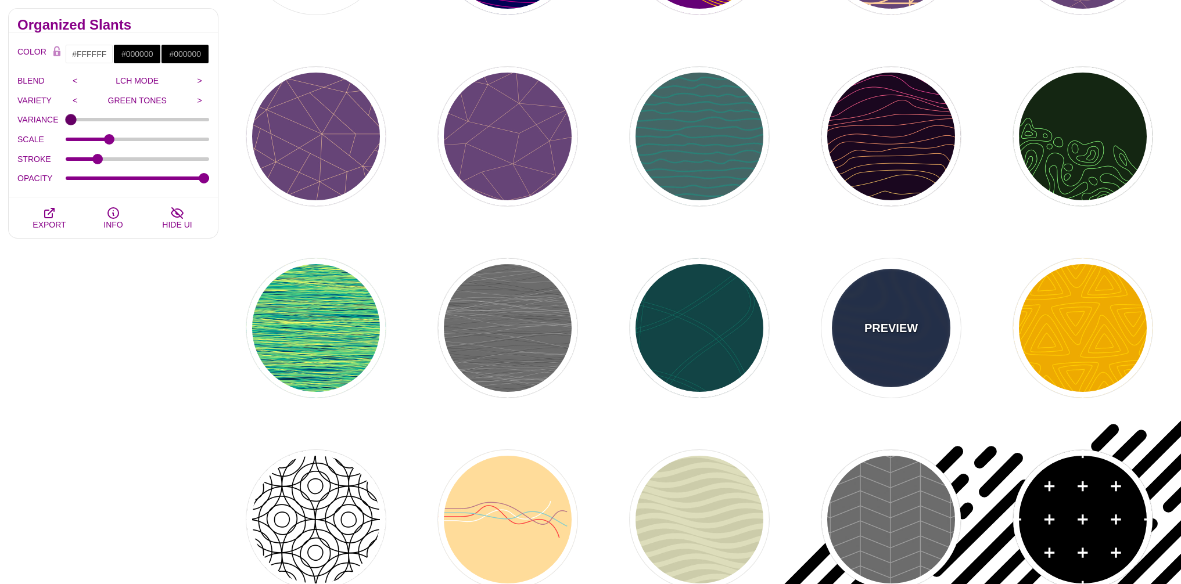
click at [893, 315] on div "PREVIEW" at bounding box center [890, 327] width 139 height 139
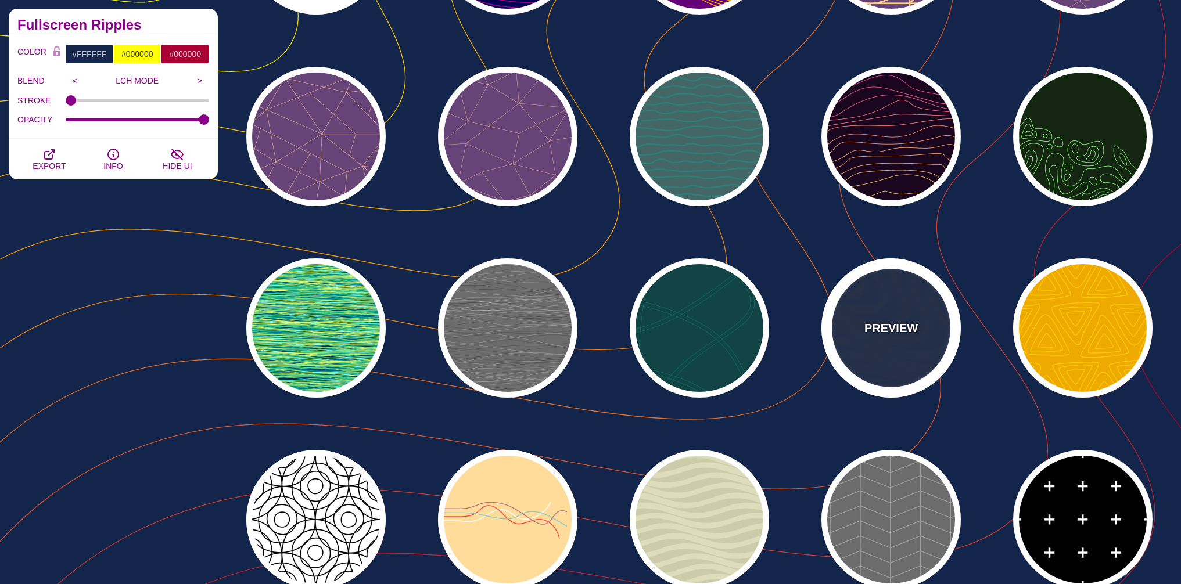
type input "#13254A"
type input "#FFFF00"
type input "#AA0033"
type input "1"
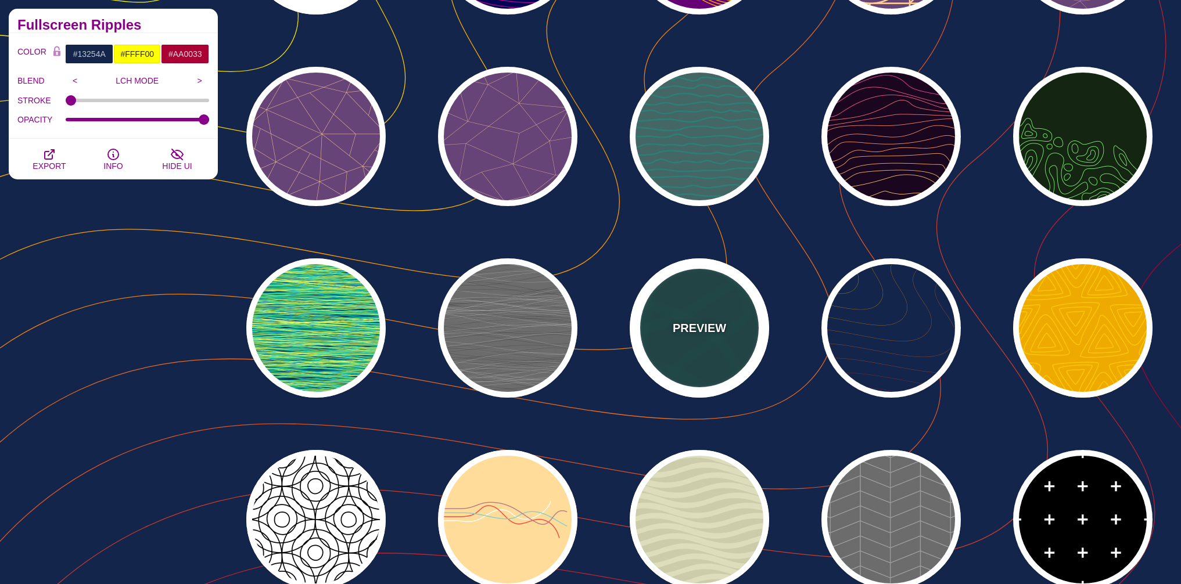
click at [694, 323] on p "PREVIEW" at bounding box center [698, 327] width 53 height 17
type input "#114444"
type input "#117766"
type input "2"
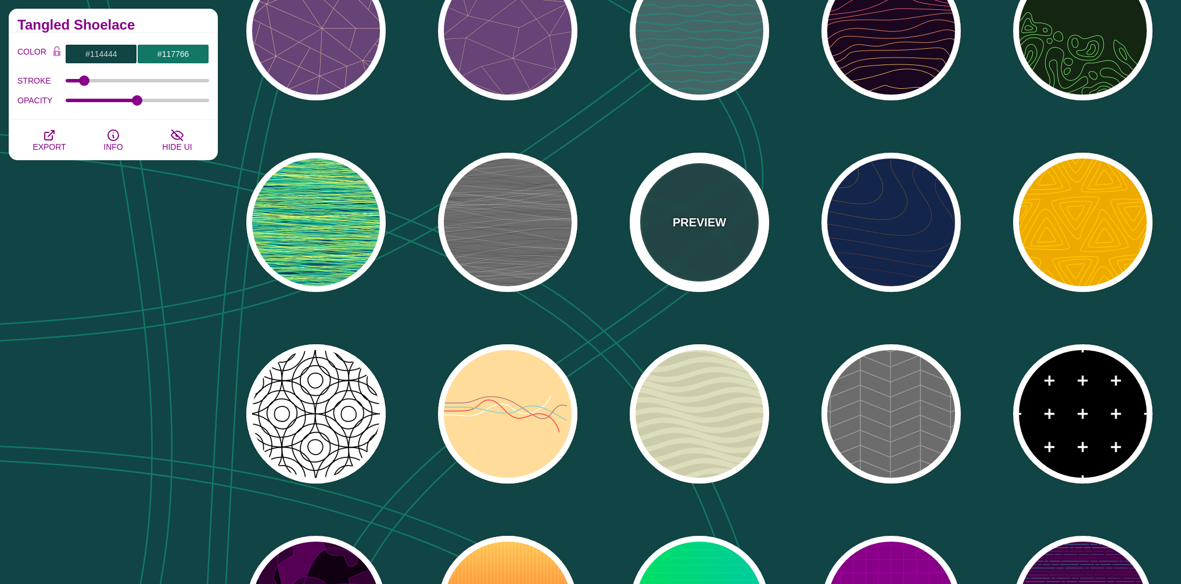
scroll to position [1742, 0]
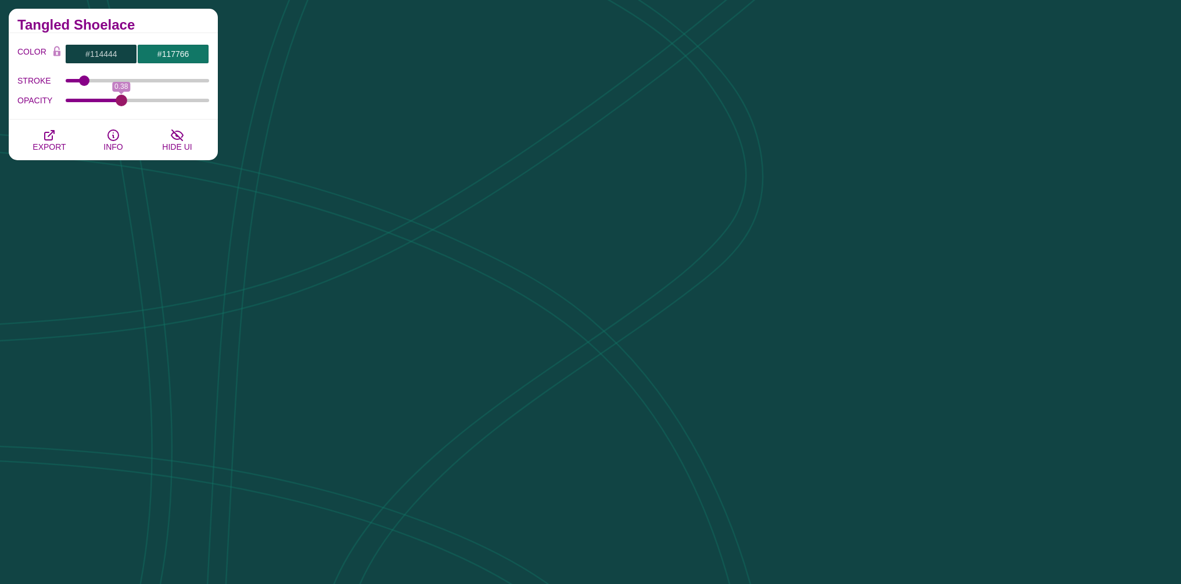
drag, startPoint x: 140, startPoint y: 100, endPoint x: 121, endPoint y: 108, distance: 20.6
type input "0.38"
click at [121, 103] on input "OPACITY" at bounding box center [138, 100] width 144 height 5
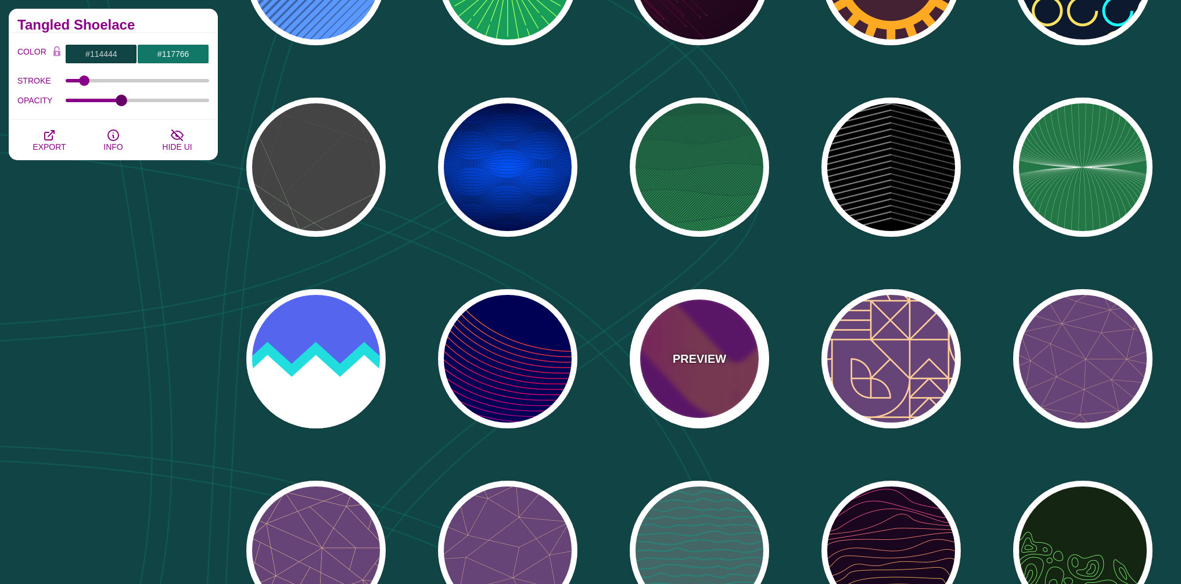
scroll to position [1167, 0]
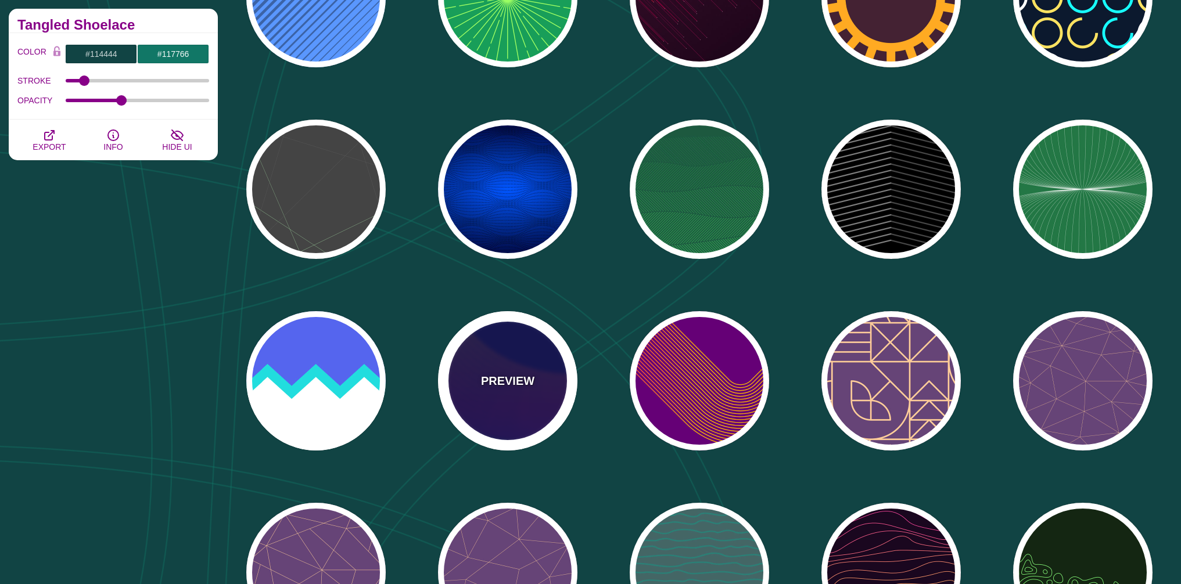
click at [492, 387] on p "PREVIEW" at bounding box center [507, 380] width 53 height 17
type input "#000055"
type input "#FFBB00"
type input "#0000FF"
type input "0"
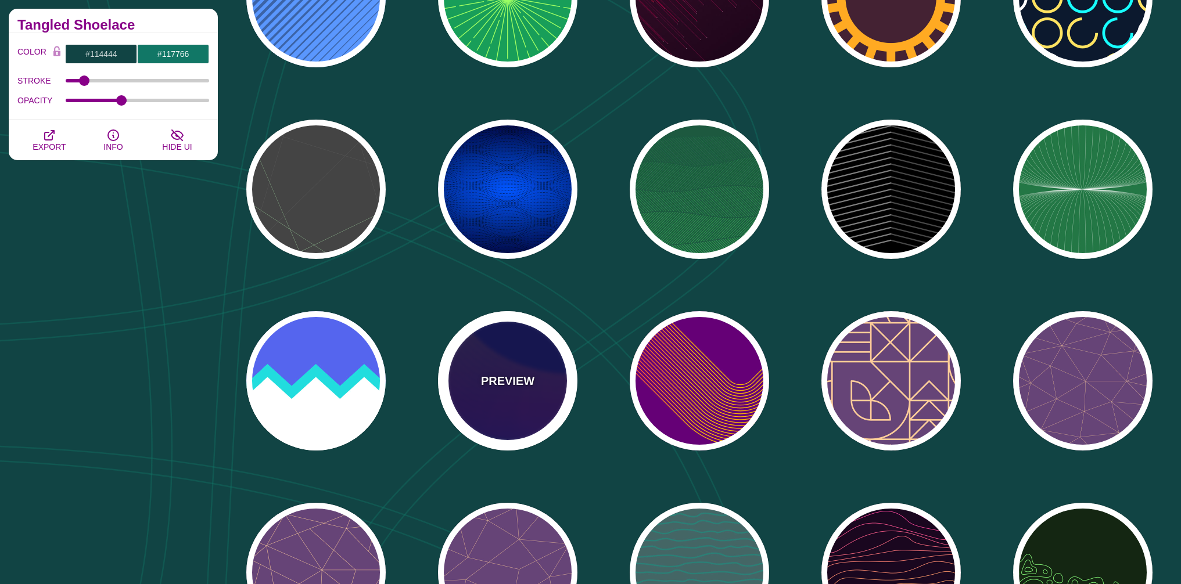
type input "1"
type input "4"
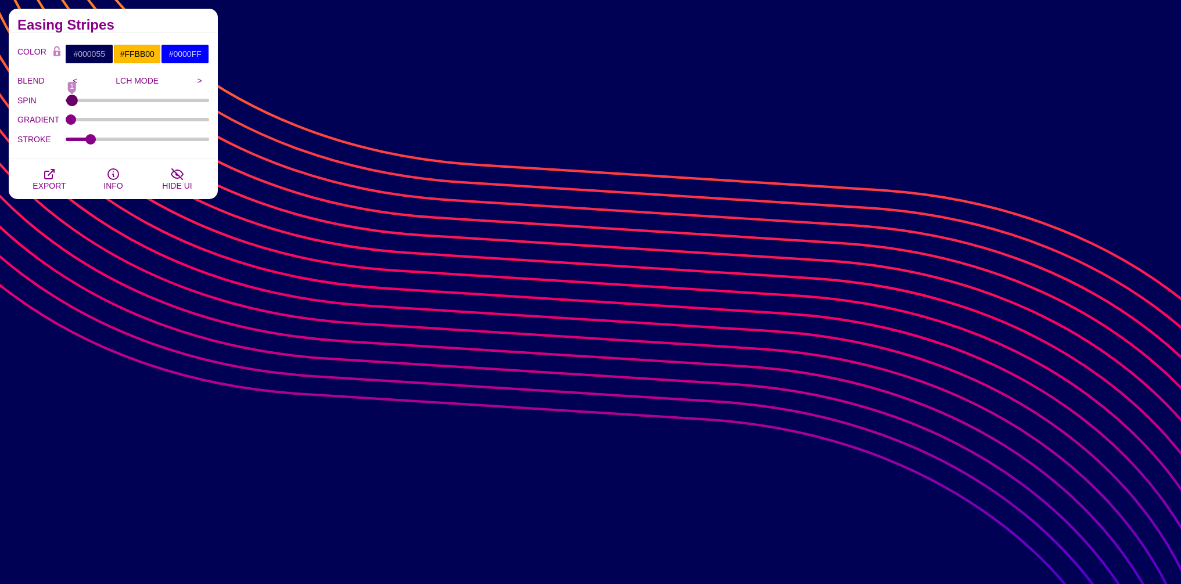
type input "1"
click at [71, 103] on input "SPIN" at bounding box center [138, 100] width 144 height 5
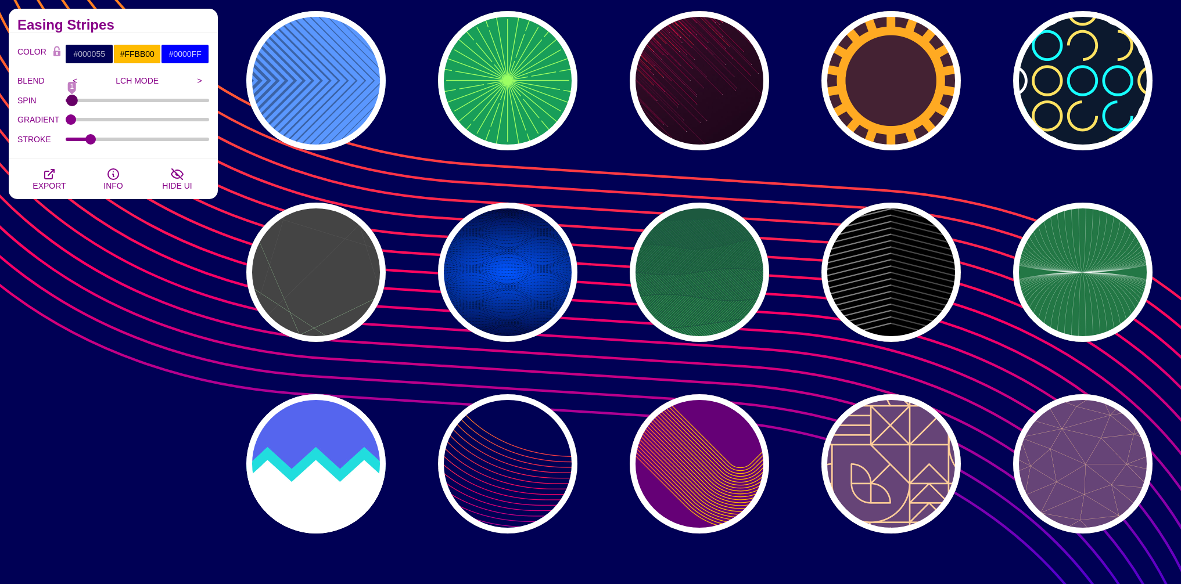
scroll to position [1027, 0]
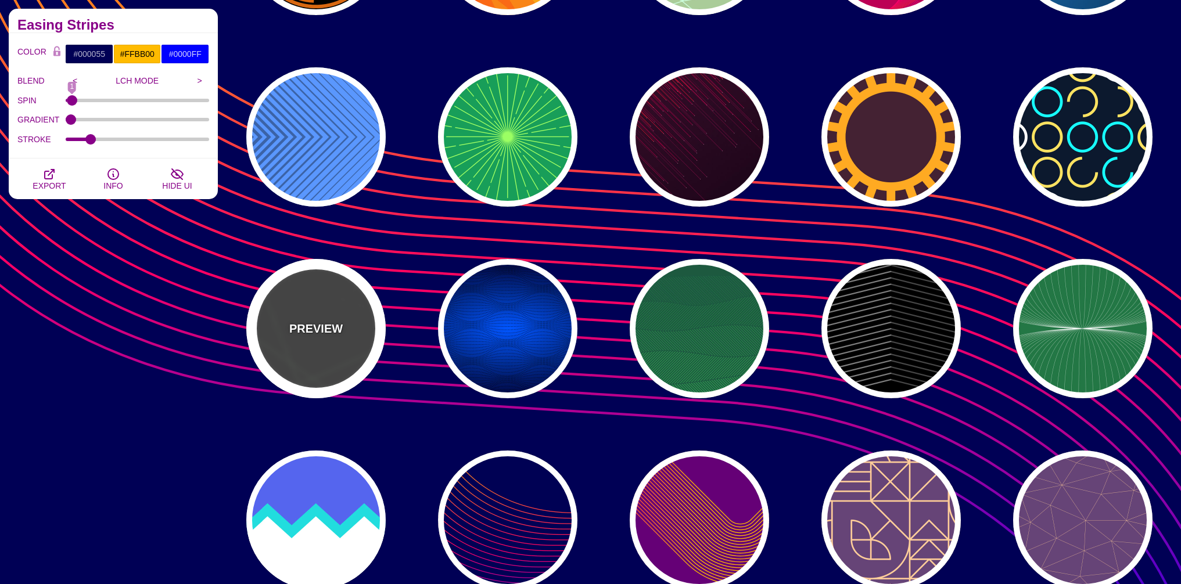
click at [319, 285] on div "PREVIEW" at bounding box center [315, 328] width 139 height 139
type input "#444444"
type input "#555555"
type input "#BBFFBB"
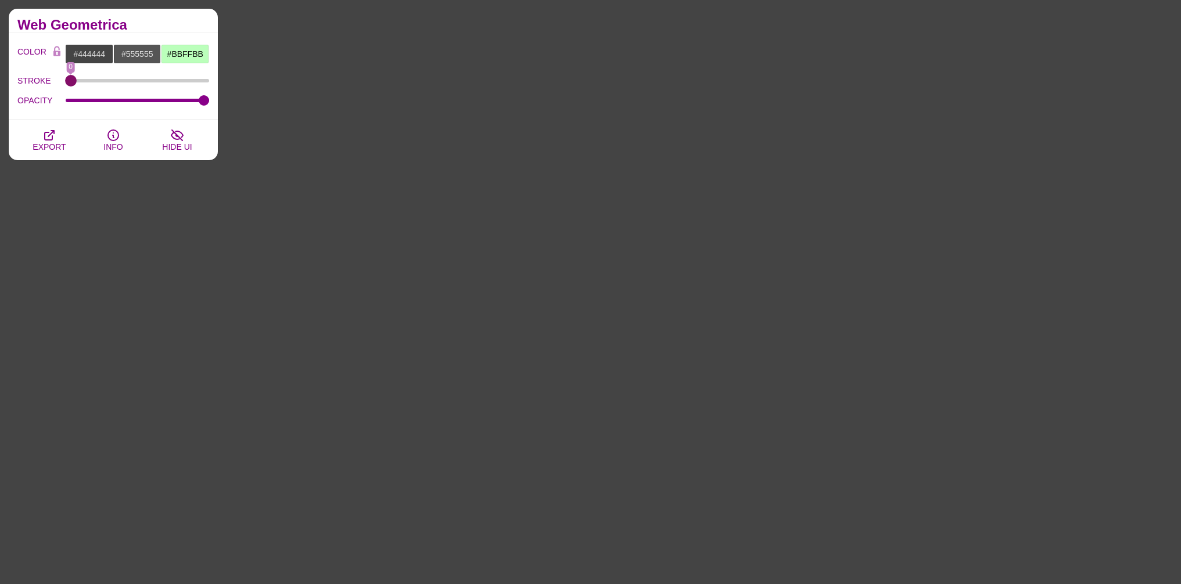
type input "0"
drag, startPoint x: 84, startPoint y: 79, endPoint x: 66, endPoint y: 77, distance: 17.5
click at [66, 78] on input "STROKE" at bounding box center [138, 80] width 144 height 5
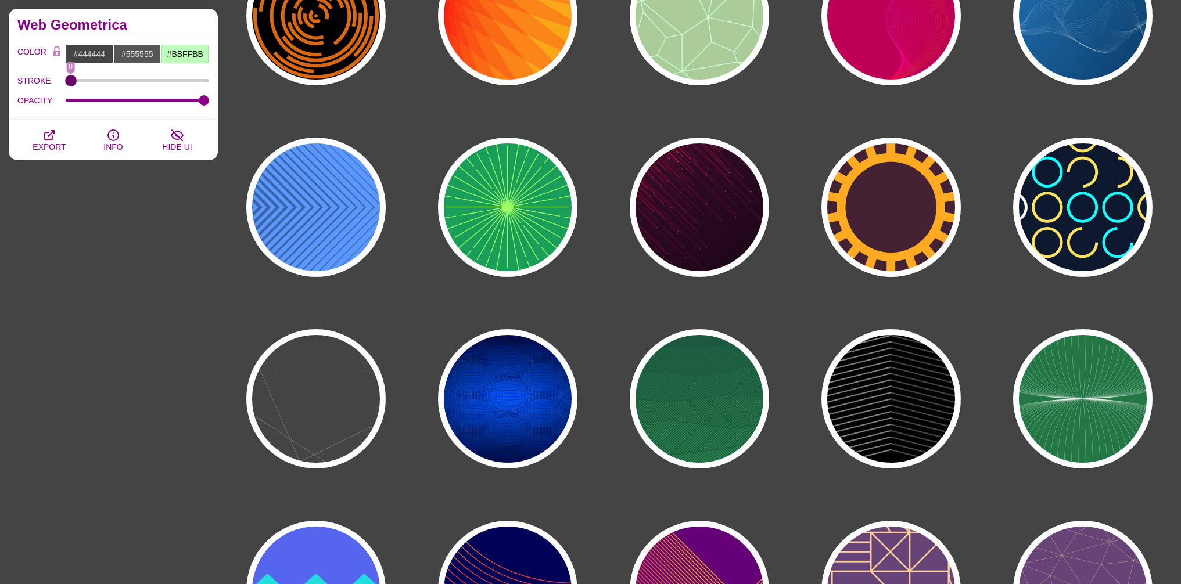
scroll to position [888, 0]
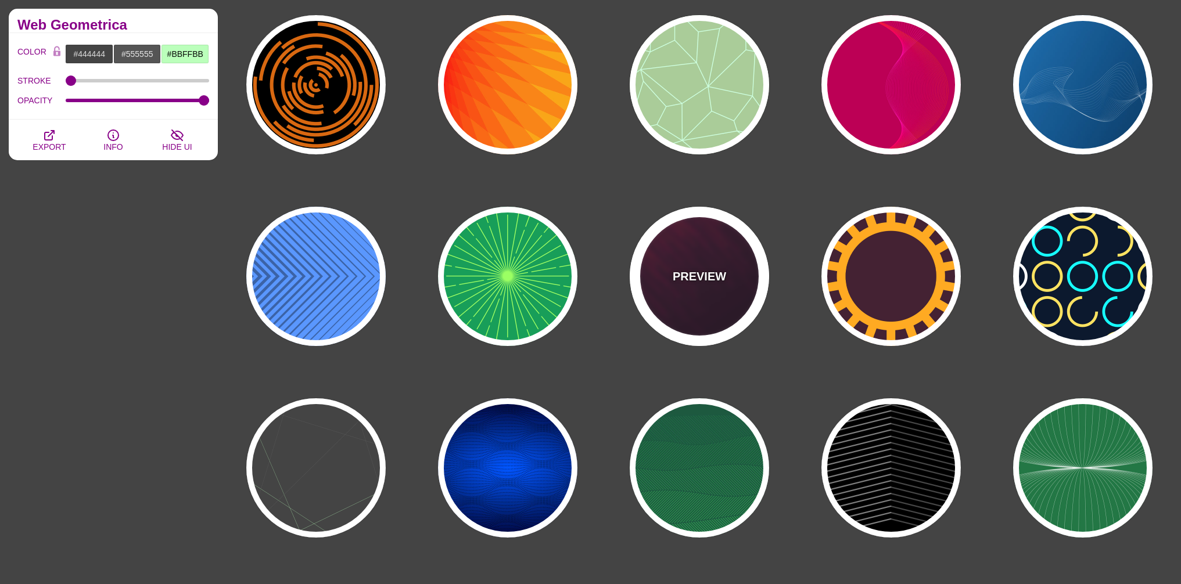
click at [723, 278] on p "PREVIEW" at bounding box center [698, 276] width 53 height 17
type input "#110011"
type input "#FF4400"
type input "#FFFFFF"
type input "2"
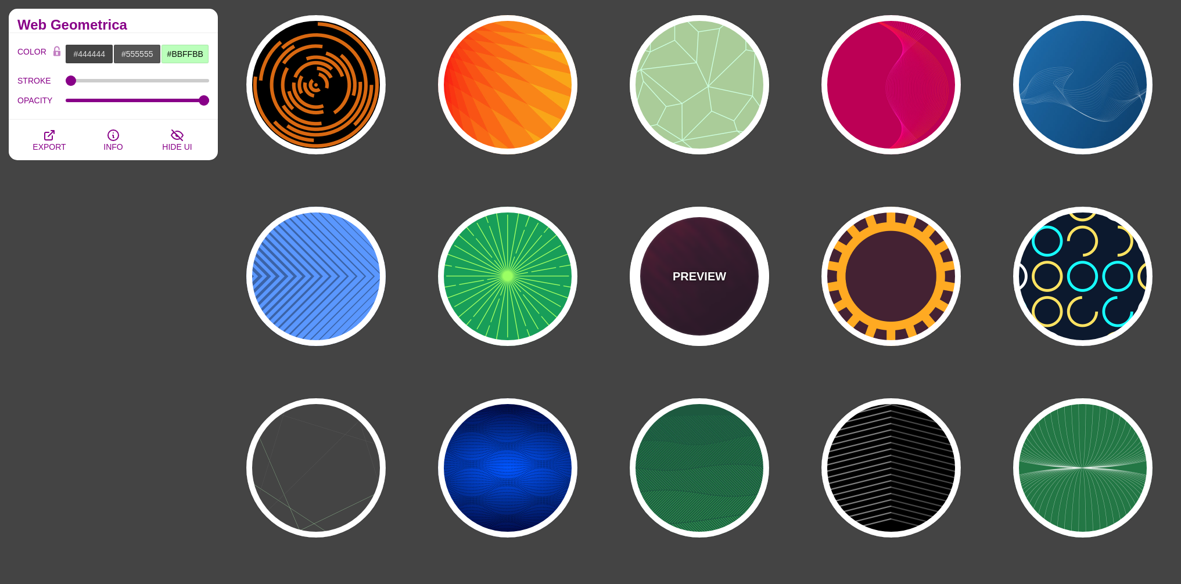
type input "5"
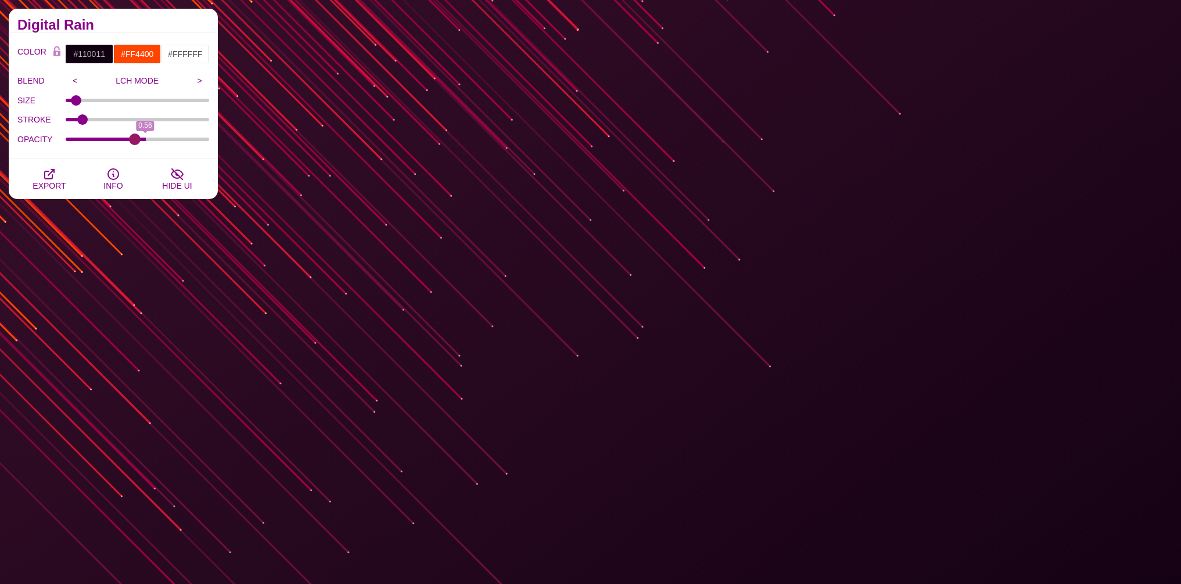
drag, startPoint x: 204, startPoint y: 141, endPoint x: 134, endPoint y: 142, distance: 70.3
type input "0.48"
click at [134, 142] on input "OPACITY" at bounding box center [138, 139] width 144 height 5
drag, startPoint x: 74, startPoint y: 102, endPoint x: 68, endPoint y: 102, distance: 5.8
click at [68, 102] on input "SIZE" at bounding box center [138, 100] width 144 height 5
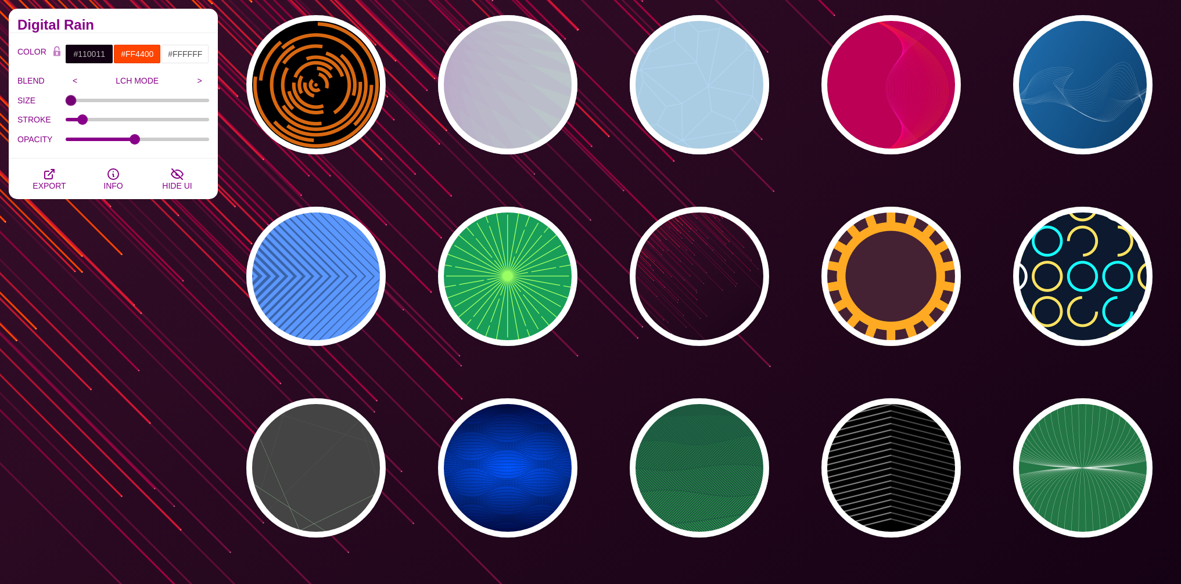
drag, startPoint x: 592, startPoint y: 148, endPoint x: 599, endPoint y: 152, distance: 7.8
click at [616, 150] on div "PREVIEW PREVIEW PREVIEW PREVIEW PREVIEW PREVIEW PREVIEW PREVIEW PREVIEW PREVIEW…" at bounding box center [703, 564] width 954 height 2648
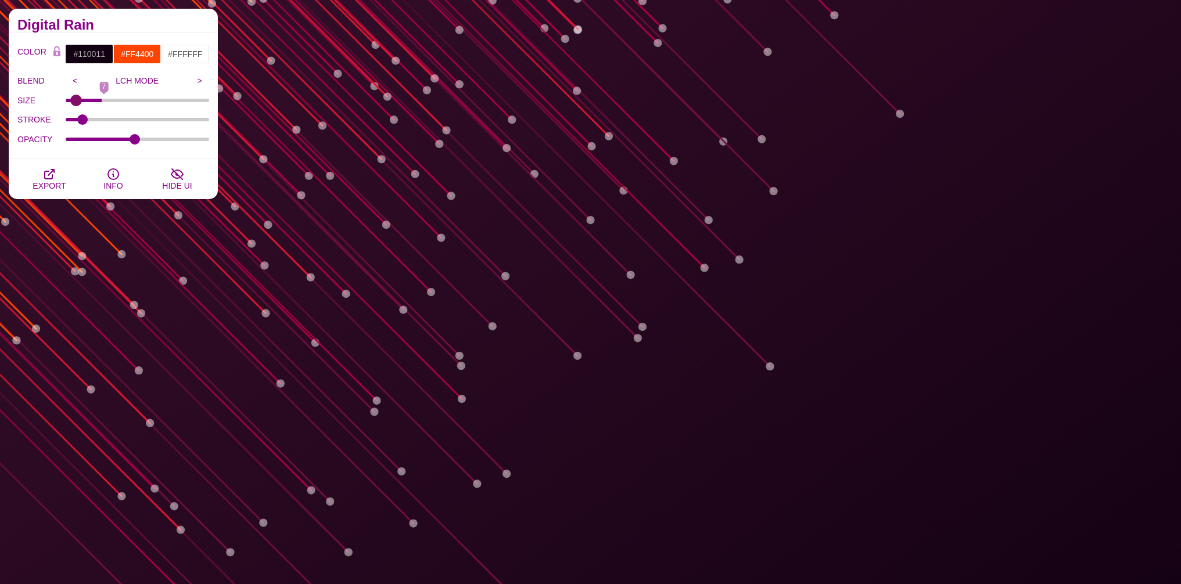
type input "1"
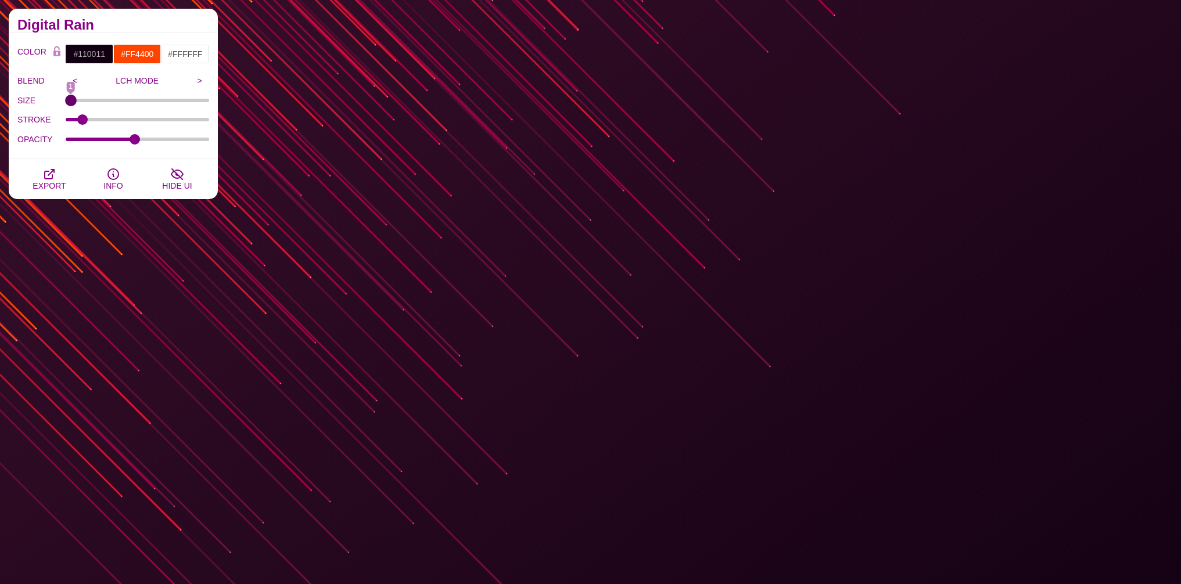
drag, startPoint x: 74, startPoint y: 102, endPoint x: 57, endPoint y: 102, distance: 16.3
click at [66, 102] on input "SIZE" at bounding box center [138, 100] width 144 height 5
click at [77, 79] on input "<" at bounding box center [75, 80] width 19 height 17
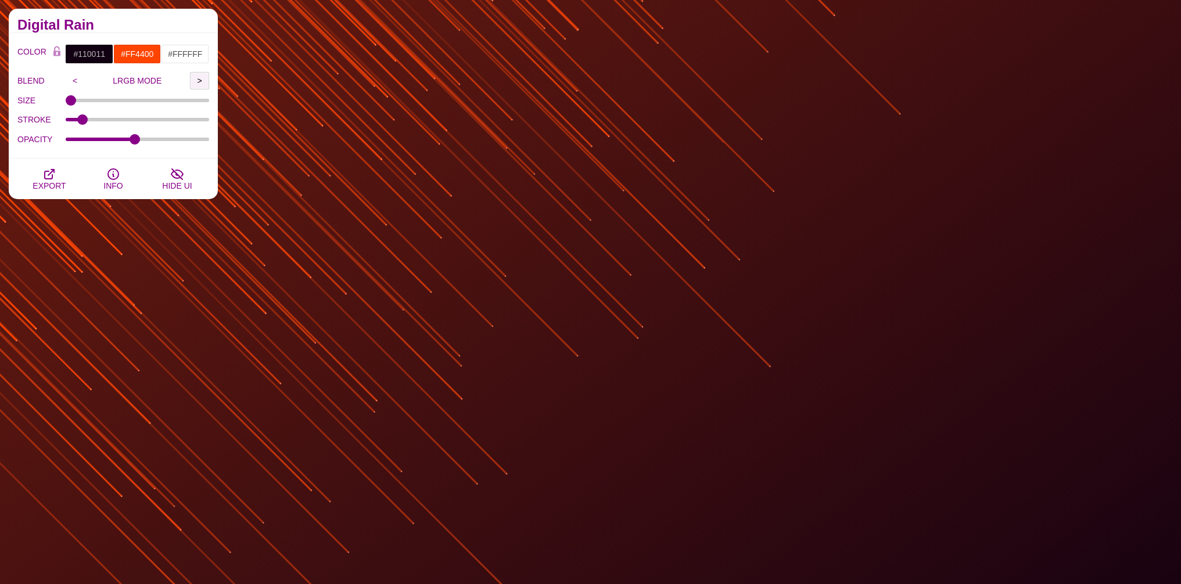
click at [204, 82] on input ">" at bounding box center [199, 80] width 19 height 17
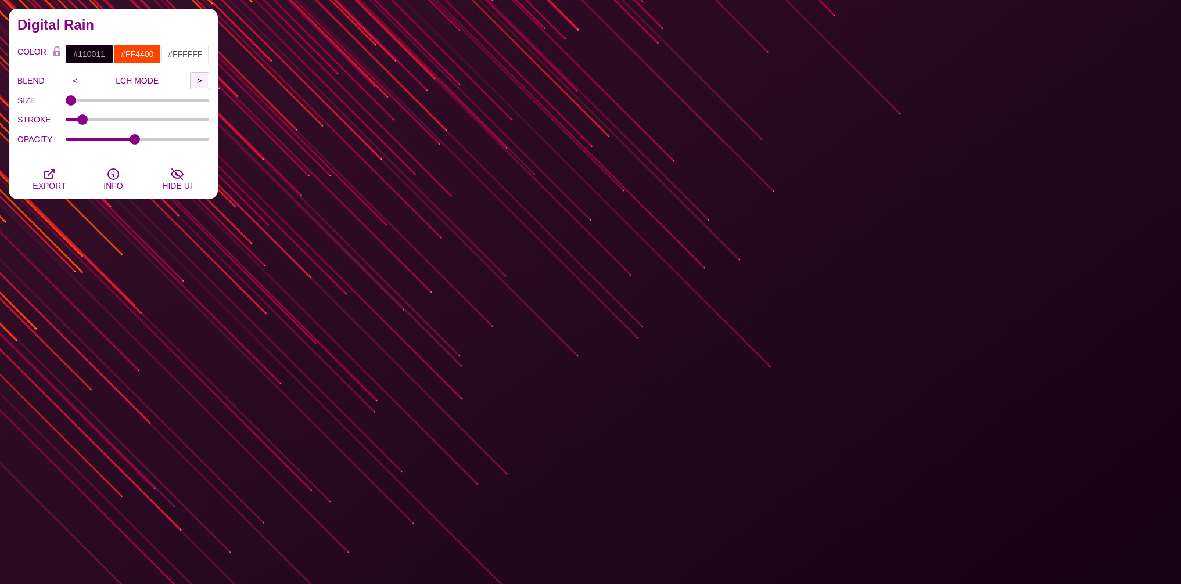
click at [204, 82] on input ">" at bounding box center [199, 80] width 19 height 17
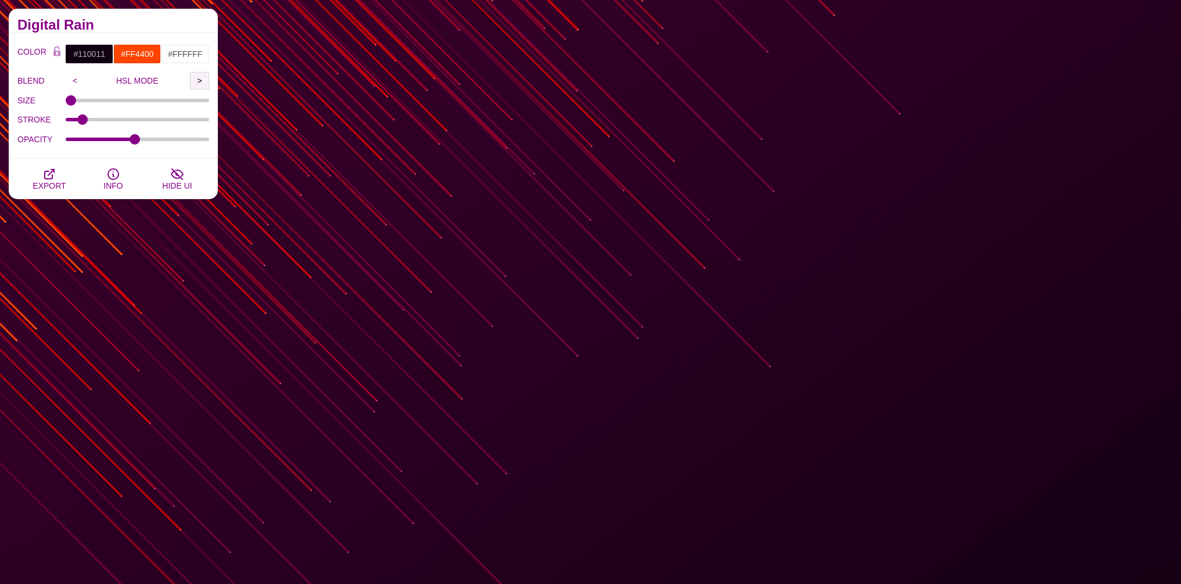
click at [204, 82] on input ">" at bounding box center [199, 80] width 19 height 17
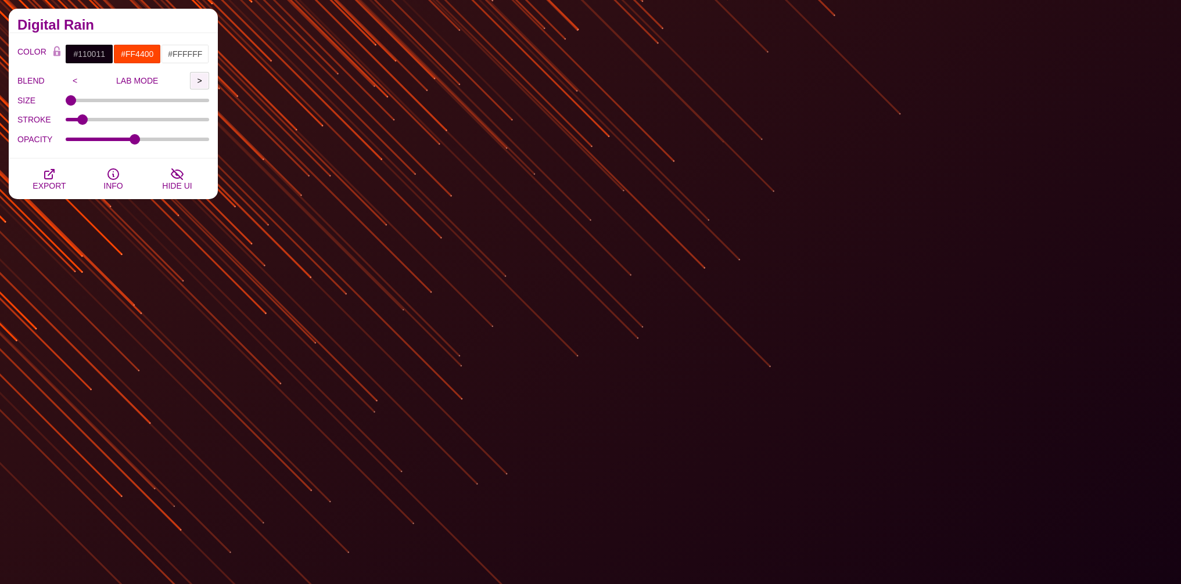
click at [204, 82] on input ">" at bounding box center [199, 80] width 19 height 17
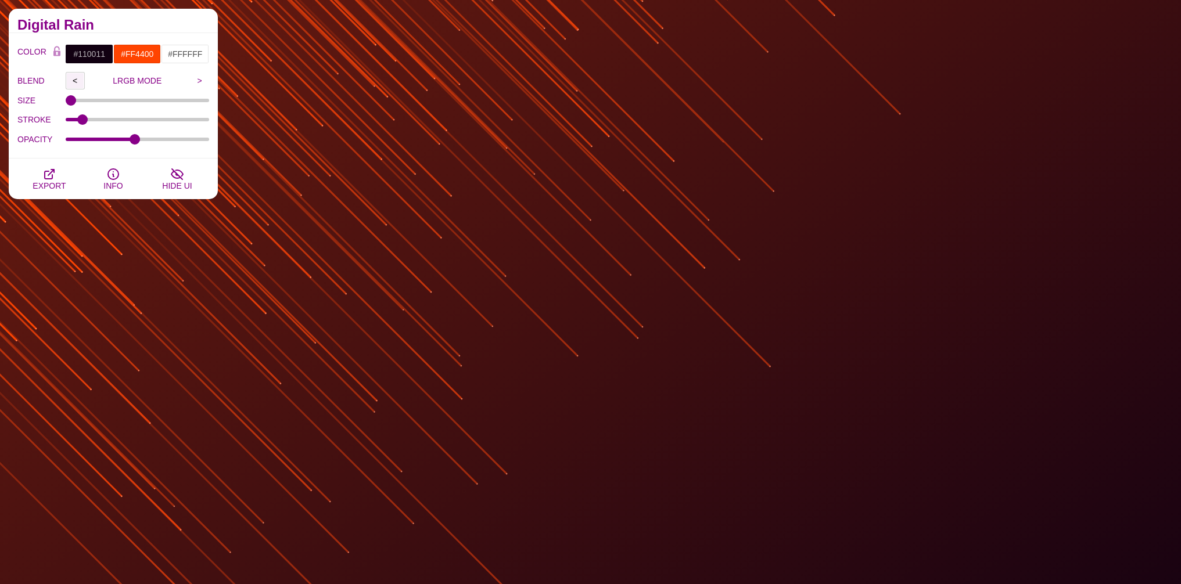
click at [75, 83] on input "<" at bounding box center [75, 80] width 19 height 17
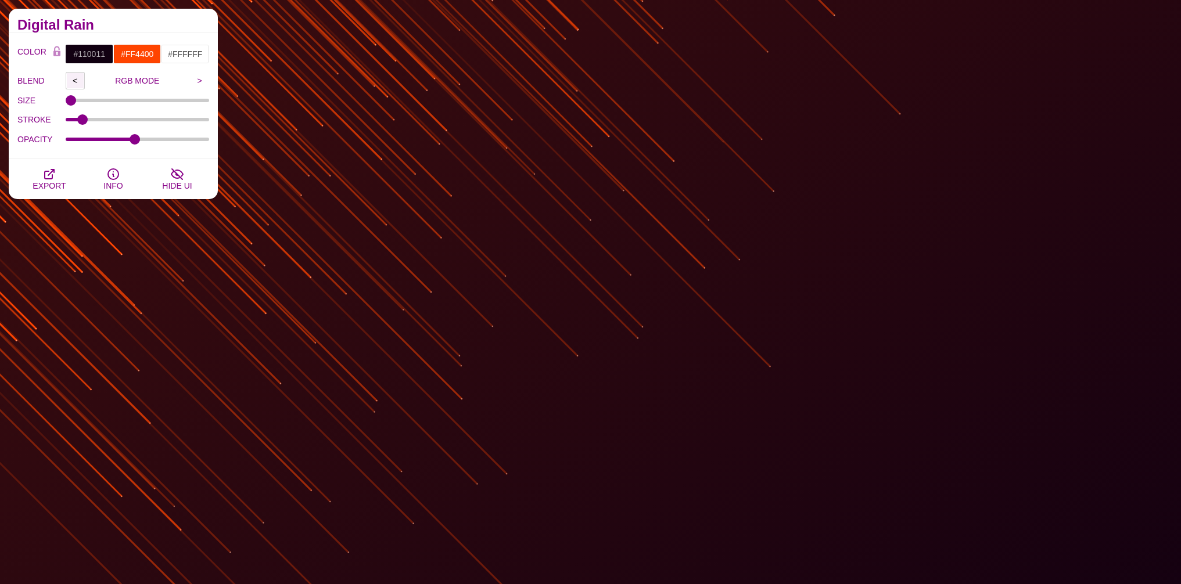
click at [75, 83] on input "<" at bounding box center [75, 80] width 19 height 17
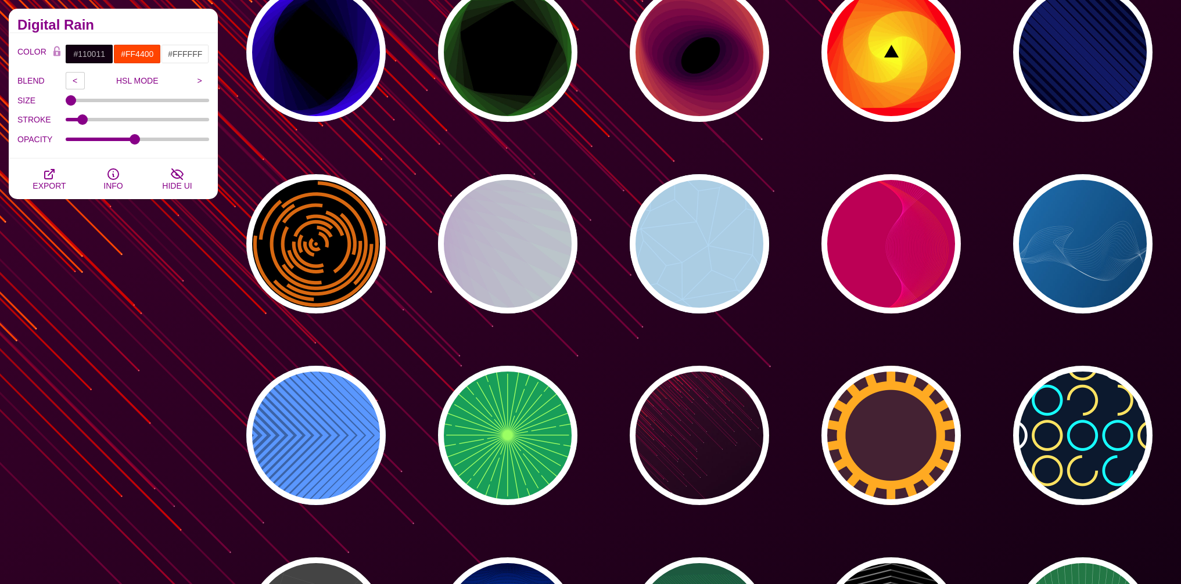
scroll to position [627, 0]
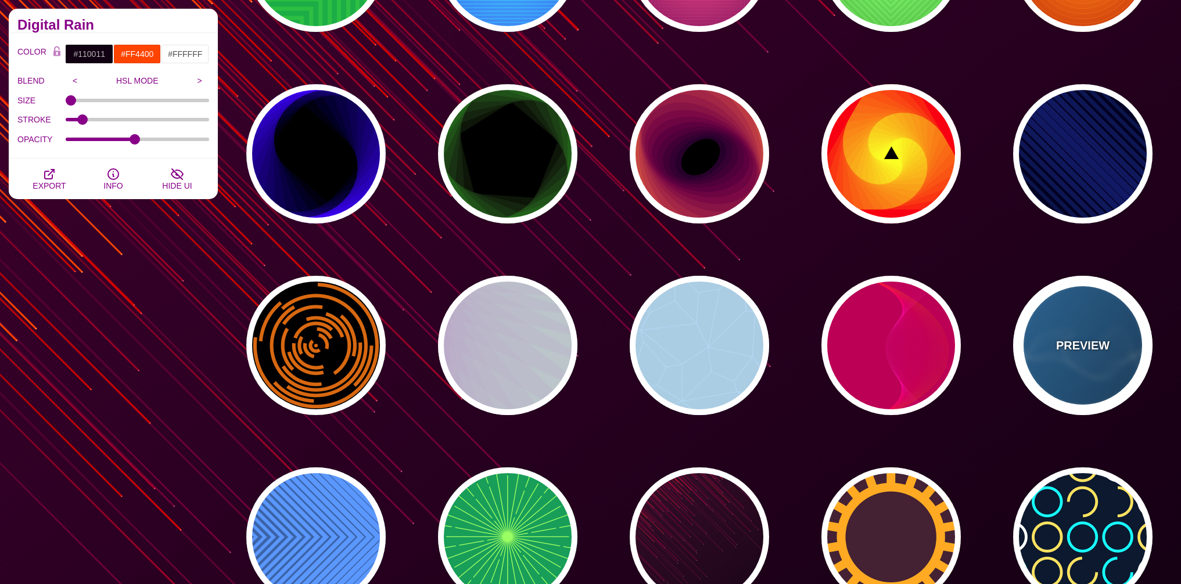
click at [1096, 363] on div "PREVIEW" at bounding box center [1082, 345] width 139 height 139
type input "#2277BB"
type input "#002244"
type input "0.5"
type input "1"
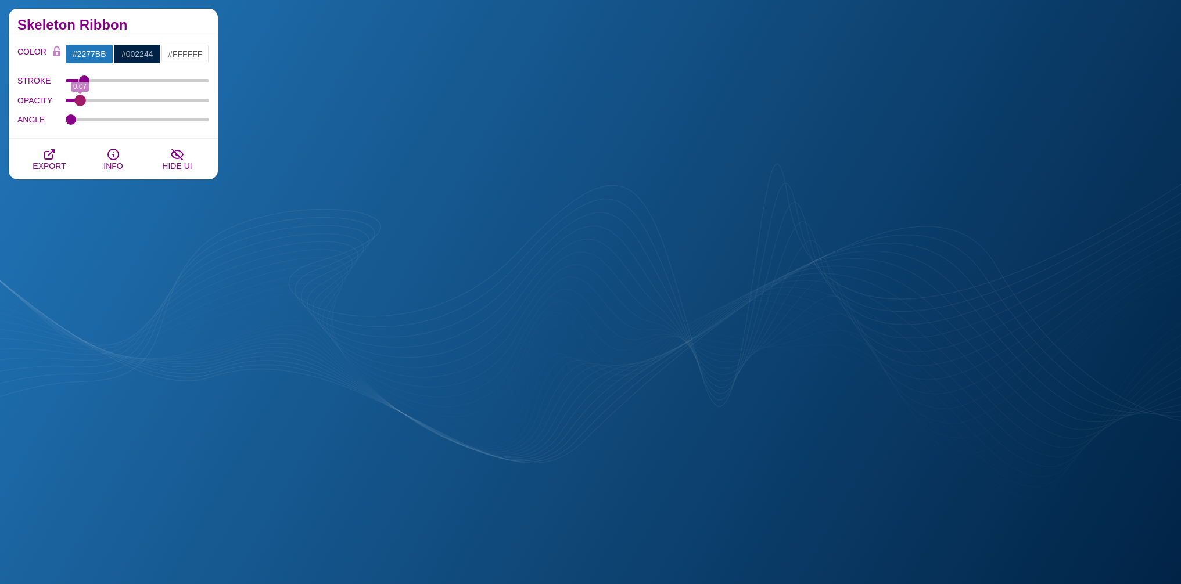
drag, startPoint x: 140, startPoint y: 103, endPoint x: 79, endPoint y: 117, distance: 62.5
type input "0.07"
click at [79, 103] on input "OPACITY" at bounding box center [138, 100] width 144 height 5
drag, startPoint x: 81, startPoint y: 78, endPoint x: 76, endPoint y: 87, distance: 9.4
type input "0.5"
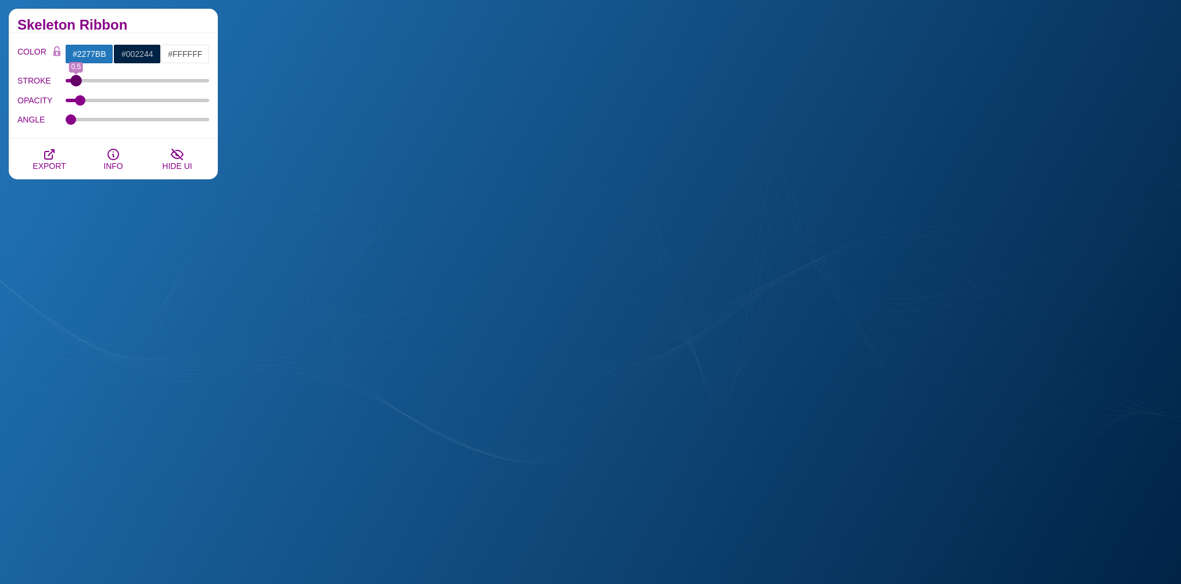
click at [76, 83] on input "STROKE" at bounding box center [138, 80] width 144 height 5
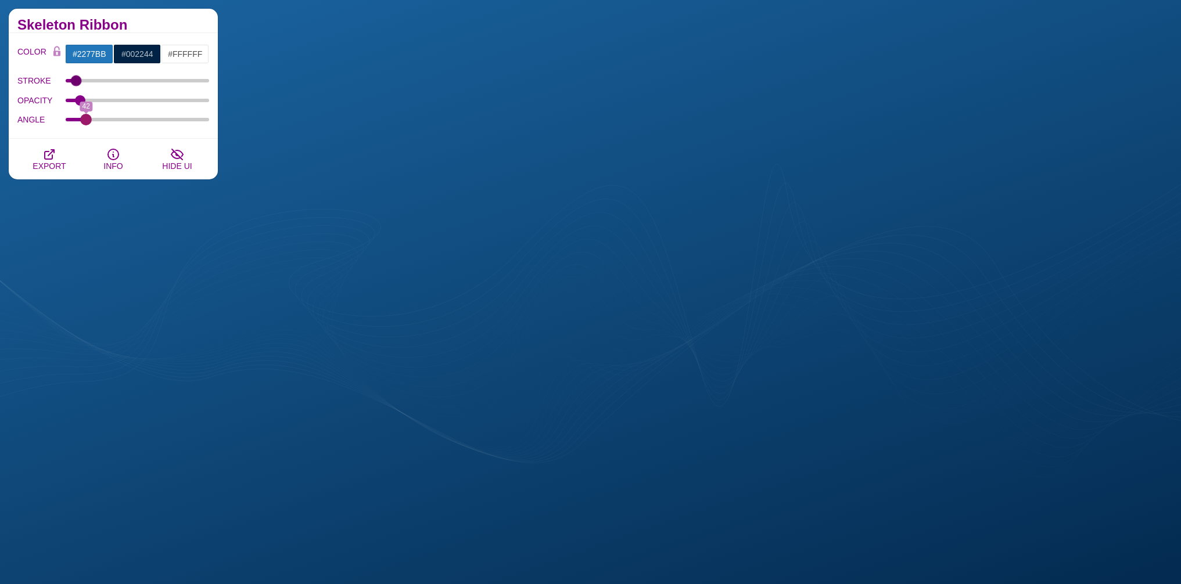
type input "42"
drag, startPoint x: 70, startPoint y: 122, endPoint x: 93, endPoint y: 114, distance: 25.0
click at [86, 122] on input "ANGLE" at bounding box center [138, 119] width 144 height 5
drag, startPoint x: 77, startPoint y: 103, endPoint x: 87, endPoint y: 106, distance: 10.8
type input "0.12"
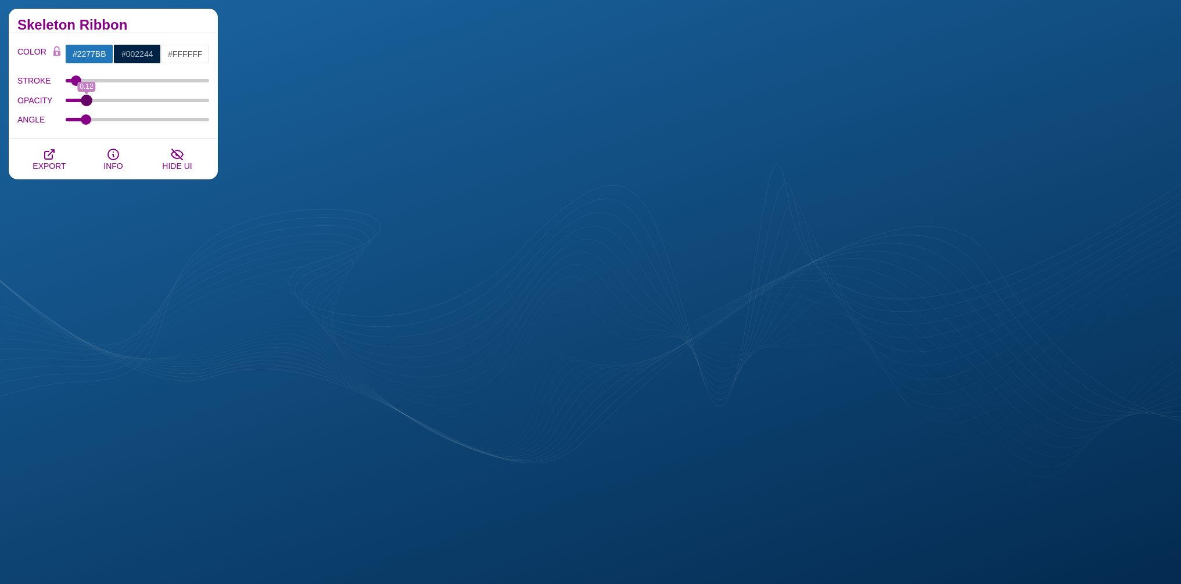
click at [87, 103] on input "OPACITY" at bounding box center [138, 100] width 144 height 5
click at [98, 55] on input "#2277BB" at bounding box center [89, 54] width 48 height 20
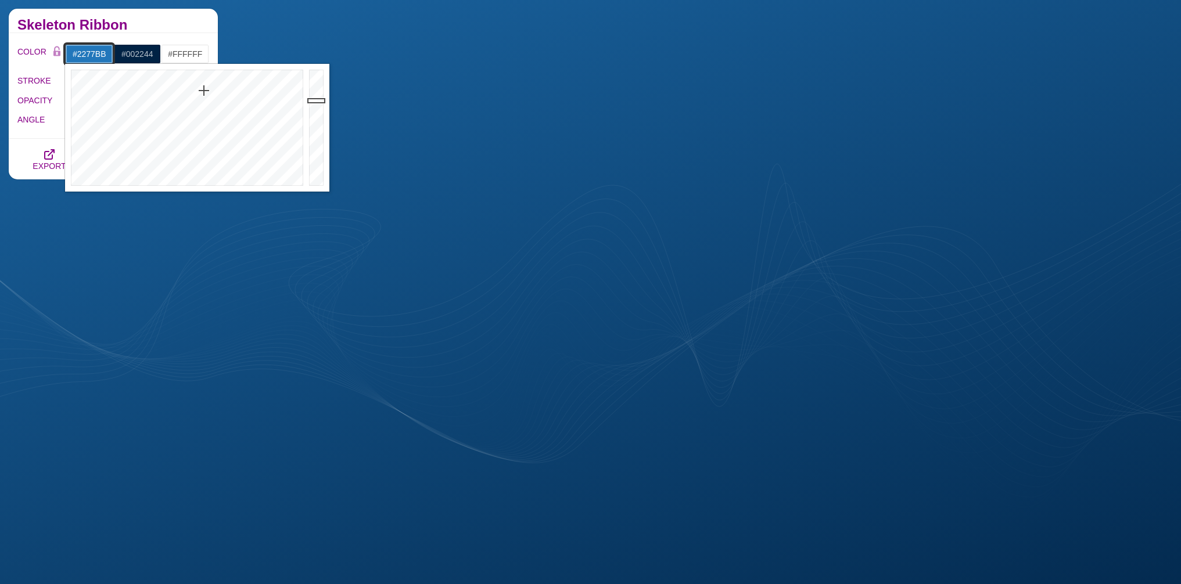
click at [98, 55] on input "#2277BB" at bounding box center [89, 54] width 48 height 20
paste input "E1EEFD"
type input "#E1EEFD"
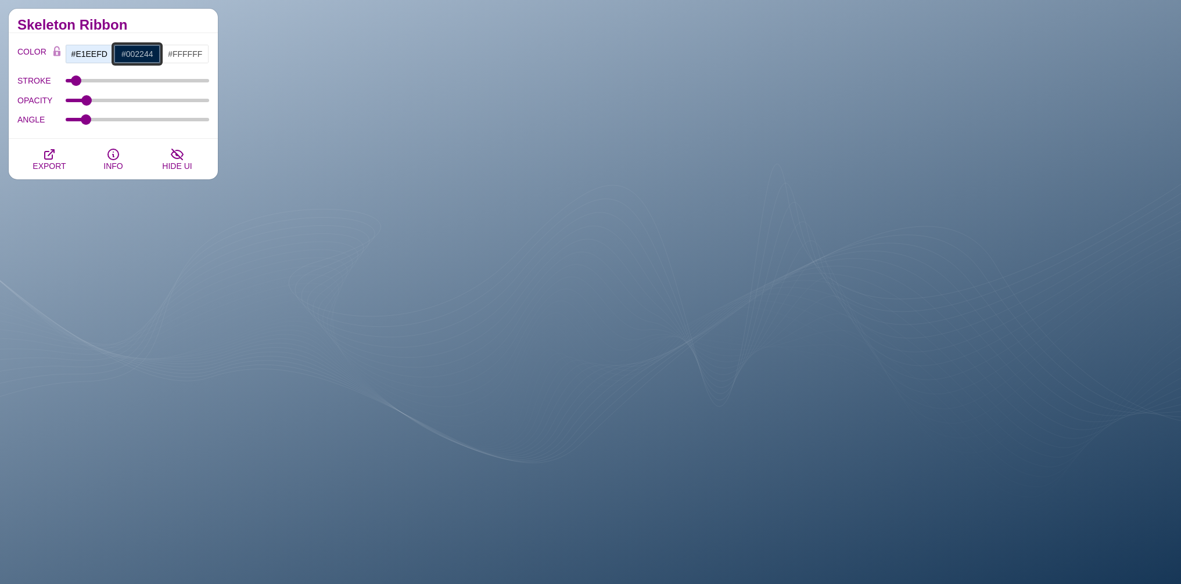
click at [138, 56] on input "#002244" at bounding box center [137, 54] width 48 height 20
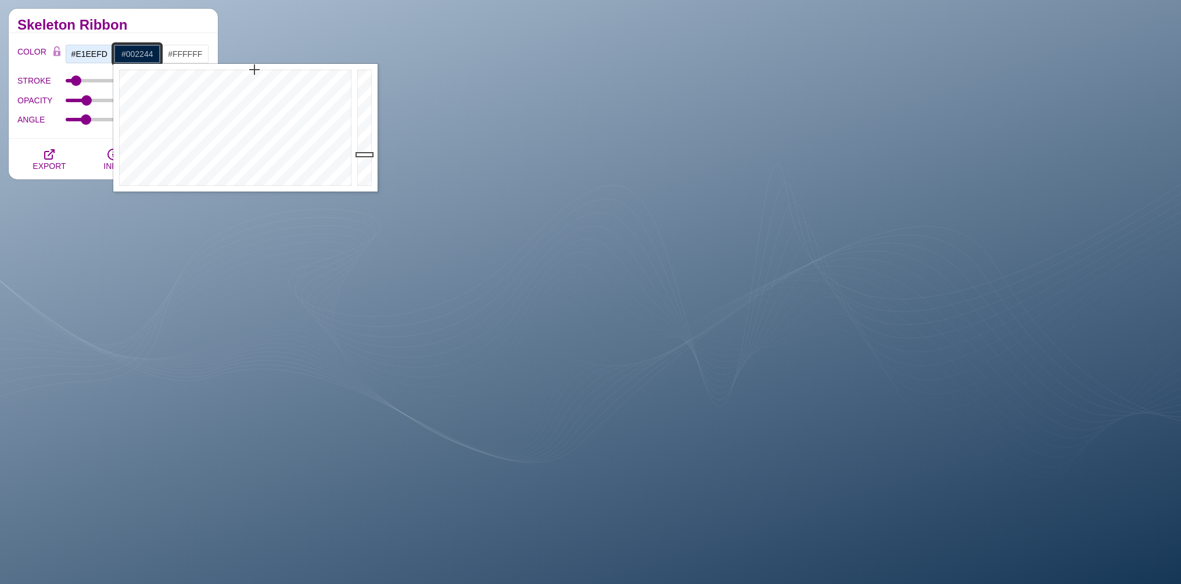
click at [138, 56] on input "#002244" at bounding box center [137, 54] width 48 height 20
paste input "EFF8EE"
type input "#EFF8EE"
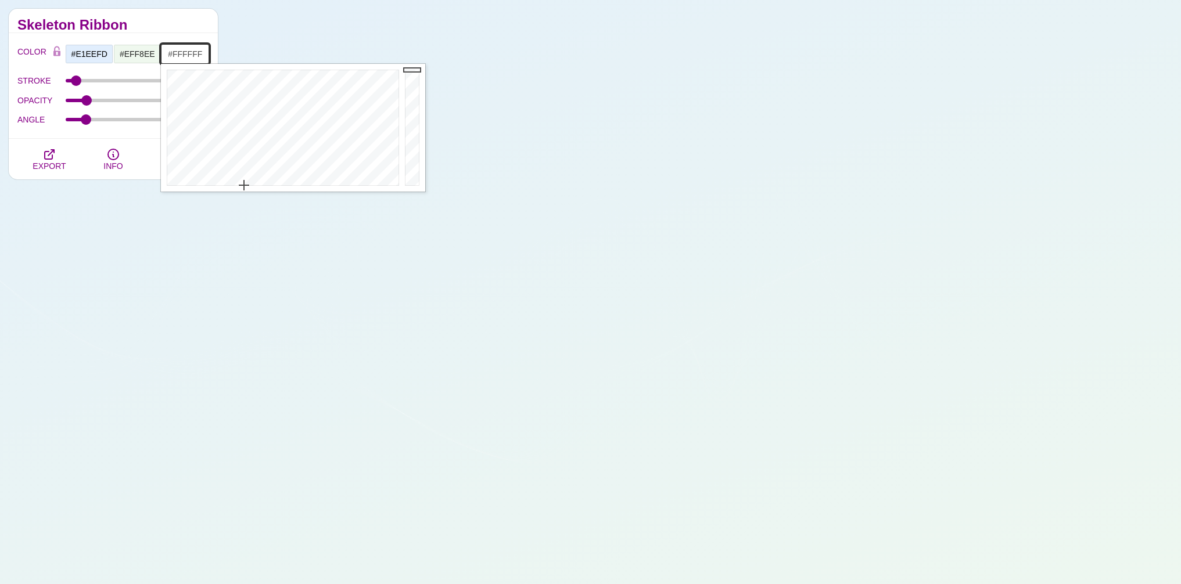
click at [189, 53] on input "#FFFFFF" at bounding box center [185, 54] width 48 height 20
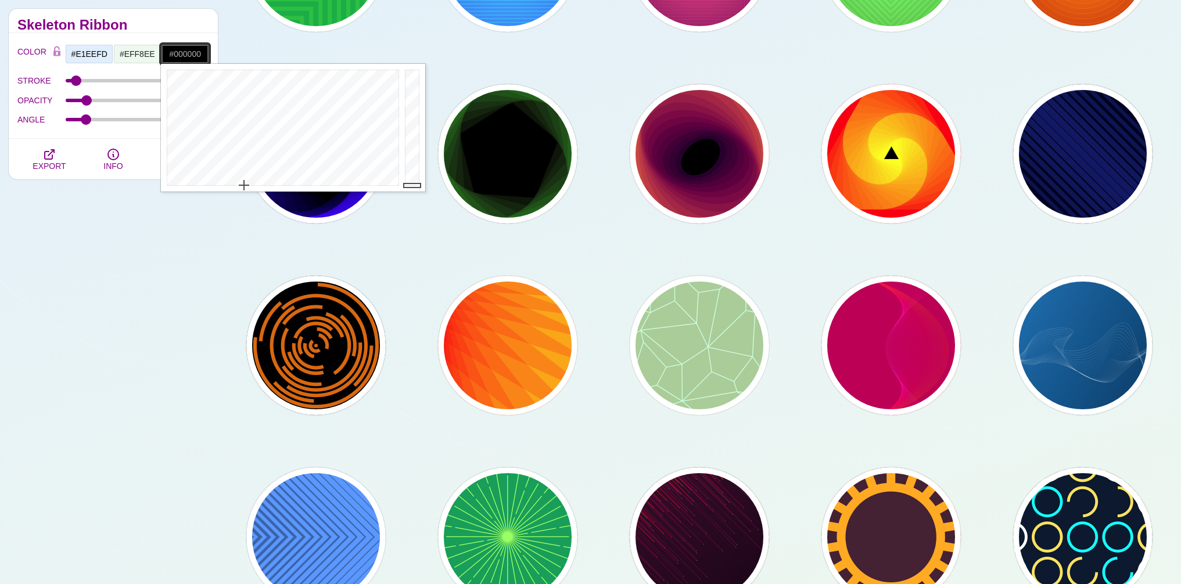
drag, startPoint x: 410, startPoint y: 109, endPoint x: 414, endPoint y: 216, distance: 106.9
type input "#383838"
drag, startPoint x: 412, startPoint y: 182, endPoint x: 415, endPoint y: 160, distance: 21.8
click at [415, 160] on div at bounding box center [413, 128] width 23 height 128
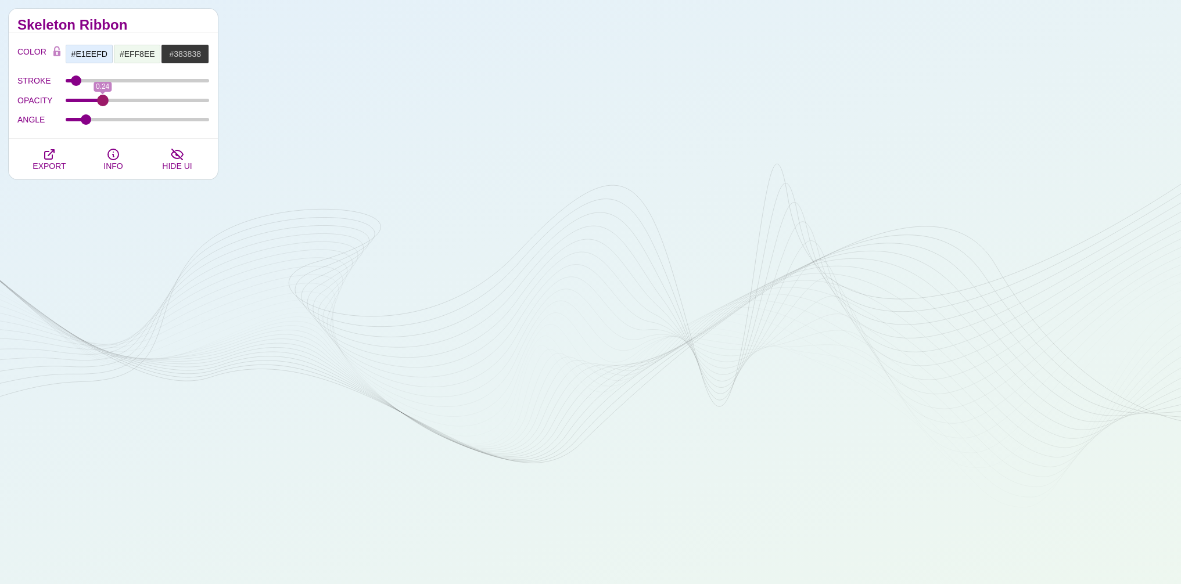
drag, startPoint x: 85, startPoint y: 98, endPoint x: 102, endPoint y: 114, distance: 23.4
type input "0.24"
click at [102, 103] on input "OPACITY" at bounding box center [138, 100] width 144 height 5
drag, startPoint x: 88, startPoint y: 118, endPoint x: 337, endPoint y: 143, distance: 250.4
type input "360"
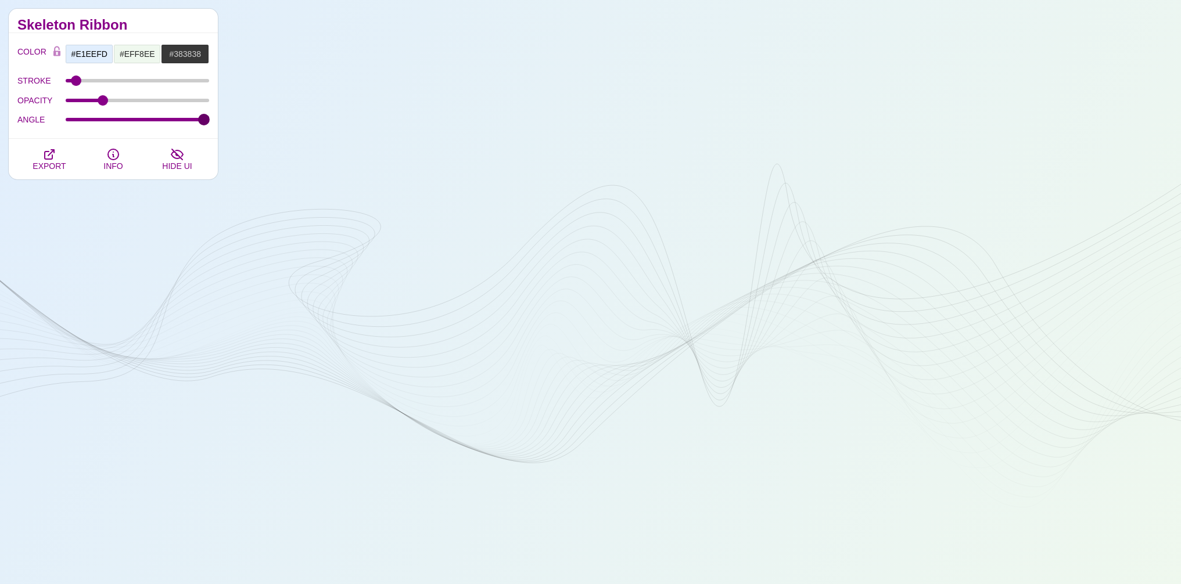
click at [210, 122] on input "ANGLE" at bounding box center [138, 119] width 144 height 5
drag, startPoint x: 74, startPoint y: 77, endPoint x: 77, endPoint y: 95, distance: 17.6
type input "0.6"
click at [77, 83] on input "STROKE" at bounding box center [138, 80] width 144 height 5
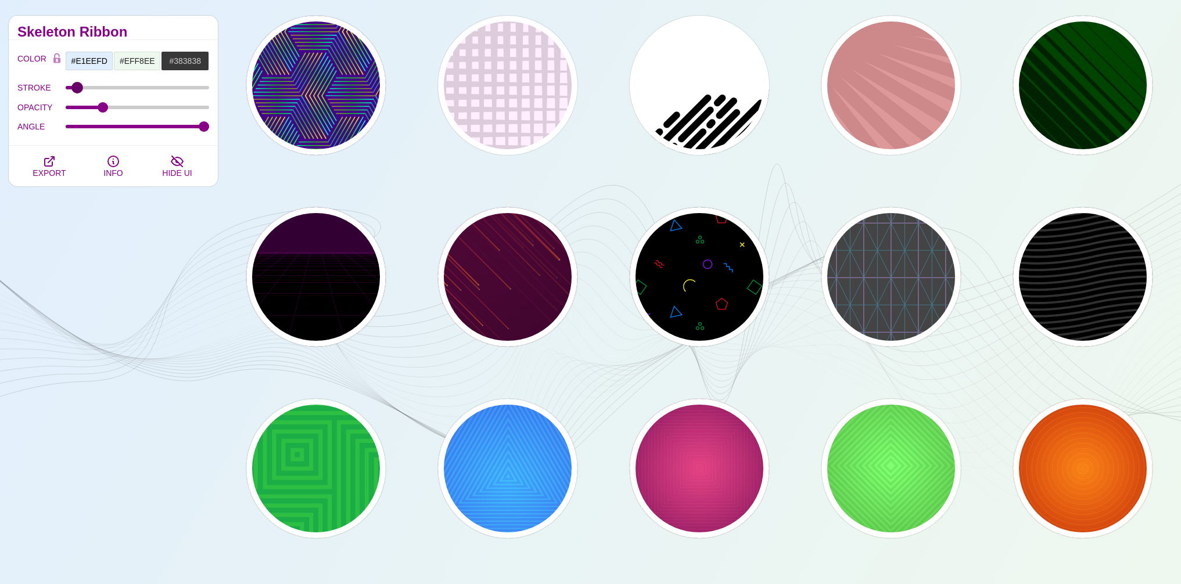
scroll to position [34, 0]
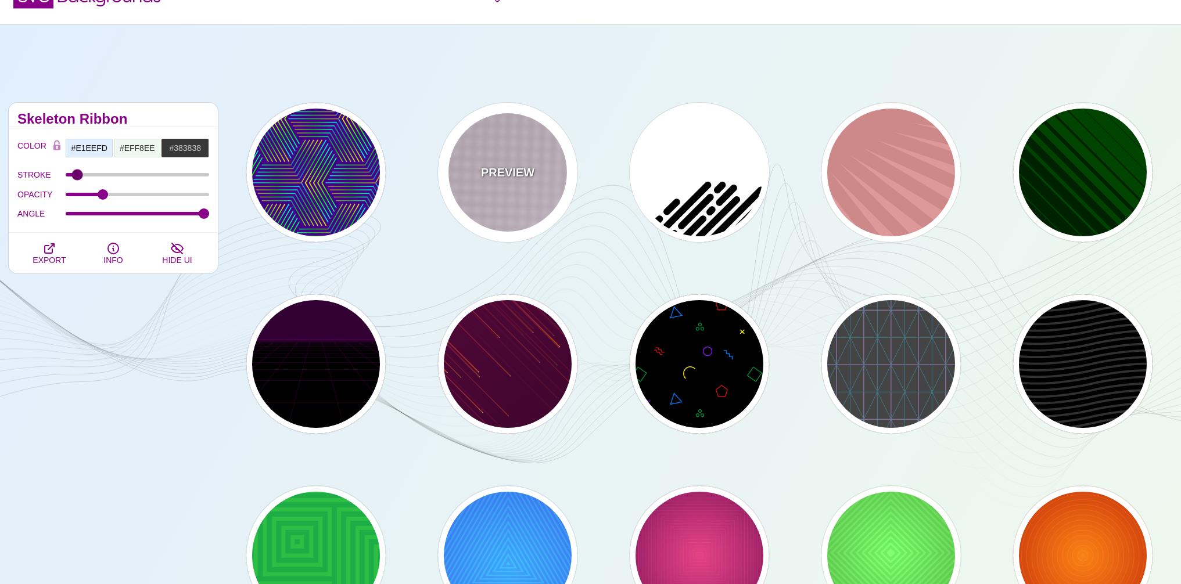
click at [512, 135] on div "PREVIEW" at bounding box center [507, 172] width 139 height 139
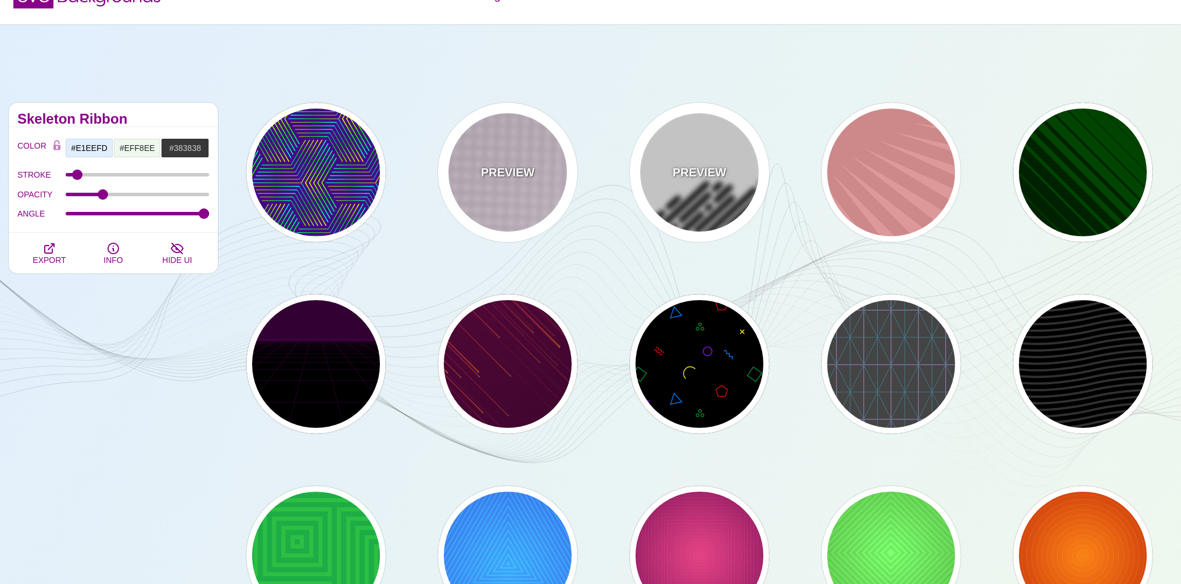
type input "#FFEEFF"
type input "#DDCCDD"
type input "0"
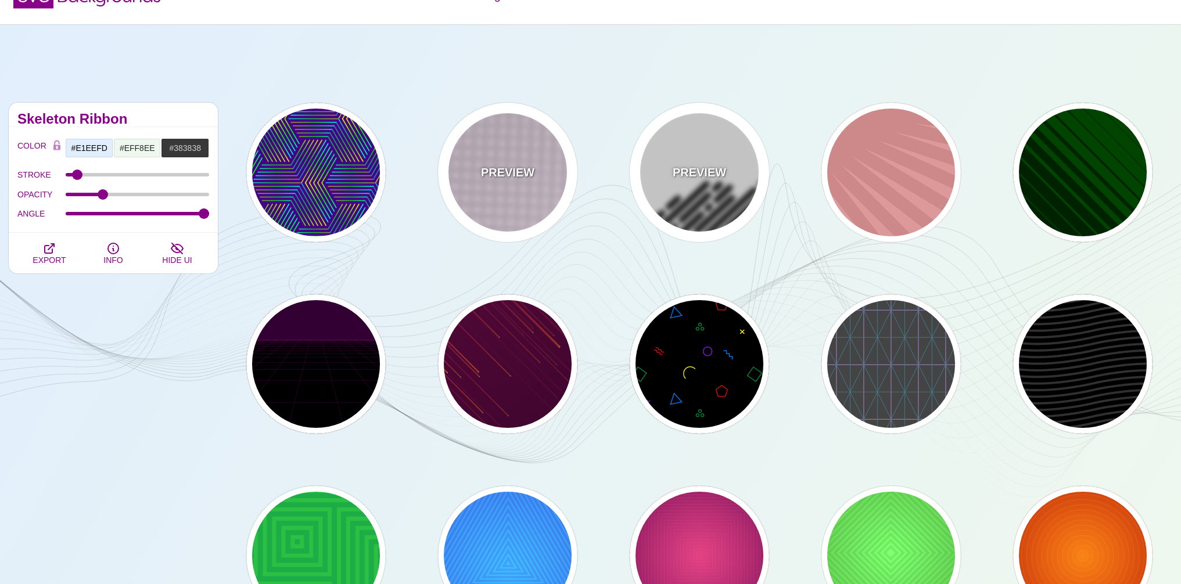
type input "0"
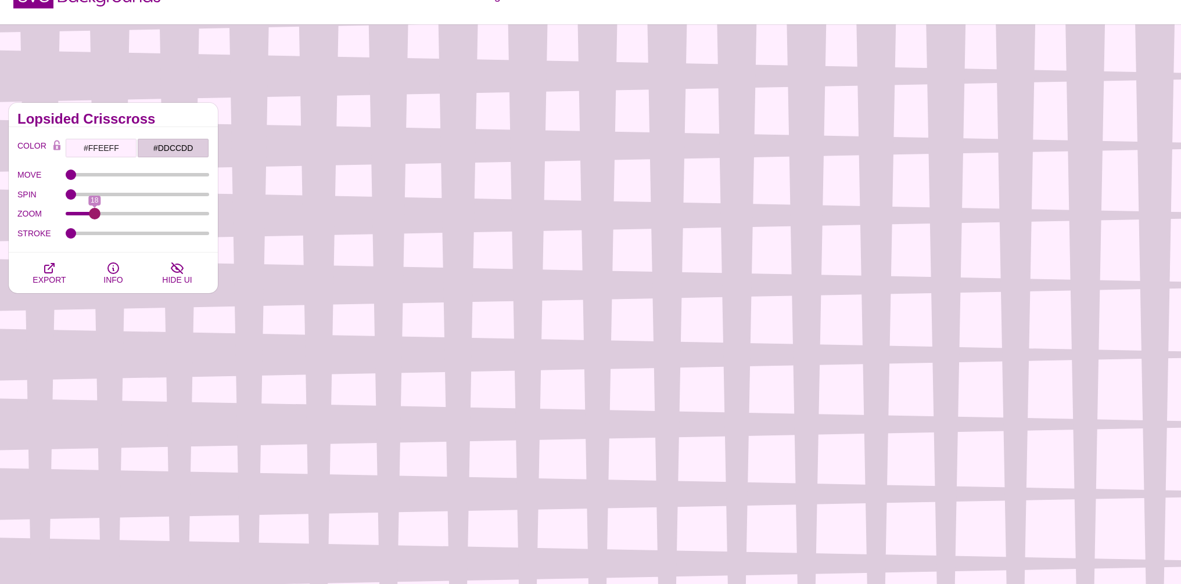
type input "0"
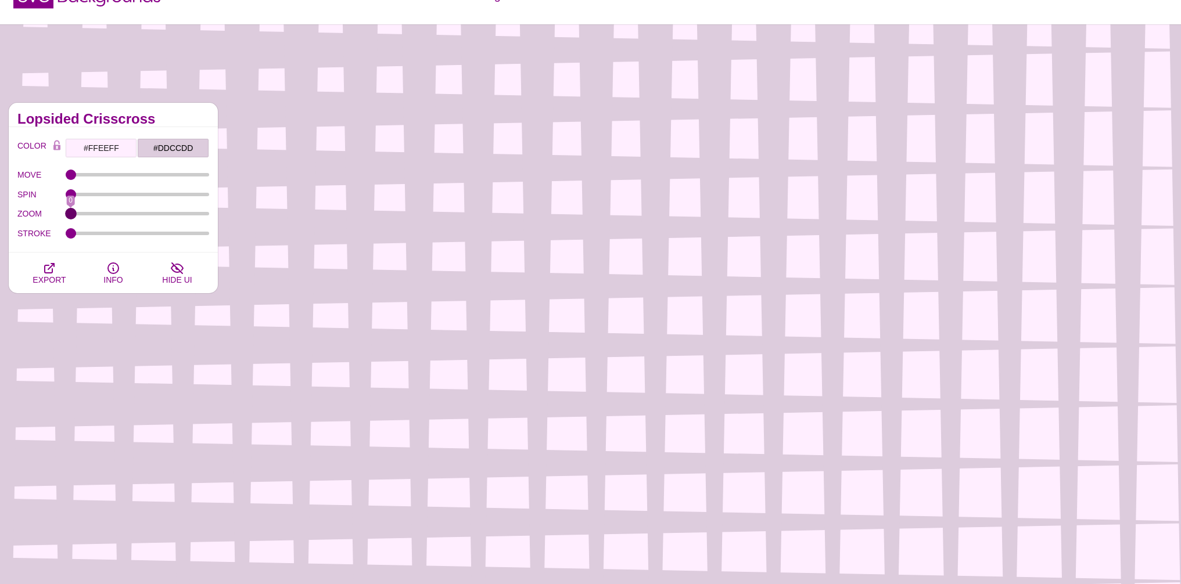
drag, startPoint x: 70, startPoint y: 214, endPoint x: 0, endPoint y: 226, distance: 70.7
click at [66, 216] on input "ZOOM" at bounding box center [138, 213] width 144 height 5
drag, startPoint x: 65, startPoint y: 233, endPoint x: 102, endPoint y: 233, distance: 37.2
click at [114, 234] on div "STROKE 1" at bounding box center [113, 234] width 192 height 20
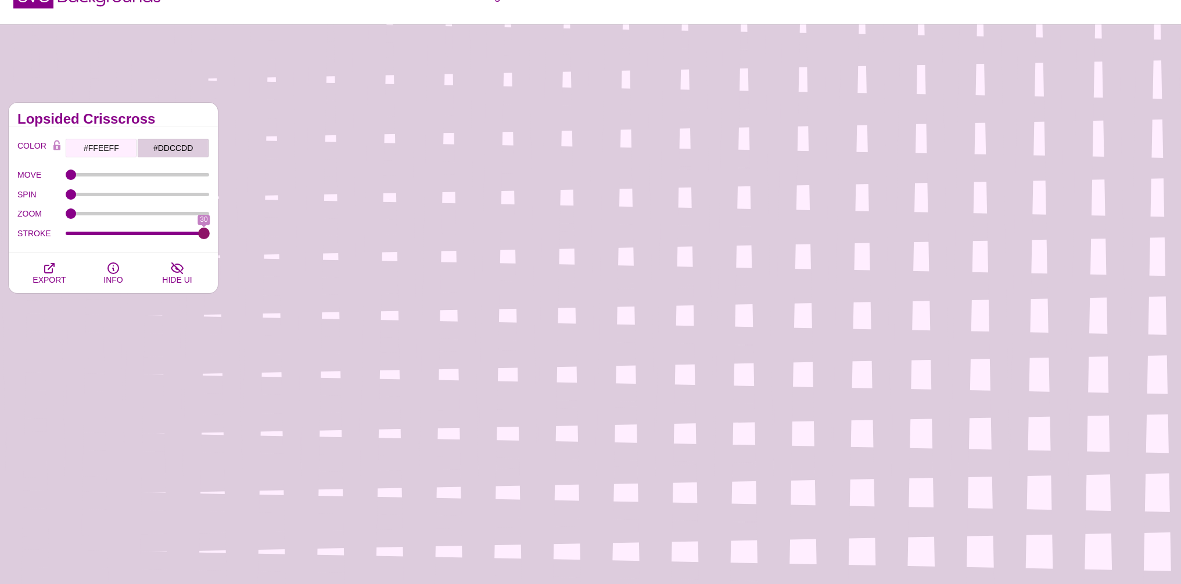
type input "30"
drag, startPoint x: 67, startPoint y: 238, endPoint x: 217, endPoint y: 249, distance: 149.7
click at [214, 251] on div "COLOR #FFEEFF #DDCCDD #383838 #444444 #555555 #666666 #777777 #888888 #999999 B…" at bounding box center [113, 189] width 209 height 125
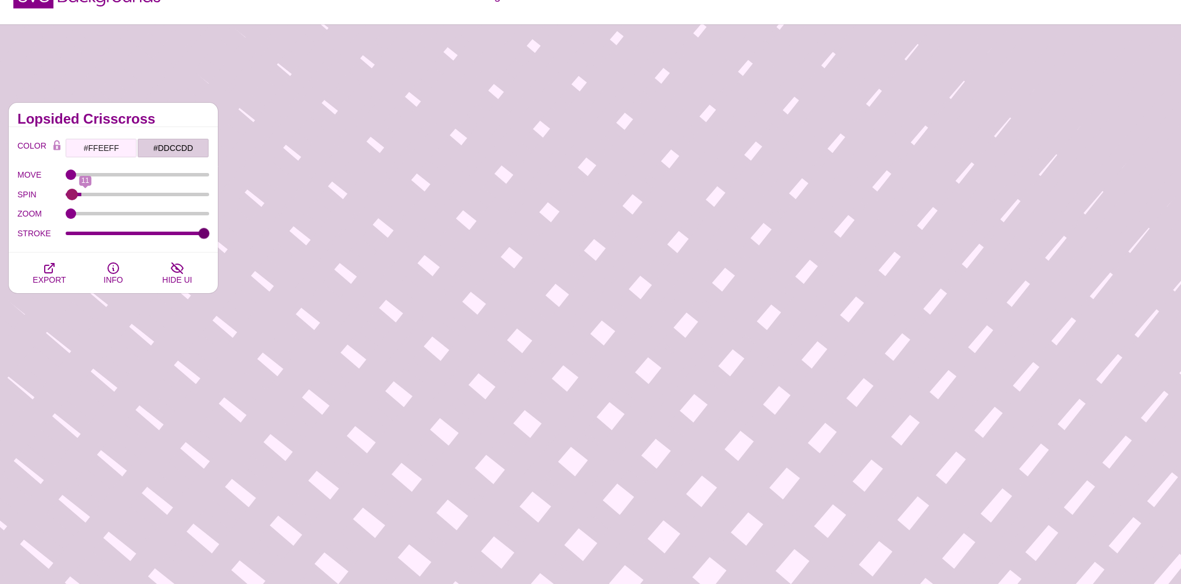
type input "0"
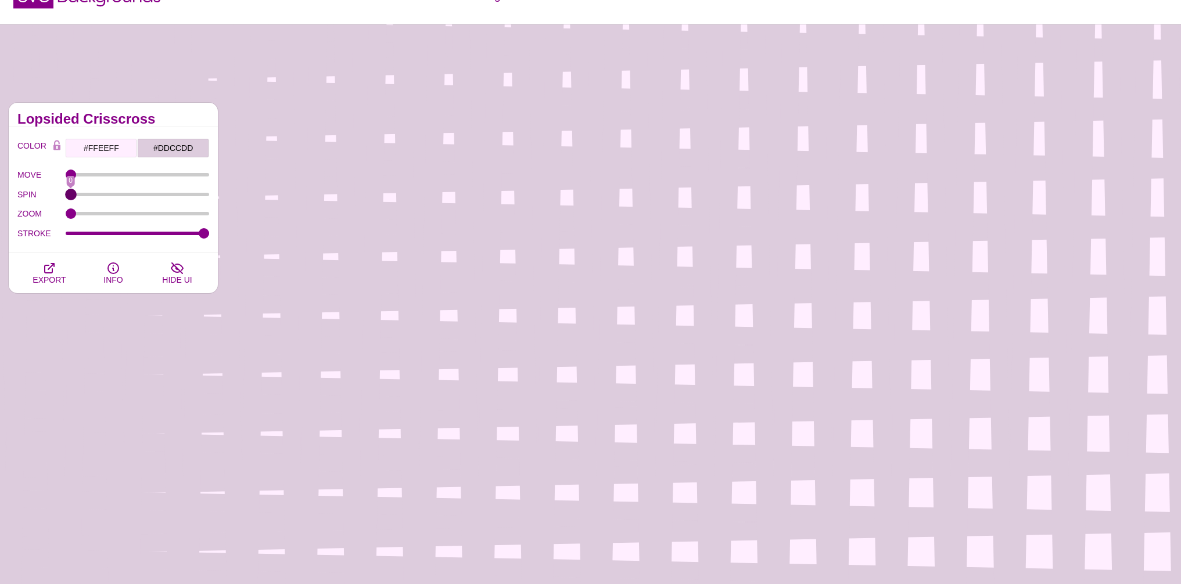
drag, startPoint x: 67, startPoint y: 195, endPoint x: 31, endPoint y: 206, distance: 37.7
click at [31, 218] on div "COLOR #FFEEFF #DDCCDD #383838 #444444 #555555 #666666 #777777 #888888 #999999 B…" at bounding box center [113, 190] width 192 height 105
drag, startPoint x: 63, startPoint y: 178, endPoint x: 95, endPoint y: 179, distance: 32.5
click at [120, 178] on div "MOVE 0.6" at bounding box center [113, 175] width 192 height 20
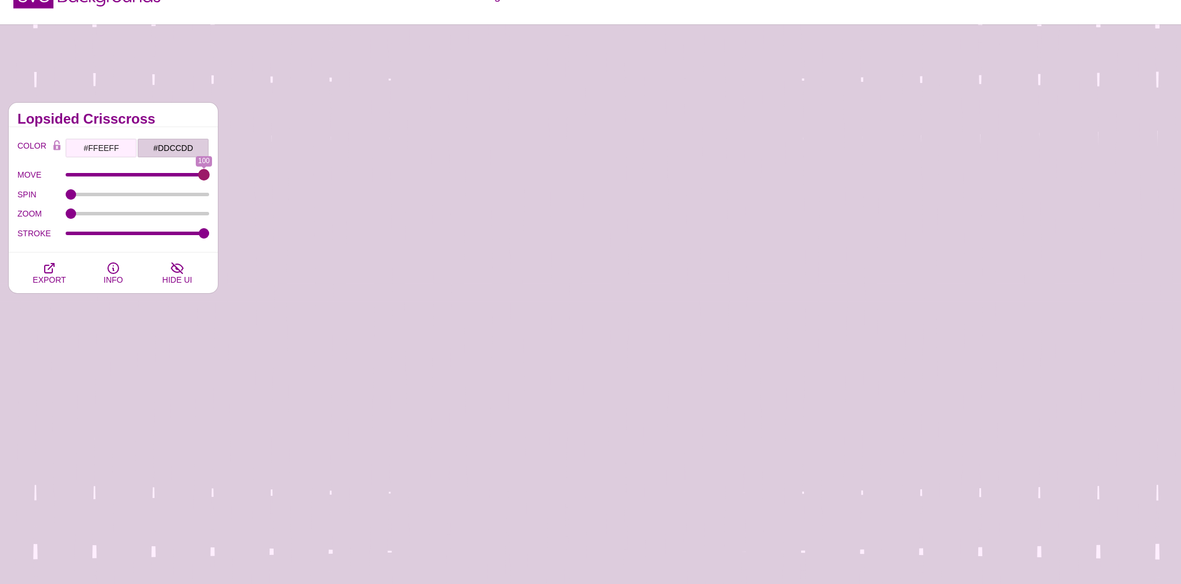
drag, startPoint x: 77, startPoint y: 177, endPoint x: 246, endPoint y: 210, distance: 172.8
type input "100"
click at [210, 177] on input "MOVE" at bounding box center [138, 174] width 144 height 5
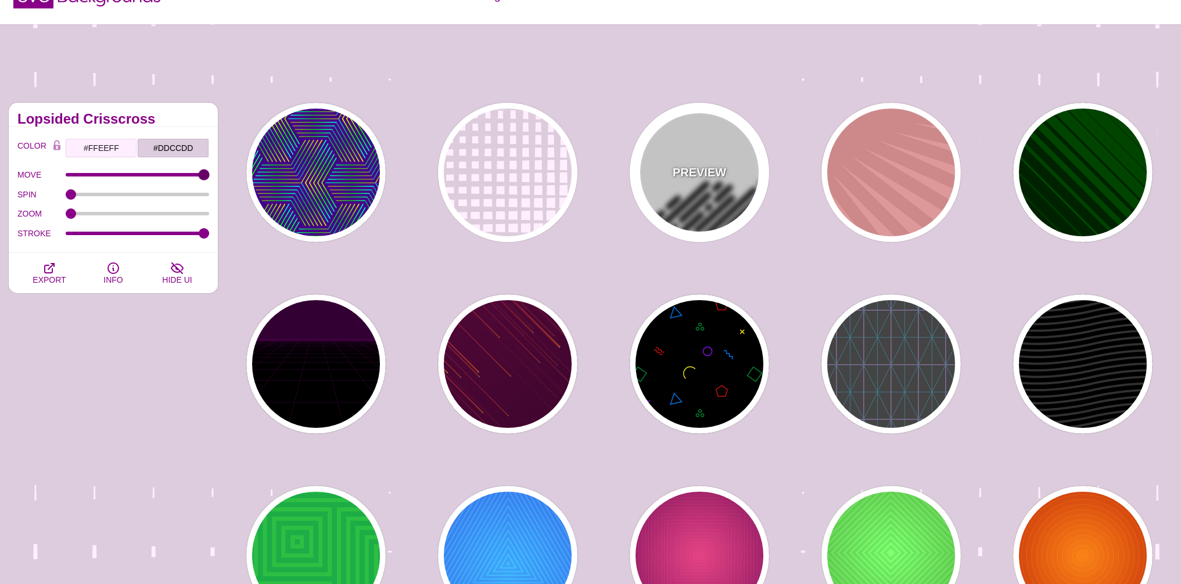
click at [747, 159] on div "PREVIEW" at bounding box center [699, 172] width 139 height 139
type input "#FFFFFF"
type input "#000000"
type input "GRAY TONES"
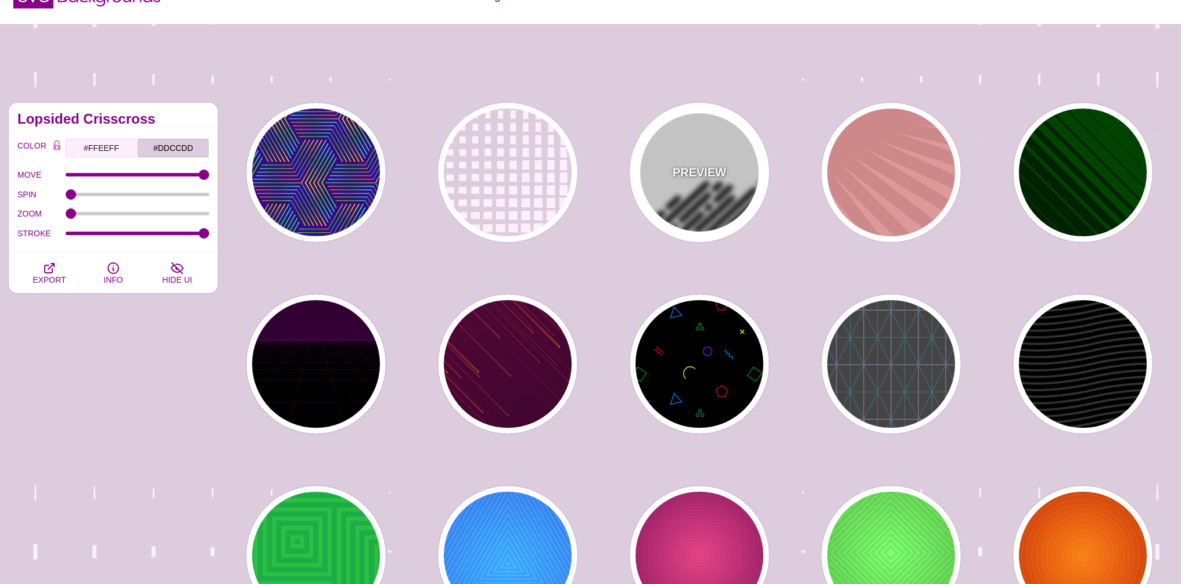
type input "0"
type input "500"
type input "25"
type input "1"
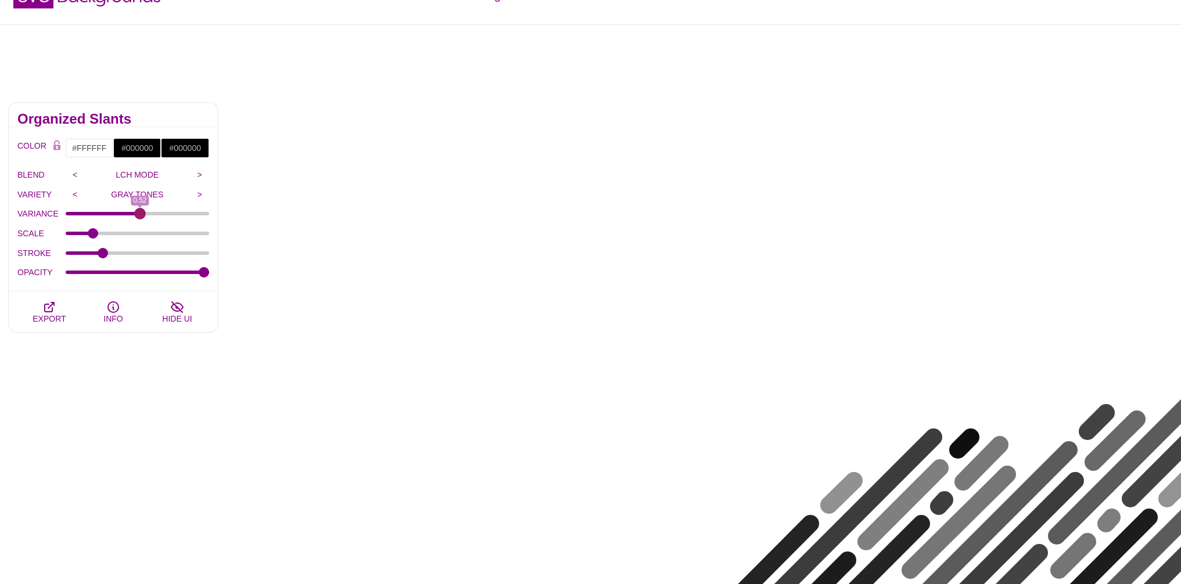
drag, startPoint x: 66, startPoint y: 213, endPoint x: 139, endPoint y: 228, distance: 74.7
type input "0.52"
click at [139, 216] on input "VARIANCE" at bounding box center [138, 213] width 144 height 5
click at [92, 147] on input "#FFFFFF" at bounding box center [89, 148] width 48 height 20
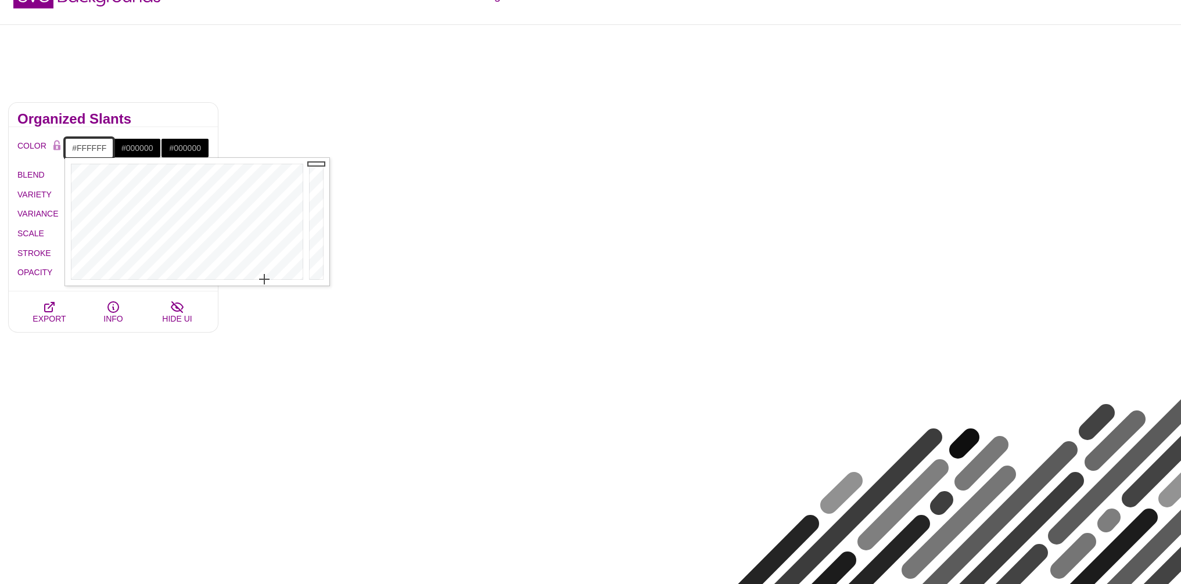
click at [92, 147] on input "#FFFFFF" at bounding box center [89, 148] width 48 height 20
paste input "#EFF8EE"
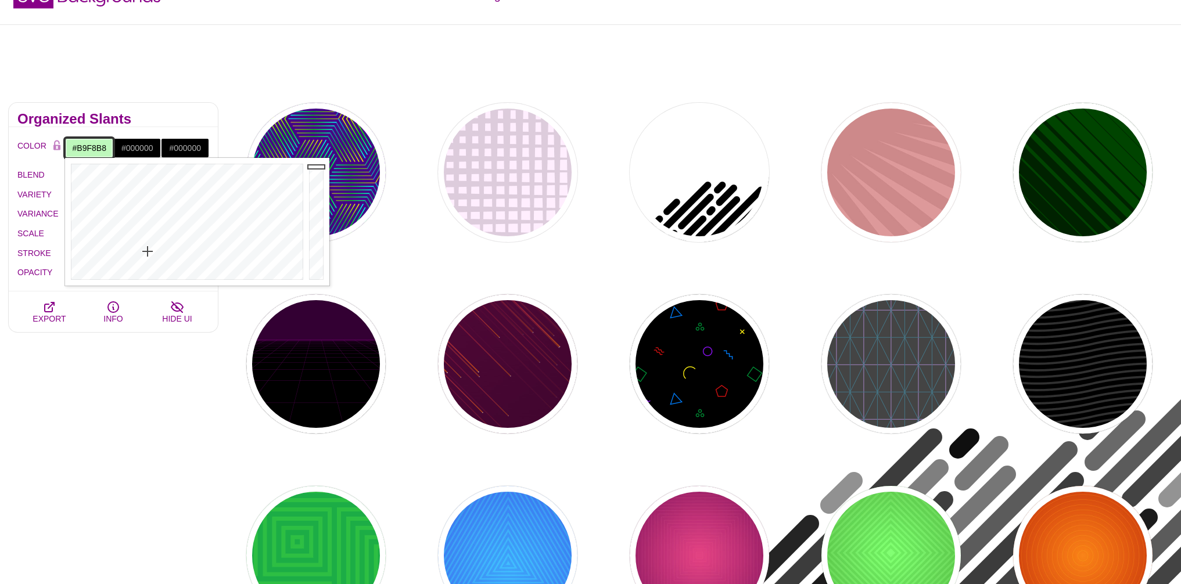
drag, startPoint x: 147, startPoint y: 274, endPoint x: 148, endPoint y: 250, distance: 23.8
click at [148, 250] on div at bounding box center [185, 222] width 241 height 128
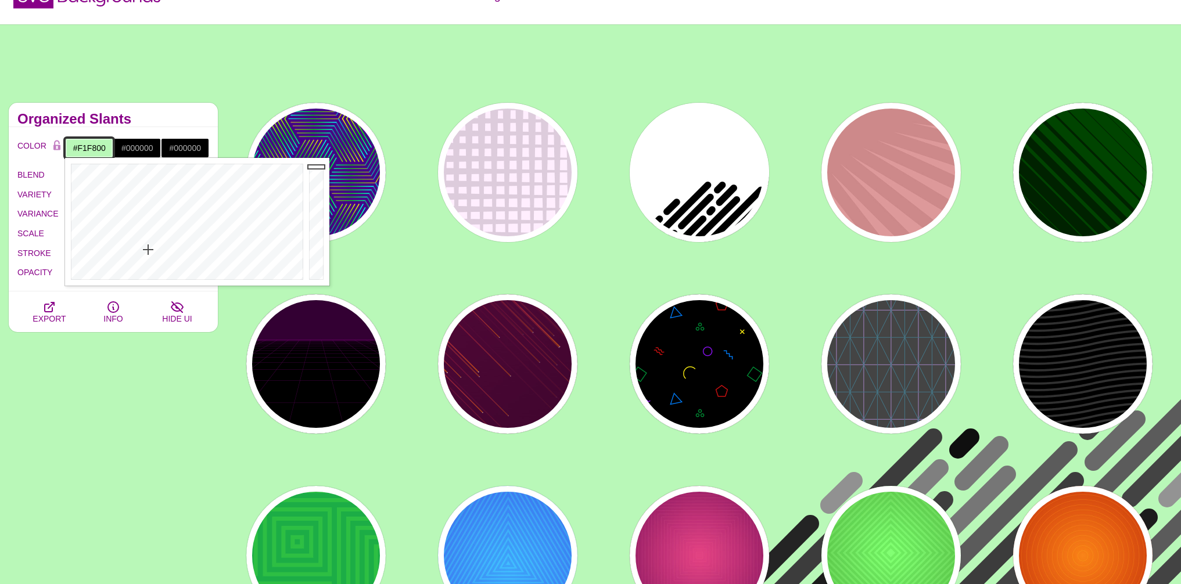
click at [111, 158] on div at bounding box center [185, 222] width 241 height 128
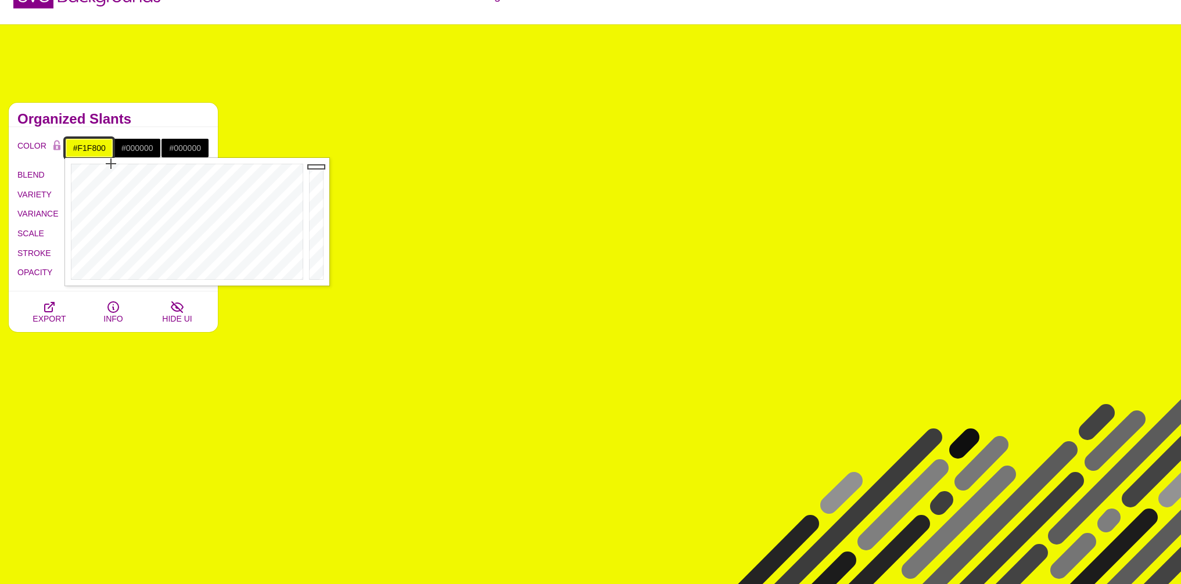
click at [98, 146] on input "#F1F800" at bounding box center [89, 148] width 48 height 20
paste input "EFF8EE"
type input "#EFF8EE"
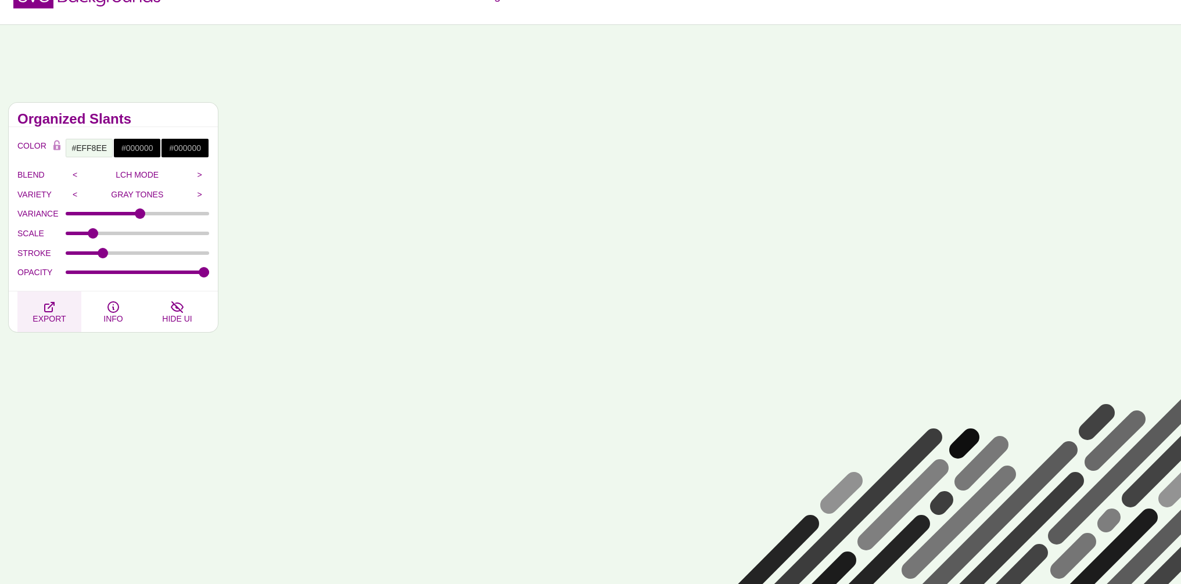
click at [56, 307] on icon "button" at bounding box center [49, 307] width 14 height 14
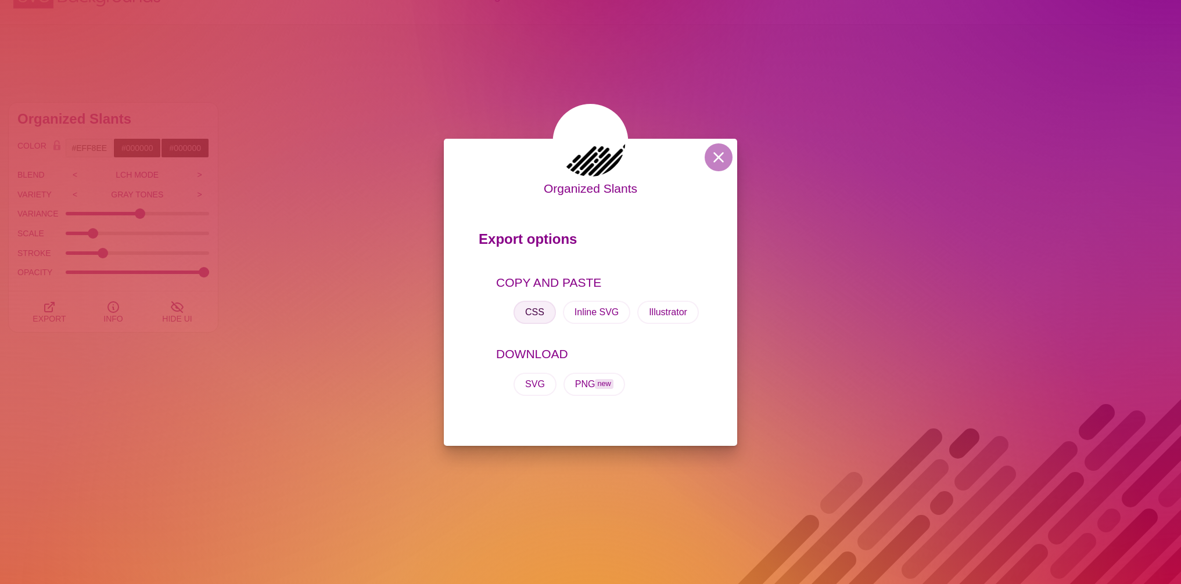
click at [530, 313] on button "CSS" at bounding box center [534, 312] width 42 height 23
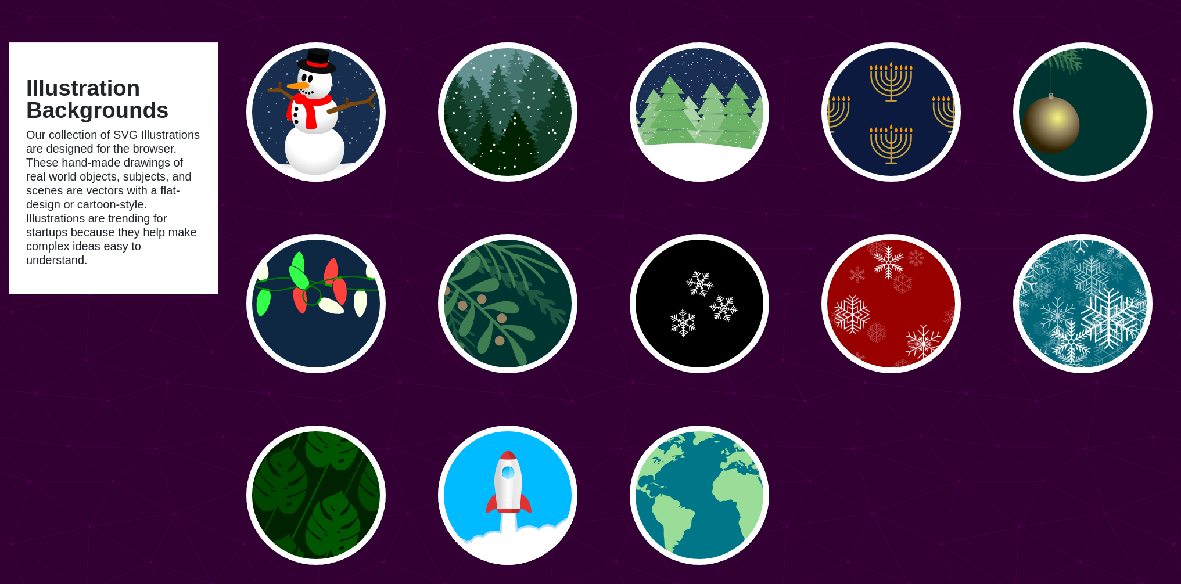
scroll to position [139, 0]
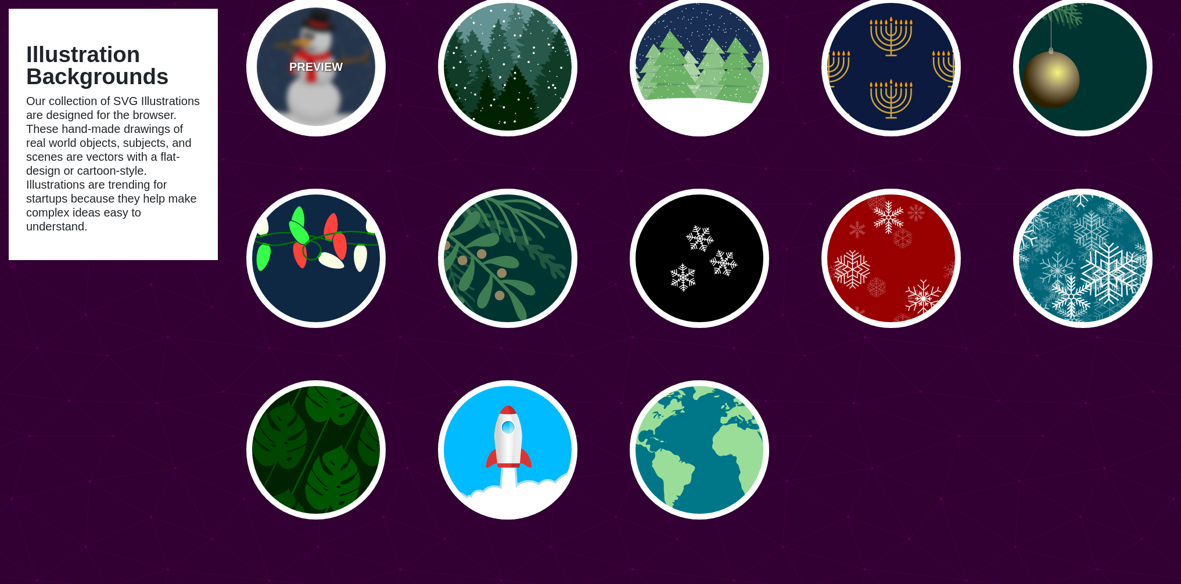
click at [343, 86] on div "PREVIEW" at bounding box center [315, 66] width 139 height 139
type input "#182E4E"
type input "#FF0000"
type input "#7A4810"
type input "20"
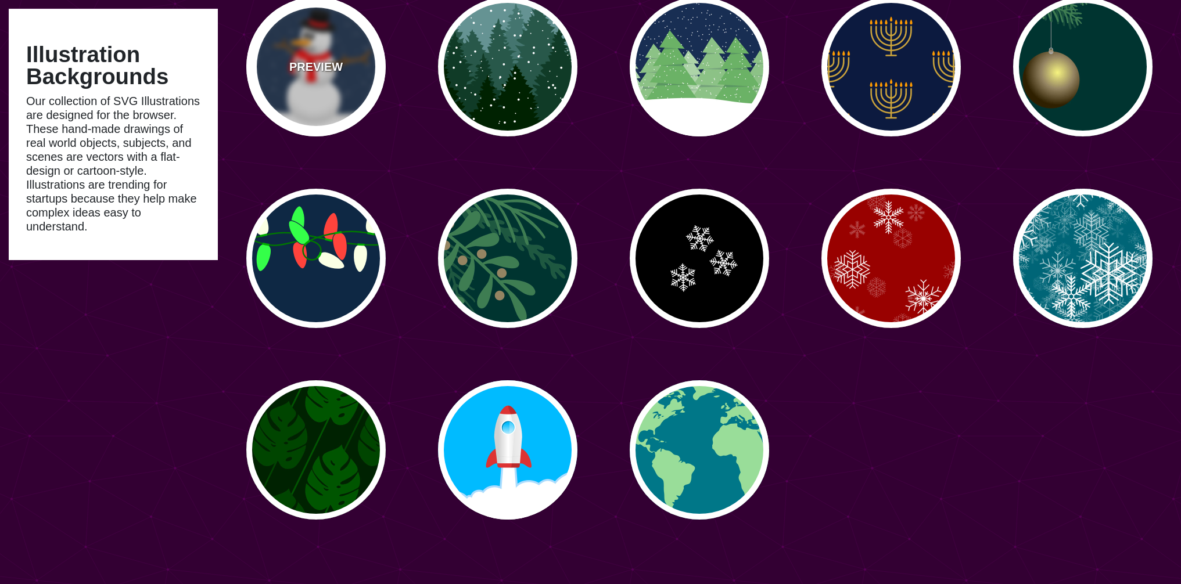
type input "10"
type input "0"
type input "0.25"
type input "0.5"
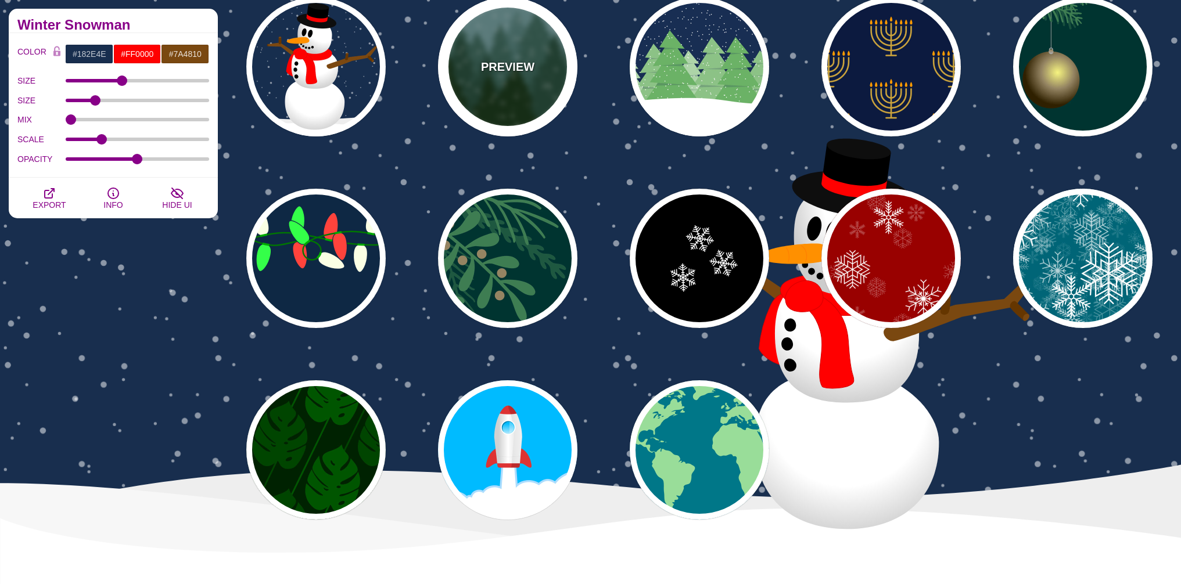
click at [527, 90] on div "PREVIEW" at bounding box center [507, 66] width 139 height 139
type input "#659393"
type input "#002200"
type input "#FFFFFF"
type input "0"
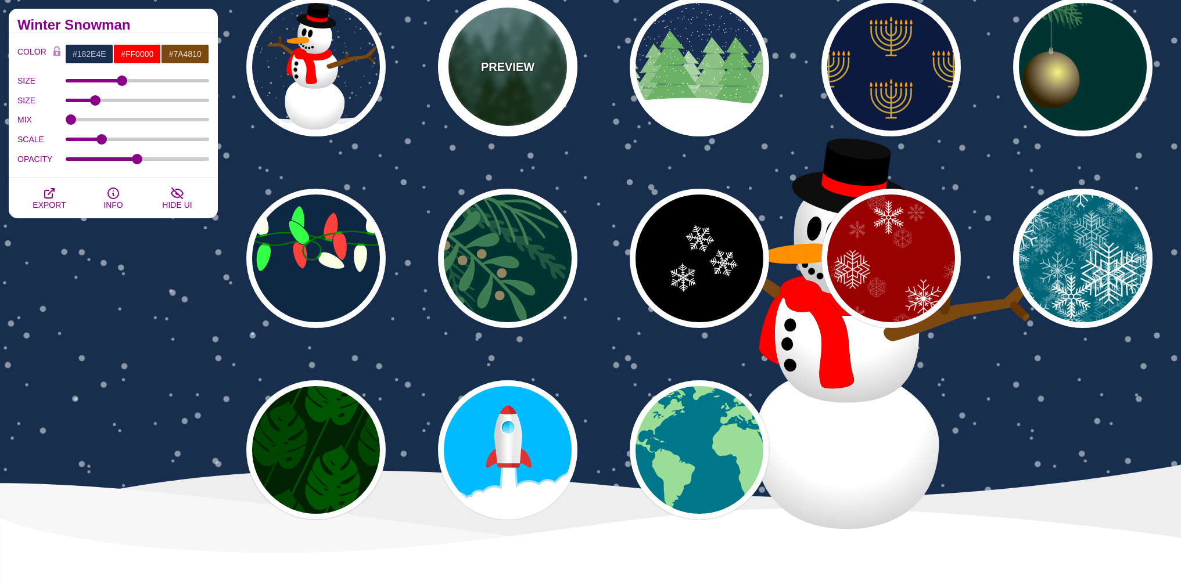
type input "20"
type input "10"
type input "0"
type input "0.25"
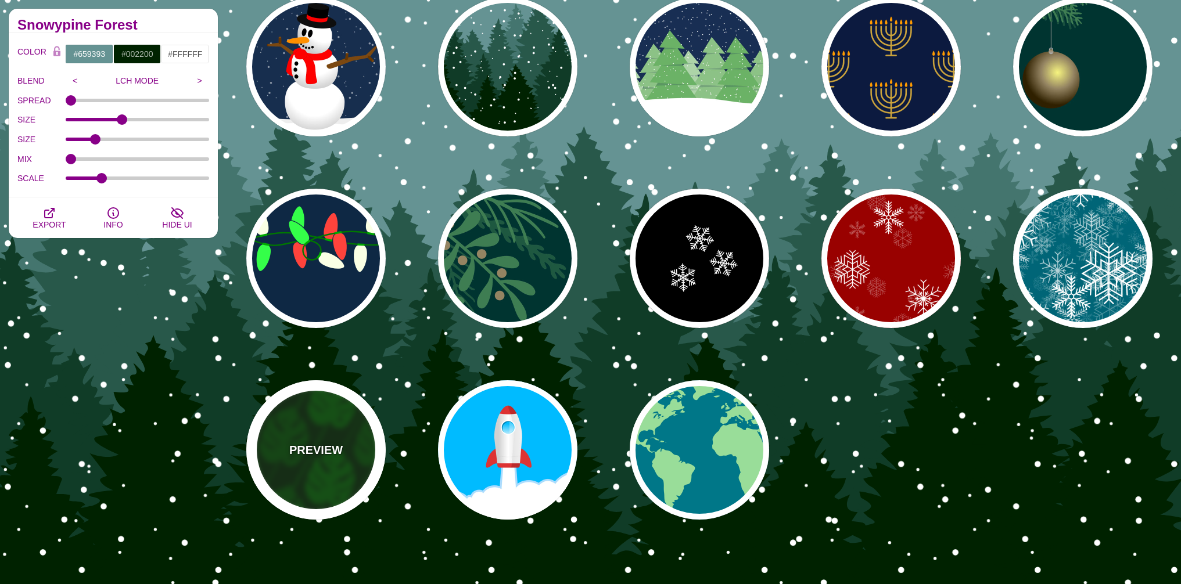
click at [328, 460] on div "PREVIEW" at bounding box center [315, 449] width 139 height 139
type input "#002200"
type input "#004400"
type input "#005500"
type input "200"
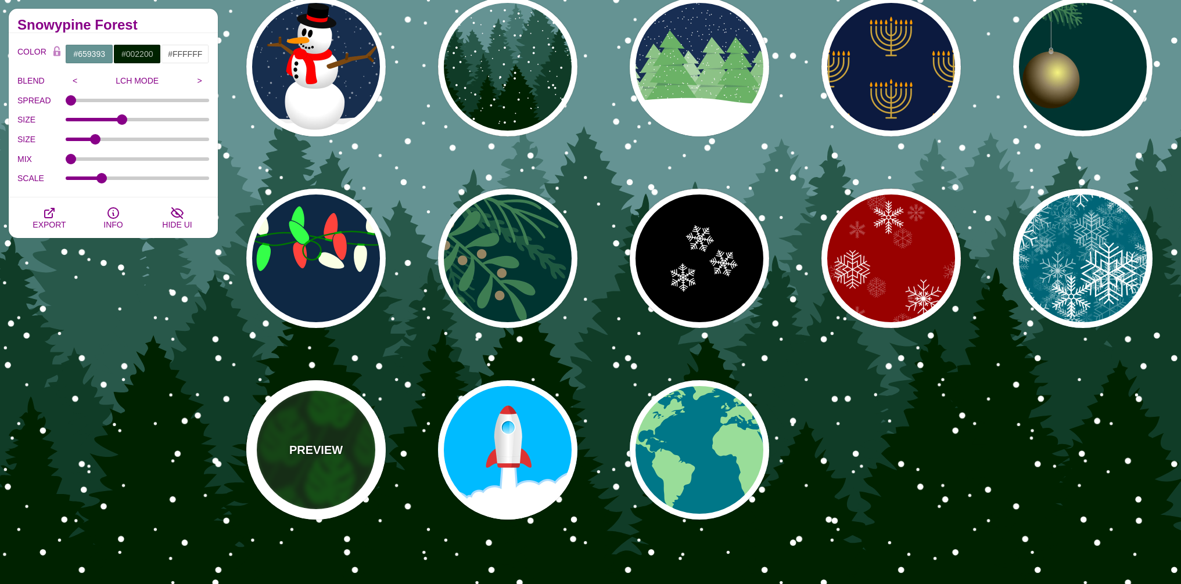
type input "1"
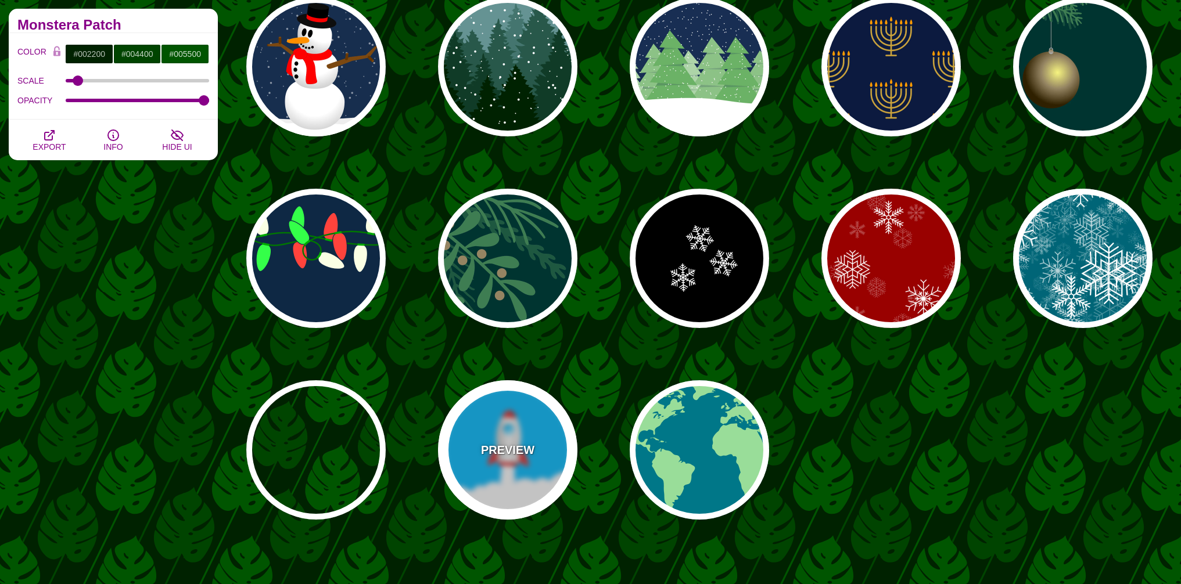
drag, startPoint x: 443, startPoint y: 456, endPoint x: 467, endPoint y: 457, distance: 24.4
click at [443, 456] on div "PREVIEW" at bounding box center [507, 449] width 139 height 139
type input "#00BBFF"
type input "#FFFFFF"
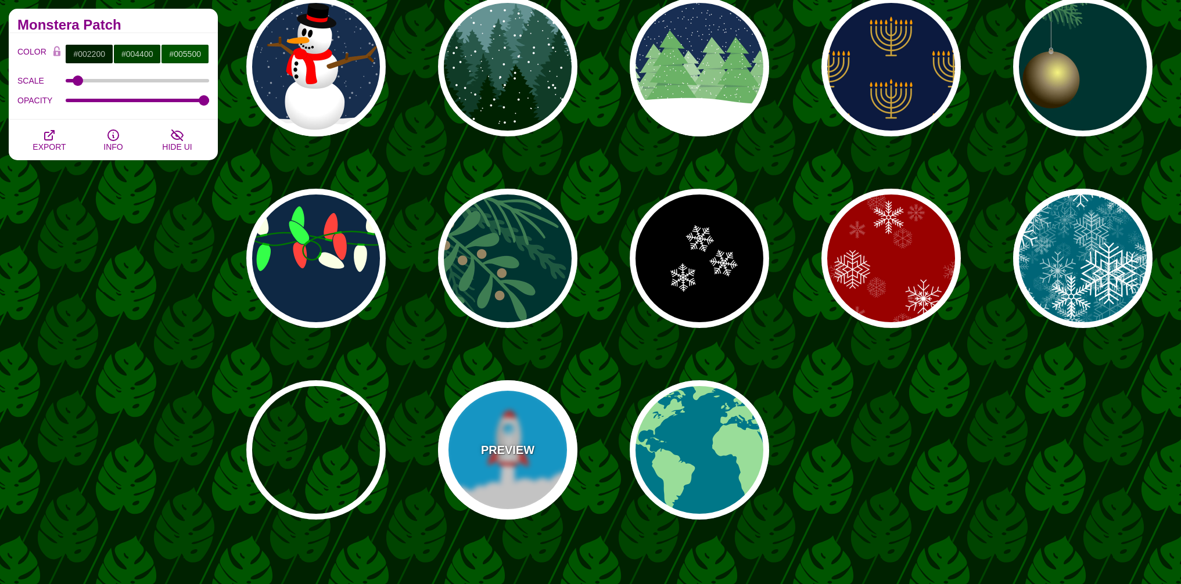
type input "#DD3333"
type input "0"
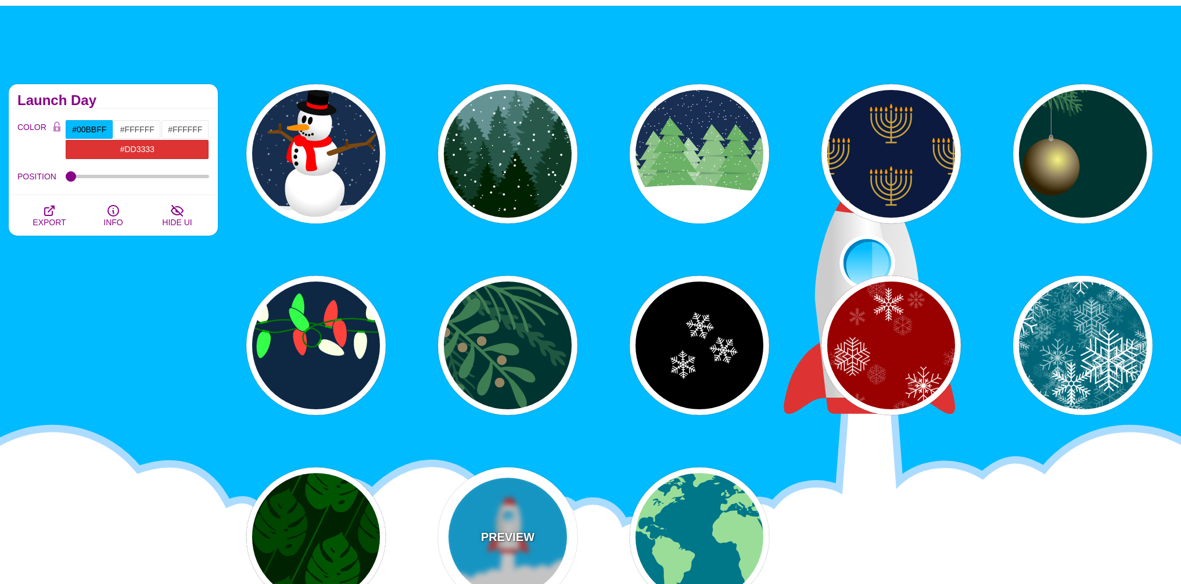
scroll to position [70, 0]
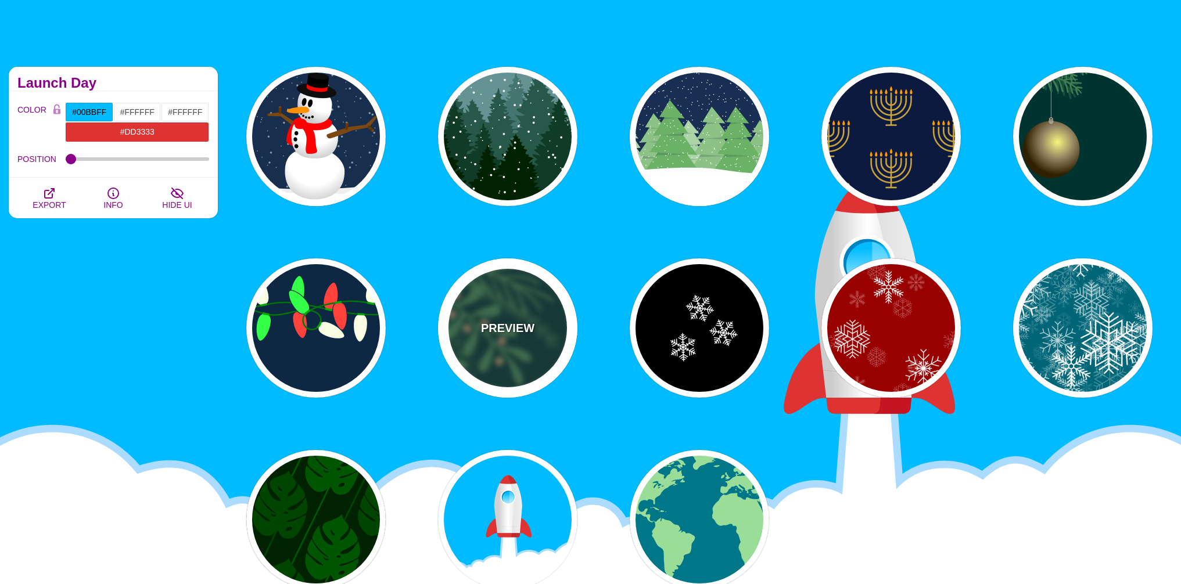
click at [535, 329] on div "PREVIEW" at bounding box center [507, 327] width 139 height 139
type input "#003431"
type input "#3E7C52"
type input "#958462"
type input "0.5"
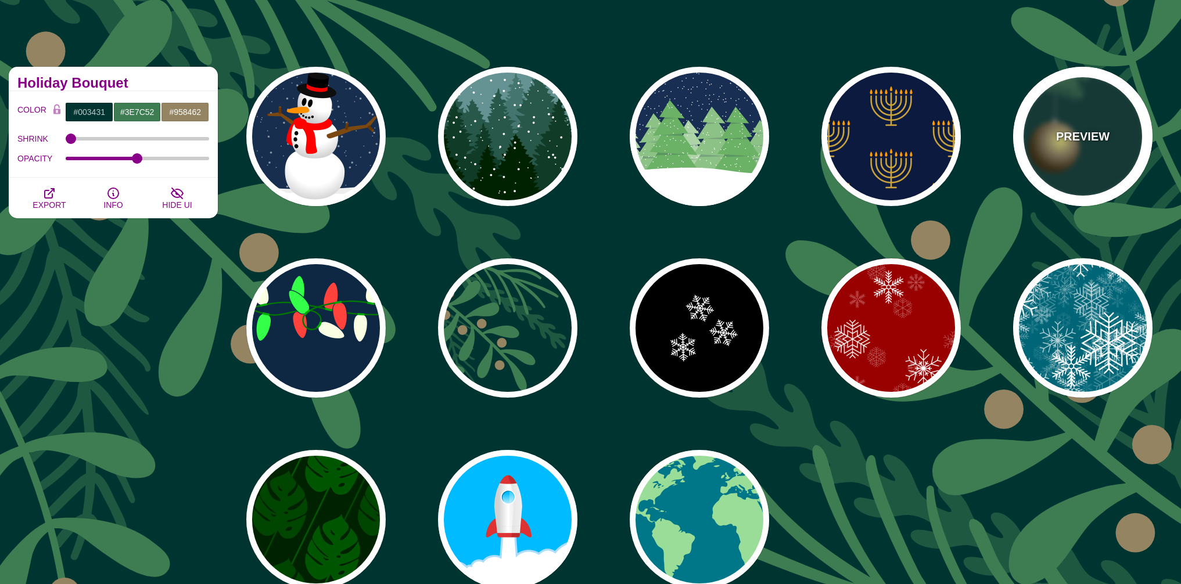
click at [1096, 150] on div "PREVIEW" at bounding box center [1082, 136] width 139 height 139
type input "#AAAAAA"
type input "#2F2100"
type input "#958462"
type input "#F6F580"
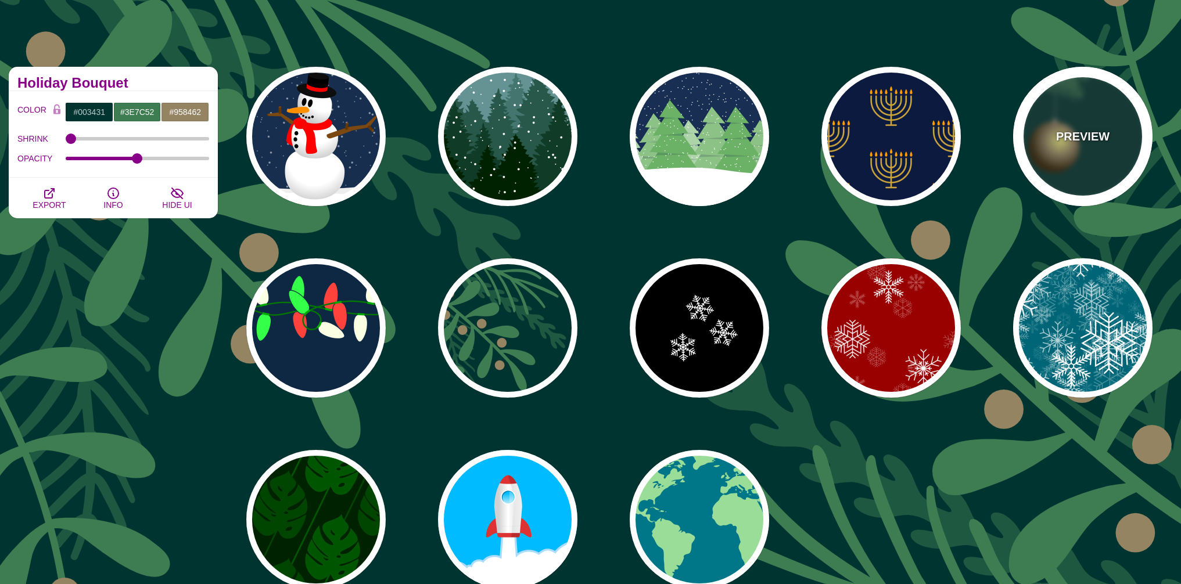
type input "3"
type input "0.4"
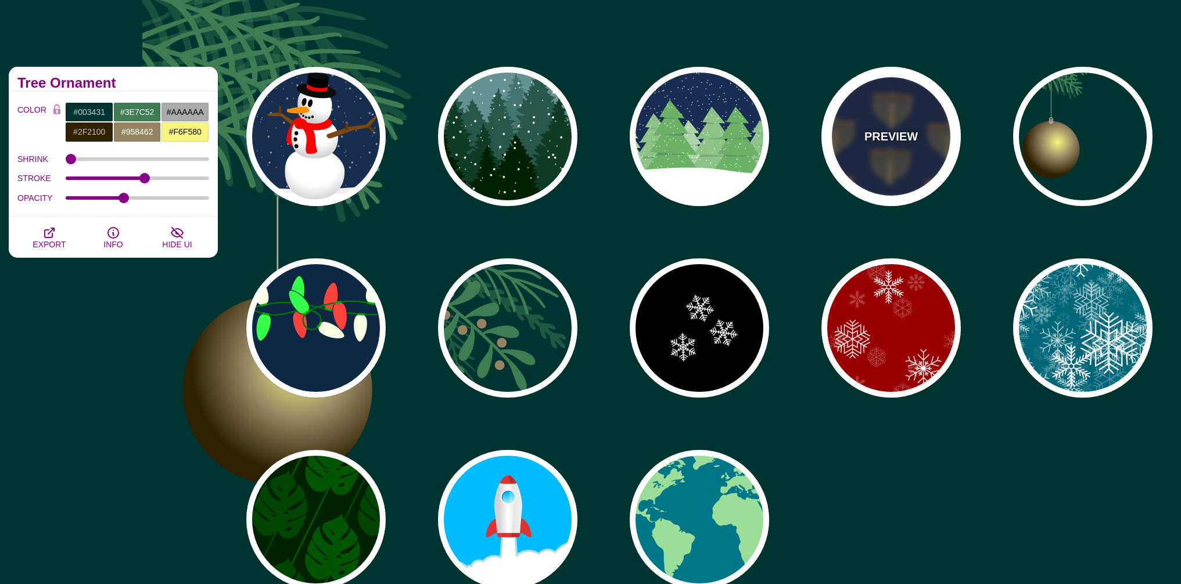
click at [947, 150] on div "PREVIEW" at bounding box center [890, 136] width 139 height 139
type input "#0C1A3F"
type input "#CCA43C"
type input "#FF9B00"
type input "0.2"
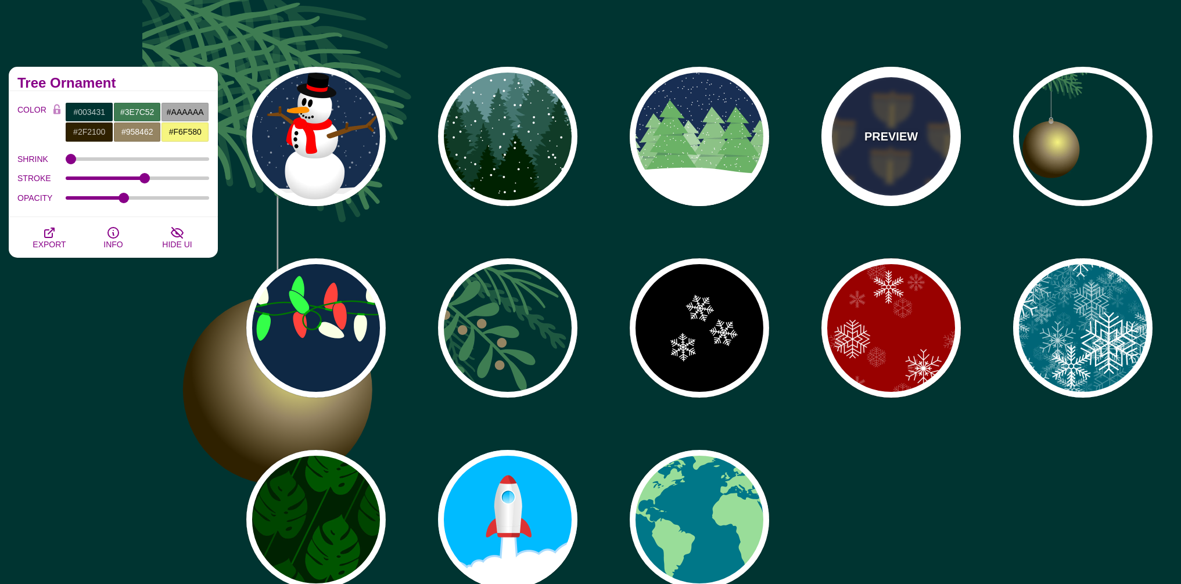
type input "0"
type input "3"
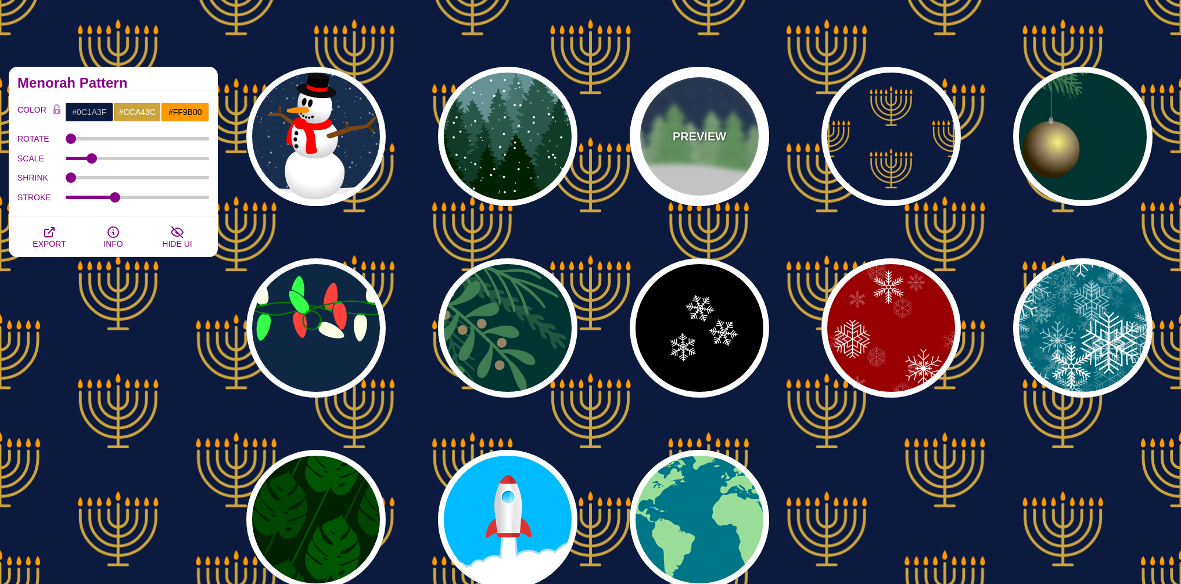
click at [753, 170] on div "PREVIEW" at bounding box center [699, 136] width 139 height 139
type input "#182E52"
type input "#6BB166"
type input "#FFFFFF"
type input "0"
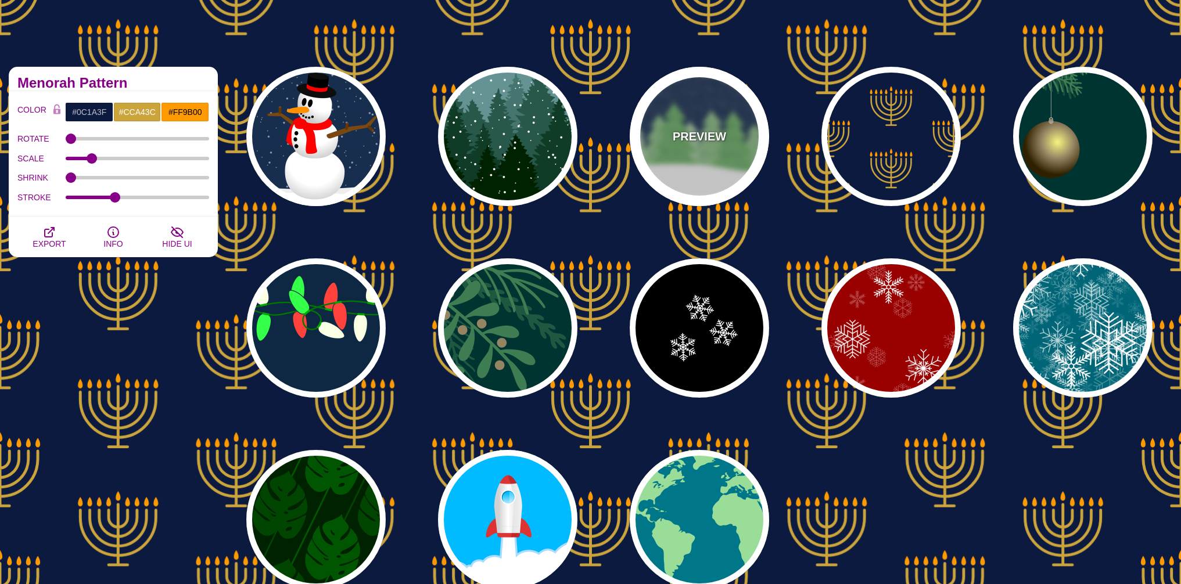
type input "15"
type input "0"
type input "0.2"
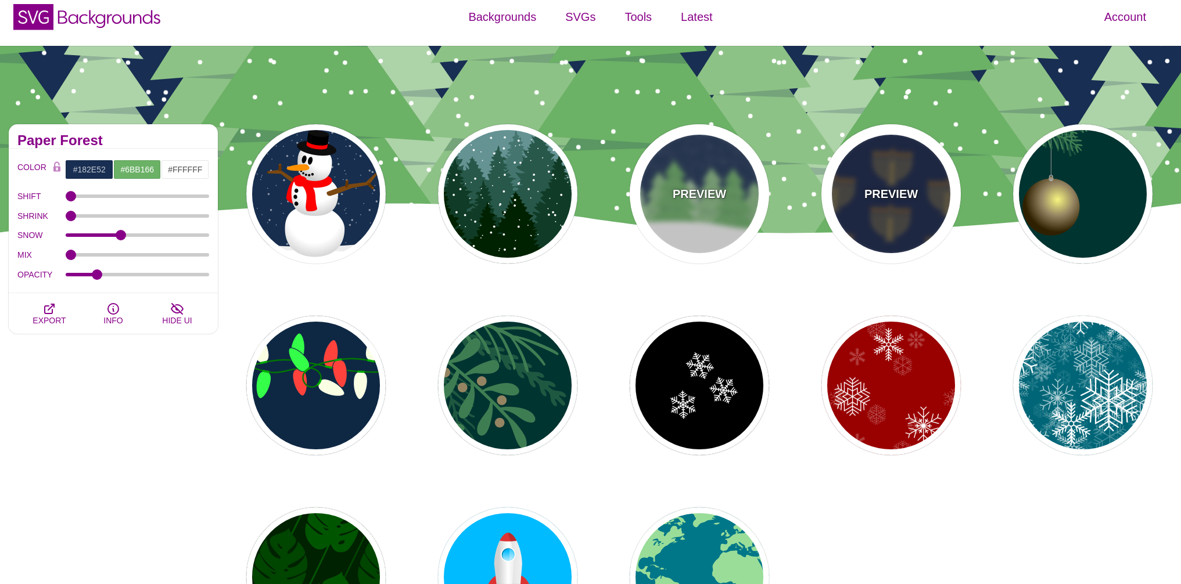
scroll to position [0, 0]
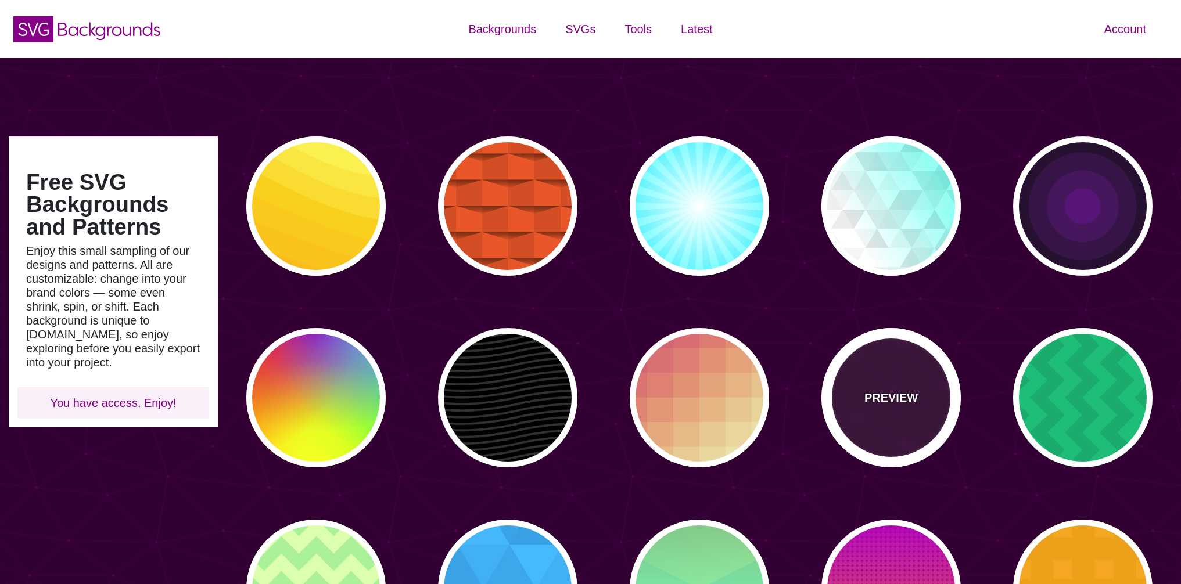
type input "#450057"
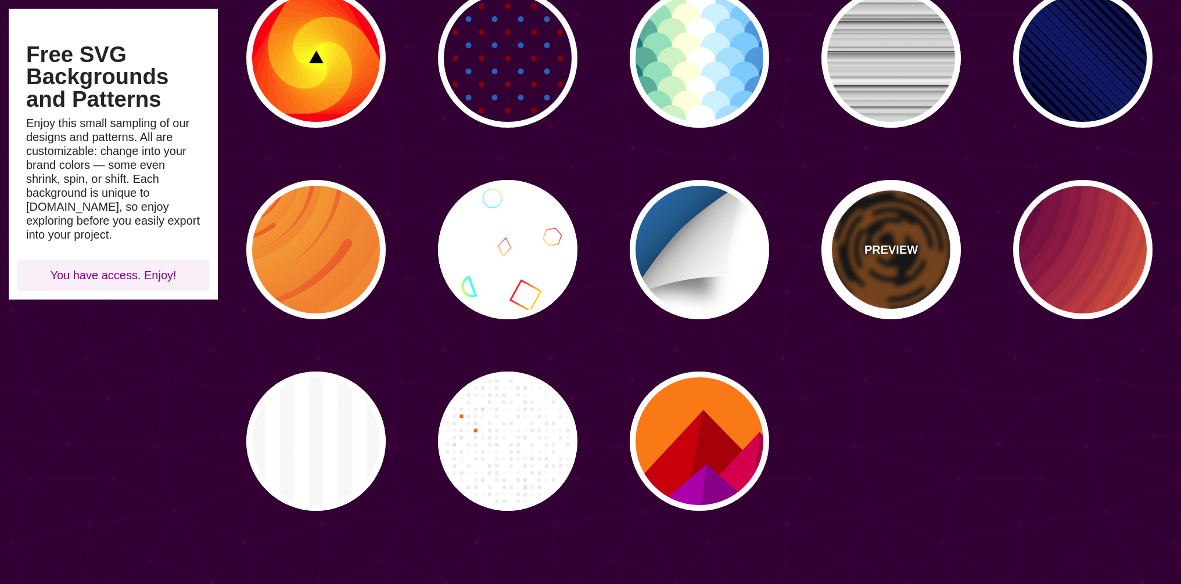
scroll to position [1490, 0]
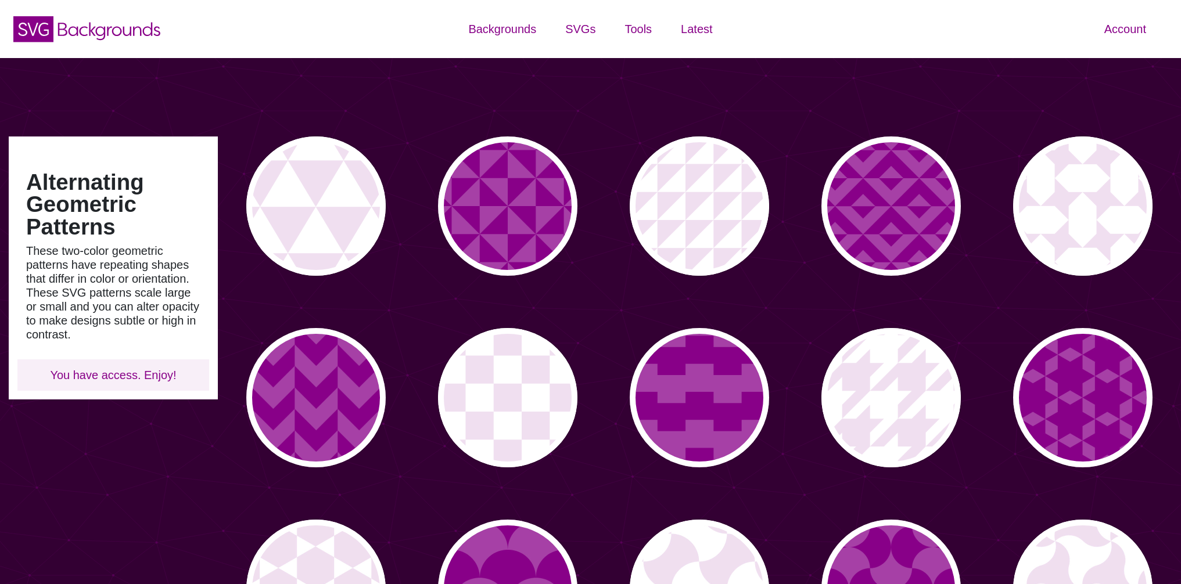
type input "#450057"
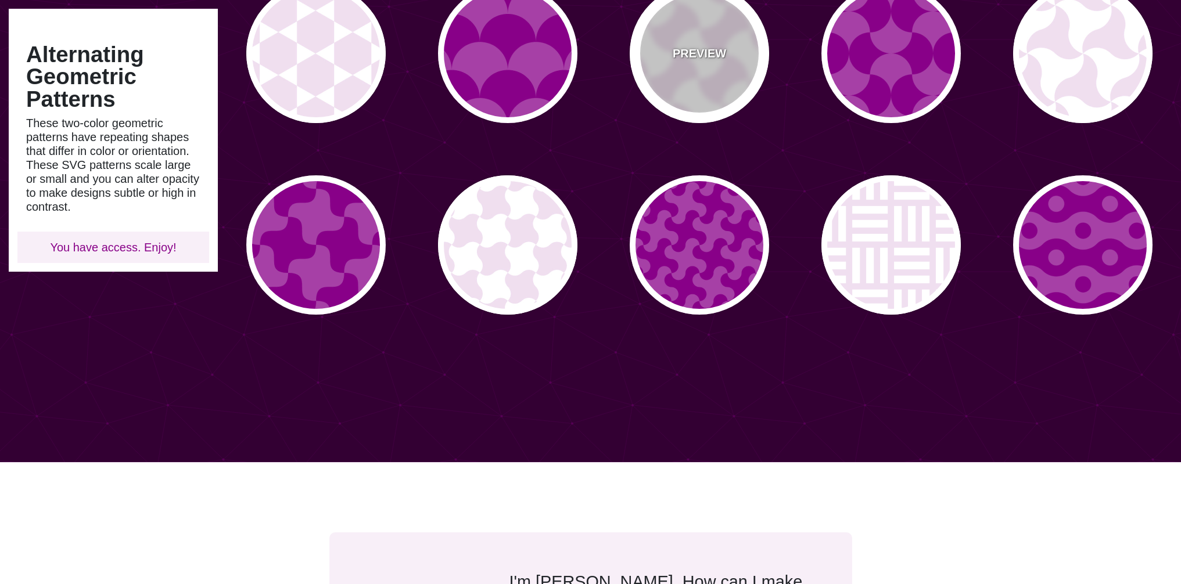
scroll to position [545, 0]
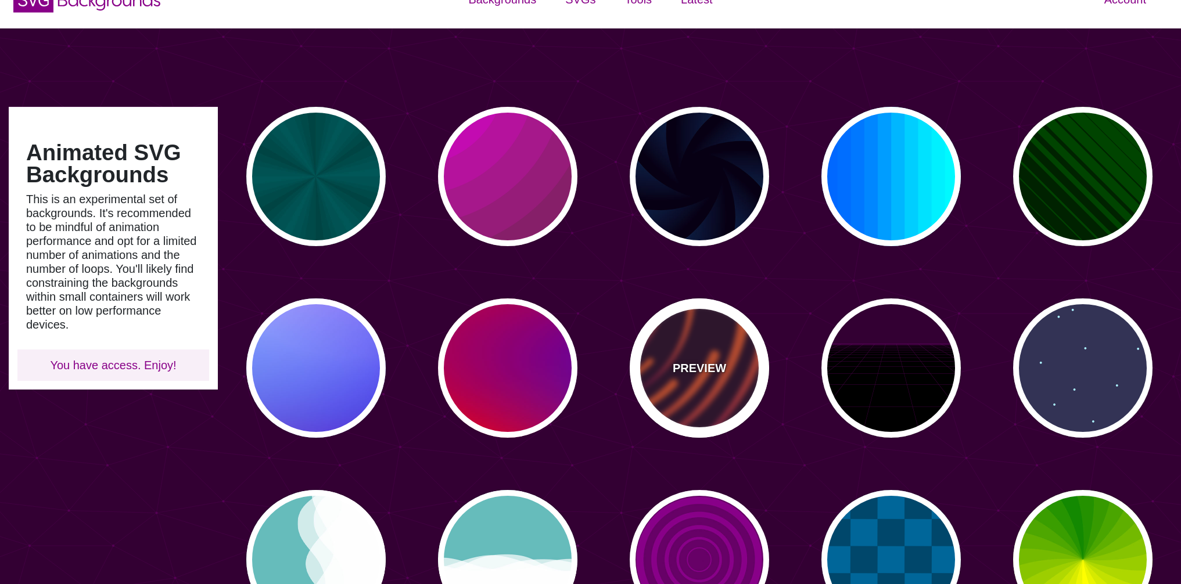
scroll to position [139, 0]
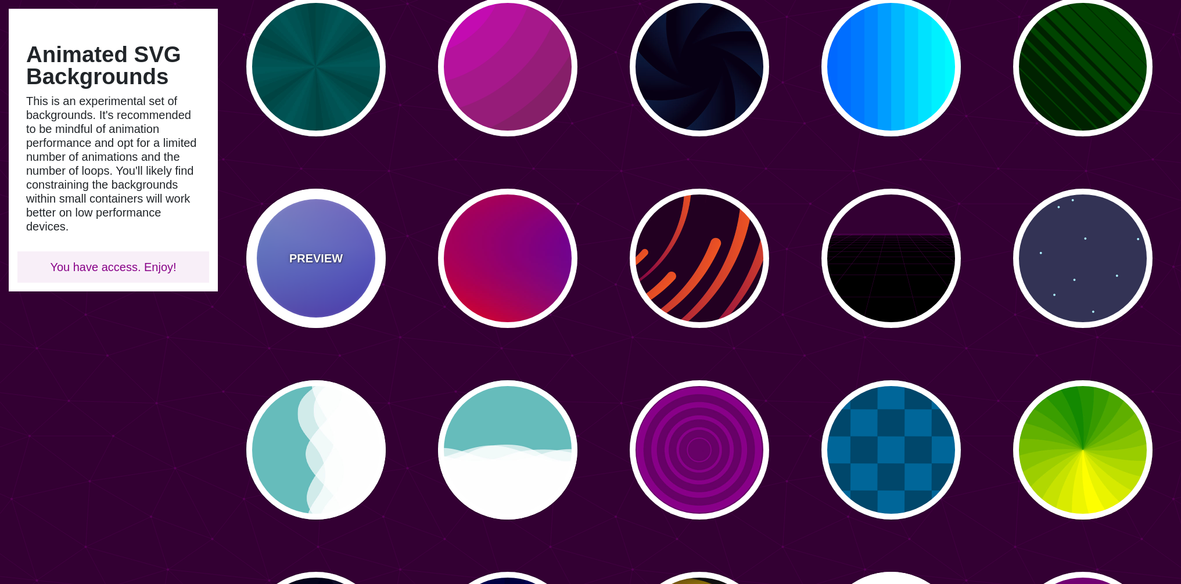
click at [322, 257] on p "PREVIEW" at bounding box center [315, 258] width 53 height 17
type input "#0000FF"
type input "#0099FF"
type input "#FF99FF"
type input "#880088"
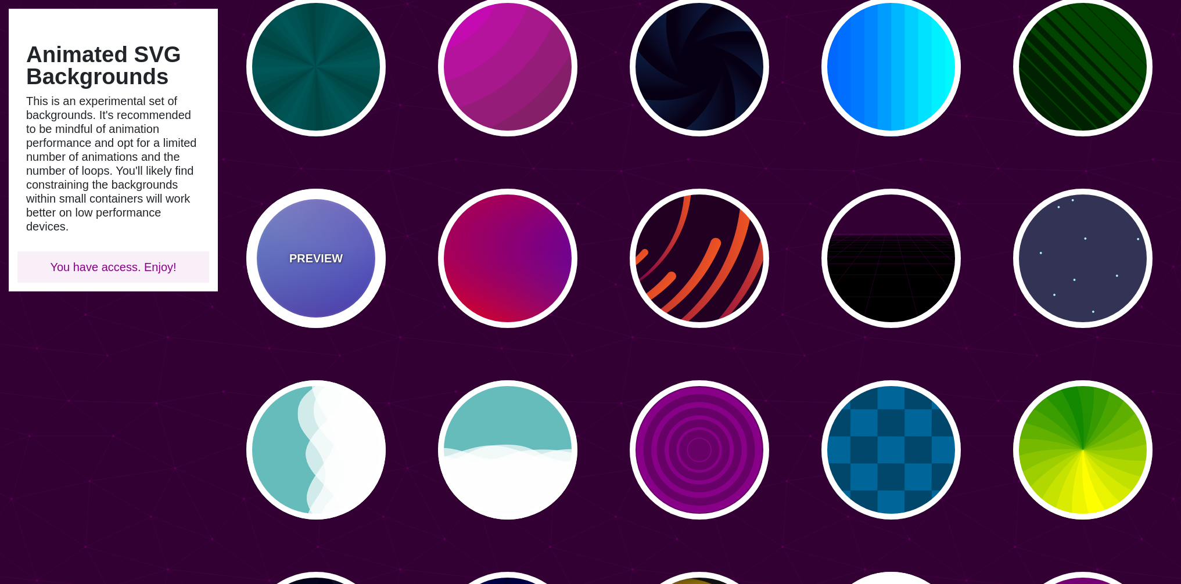
type input "12"
type input "0"
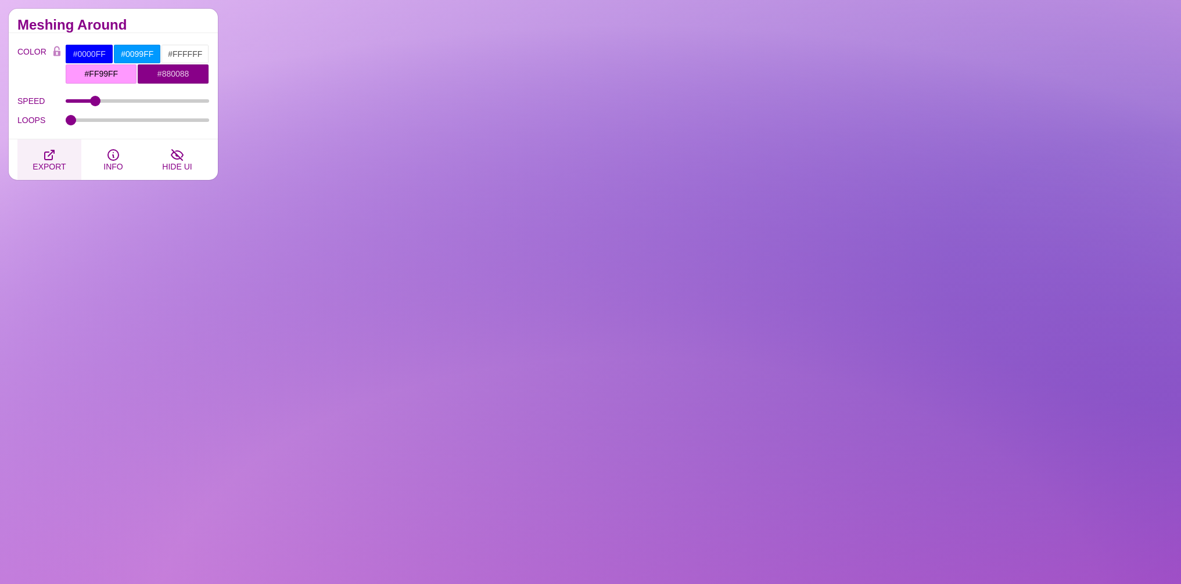
click at [51, 161] on icon "button" at bounding box center [49, 155] width 14 height 14
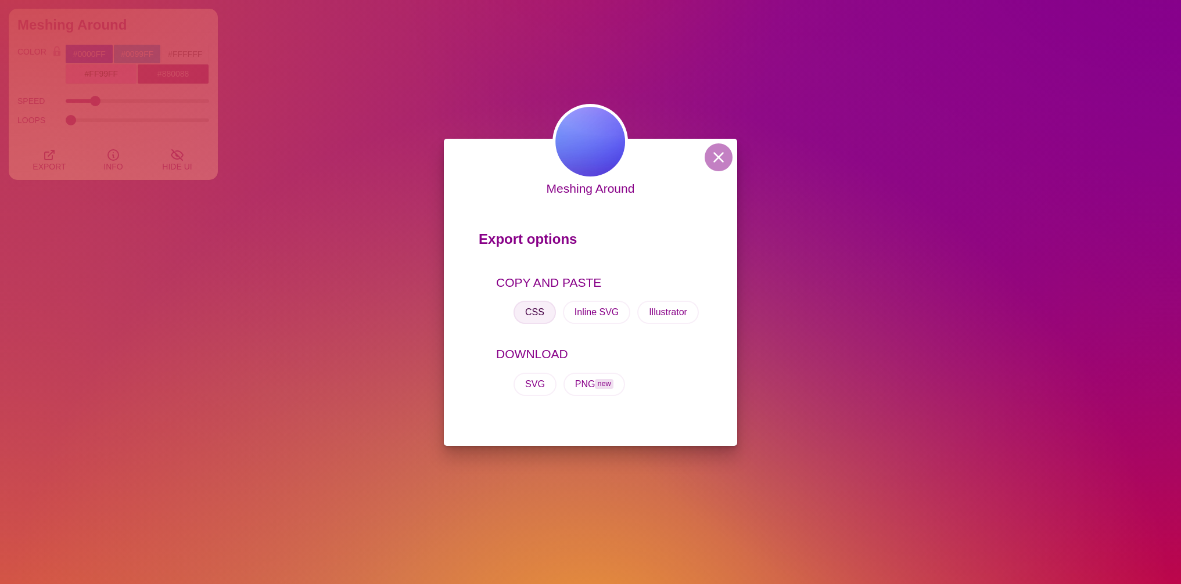
click at [534, 311] on button "CSS" at bounding box center [534, 312] width 42 height 23
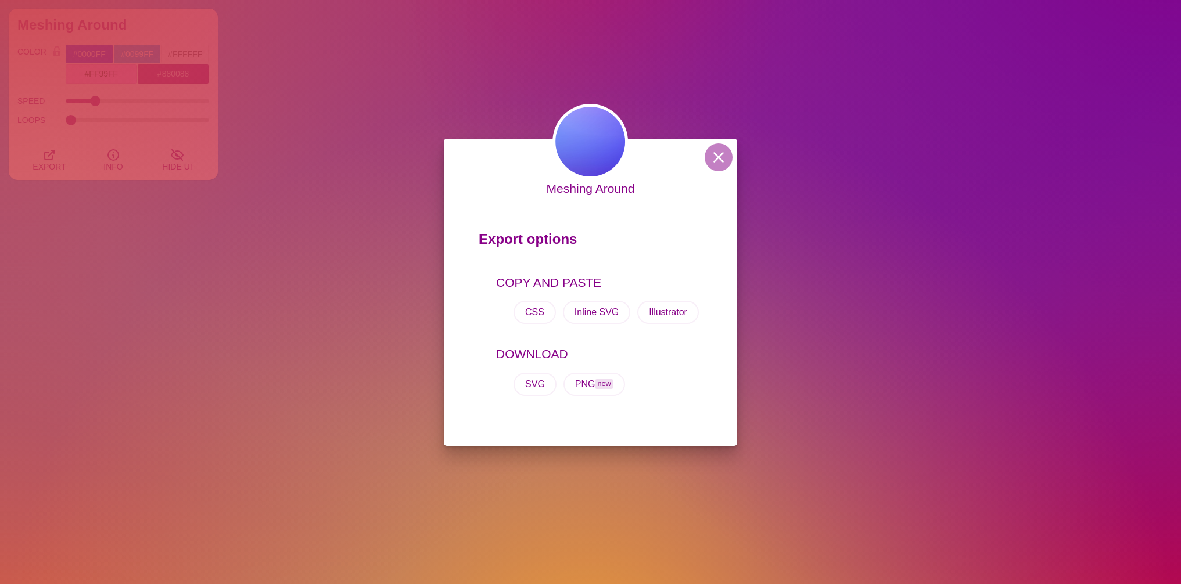
click at [490, 89] on div "Meshing Around Export options COPY AND PASTE CSS Inline SVG Illustrator DOWNLOA…" at bounding box center [590, 292] width 1181 height 584
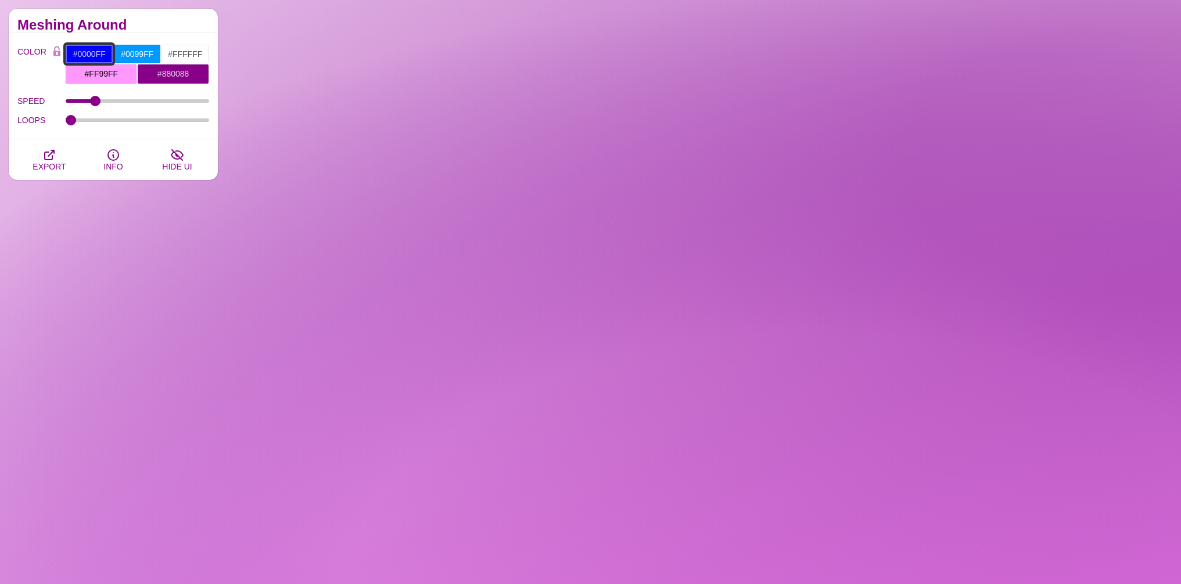
click at [85, 57] on input "#0000FF" at bounding box center [89, 54] width 48 height 20
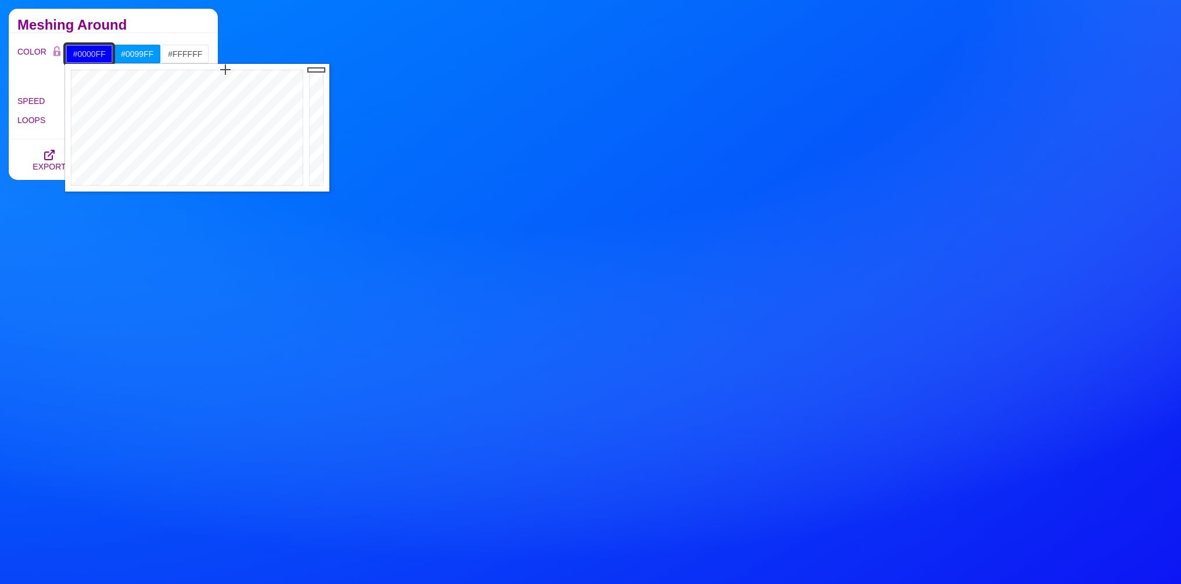
click at [85, 57] on input "#0000FF" at bounding box center [89, 54] width 48 height 20
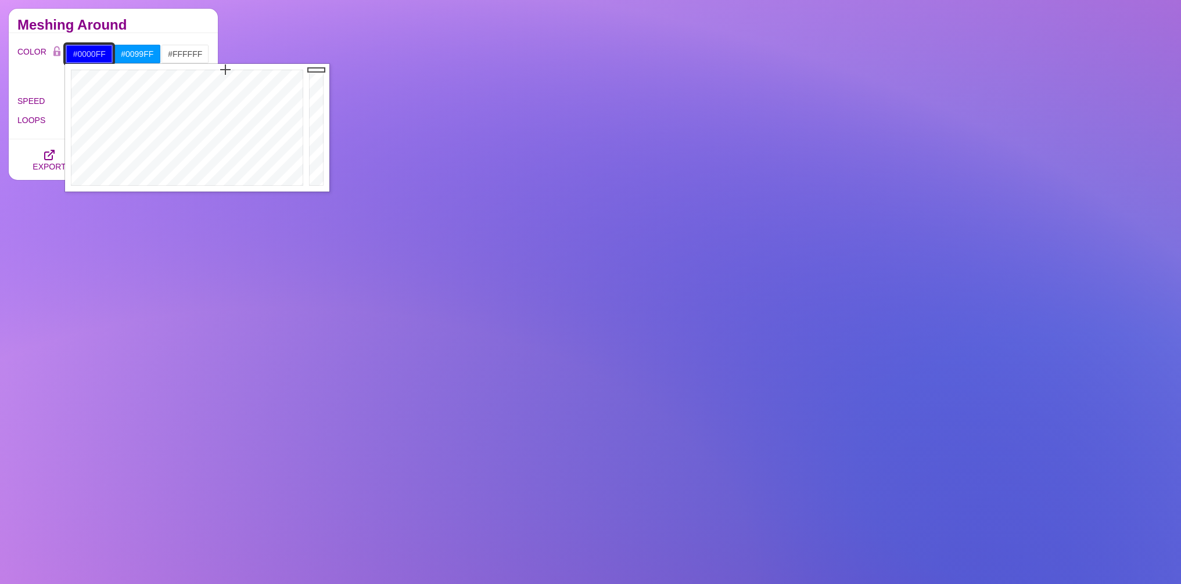
click at [85, 57] on input "#0000FF" at bounding box center [89, 54] width 48 height 20
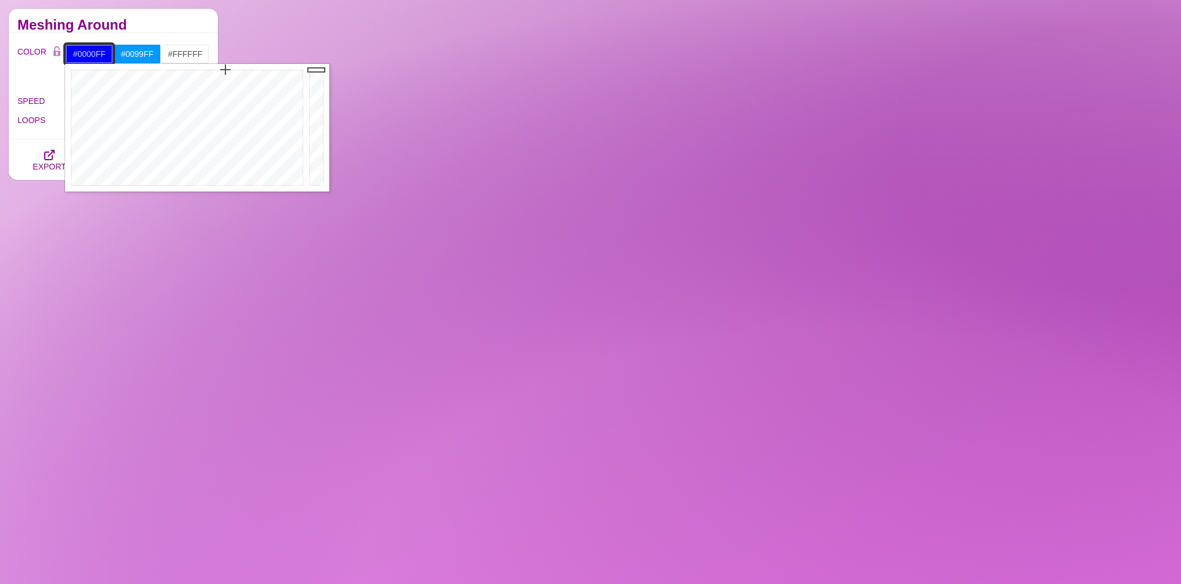
paste input "background-color: #0000ff; background-image: url("data:image/svg+xml,%3Csvg xml…"
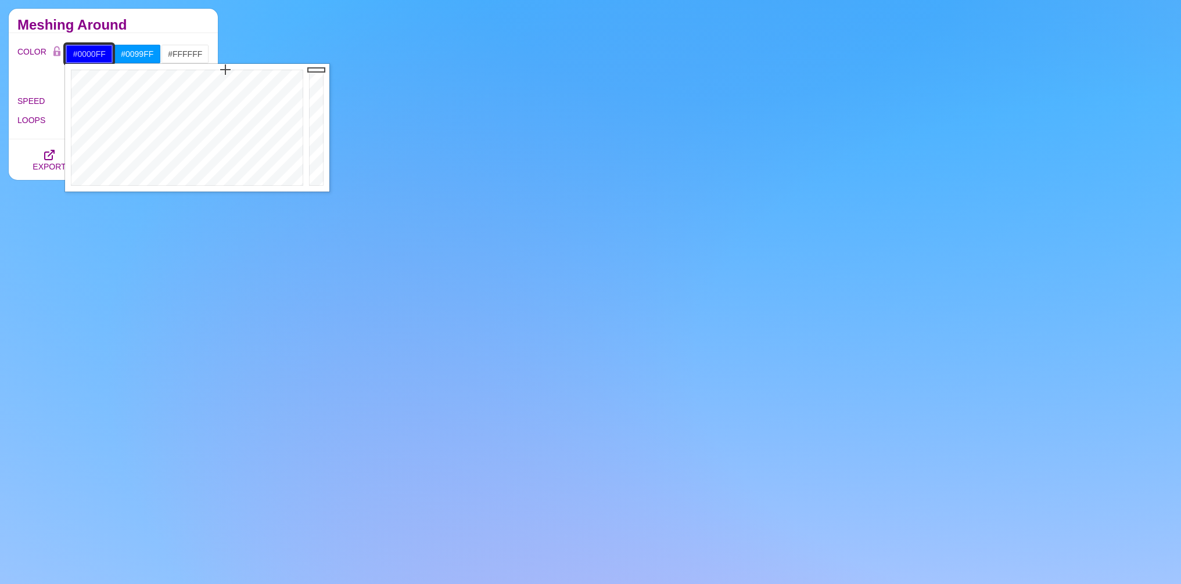
type input "background-color: #0000ff; background-image: url("data:image/svg+xml,%3Csvg xml…"
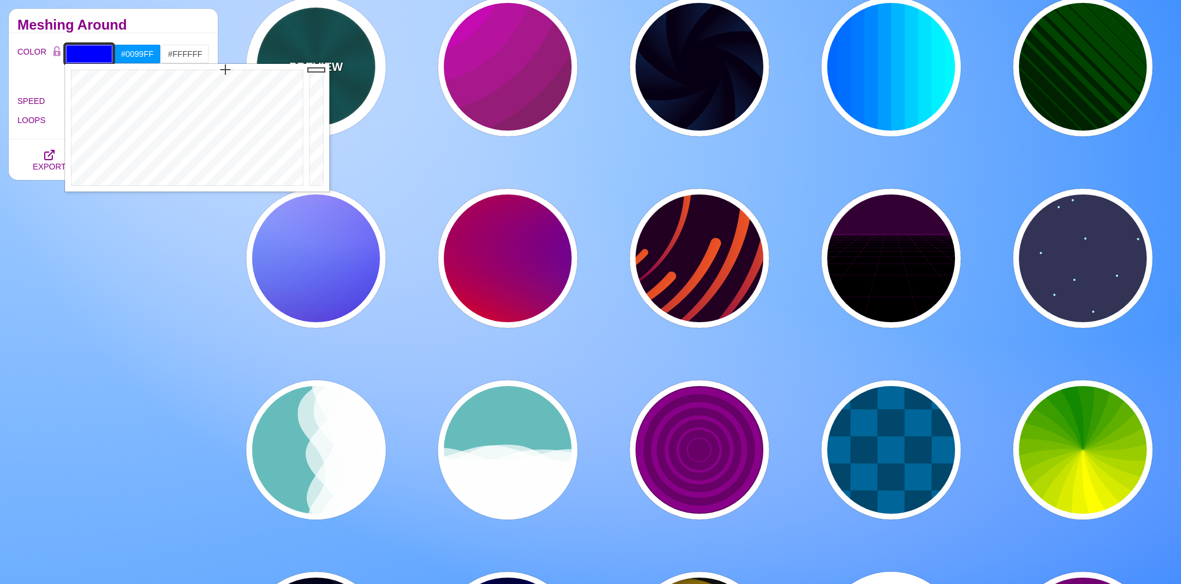
scroll to position [0, 0]
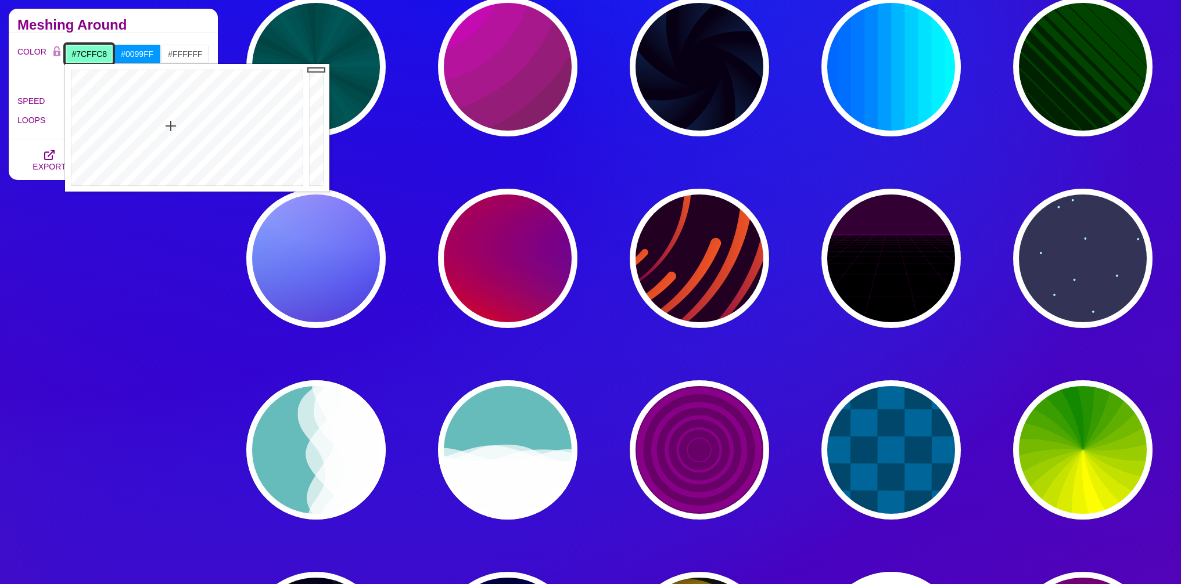
drag, startPoint x: 202, startPoint y: 109, endPoint x: 172, endPoint y: 125, distance: 33.0
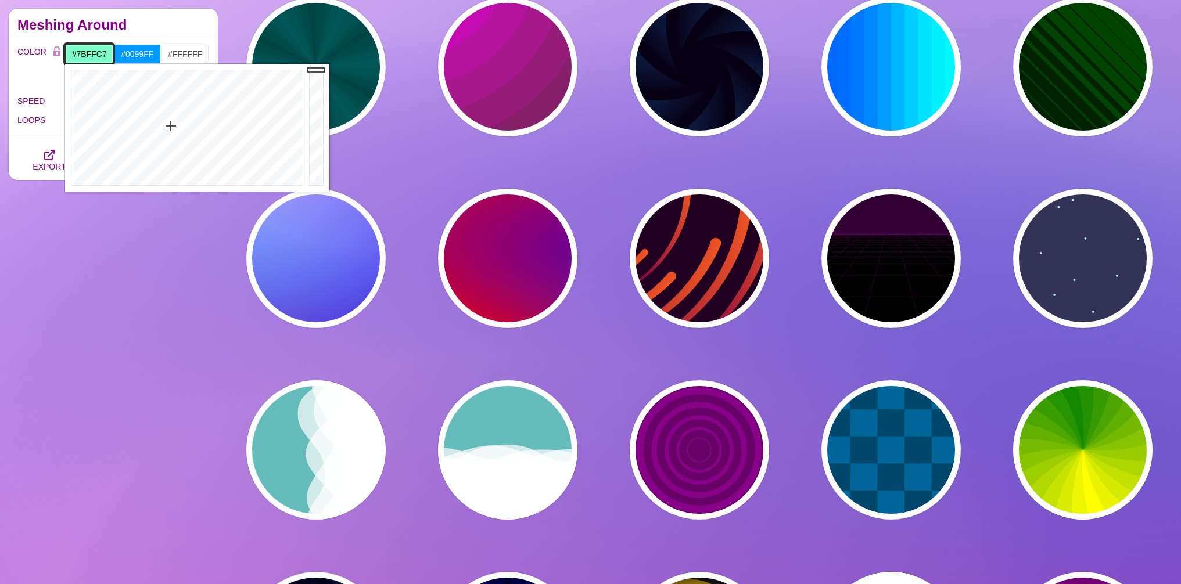
click at [171, 125] on div at bounding box center [185, 128] width 241 height 128
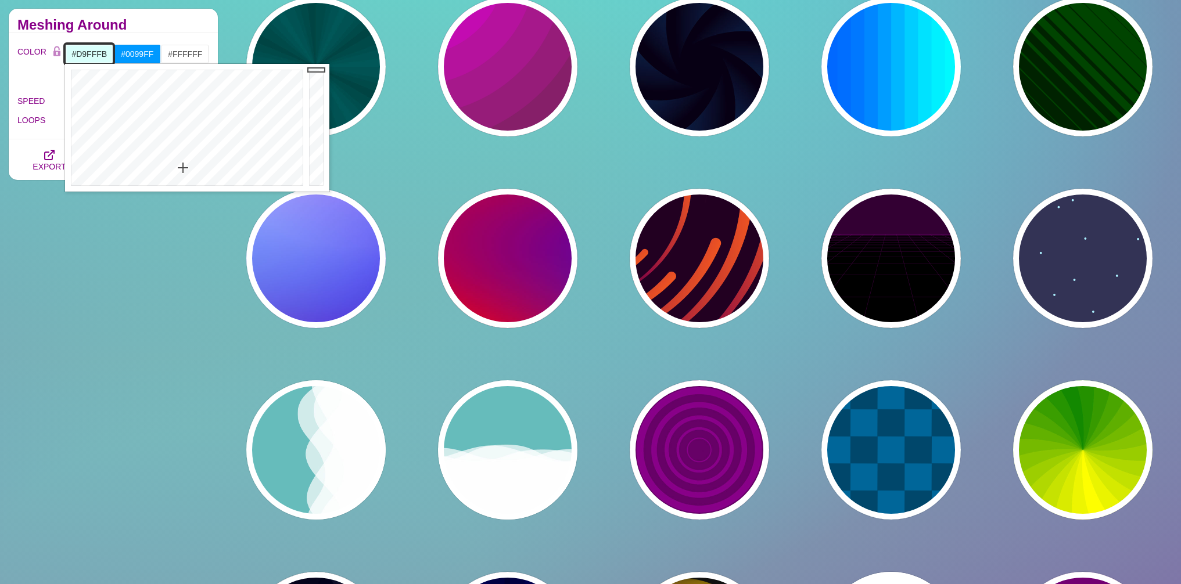
drag, startPoint x: 171, startPoint y: 105, endPoint x: 183, endPoint y: 168, distance: 64.4
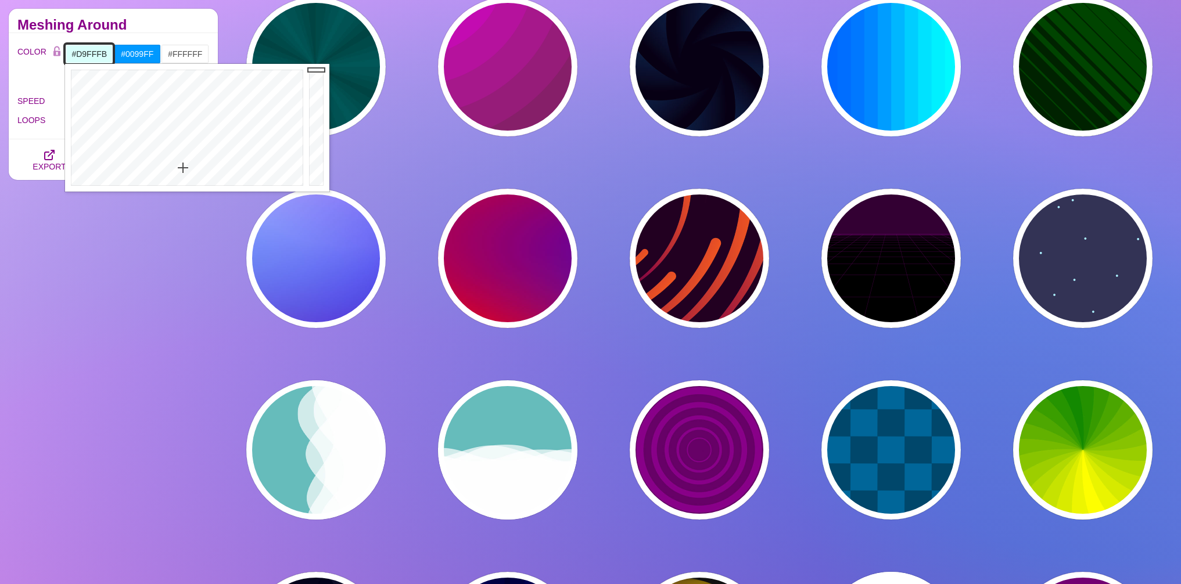
click at [183, 168] on div at bounding box center [185, 128] width 241 height 128
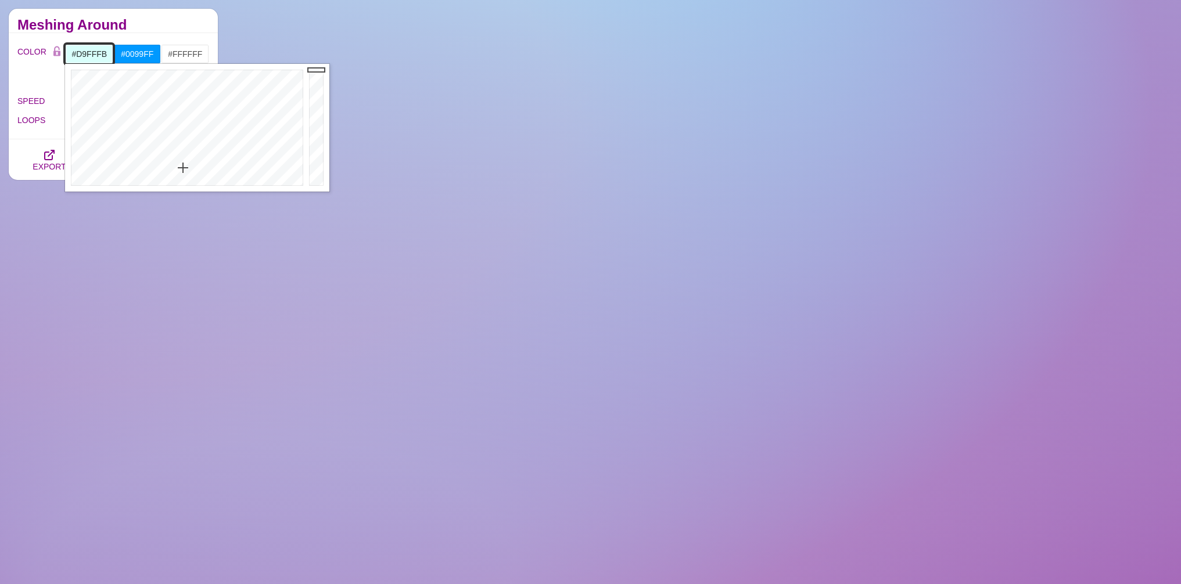
type input "#D9FFFB"
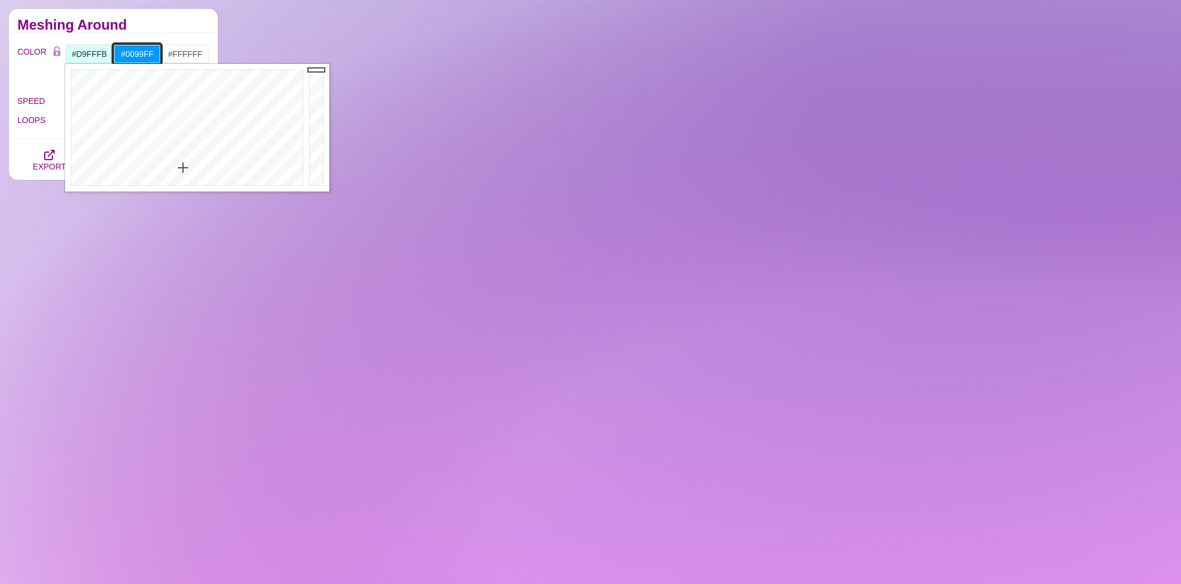
click at [134, 51] on input "#0099FF" at bounding box center [137, 54] width 48 height 20
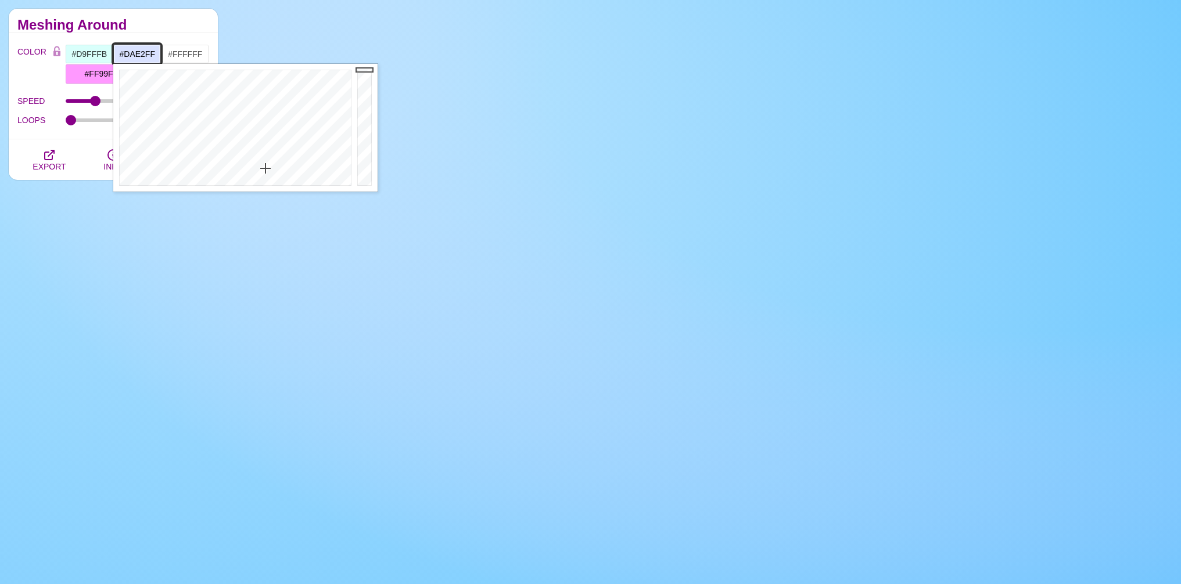
type input "#D9E1FF"
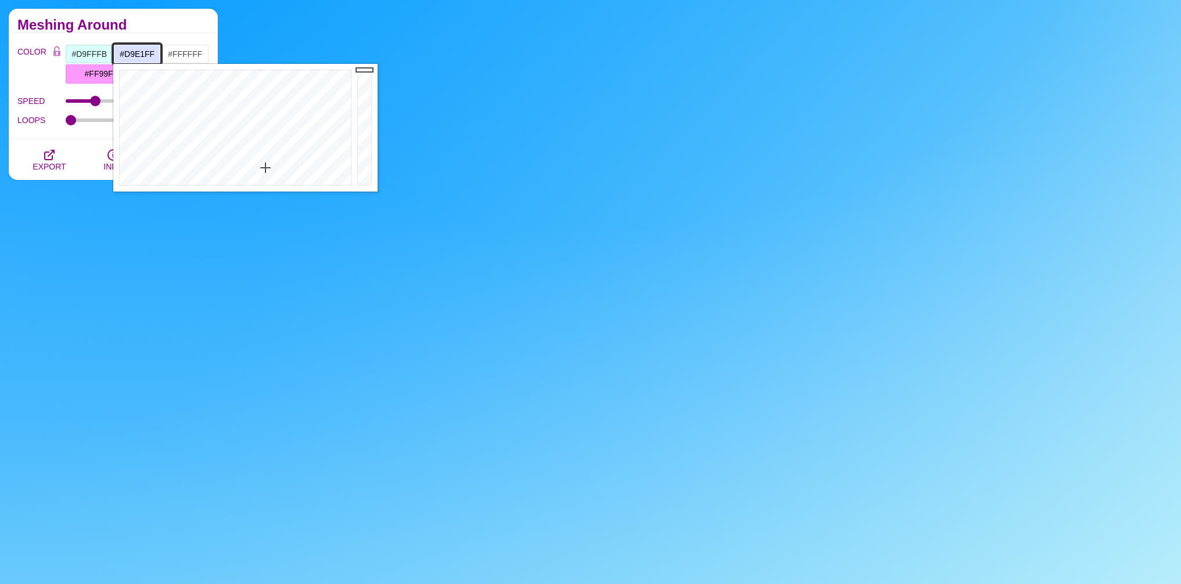
drag, startPoint x: 240, startPoint y: 142, endPoint x: 265, endPoint y: 168, distance: 36.1
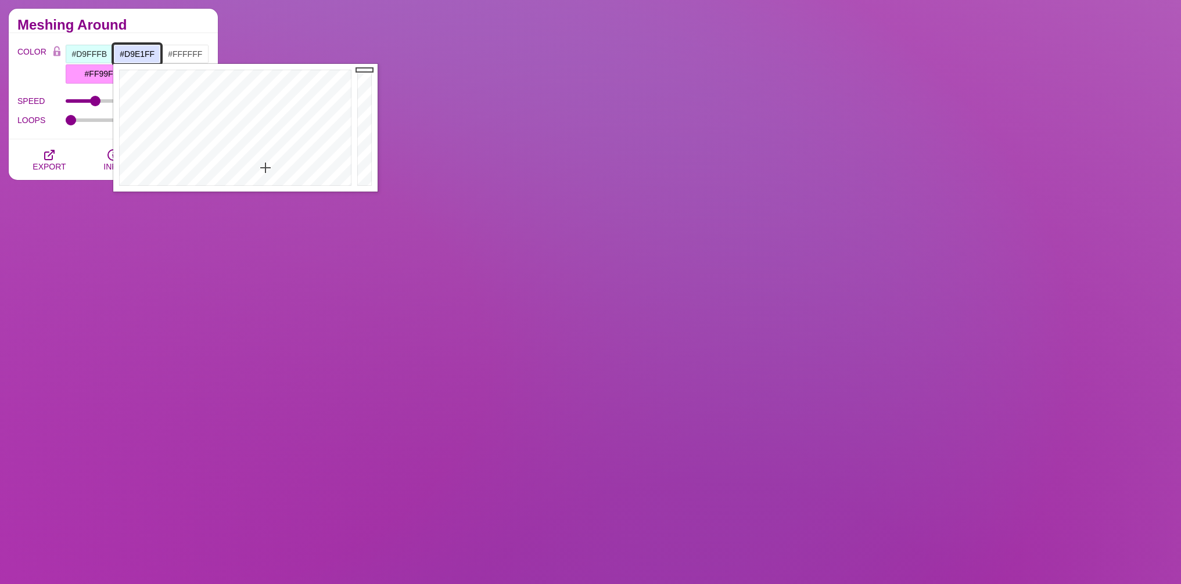
click at [265, 168] on div at bounding box center [233, 128] width 241 height 128
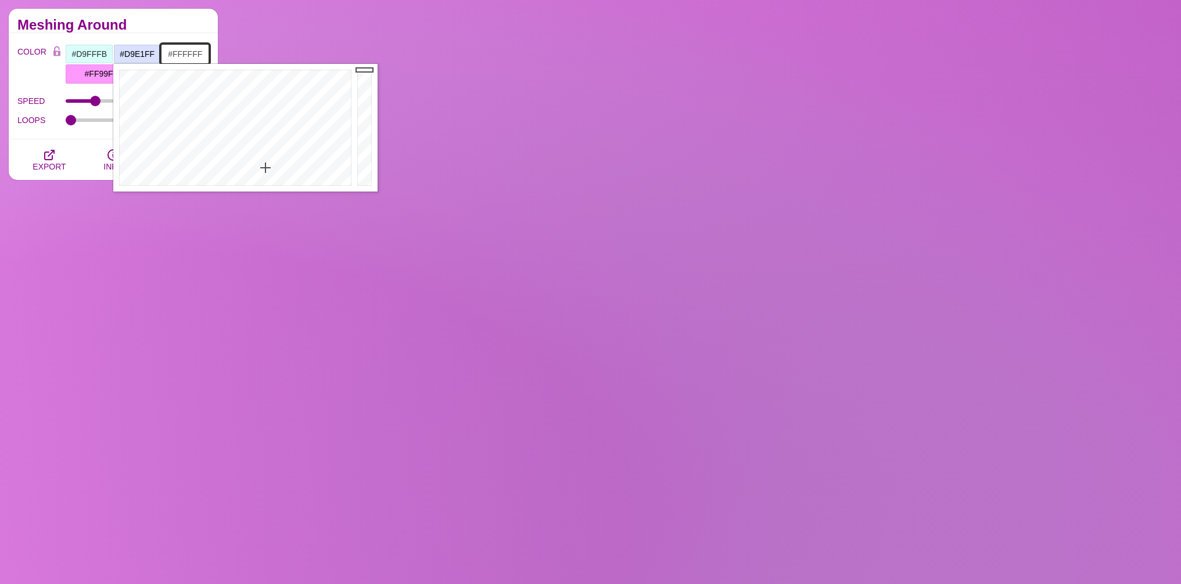
click at [190, 53] on input "#FFFFFF" at bounding box center [185, 54] width 48 height 20
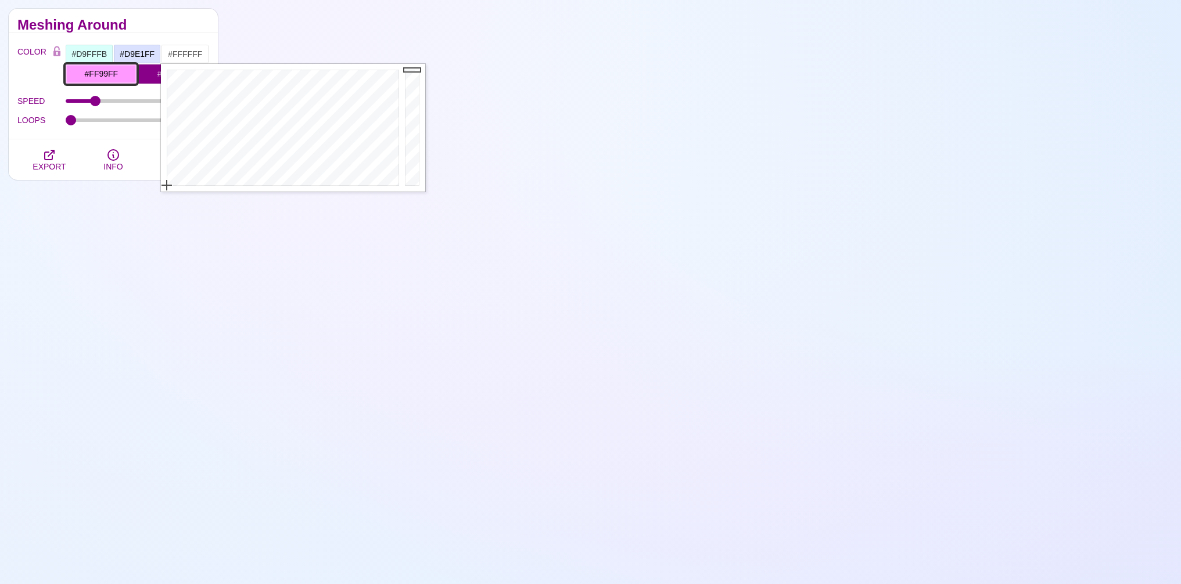
click at [83, 69] on input "#FF99FF" at bounding box center [101, 74] width 72 height 20
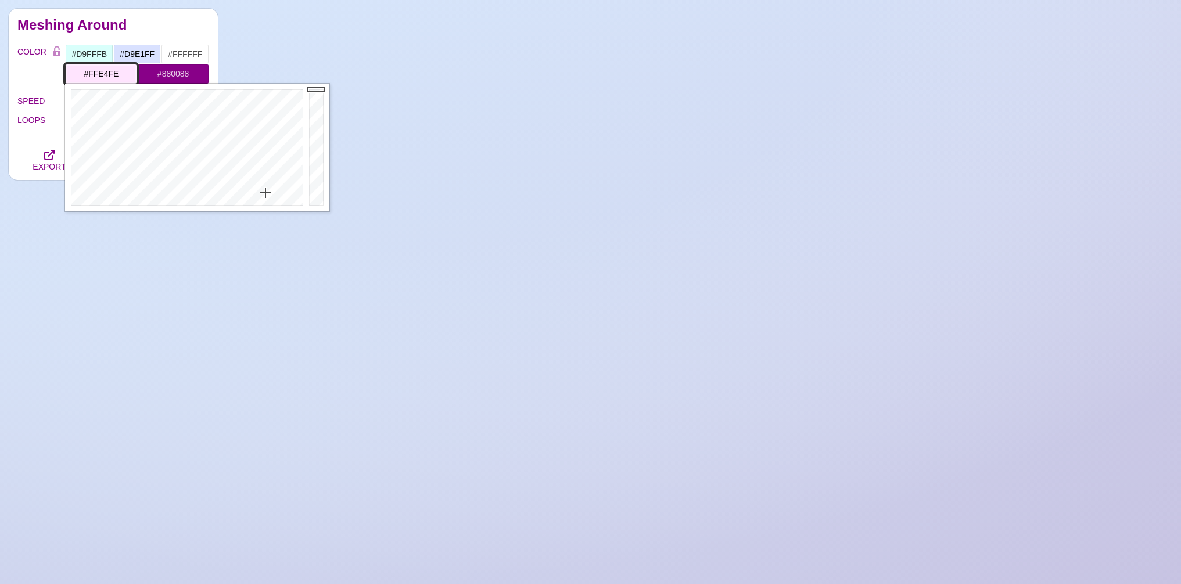
type input "#FFE5FE"
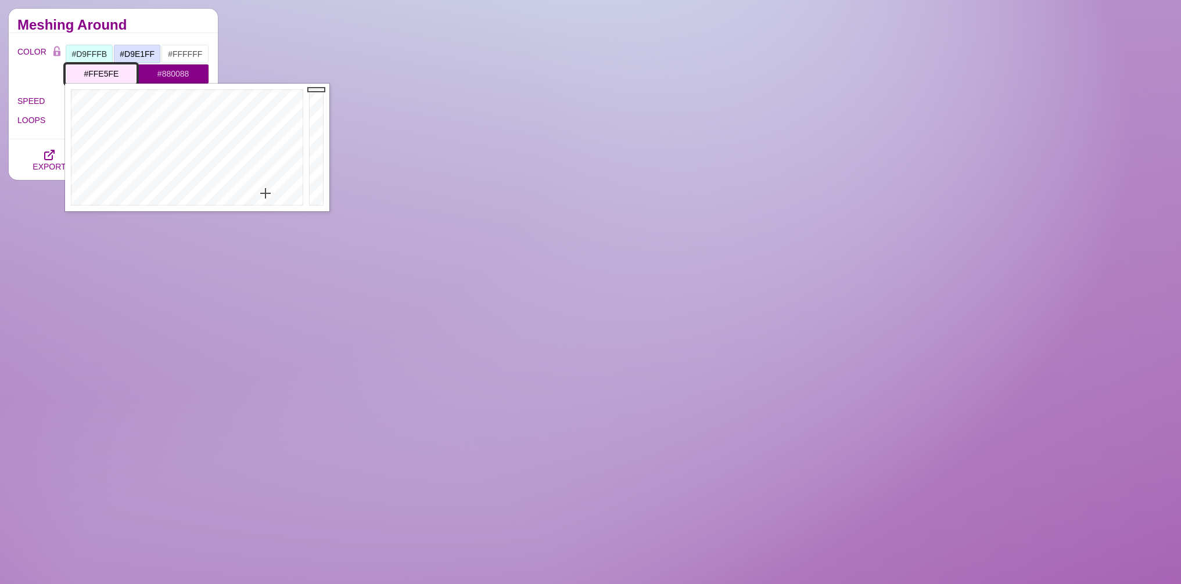
drag, startPoint x: 268, startPoint y: 173, endPoint x: 265, endPoint y: 193, distance: 20.5
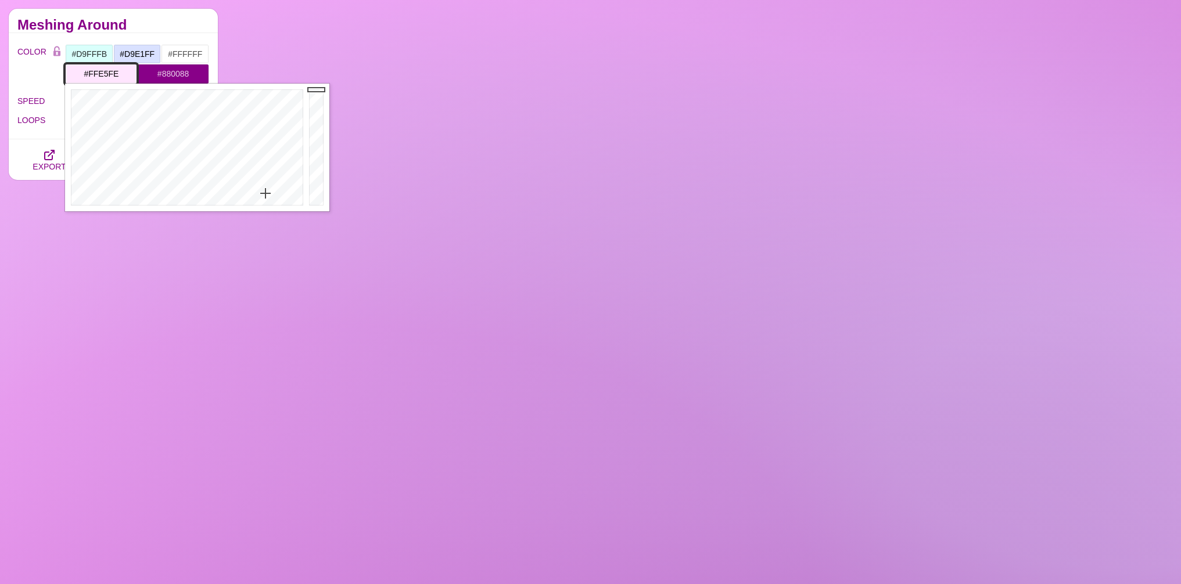
click at [265, 193] on div at bounding box center [185, 148] width 241 height 128
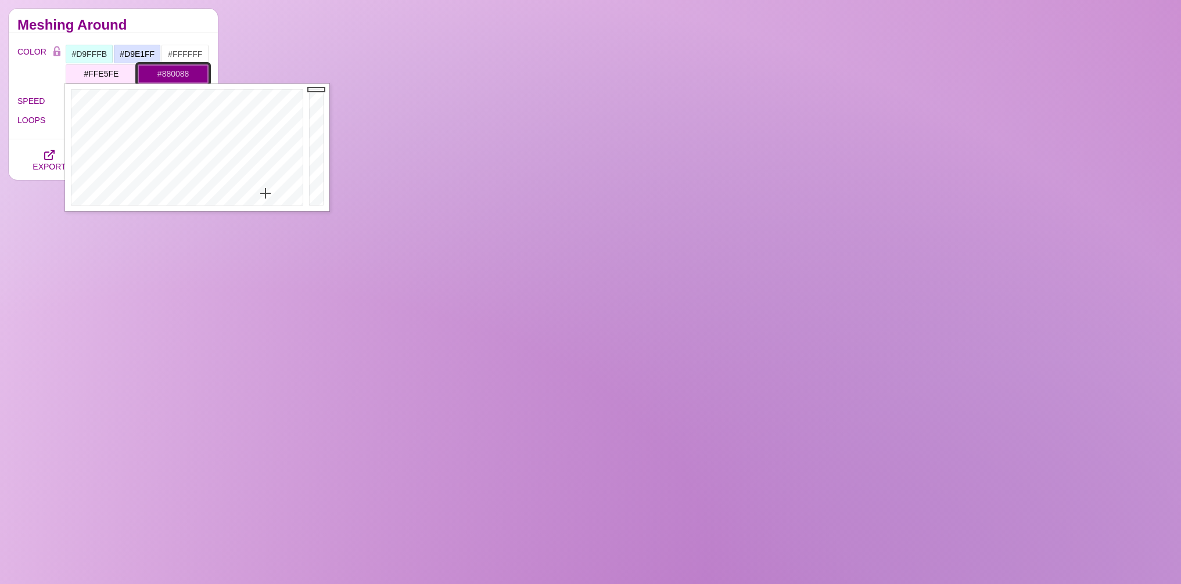
click at [160, 80] on input "#880088" at bounding box center [173, 74] width 72 height 20
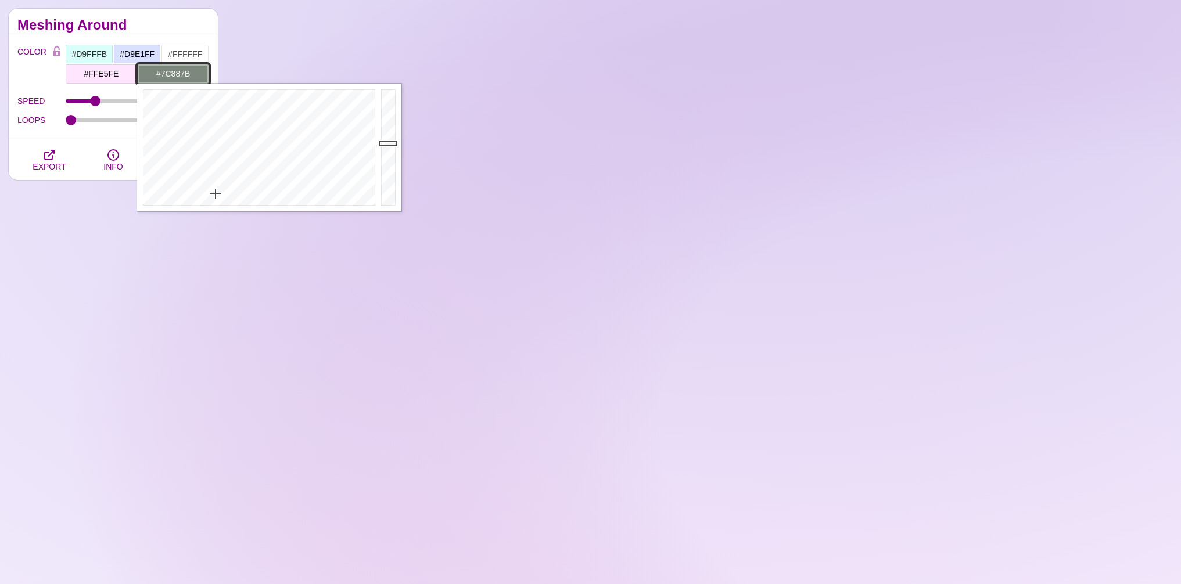
drag, startPoint x: 346, startPoint y: 183, endPoint x: 215, endPoint y: 194, distance: 130.6
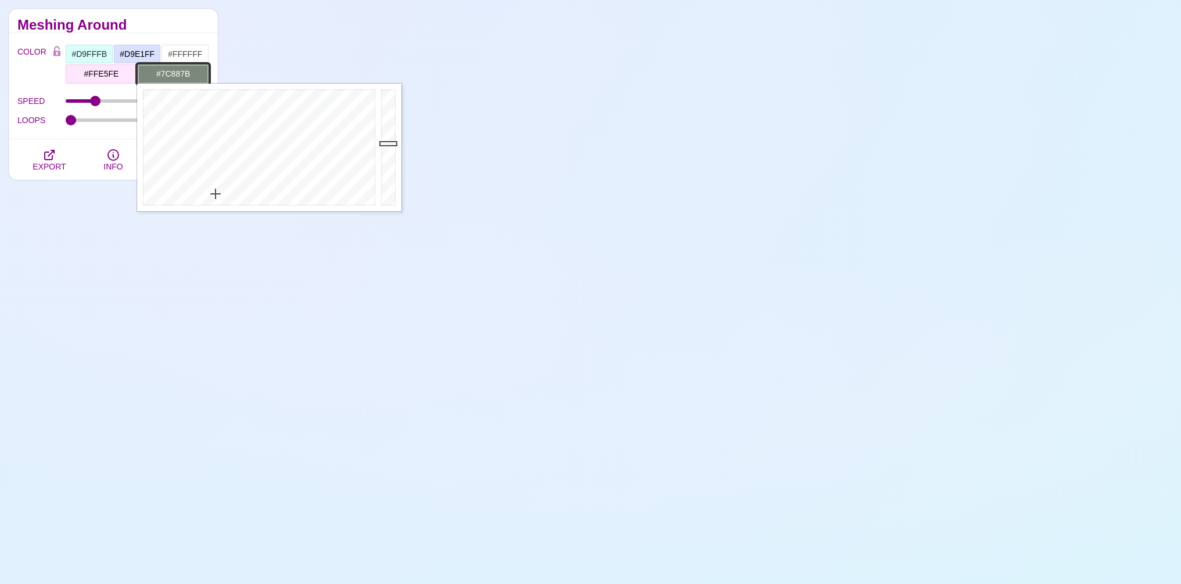
click at [215, 194] on div at bounding box center [257, 148] width 241 height 128
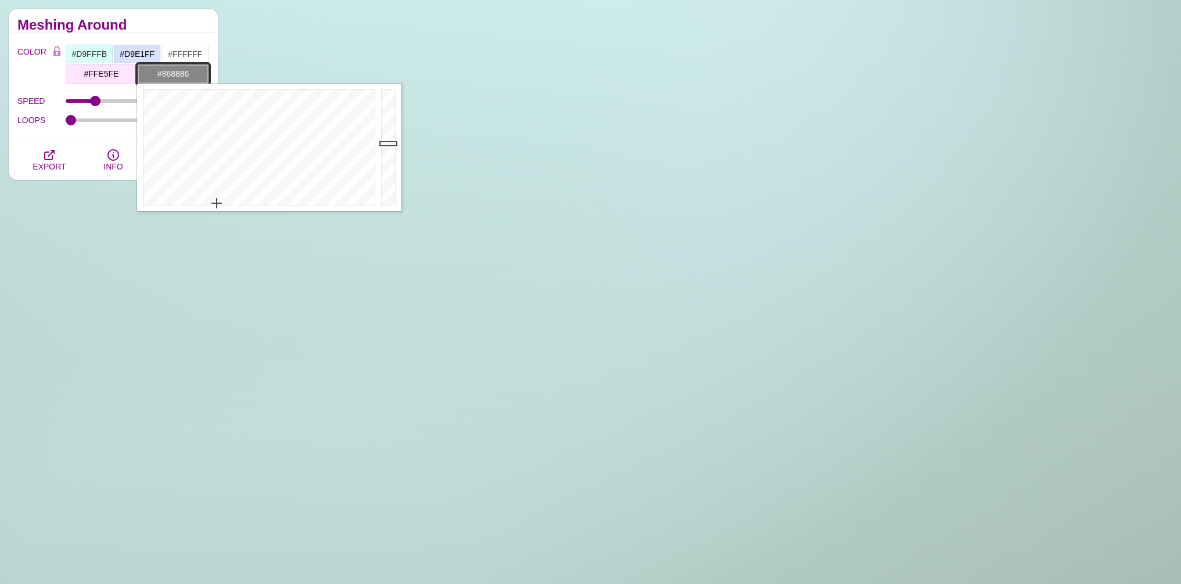
drag, startPoint x: 220, startPoint y: 197, endPoint x: 217, endPoint y: 203, distance: 7.0
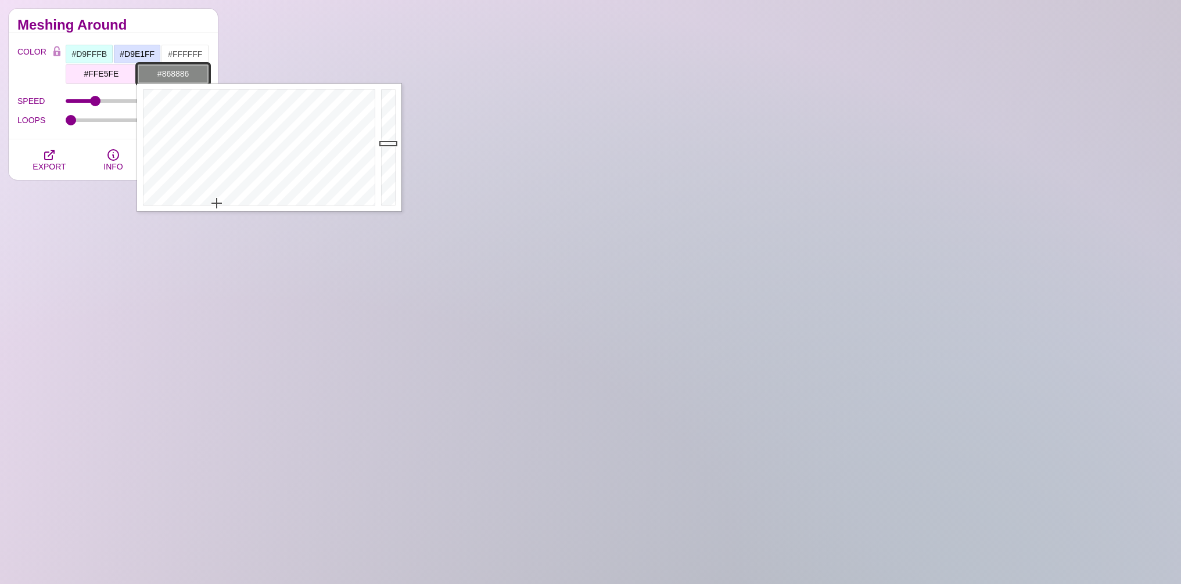
click at [217, 203] on div at bounding box center [257, 148] width 241 height 128
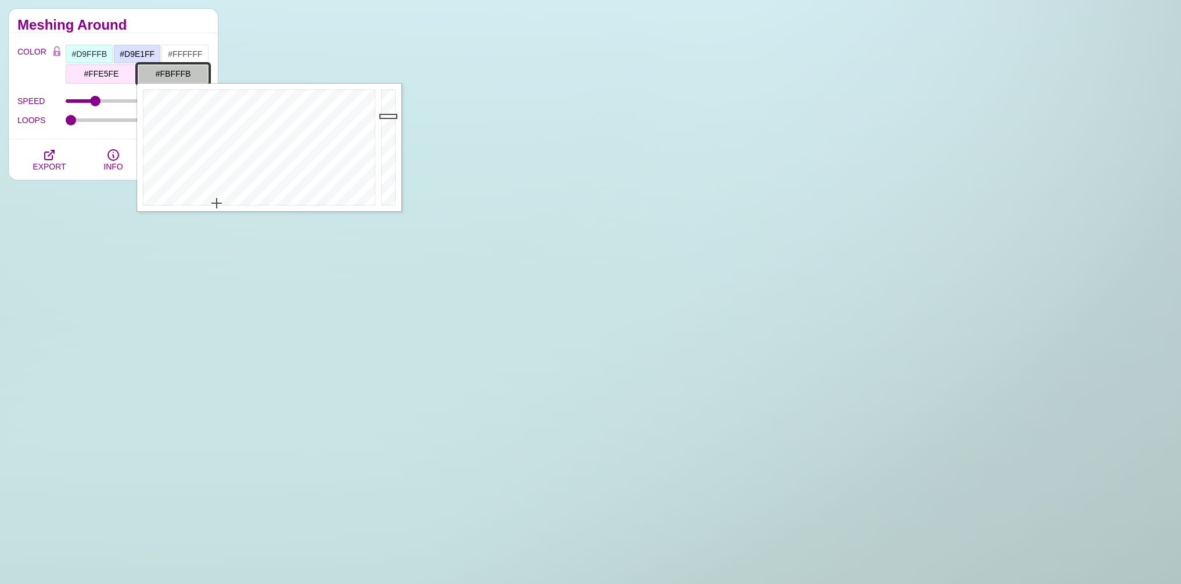
drag, startPoint x: 383, startPoint y: 141, endPoint x: 395, endPoint y: 63, distance: 78.8
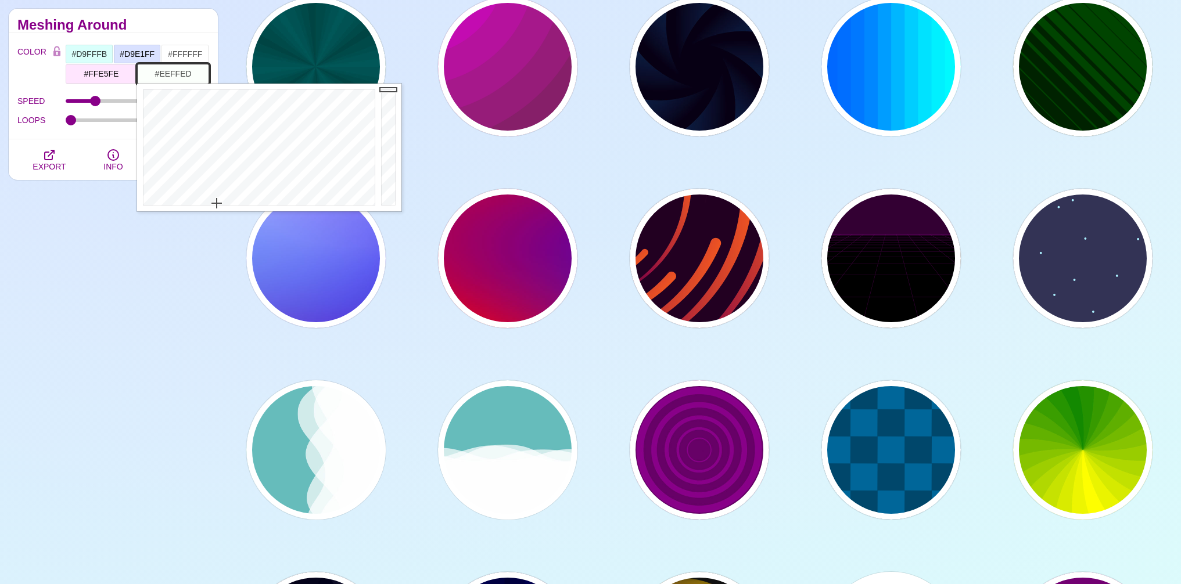
type input "#EFFFED"
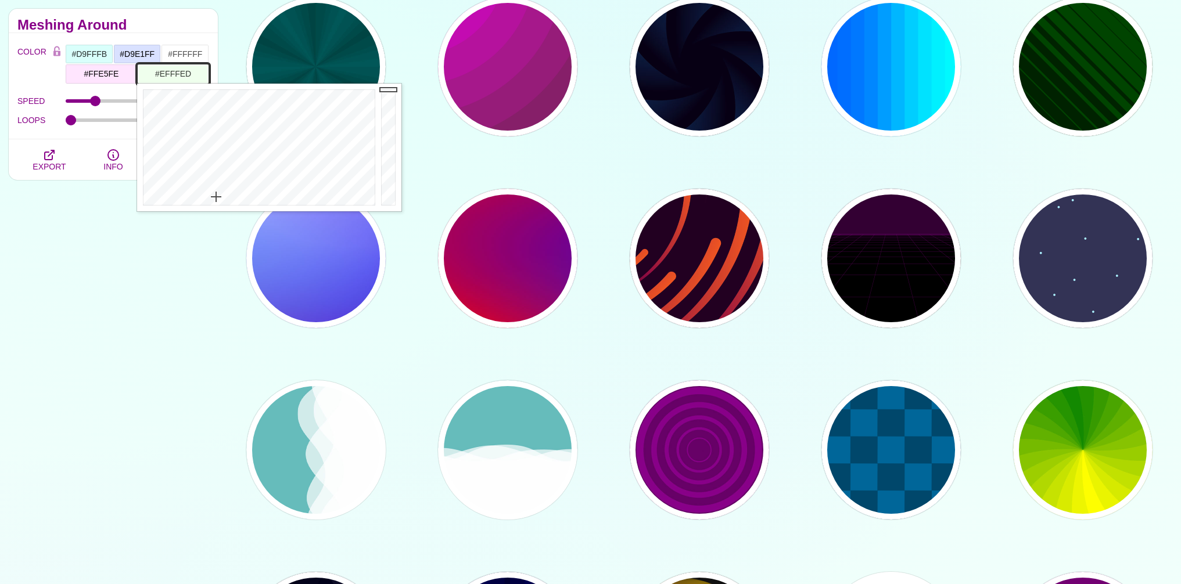
click at [216, 197] on div at bounding box center [257, 148] width 241 height 128
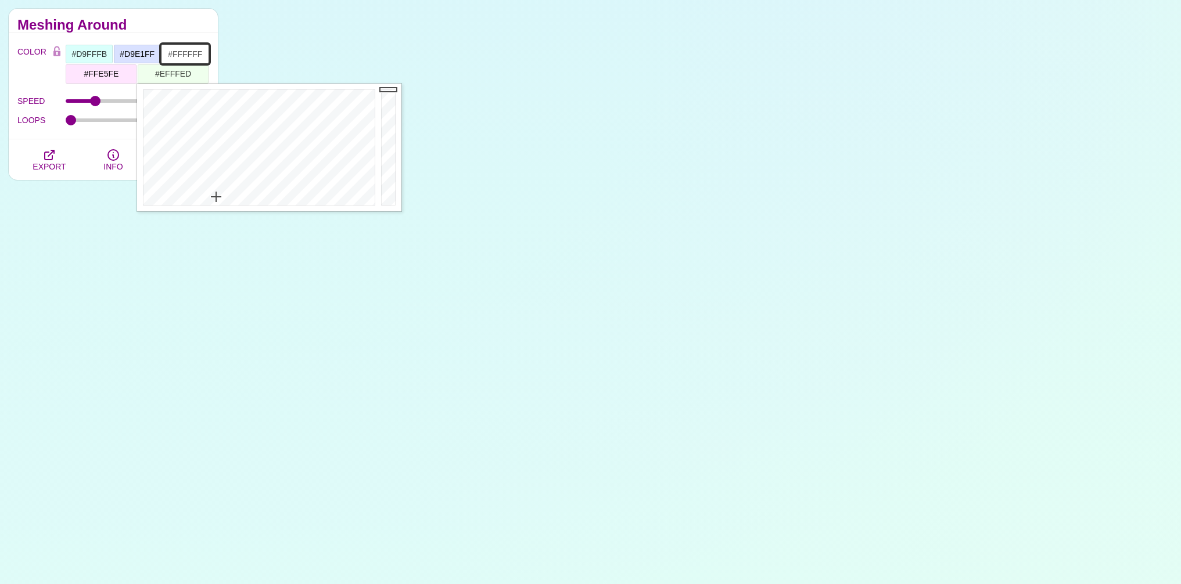
click at [179, 52] on input "#FFFFFF" at bounding box center [185, 54] width 48 height 20
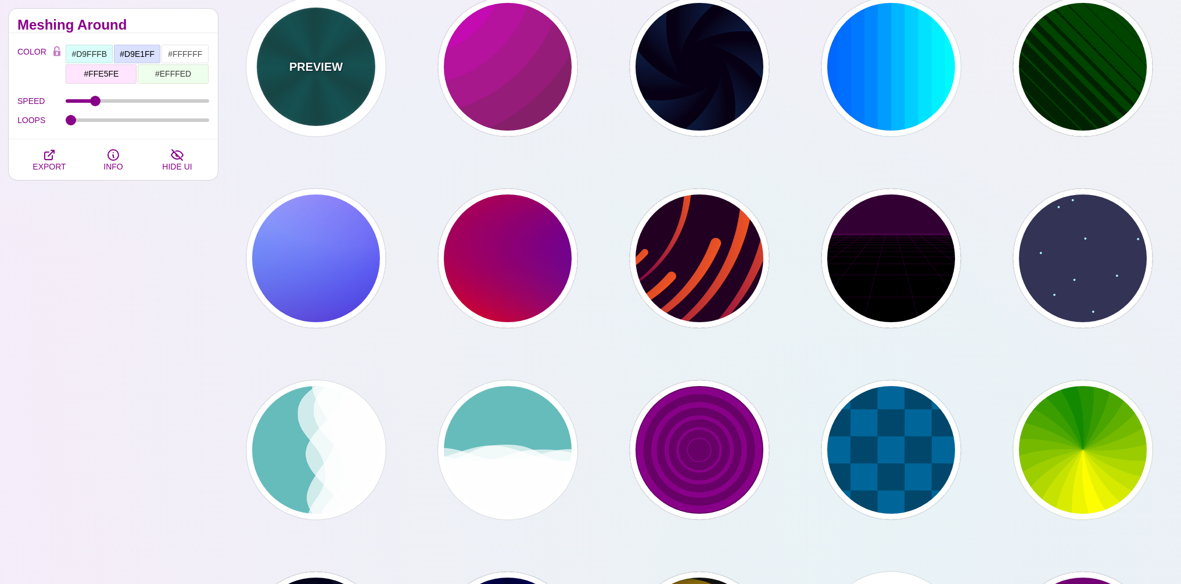
drag, startPoint x: 315, startPoint y: 60, endPoint x: 321, endPoint y: 75, distance: 16.7
click at [321, 75] on div "PREVIEW" at bounding box center [315, 66] width 139 height 139
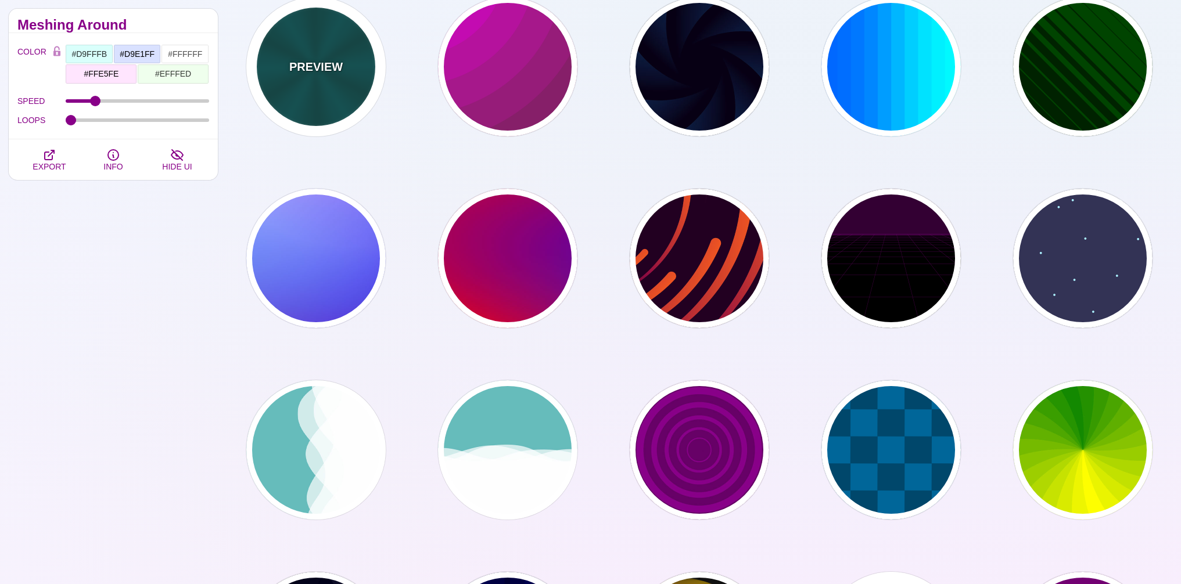
type input "#004444"
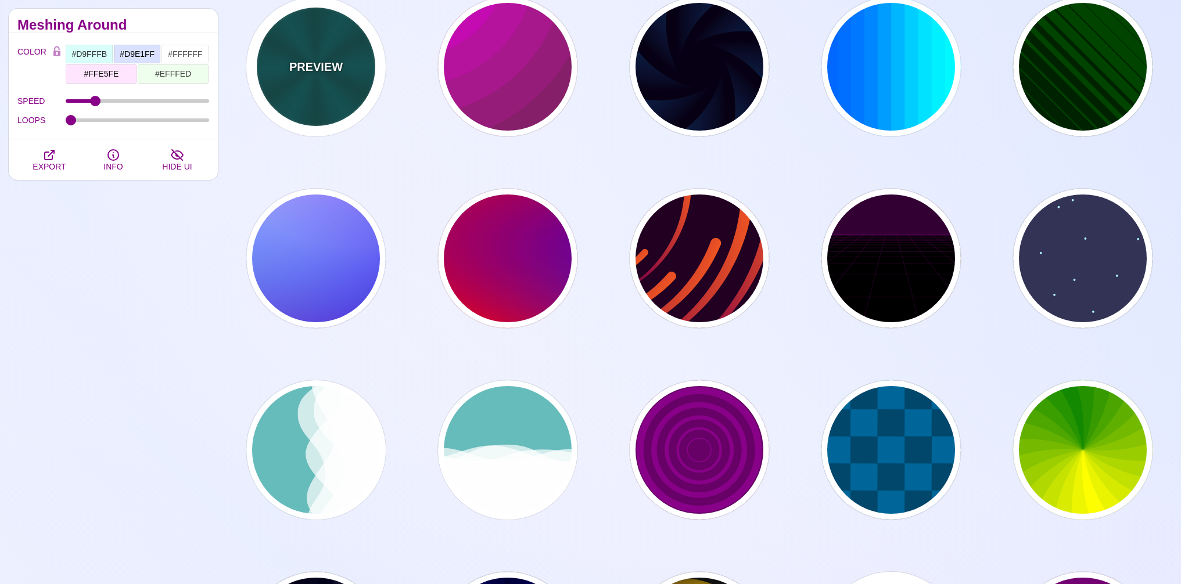
type input "#006666"
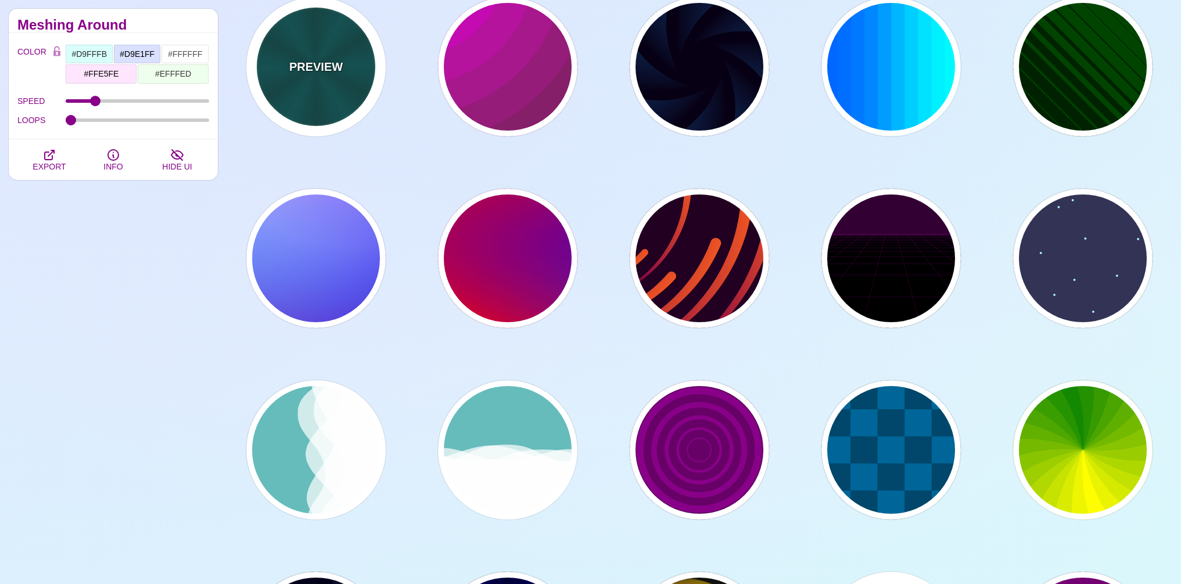
type input "5"
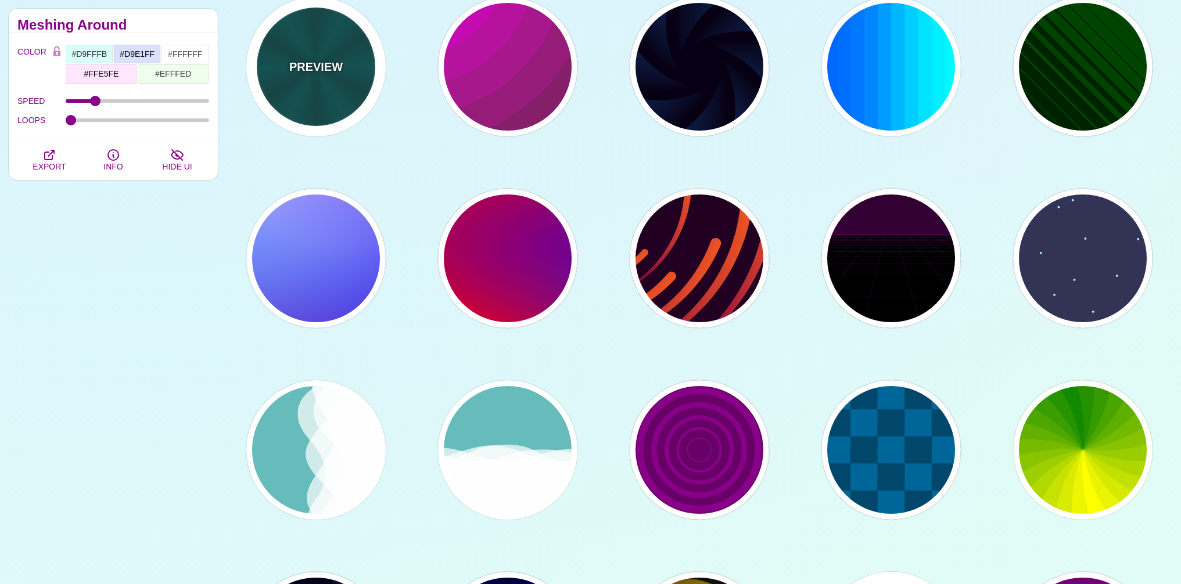
type input "1"
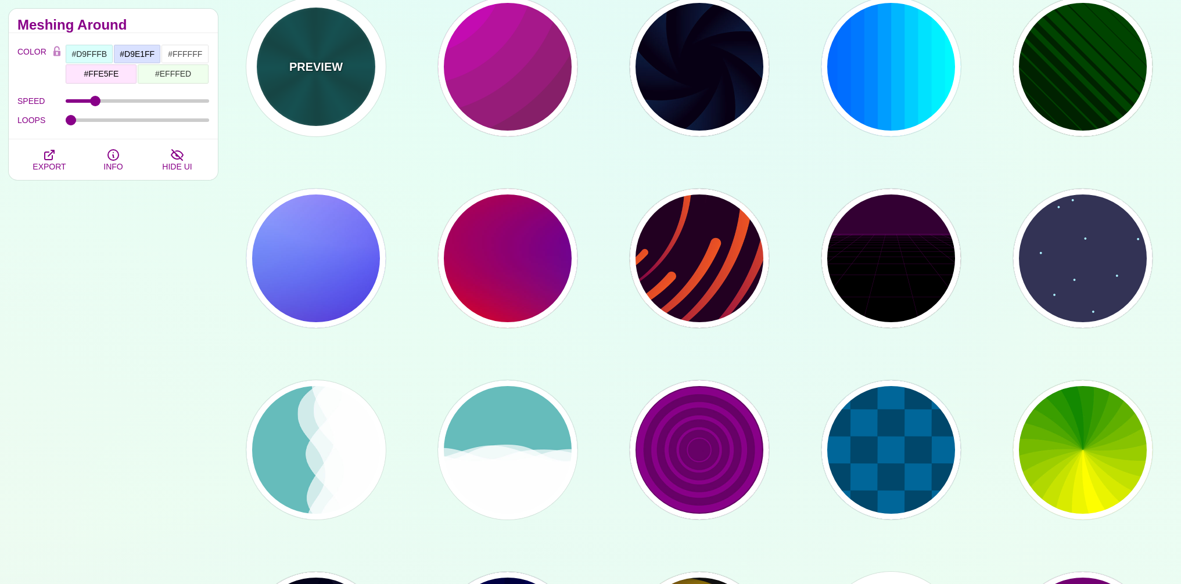
type input "0.2"
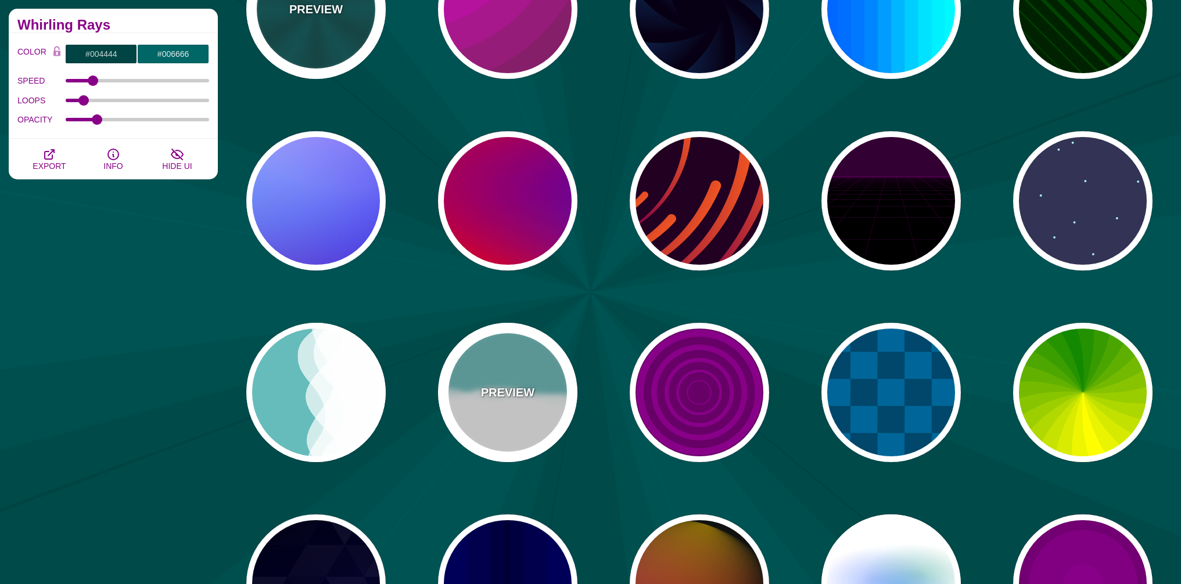
scroll to position [209, 0]
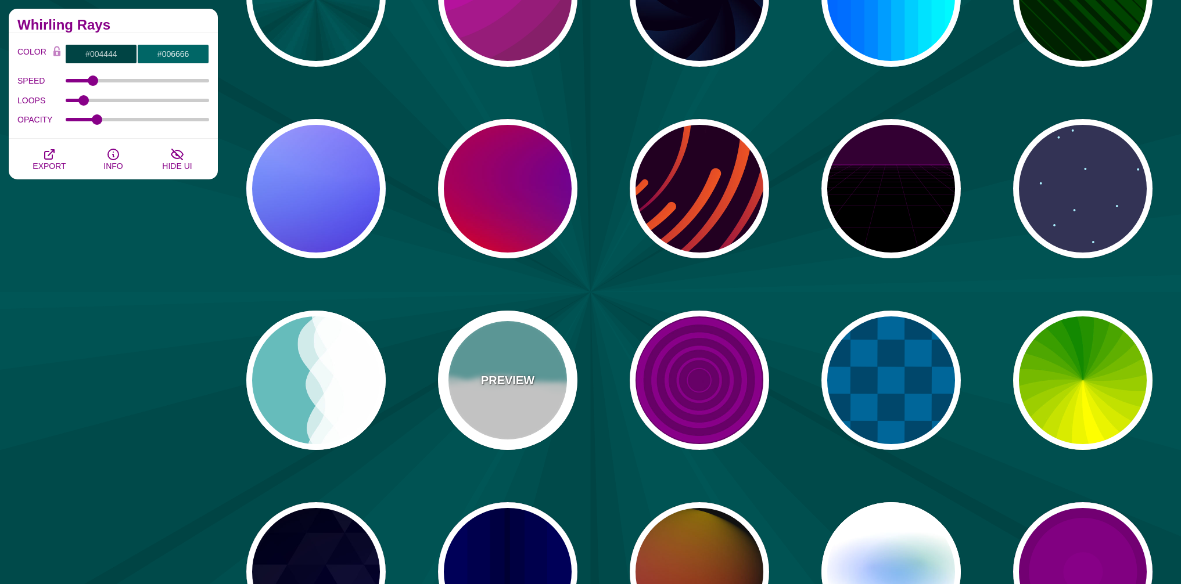
click at [505, 378] on p "PREVIEW" at bounding box center [507, 380] width 53 height 17
type input "#66BBBB"
type input "#FFFFFF"
type input "0"
type input "0.7"
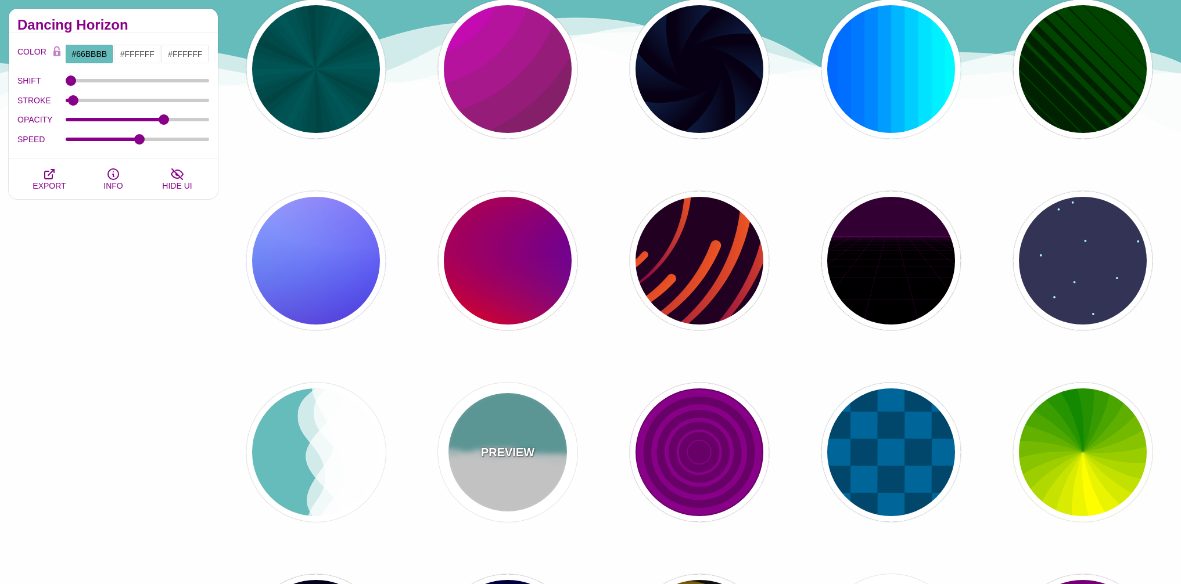
scroll to position [126, 0]
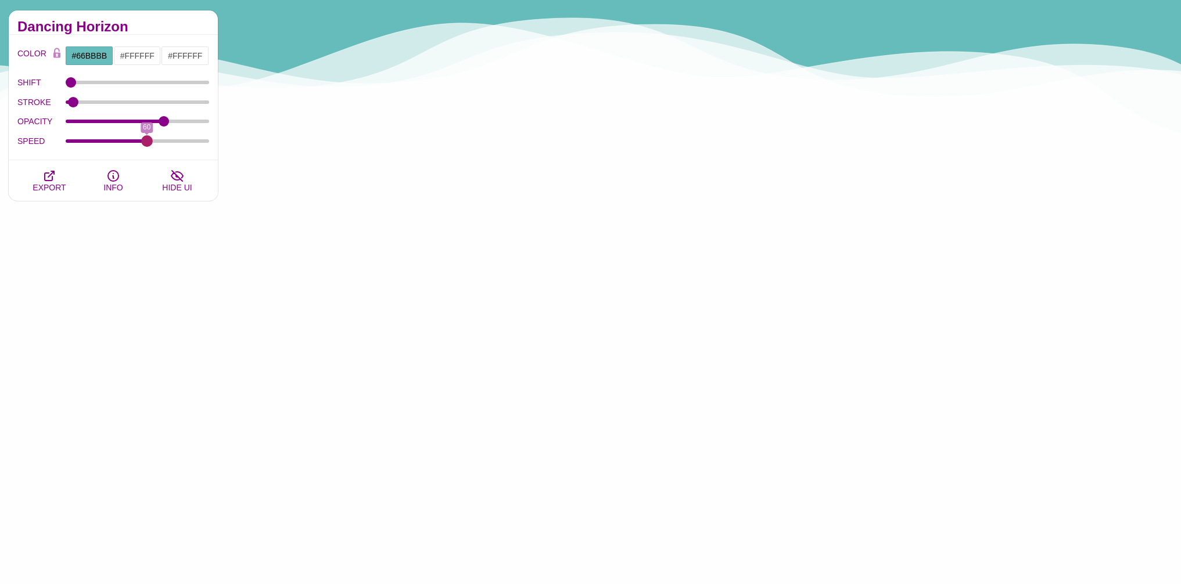
drag, startPoint x: 139, startPoint y: 140, endPoint x: 147, endPoint y: 144, distance: 9.1
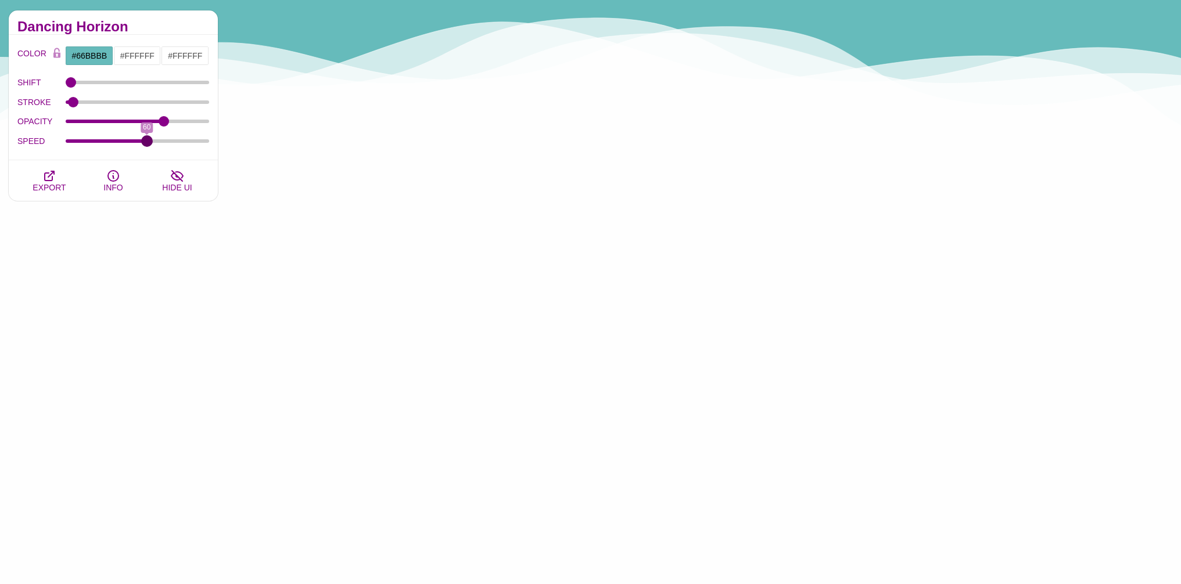
type input "60"
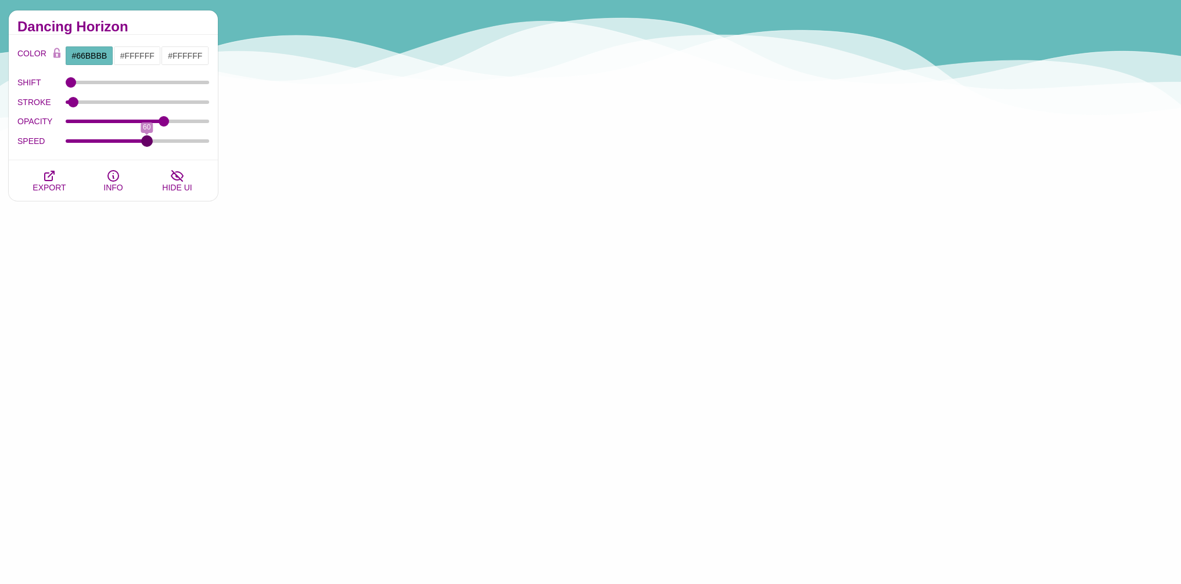
click at [147, 143] on input "SPEED" at bounding box center [138, 141] width 144 height 5
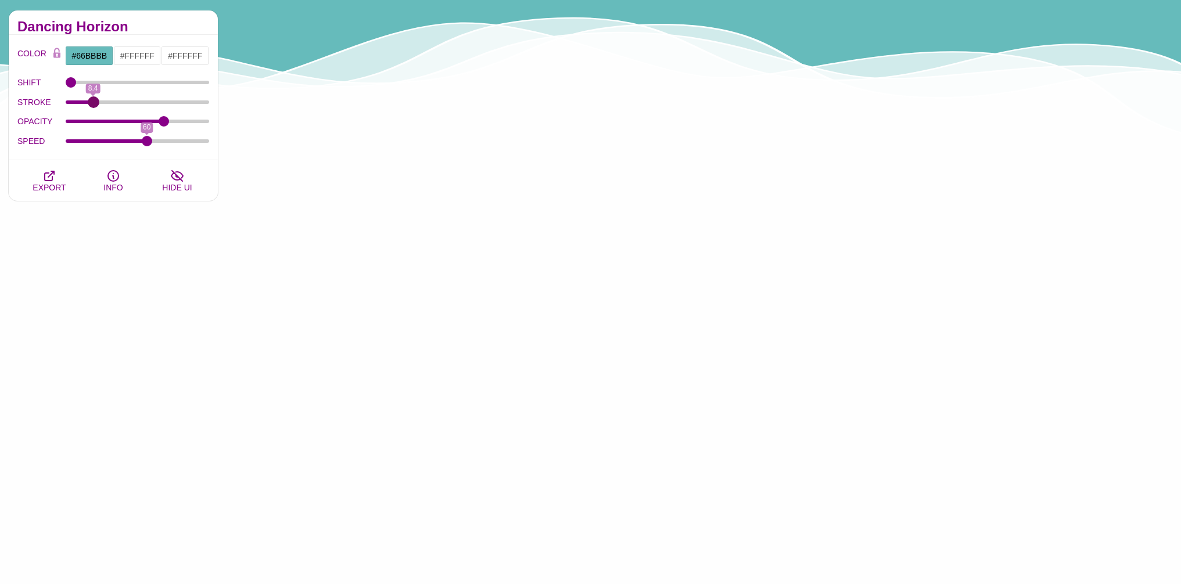
type input "8.3"
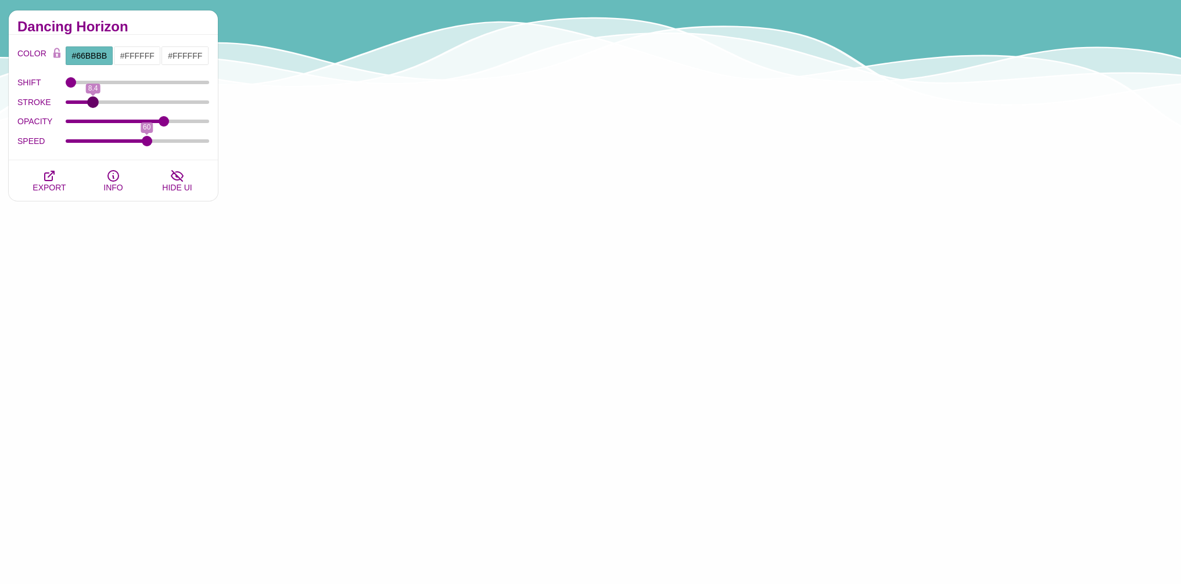
click at [92, 102] on input "STROKE" at bounding box center [138, 102] width 144 height 5
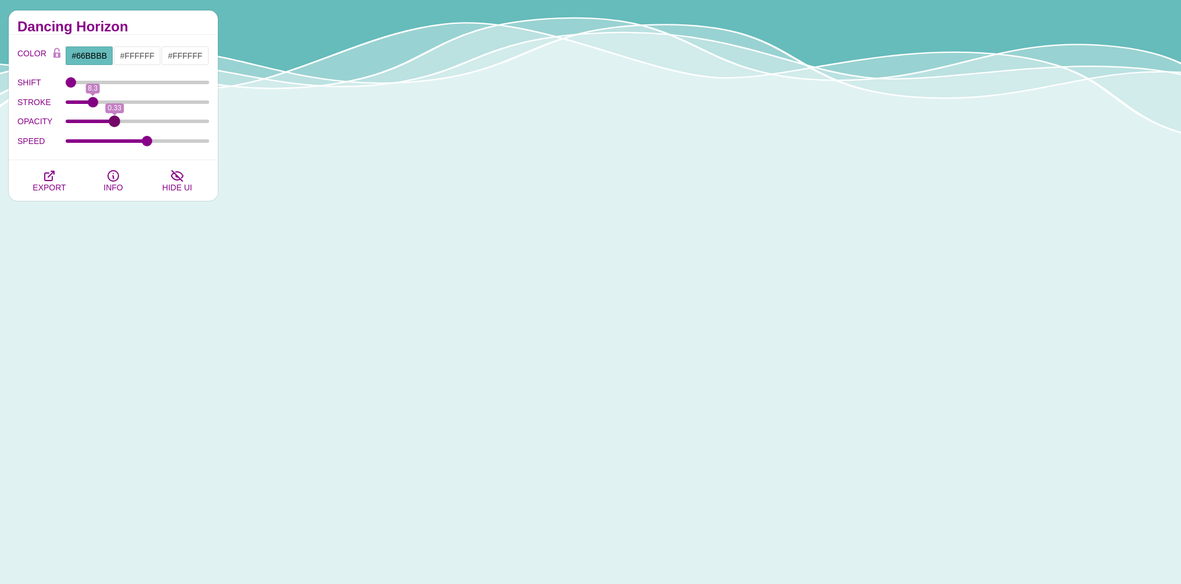
drag, startPoint x: 166, startPoint y: 121, endPoint x: 113, endPoint y: 123, distance: 52.9
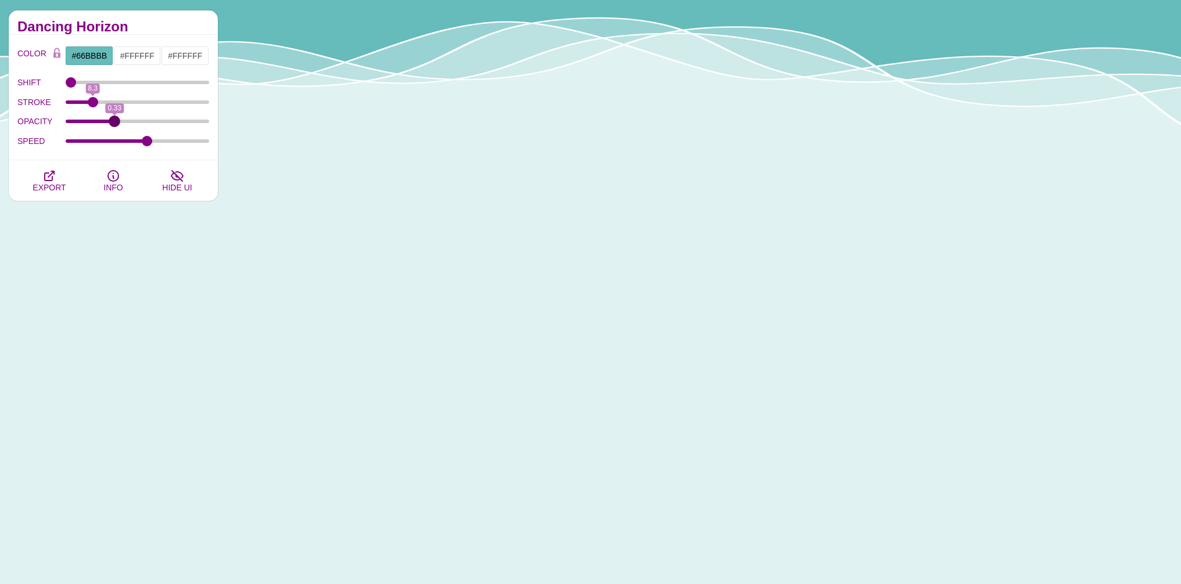
type input "0.33"
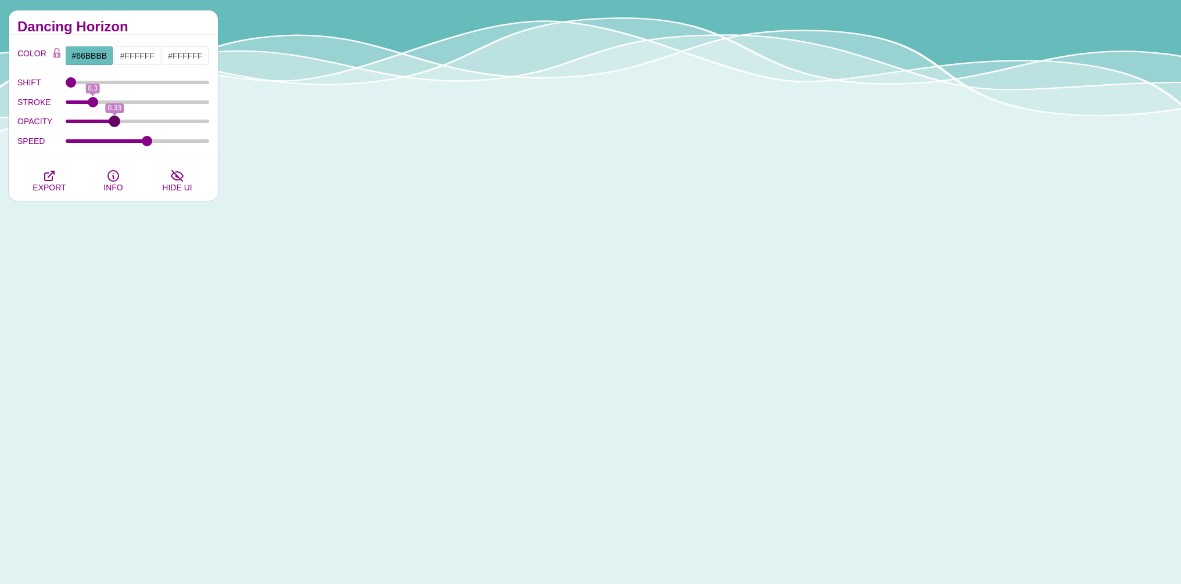
click at [114, 123] on input "OPACITY" at bounding box center [138, 121] width 144 height 5
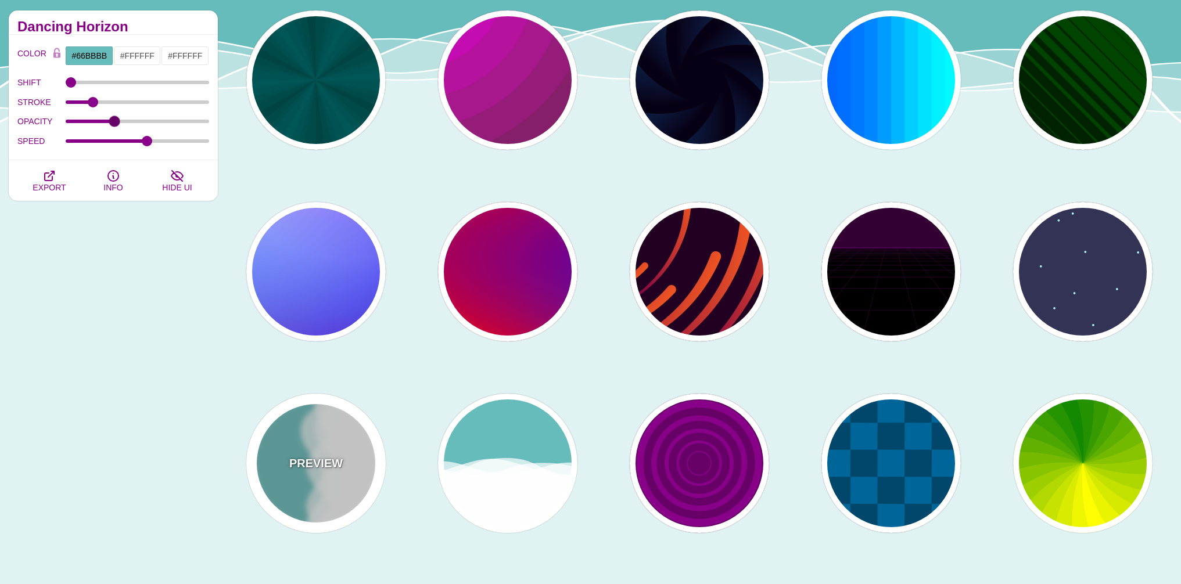
click at [338, 435] on div "PREVIEW" at bounding box center [315, 463] width 139 height 139
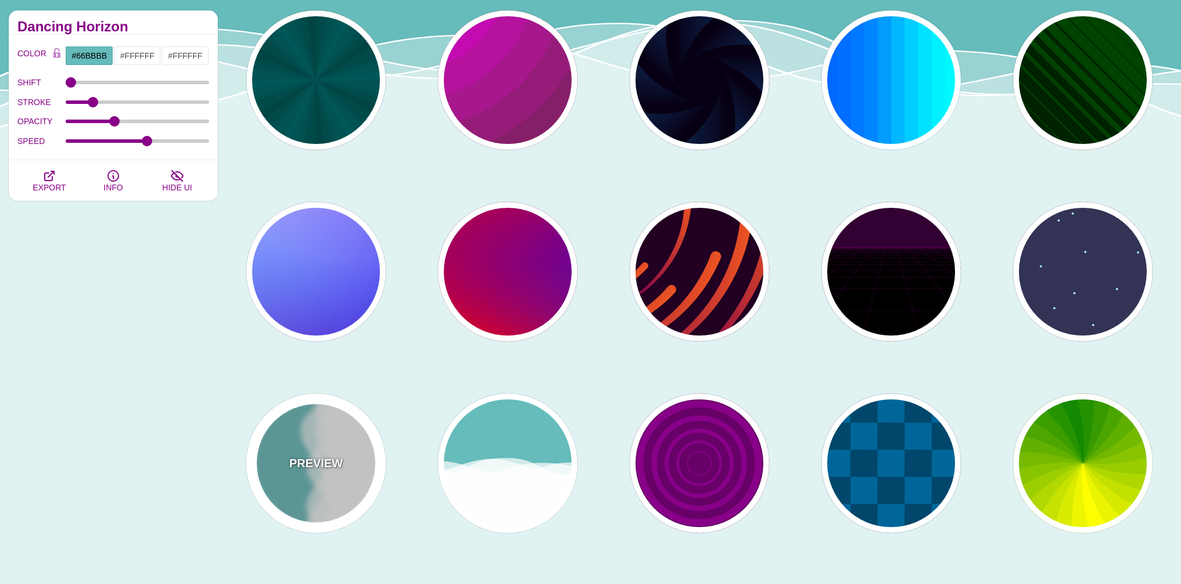
type input "1"
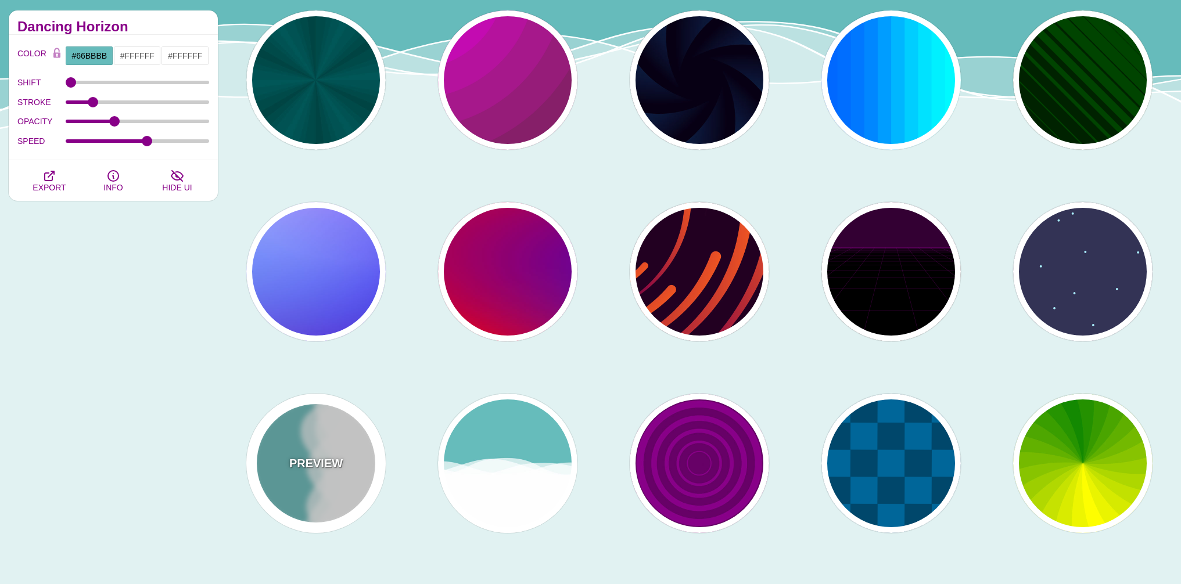
type input "0.7"
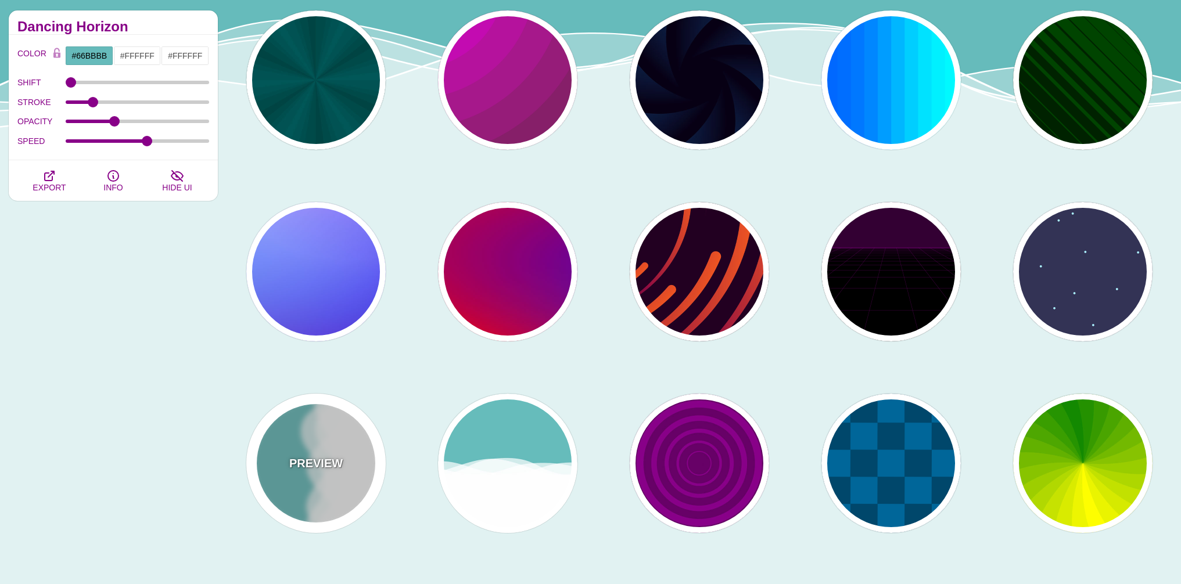
type input "56"
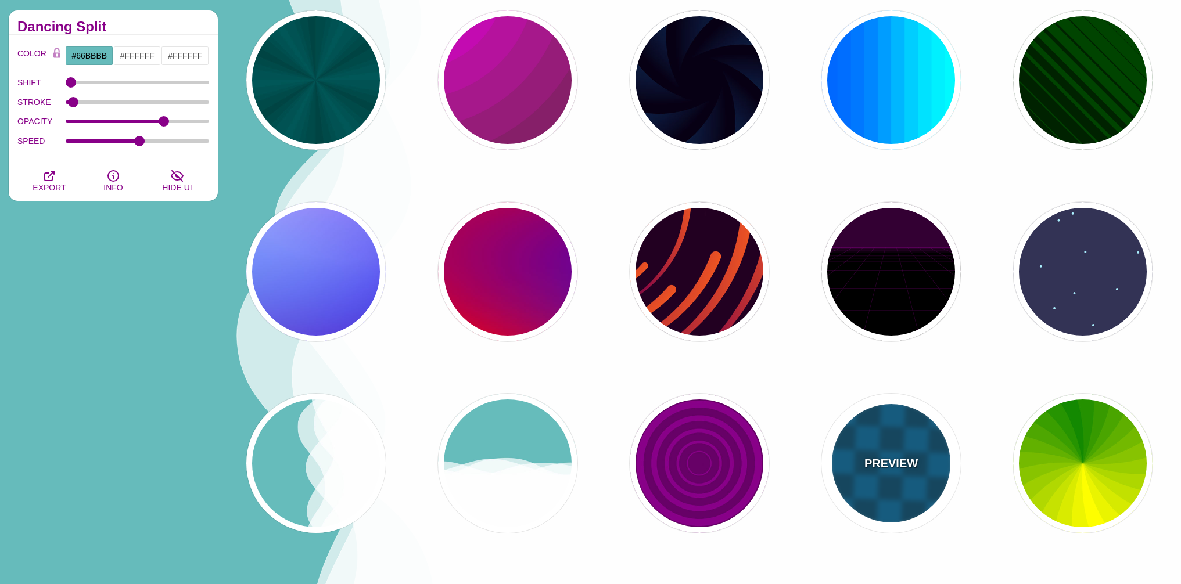
click at [892, 452] on div "PREVIEW" at bounding box center [890, 463] width 139 height 139
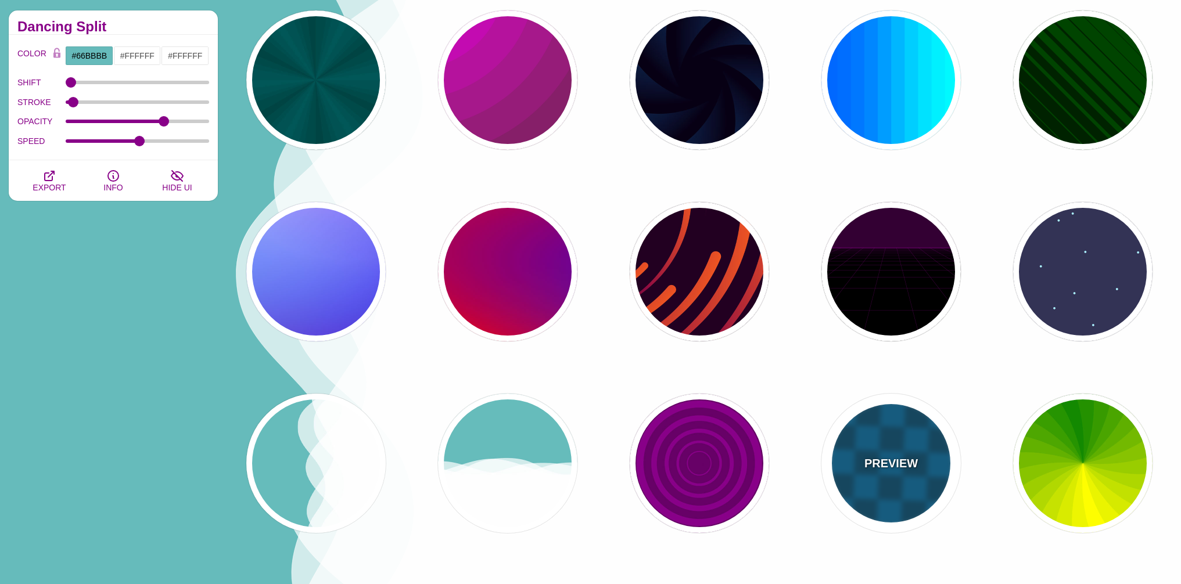
type input "#00476B"
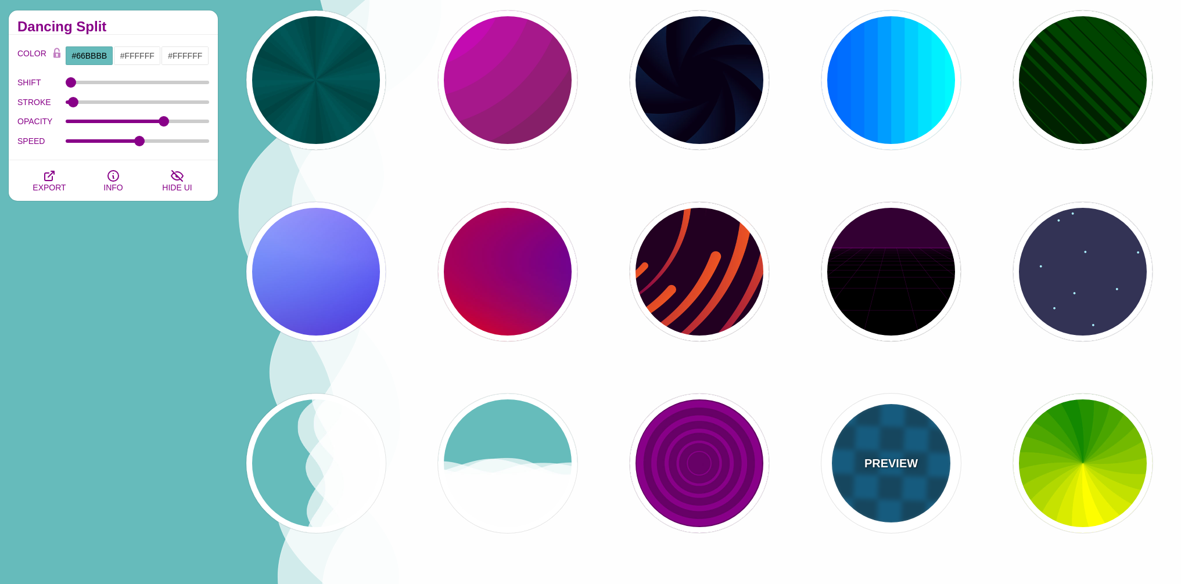
type input "#006699"
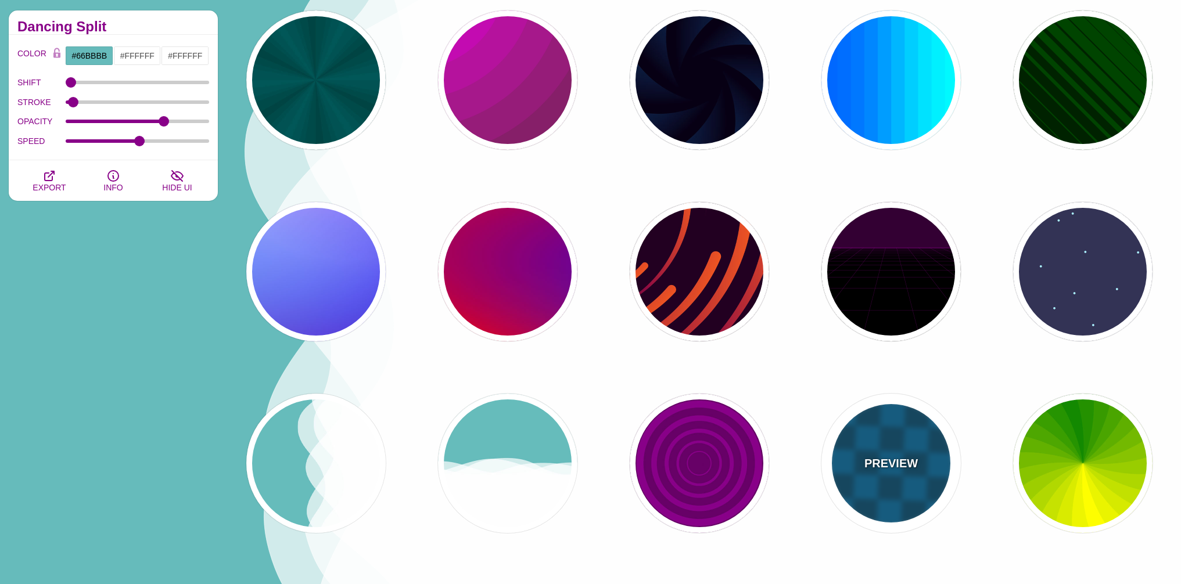
type input "5"
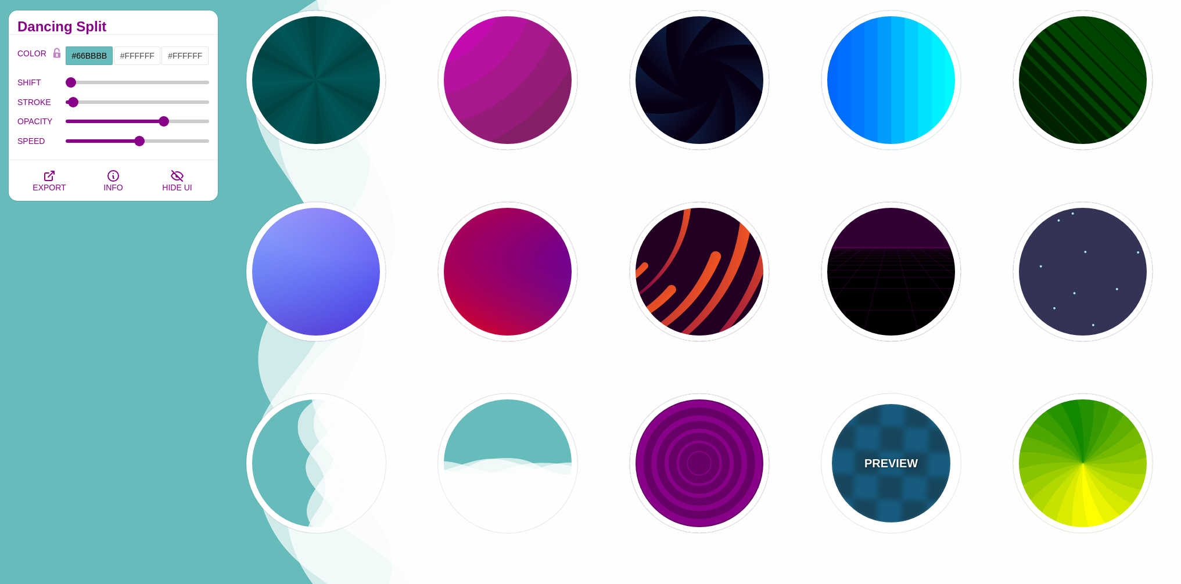
type input "15"
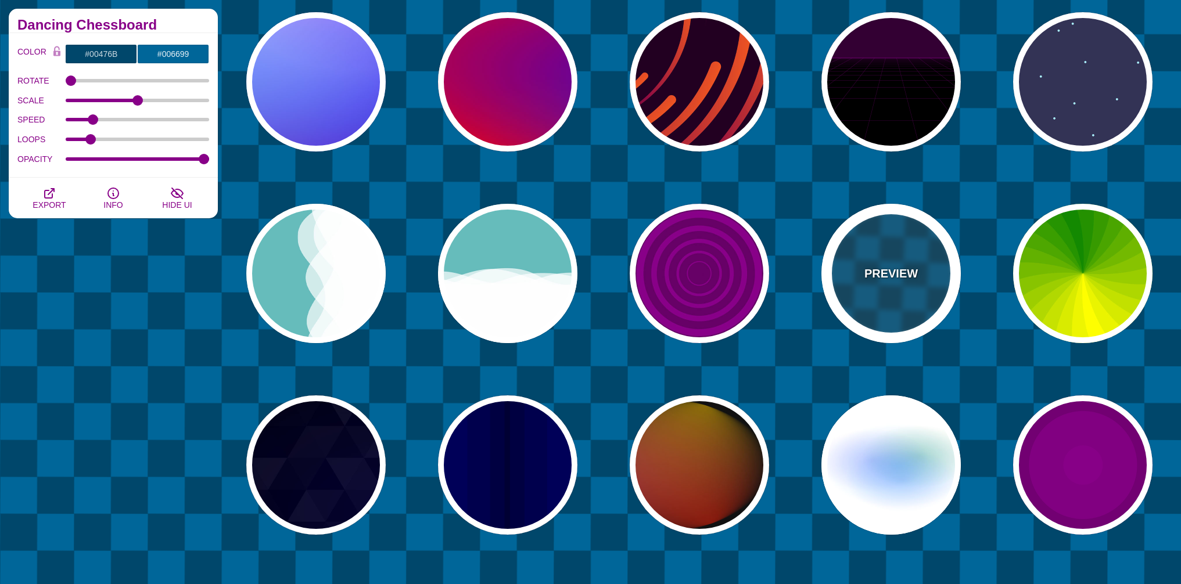
scroll to position [335, 0]
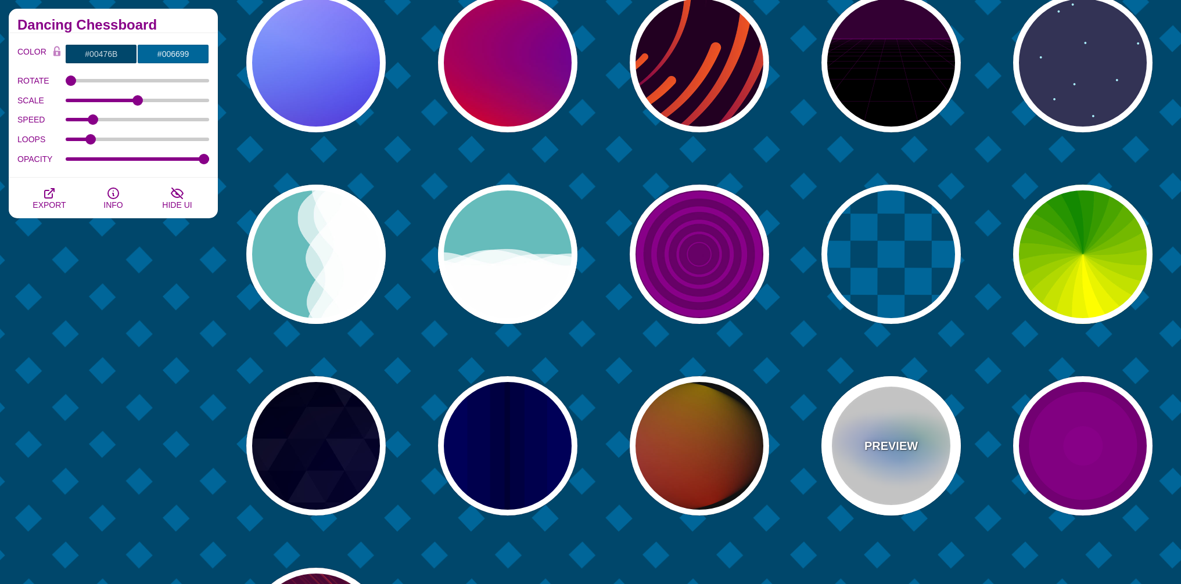
click at [906, 438] on p "PREVIEW" at bounding box center [890, 445] width 53 height 17
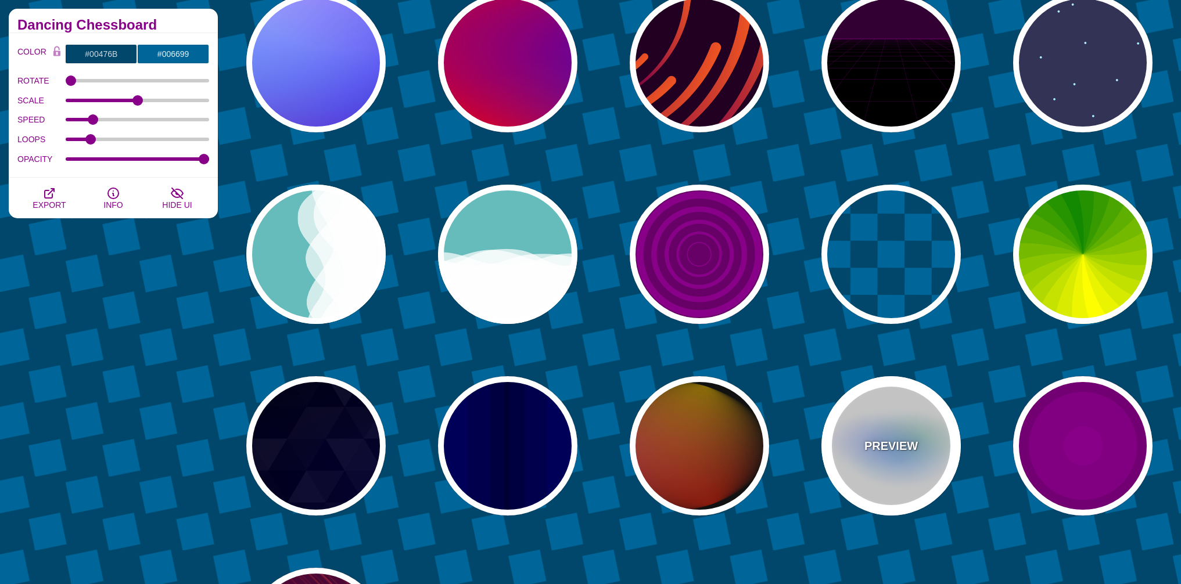
type input "#FFFFFF"
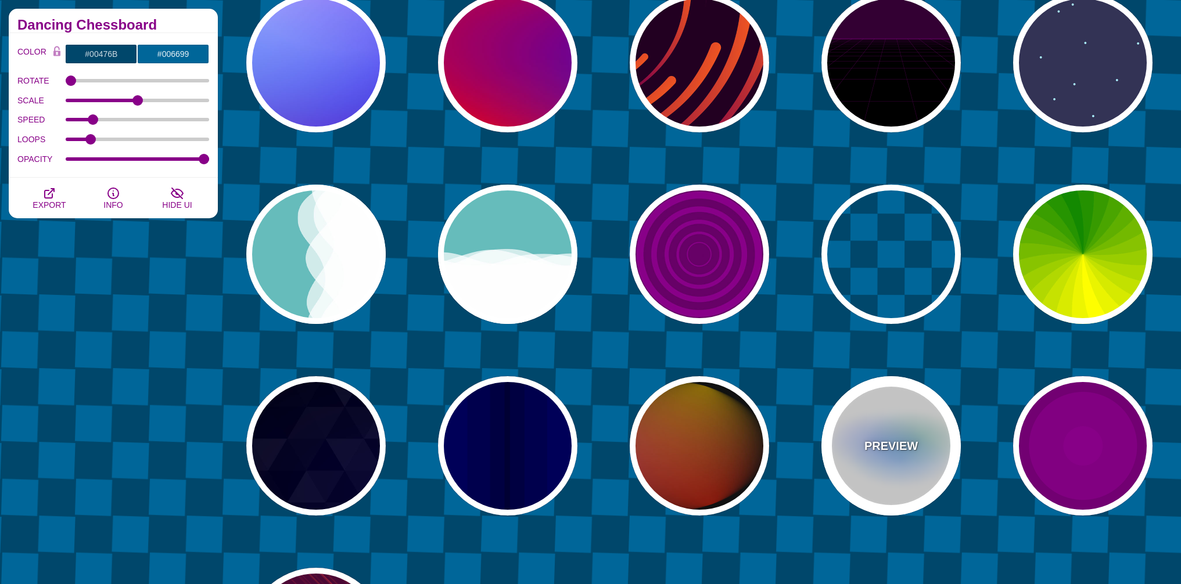
type input "#AA00FF"
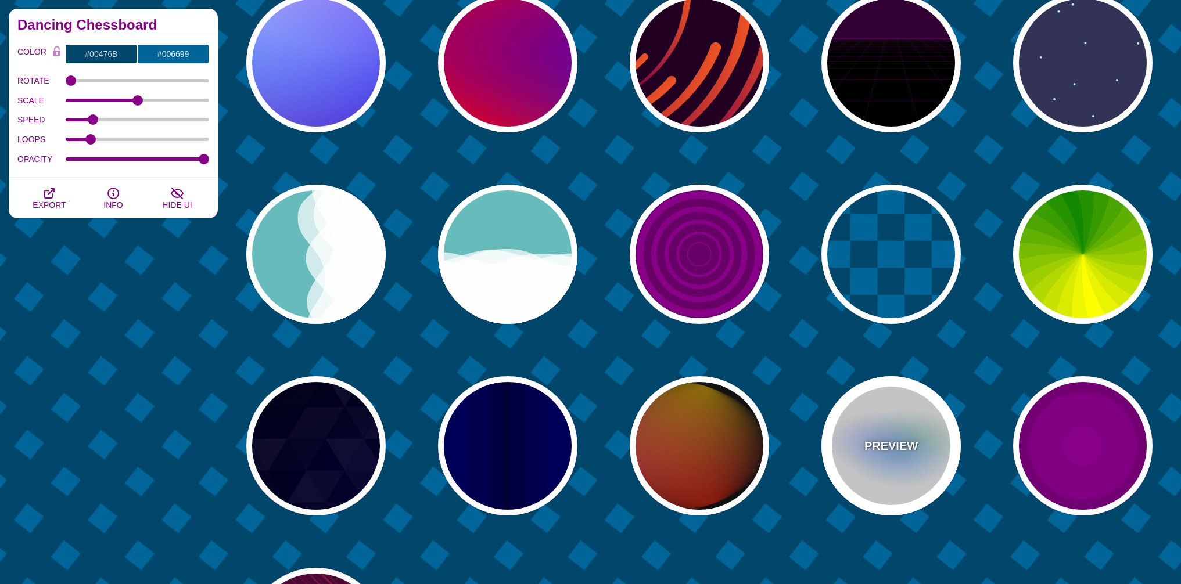
type input "#0088FF"
type input "#008800"
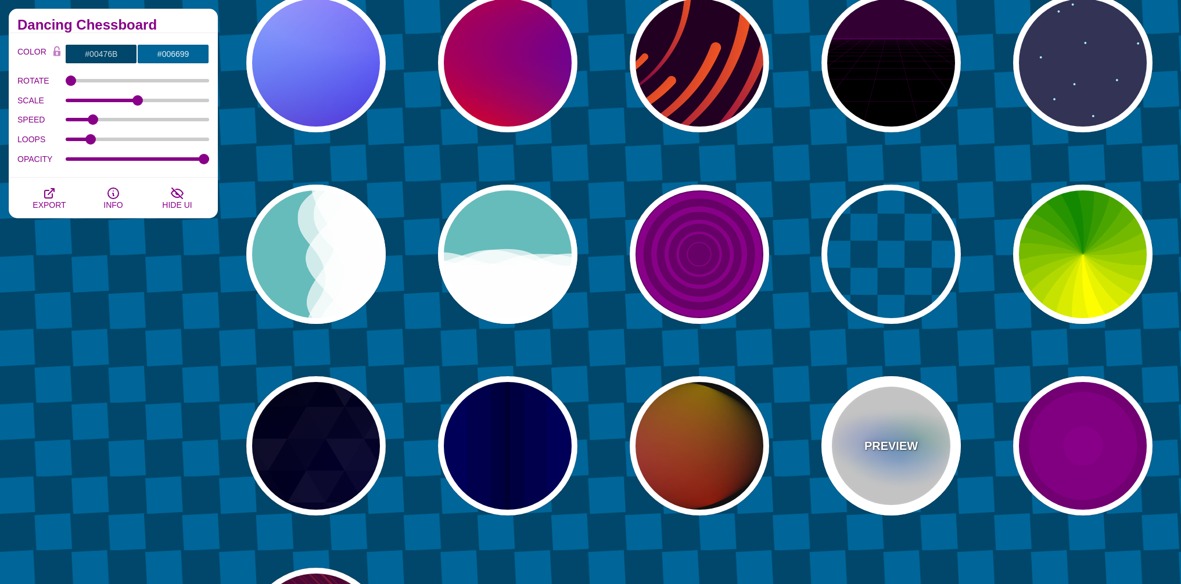
type input "8"
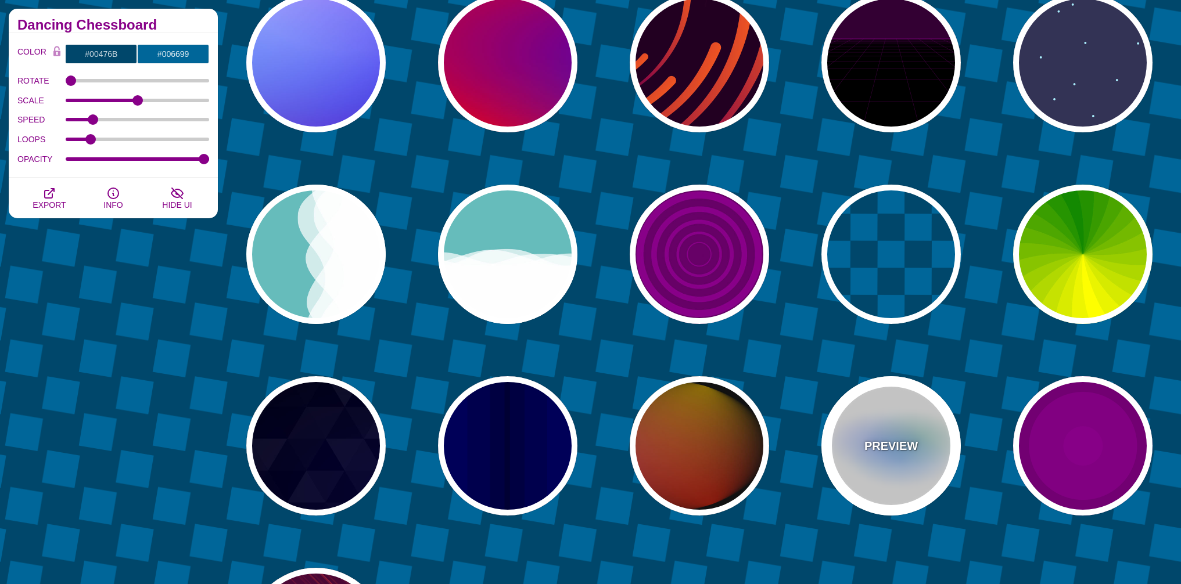
type input "24"
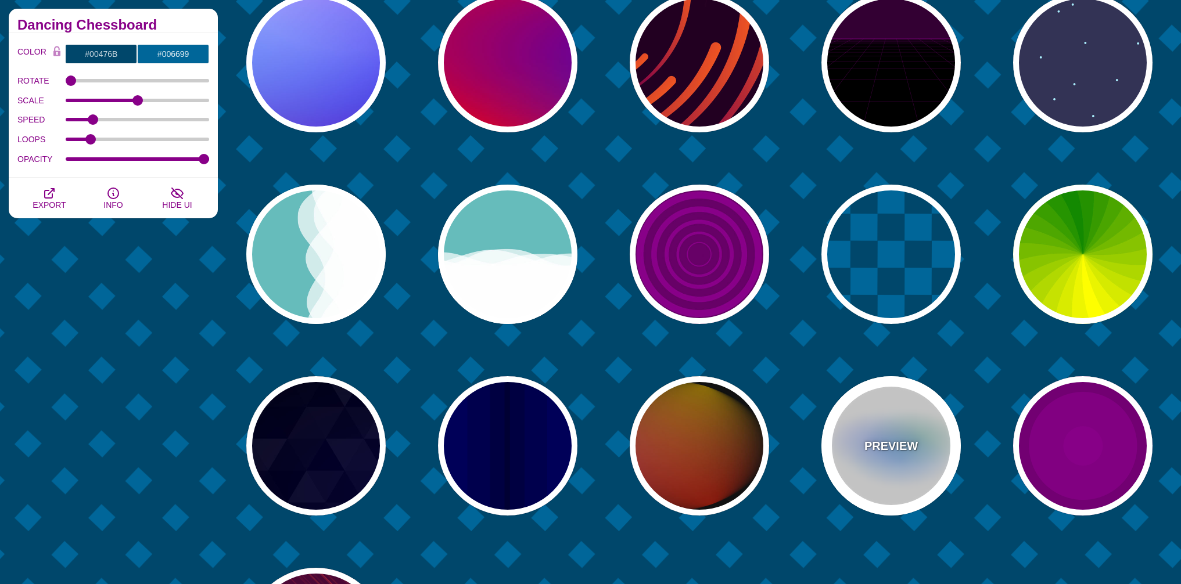
type input "999"
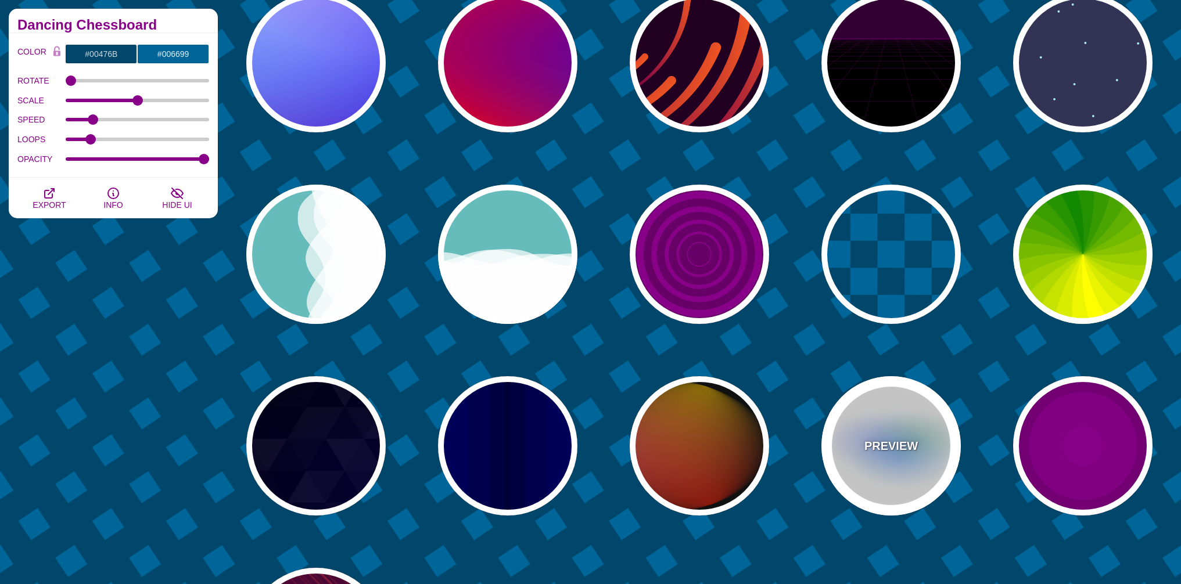
type input "0.5"
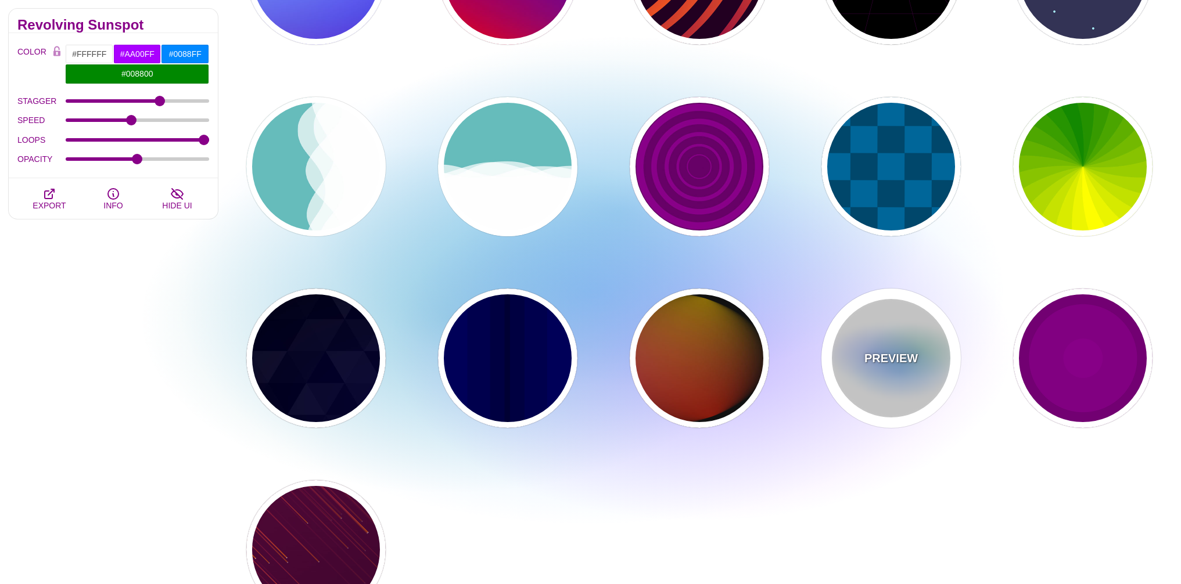
scroll to position [474, 0]
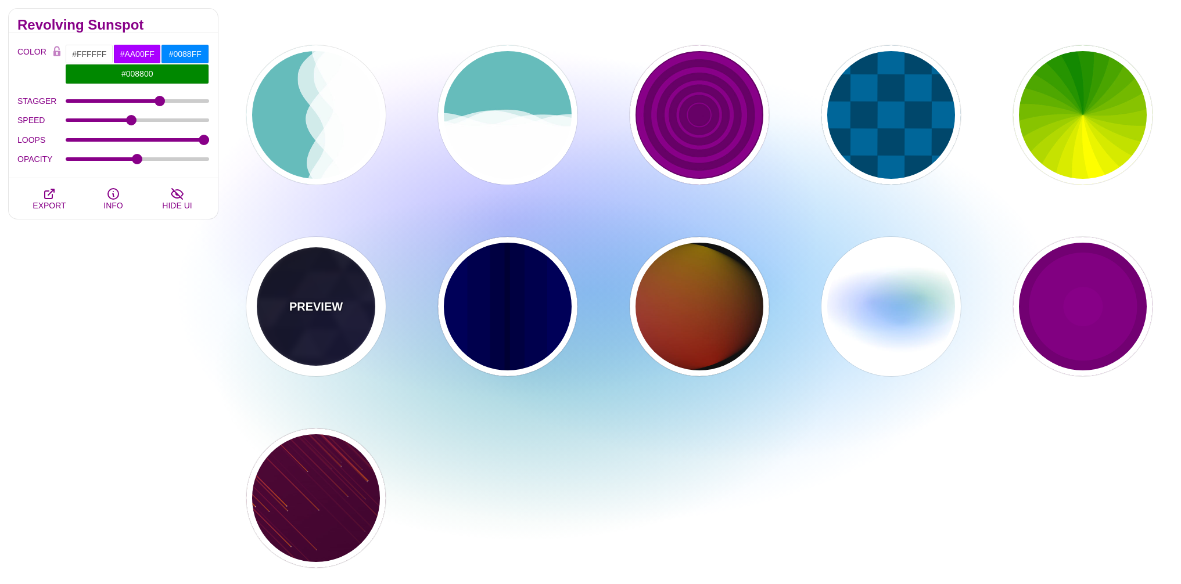
click at [301, 323] on div "PREVIEW" at bounding box center [315, 306] width 139 height 139
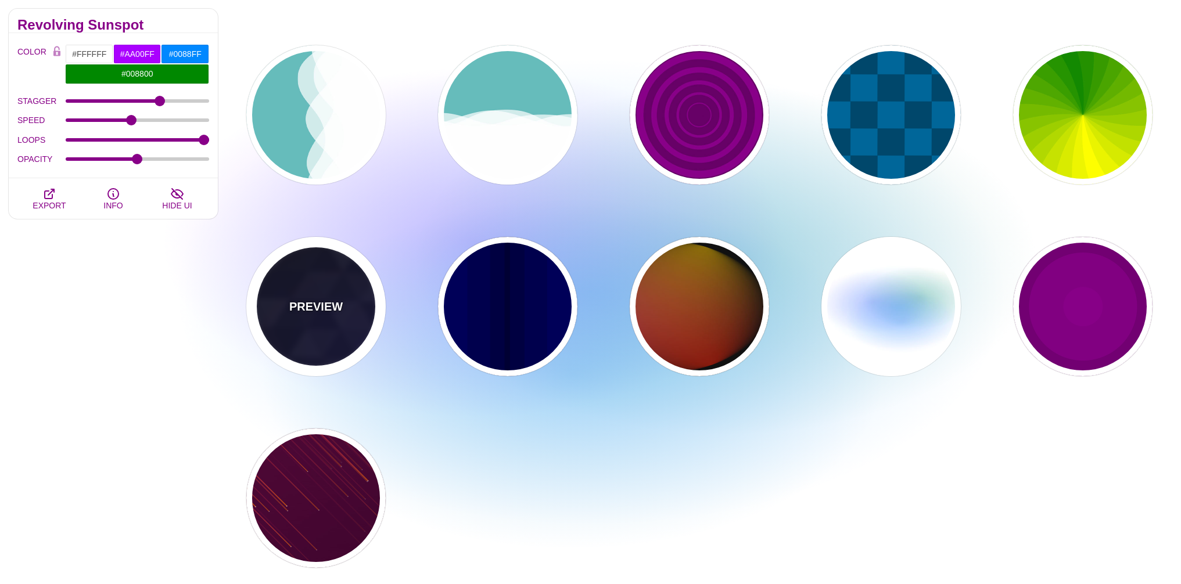
type input "#000000"
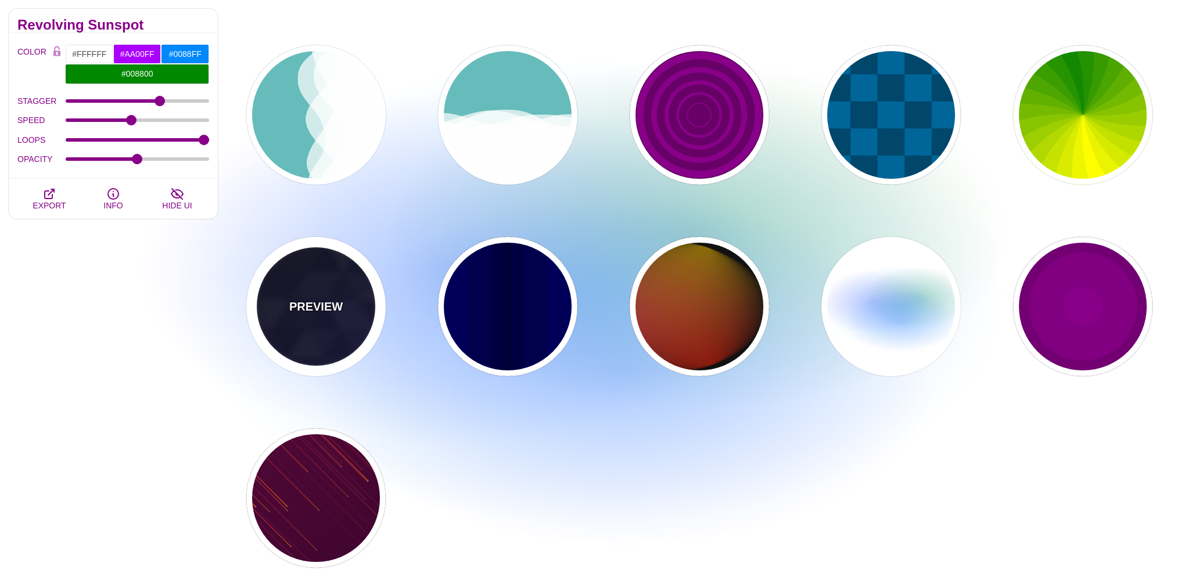
type input "#880088"
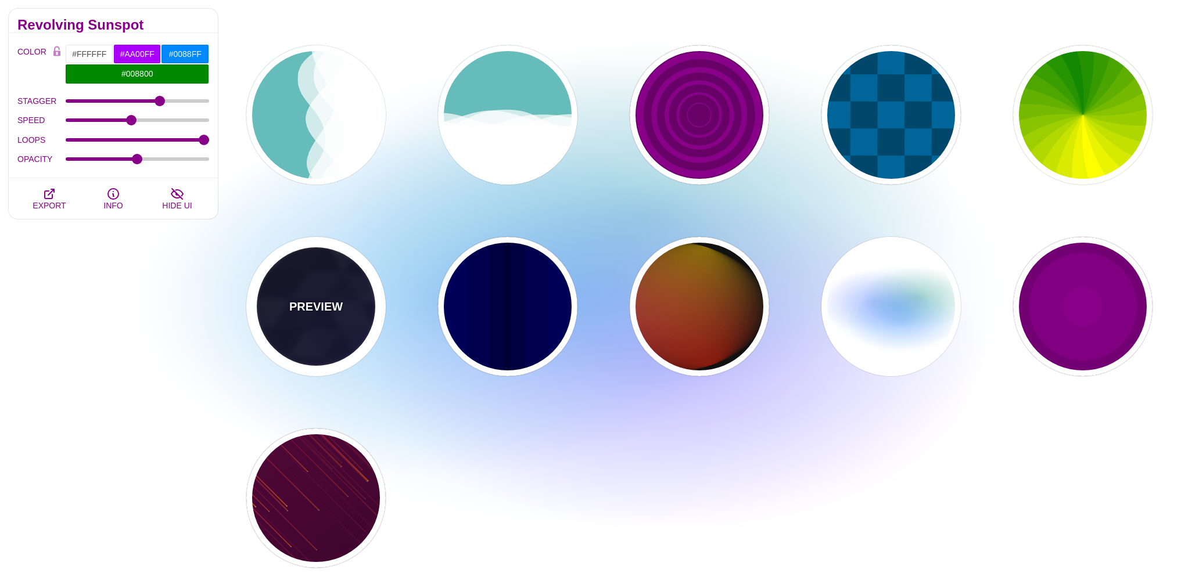
type input "#0000FF"
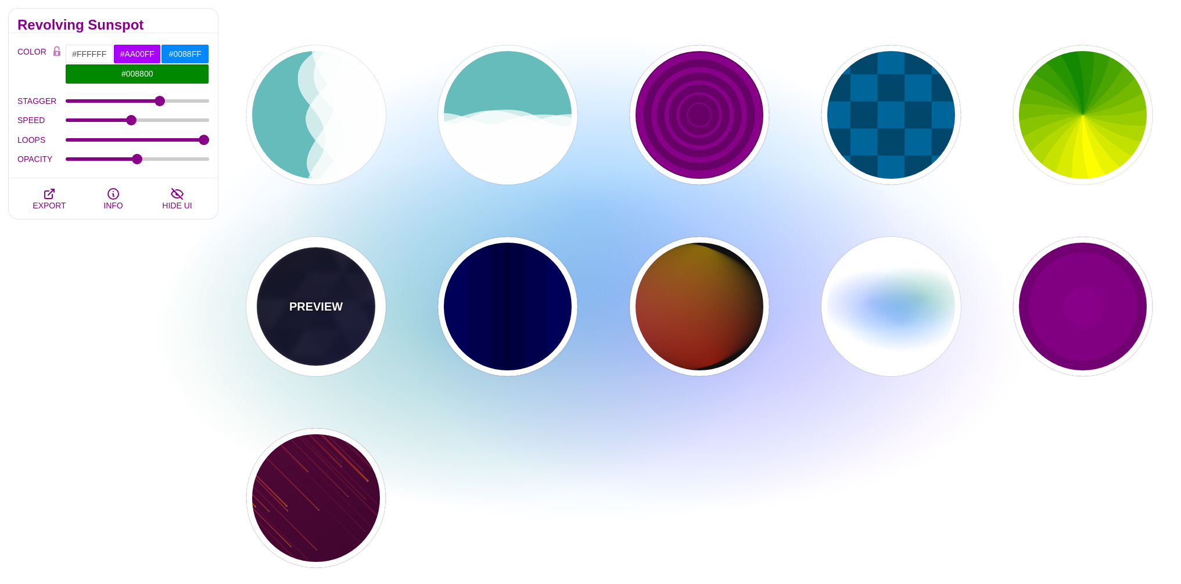
type input "#006600"
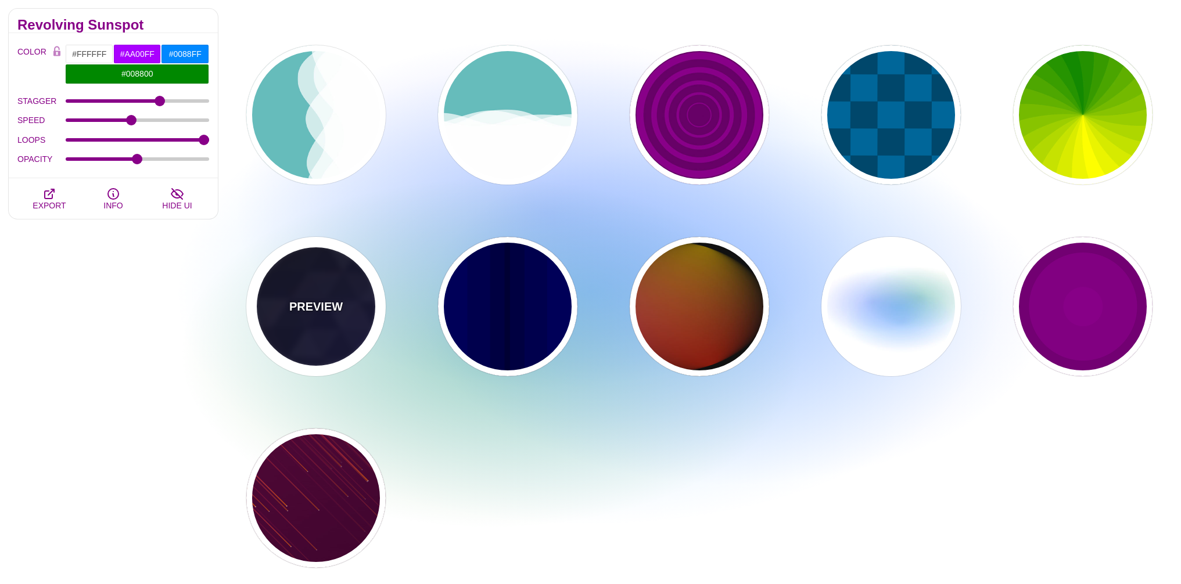
type input "0"
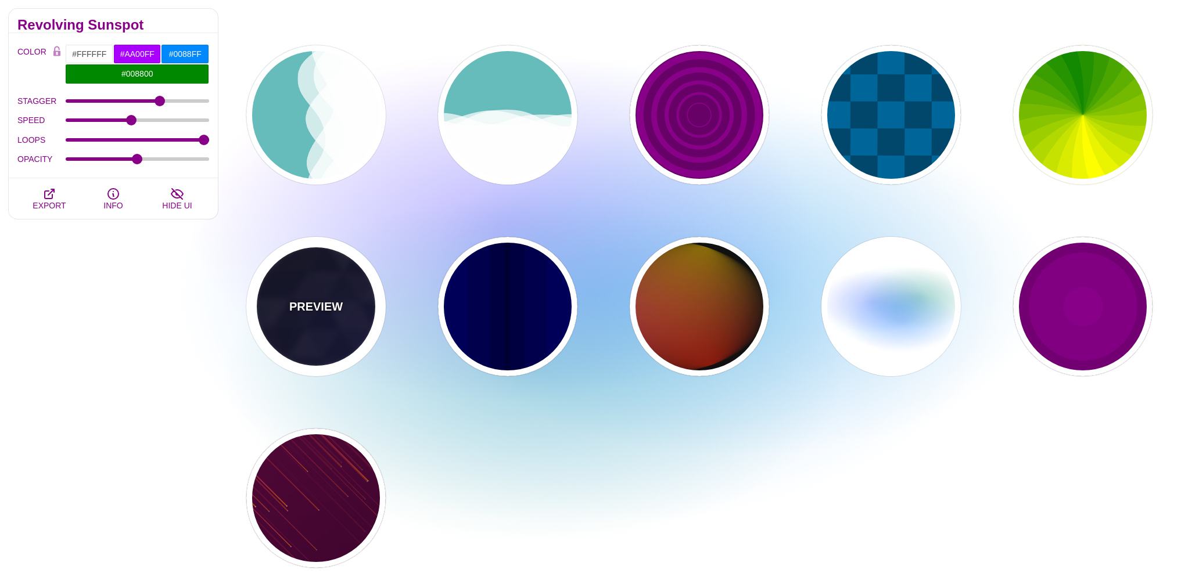
type input "0.4"
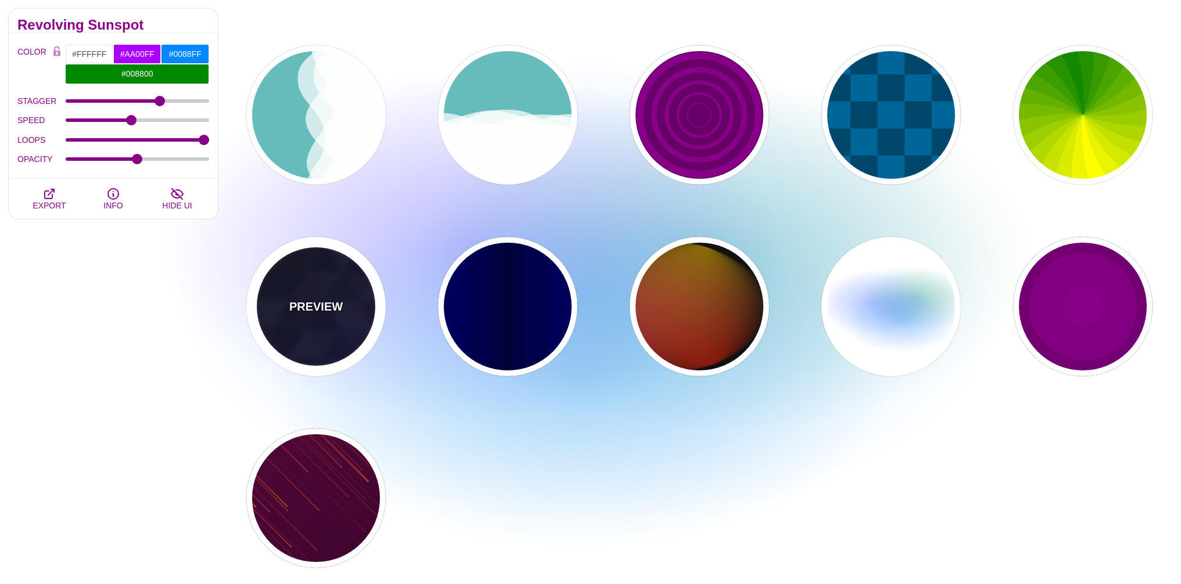
type input "5"
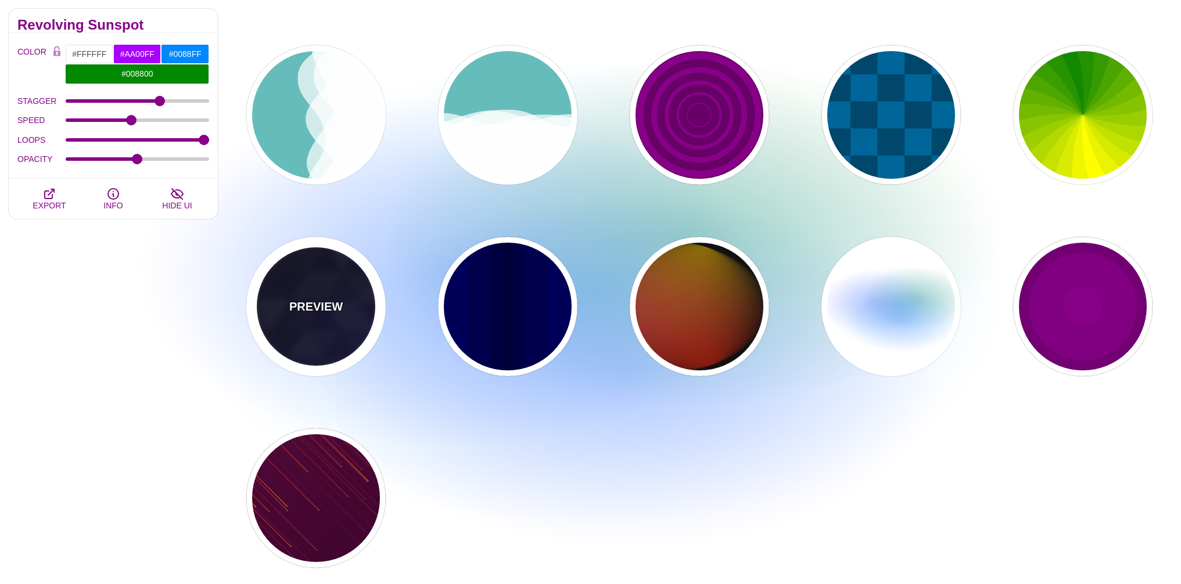
type input "15"
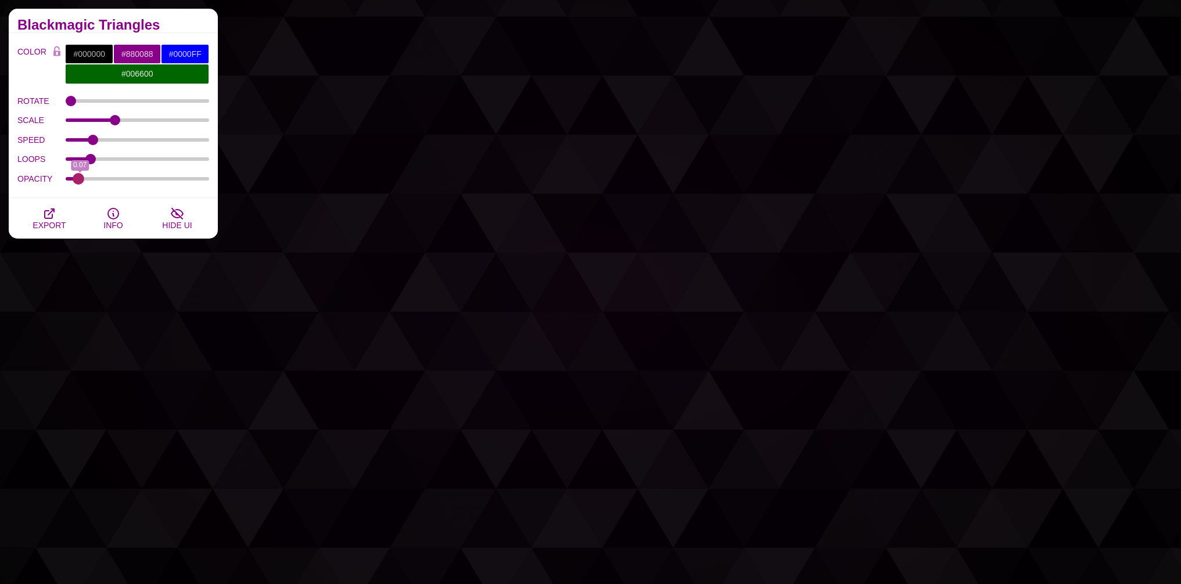
drag, startPoint x: 98, startPoint y: 179, endPoint x: 79, endPoint y: 181, distance: 18.7
type input "0.06"
click at [79, 181] on input "OPACITY" at bounding box center [138, 179] width 144 height 5
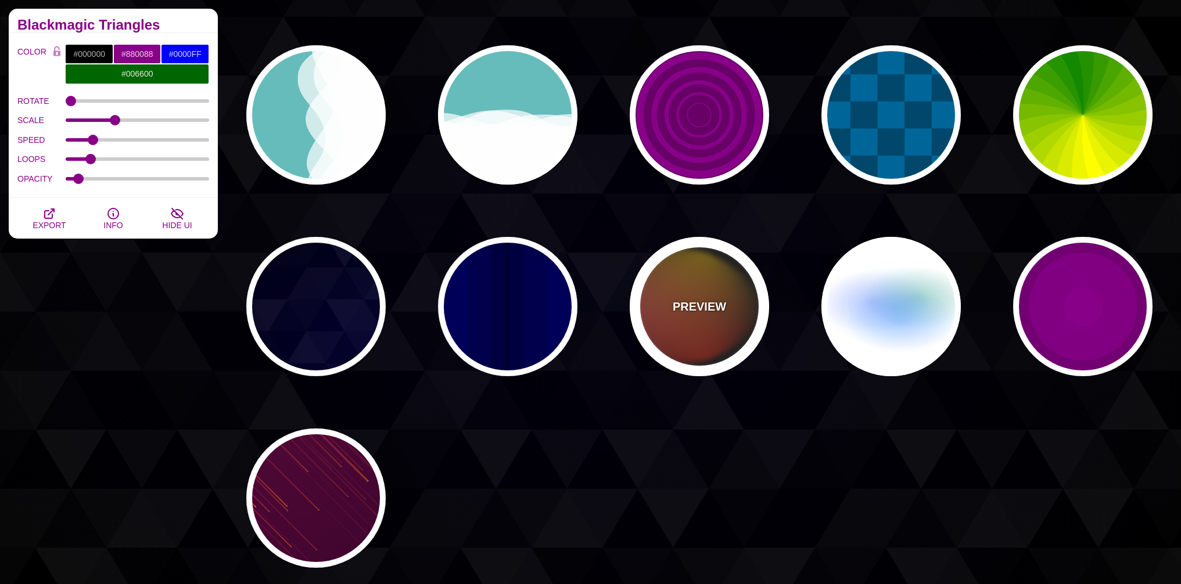
click at [679, 322] on div "PREVIEW" at bounding box center [699, 306] width 139 height 139
type input "#111111"
type input "#FF00FF"
type input "#FFCC00"
type input "#FF2200"
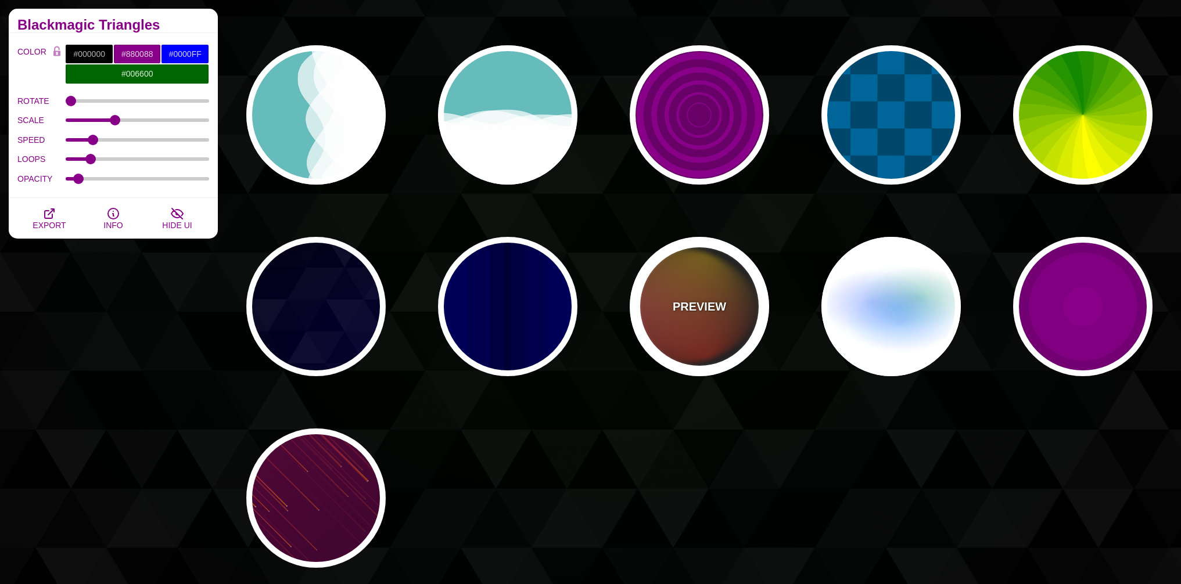
type input "4"
type input "12"
type input "999"
type input "1"
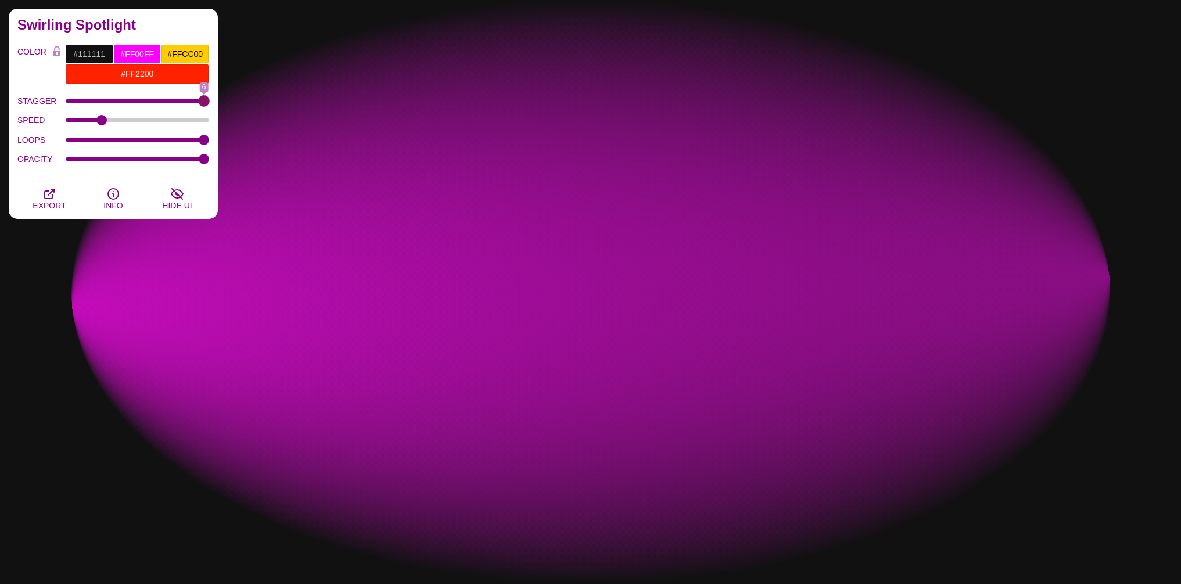
drag, startPoint x: 161, startPoint y: 102, endPoint x: 305, endPoint y: 103, distance: 144.6
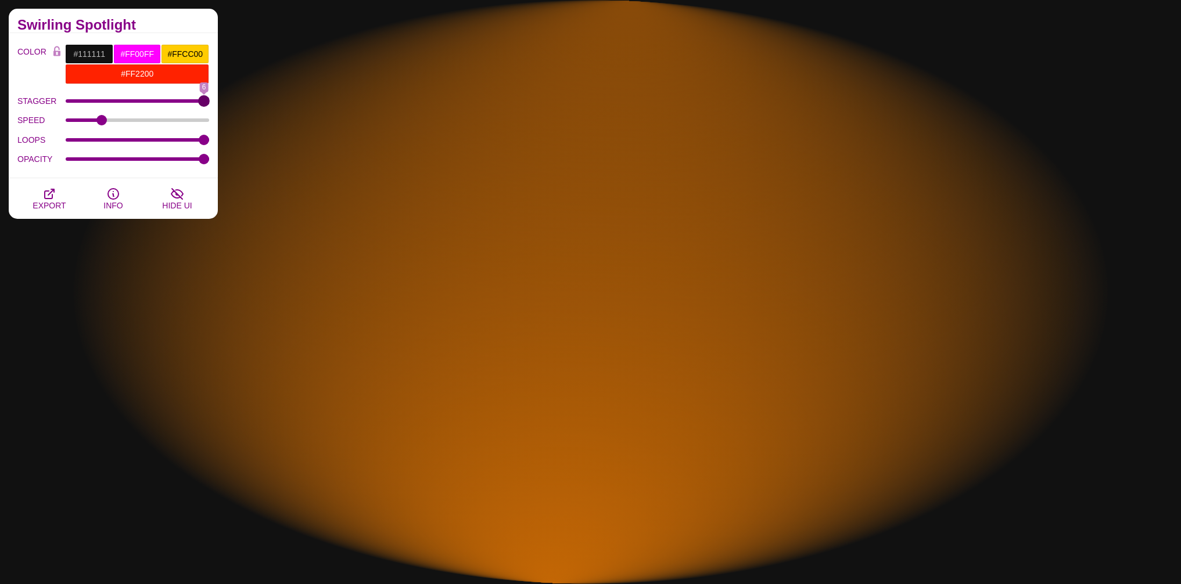
type input "6"
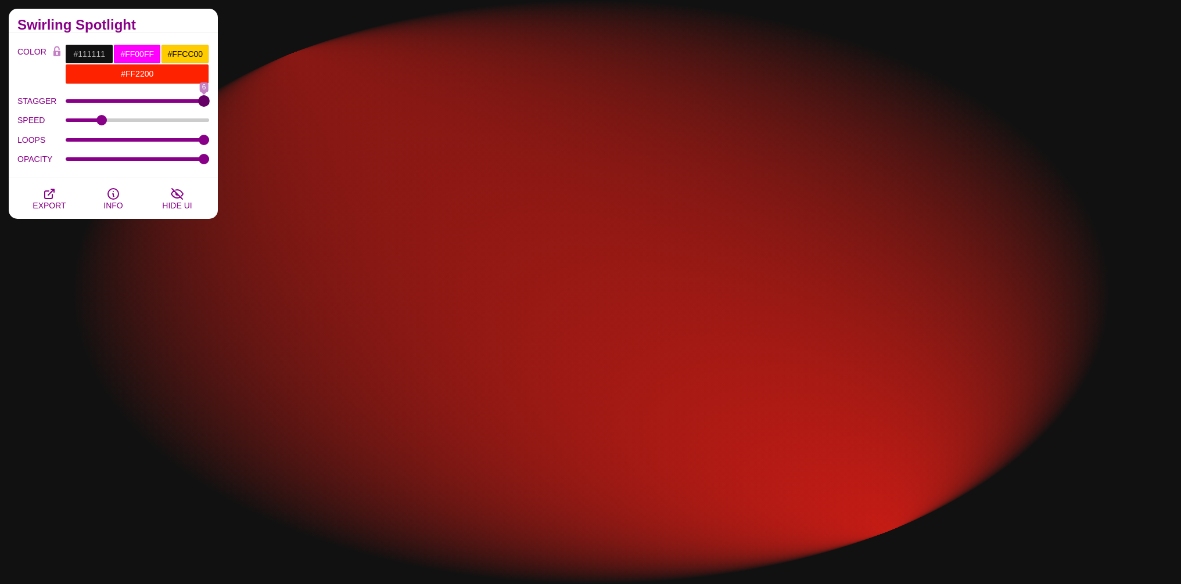
click at [210, 103] on input "STAGGER" at bounding box center [138, 101] width 144 height 5
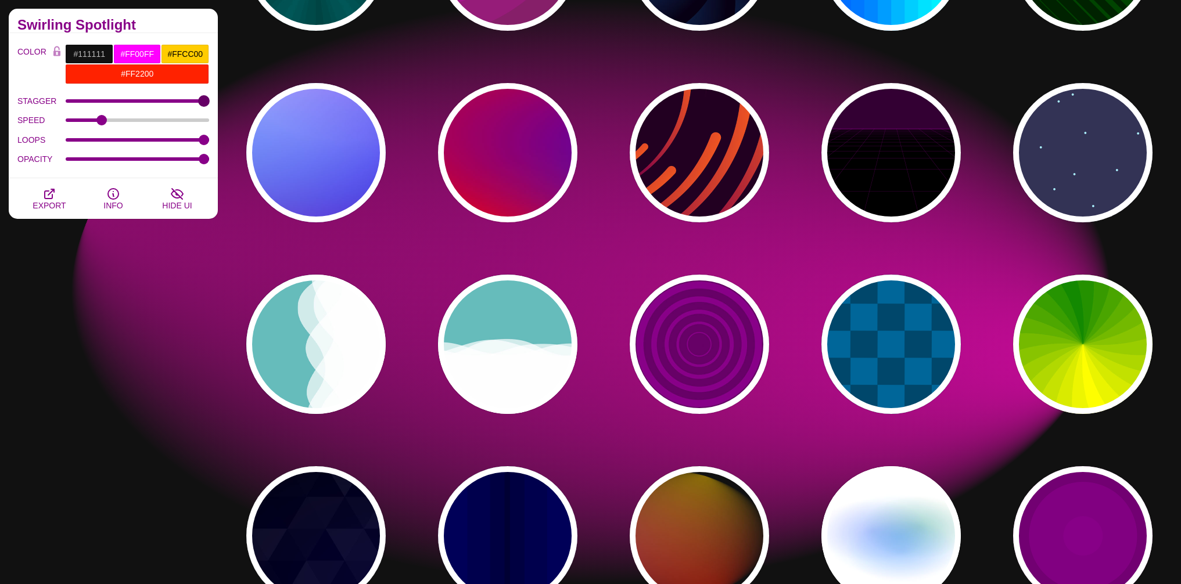
scroll to position [196, 0]
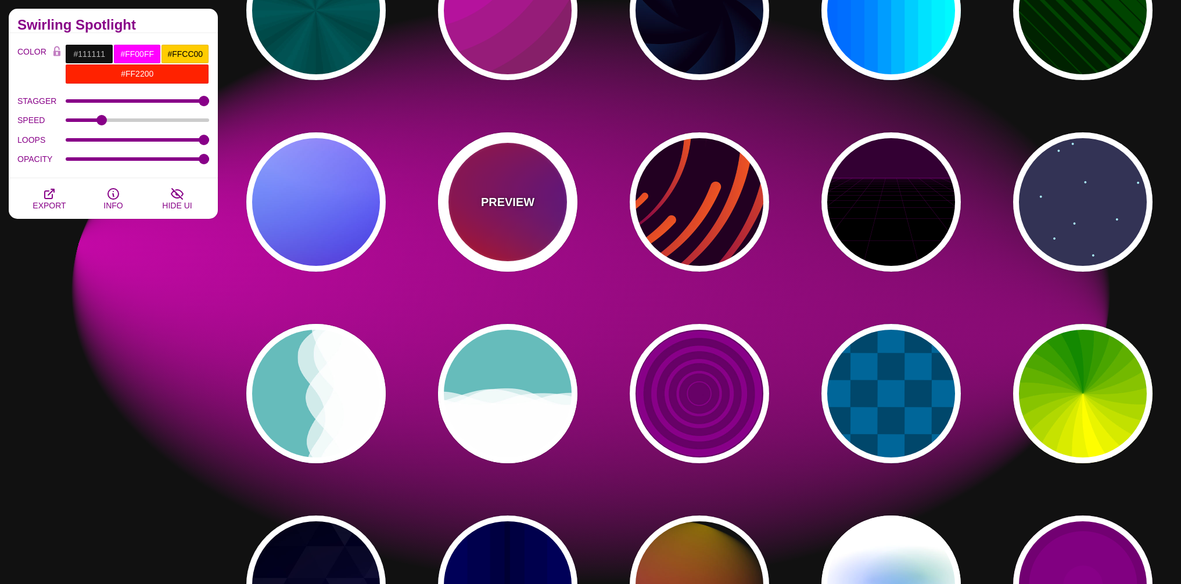
click at [519, 203] on p "PREVIEW" at bounding box center [507, 201] width 53 height 17
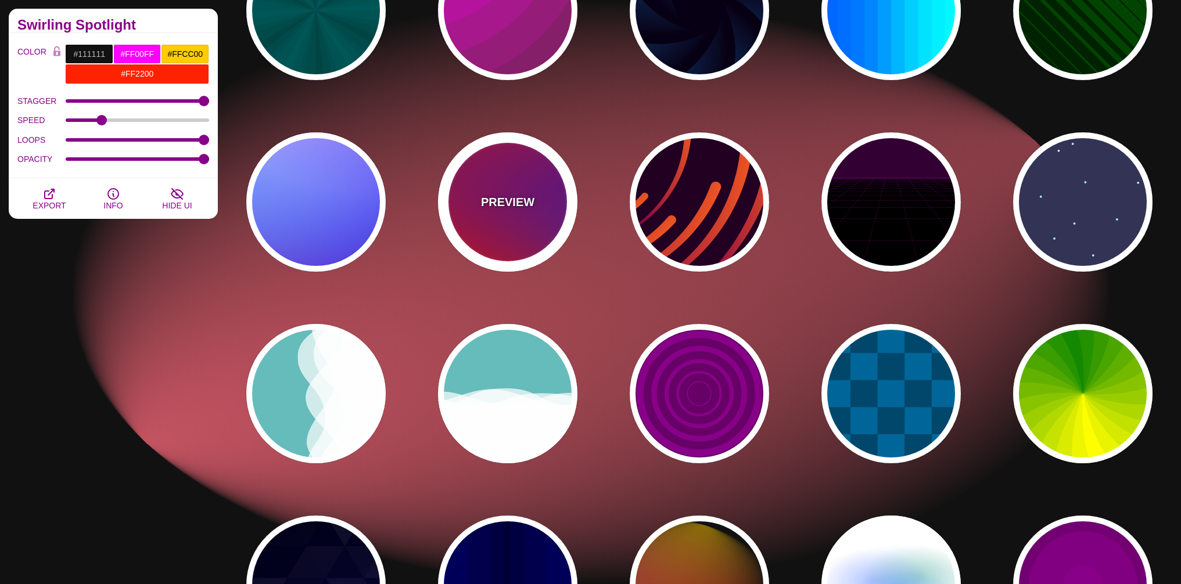
type input "#FF0000"
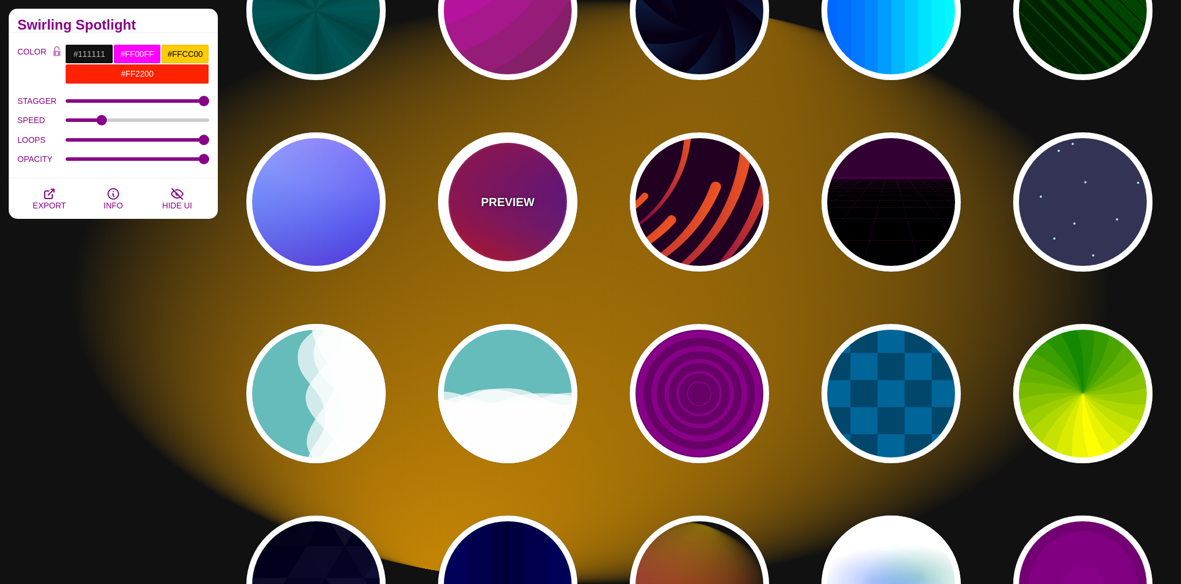
type input "#800080"
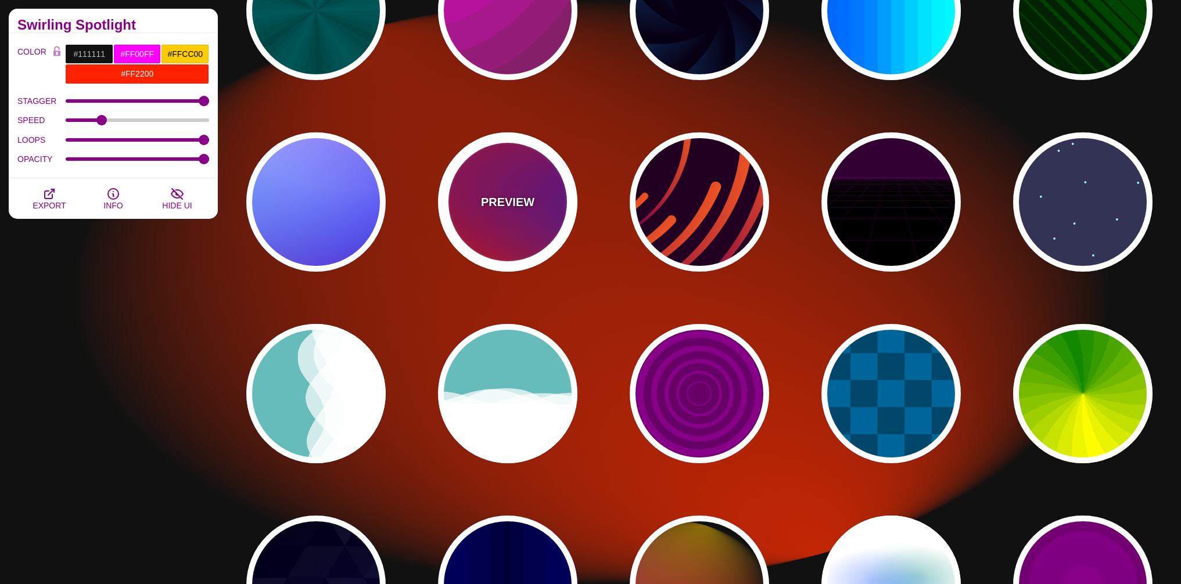
type input "#0000FF"
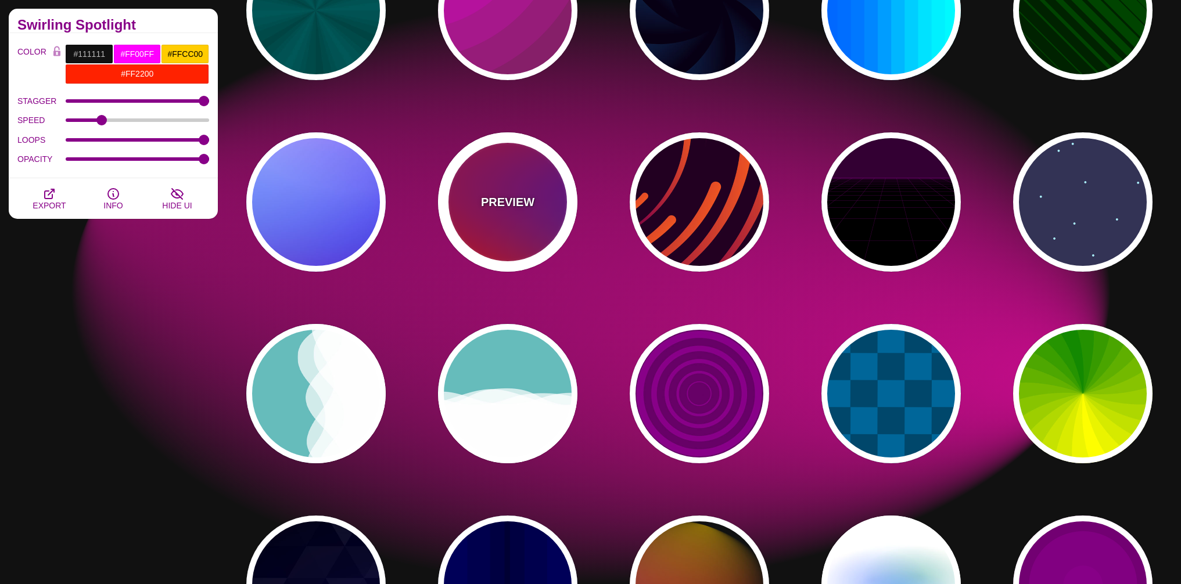
type input "#00EEBB"
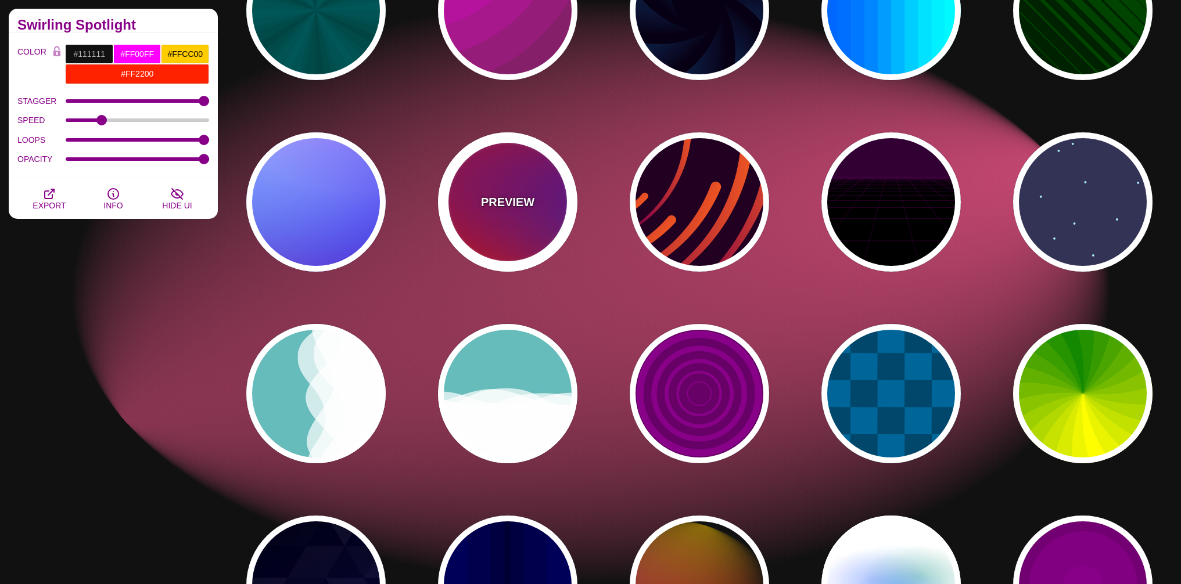
type input "#FFFF00"
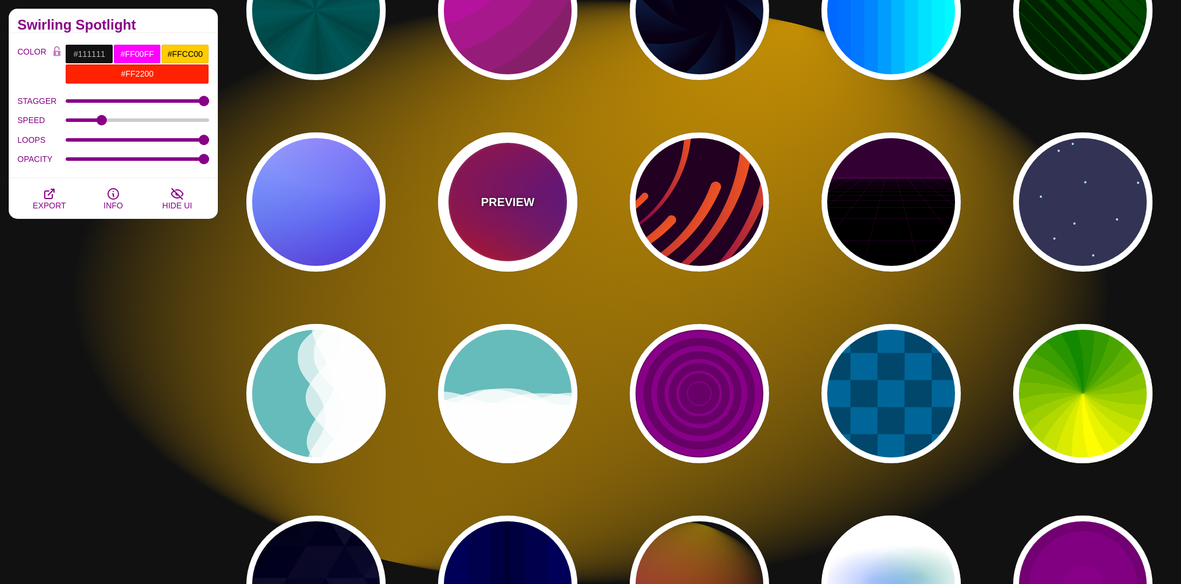
type input "#FFA500"
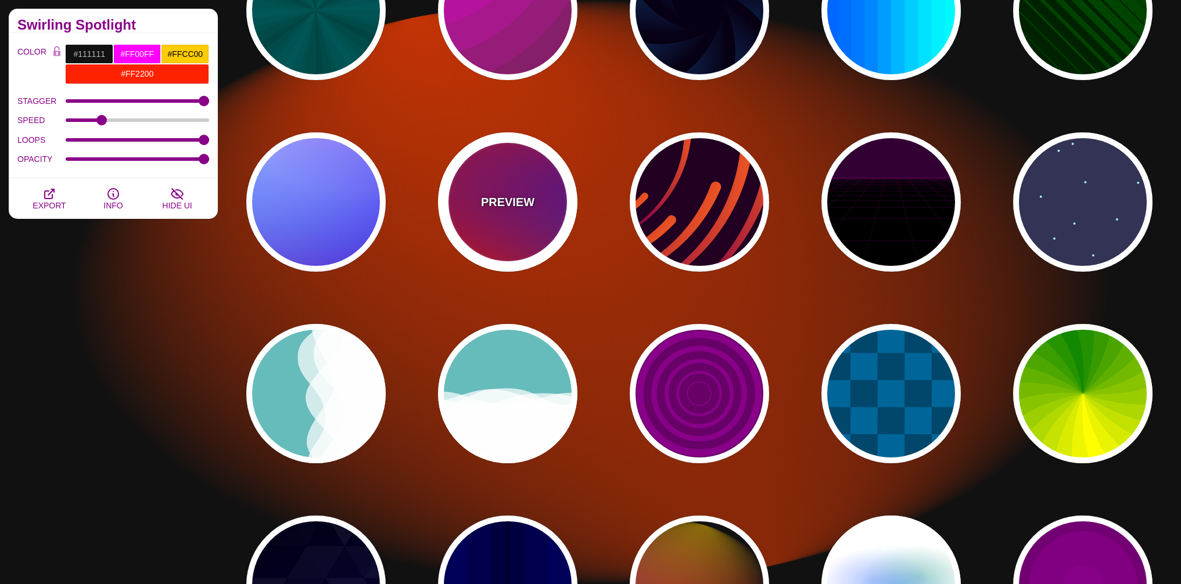
type input "1"
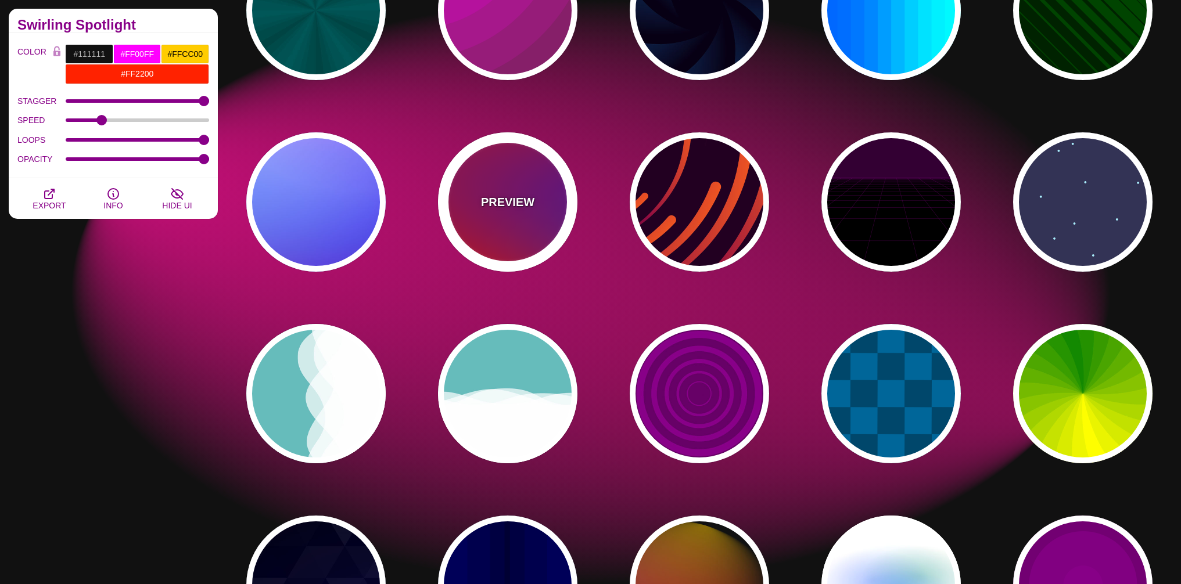
type input "20"
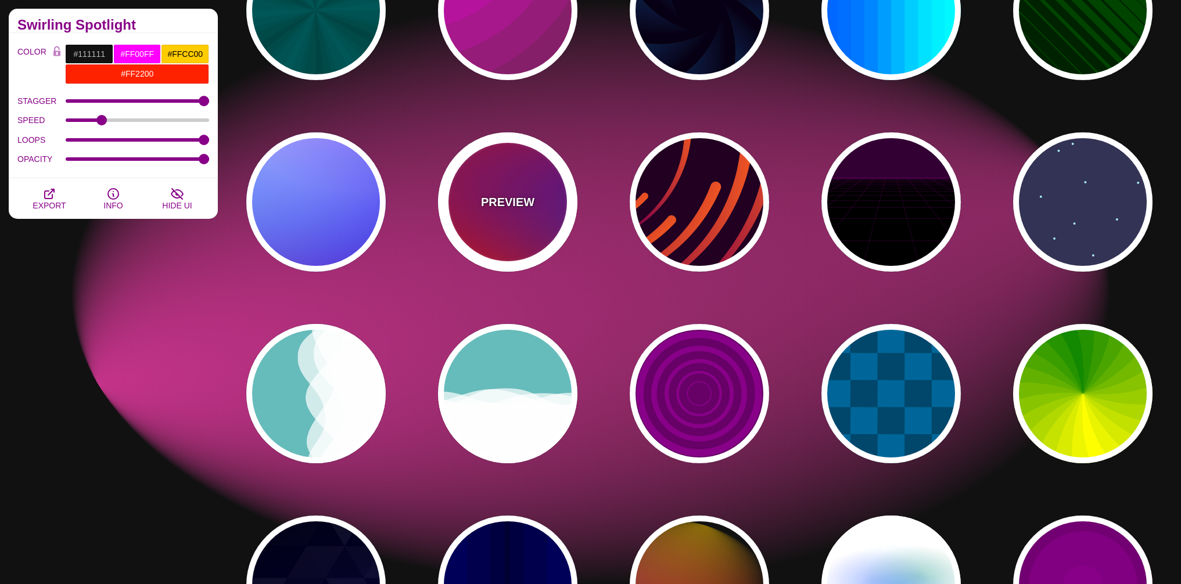
type input "0"
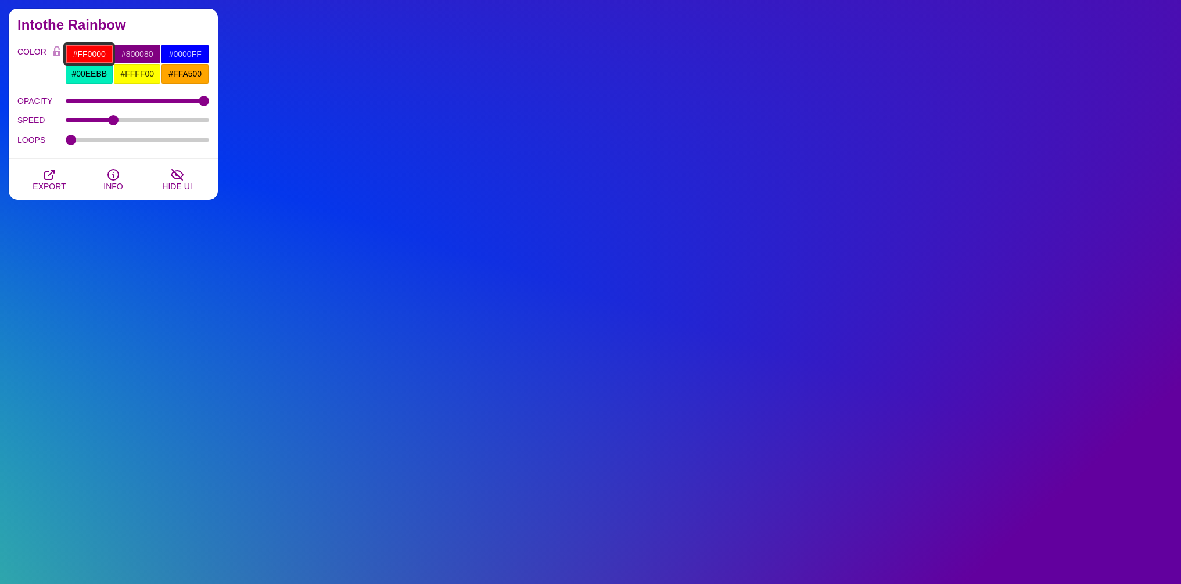
click at [82, 50] on input "#FF0000" at bounding box center [89, 54] width 48 height 20
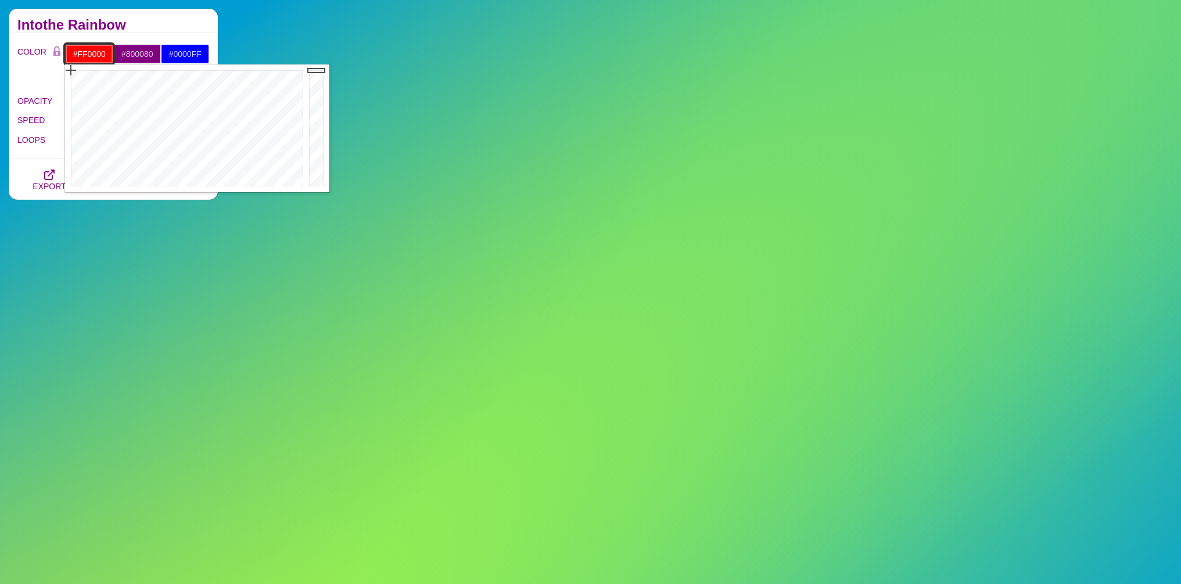
click at [82, 50] on input "#FF0000" at bounding box center [89, 54] width 48 height 20
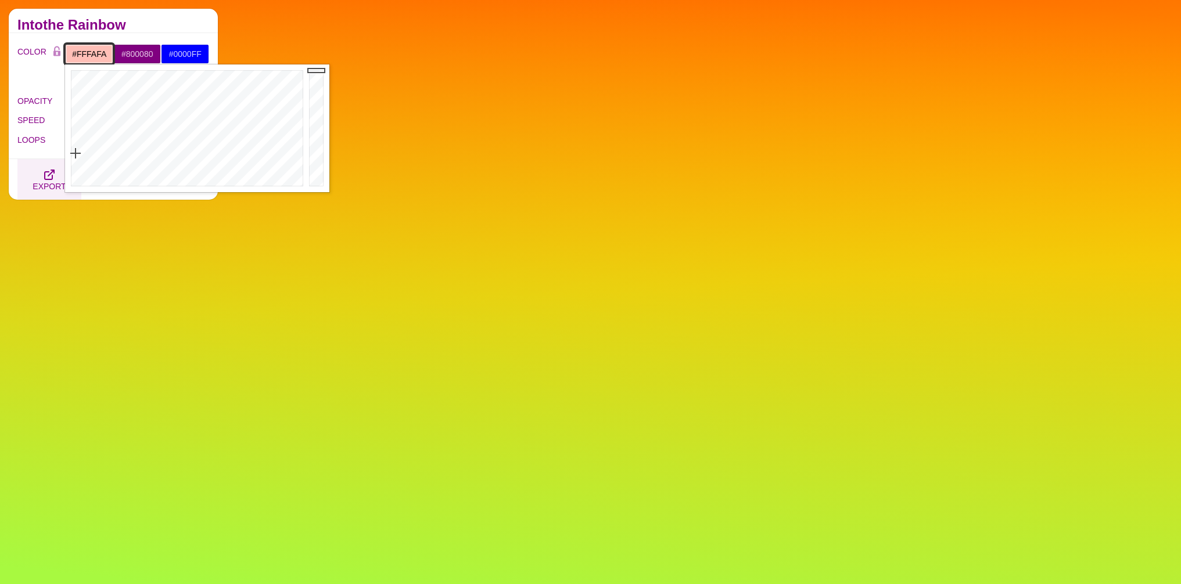
type input "#FFFFFF"
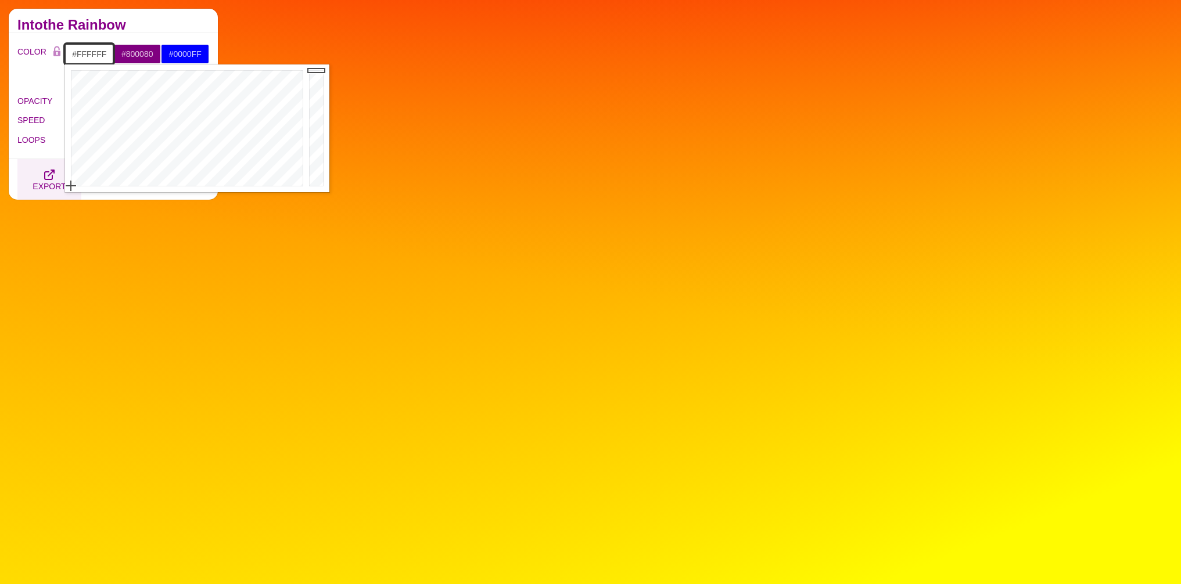
drag, startPoint x: 75, startPoint y: 153, endPoint x: 66, endPoint y: 192, distance: 40.7
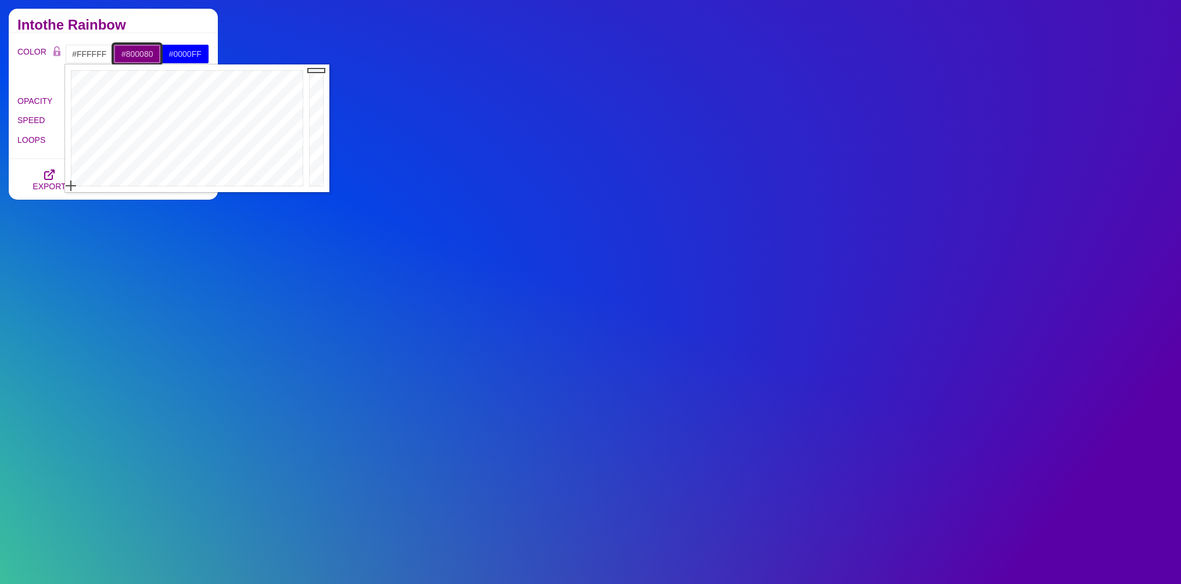
click at [135, 51] on input "#800080" at bounding box center [137, 54] width 48 height 20
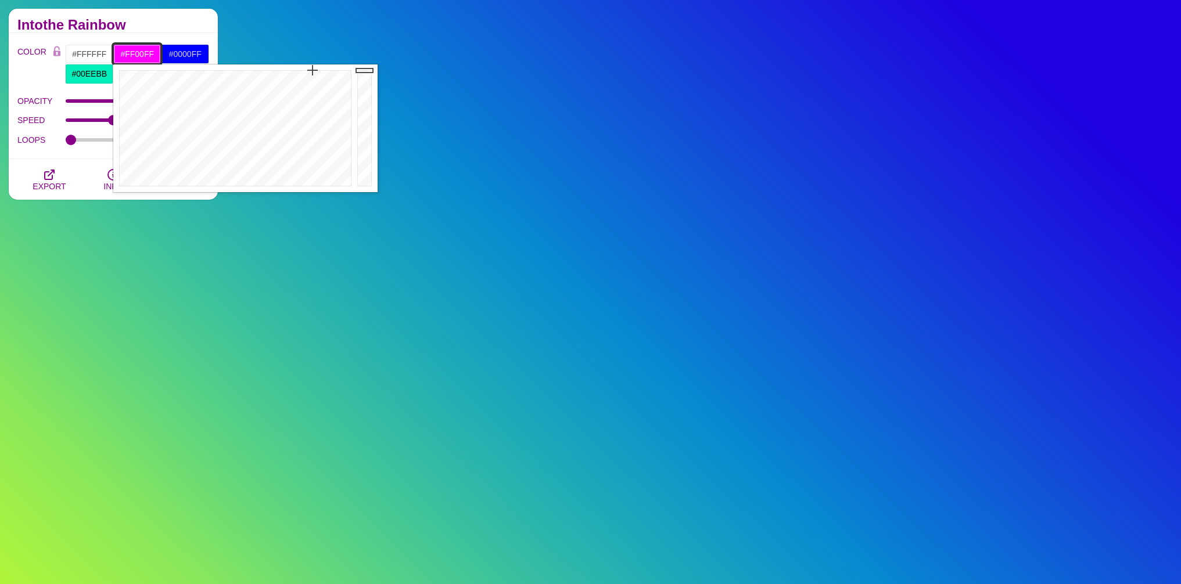
drag, startPoint x: 372, startPoint y: 127, endPoint x: 369, endPoint y: 47, distance: 80.2
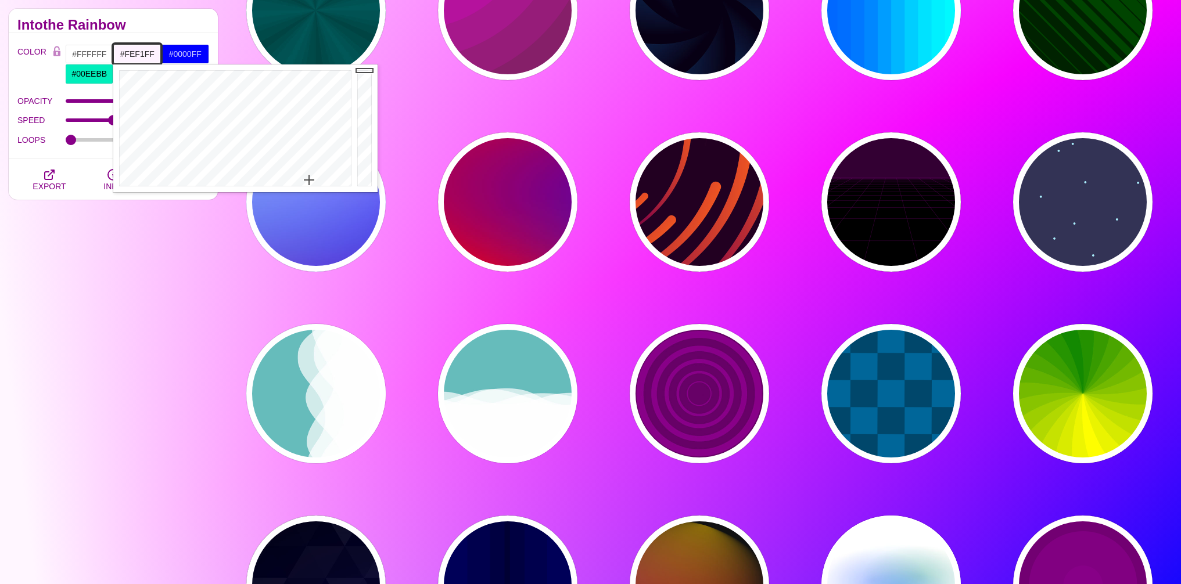
type input "#FEF0FF"
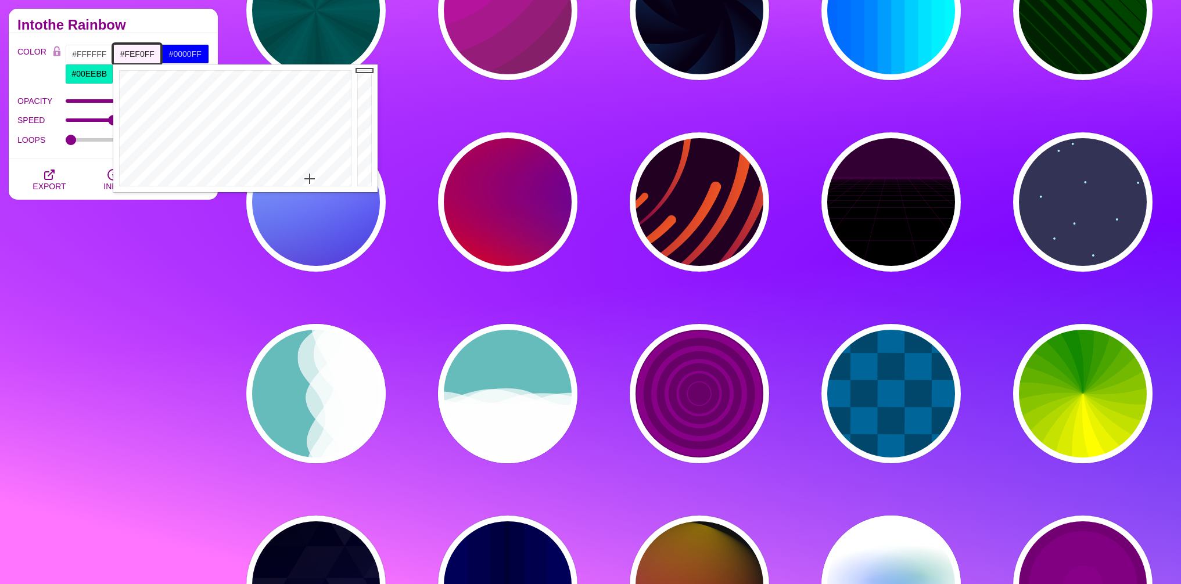
drag, startPoint x: 312, startPoint y: 75, endPoint x: 310, endPoint y: 178, distance: 103.4
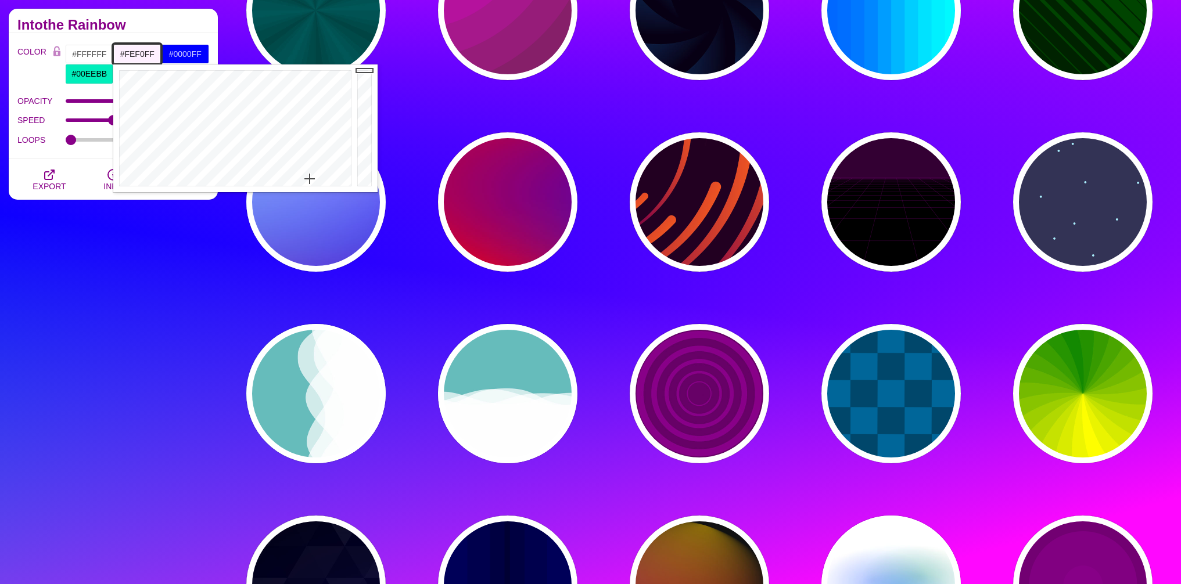
click at [310, 178] on div at bounding box center [233, 128] width 241 height 128
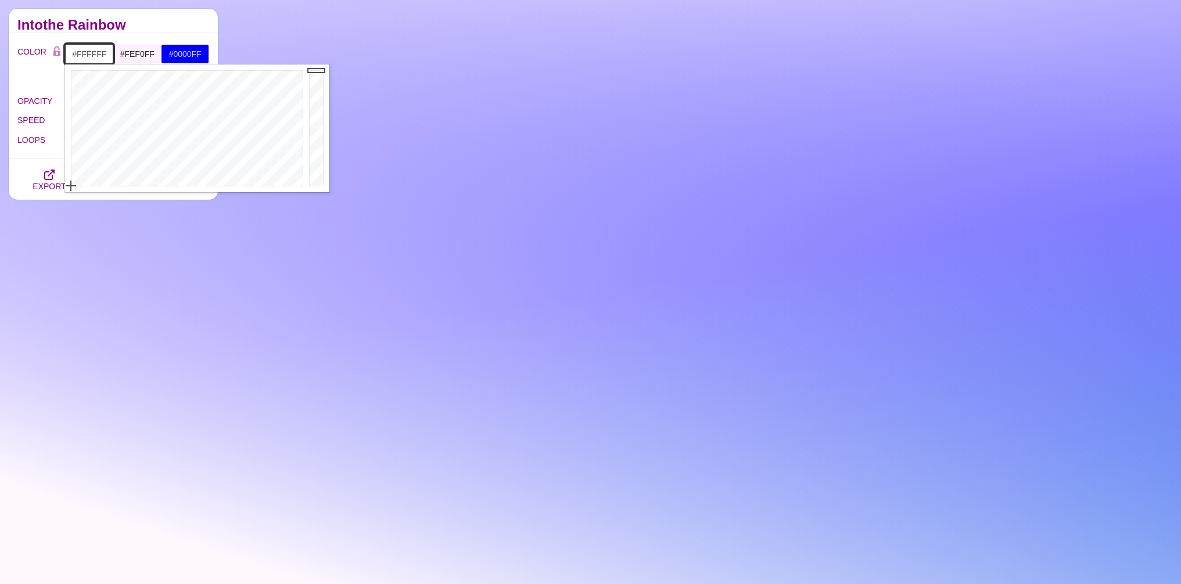
click at [91, 57] on input "#FFFFFF" at bounding box center [89, 54] width 48 height 20
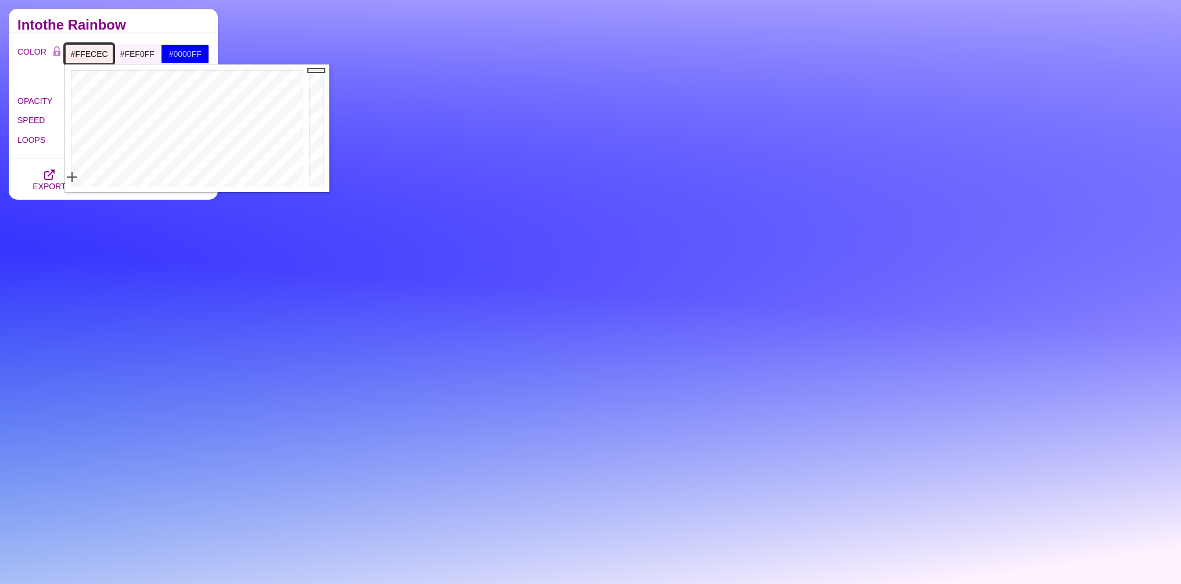
type input "#FFEDED"
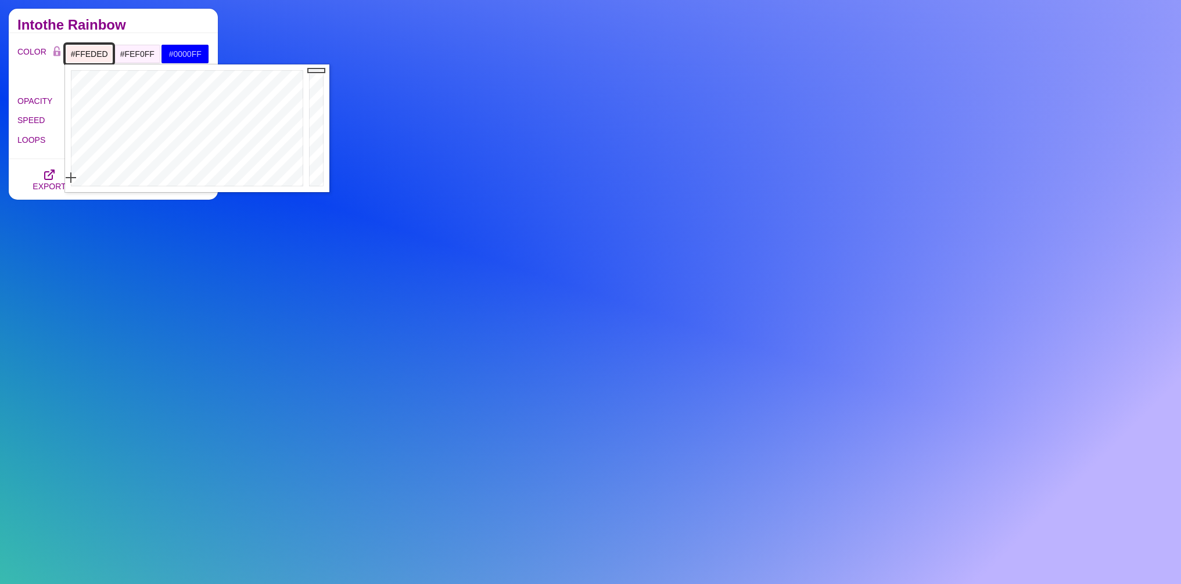
drag, startPoint x: 76, startPoint y: 179, endPoint x: 70, endPoint y: 177, distance: 6.1
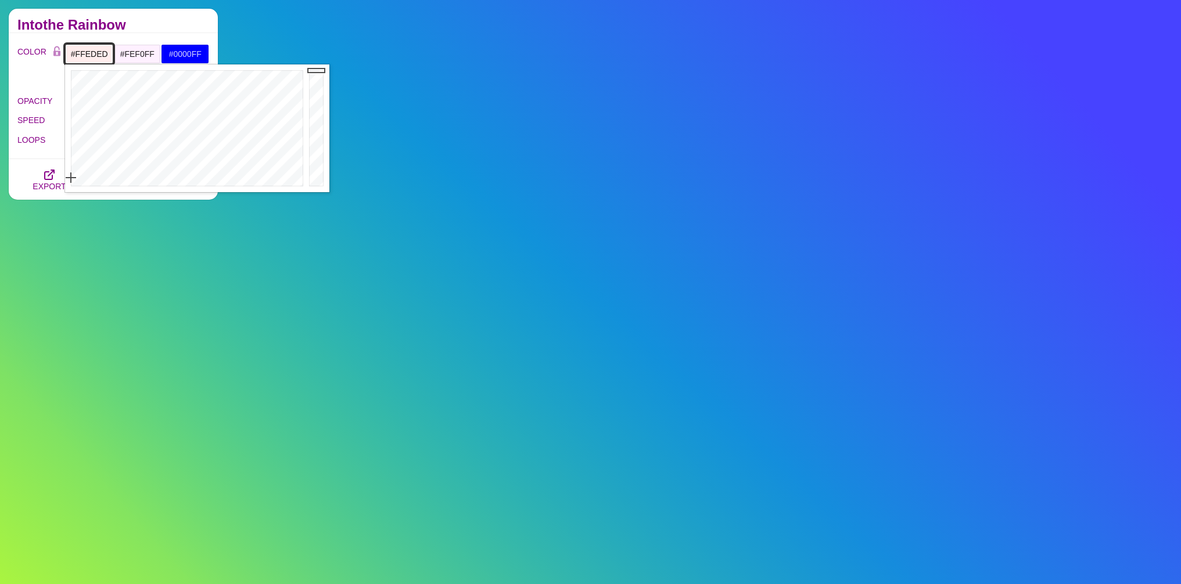
click at [70, 177] on div at bounding box center [185, 128] width 241 height 128
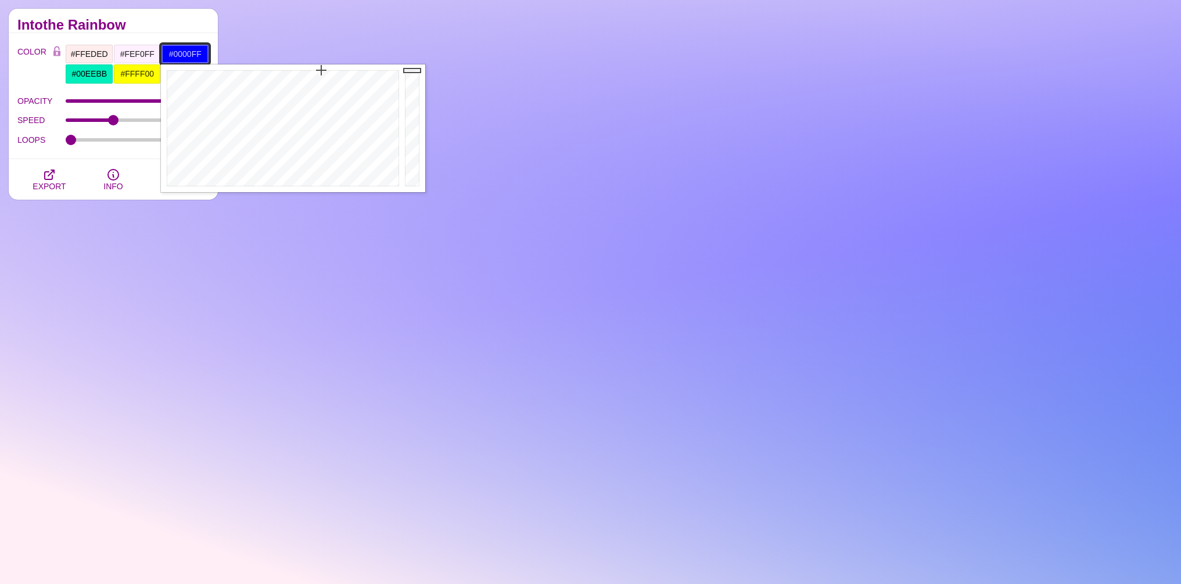
click at [187, 53] on input "#0000FF" at bounding box center [185, 54] width 48 height 20
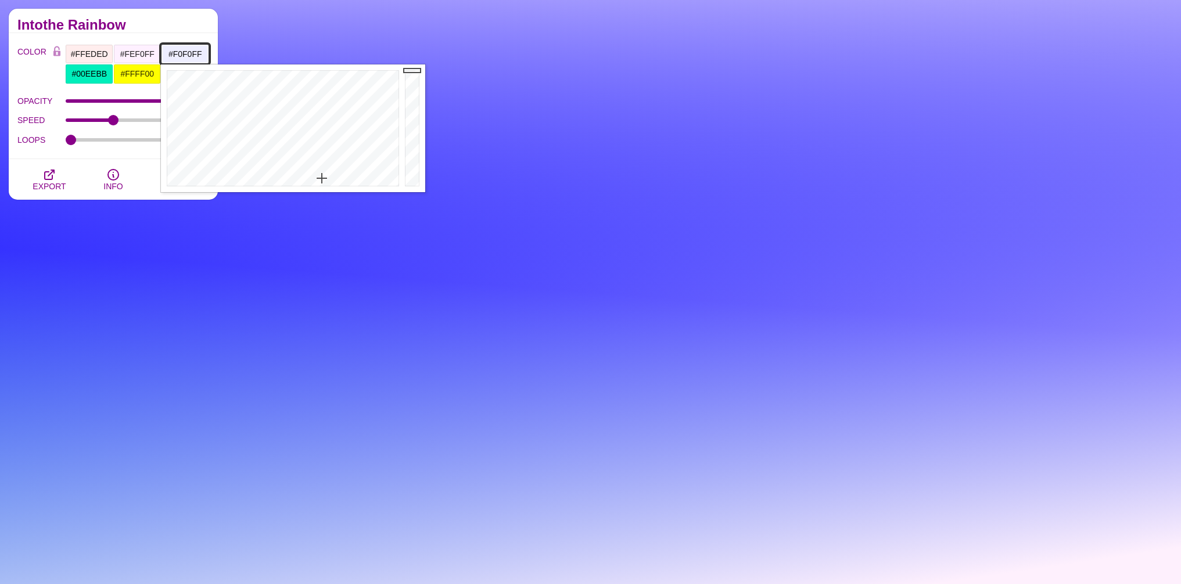
drag, startPoint x: 322, startPoint y: 73, endPoint x: 322, endPoint y: 178, distance: 105.1
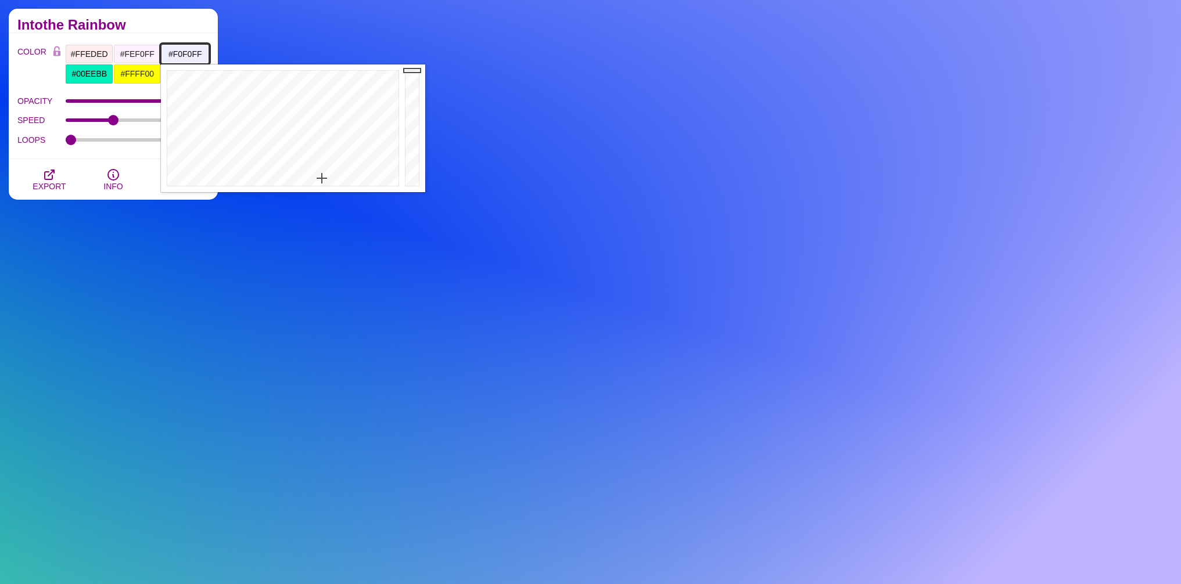
click at [322, 178] on div at bounding box center [281, 128] width 241 height 128
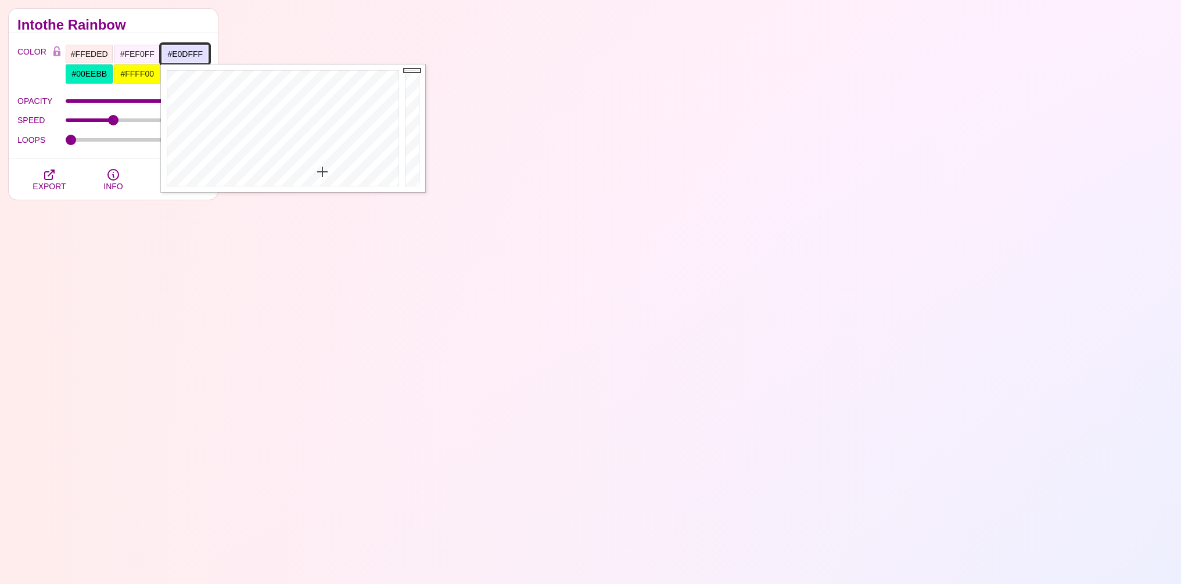
type input "#DEDEFF"
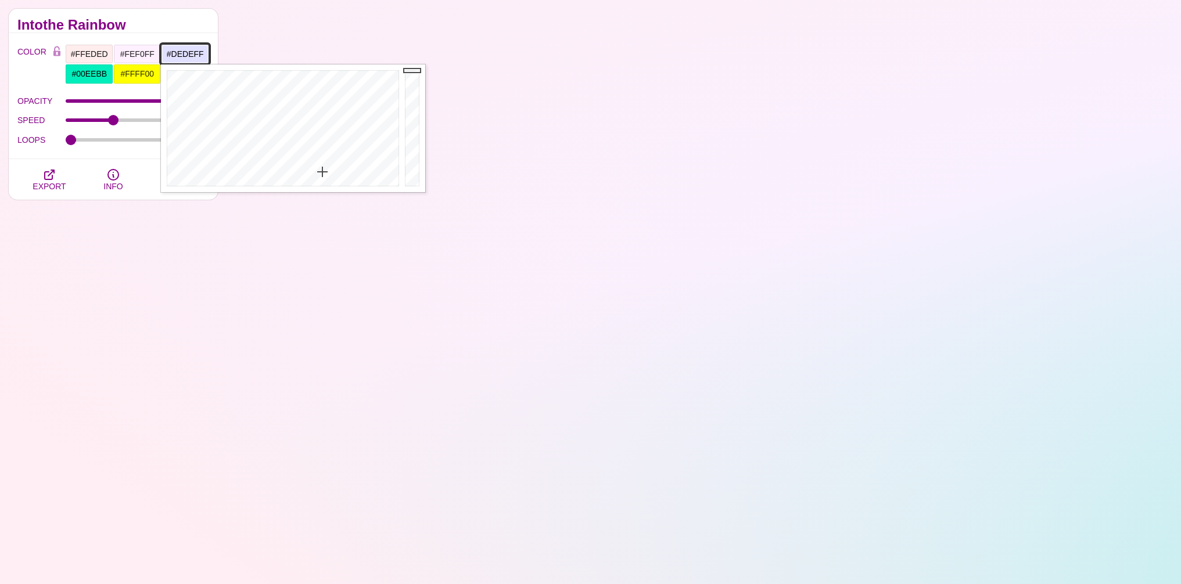
drag, startPoint x: 323, startPoint y: 179, endPoint x: 322, endPoint y: 170, distance: 9.3
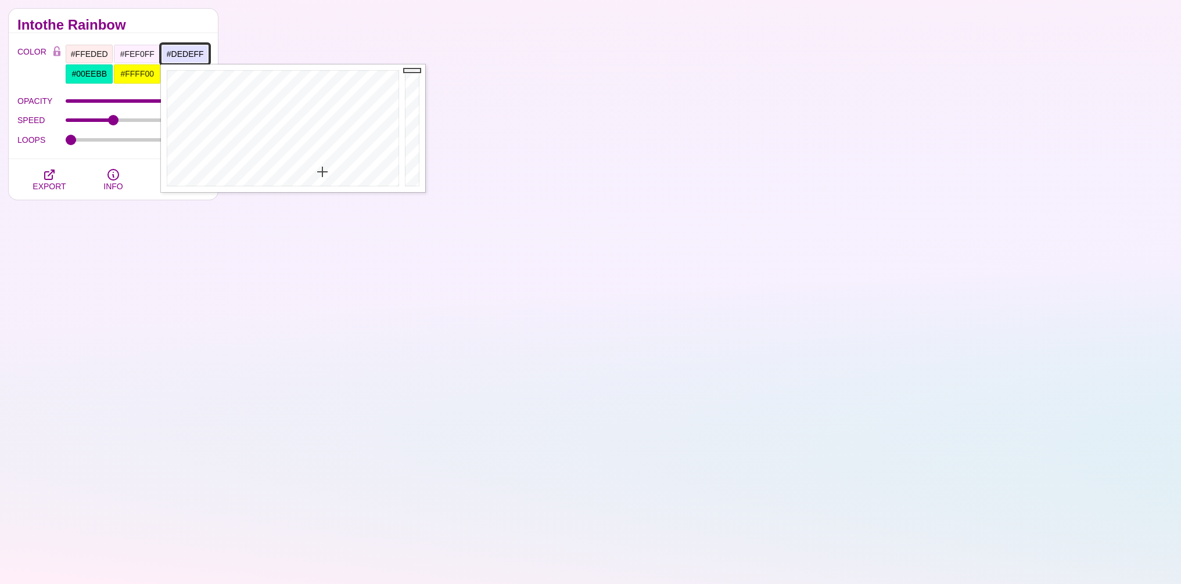
click at [322, 170] on div at bounding box center [281, 128] width 241 height 128
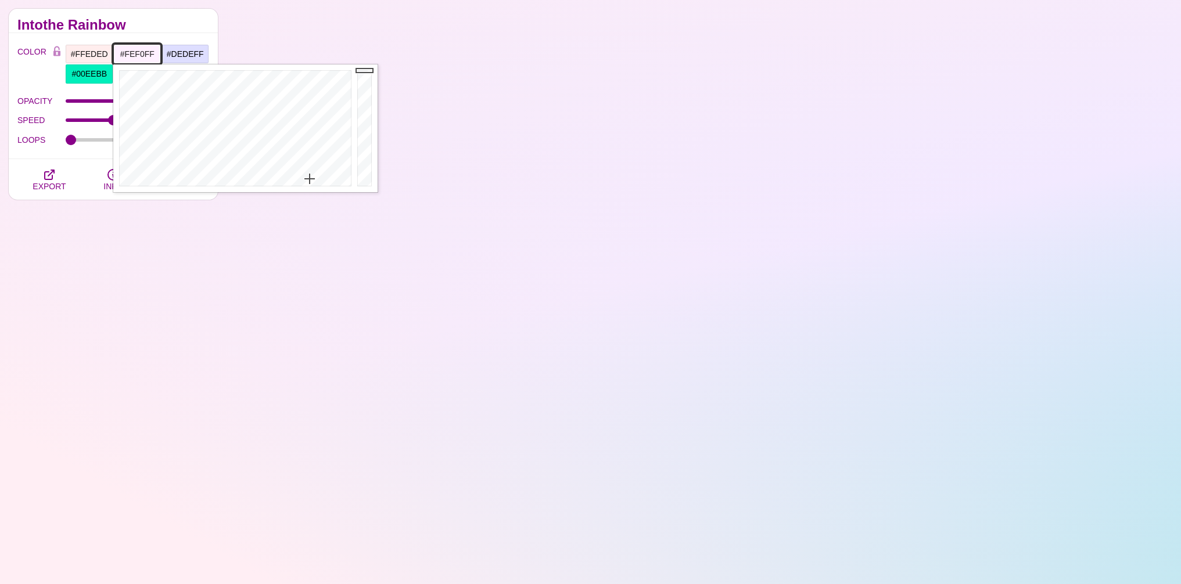
click at [143, 53] on input "#FEF0FF" at bounding box center [137, 54] width 48 height 20
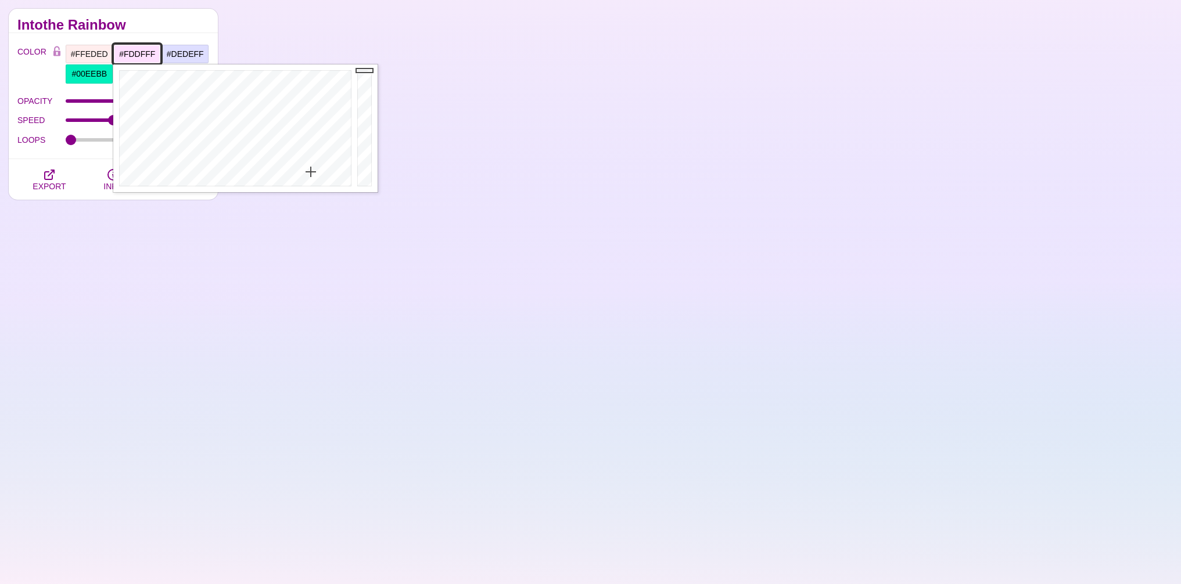
type input "#FCDFFF"
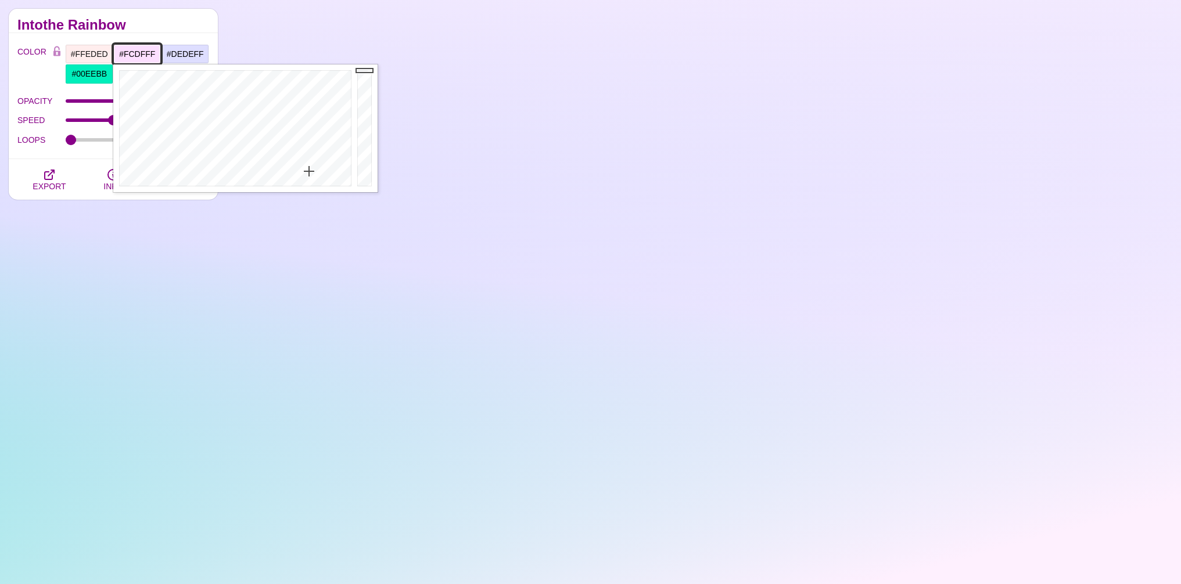
drag, startPoint x: 311, startPoint y: 177, endPoint x: 309, endPoint y: 171, distance: 6.1
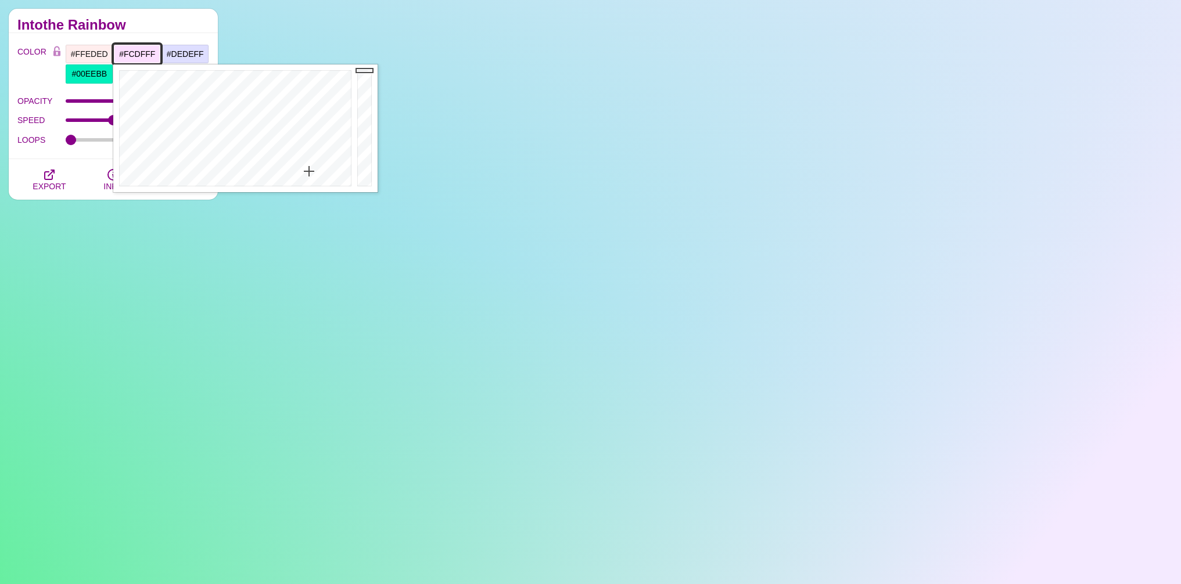
click at [309, 171] on div at bounding box center [233, 128] width 241 height 128
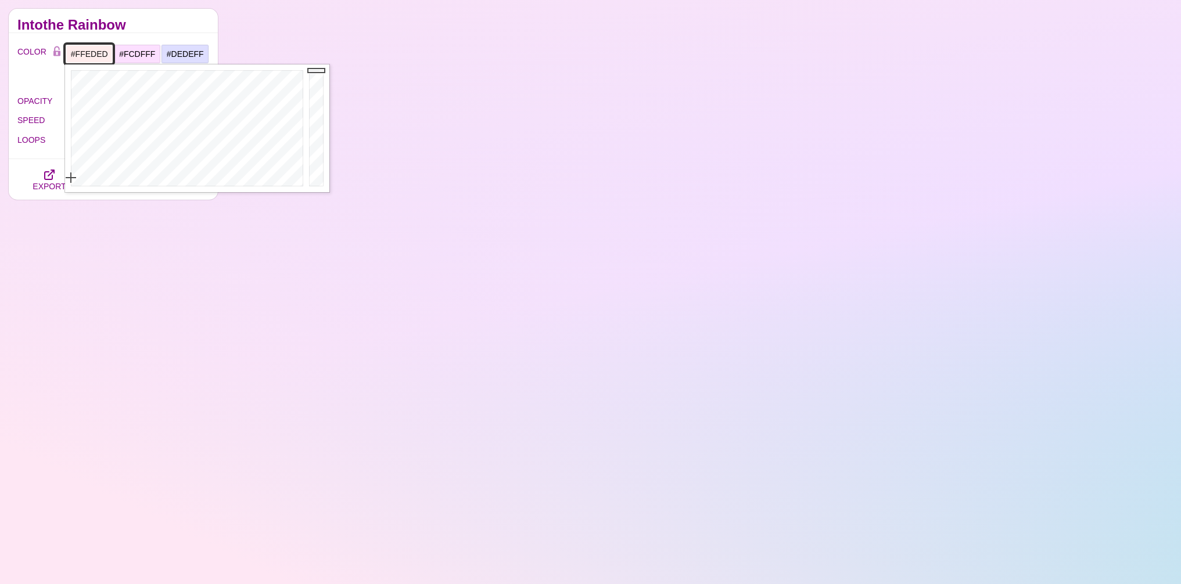
click at [88, 50] on input "#FFEDED" at bounding box center [89, 54] width 48 height 20
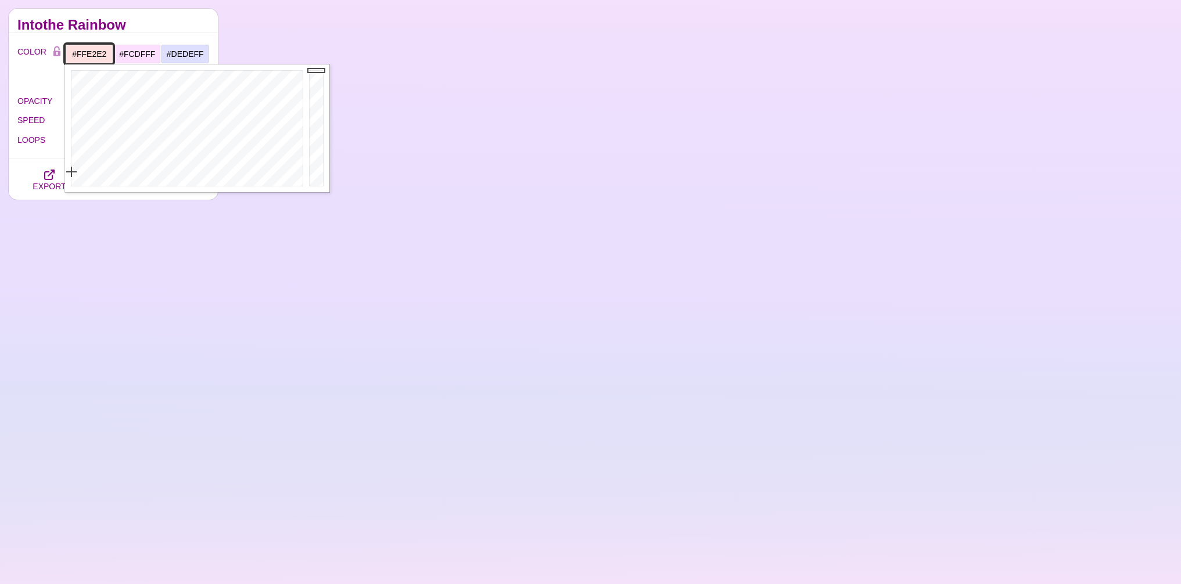
type input "#FFE3E3"
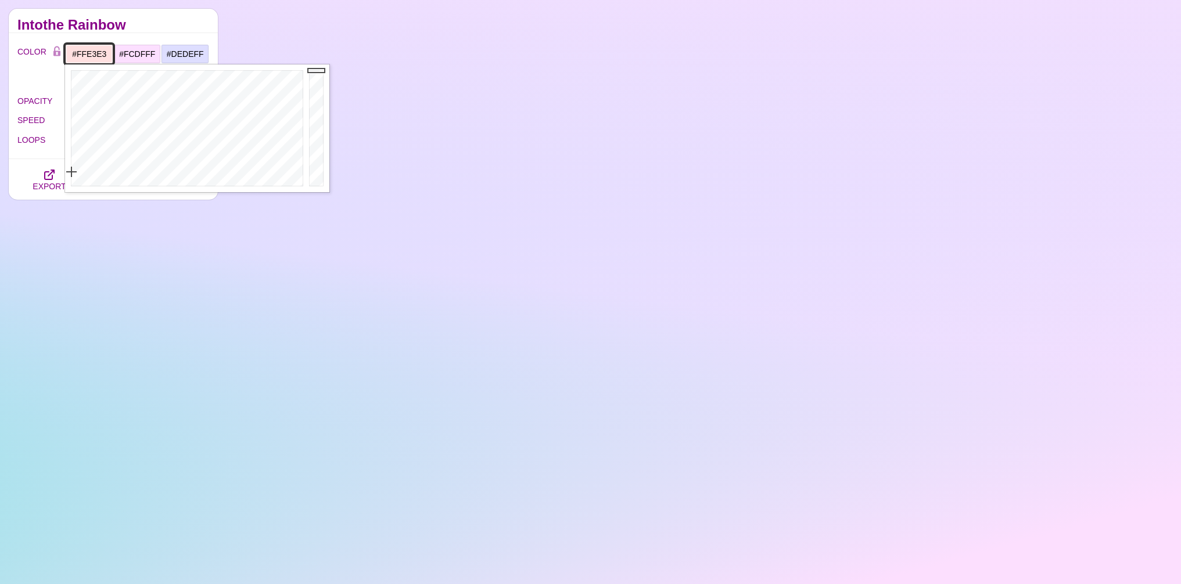
click at [69, 172] on div at bounding box center [185, 128] width 241 height 128
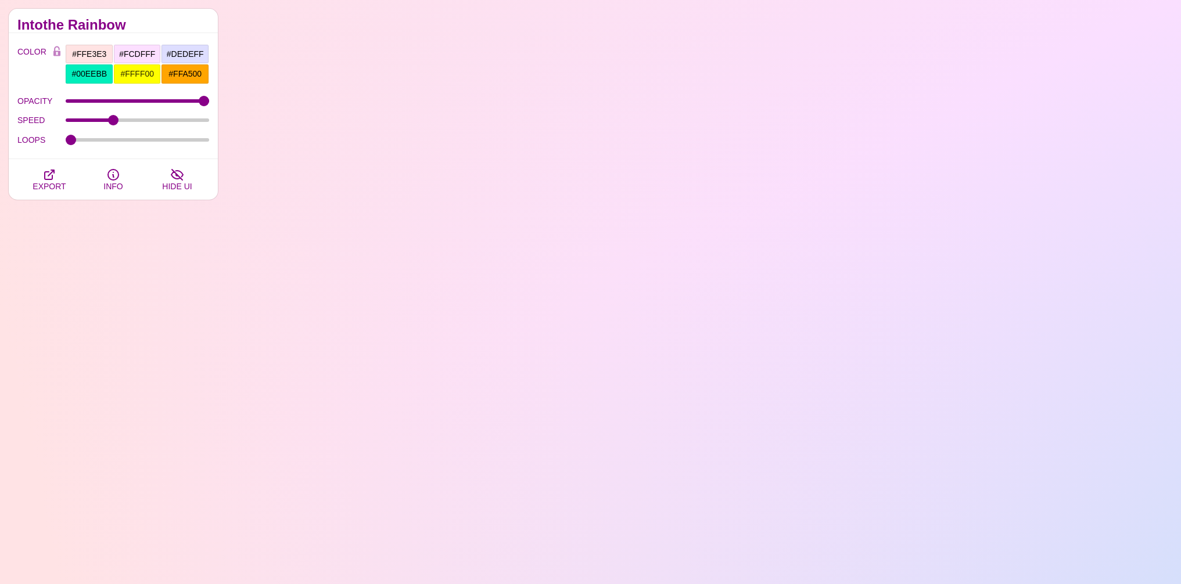
drag, startPoint x: 39, startPoint y: 88, endPoint x: 97, endPoint y: 95, distance: 57.9
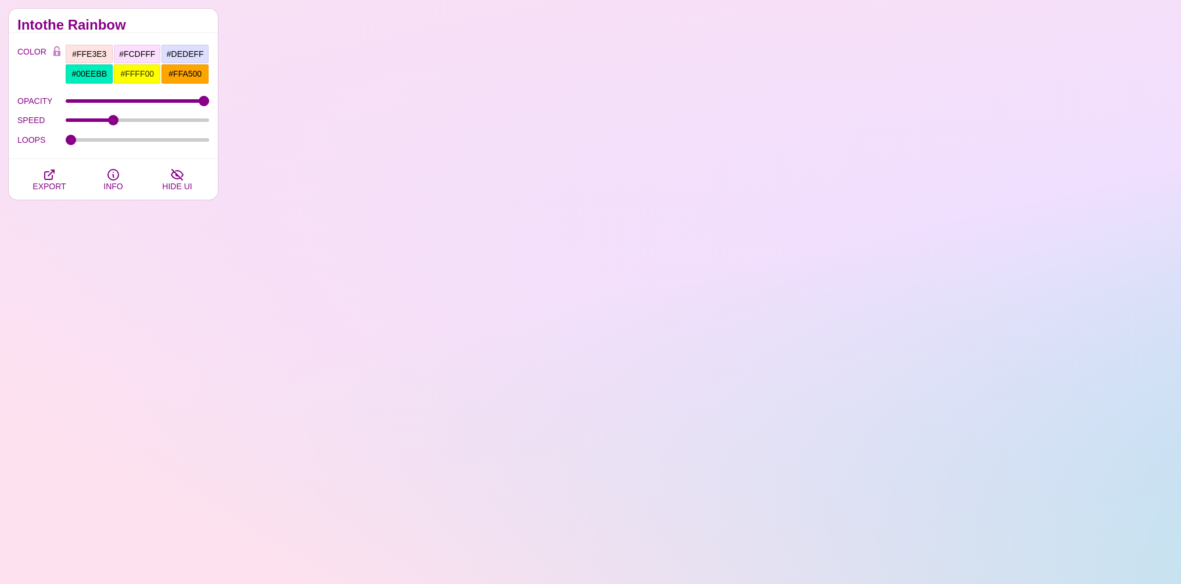
click at [41, 88] on div "COLOR #FFE3E3 #FCDFFF #DEDEFF #00EEBB #FFFF00 #FFA500 #777777 #888888 #999999 B…" at bounding box center [113, 97] width 192 height 106
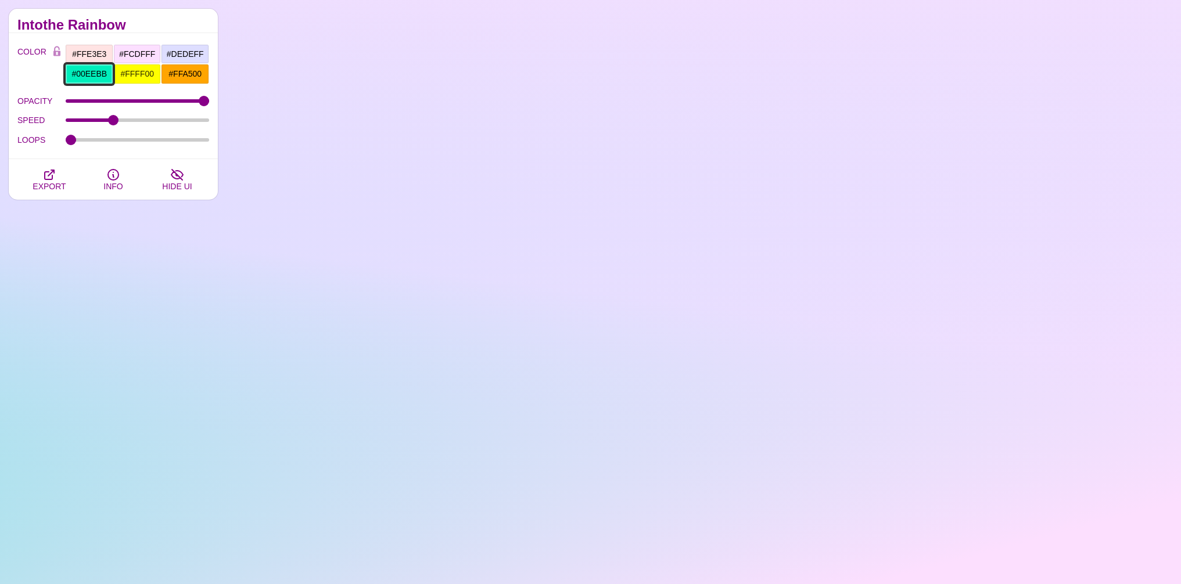
click at [86, 75] on input "#00EEBB" at bounding box center [89, 74] width 48 height 20
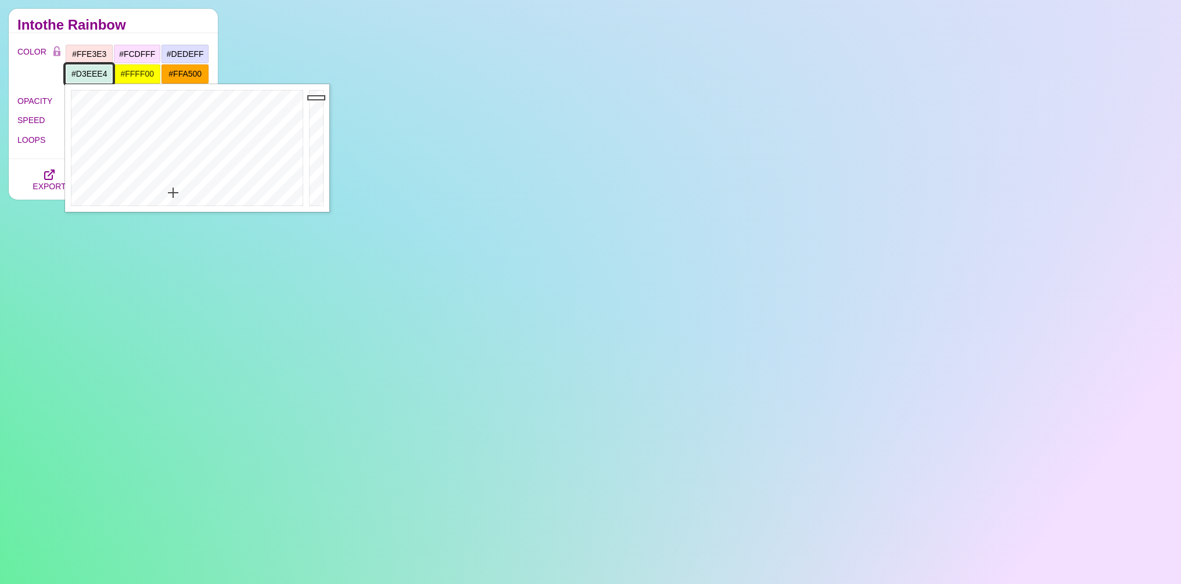
type input "#D4EEE5"
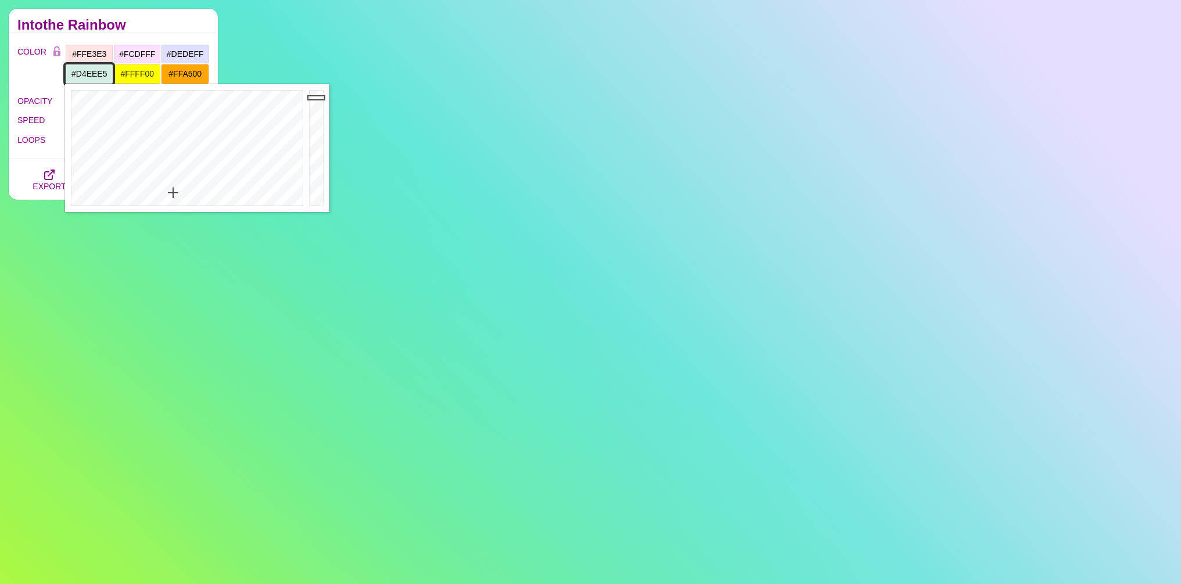
drag, startPoint x: 180, startPoint y: 95, endPoint x: 173, endPoint y: 193, distance: 98.4
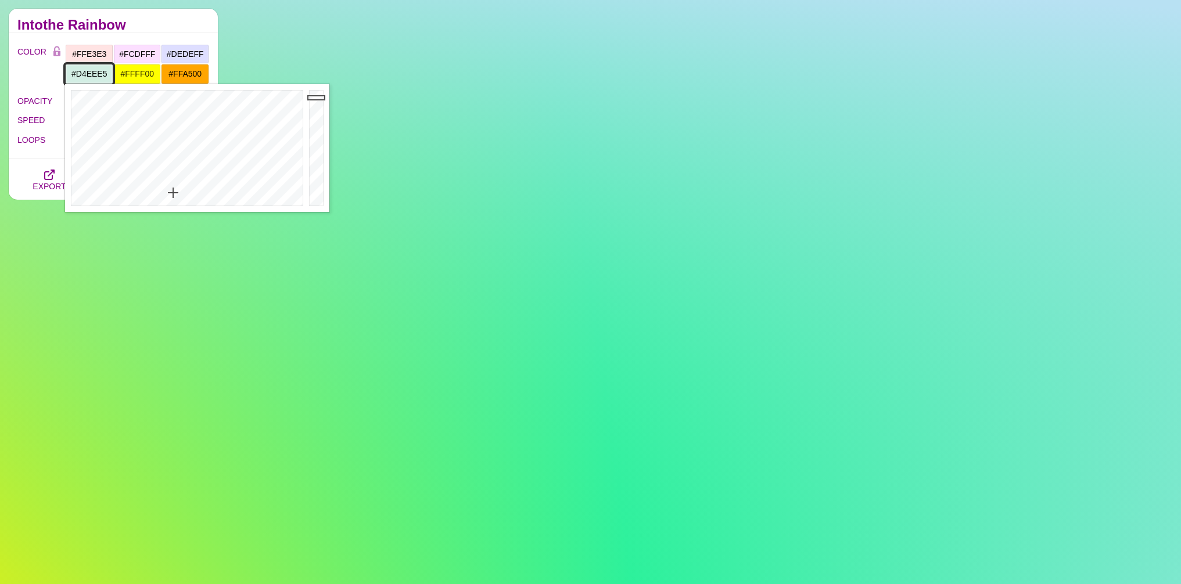
click at [173, 193] on div at bounding box center [185, 148] width 241 height 128
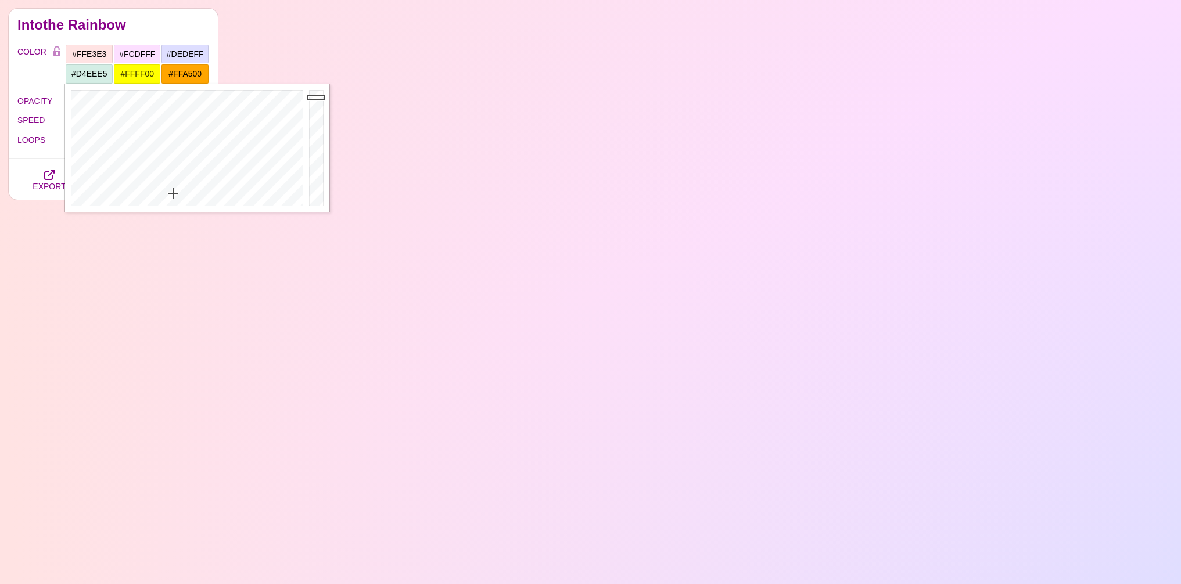
drag, startPoint x: 43, startPoint y: 89, endPoint x: 102, endPoint y: 81, distance: 59.8
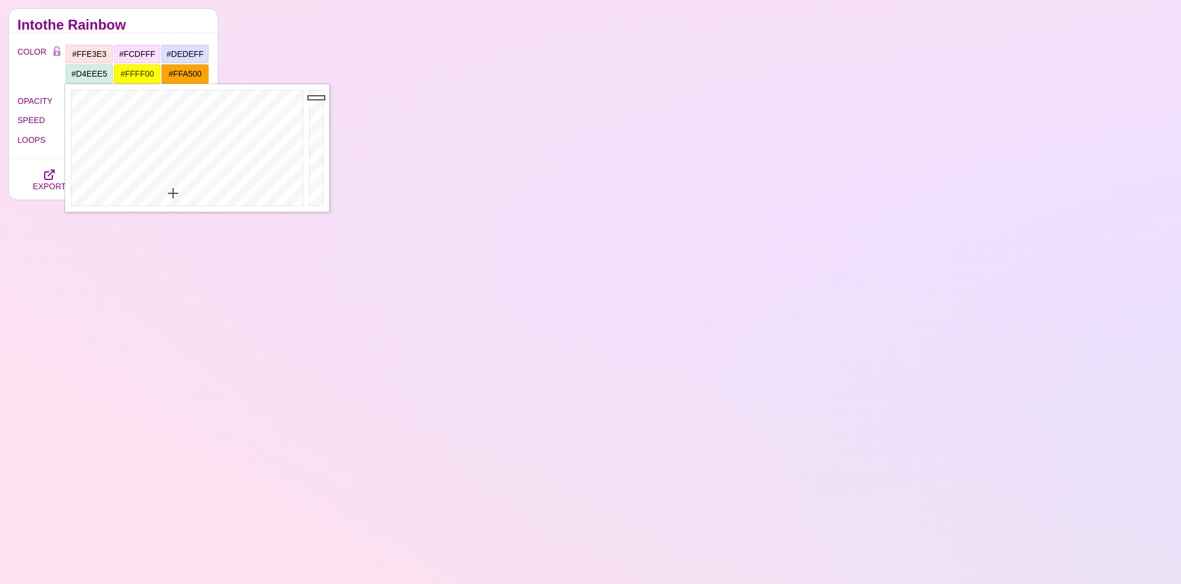
click at [45, 88] on div "COLOR #FFE3E3 #FCDFFF #DEDEFF #D4EEE5 #FFFF00 #FFA500 #777777 #888888 #999999 B…" at bounding box center [113, 97] width 192 height 106
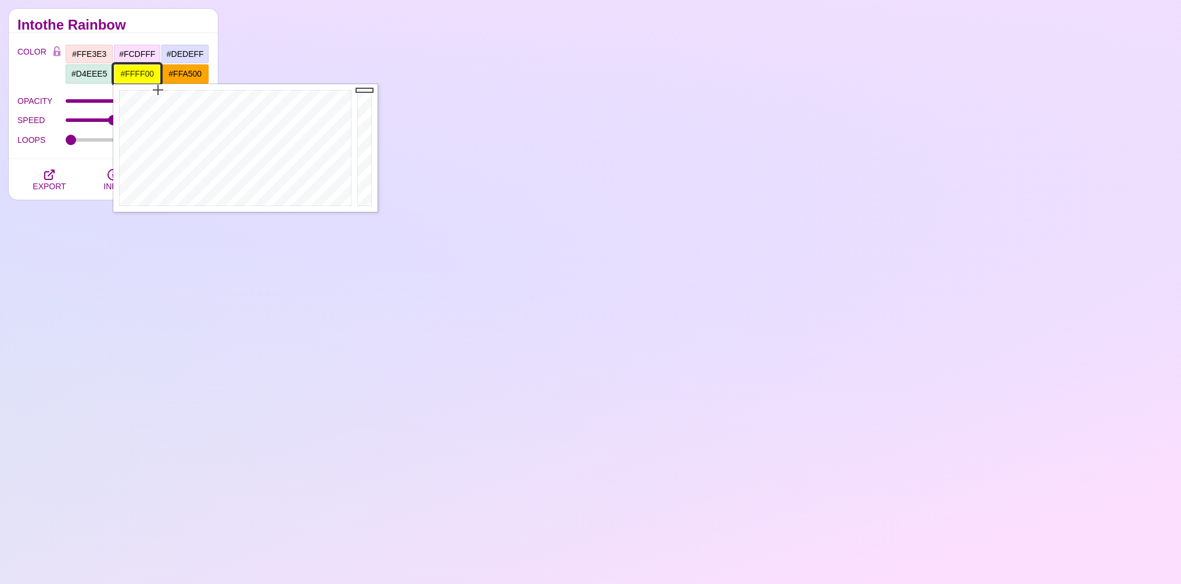
click at [130, 71] on input "#FFFF00" at bounding box center [137, 74] width 48 height 20
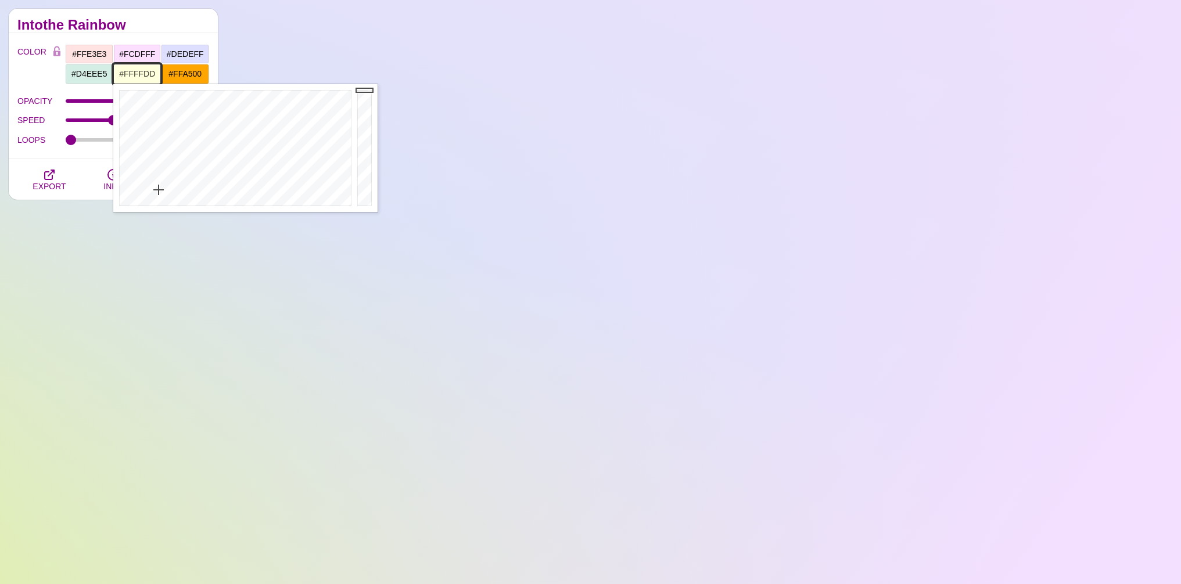
type input "#FFFFDE"
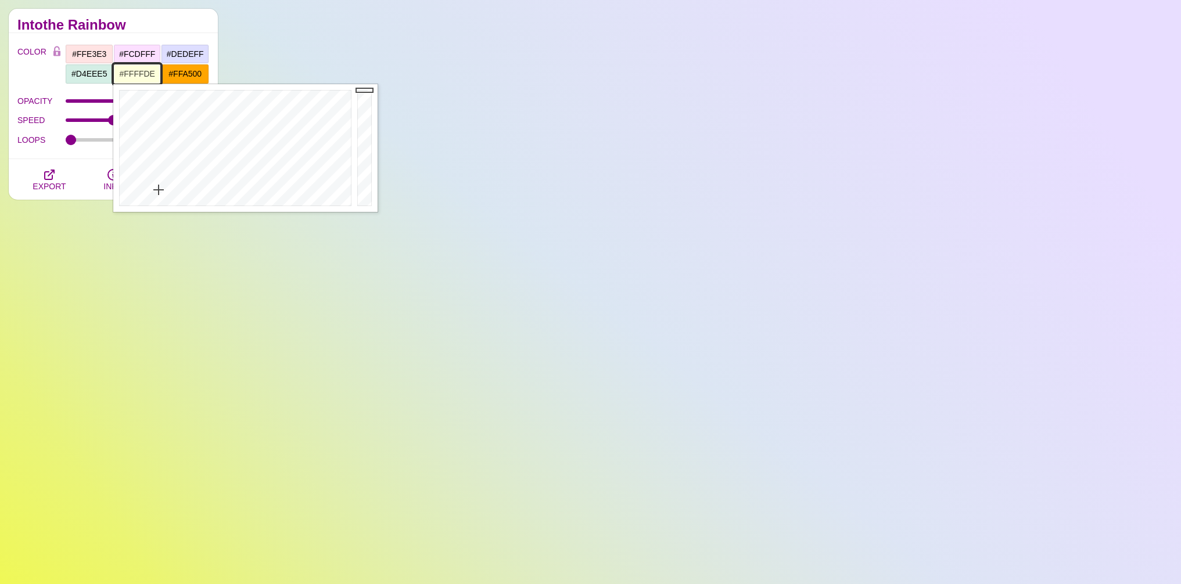
drag, startPoint x: 162, startPoint y: 122, endPoint x: 158, endPoint y: 190, distance: 68.6
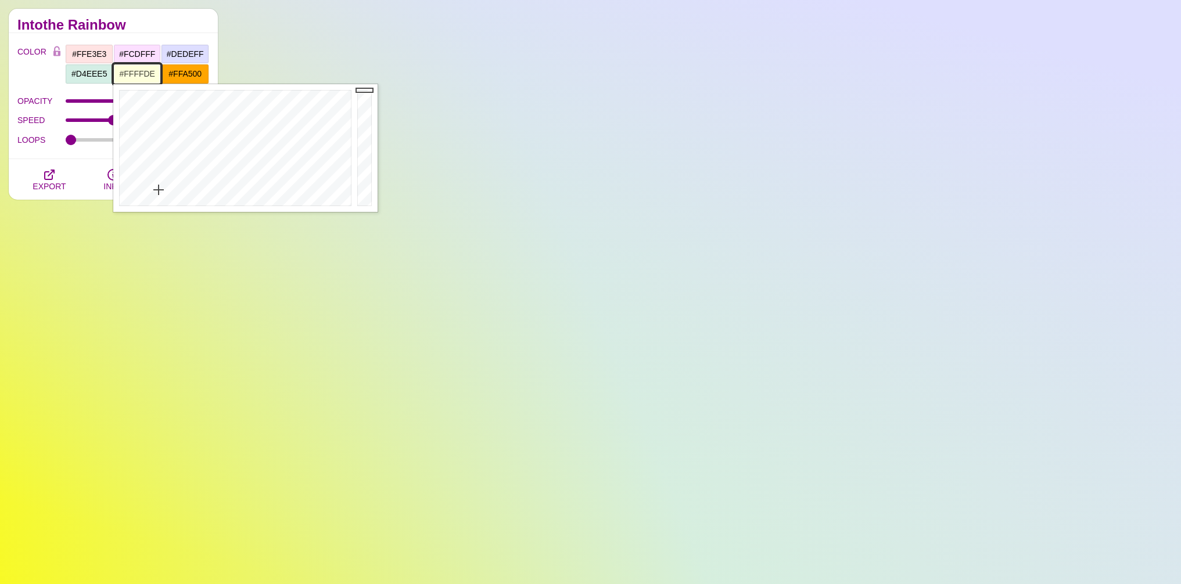
click at [158, 190] on div at bounding box center [233, 148] width 241 height 128
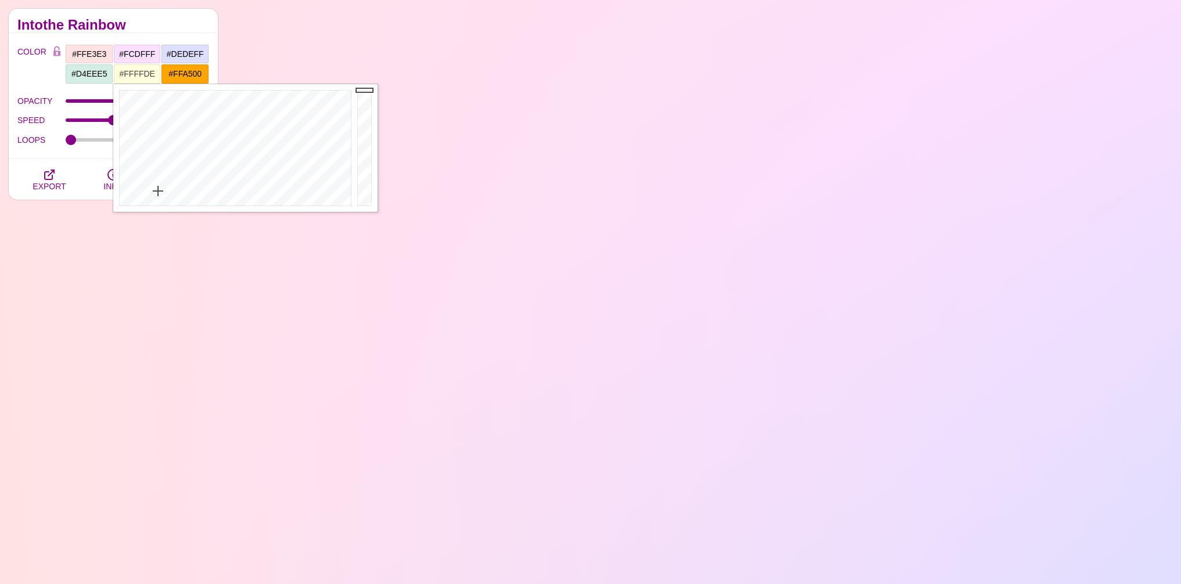
click at [49, 82] on div "COLOR #FFE3E3 #FCDFFF #DEDEFF #D4EEE5 #FFFFDE #FFA500 #777777 #888888 #999999" at bounding box center [113, 64] width 192 height 40
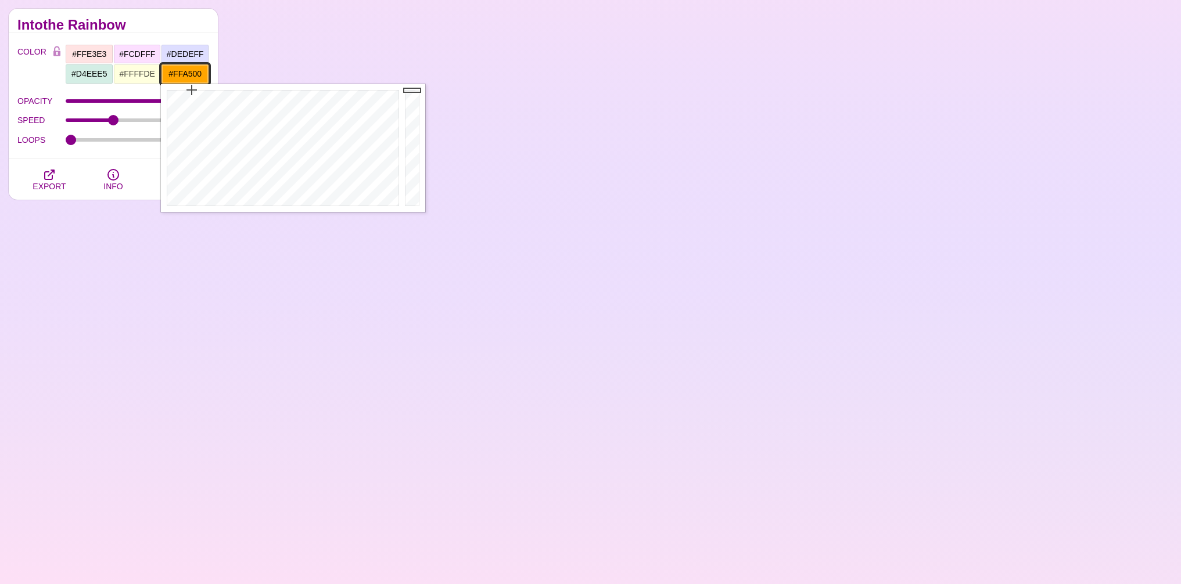
click at [174, 77] on input "#FFA500" at bounding box center [185, 74] width 48 height 20
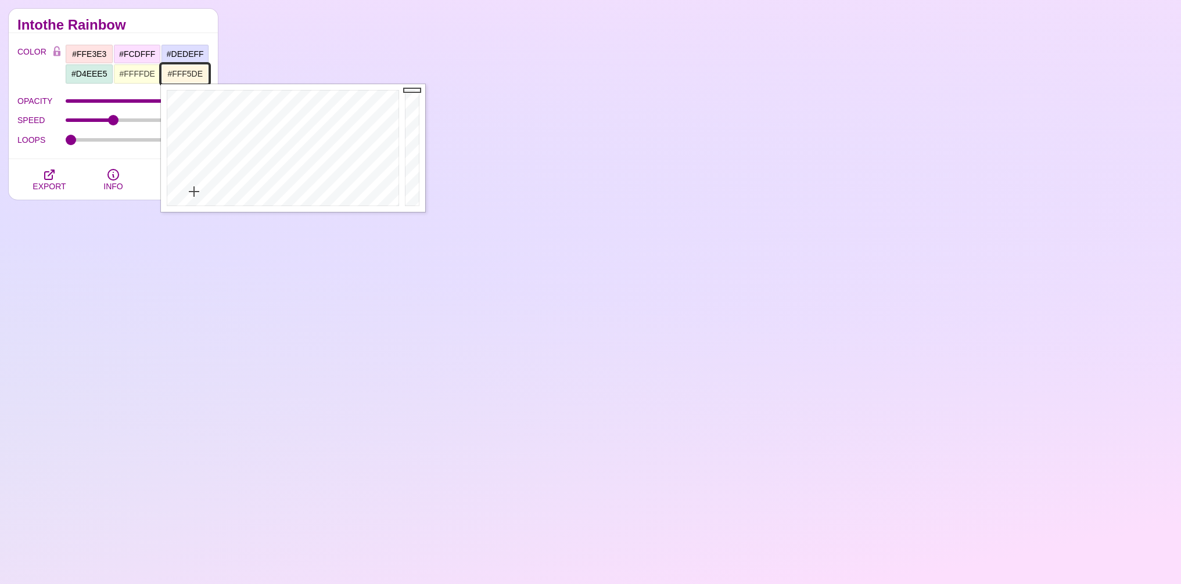
type input "#FFF4DD"
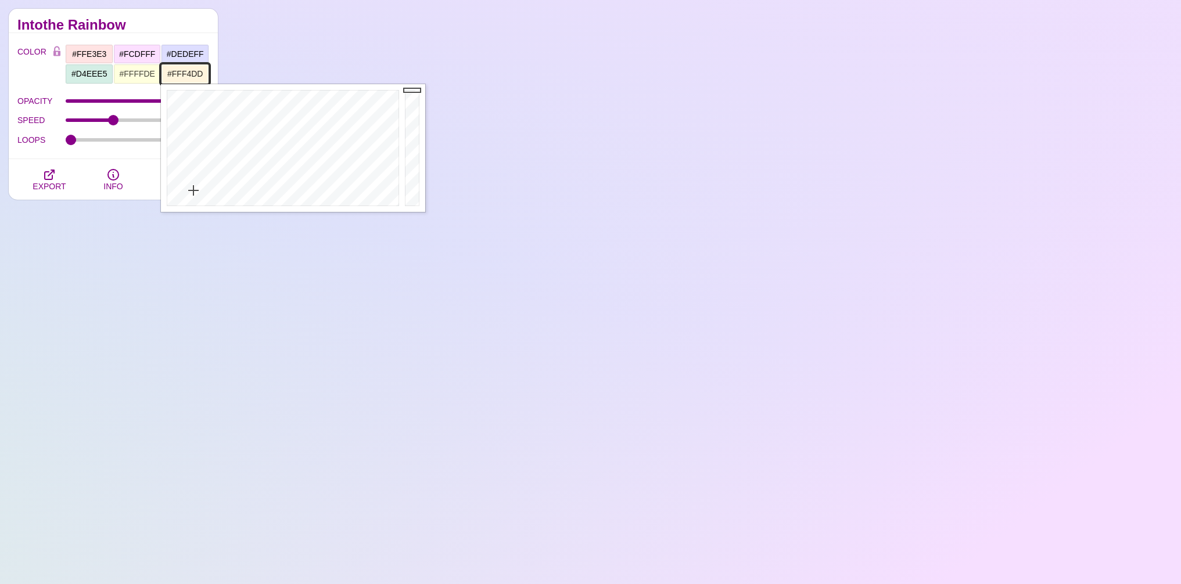
drag, startPoint x: 188, startPoint y: 118, endPoint x: 193, endPoint y: 190, distance: 72.2
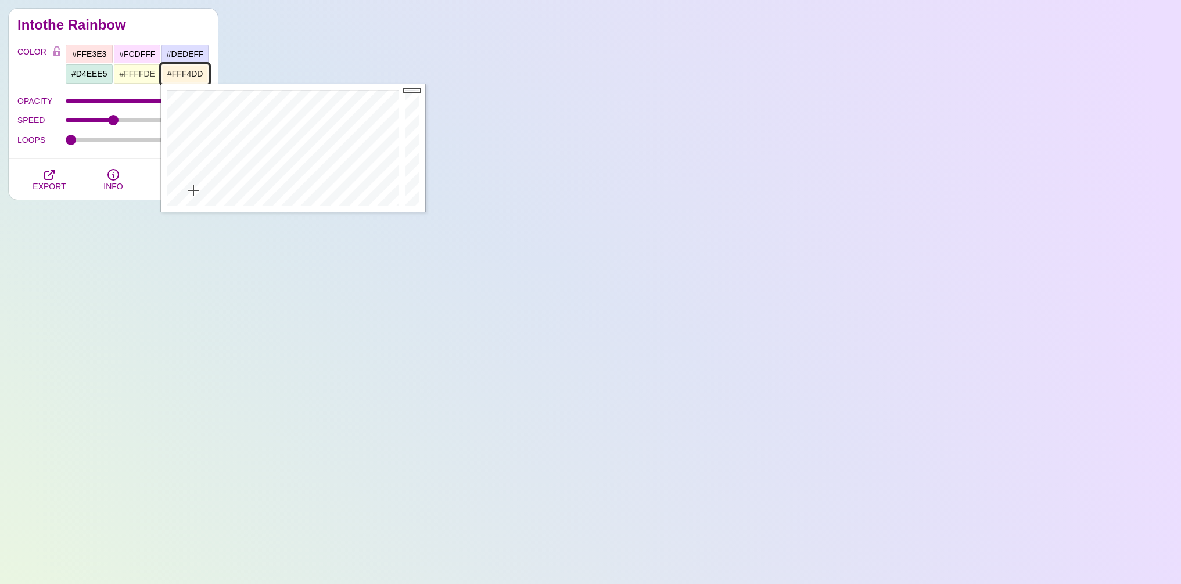
click at [193, 190] on div at bounding box center [281, 148] width 241 height 128
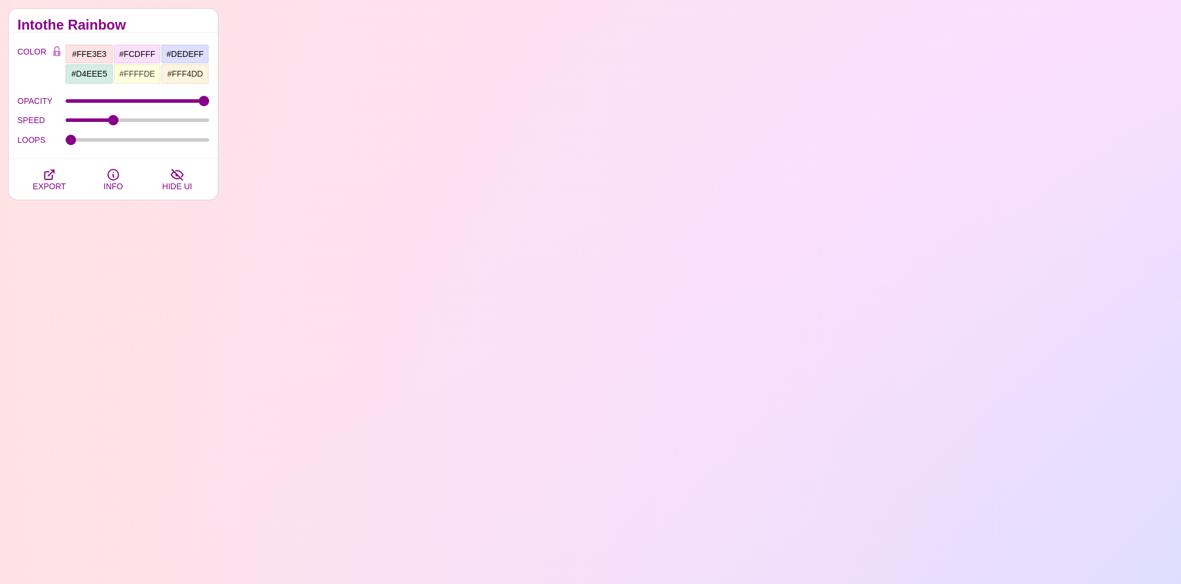
click at [147, 267] on div "Animated SVG Backgrounds This is an experimental set of backgrounds. It's recom…" at bounding box center [113, 461] width 226 height 923
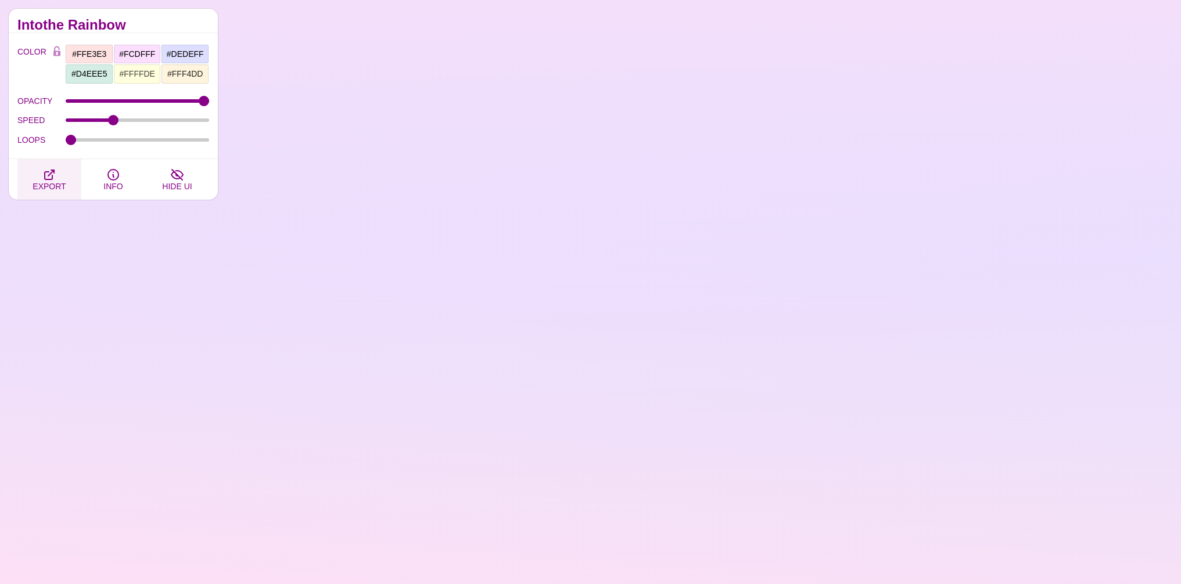
click at [39, 178] on button "EXPORT" at bounding box center [49, 179] width 64 height 41
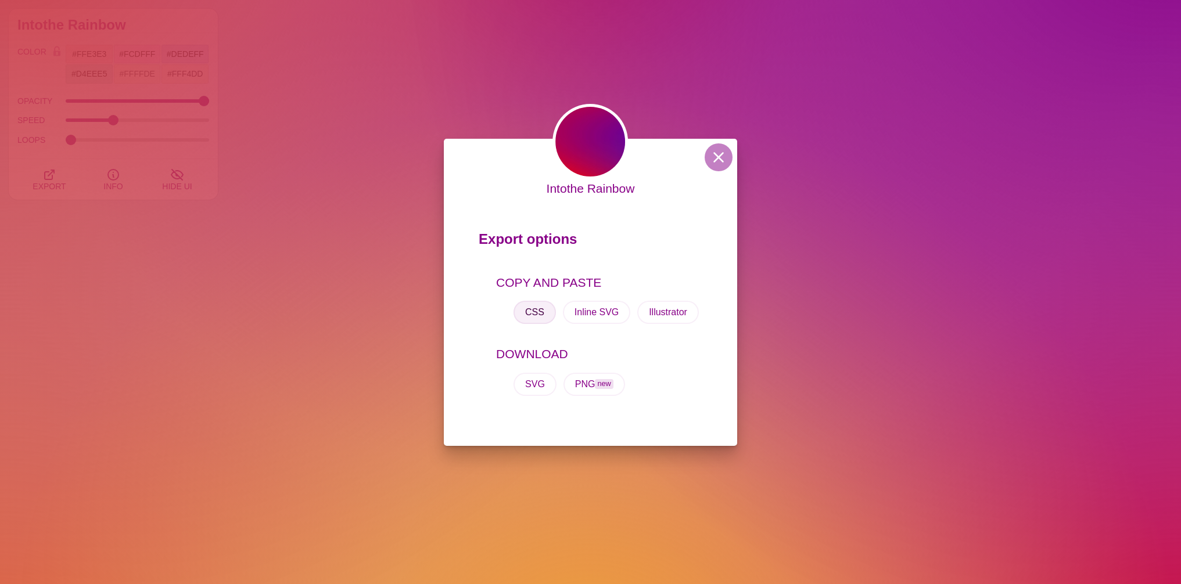
click at [529, 310] on button "CSS" at bounding box center [534, 312] width 42 height 23
click at [479, 81] on div "Intothe Rainbow Export options COPY AND PASTE CSS Inline SVG Illustrator DOWNLO…" at bounding box center [590, 292] width 1181 height 584
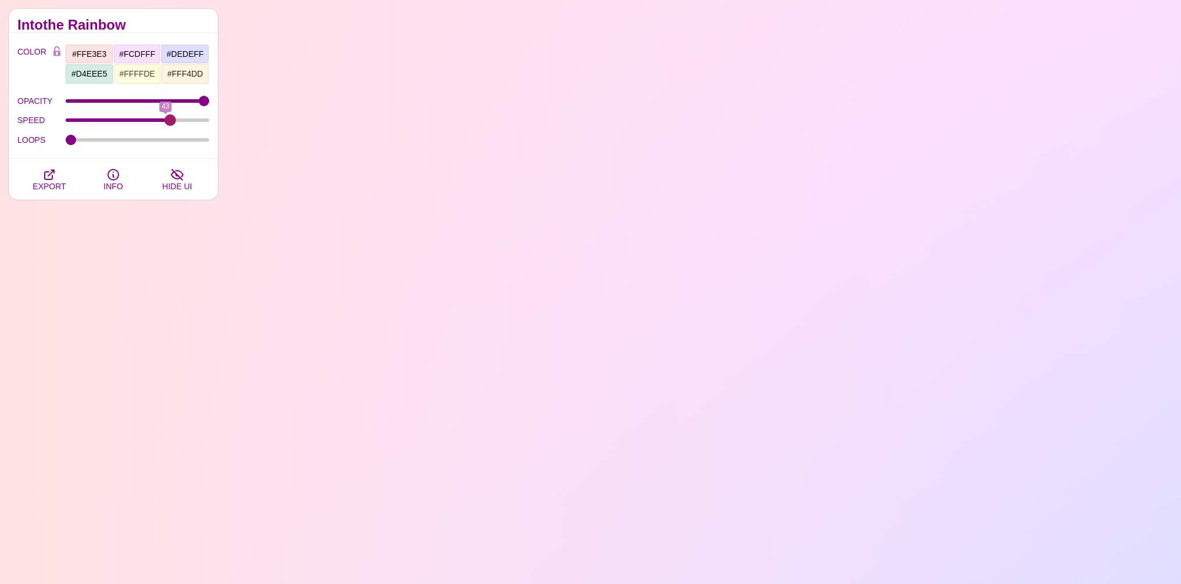
drag, startPoint x: 114, startPoint y: 119, endPoint x: 169, endPoint y: 118, distance: 54.6
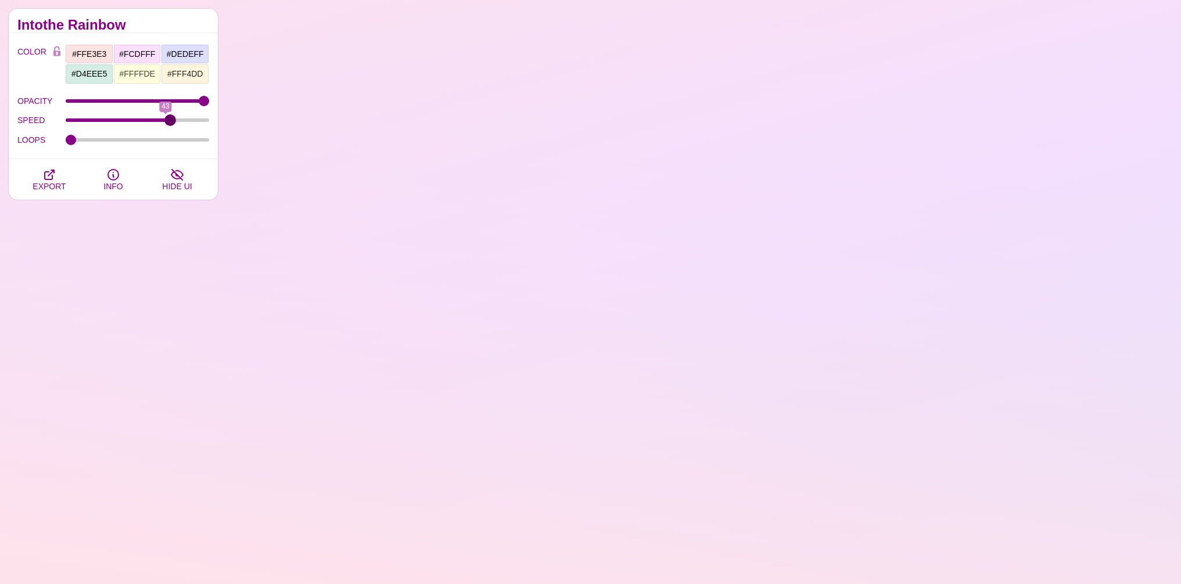
click at [169, 118] on input "SPEED" at bounding box center [138, 120] width 144 height 5
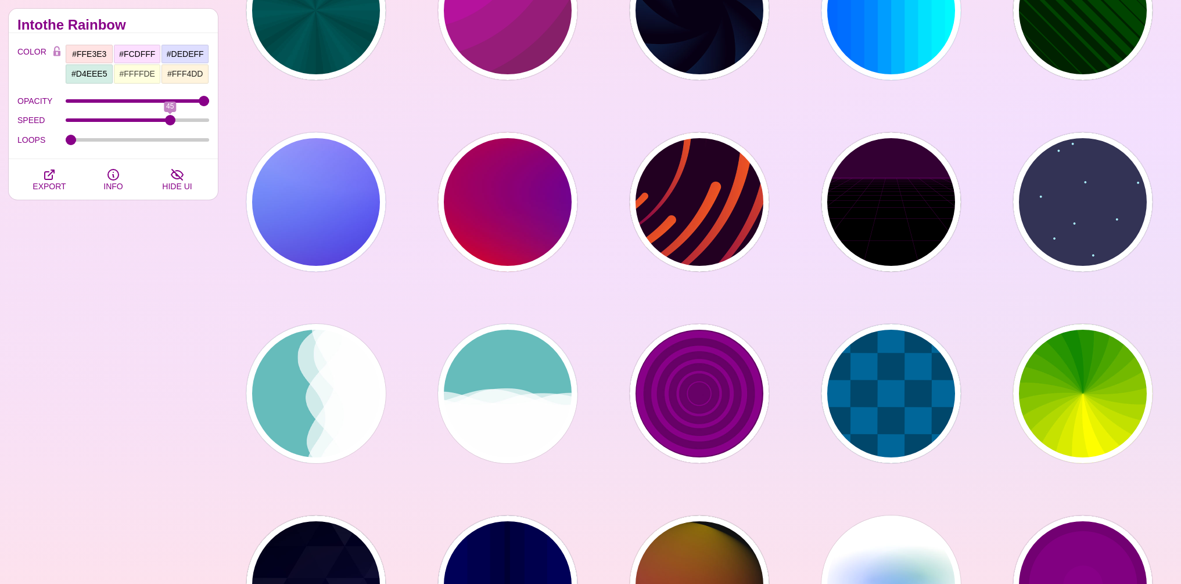
click at [90, 316] on div "Animated SVG Backgrounds This is an experimental set of backgrounds. It's recom…" at bounding box center [113, 461] width 226 height 923
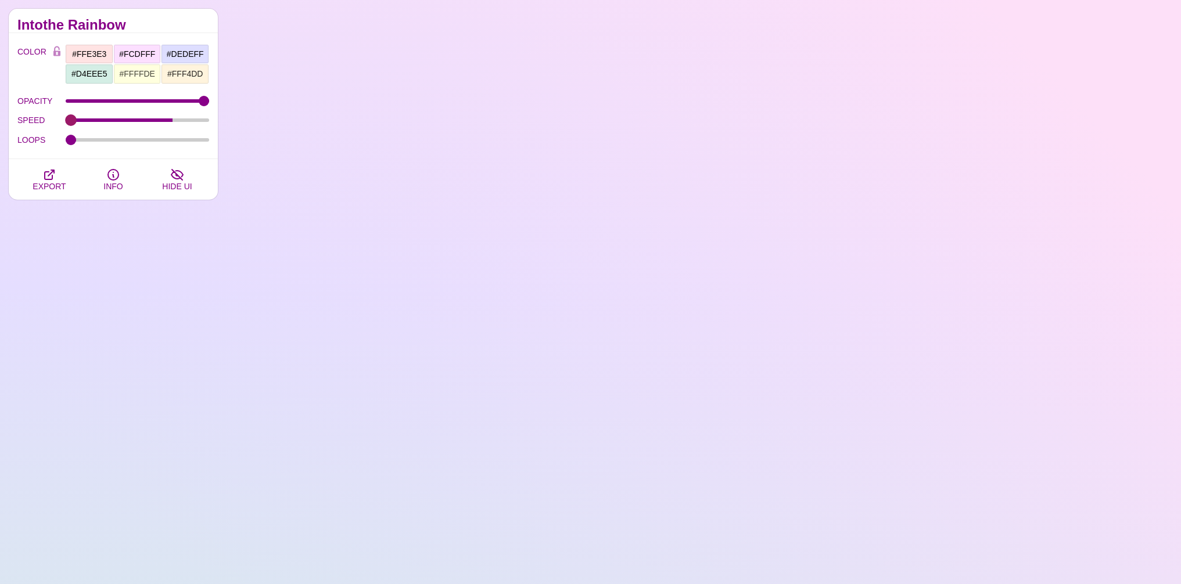
drag, startPoint x: 164, startPoint y: 121, endPoint x: 11, endPoint y: 130, distance: 153.5
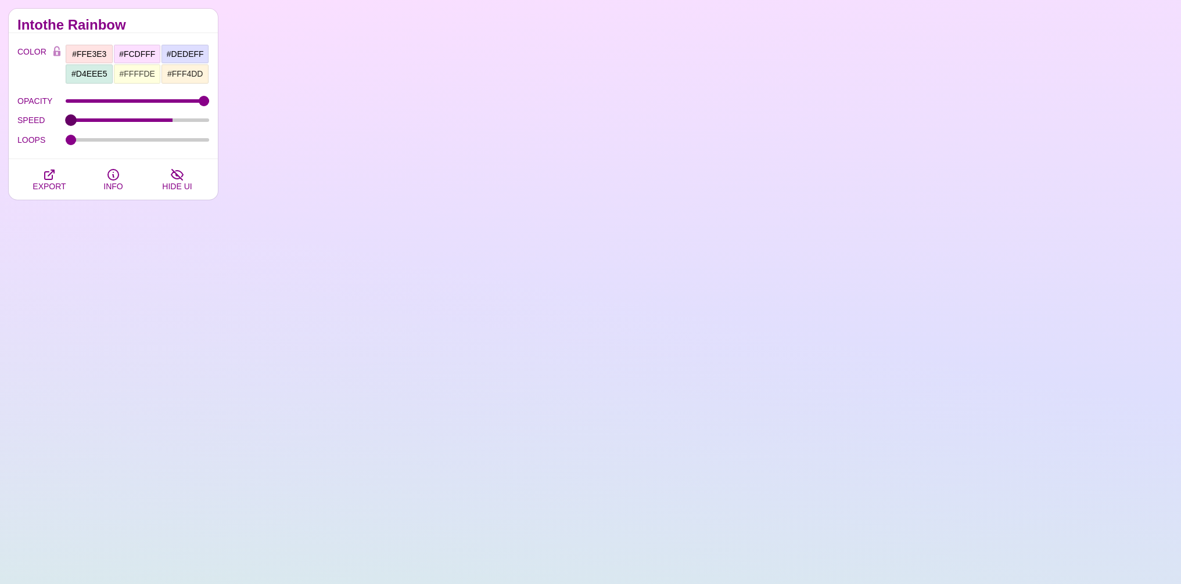
click at [66, 123] on input "SPEED" at bounding box center [138, 120] width 144 height 5
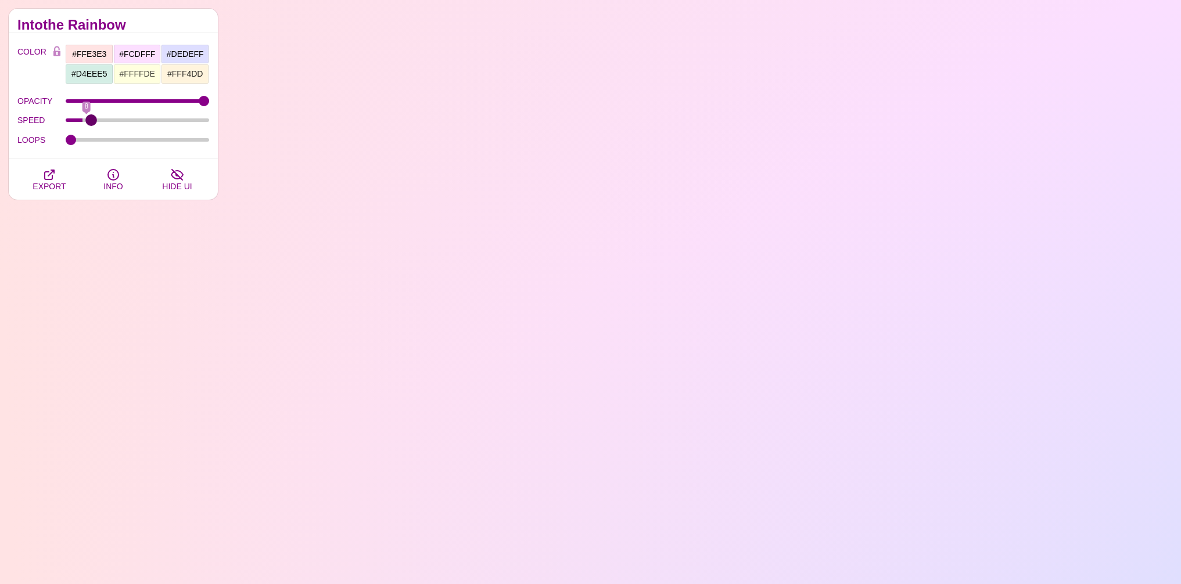
drag, startPoint x: 74, startPoint y: 120, endPoint x: 91, endPoint y: 119, distance: 16.9
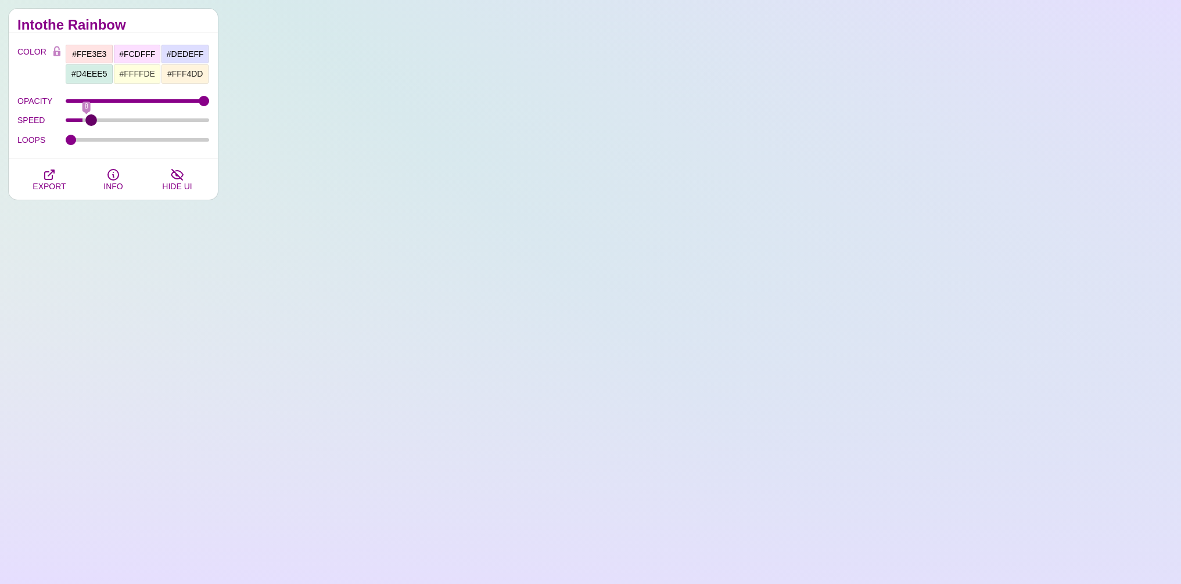
type input "10"
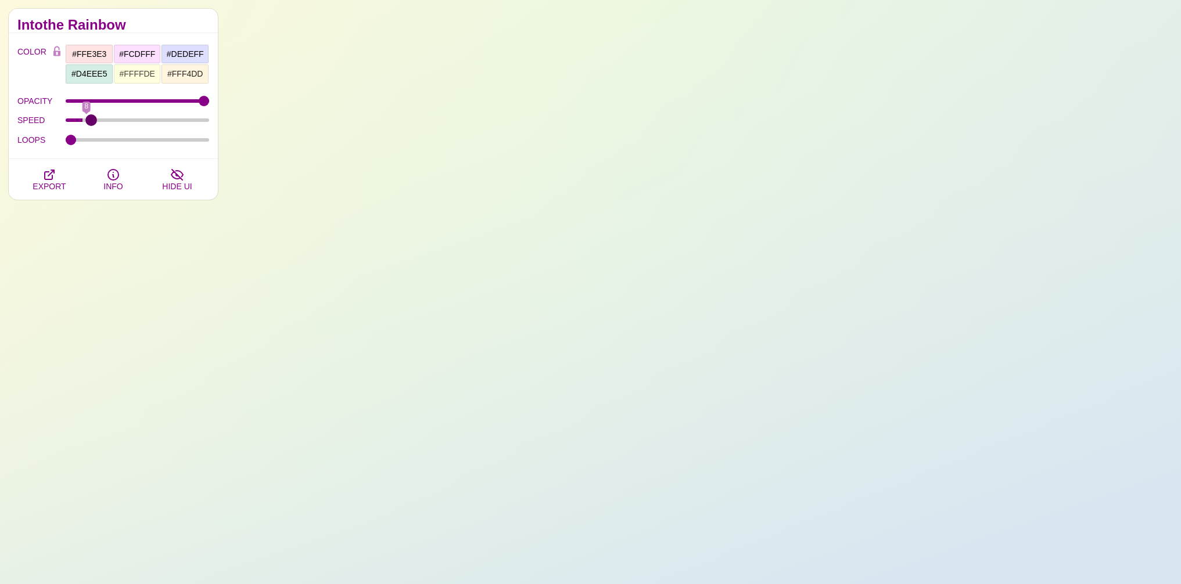
click at [91, 119] on input "SPEED" at bounding box center [138, 120] width 144 height 5
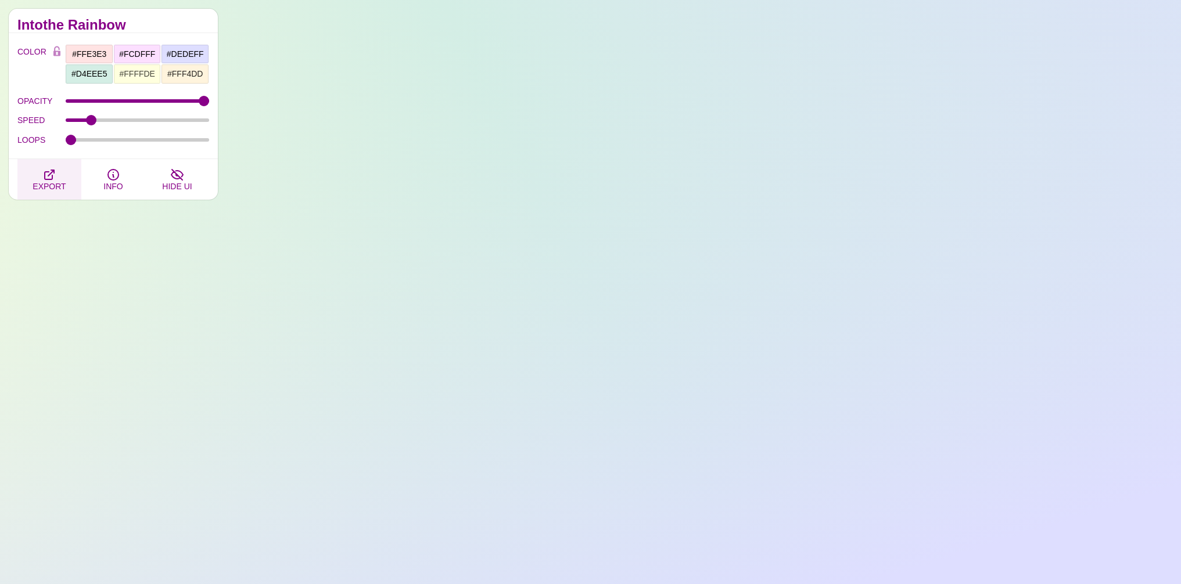
click at [46, 173] on icon "button" at bounding box center [49, 175] width 14 height 14
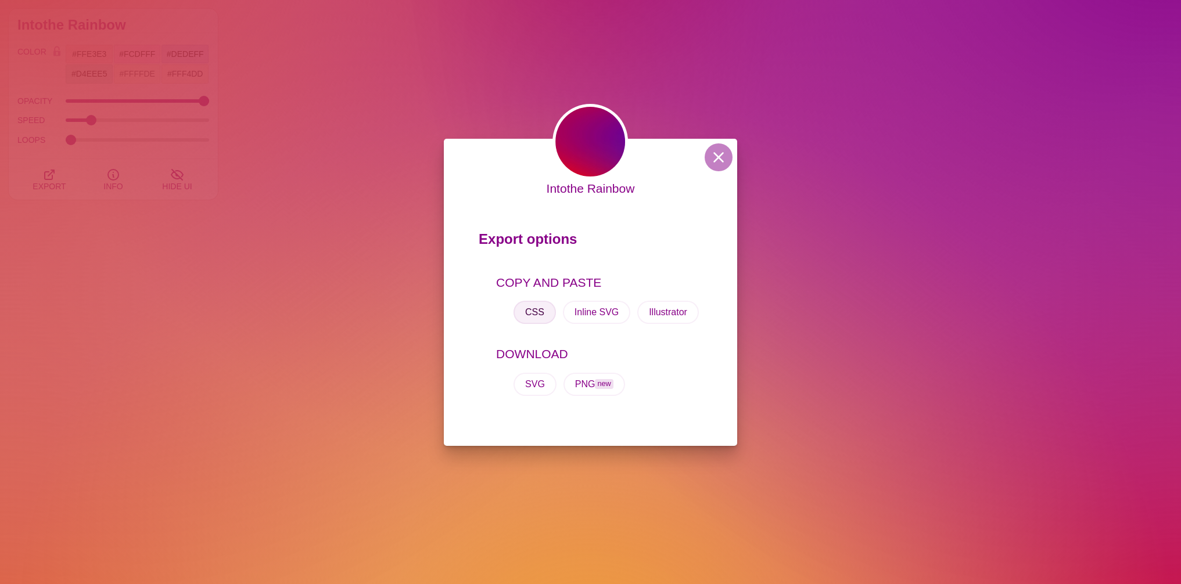
click at [522, 307] on button "CSS" at bounding box center [534, 312] width 42 height 23
click at [678, 31] on div "Intothe Rainbow Export options COPY AND PASTE CSS Inline SVG Illustrator DOWNLO…" at bounding box center [590, 292] width 1181 height 584
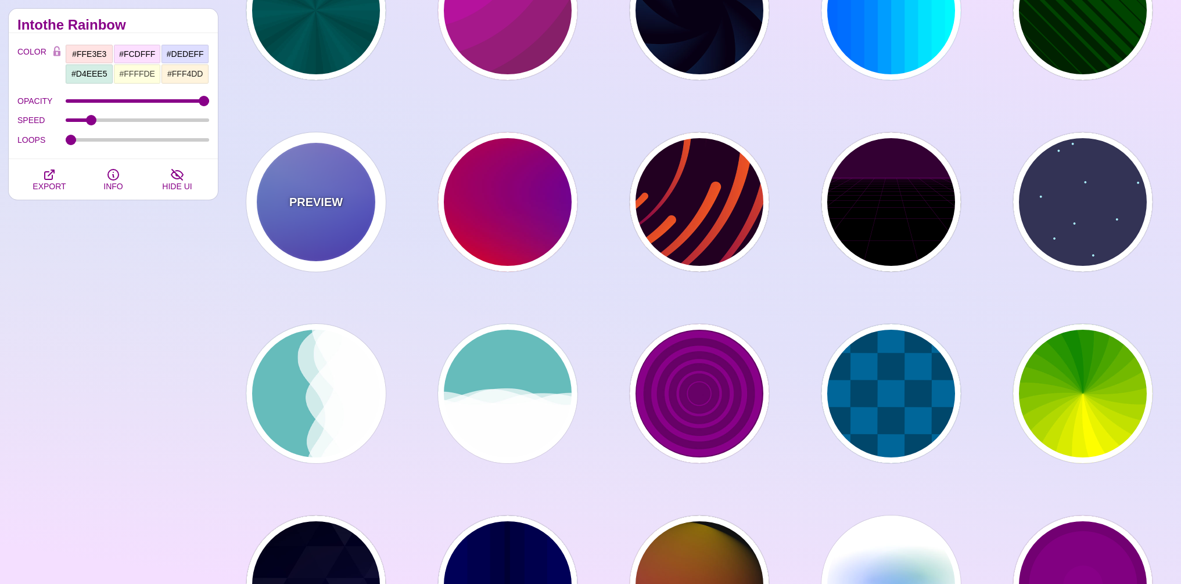
click at [293, 197] on p "PREVIEW" at bounding box center [315, 201] width 53 height 17
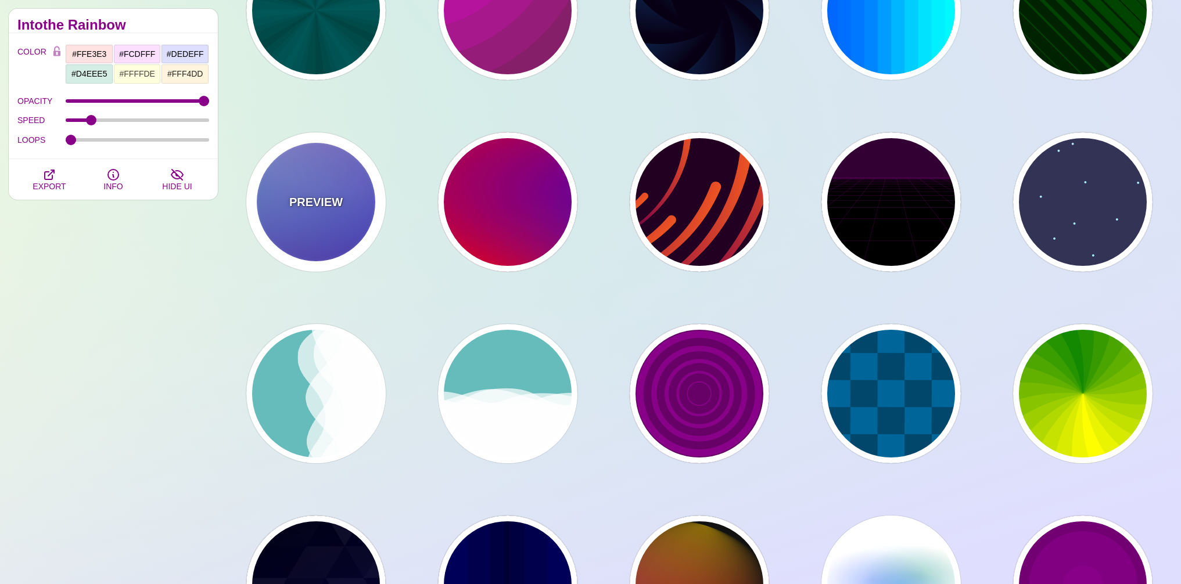
type input "#0000FF"
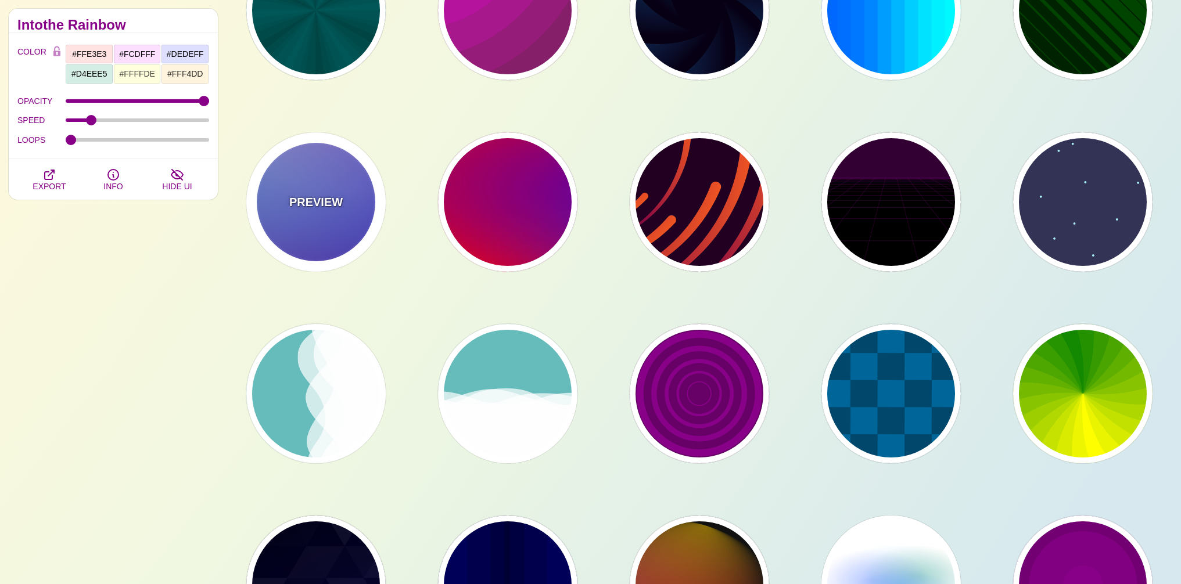
type input "#0099FF"
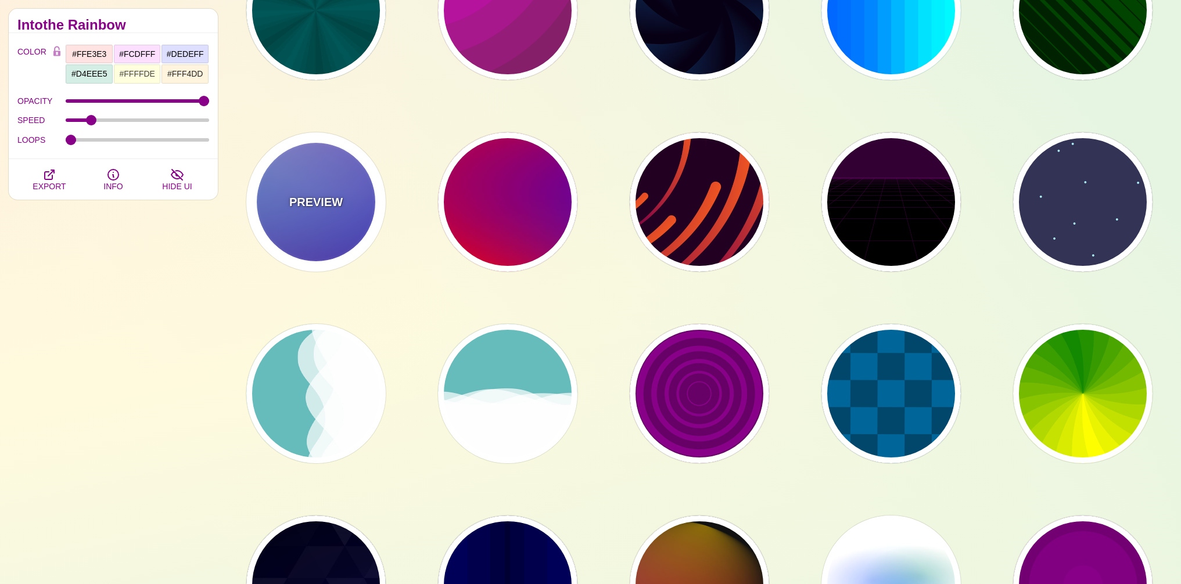
type input "#FFFFFF"
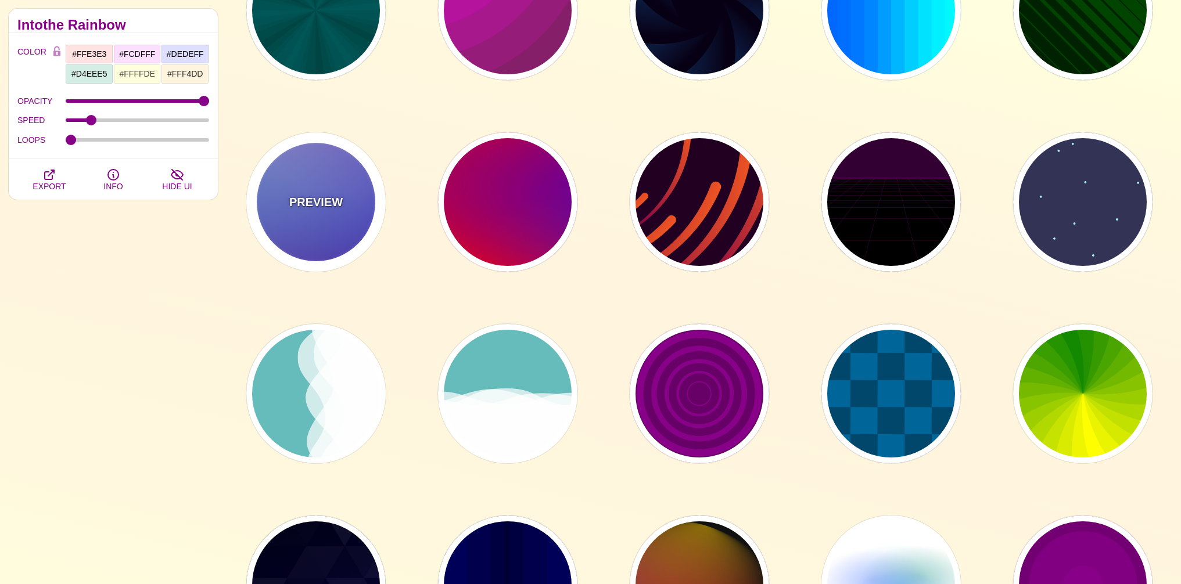
type input "#FF99FF"
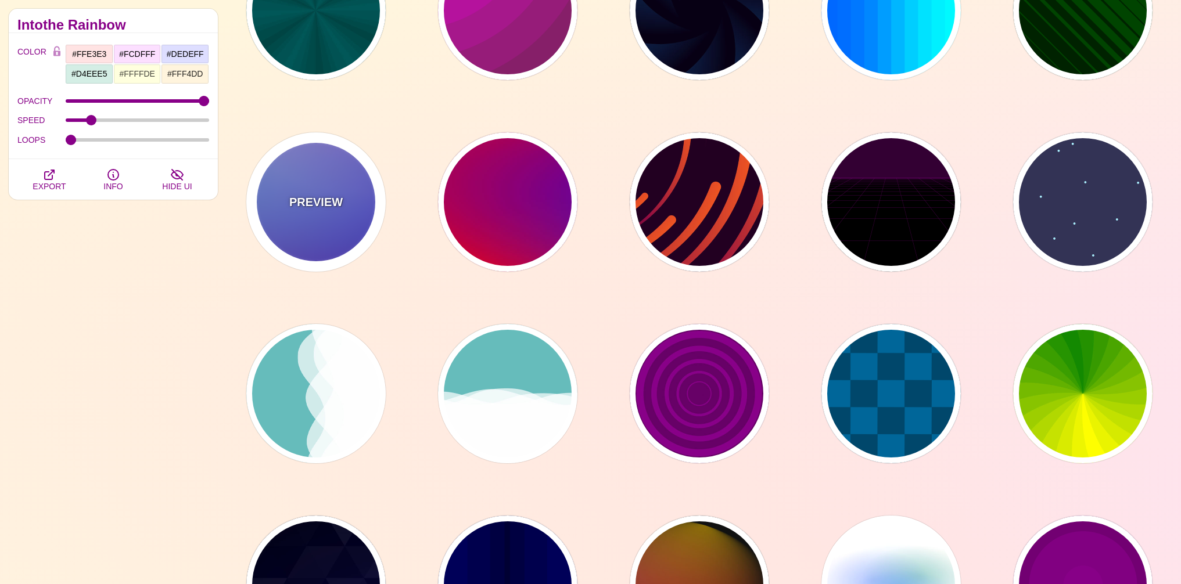
type input "#880088"
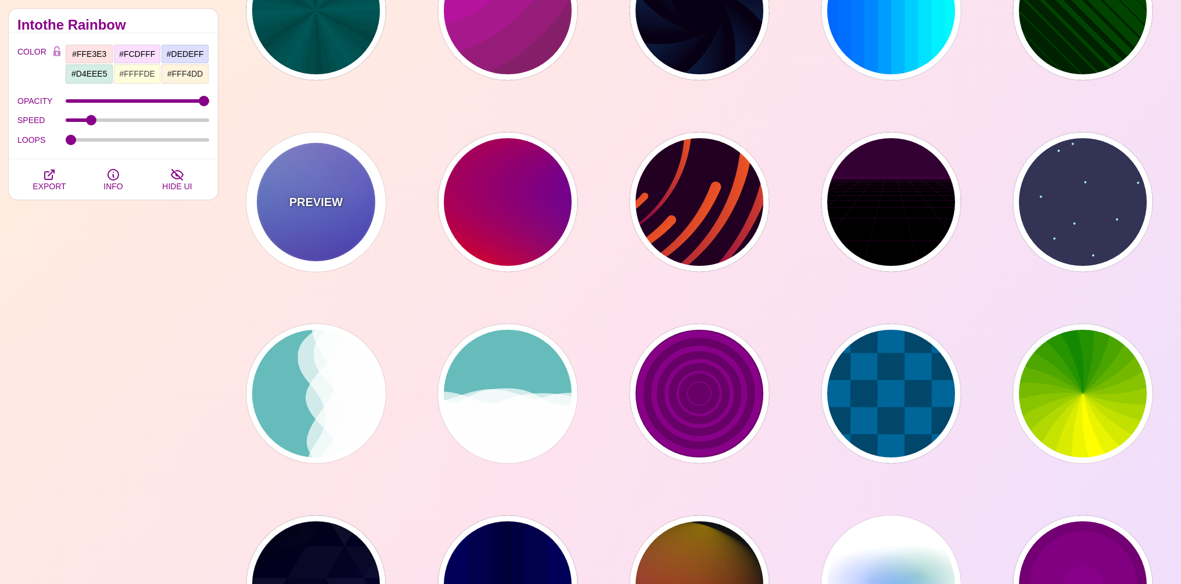
type input "12"
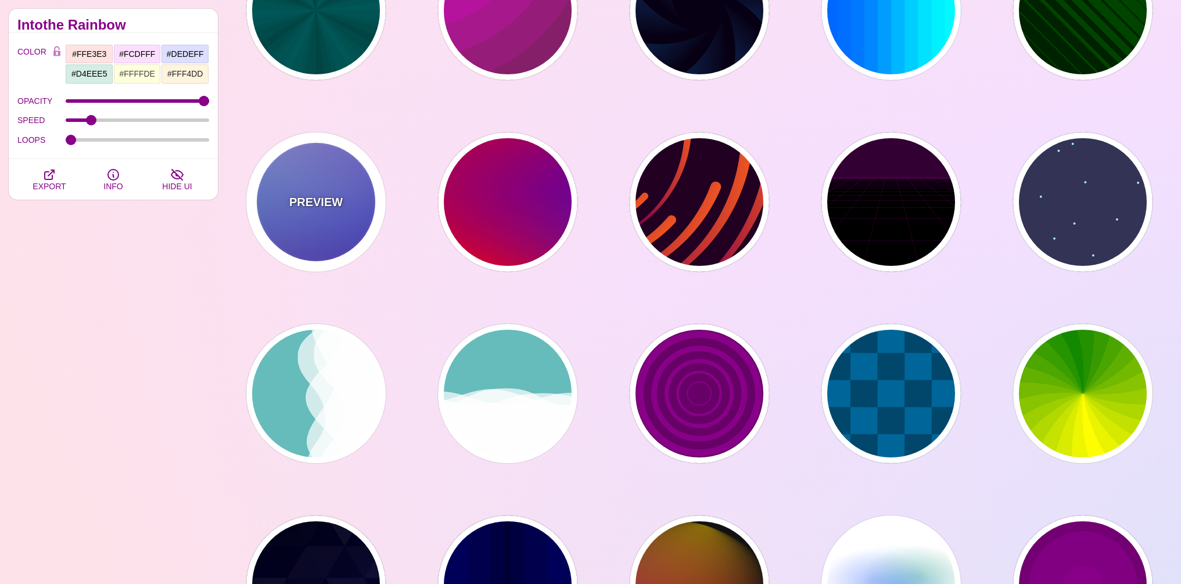
type input "0"
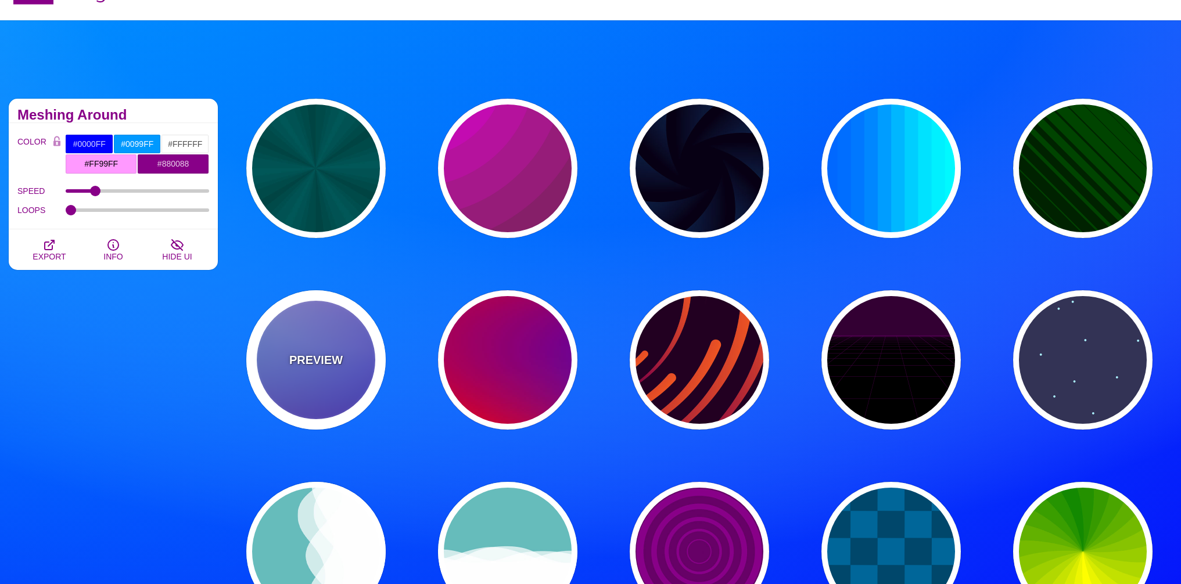
scroll to position [0, 0]
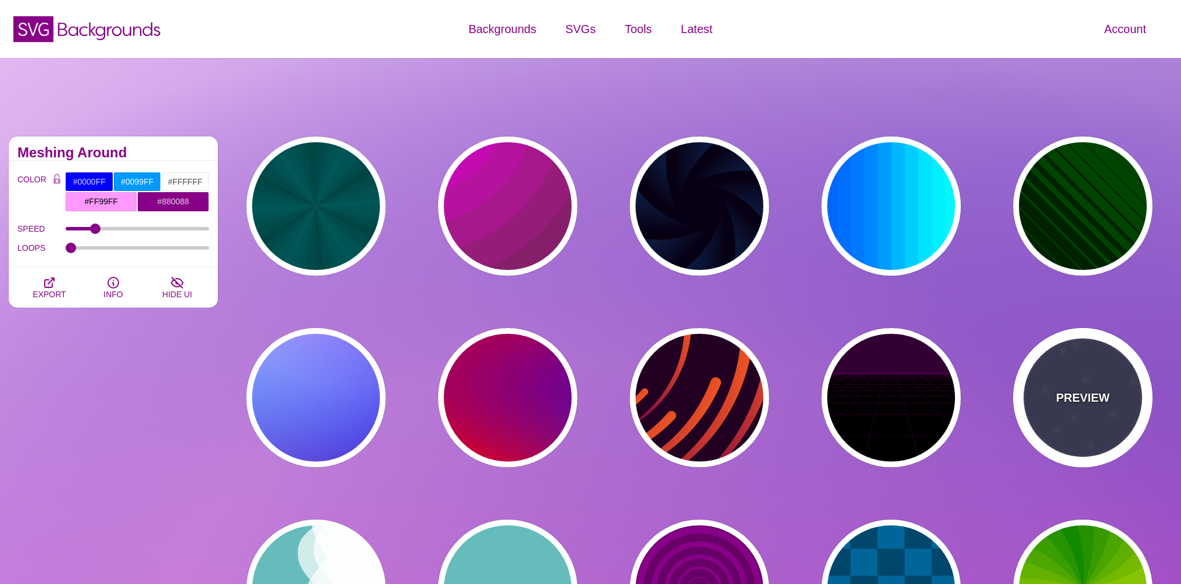
click at [1067, 416] on div "PREVIEW" at bounding box center [1082, 397] width 139 height 139
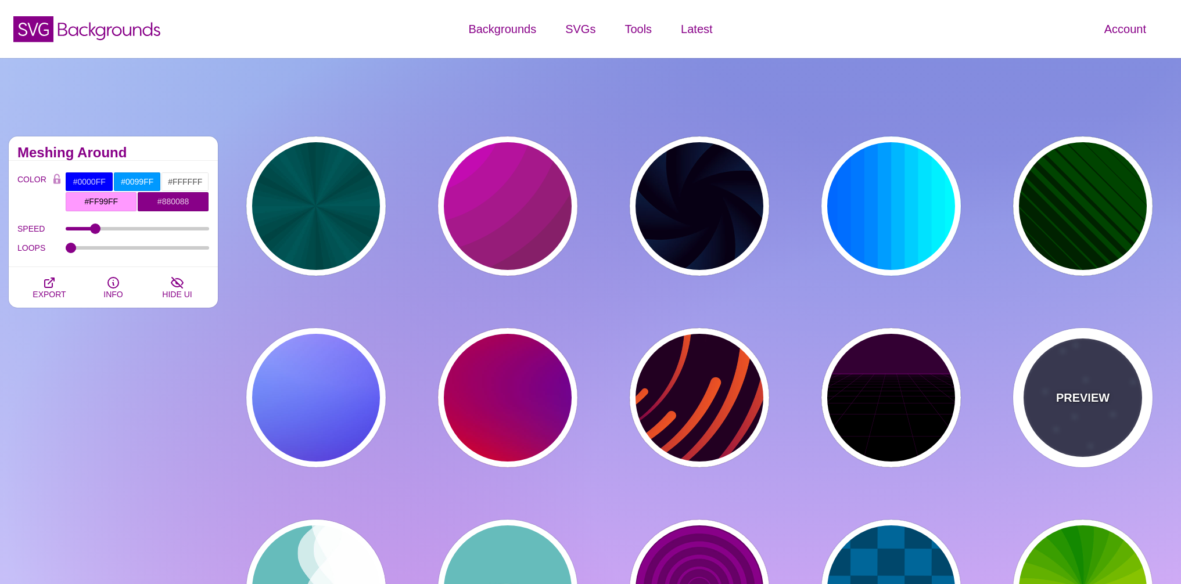
type input "#333355"
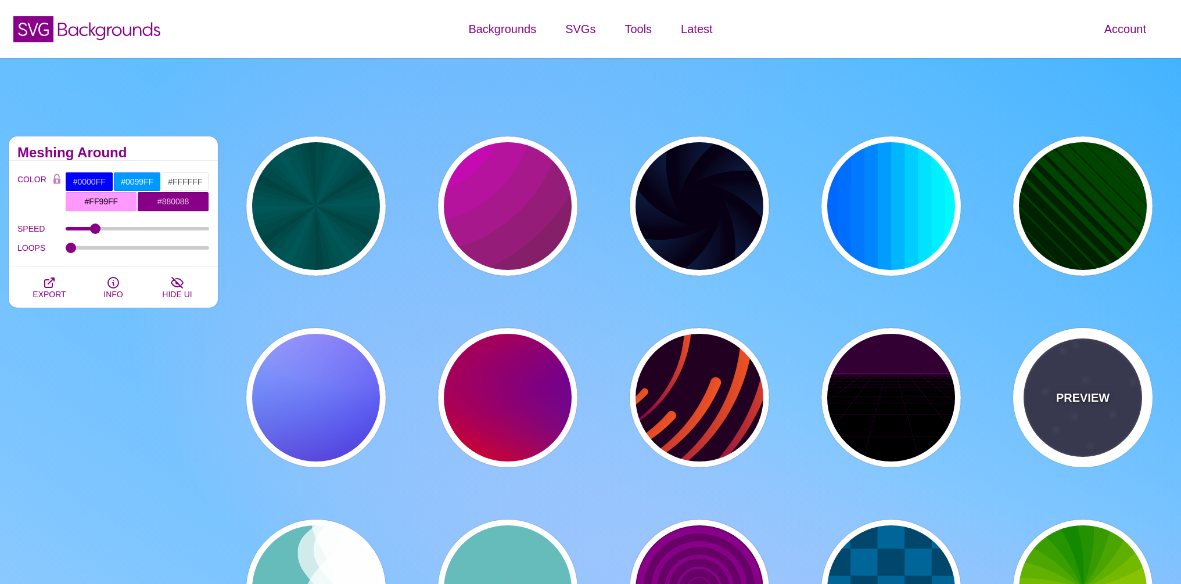
type input "#AAEEFF"
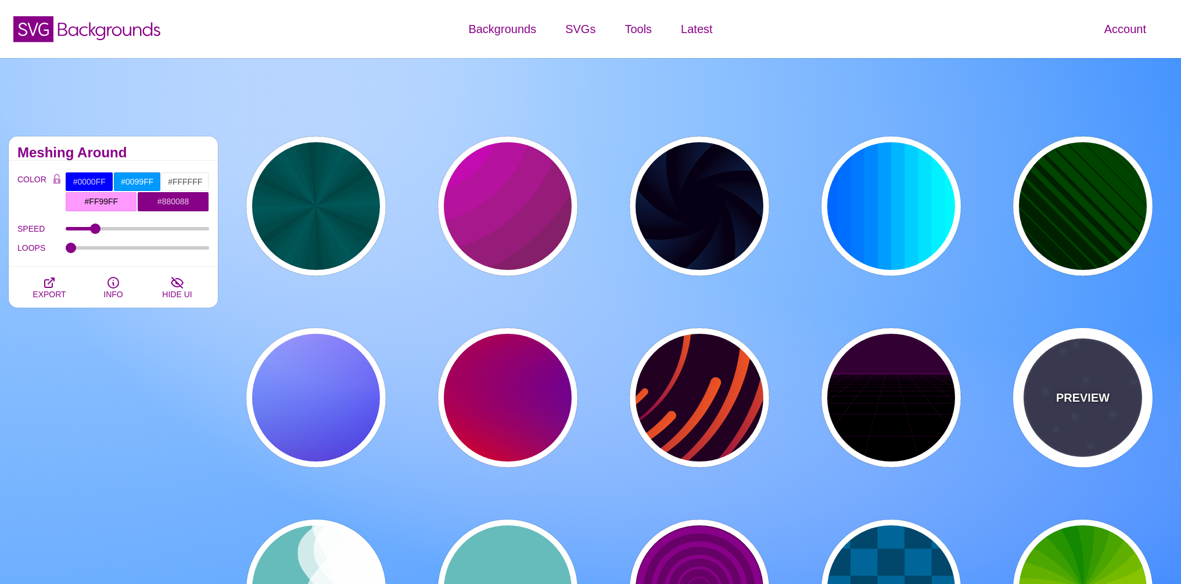
type input "15"
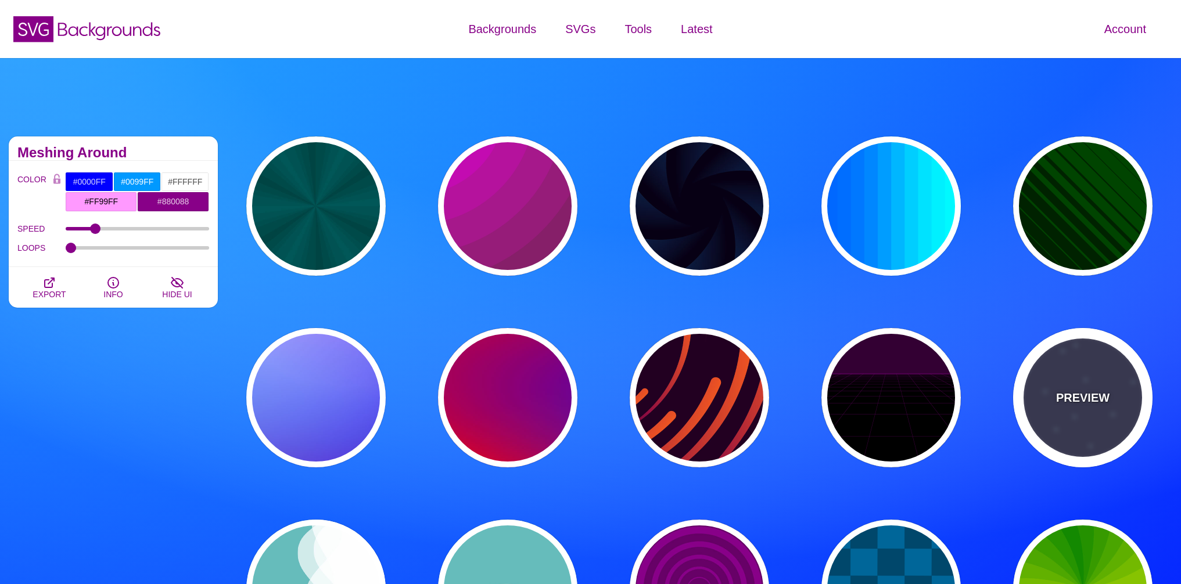
type input "40"
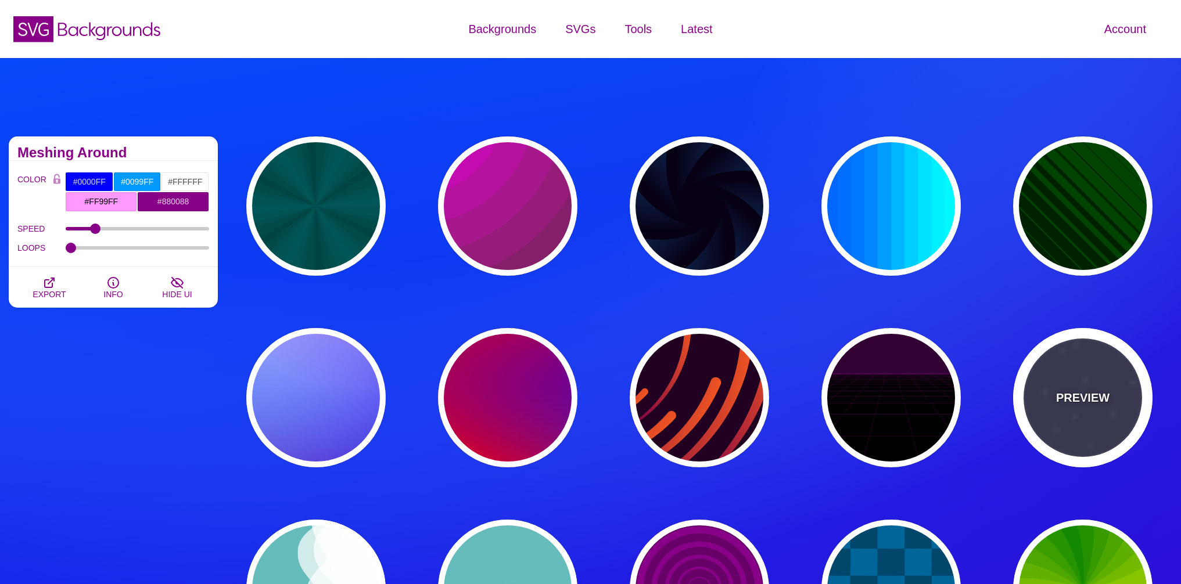
type input "5"
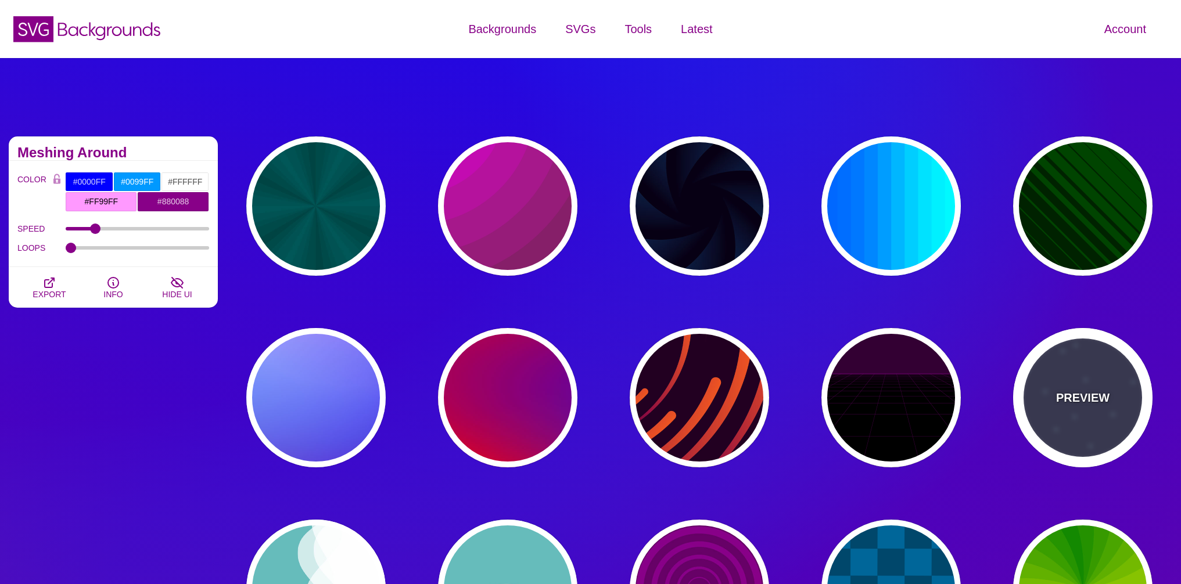
type input "1"
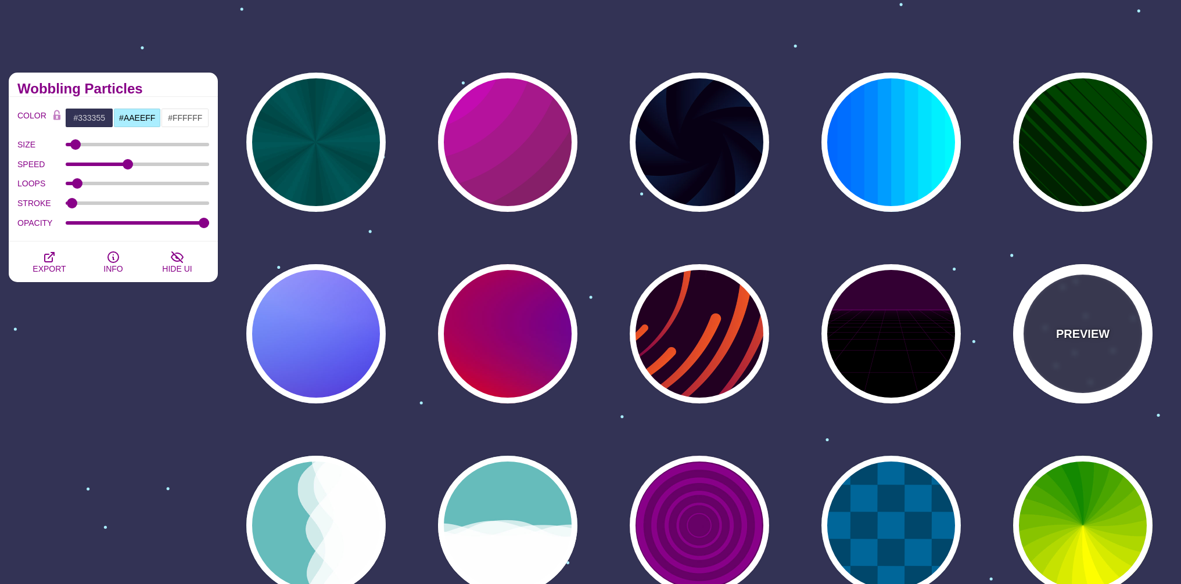
scroll to position [58, 0]
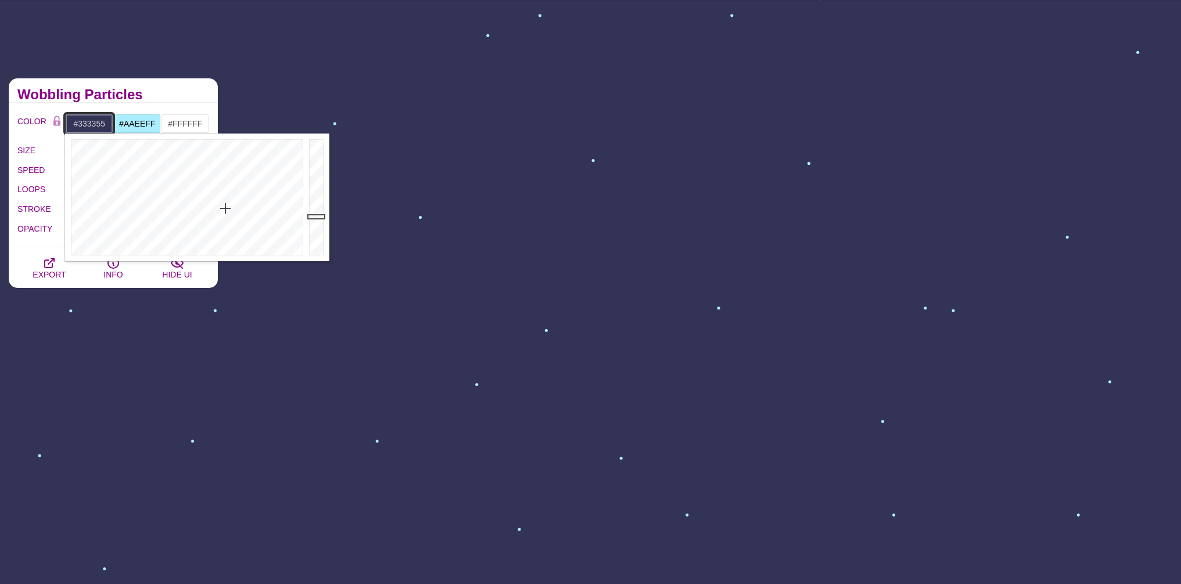
click at [93, 127] on input "#333355" at bounding box center [89, 124] width 48 height 20
click at [75, 125] on input "#333355" at bounding box center [89, 124] width 48 height 20
paste input "#E1EEFD"
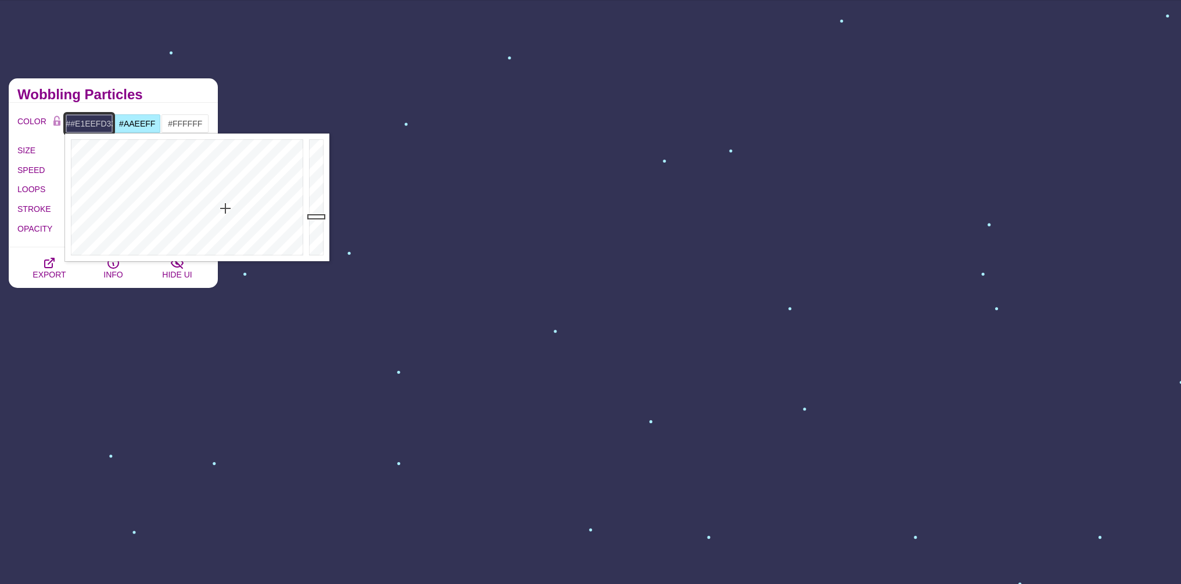
paste input "E1EEFD"
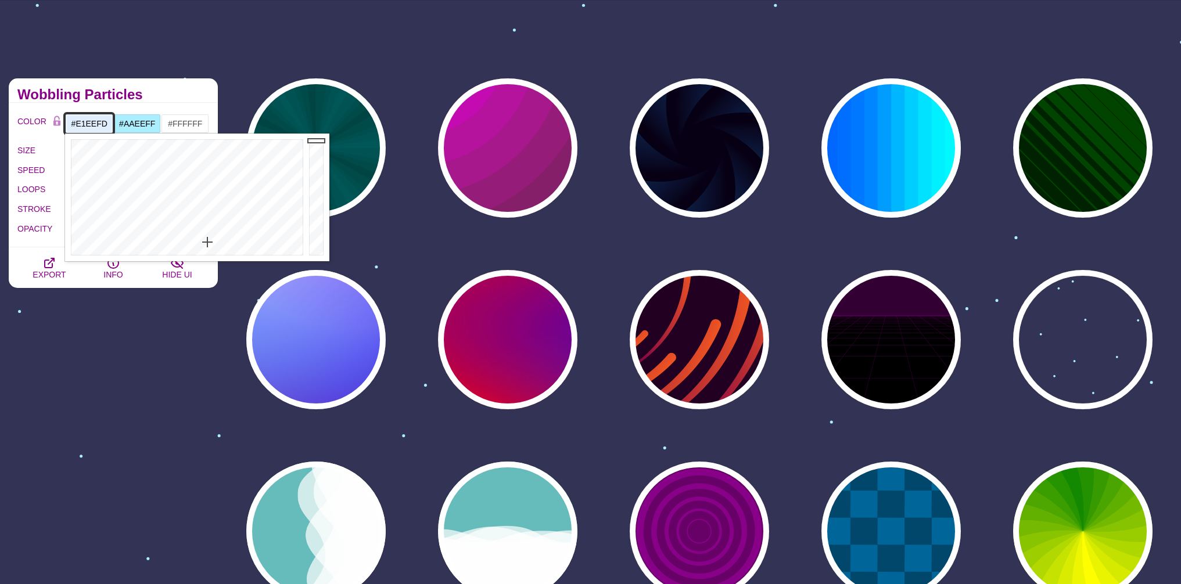
type input "#E1EEFD"
click at [384, 48] on div "Animated SVG Backgrounds This is an experimental set of backgrounds. It's recom…" at bounding box center [590, 566] width 1181 height 1132
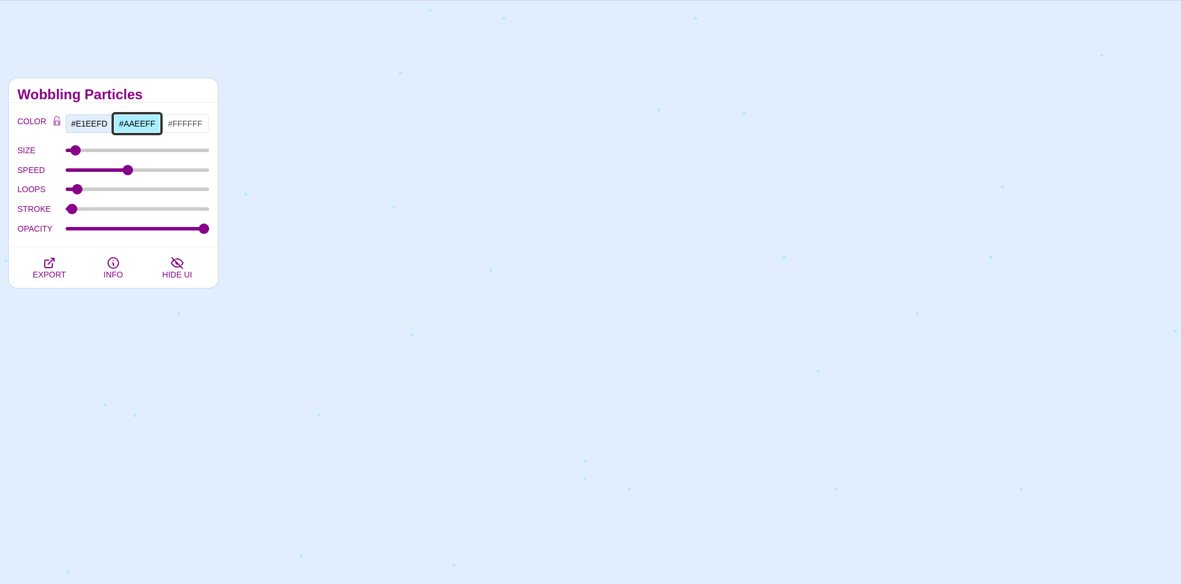
click at [136, 124] on input "#AAEEFF" at bounding box center [137, 124] width 48 height 20
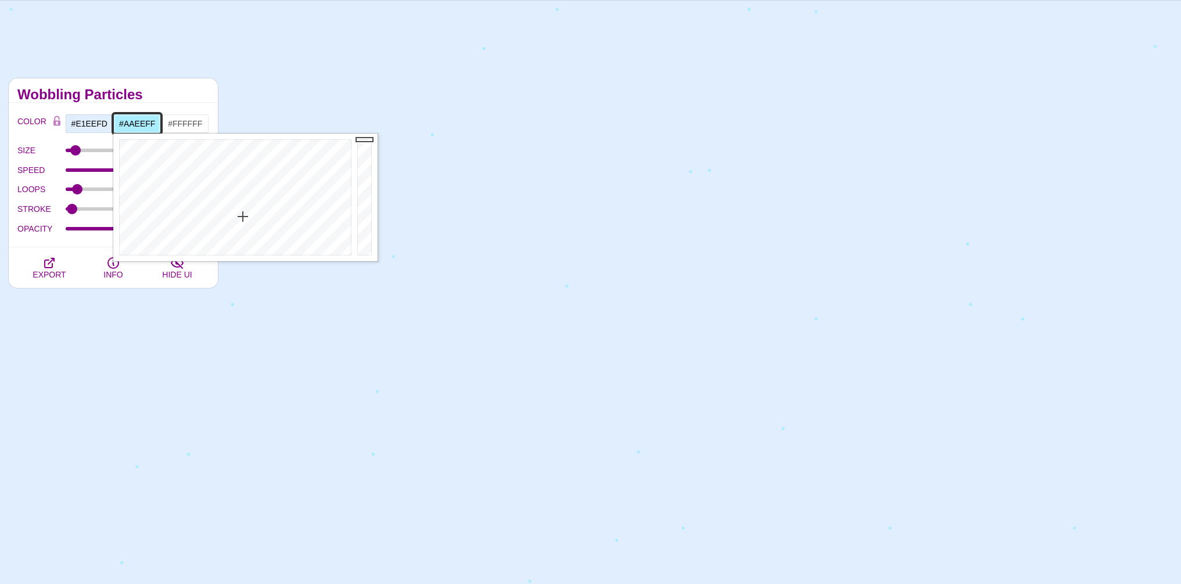
click at [136, 124] on input "#AAEEFF" at bounding box center [137, 124] width 48 height 20
paste input "EFF8EE"
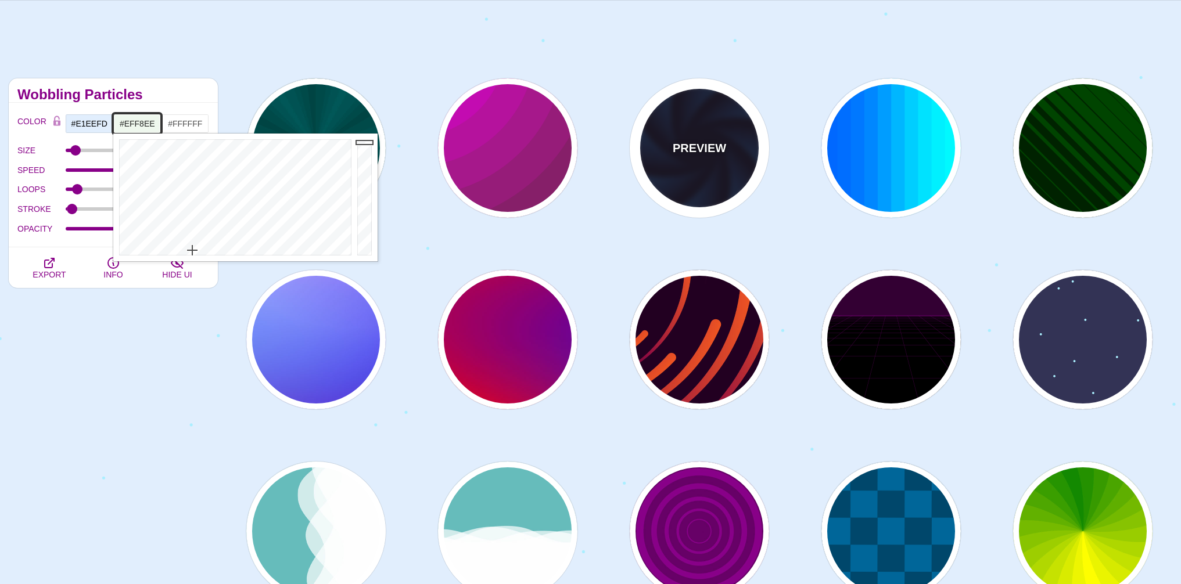
type input "#EFF8EE"
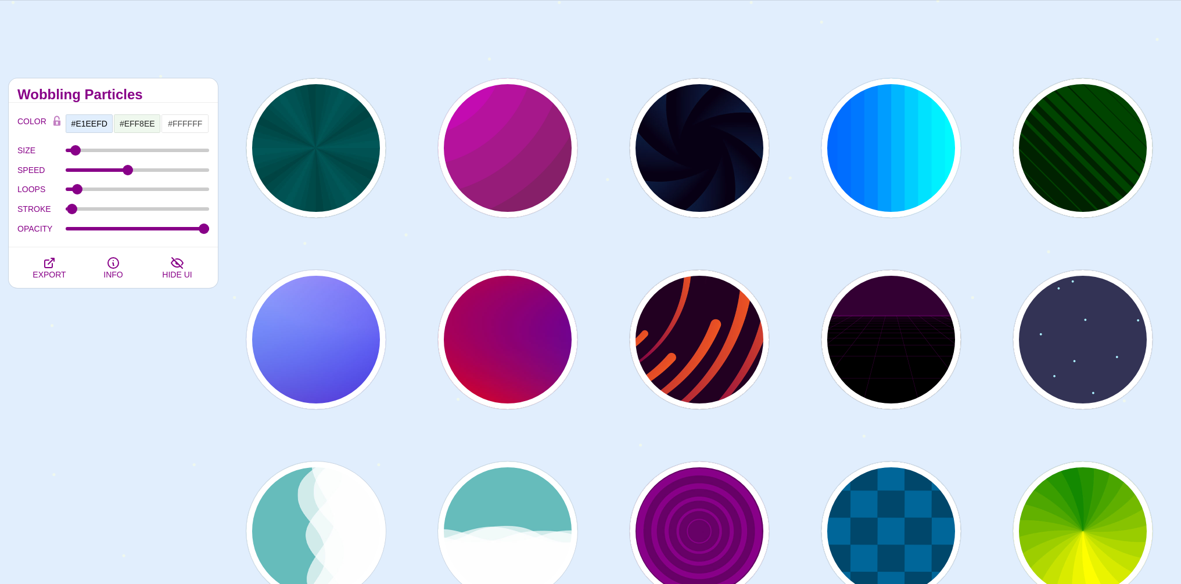
click at [610, 38] on div "Animated SVG Backgrounds This is an experimental set of backgrounds. It's recom…" at bounding box center [590, 566] width 1181 height 1132
click at [135, 373] on div "Animated SVG Backgrounds This is an experimental set of backgrounds. It's recom…" at bounding box center [113, 531] width 226 height 923
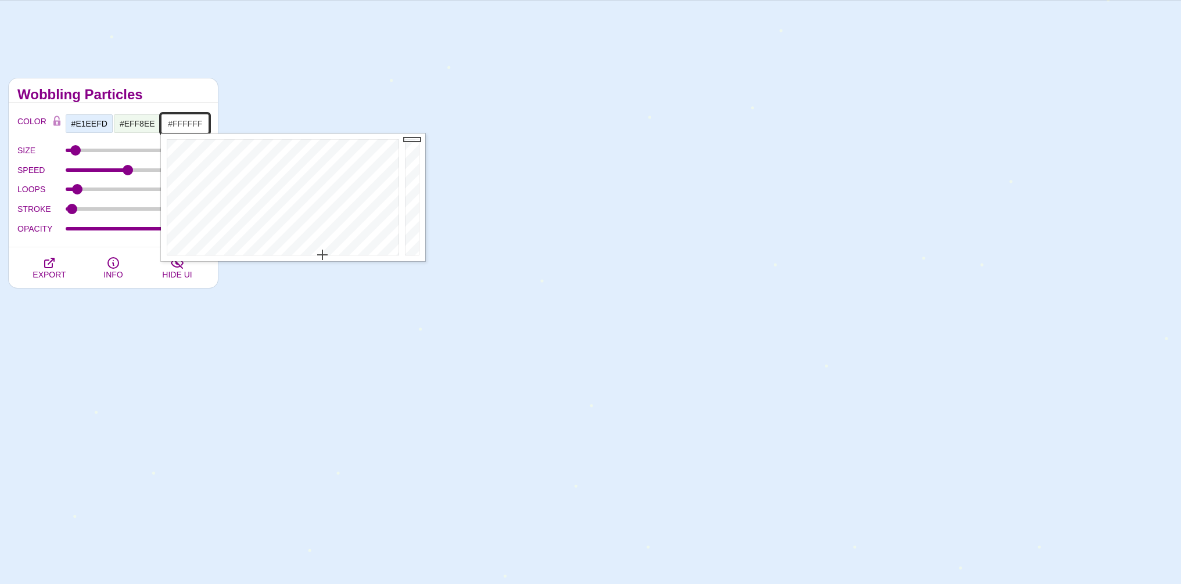
click at [174, 125] on input "#FFFFFF" at bounding box center [185, 124] width 48 height 20
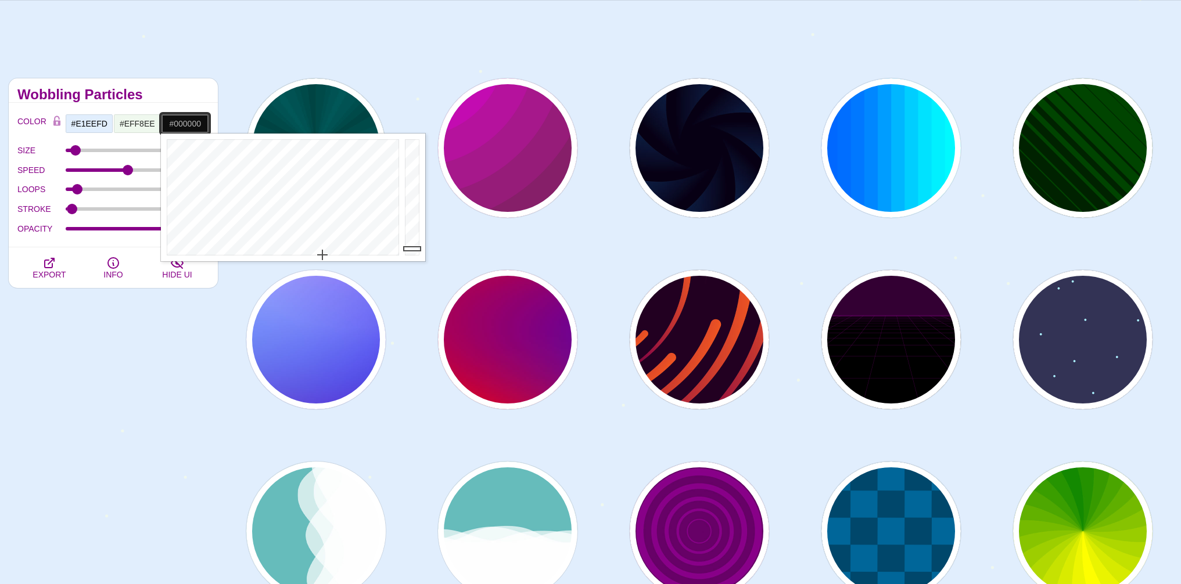
drag, startPoint x: 404, startPoint y: 222, endPoint x: 409, endPoint y: 263, distance: 41.6
drag, startPoint x: 105, startPoint y: 403, endPoint x: 113, endPoint y: 398, distance: 10.2
click at [107, 401] on div "Animated SVG Backgrounds This is an experimental set of backgrounds. It's recom…" at bounding box center [113, 531] width 226 height 923
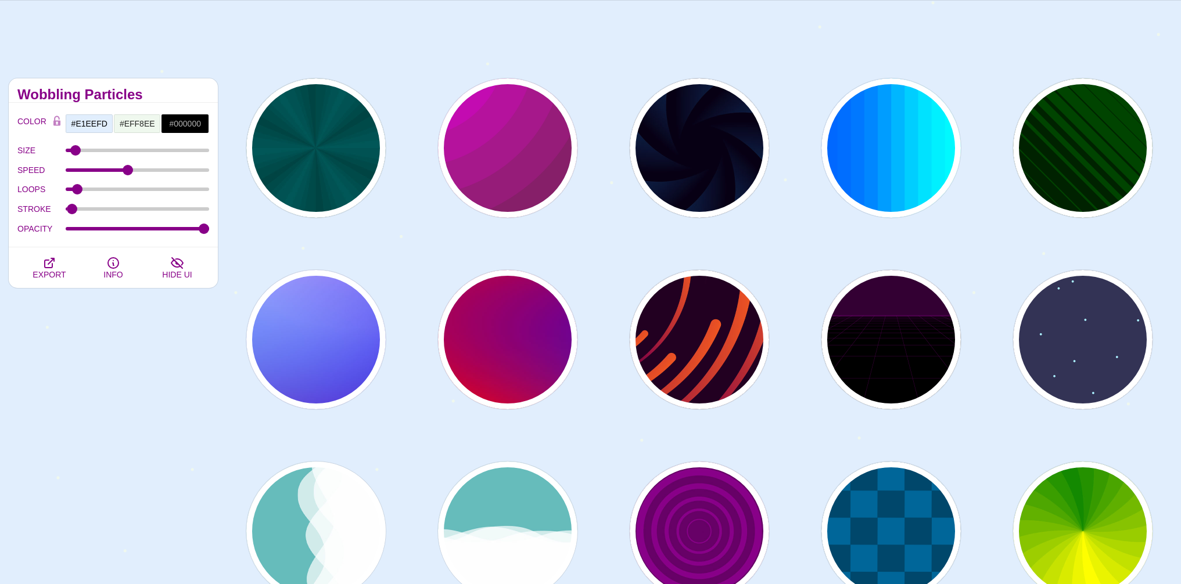
click at [411, 64] on div "Animated SVG Backgrounds This is an experimental set of backgrounds. It's recom…" at bounding box center [590, 566] width 1181 height 1132
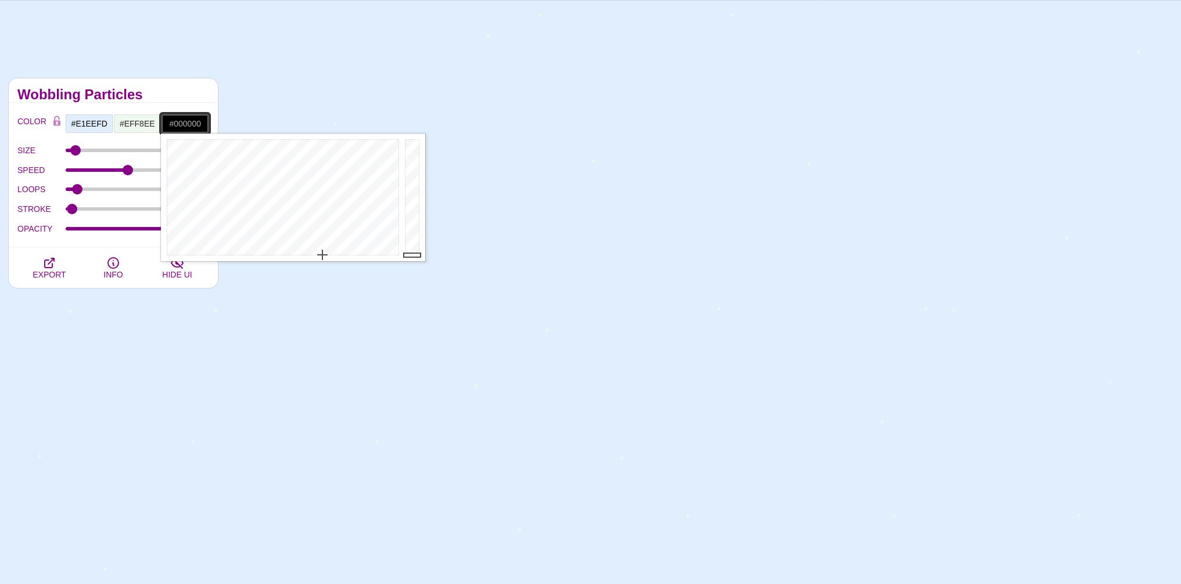
click at [187, 125] on input "#000000" at bounding box center [185, 124] width 48 height 20
paste input "EFF8EE"
type input "#EFF8EE"
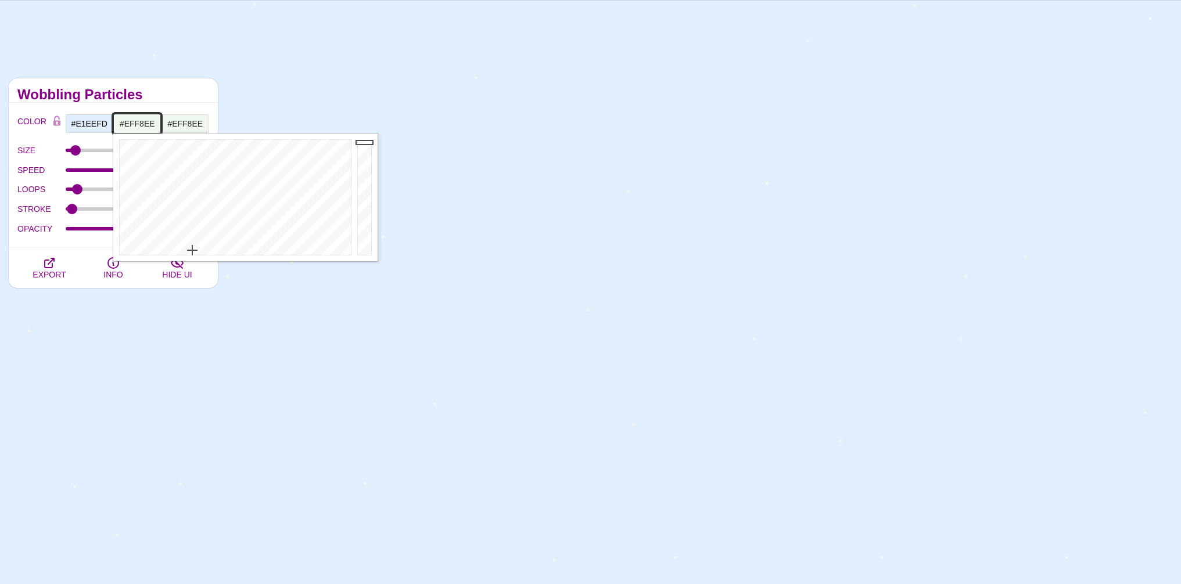
click at [138, 125] on input "#EFF8EE" at bounding box center [137, 124] width 48 height 20
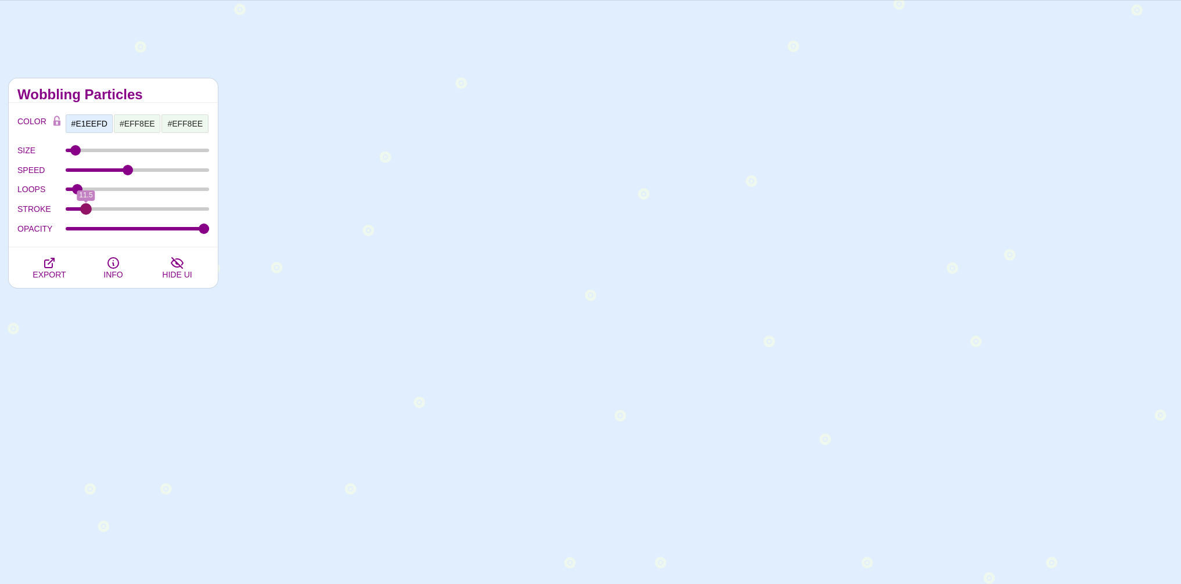
drag, startPoint x: 75, startPoint y: 213, endPoint x: 86, endPoint y: 218, distance: 12.5
type input "11.5"
click at [86, 211] on input "STROKE" at bounding box center [138, 209] width 144 height 5
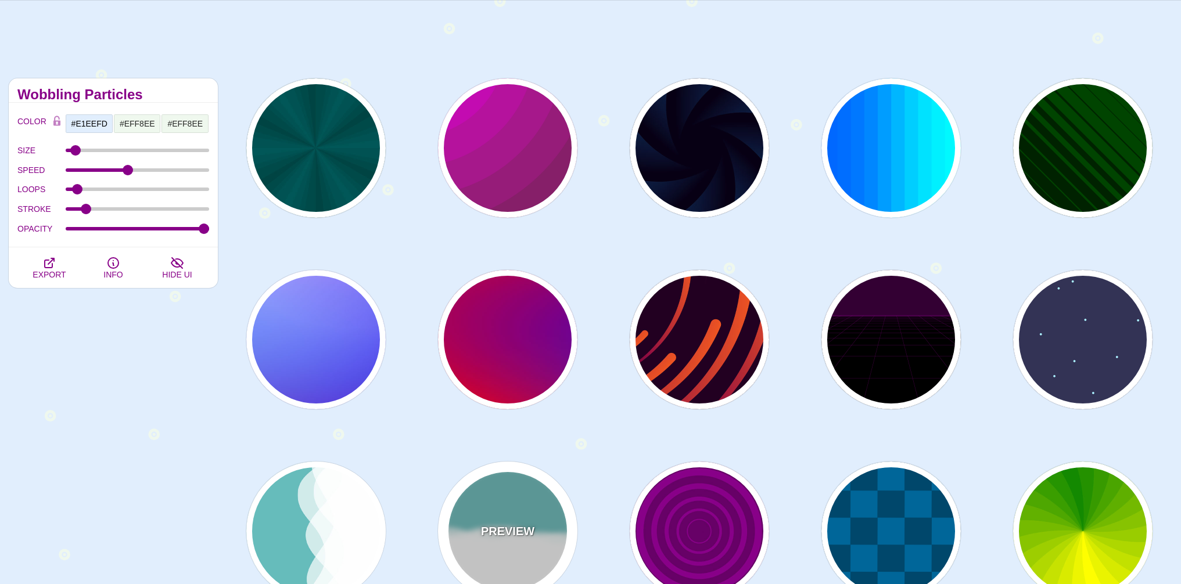
click at [474, 511] on div "PREVIEW" at bounding box center [507, 531] width 139 height 139
type input "#66BBBB"
type input "#FFFFFF"
type input "0"
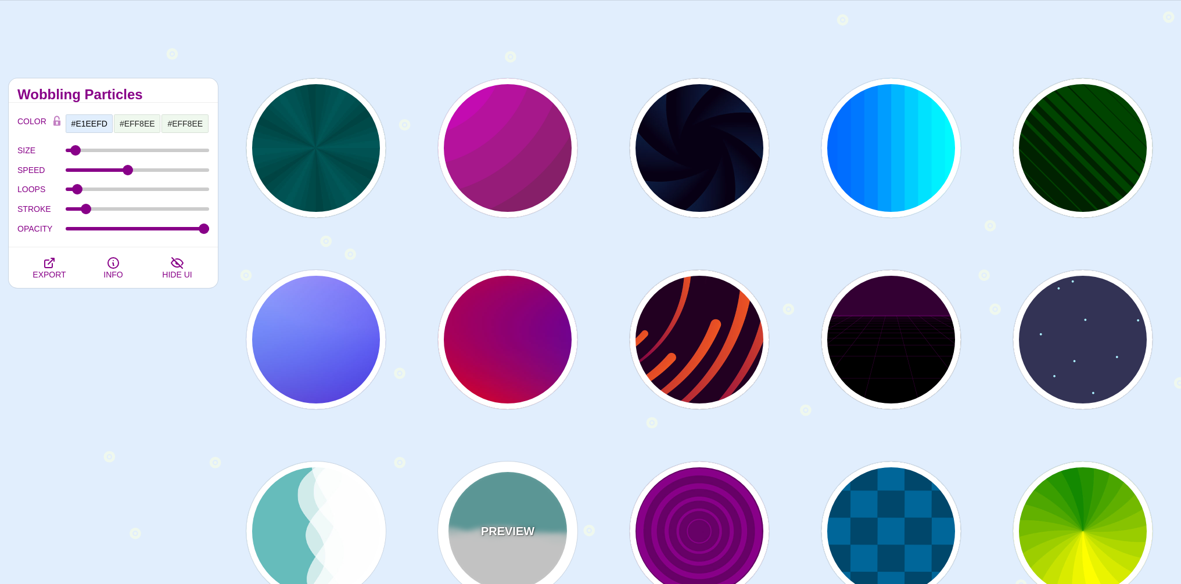
type input "1"
type input "0.7"
type input "56"
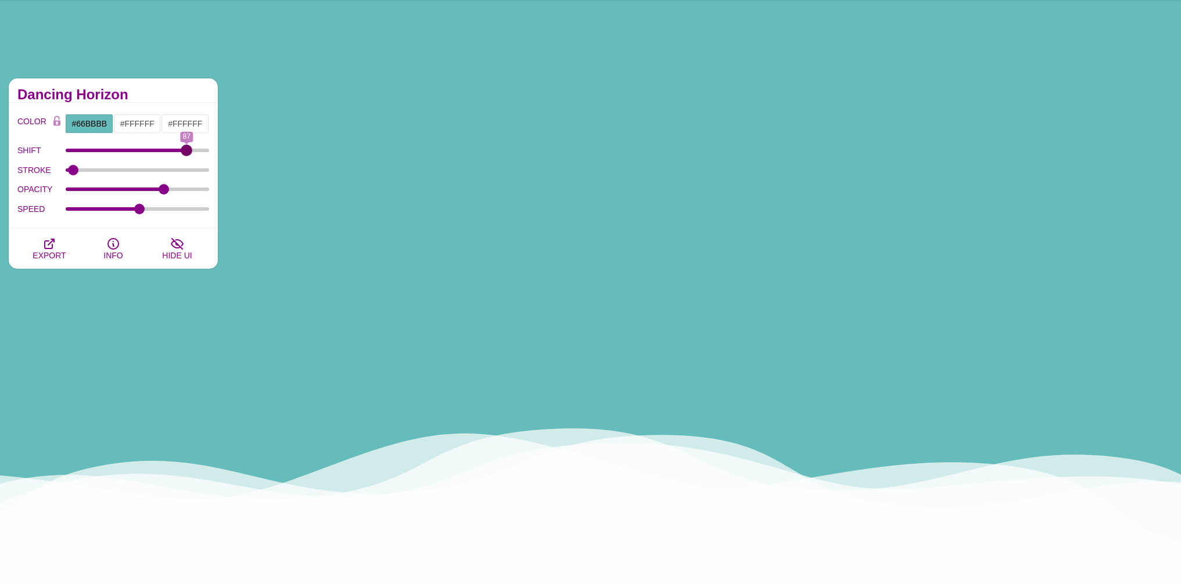
drag, startPoint x: 69, startPoint y: 145, endPoint x: 186, endPoint y: 160, distance: 118.3
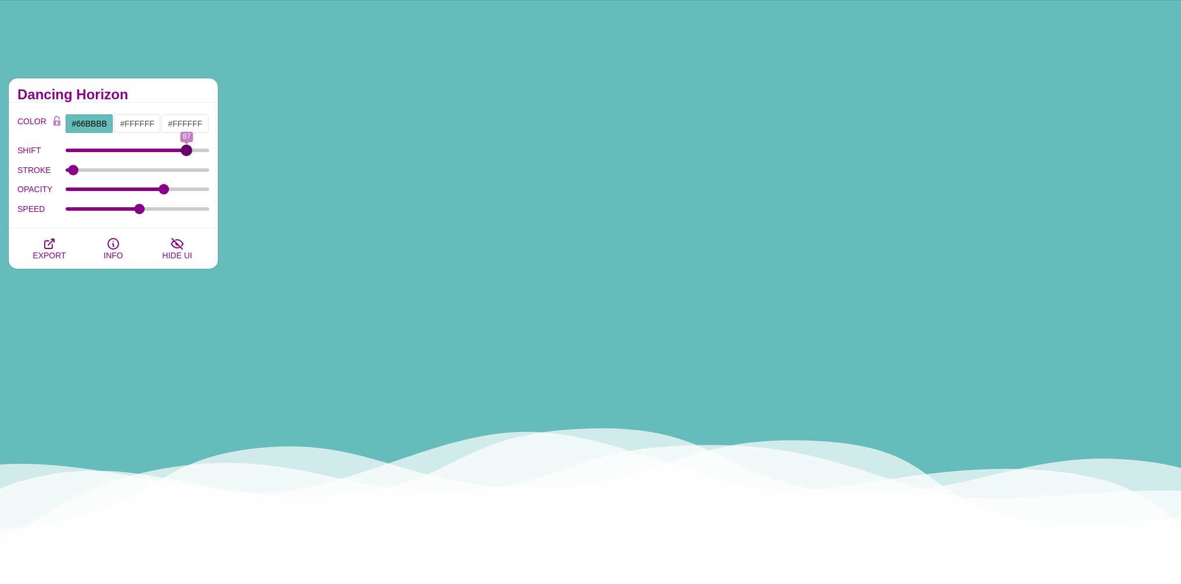
click at [186, 153] on input "SHIFT" at bounding box center [138, 150] width 144 height 5
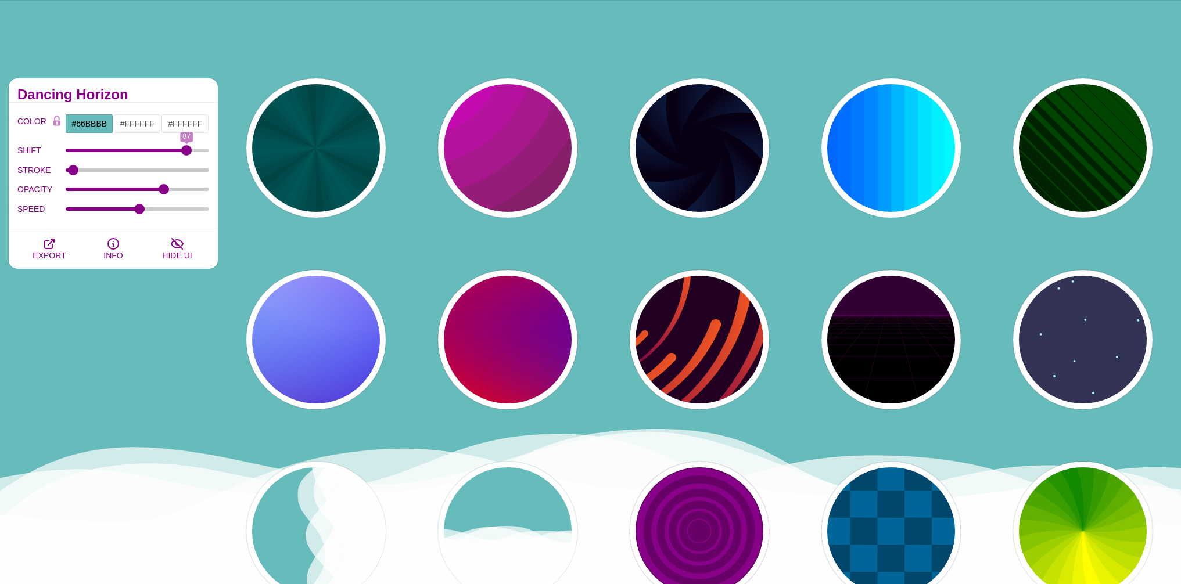
click at [102, 365] on div "Animated SVG Backgrounds This is an experimental set of backgrounds. It's recom…" at bounding box center [113, 531] width 226 height 923
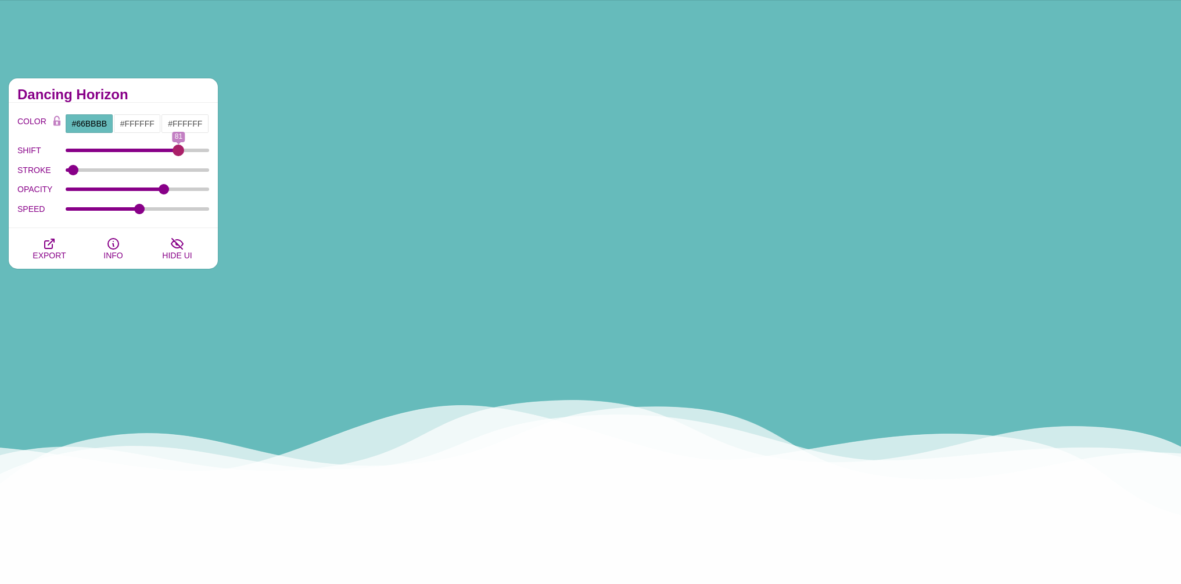
drag, startPoint x: 186, startPoint y: 153, endPoint x: 179, endPoint y: 156, distance: 8.1
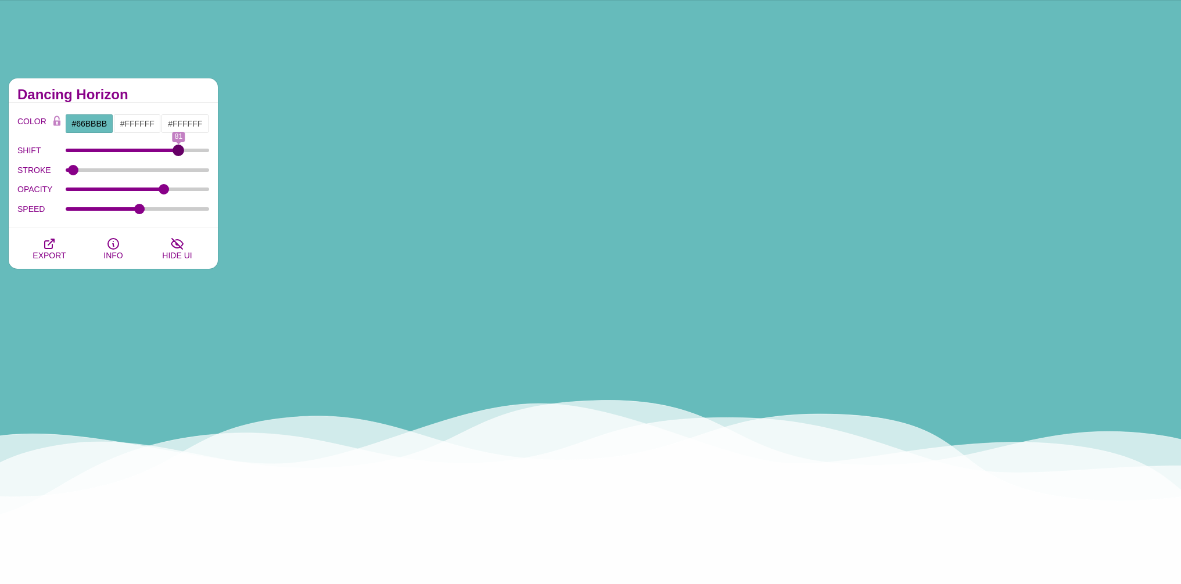
type input "81"
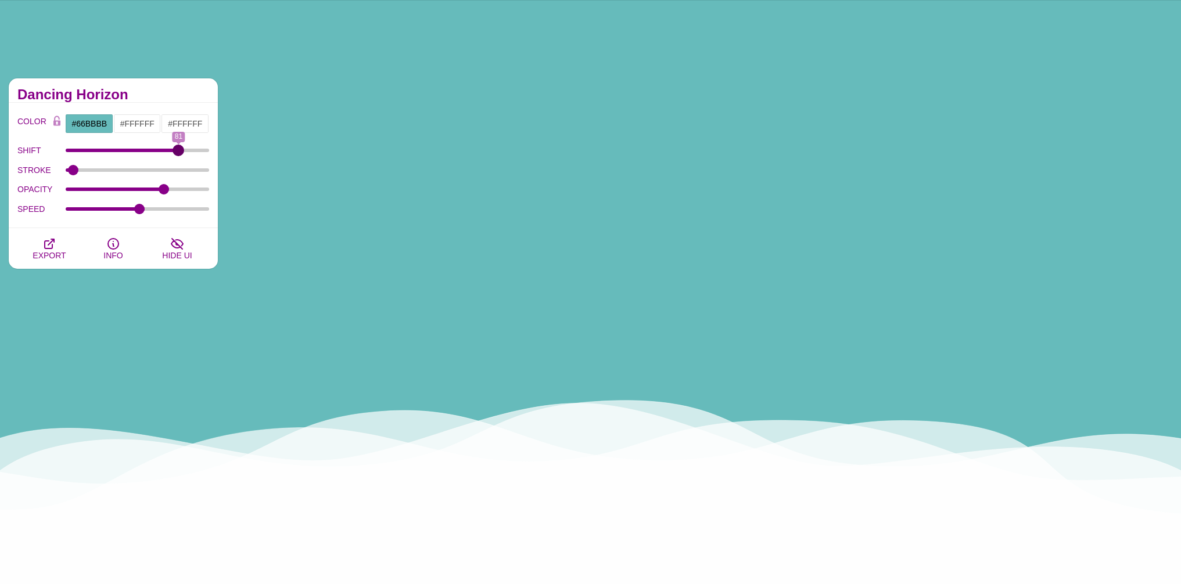
click at [179, 153] on input "SHIFT" at bounding box center [138, 150] width 144 height 5
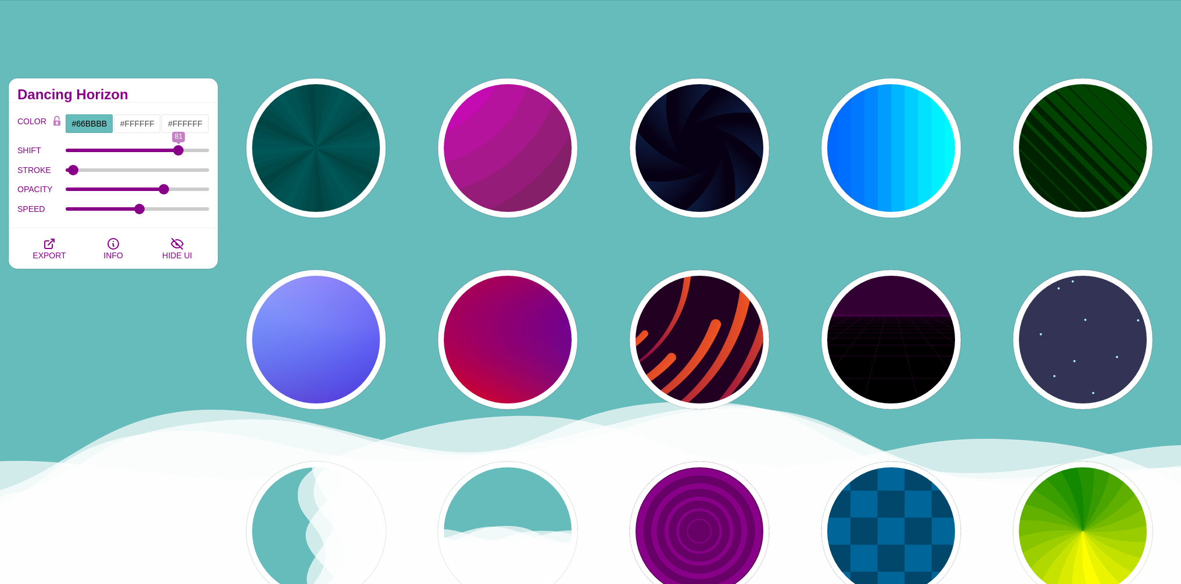
click at [153, 419] on div "Animated SVG Backgrounds This is an experimental set of backgrounds. It's recom…" at bounding box center [113, 531] width 226 height 923
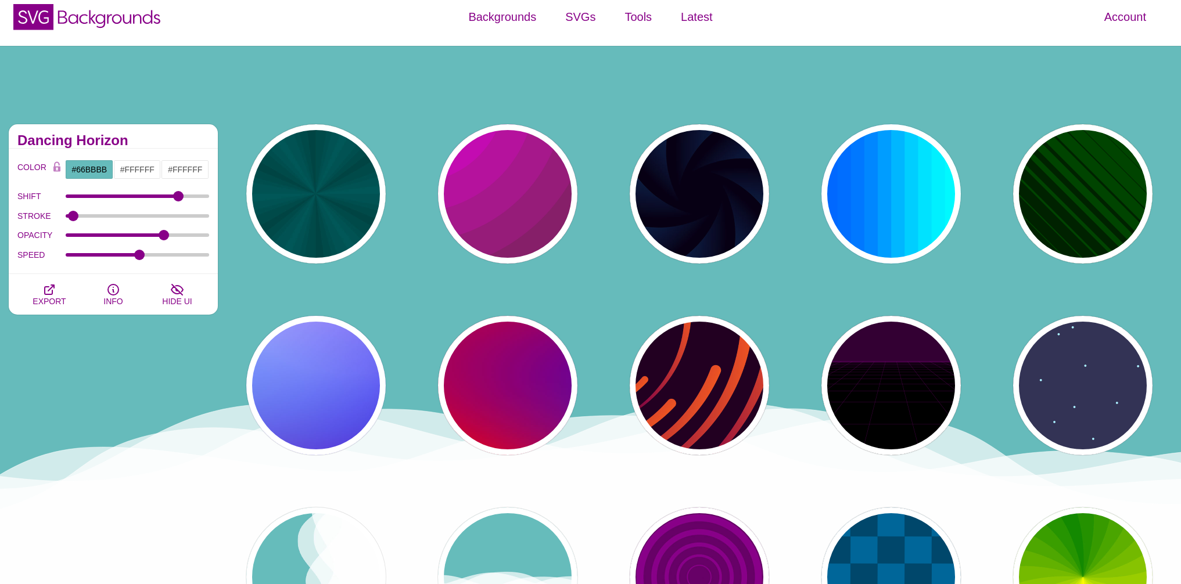
scroll to position [0, 0]
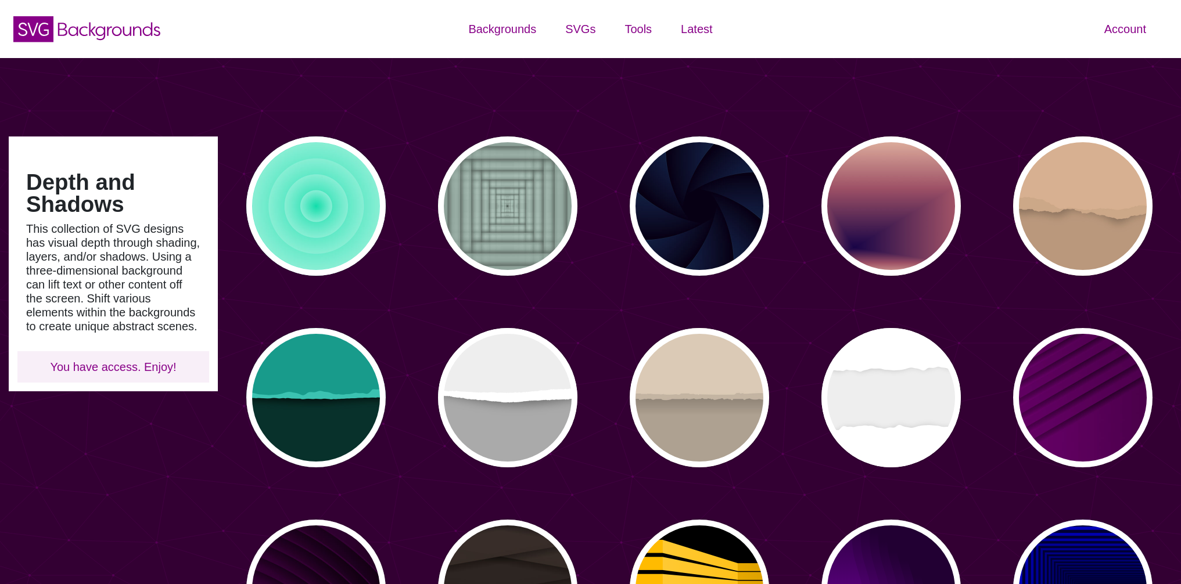
type input "#450057"
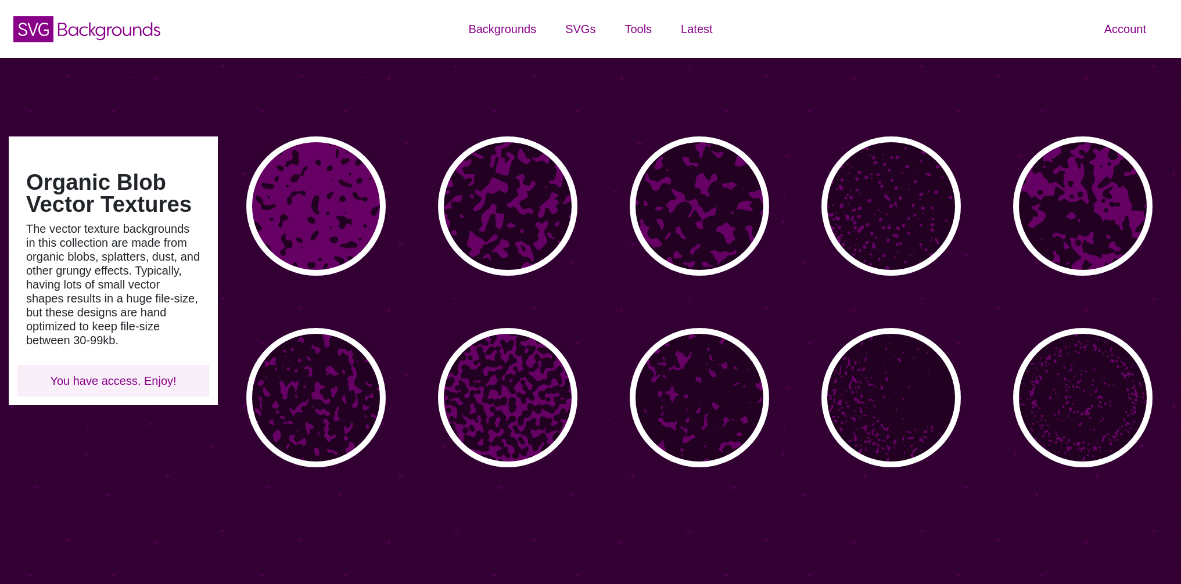
type input "#450057"
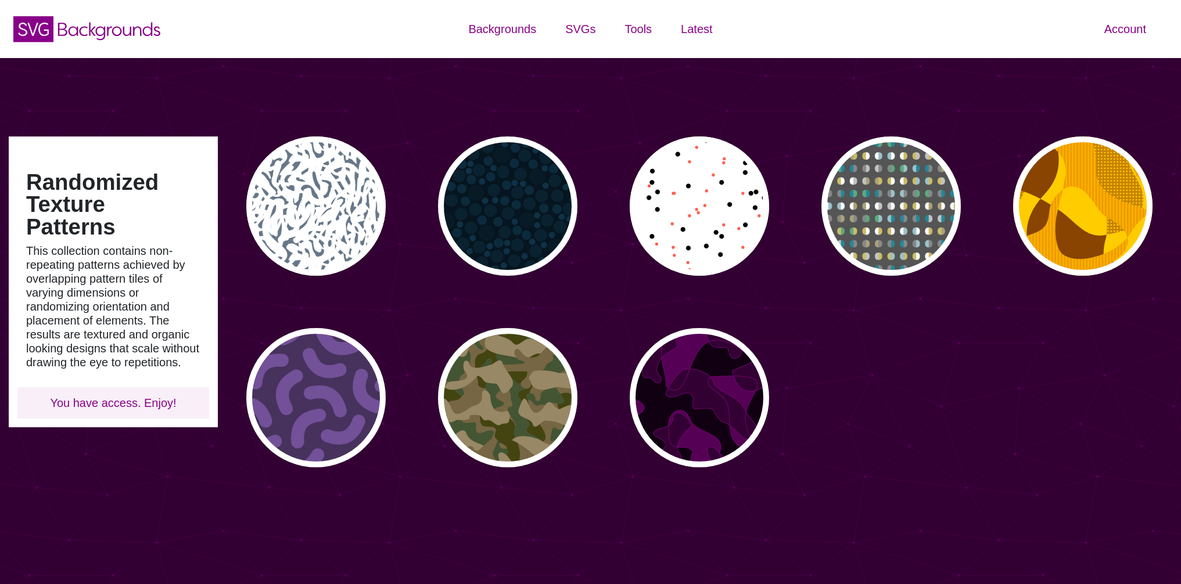
type input "#450057"
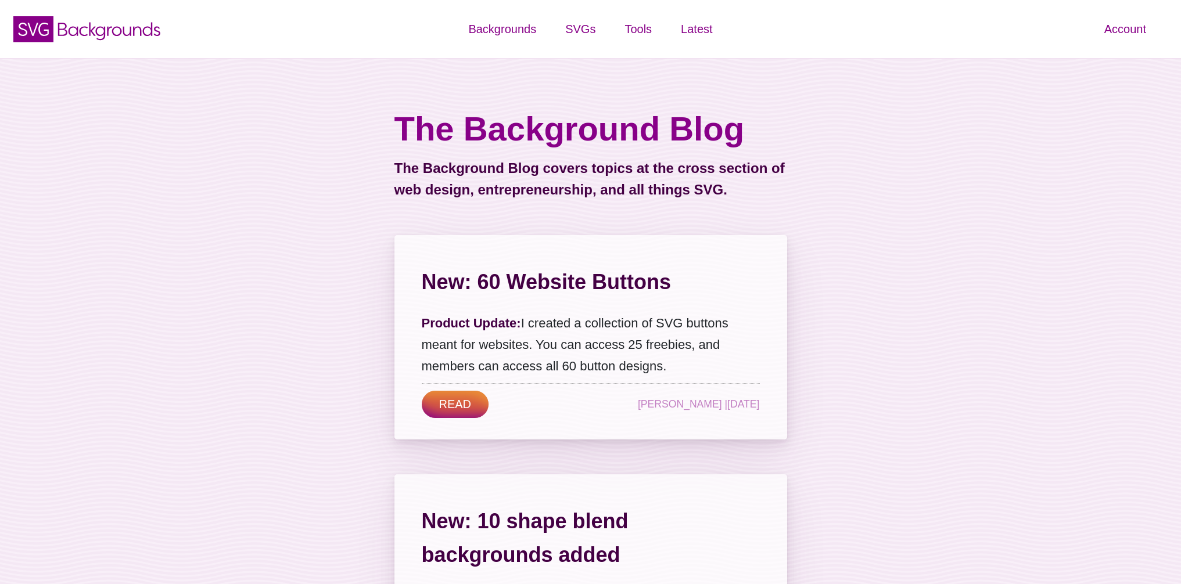
click at [468, 408] on link "READ" at bounding box center [455, 404] width 67 height 27
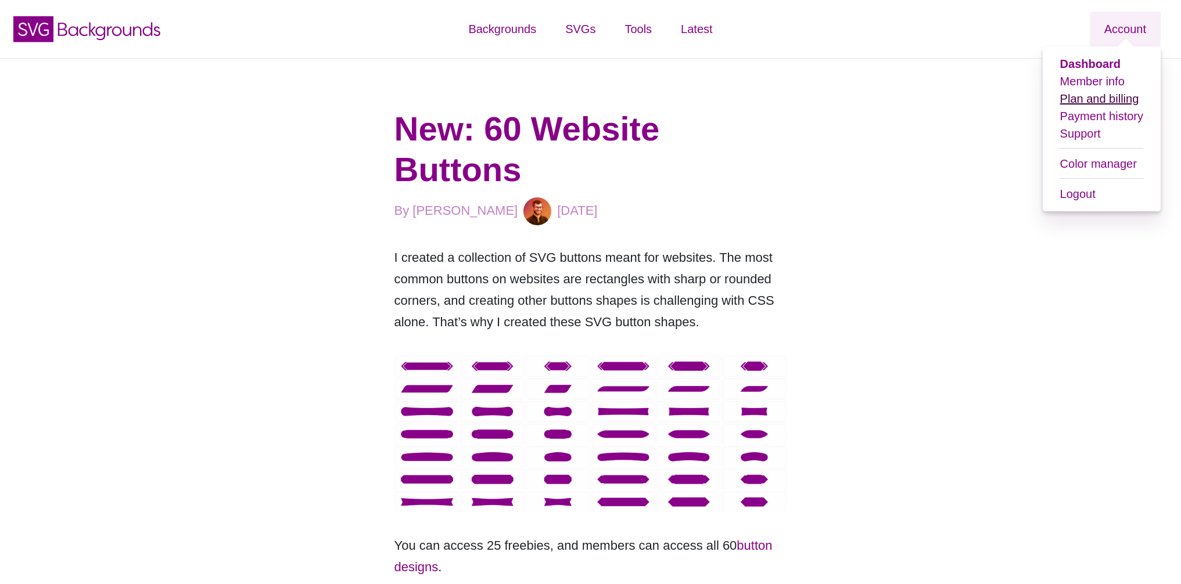
click at [1105, 102] on link "Plan and billing" at bounding box center [1099, 98] width 79 height 13
